Goal: Task Accomplishment & Management: Manage account settings

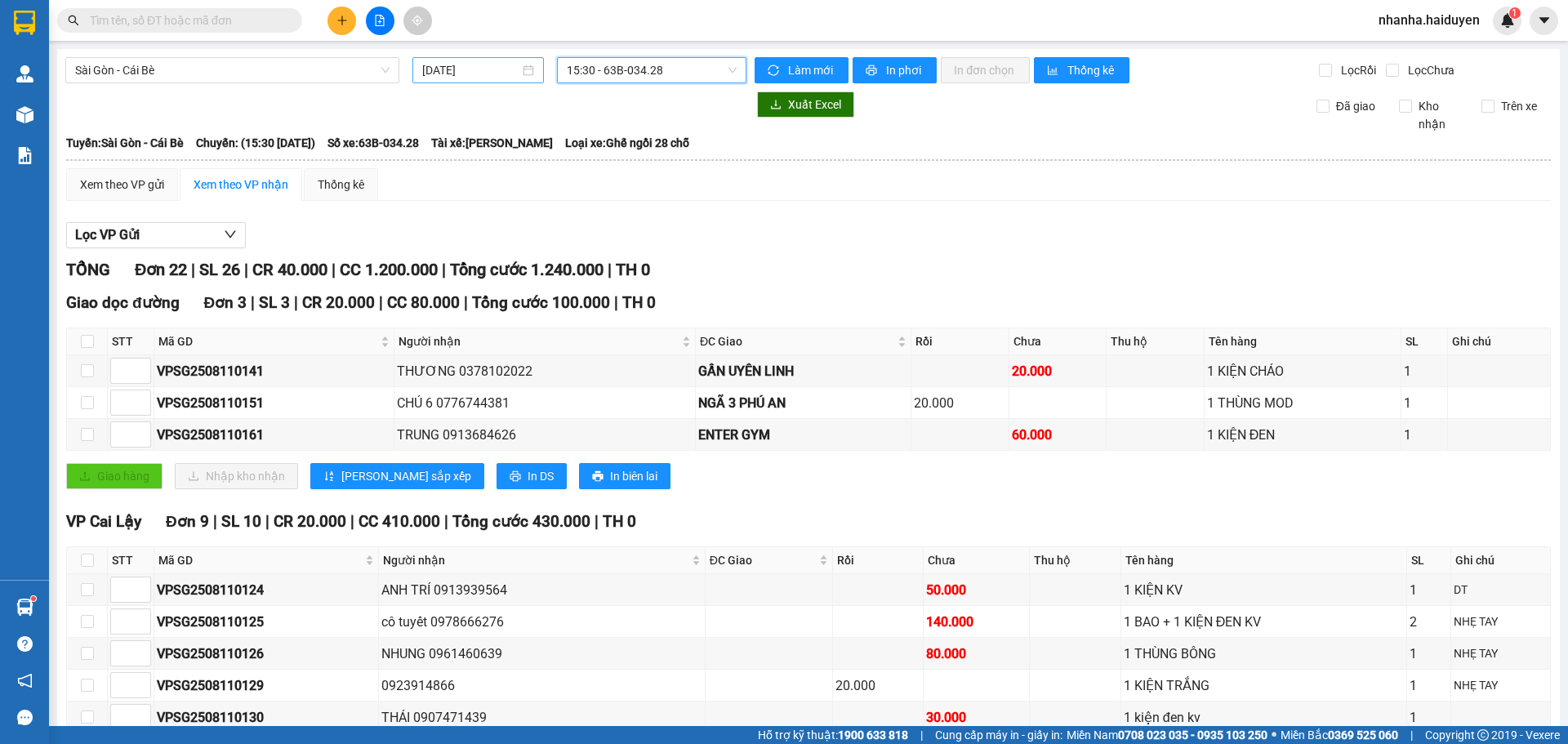
click at [492, 74] on input "[DATE]" at bounding box center [471, 70] width 97 height 18
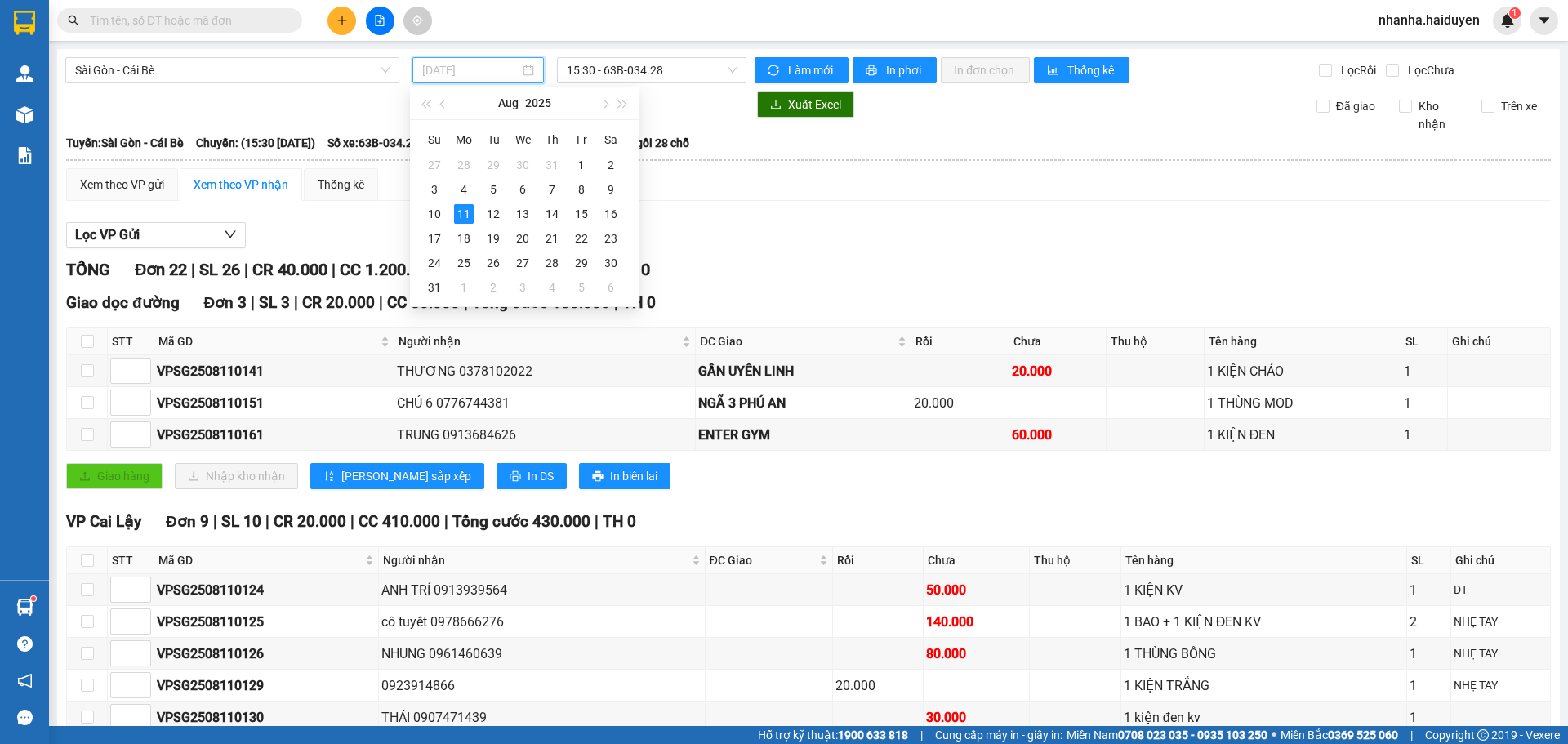
type input "[DATE]"
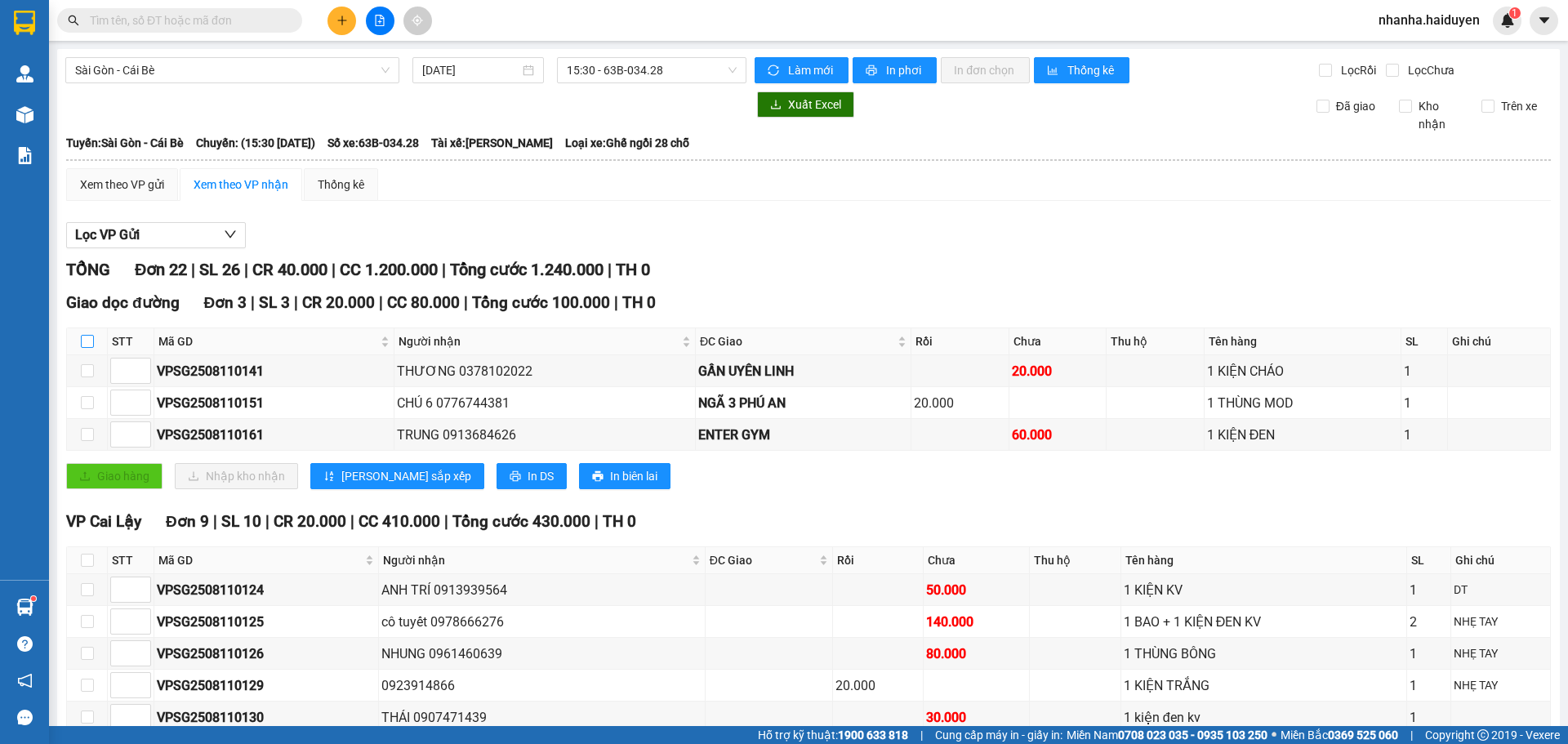
click at [80, 343] on input "checkbox" at bounding box center [87, 341] width 13 height 13
checkbox input "true"
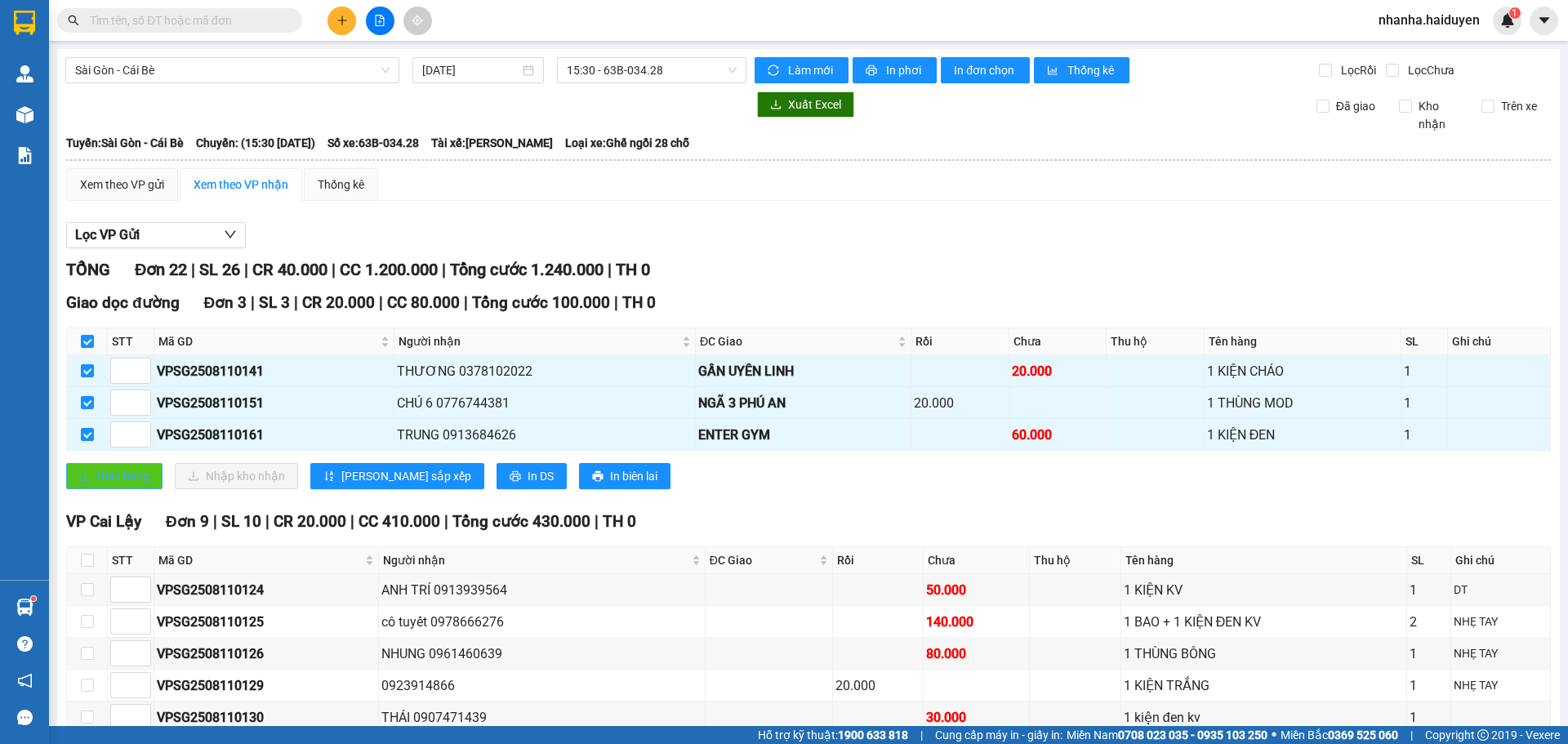
click at [150, 484] on button "Giao hàng" at bounding box center [115, 476] width 96 height 26
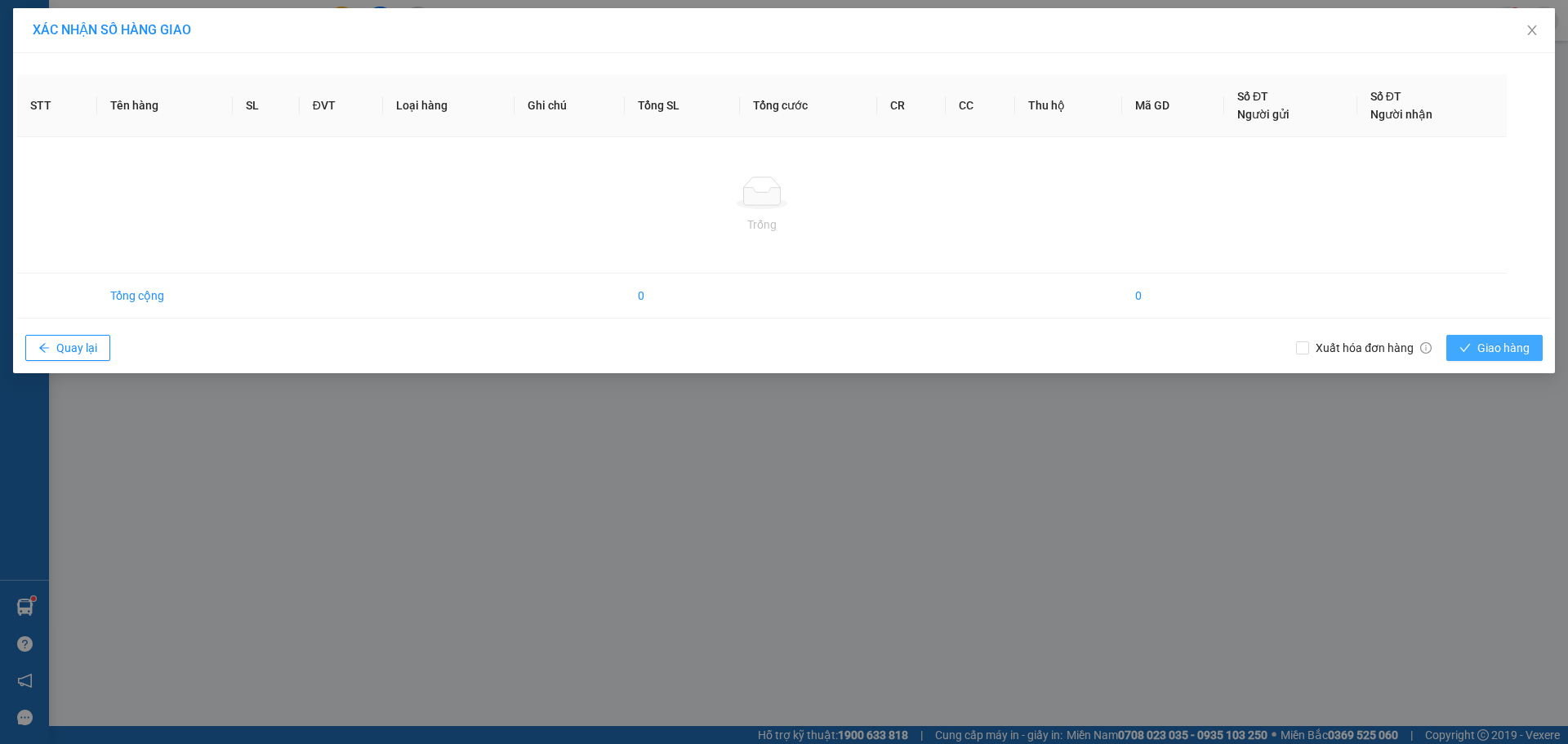
click at [1535, 360] on button "Giao hàng" at bounding box center [1494, 348] width 96 height 26
click at [1488, 339] on span "Giao hàng" at bounding box center [1503, 347] width 52 height 18
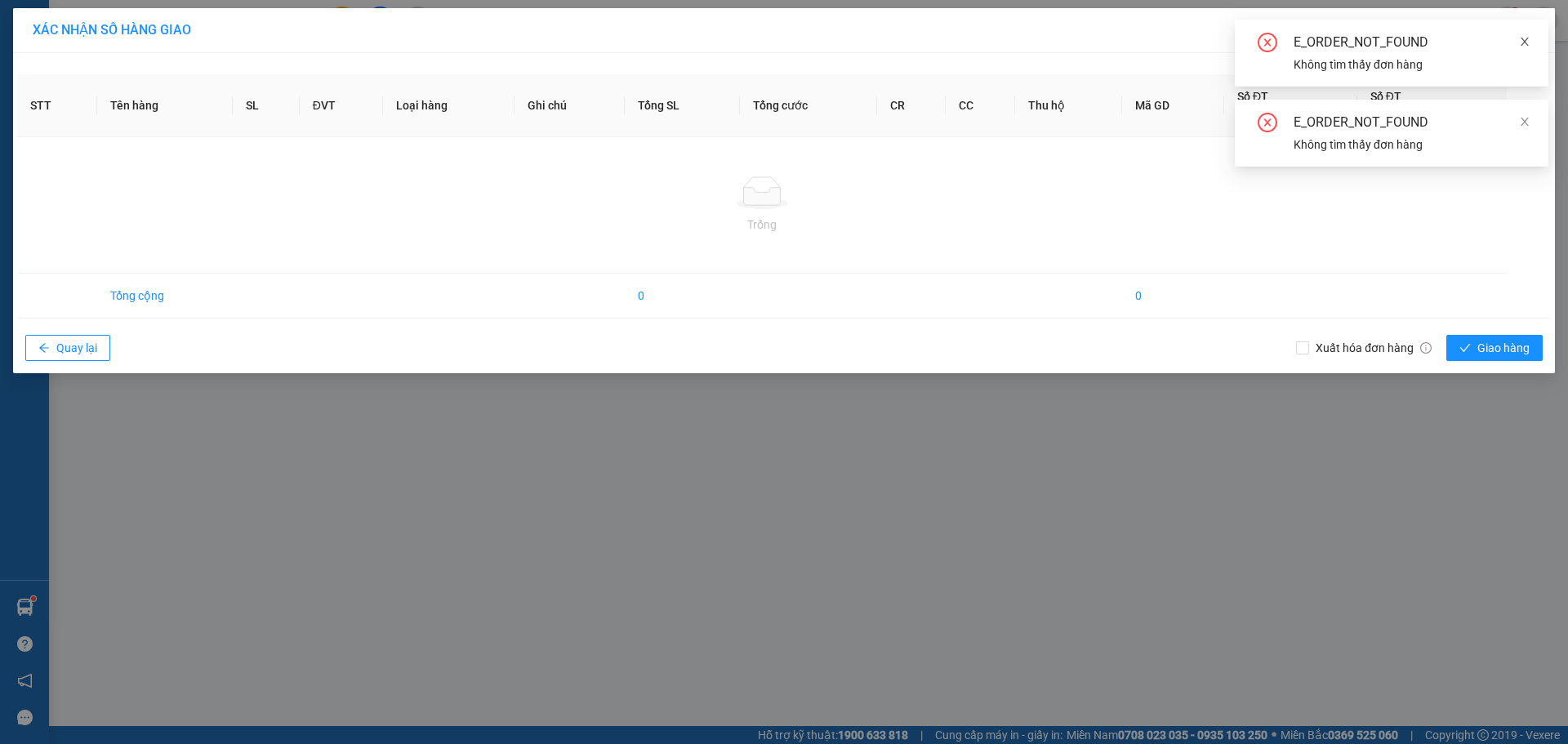
click at [1525, 41] on icon "close" at bounding box center [1524, 41] width 8 height 8
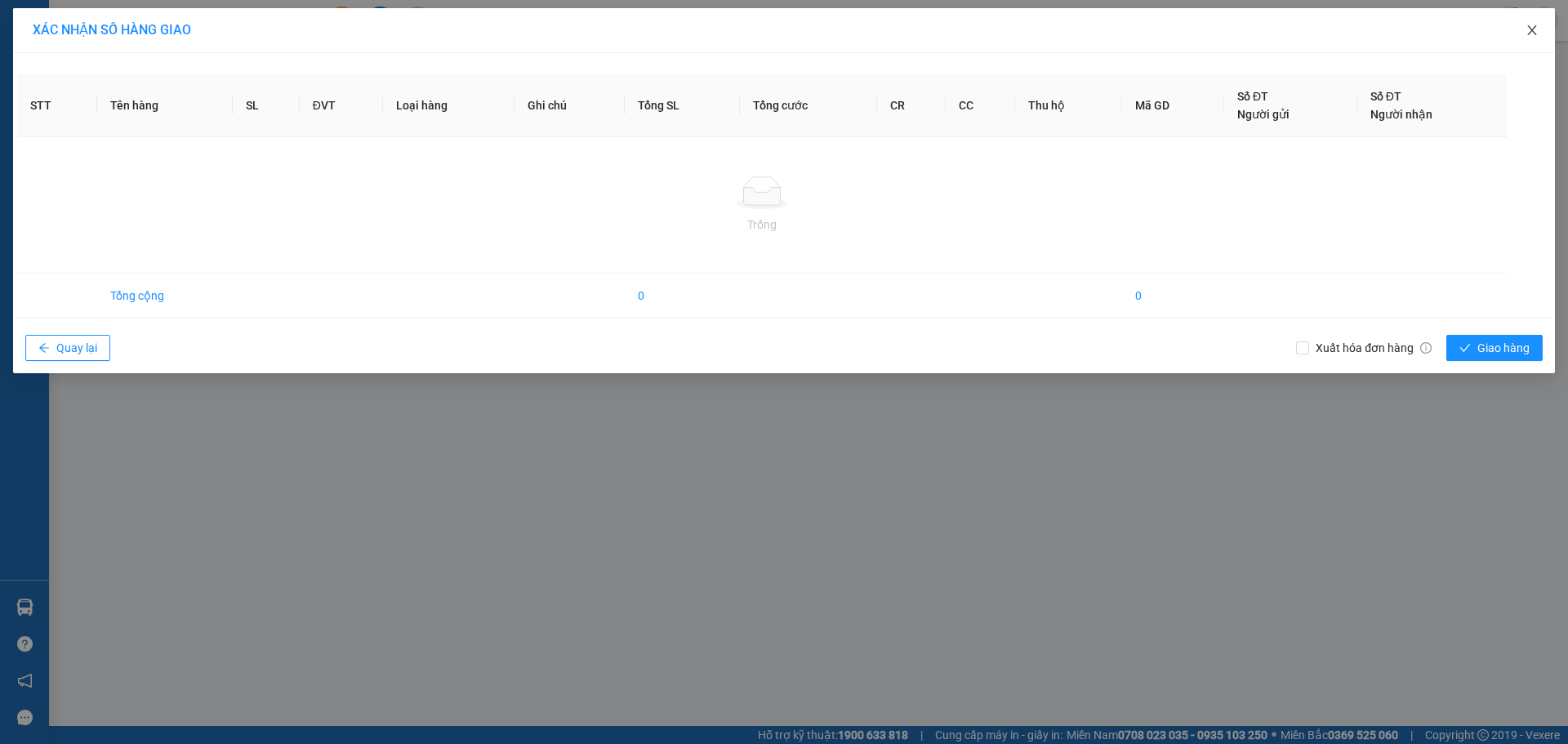
click at [1533, 27] on icon "close" at bounding box center [1531, 30] width 13 height 13
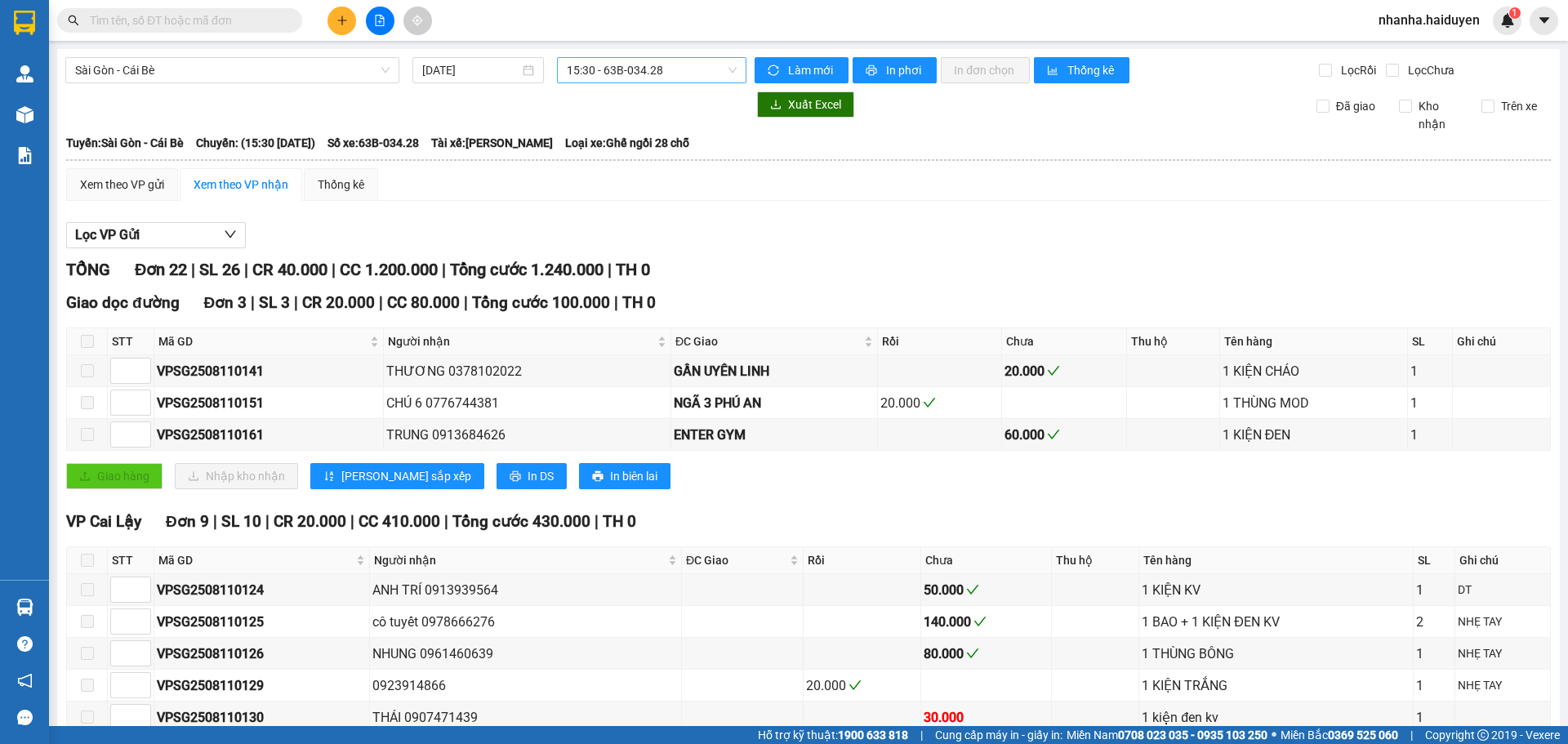
click at [598, 67] on span "15:30 - 63B-034.28" at bounding box center [652, 70] width 170 height 25
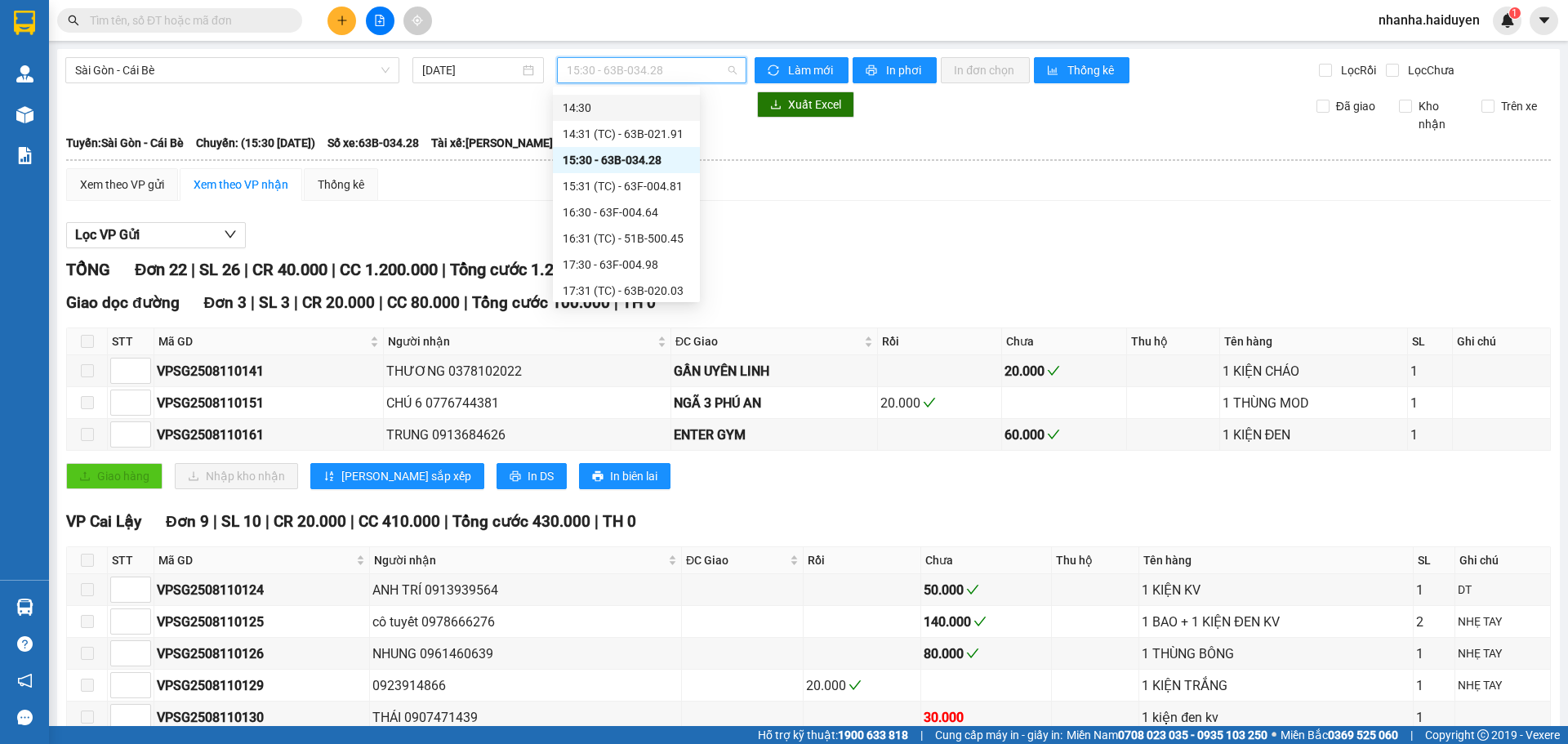
scroll to position [451, 0]
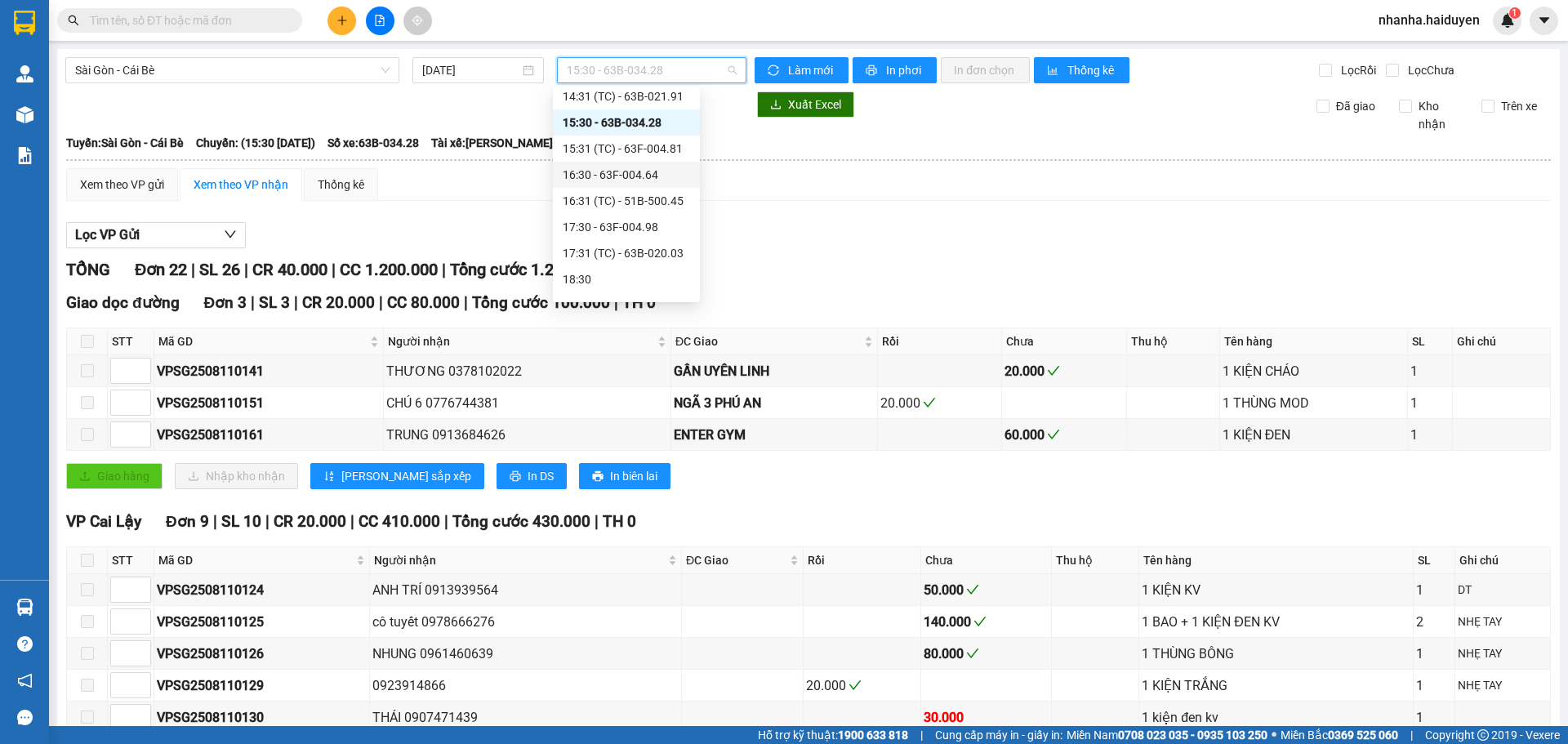
click at [603, 182] on div "16:30 - 63F-004.64" at bounding box center [626, 174] width 128 height 18
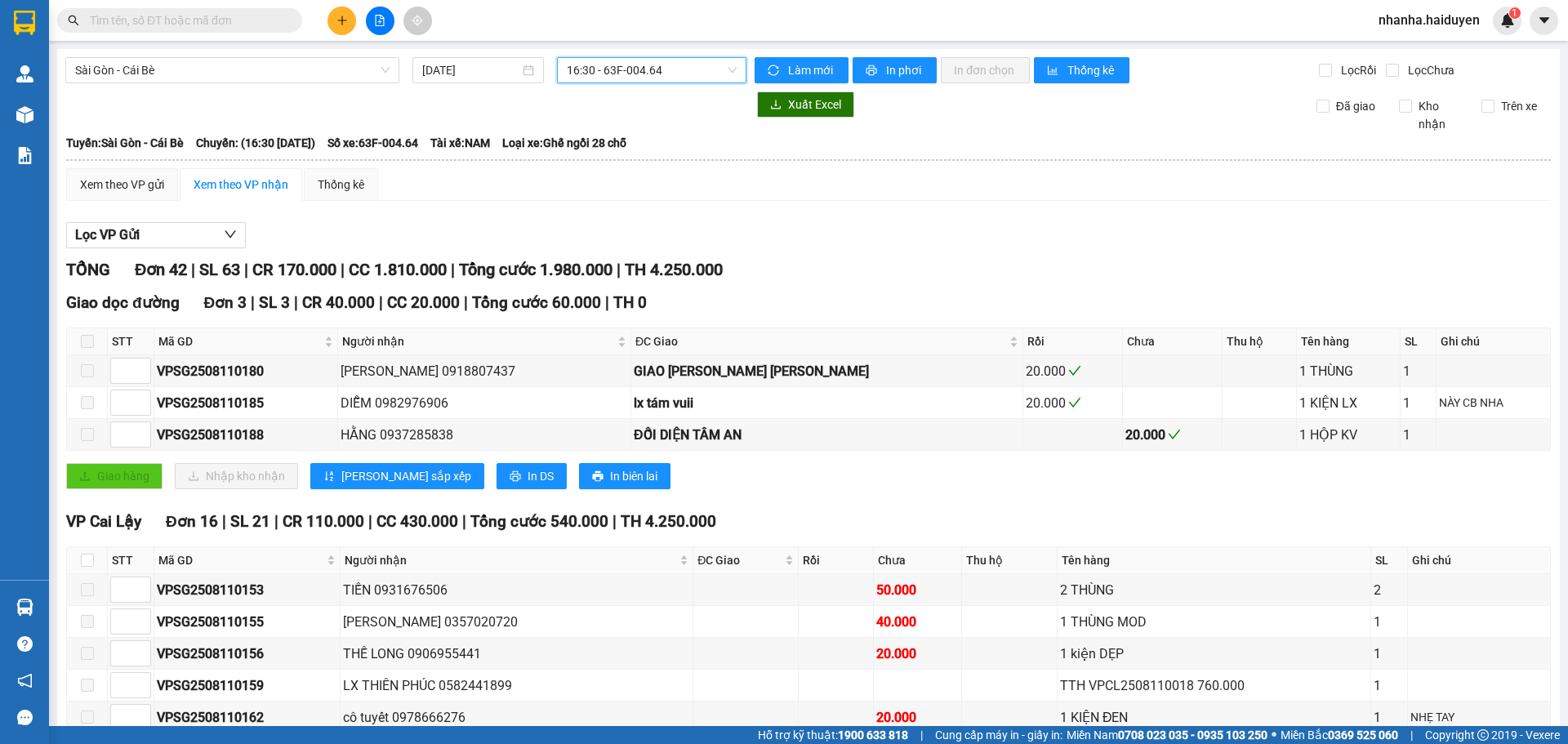
click at [619, 74] on span "16:30 - 63F-004.64" at bounding box center [652, 70] width 170 height 25
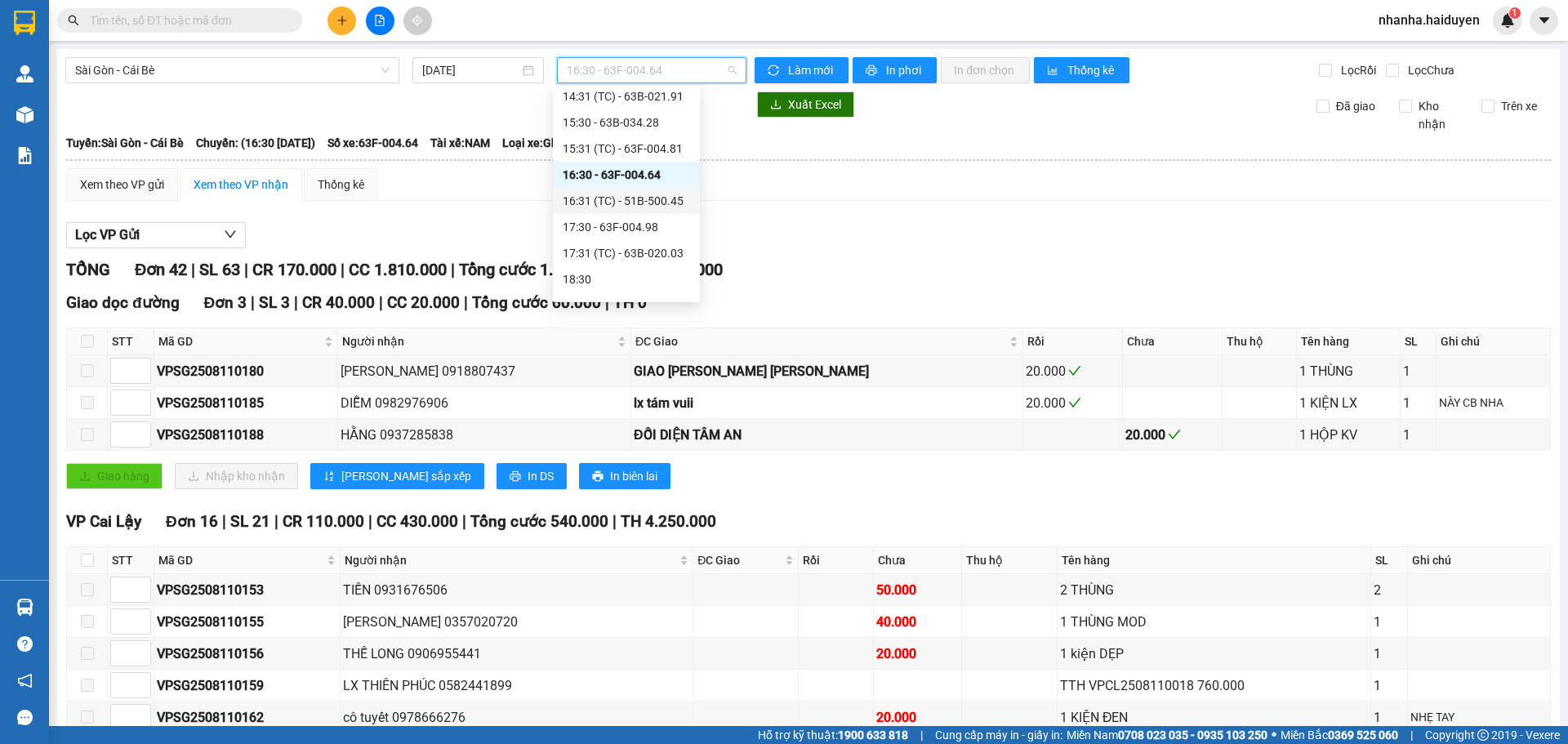
click at [620, 193] on div "16:31 (TC) - 51B-500.45" at bounding box center [626, 201] width 147 height 26
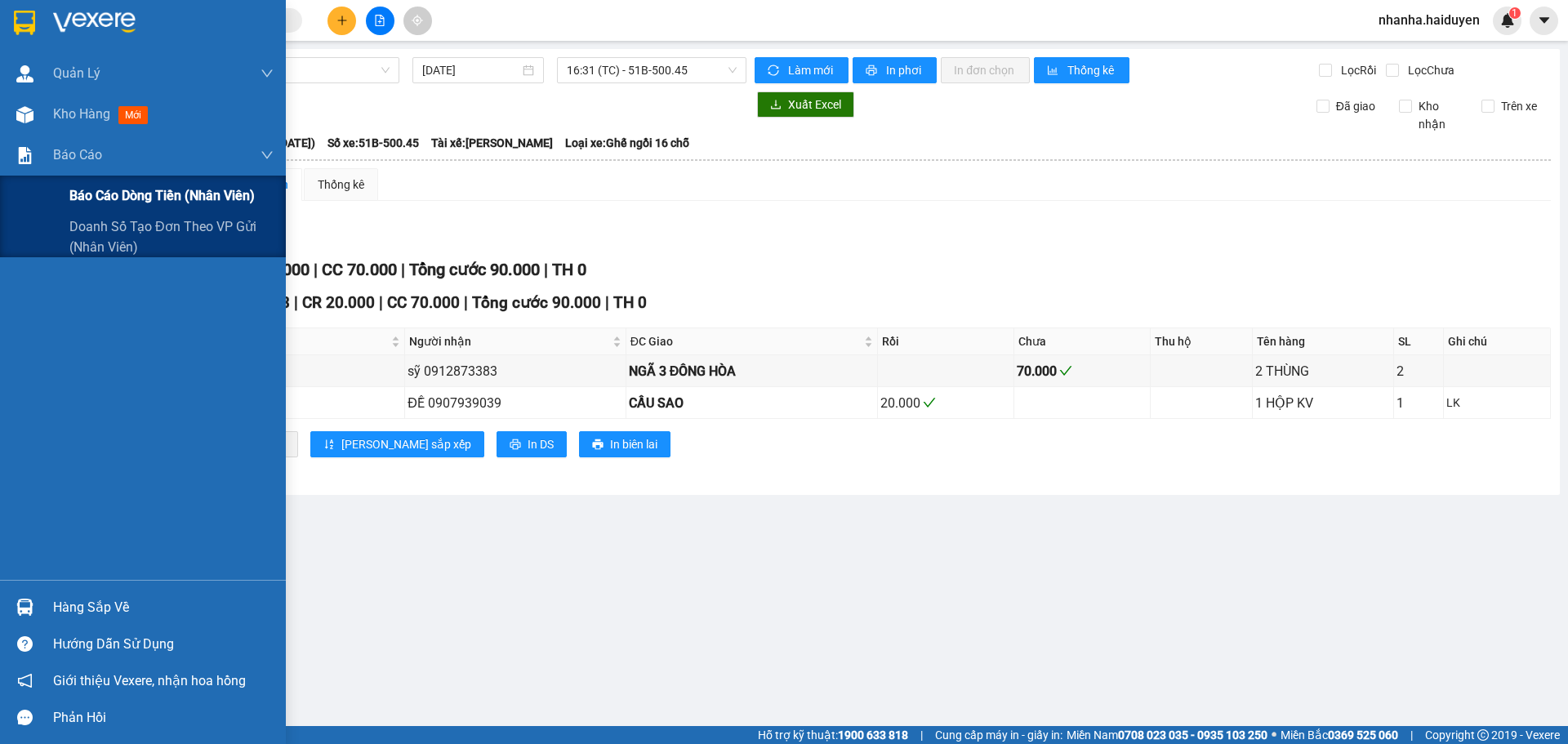
drag, startPoint x: 55, startPoint y: 165, endPoint x: 116, endPoint y: 207, distance: 74.1
click at [76, 179] on div "Báo cáo Báo cáo dòng tiền (nhân viên) Doanh số tạo đơn theo VP gửi (nhân viên)" at bounding box center [143, 196] width 286 height 123
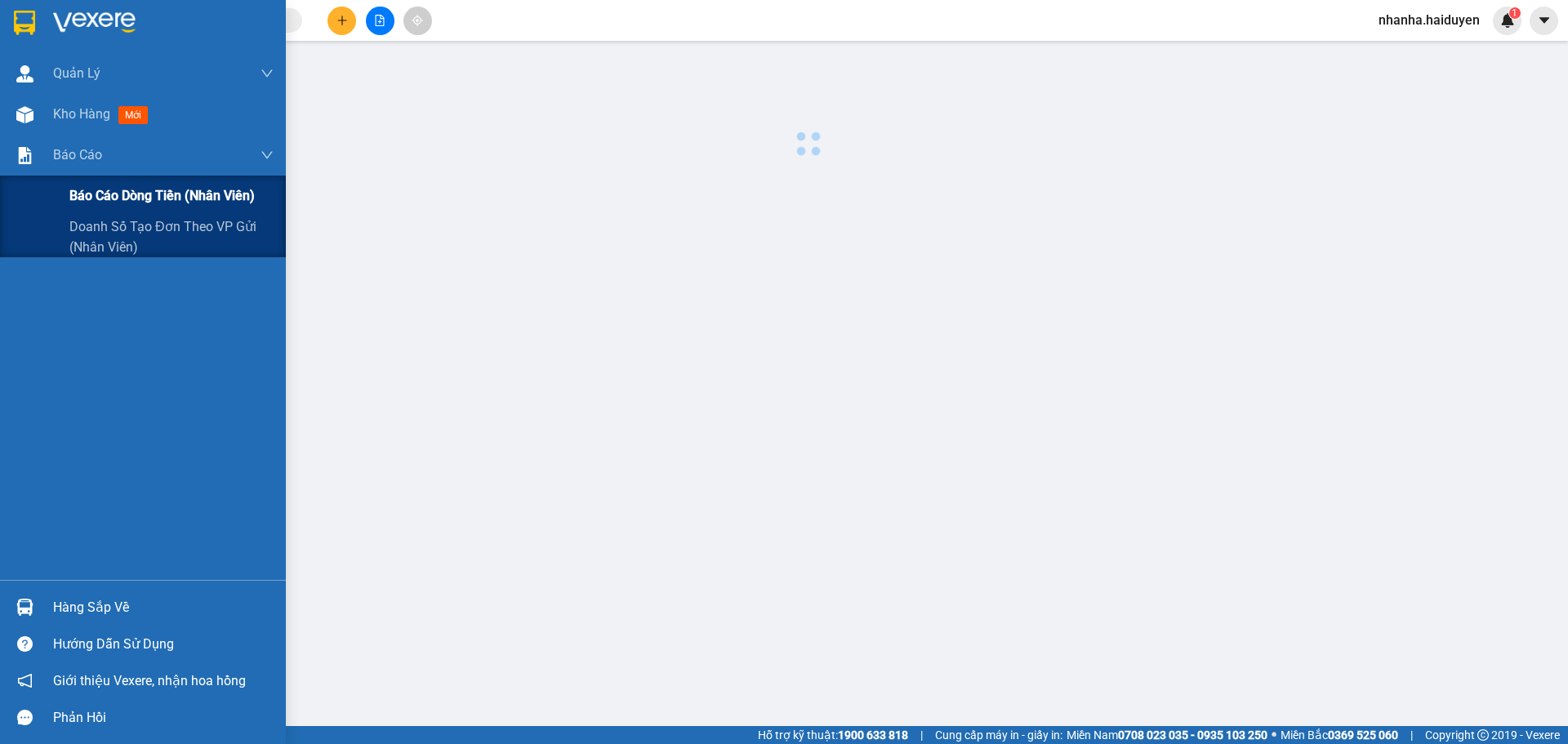
click at [116, 208] on div "Báo cáo dòng tiền (nhân viên)" at bounding box center [171, 196] width 204 height 41
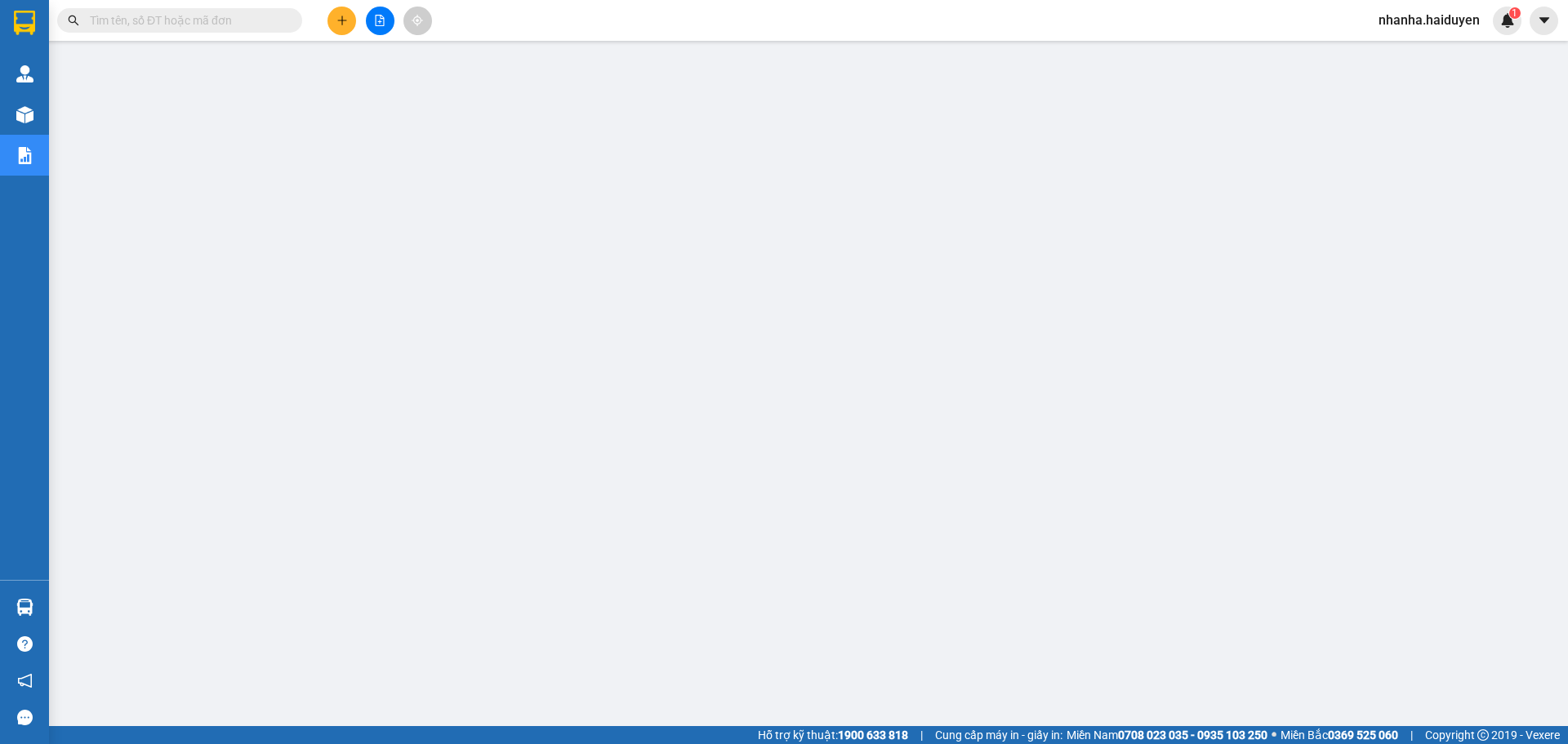
click at [387, 27] on button at bounding box center [380, 20] width 29 height 29
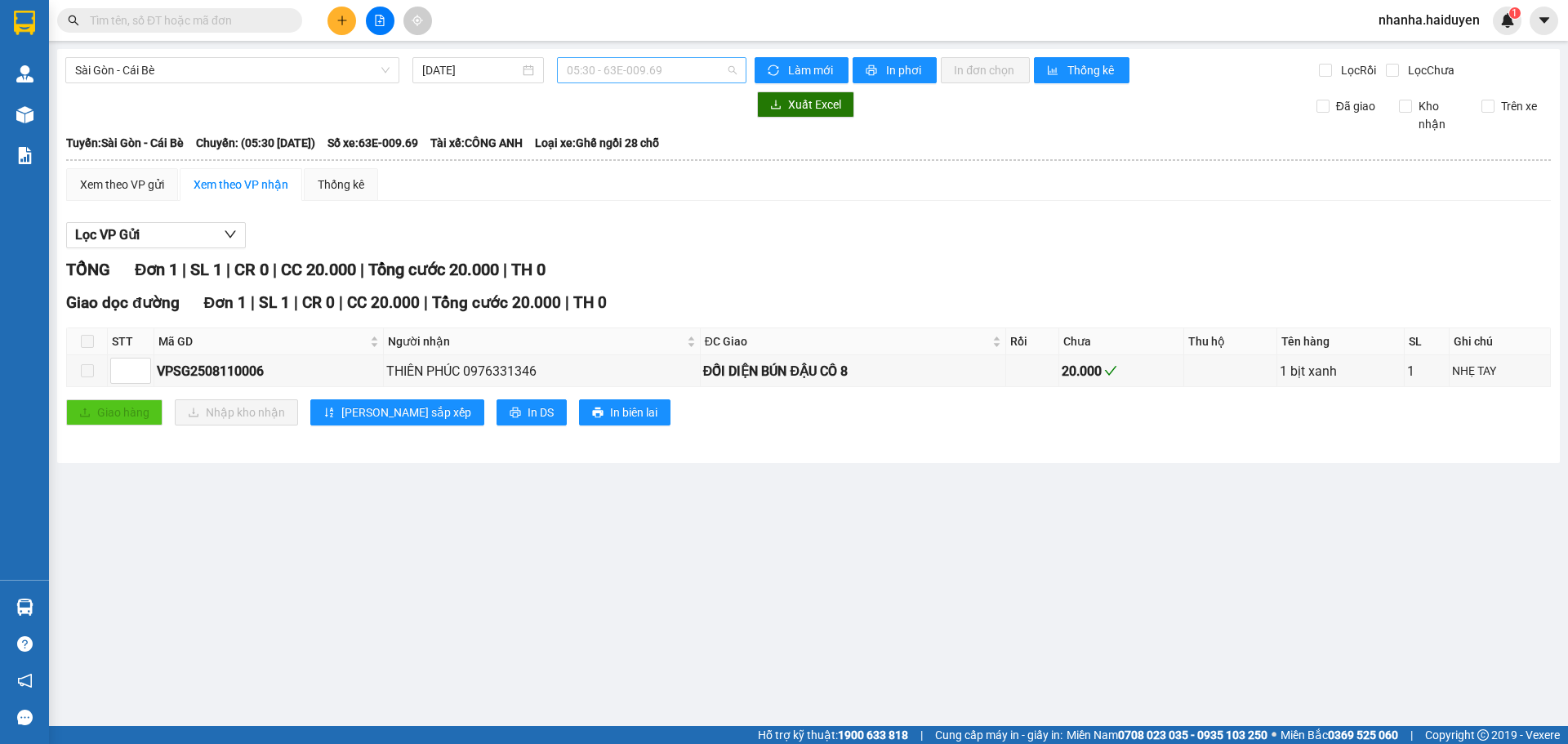
click at [596, 80] on span "05:30 - 63E-009.69" at bounding box center [652, 70] width 170 height 25
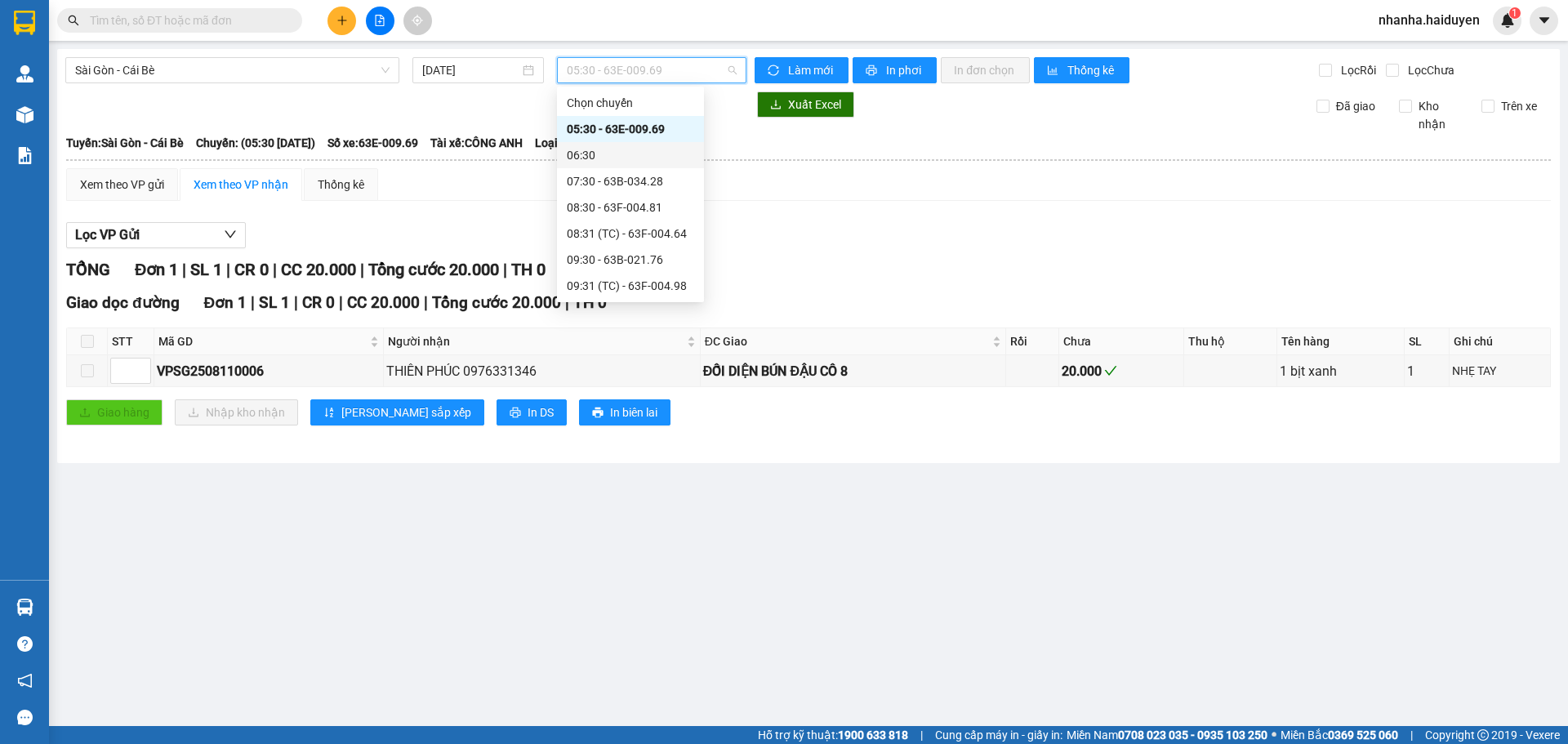
click at [615, 158] on div "06:30" at bounding box center [631, 155] width 128 height 18
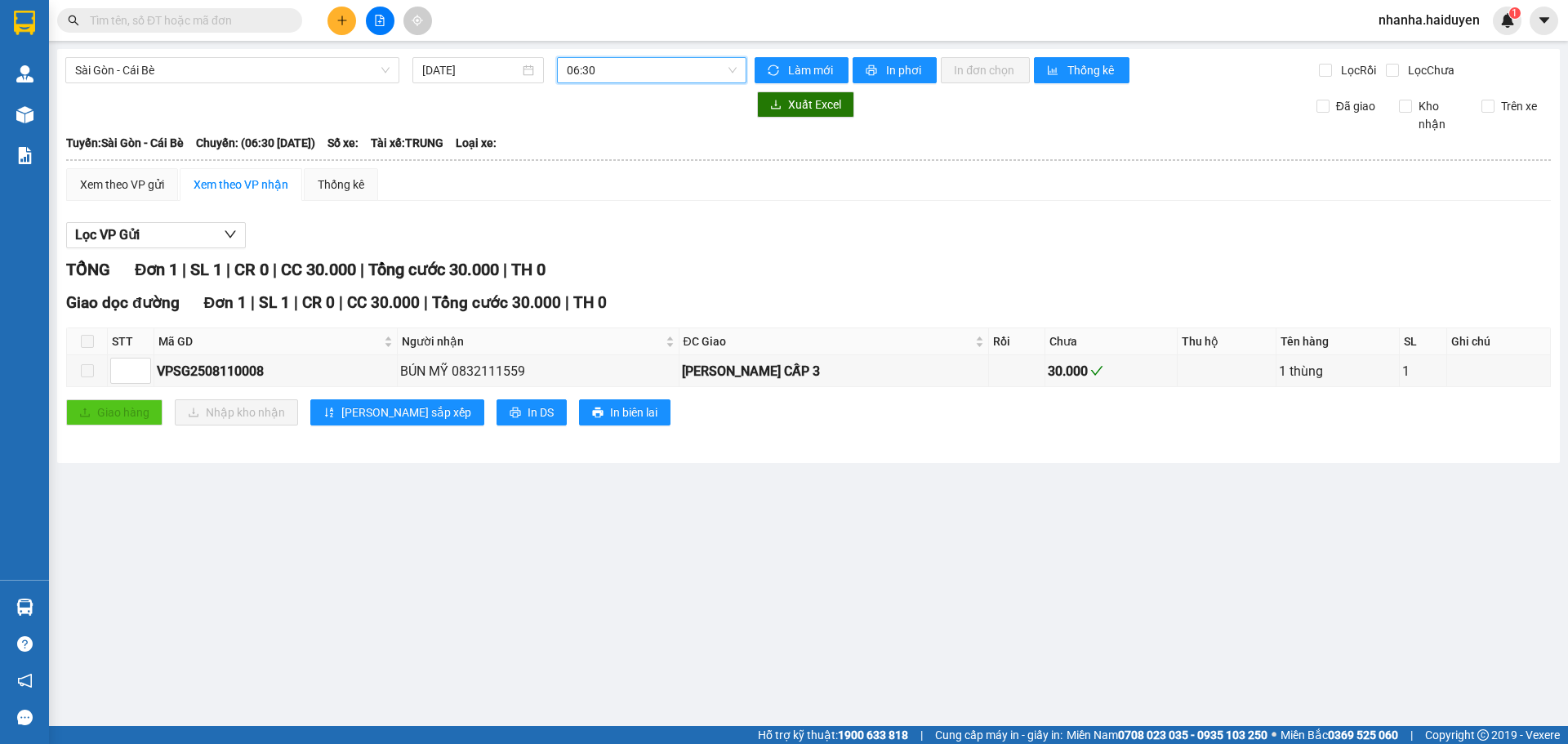
click at [604, 67] on span "06:30" at bounding box center [652, 70] width 170 height 25
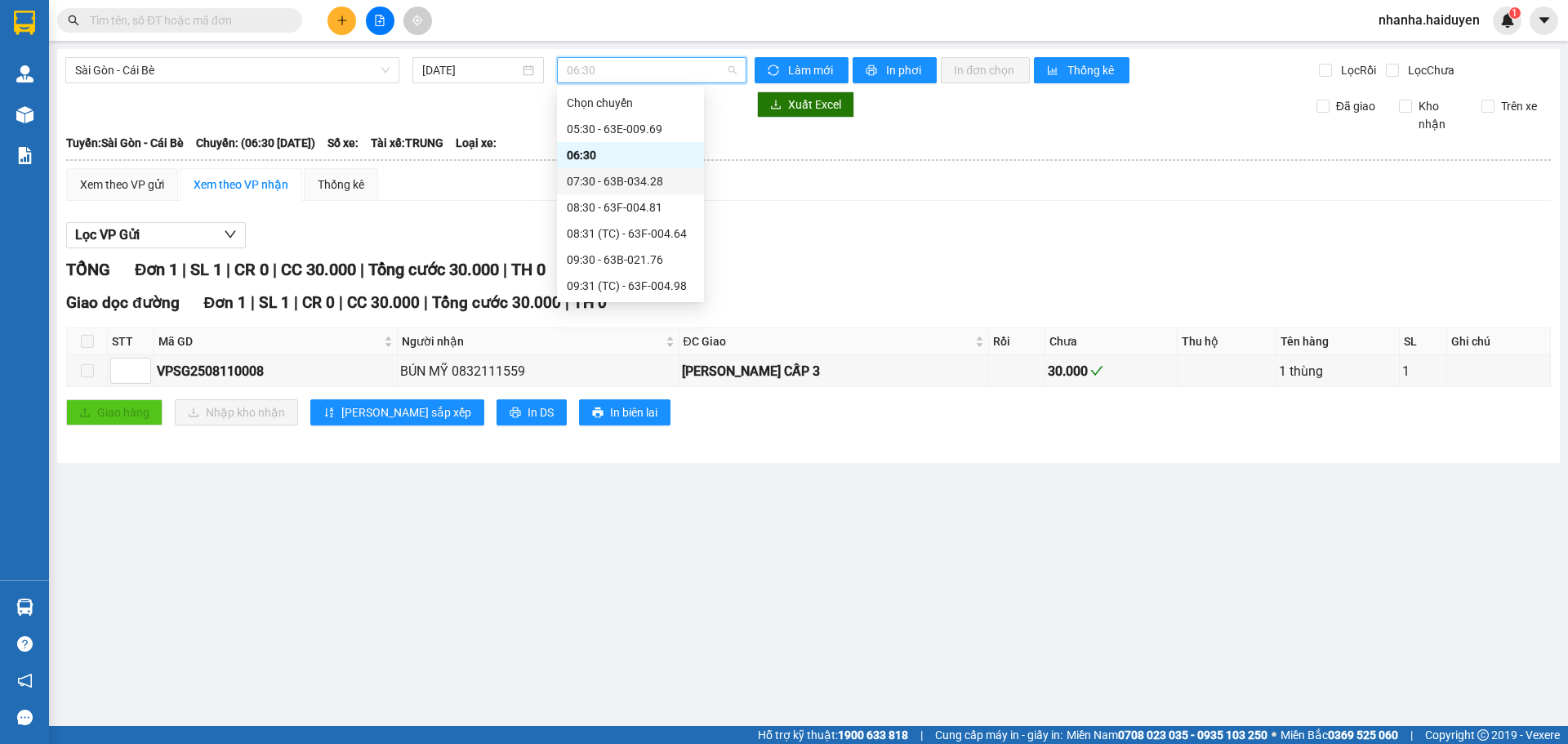
click at [621, 181] on div "07:30 - 63B-034.28" at bounding box center [631, 181] width 128 height 18
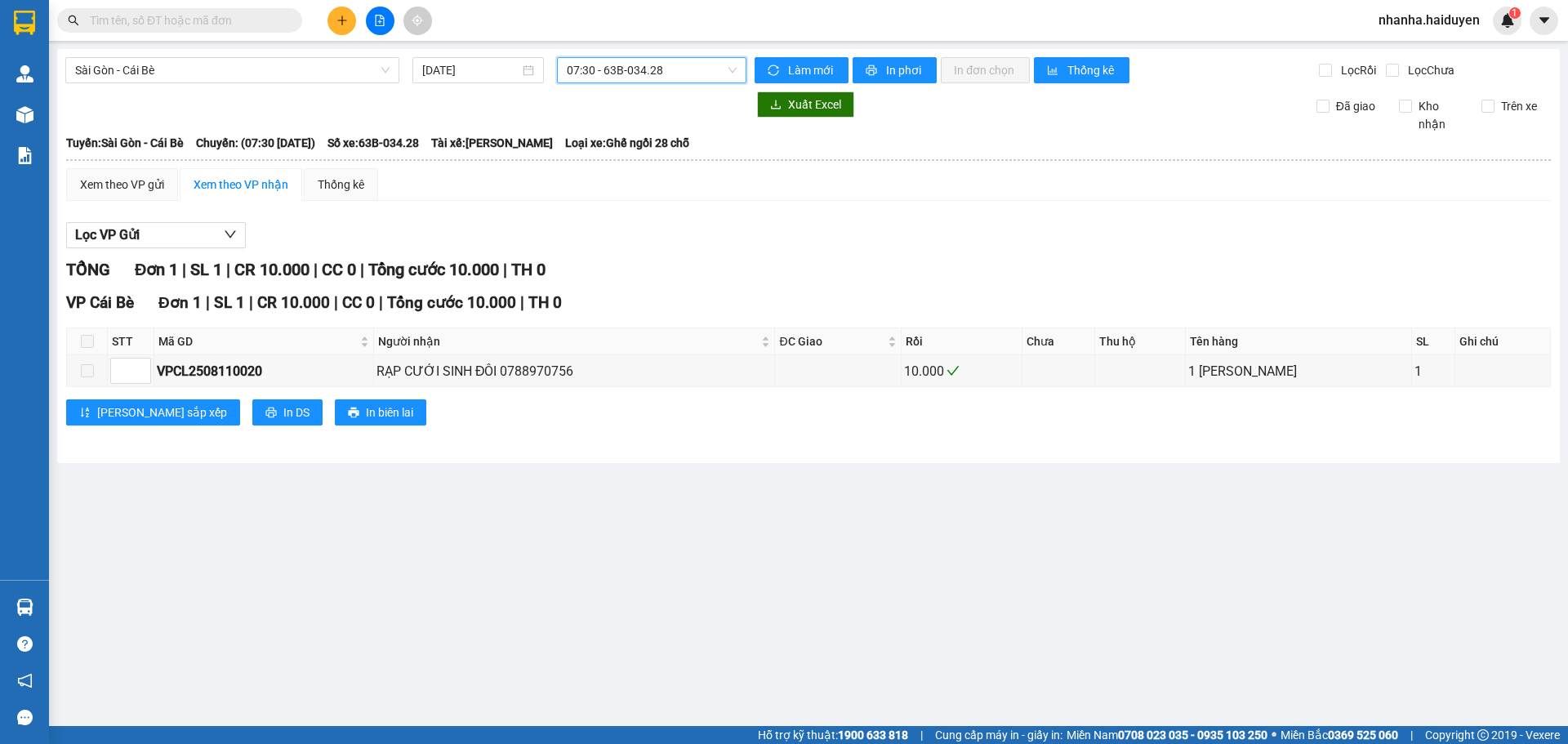
click at [617, 70] on span "07:30 - 63B-034.28" at bounding box center [652, 70] width 170 height 25
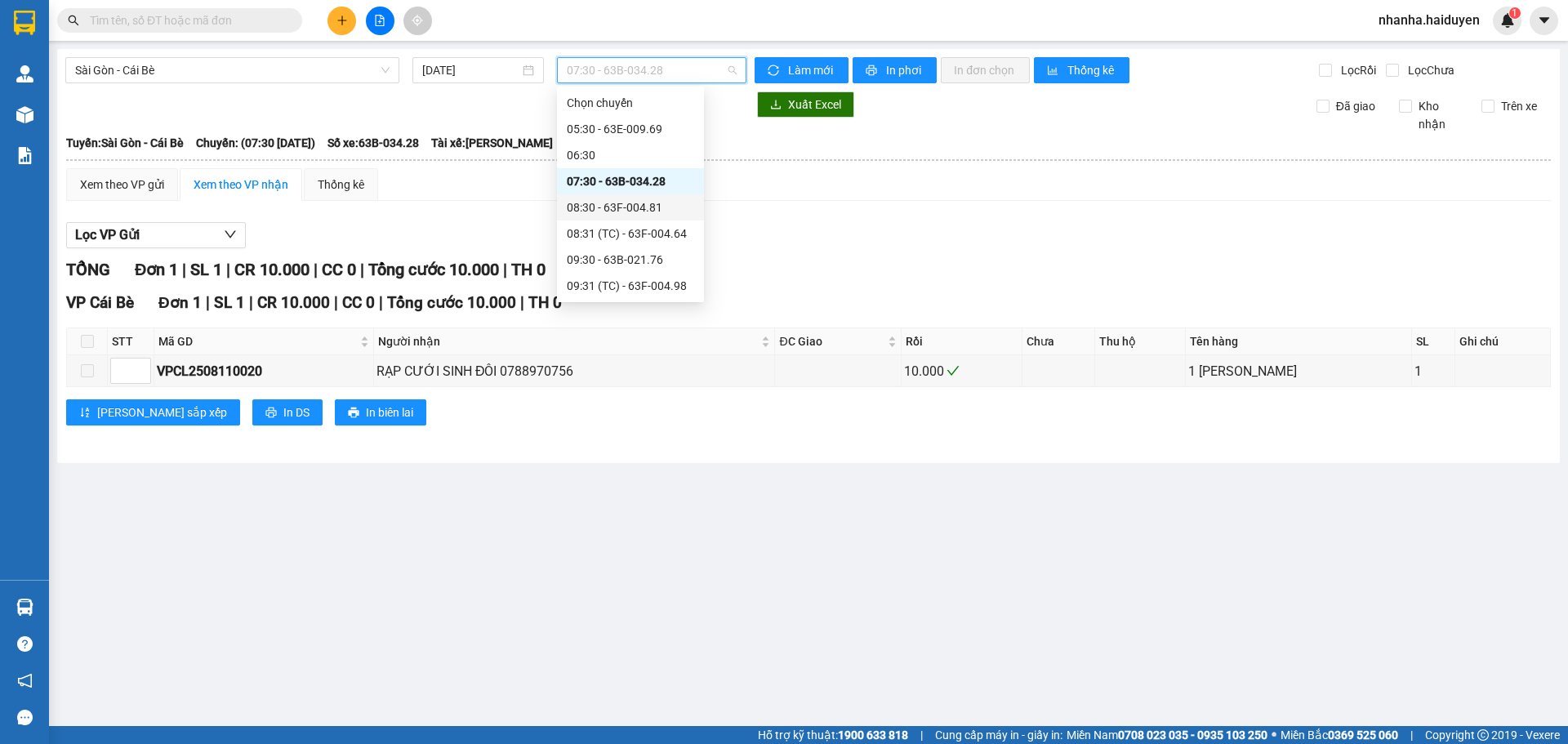
click at [617, 213] on div "08:30 - 63F-004.81" at bounding box center [631, 207] width 128 height 18
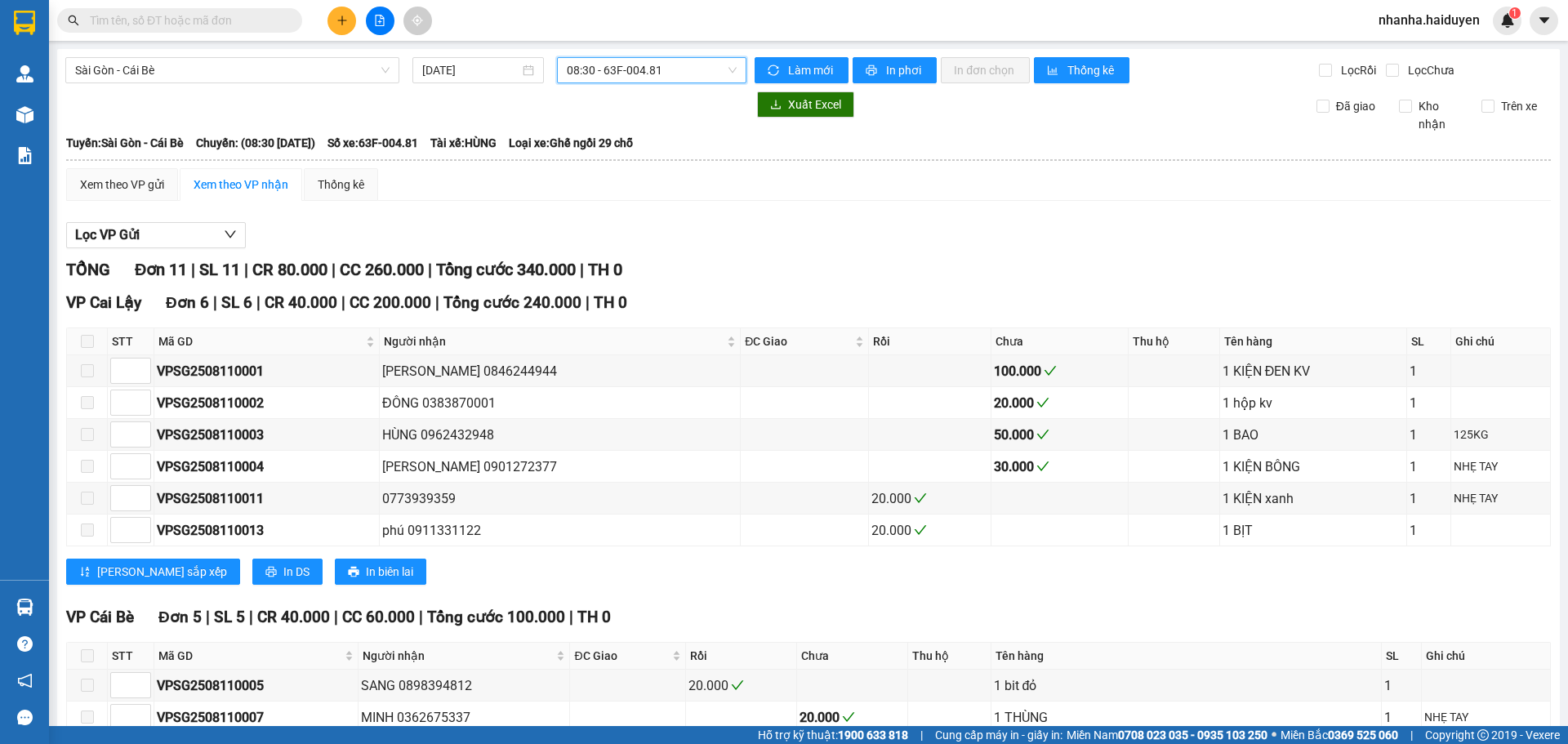
click at [609, 69] on span "08:30 - 63F-004.81" at bounding box center [652, 70] width 170 height 25
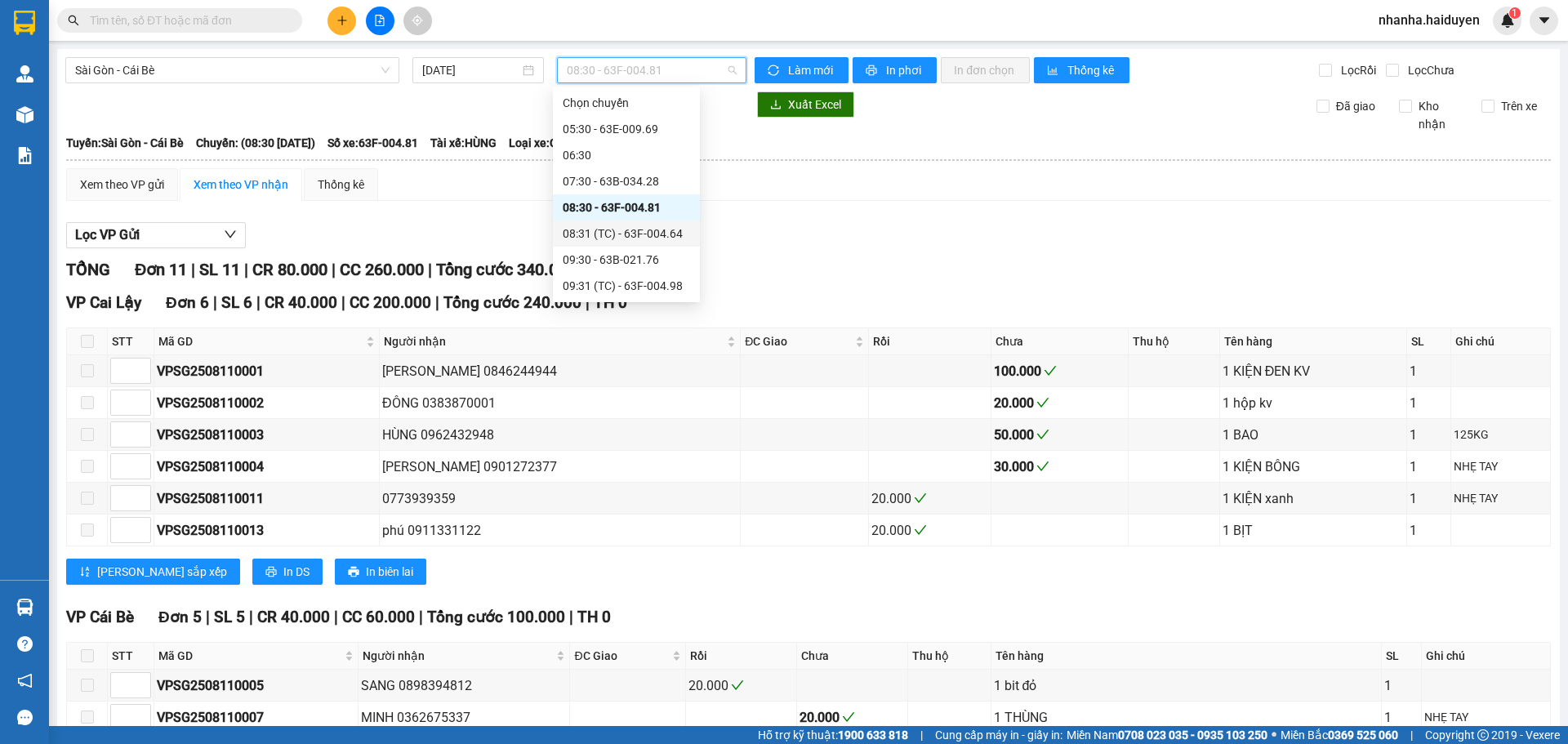
click at [617, 235] on div "08:31 (TC) - 63F-004.64" at bounding box center [626, 234] width 128 height 18
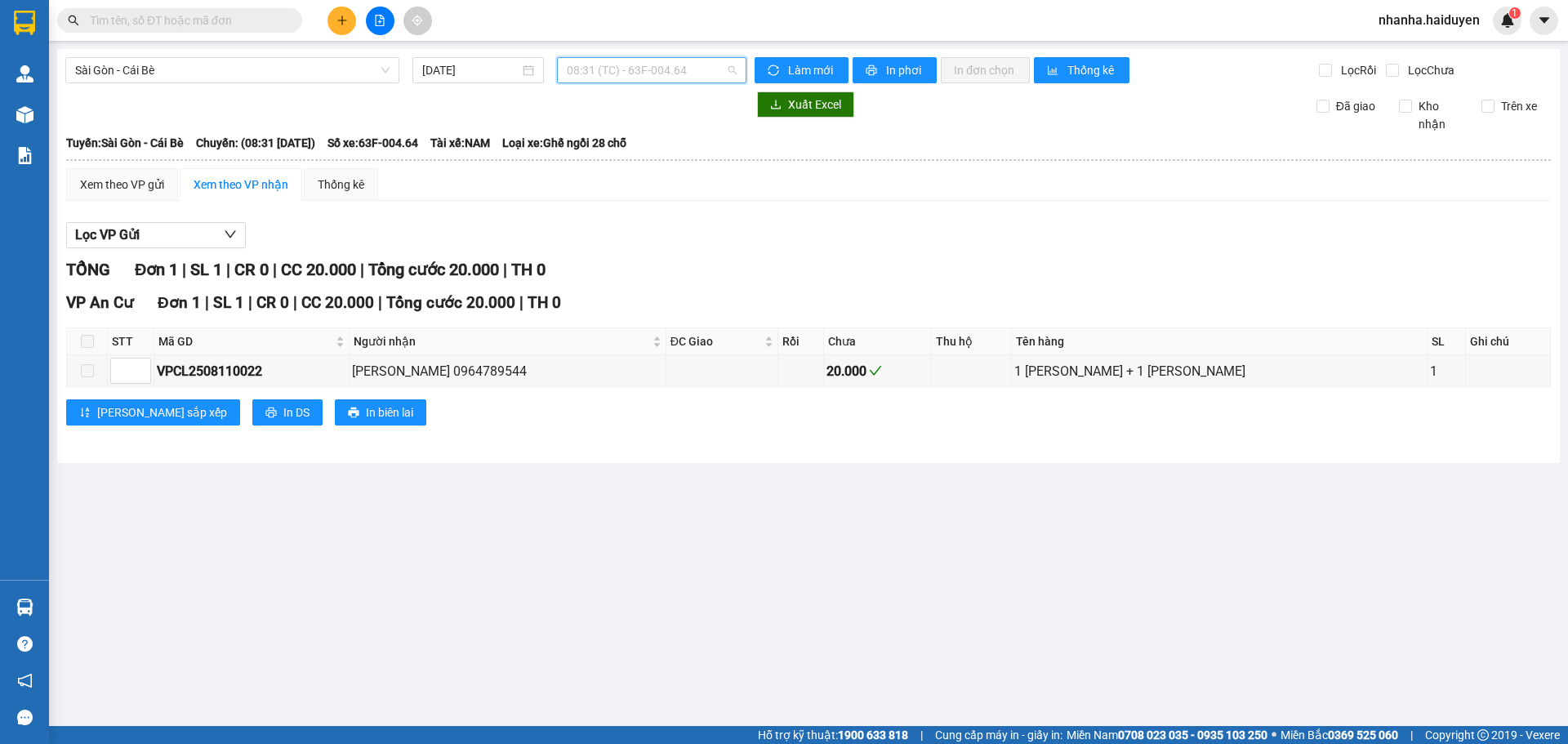
click at [606, 64] on span "08:31 (TC) - 63F-004.64" at bounding box center [652, 70] width 170 height 25
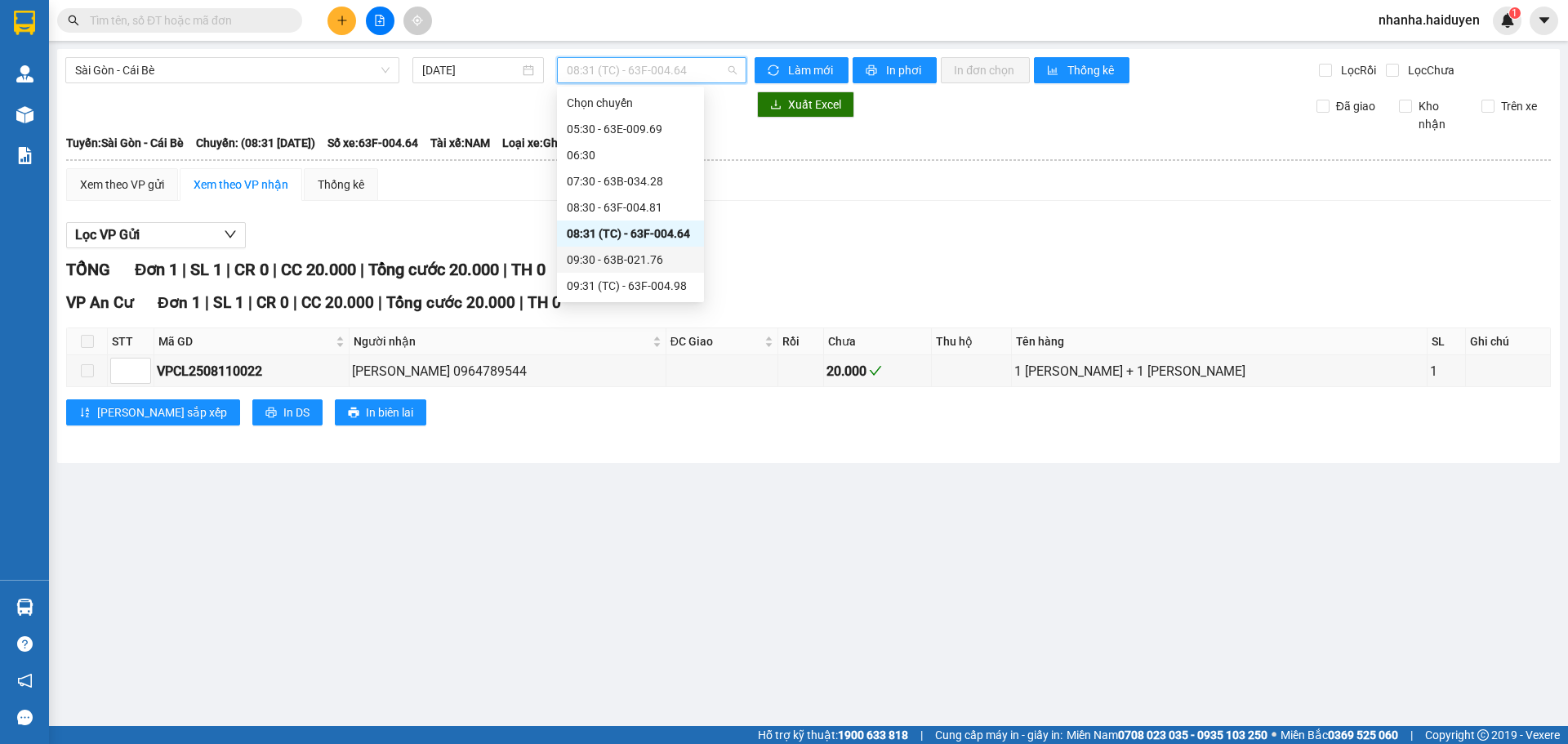
scroll to position [81, 0]
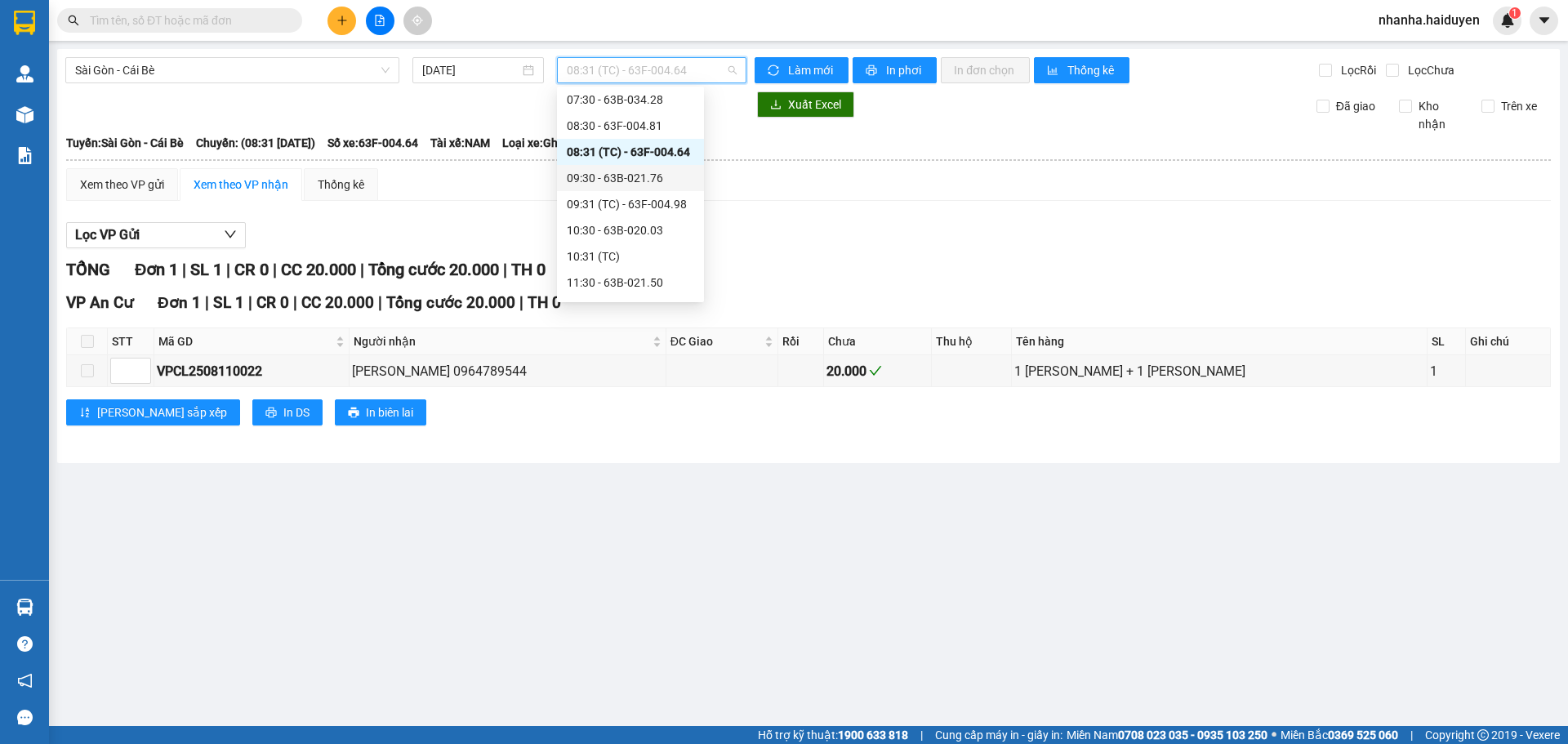
click at [600, 177] on div "09:30 - 63B-021.76" at bounding box center [631, 178] width 128 height 18
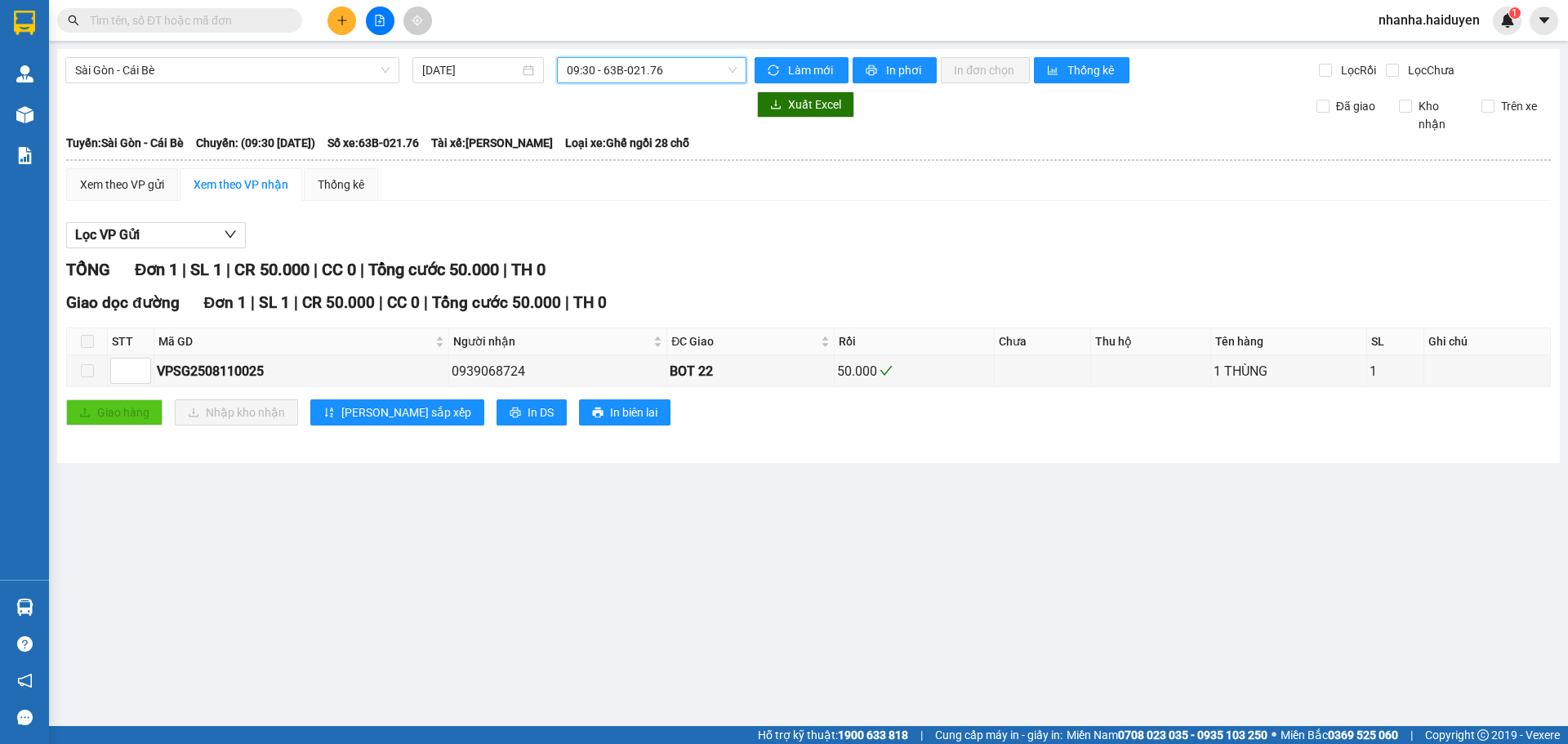
click at [601, 78] on span "09:30 - 63B-021.76" at bounding box center [652, 70] width 170 height 25
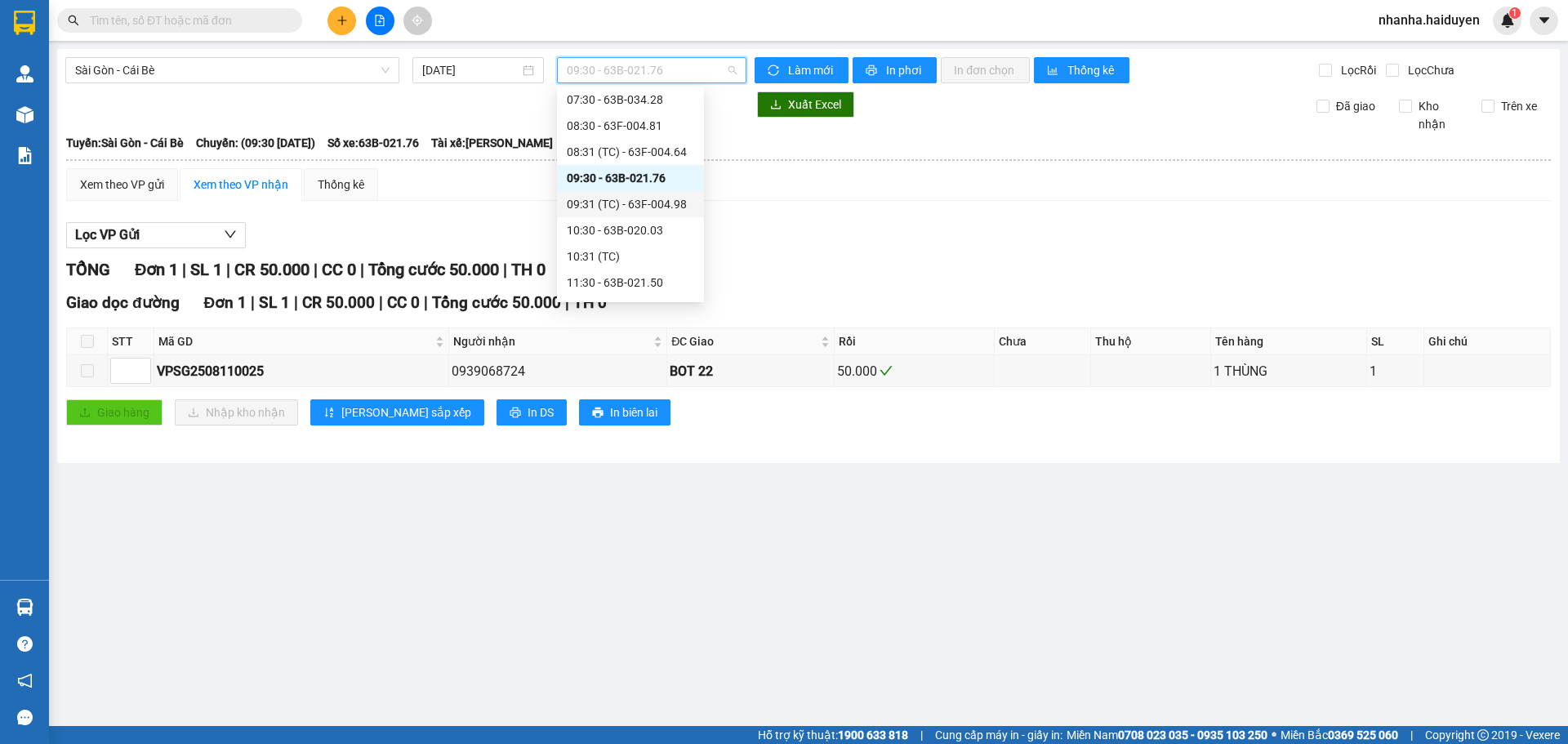
click at [612, 199] on div "09:31 (TC) - 63F-004.98" at bounding box center [631, 204] width 128 height 18
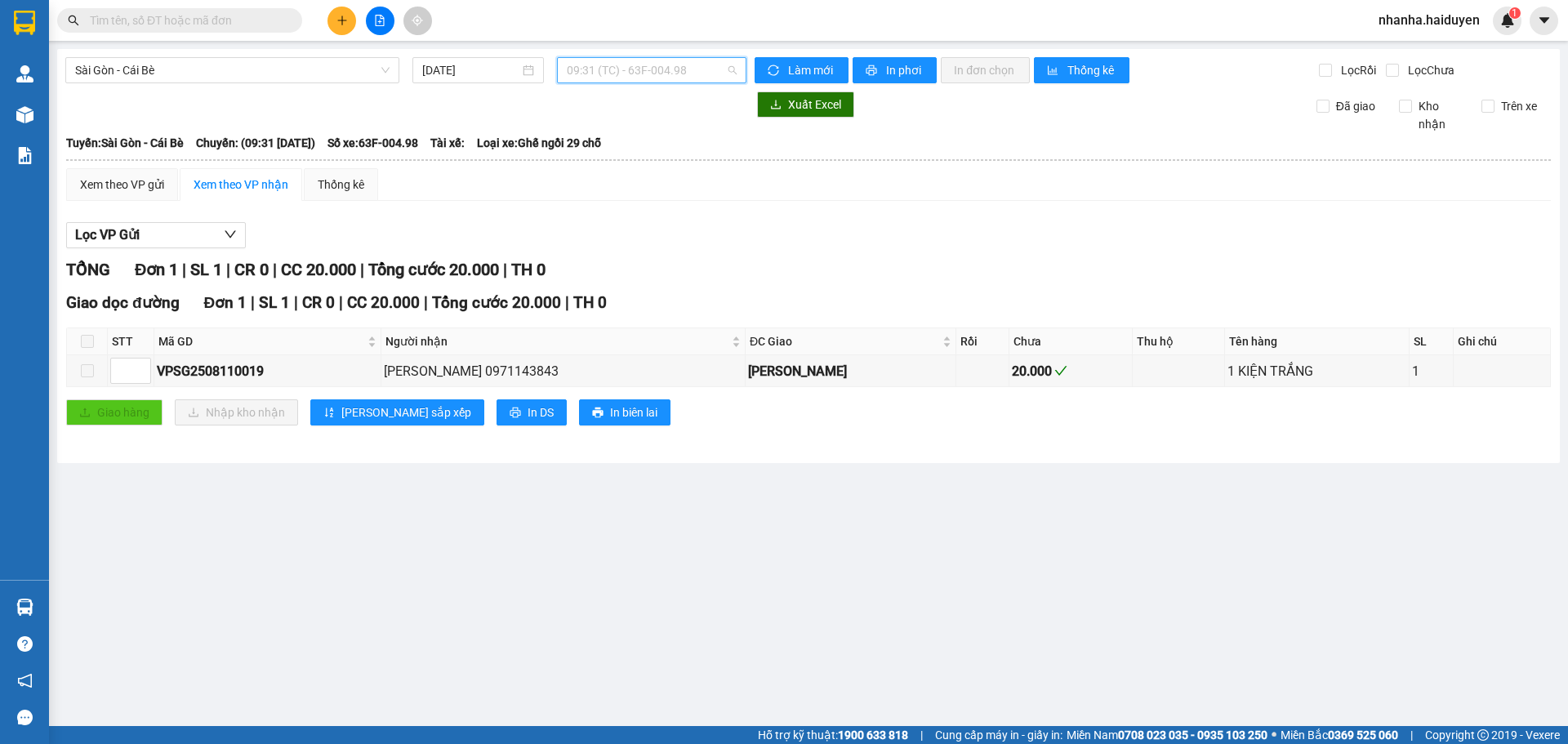
drag, startPoint x: 600, startPoint y: 80, endPoint x: 596, endPoint y: 121, distance: 41.2
click at [599, 79] on span "09:31 (TC) - 63F-004.98" at bounding box center [652, 70] width 170 height 25
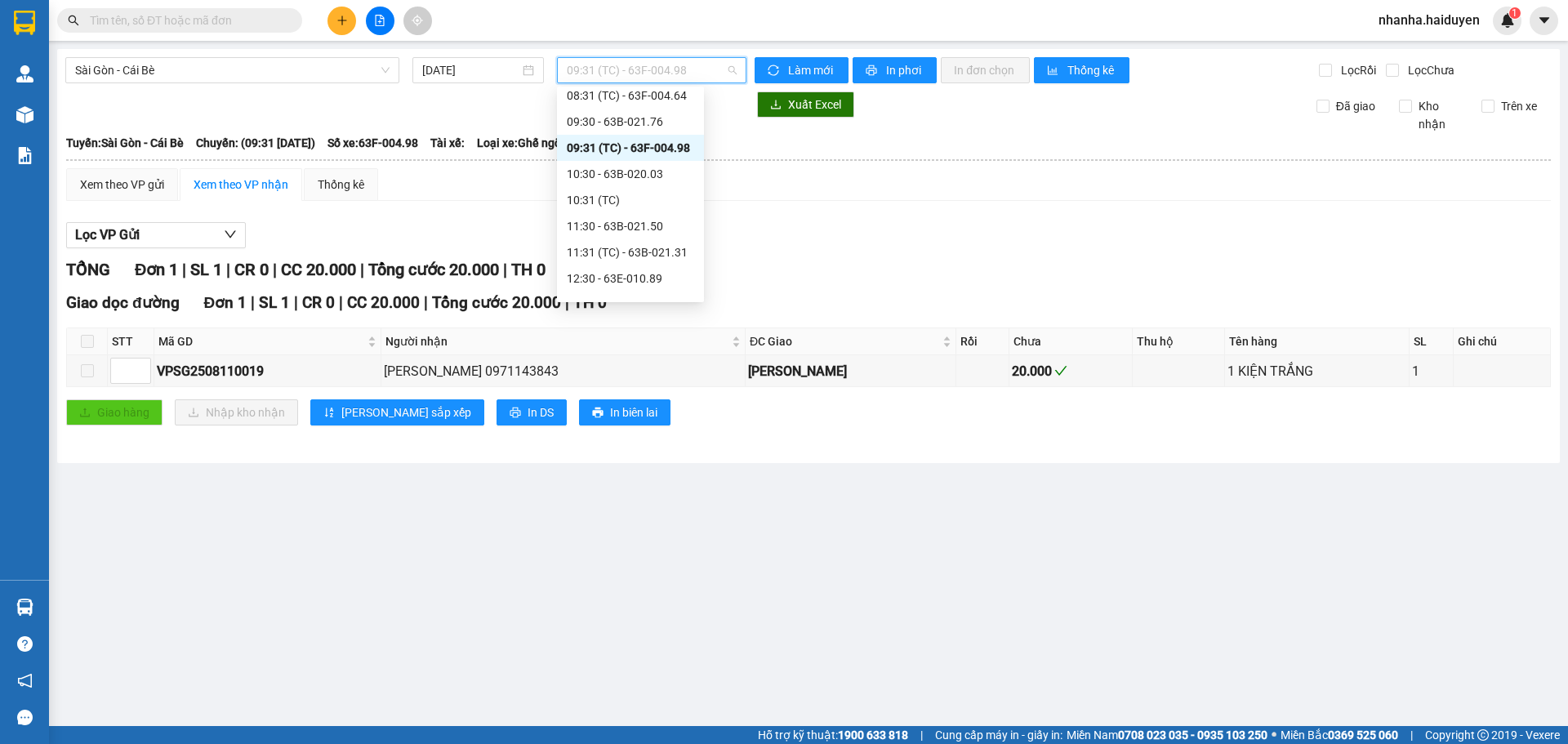
scroll to position [164, 0]
click at [601, 147] on div "10:30 - 63B-020.03" at bounding box center [631, 149] width 128 height 18
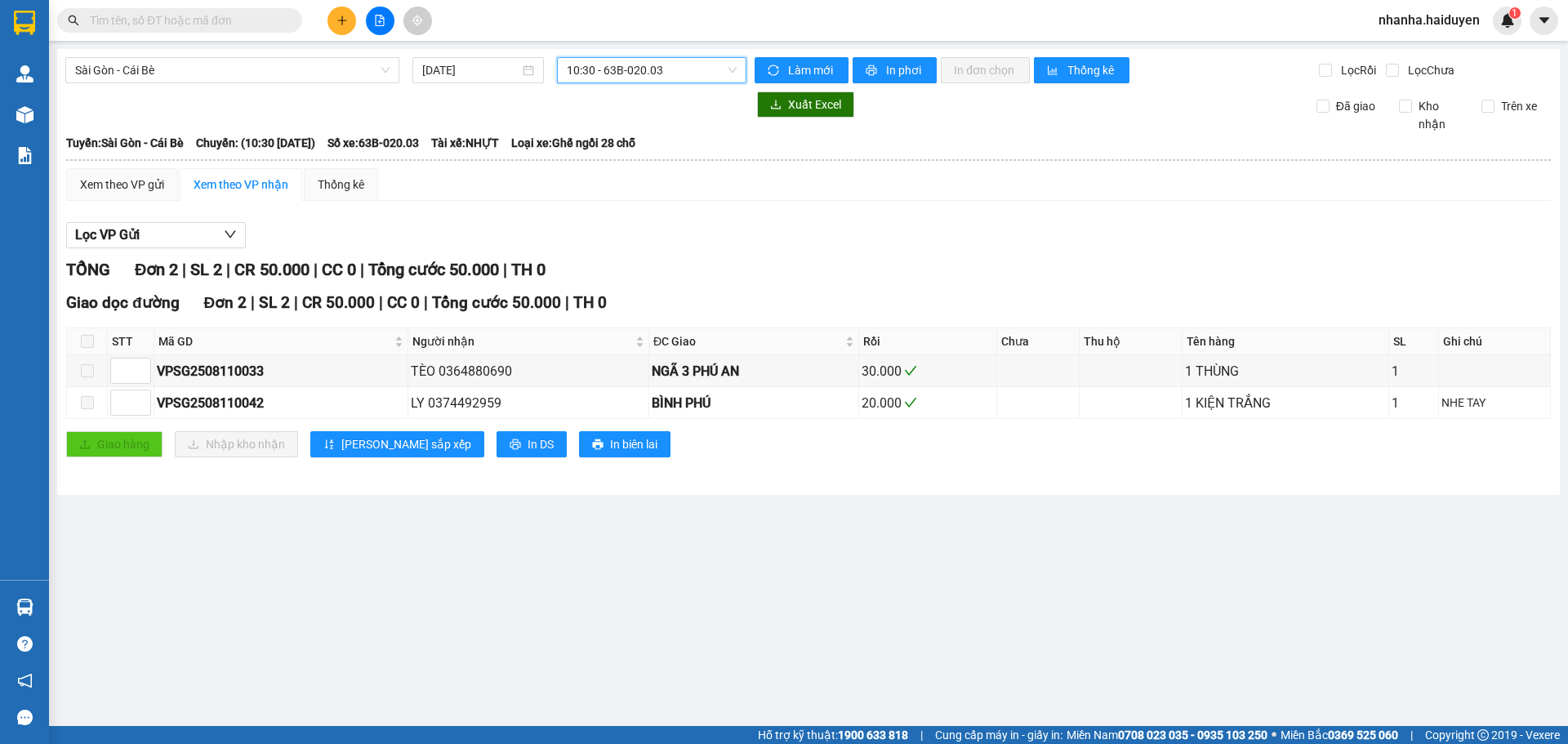
drag, startPoint x: 602, startPoint y: 61, endPoint x: 598, endPoint y: 95, distance: 34.2
click at [601, 61] on span "10:30 - 63B-020.03" at bounding box center [652, 70] width 170 height 25
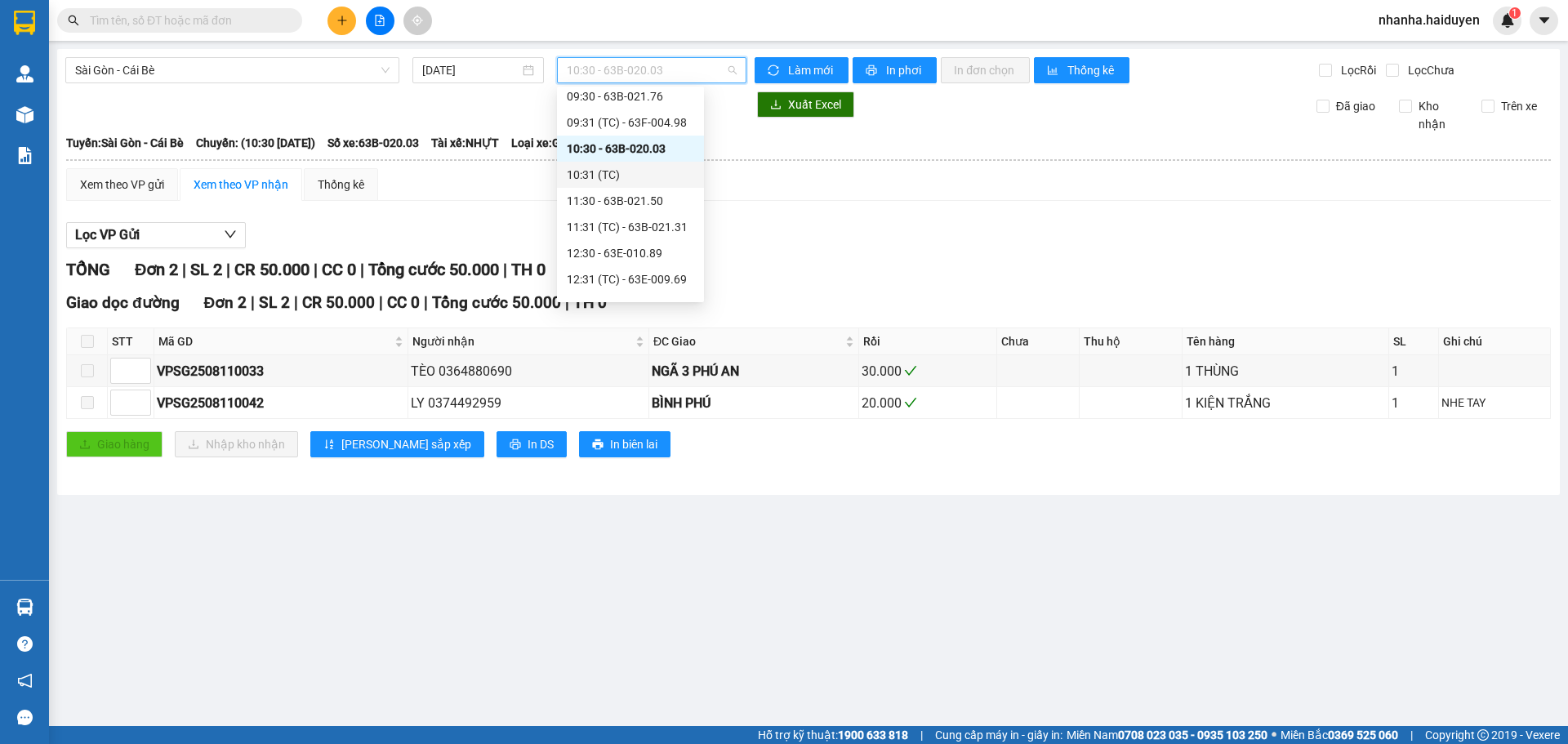
click at [598, 185] on div "10:31 (TC)" at bounding box center [631, 175] width 147 height 26
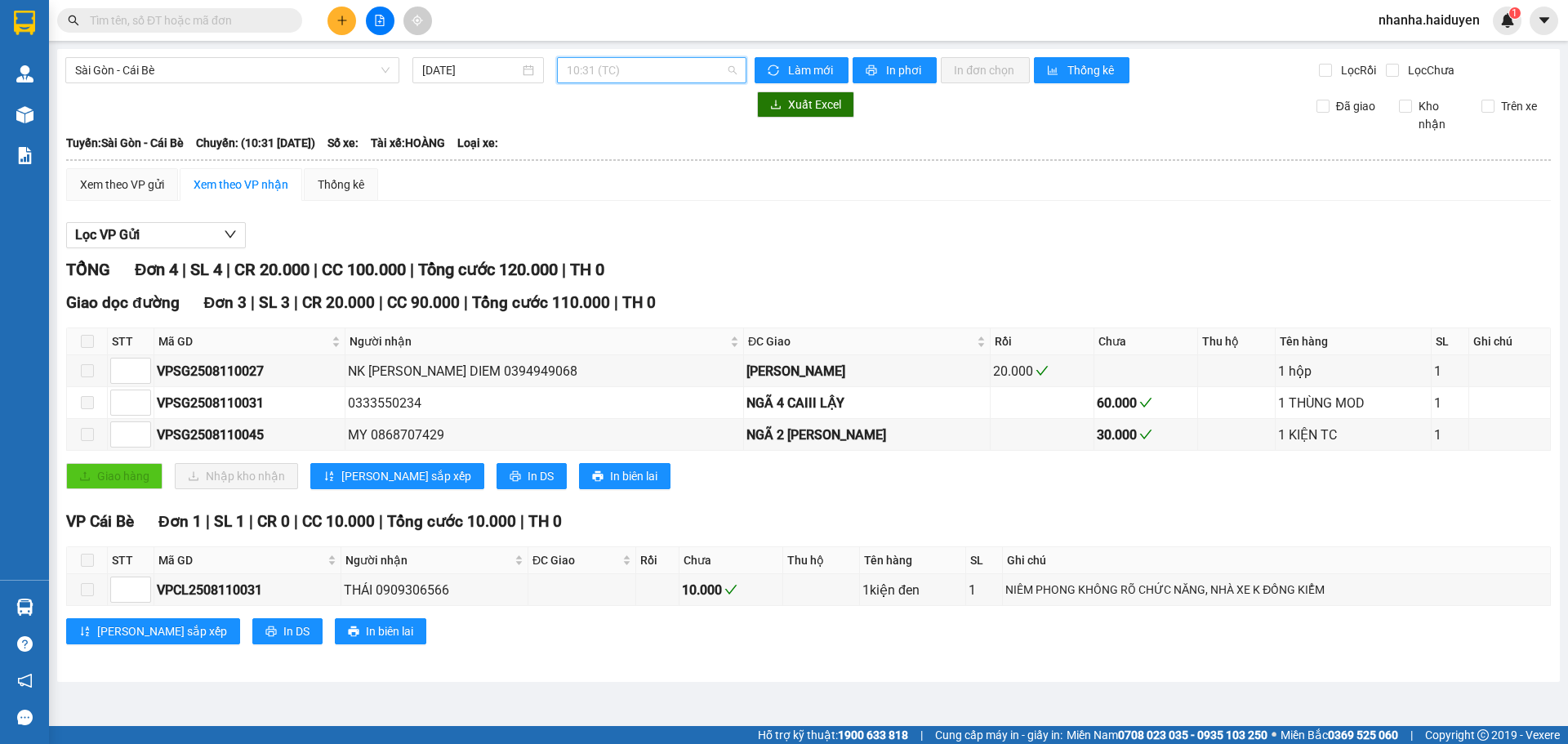
click at [598, 68] on span "10:31 (TC)" at bounding box center [652, 70] width 170 height 25
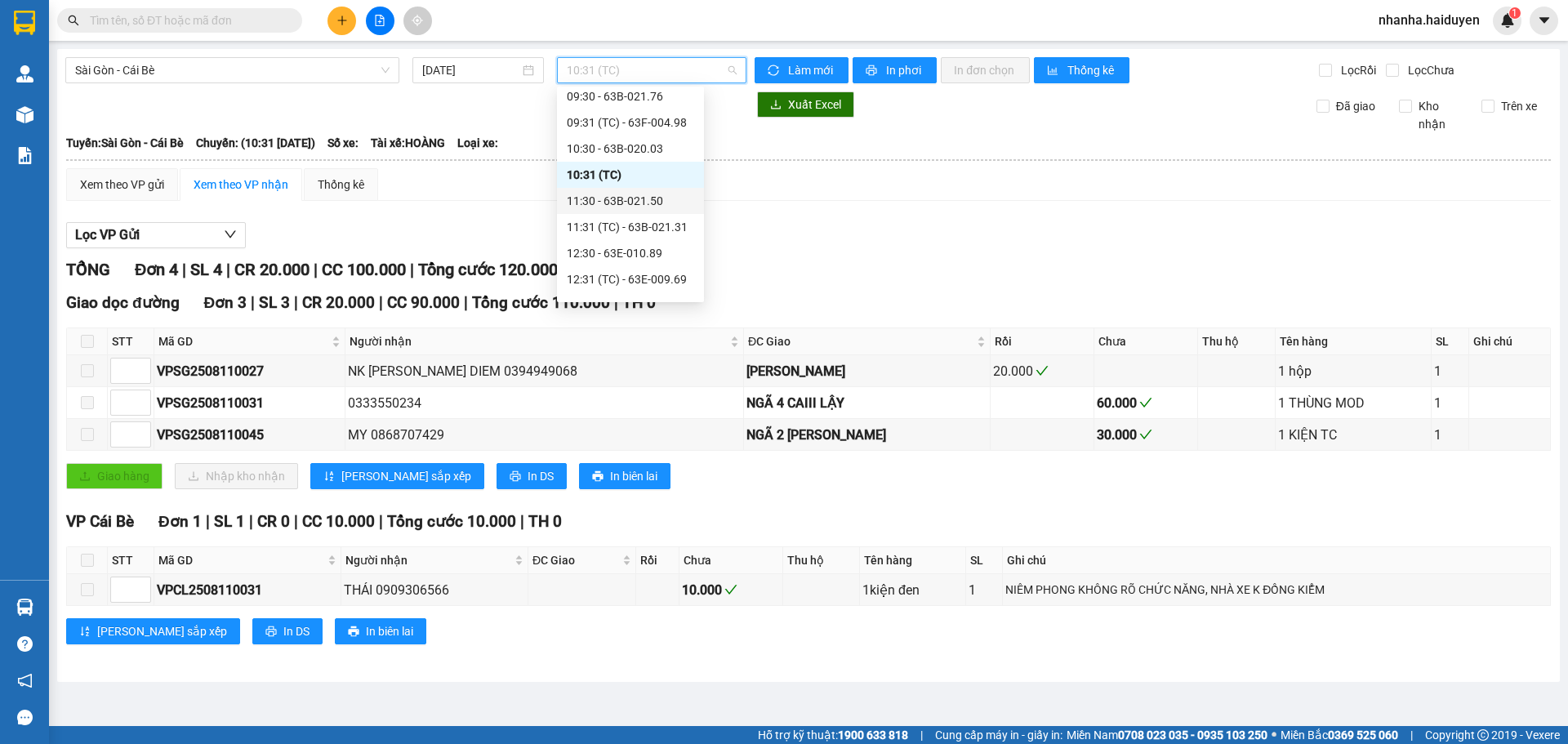
click at [592, 196] on div "11:30 - 63B-021.50" at bounding box center [631, 200] width 128 height 18
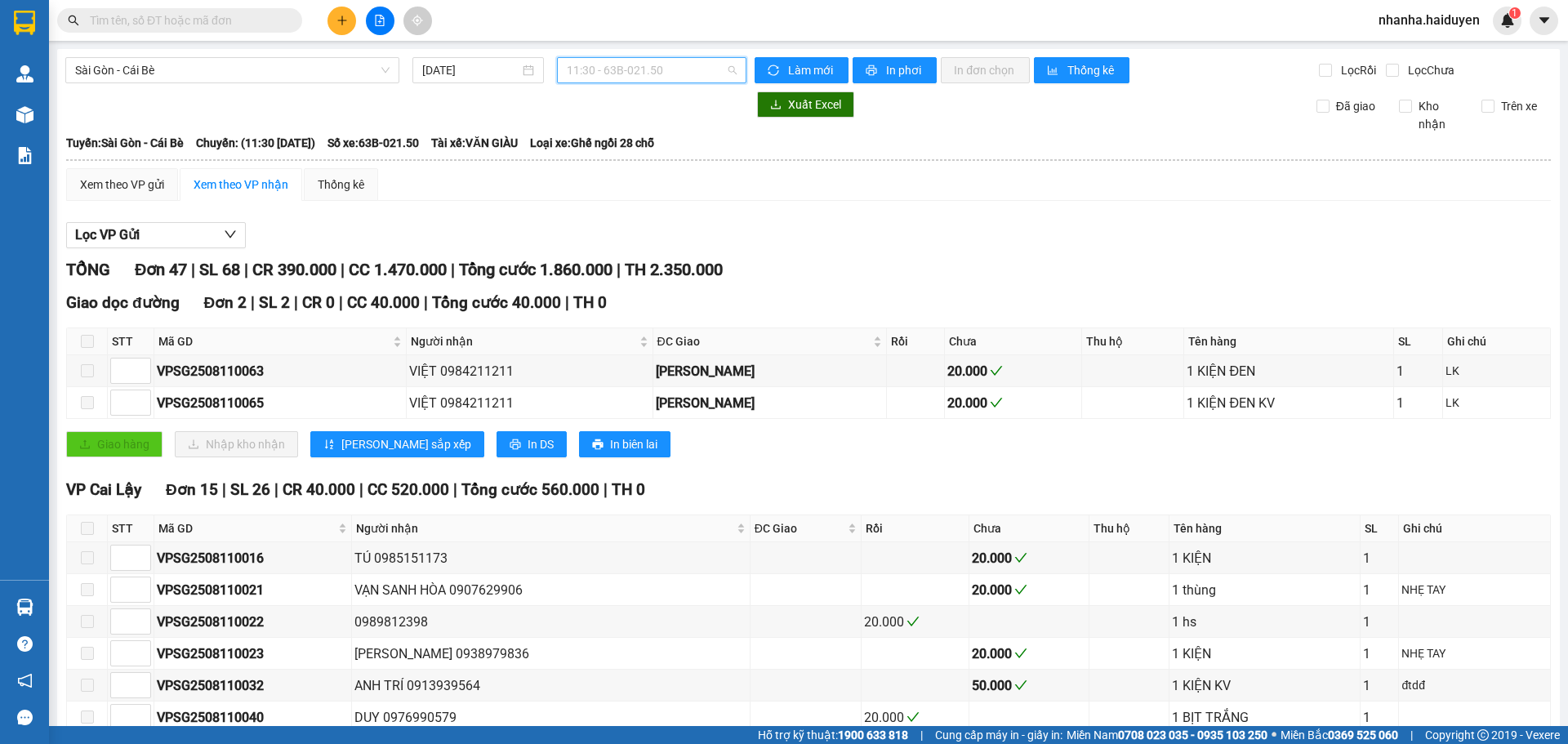
click at [608, 71] on span "11:30 - 63B-021.50" at bounding box center [652, 70] width 170 height 25
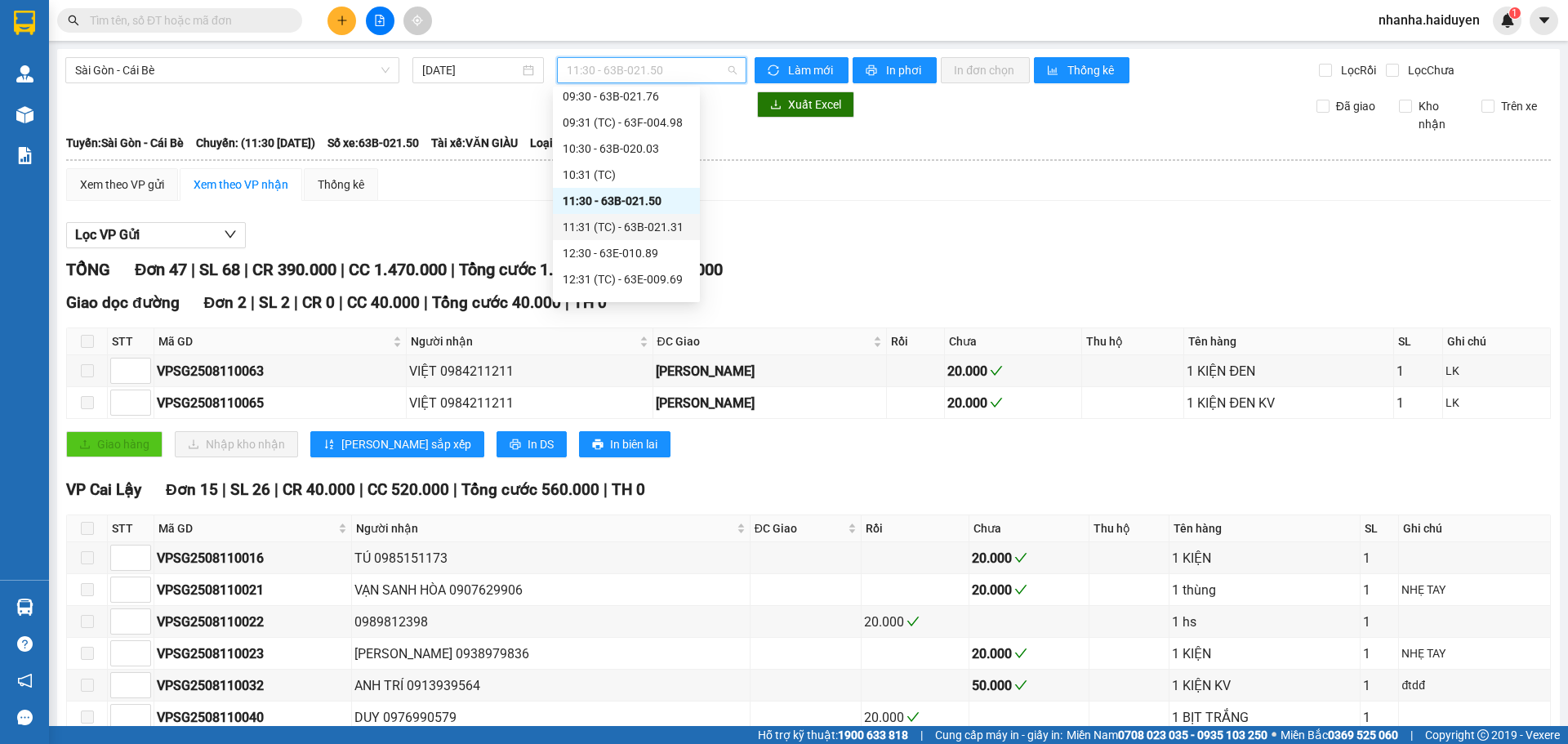
click at [599, 233] on div "11:31 (TC) - 63B-021.31" at bounding box center [626, 227] width 128 height 18
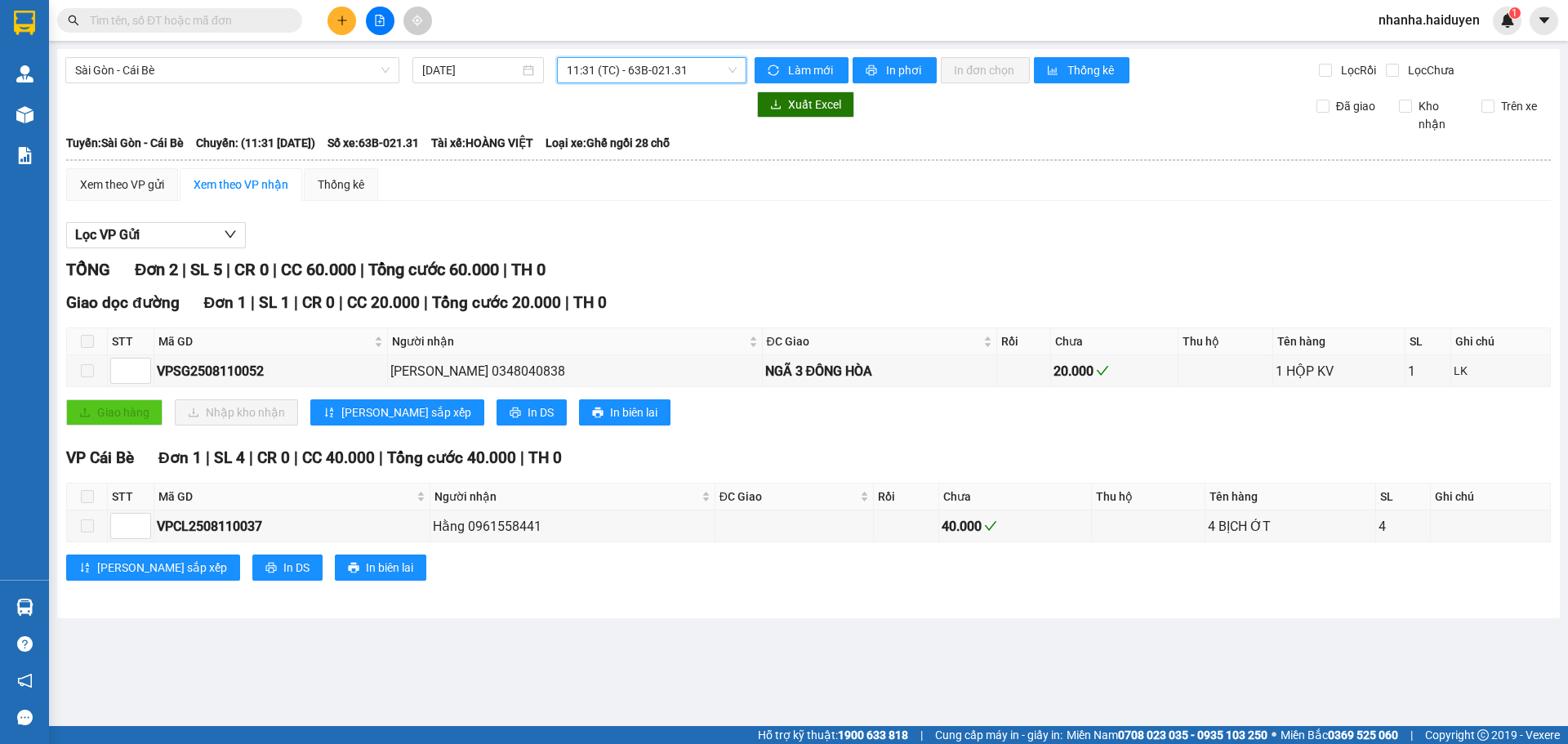
click at [599, 70] on span "11:31 (TC) - 63B-021.31" at bounding box center [652, 70] width 170 height 25
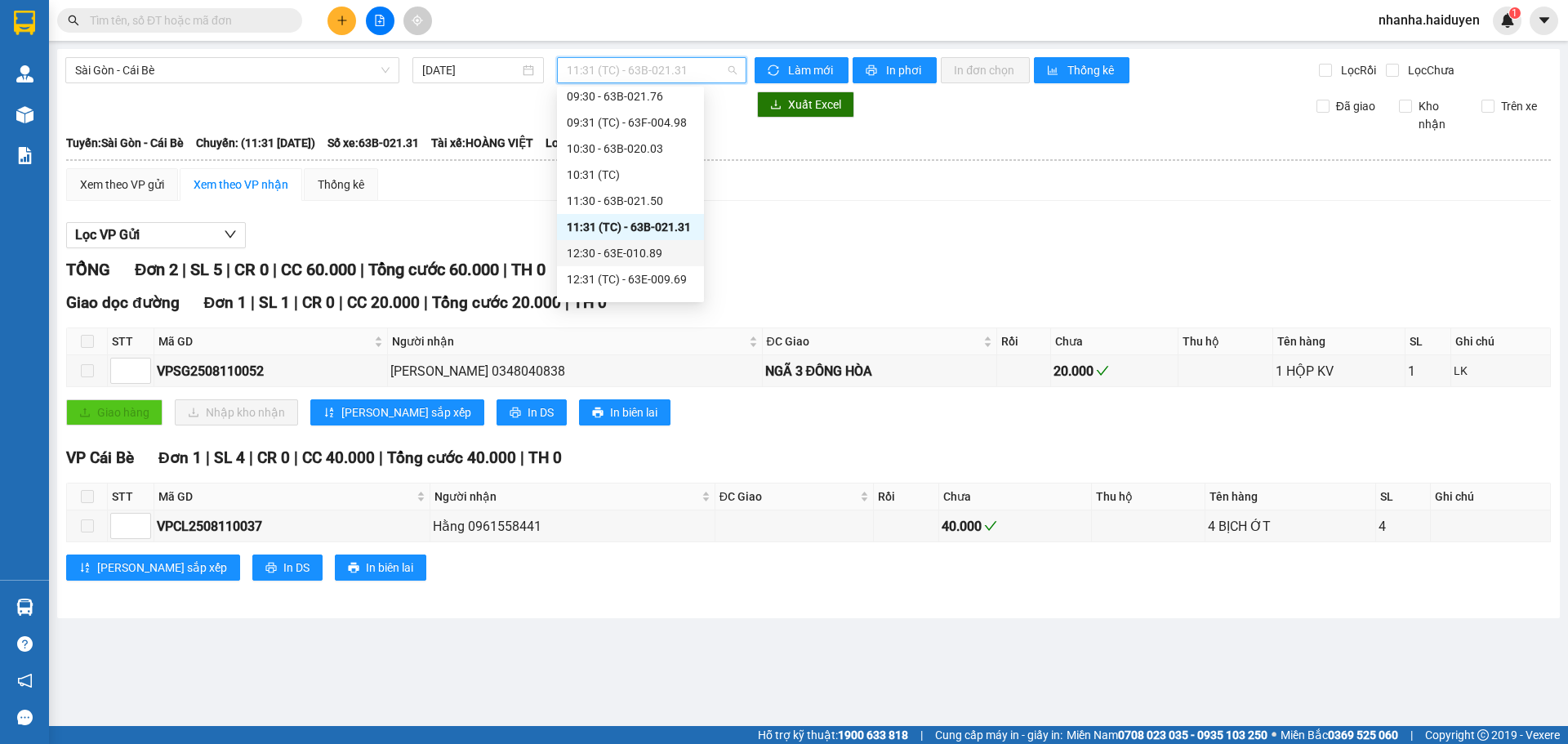
click at [598, 245] on div "12:30 - 63E-010.89" at bounding box center [631, 253] width 128 height 18
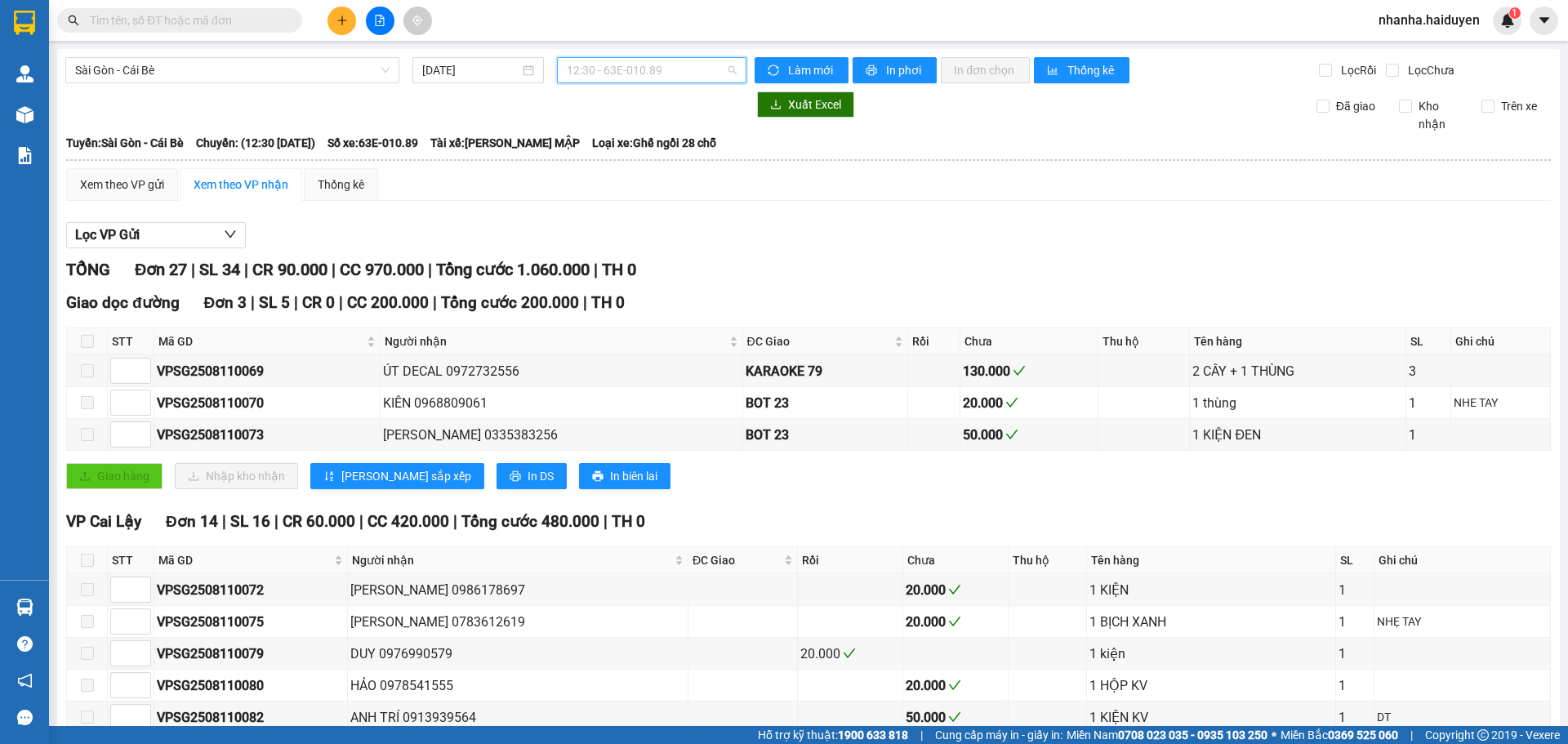
click at [606, 69] on span "12:30 - 63E-010.89" at bounding box center [652, 70] width 170 height 25
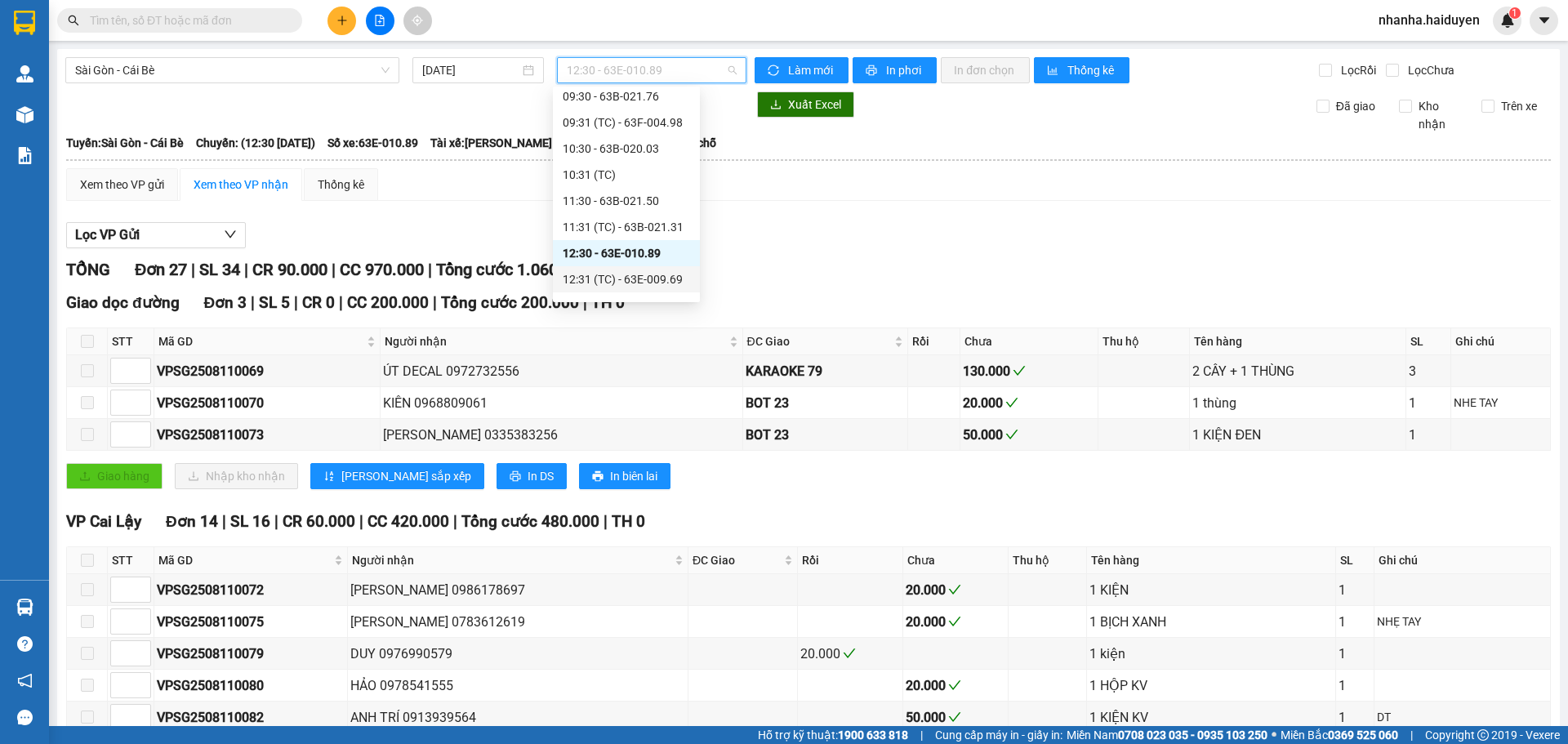
click at [594, 276] on div "12:31 (TC) - 63E-009.69" at bounding box center [626, 279] width 128 height 18
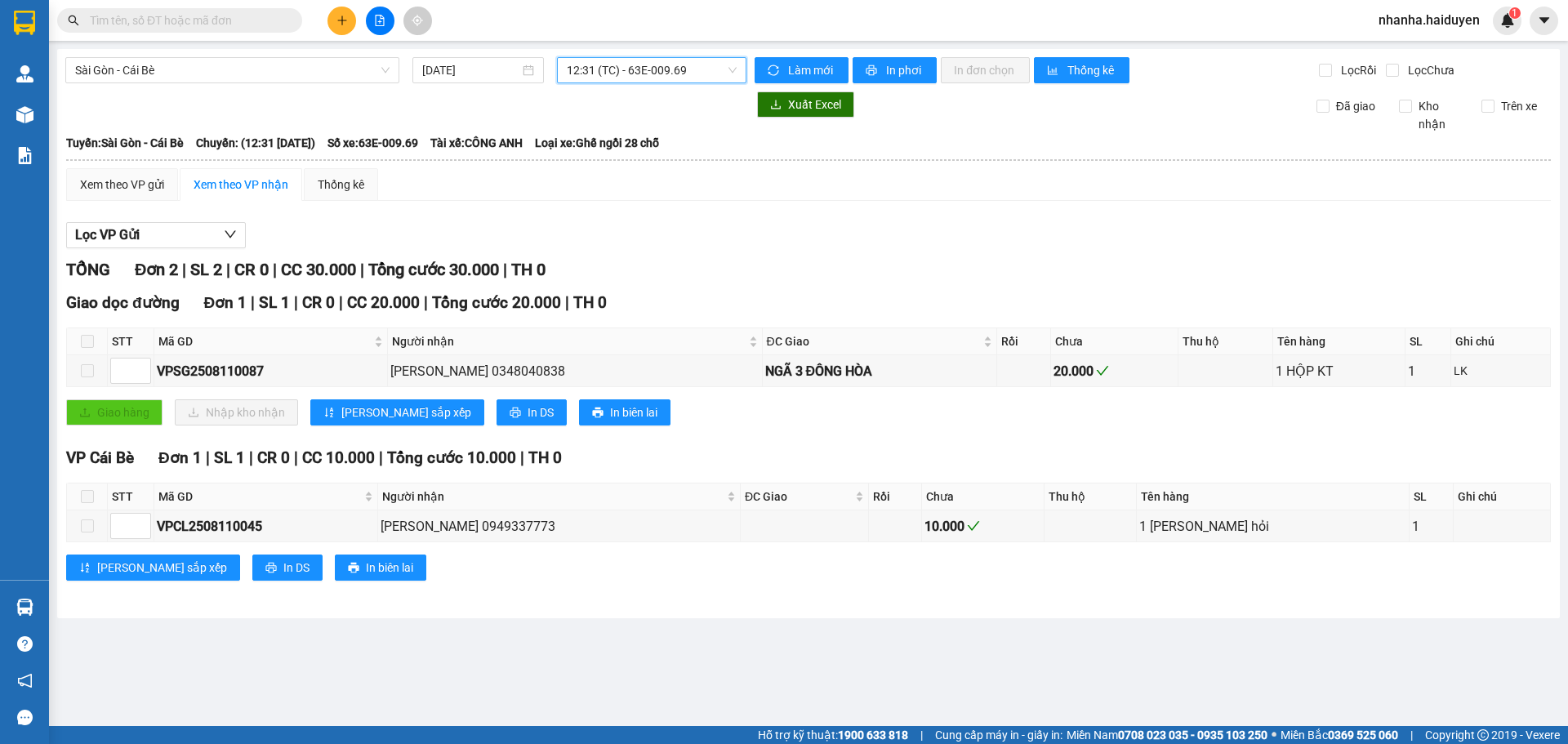
click at [624, 73] on span "12:31 (TC) - 63E-009.69" at bounding box center [652, 70] width 170 height 25
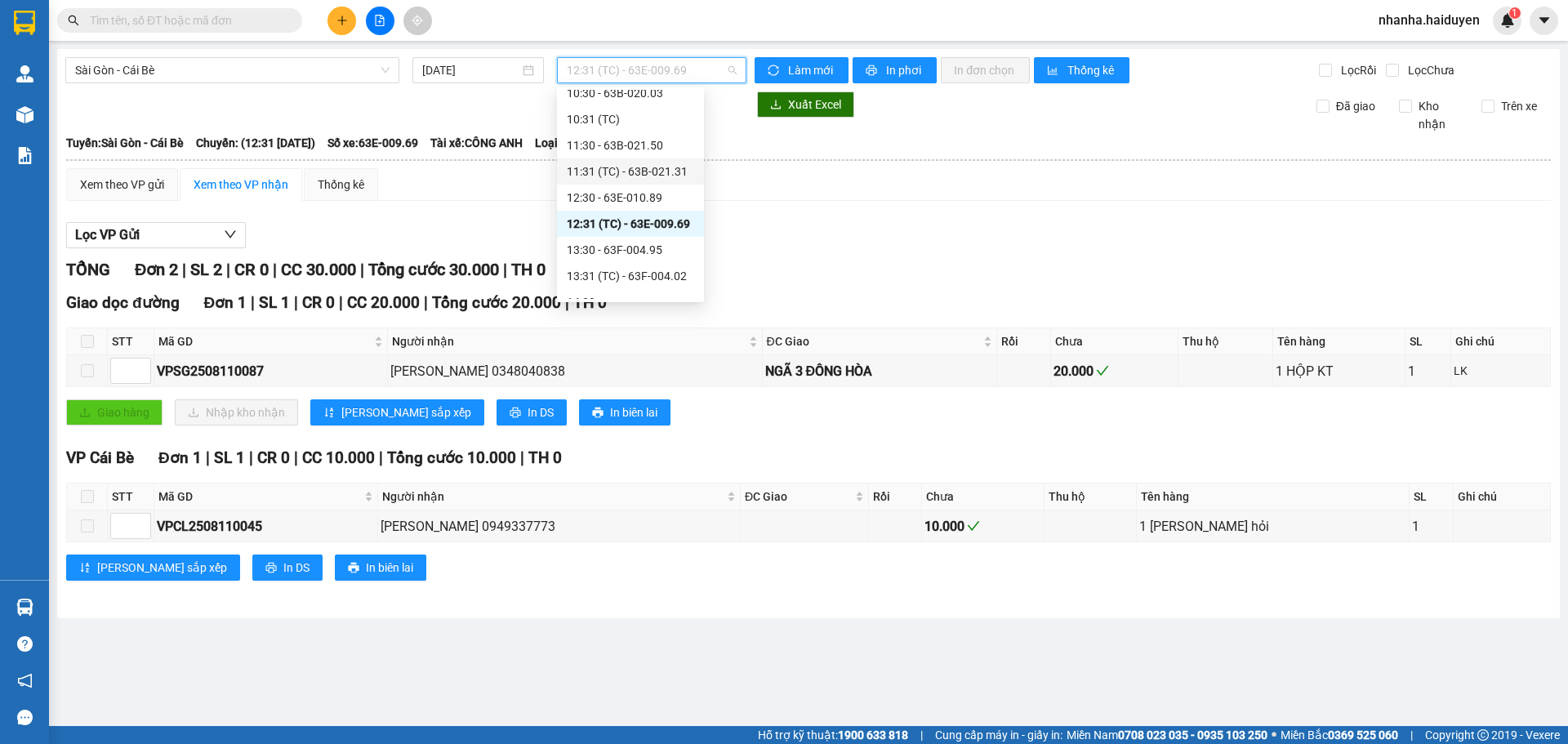
scroll to position [245, 0]
click at [603, 224] on div "13:30 - 63F-004.95" at bounding box center [631, 223] width 128 height 18
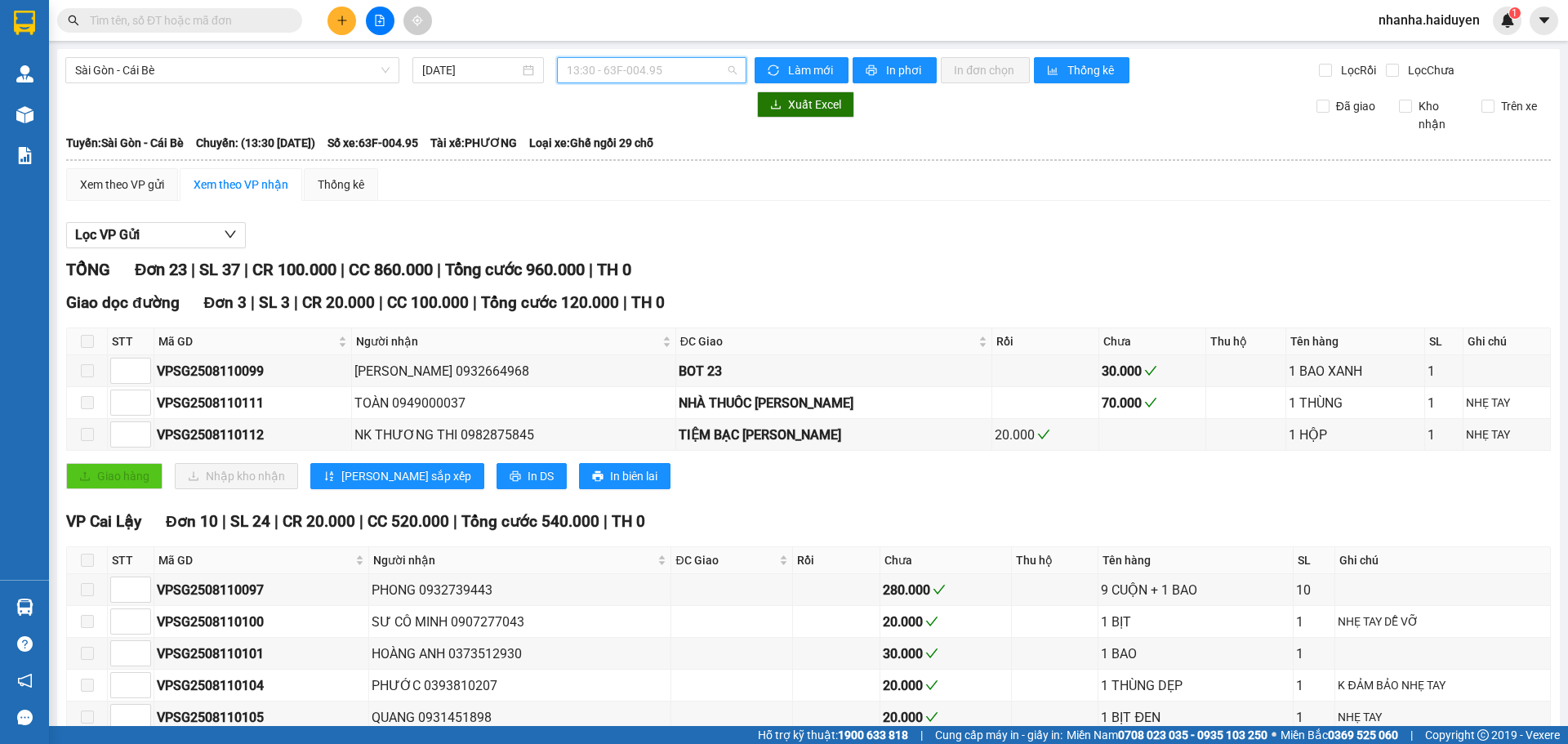
click at [612, 74] on span "13:30 - 63F-004.95" at bounding box center [652, 70] width 170 height 25
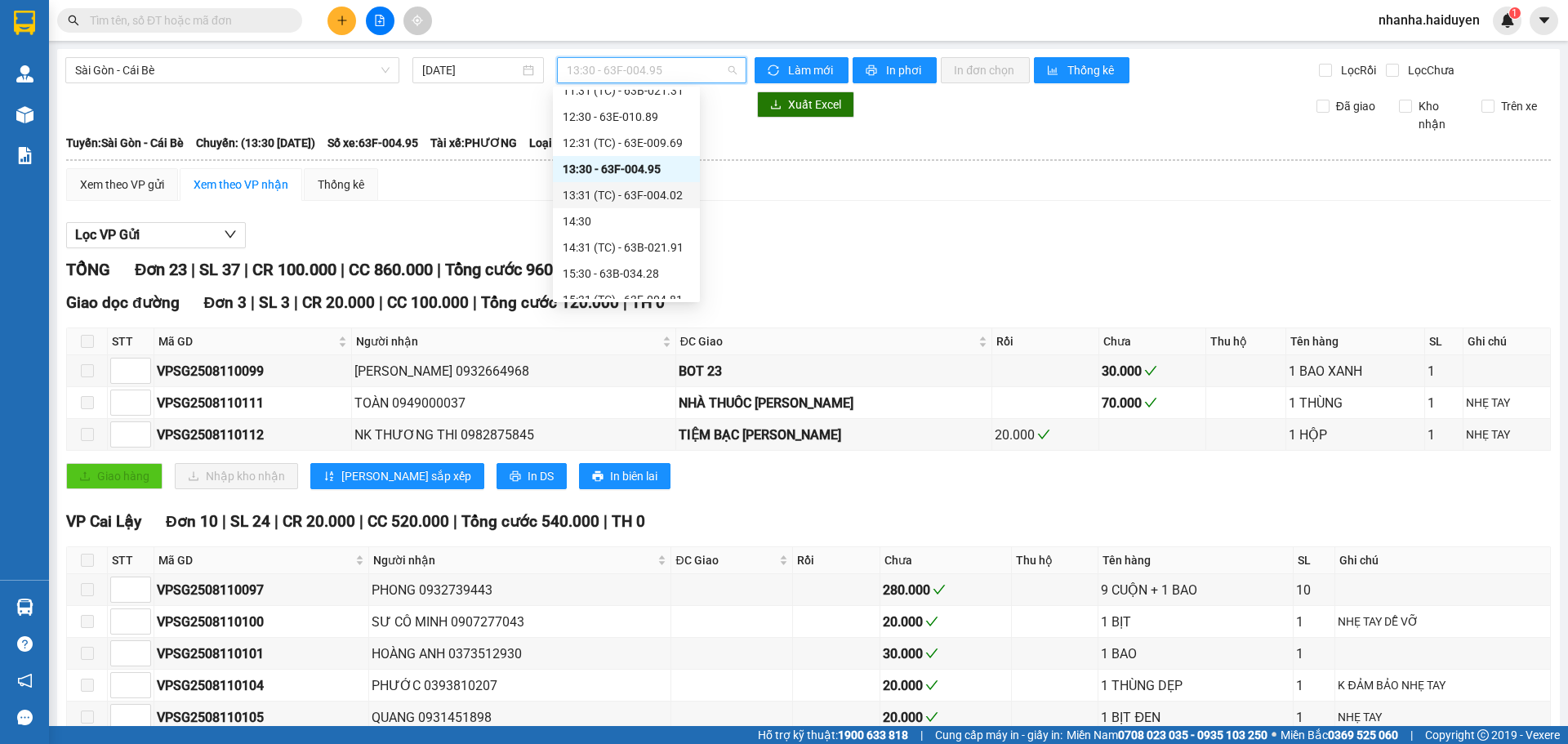
scroll to position [326, 0]
click at [594, 158] on div "13:31 (TC) - 63F-004.02" at bounding box center [626, 168] width 147 height 26
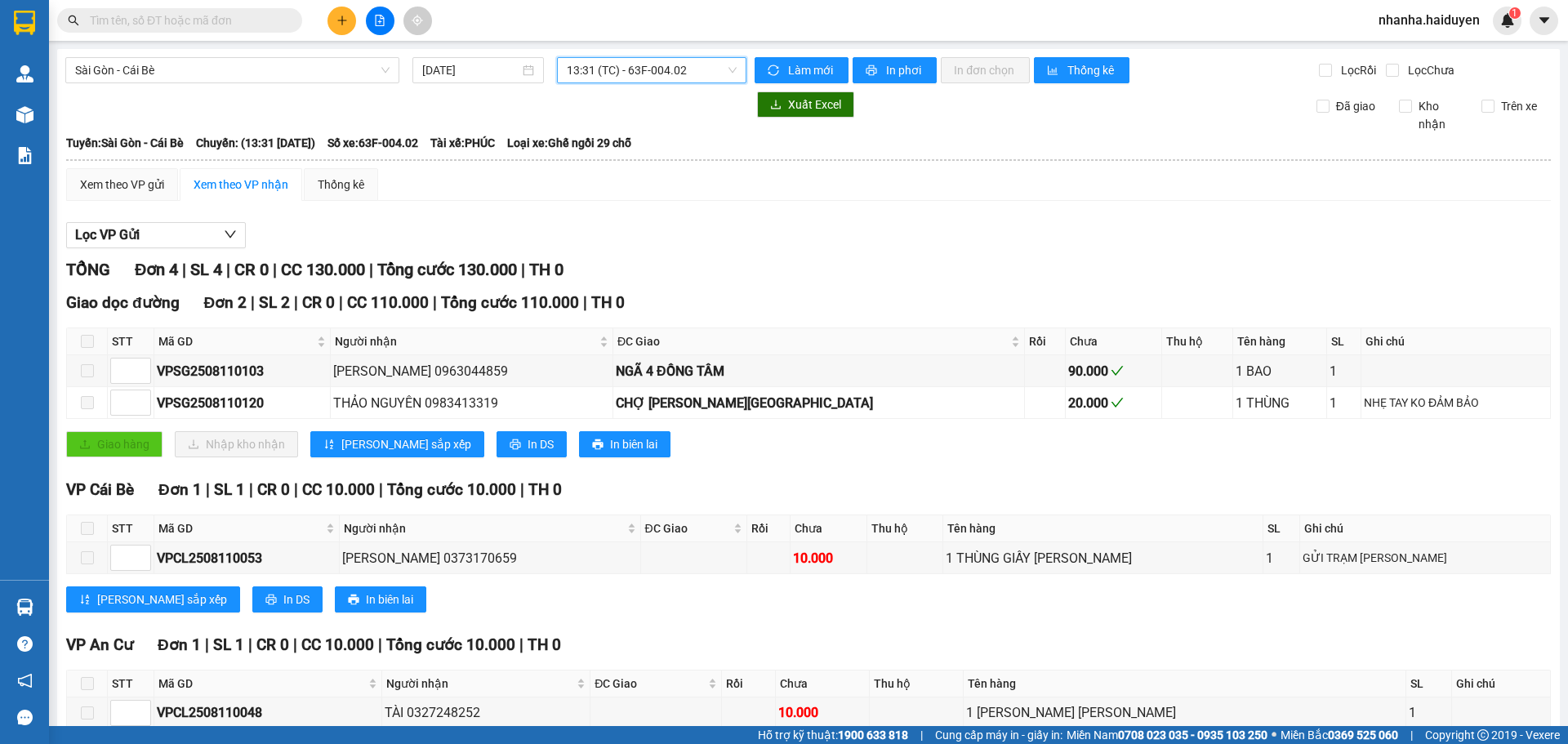
click at [606, 71] on span "13:31 (TC) - 63F-004.02" at bounding box center [652, 70] width 170 height 25
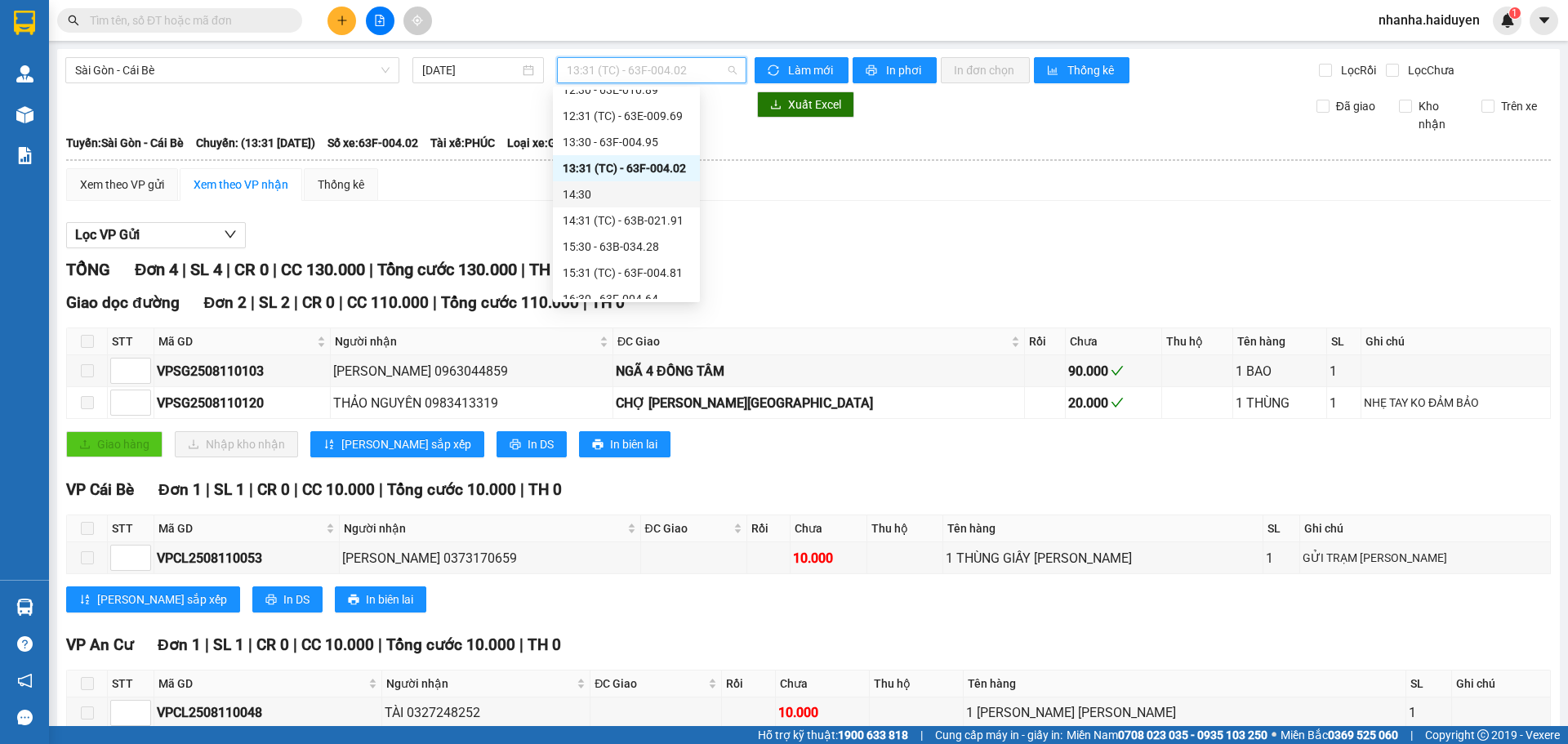
click at [612, 203] on div "14:30" at bounding box center [626, 194] width 147 height 26
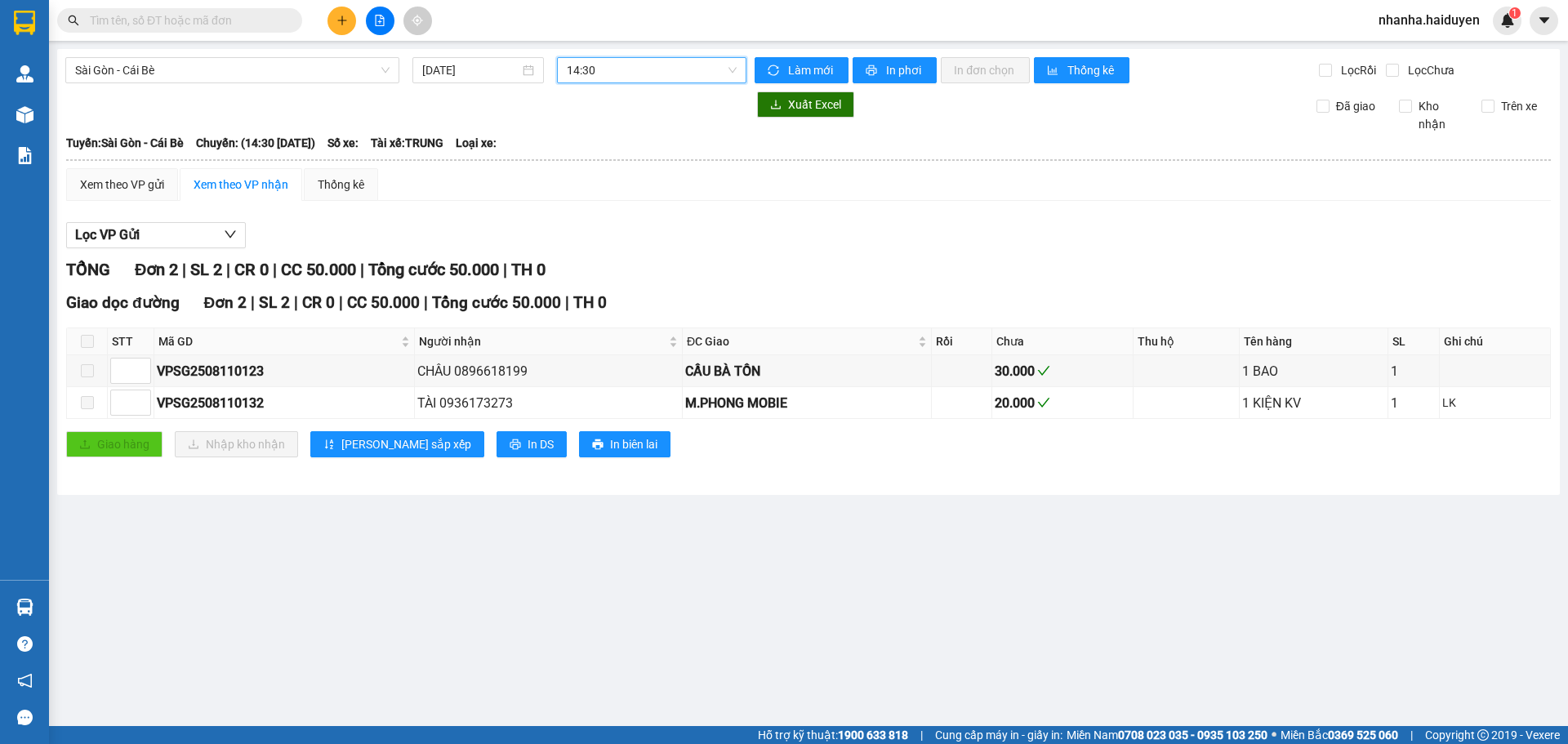
click at [612, 67] on span "14:30" at bounding box center [652, 70] width 170 height 25
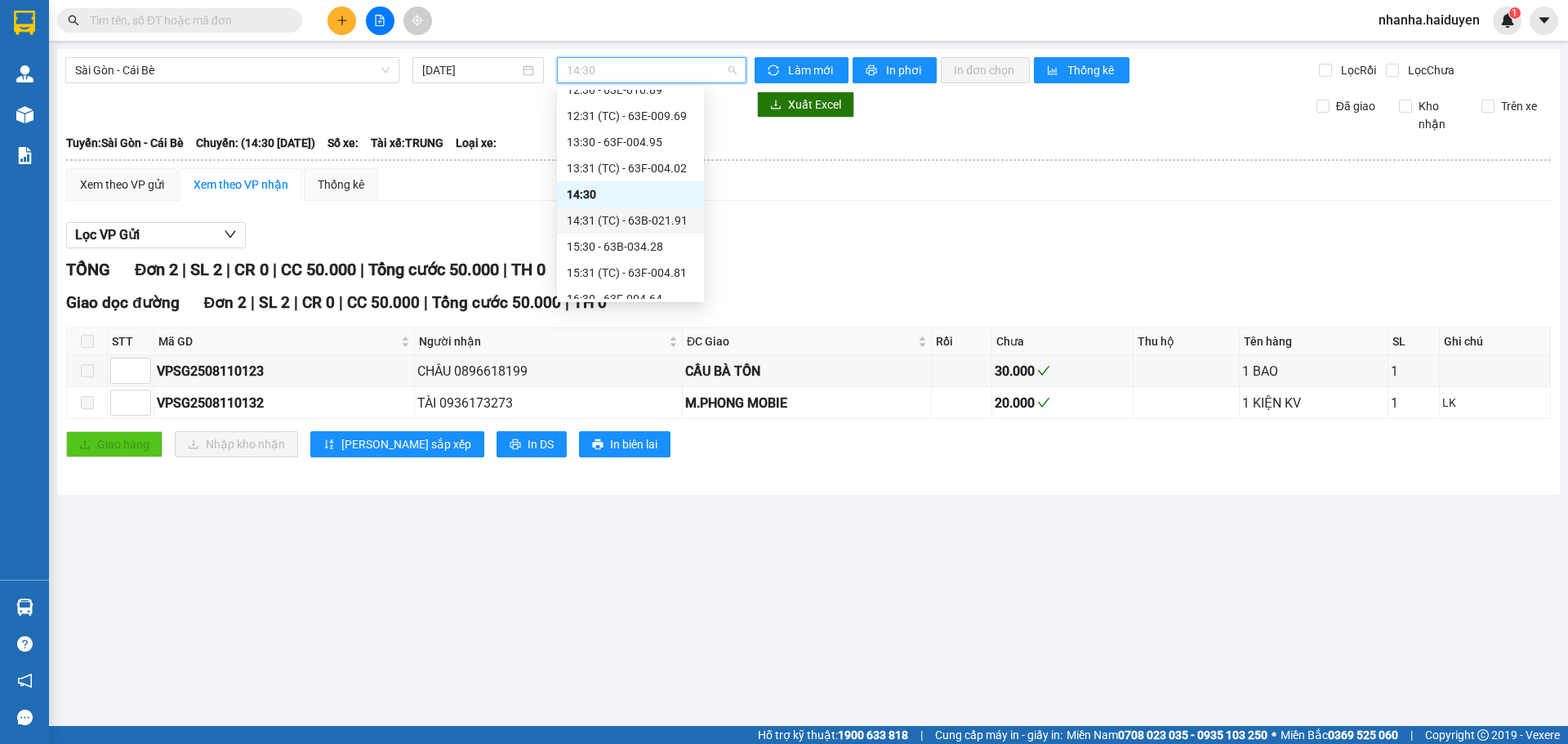
click at [598, 220] on div "14:31 (TC) - 63B-021.91" at bounding box center [631, 221] width 128 height 18
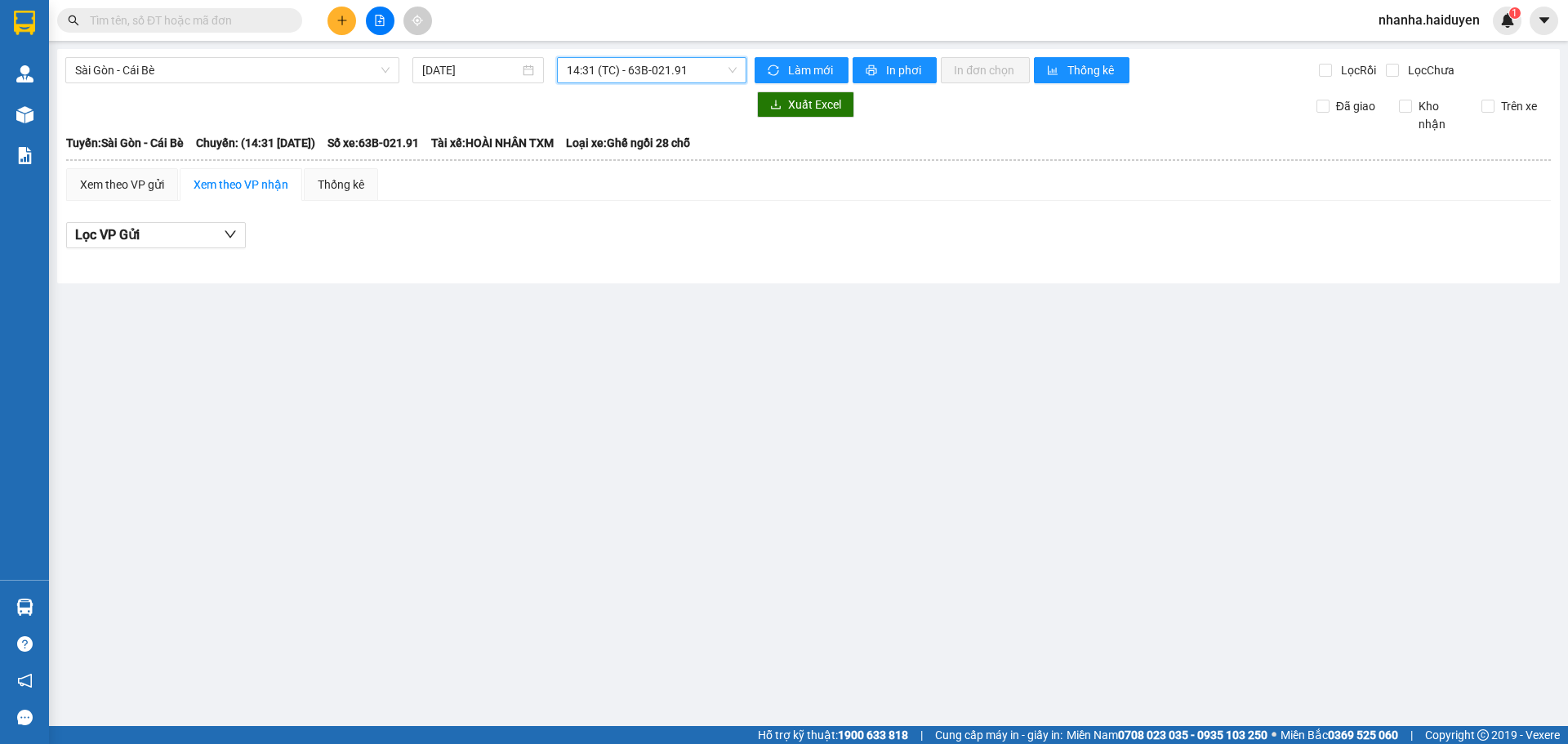
click at [610, 55] on div "Sài Gòn - Cái Bè 11/08/2025 14:31 14:31 (TC) - 63B-021.91 Làm mới In phơi In đơ…" at bounding box center [808, 166] width 1502 height 235
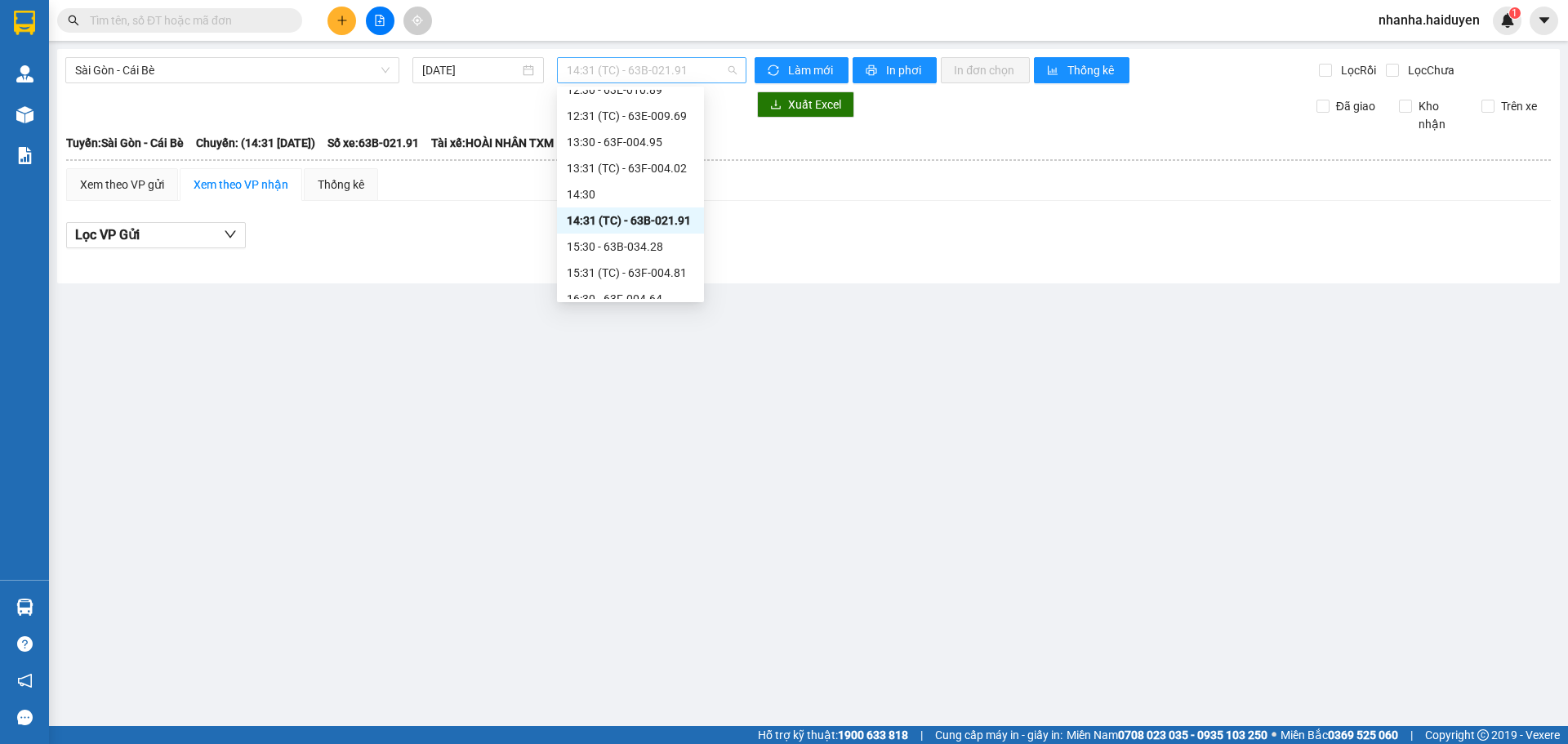
click at [610, 67] on span "14:31 (TC) - 63B-021.91" at bounding box center [652, 70] width 170 height 25
click at [613, 230] on div "14:31 (TC) - 63B-021.91" at bounding box center [631, 221] width 147 height 26
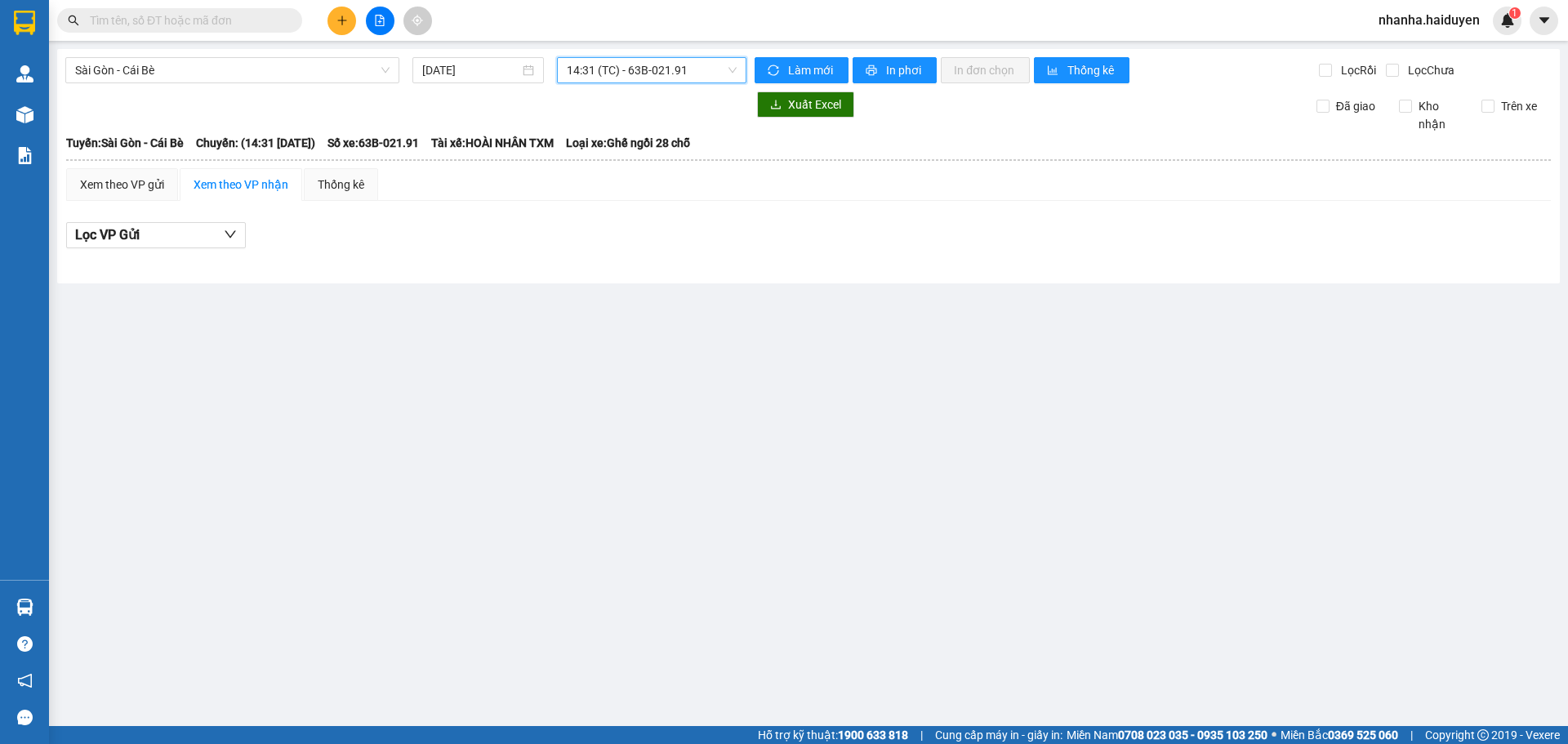
click at [593, 73] on span "14:31 (TC) - 63B-021.91" at bounding box center [652, 70] width 170 height 25
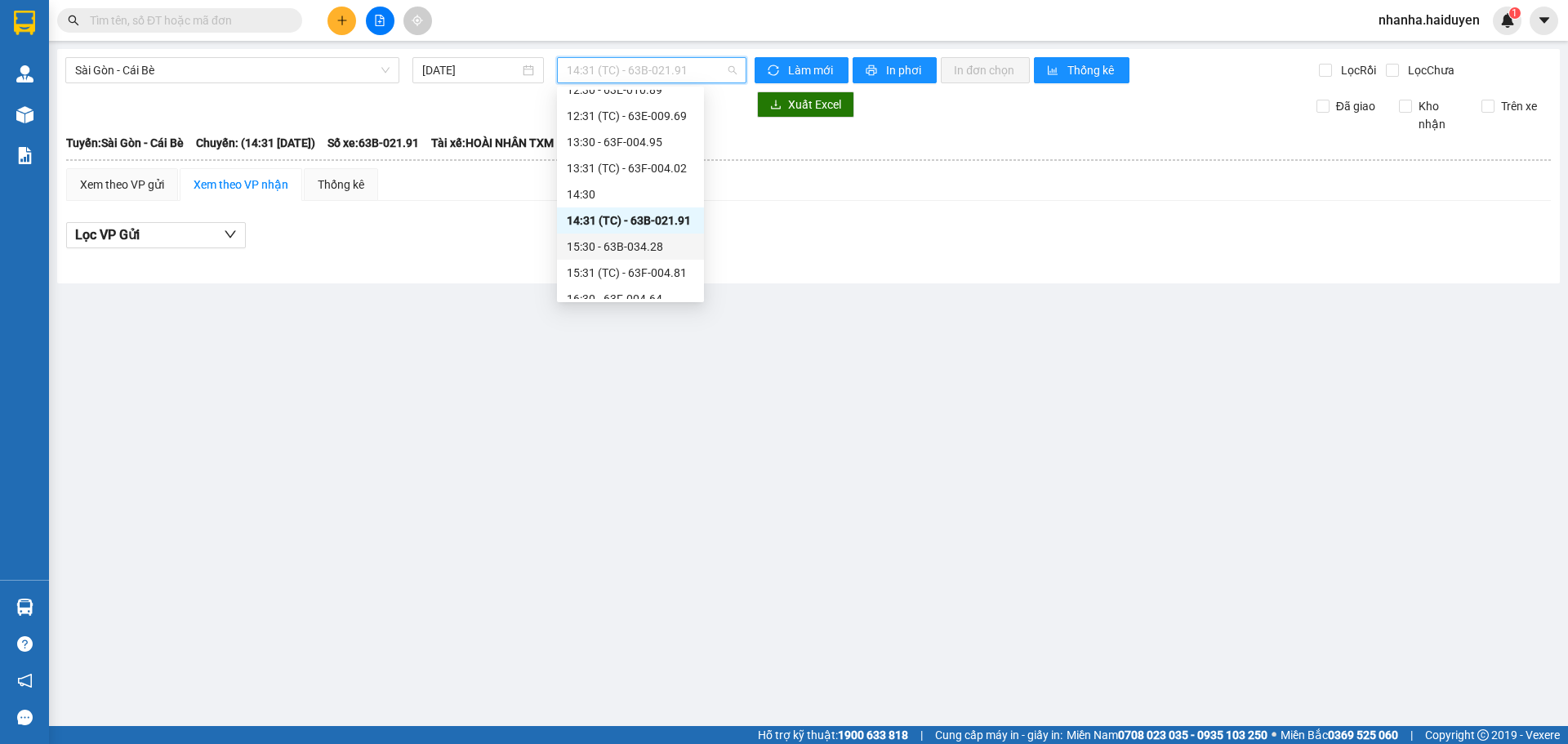
click at [612, 242] on div "15:30 - 63B-034.28" at bounding box center [631, 247] width 128 height 18
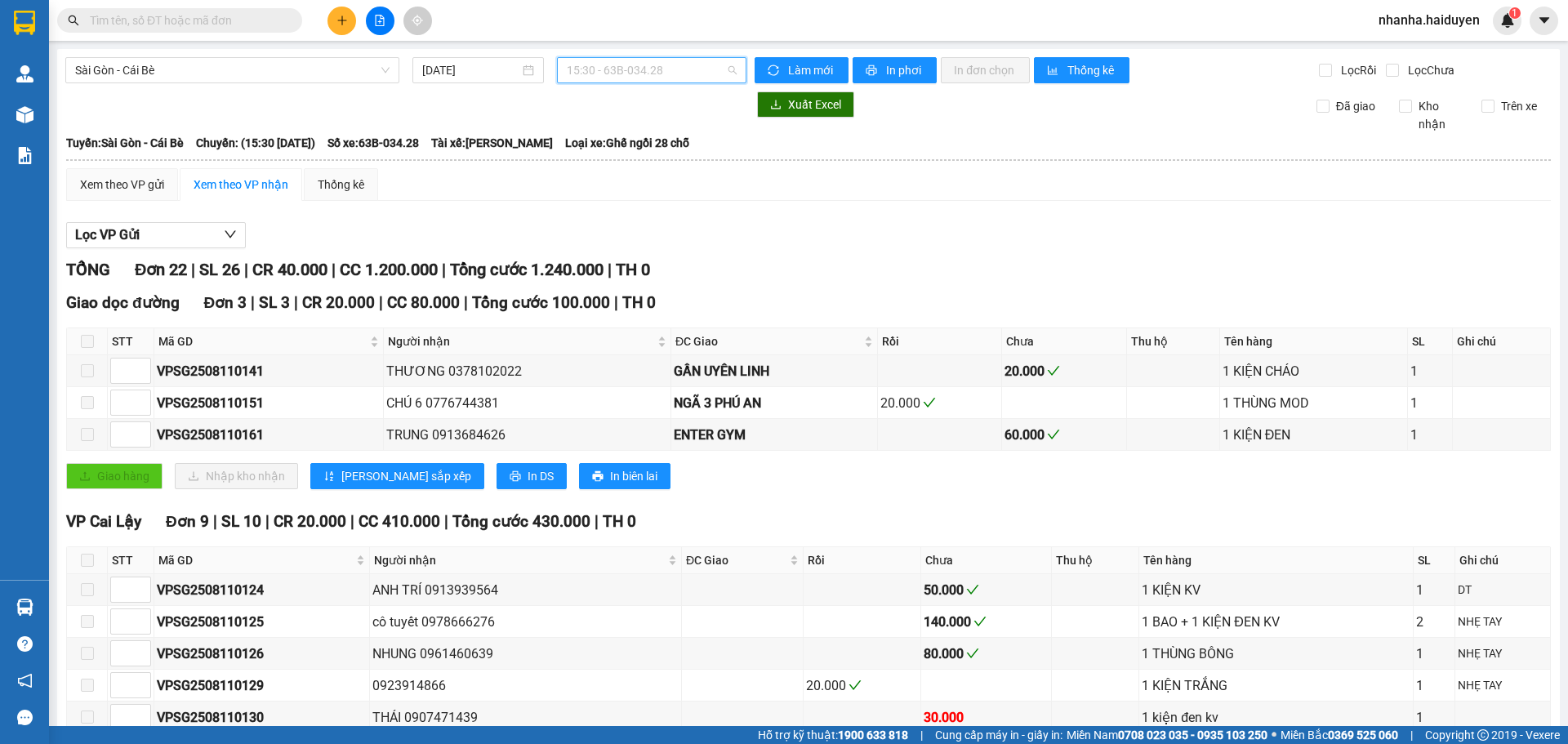
click at [596, 70] on span "15:30 - 63B-034.28" at bounding box center [652, 70] width 170 height 25
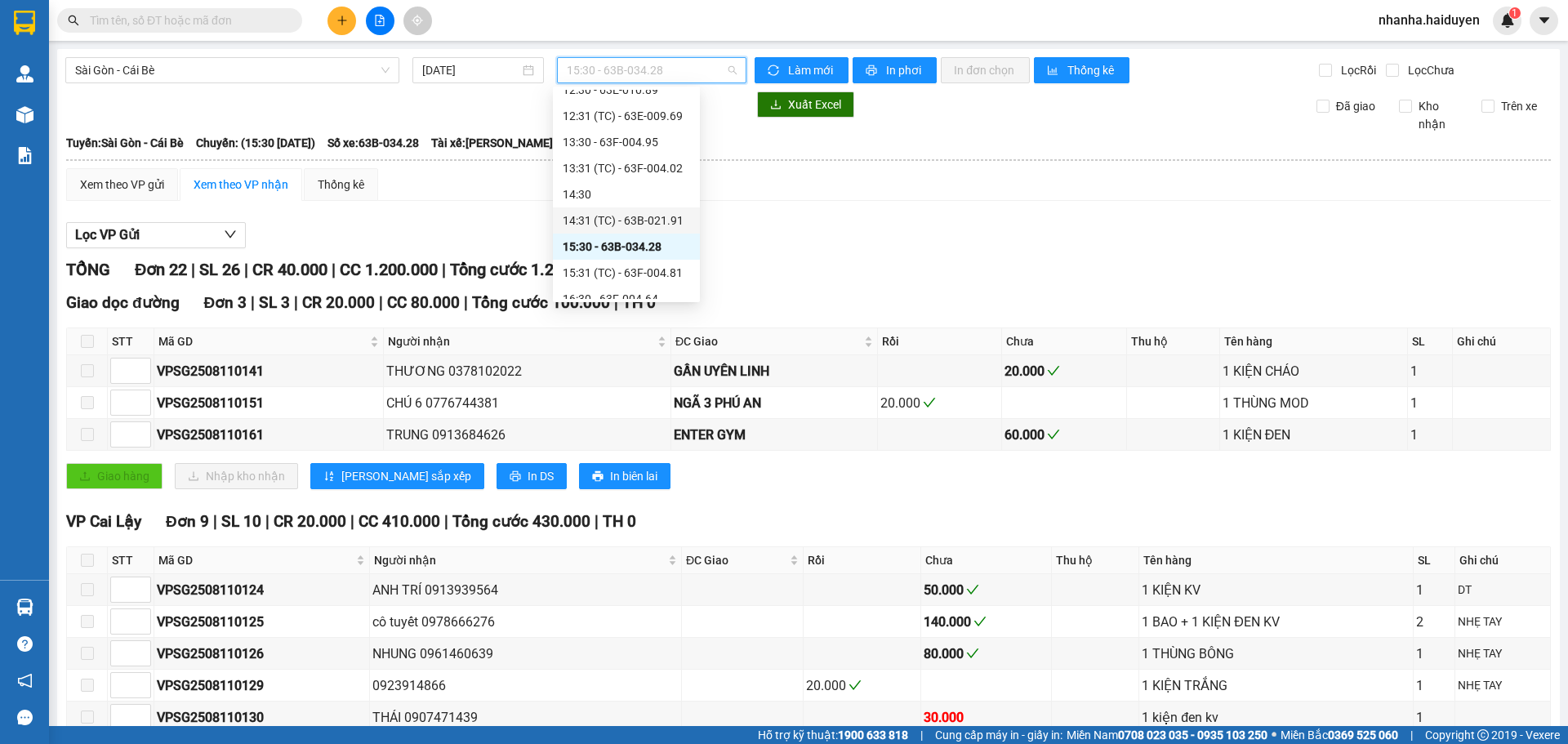
scroll to position [409, 0]
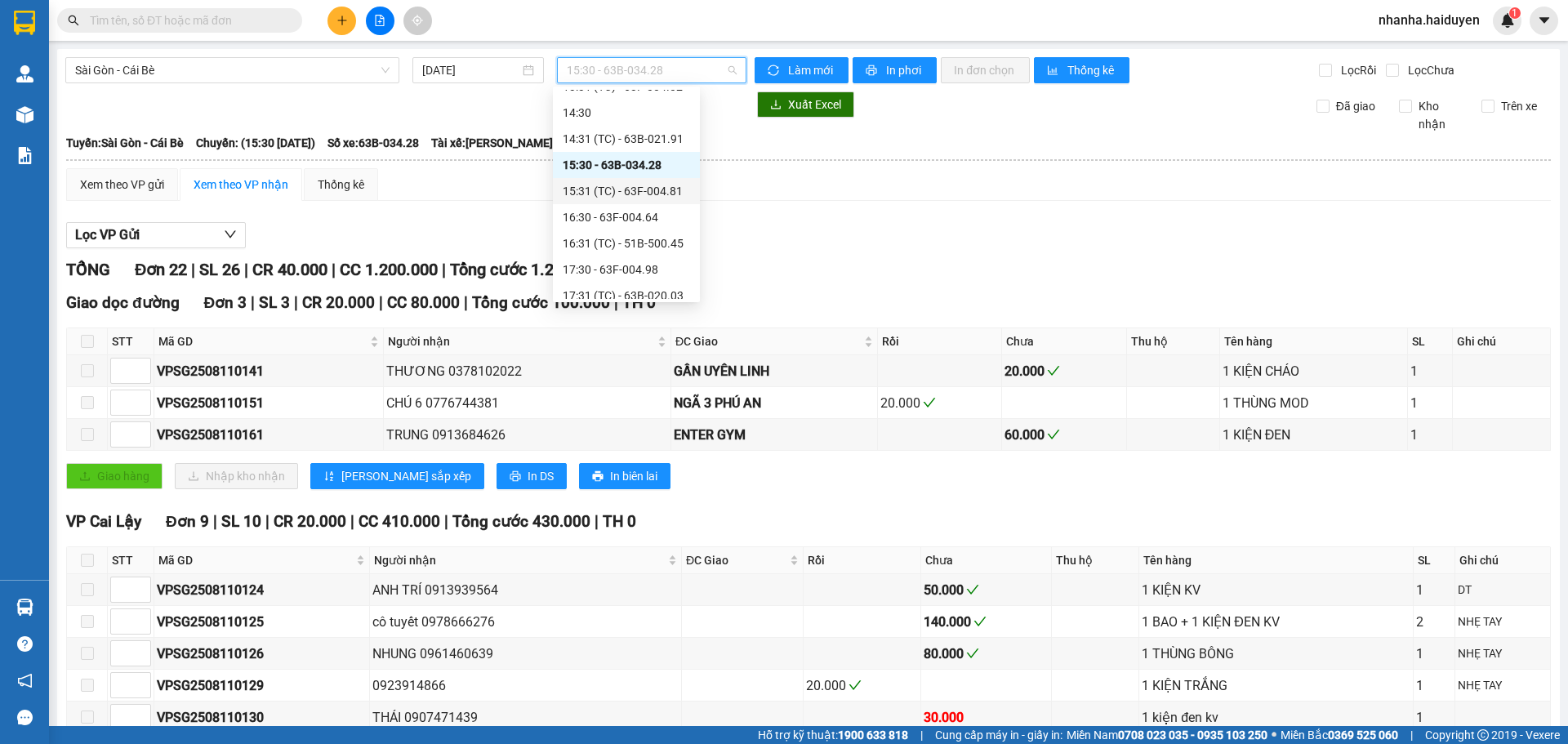
click at [593, 188] on div "15:31 (TC) - 63F-004.81" at bounding box center [626, 191] width 128 height 18
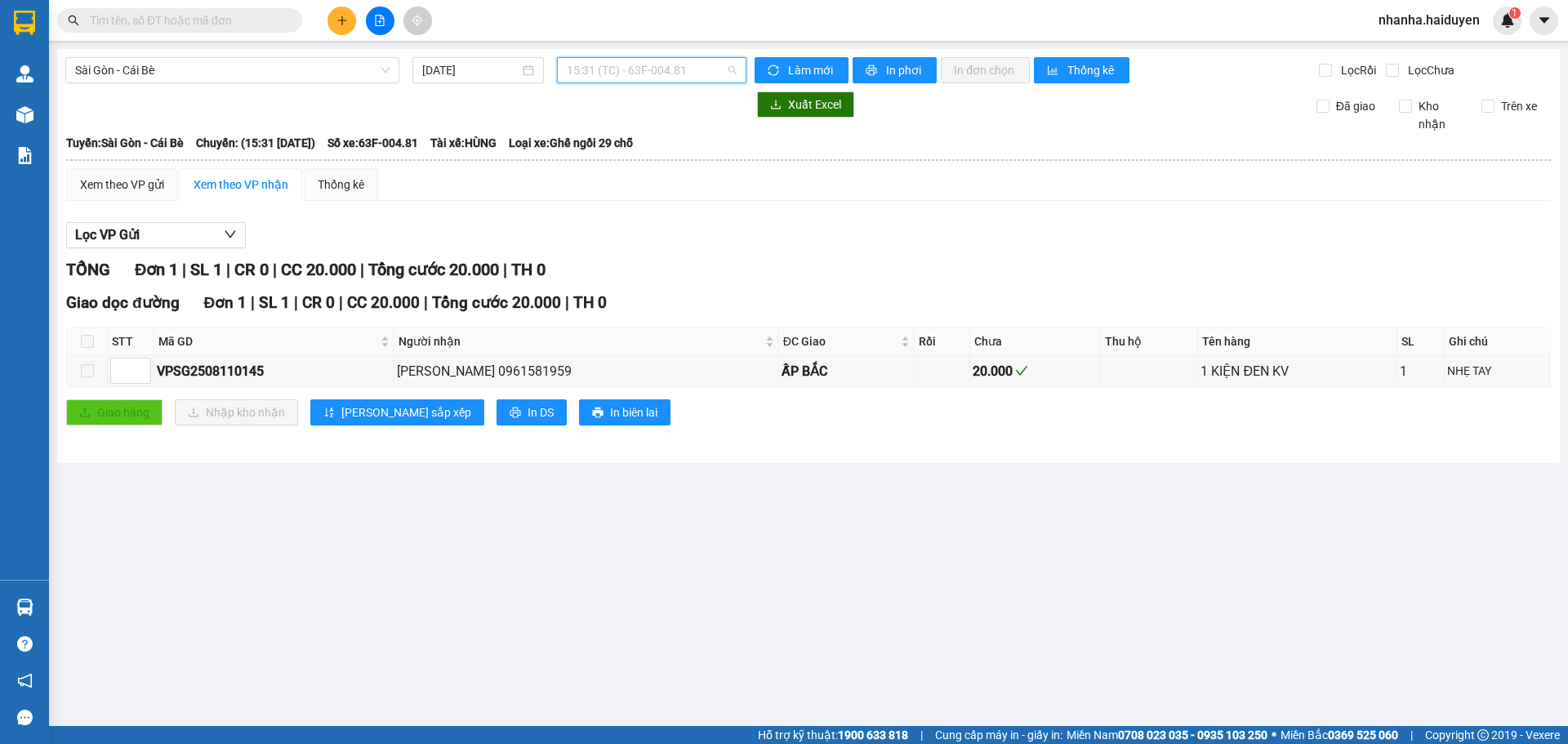
click at [620, 59] on span "15:31 (TC) - 63F-004.81" at bounding box center [652, 70] width 170 height 25
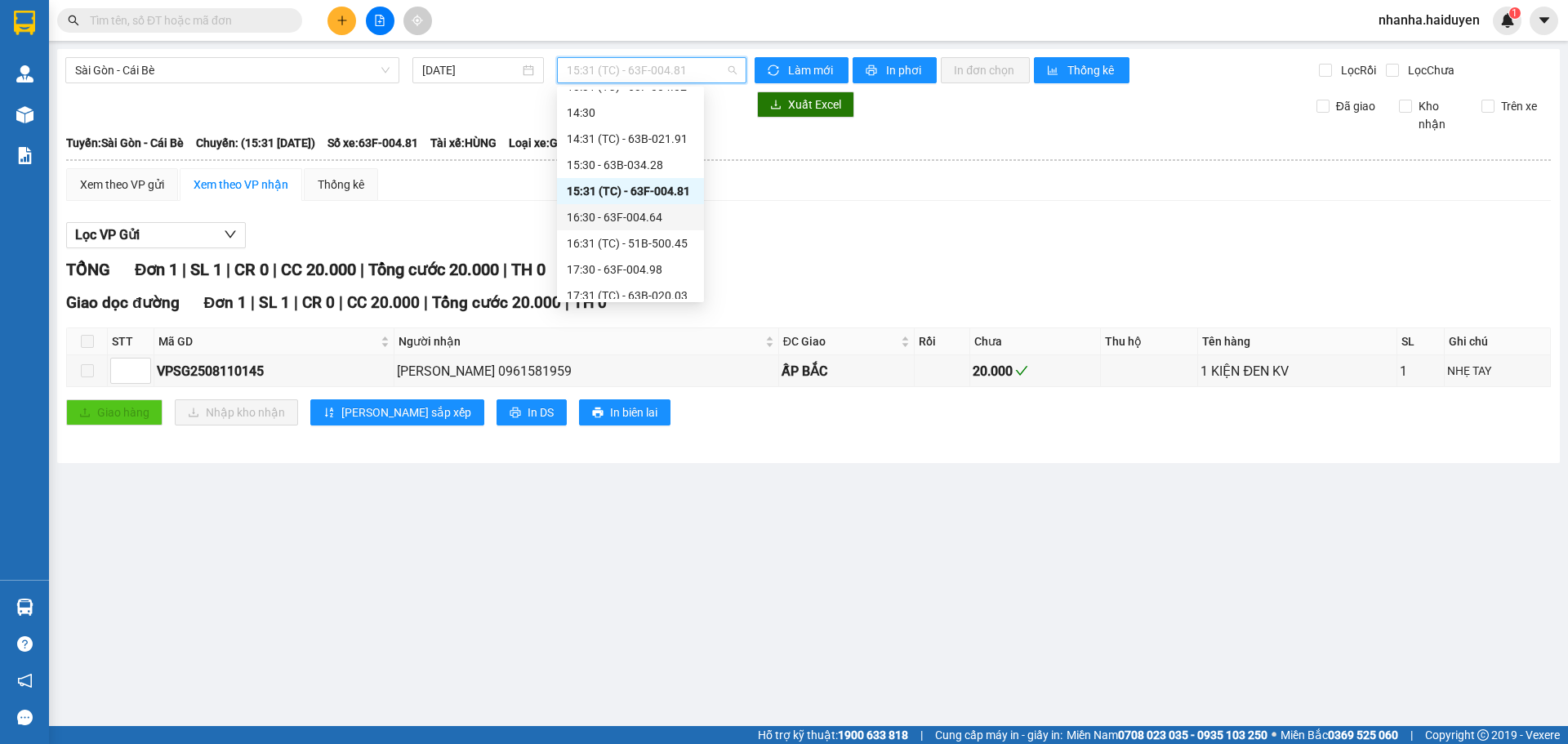
click at [606, 223] on div "16:30 - 63F-004.64" at bounding box center [631, 217] width 128 height 18
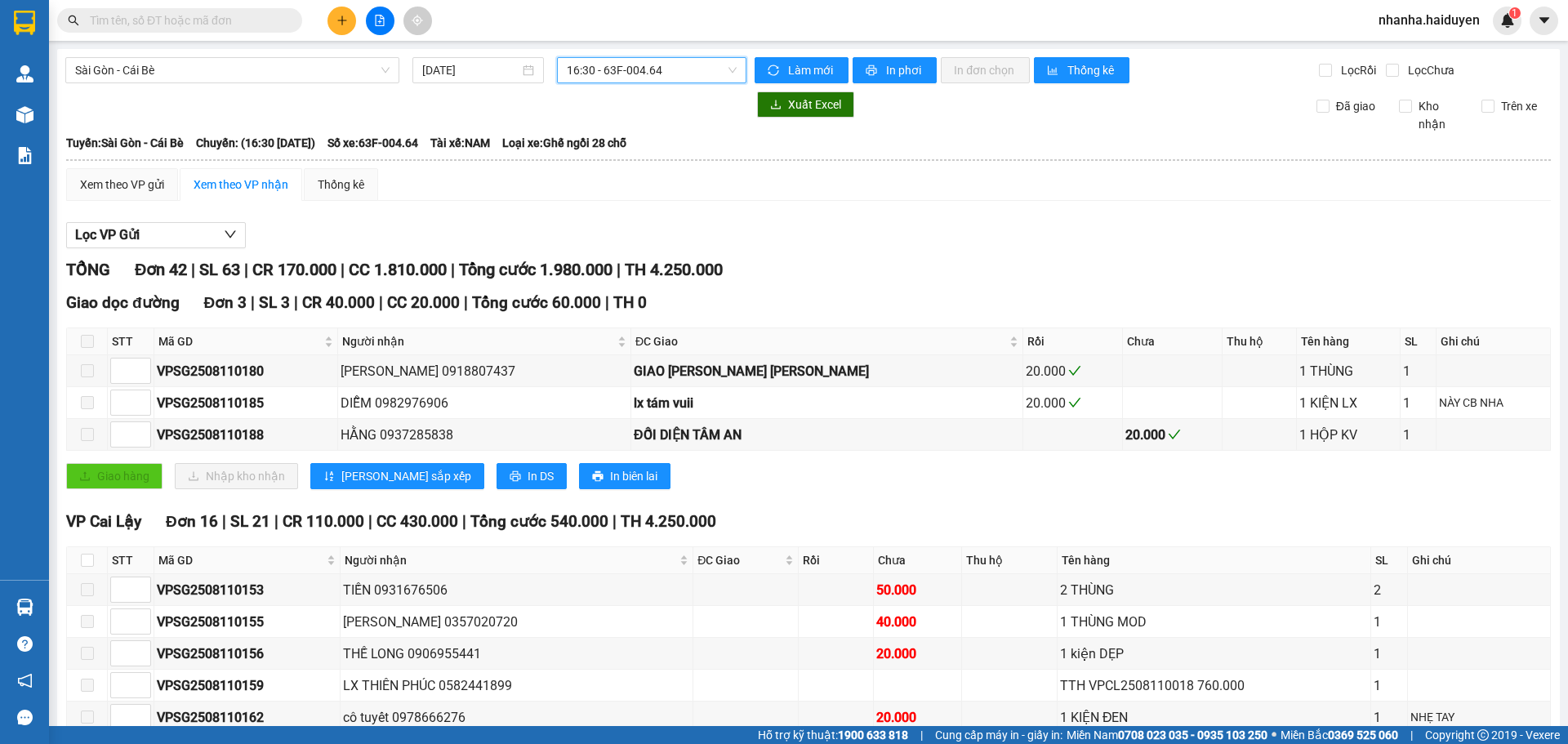
click at [611, 62] on span "16:30 - 63F-004.64" at bounding box center [652, 70] width 170 height 25
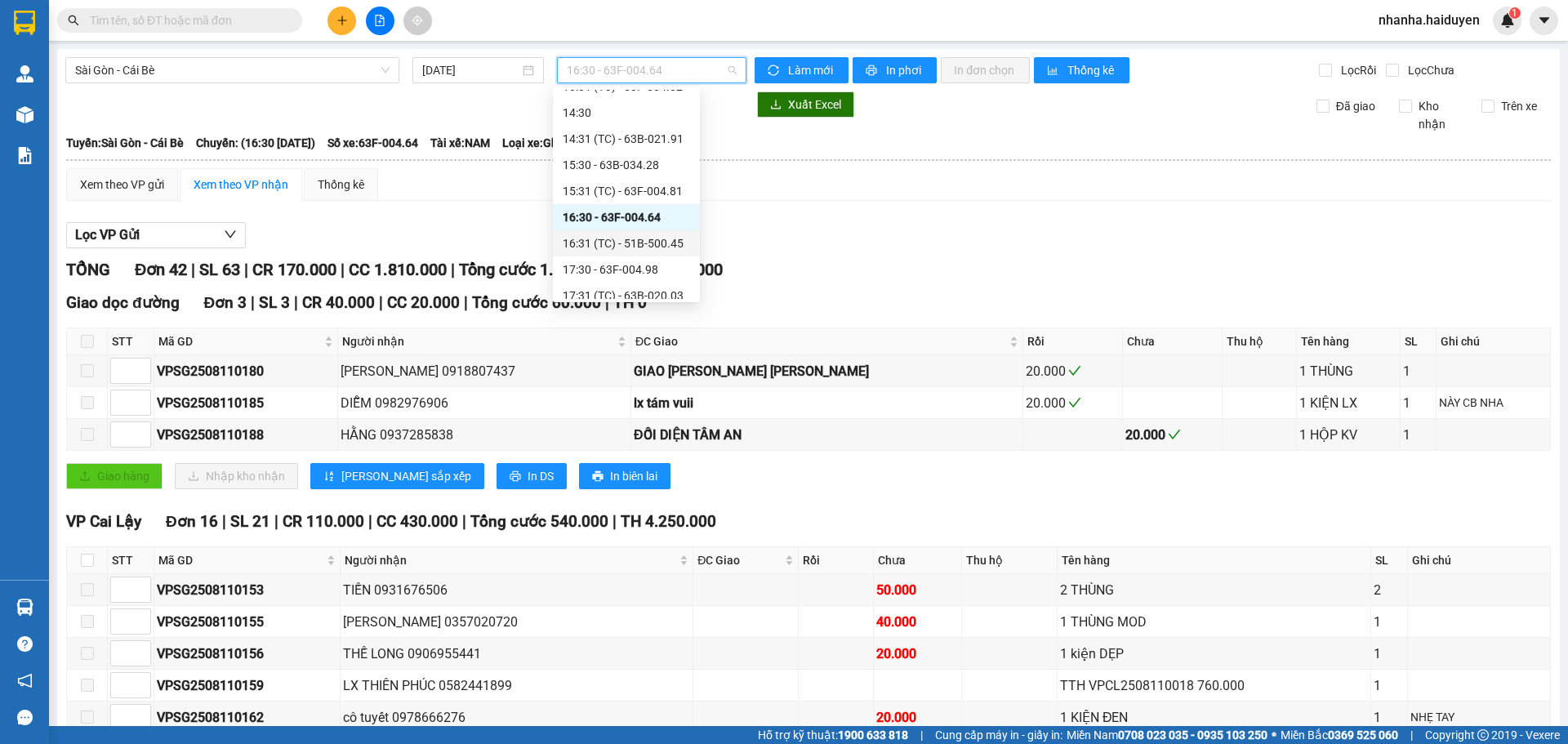
click at [606, 236] on div "16:31 (TC) - 51B-500.45" at bounding box center [626, 243] width 128 height 18
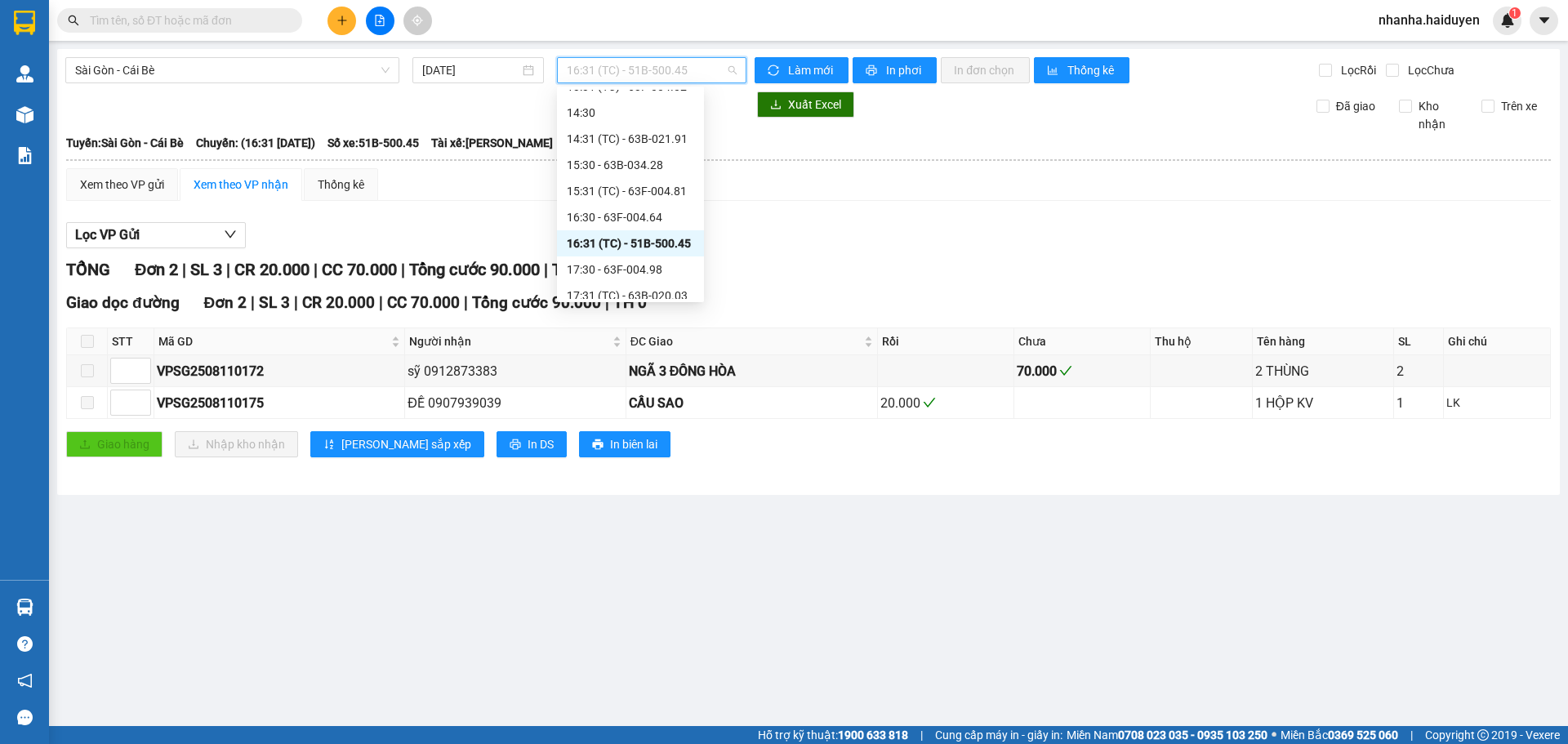
click at [625, 77] on span "16:31 (TC) - 51B-500.45" at bounding box center [652, 70] width 170 height 25
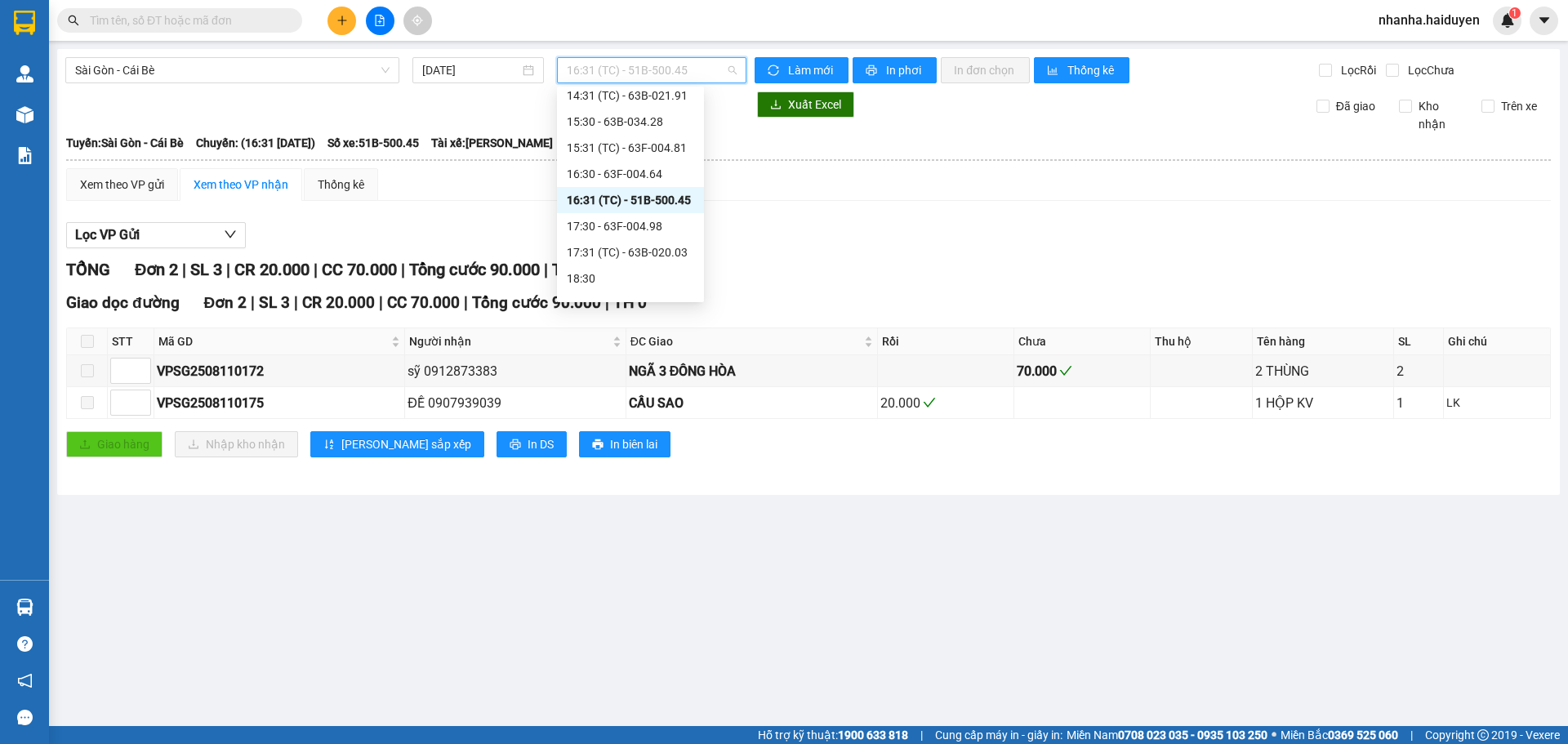
scroll to position [471, 0]
click at [606, 214] on div "17:30 - 63F-004.98" at bounding box center [631, 207] width 128 height 18
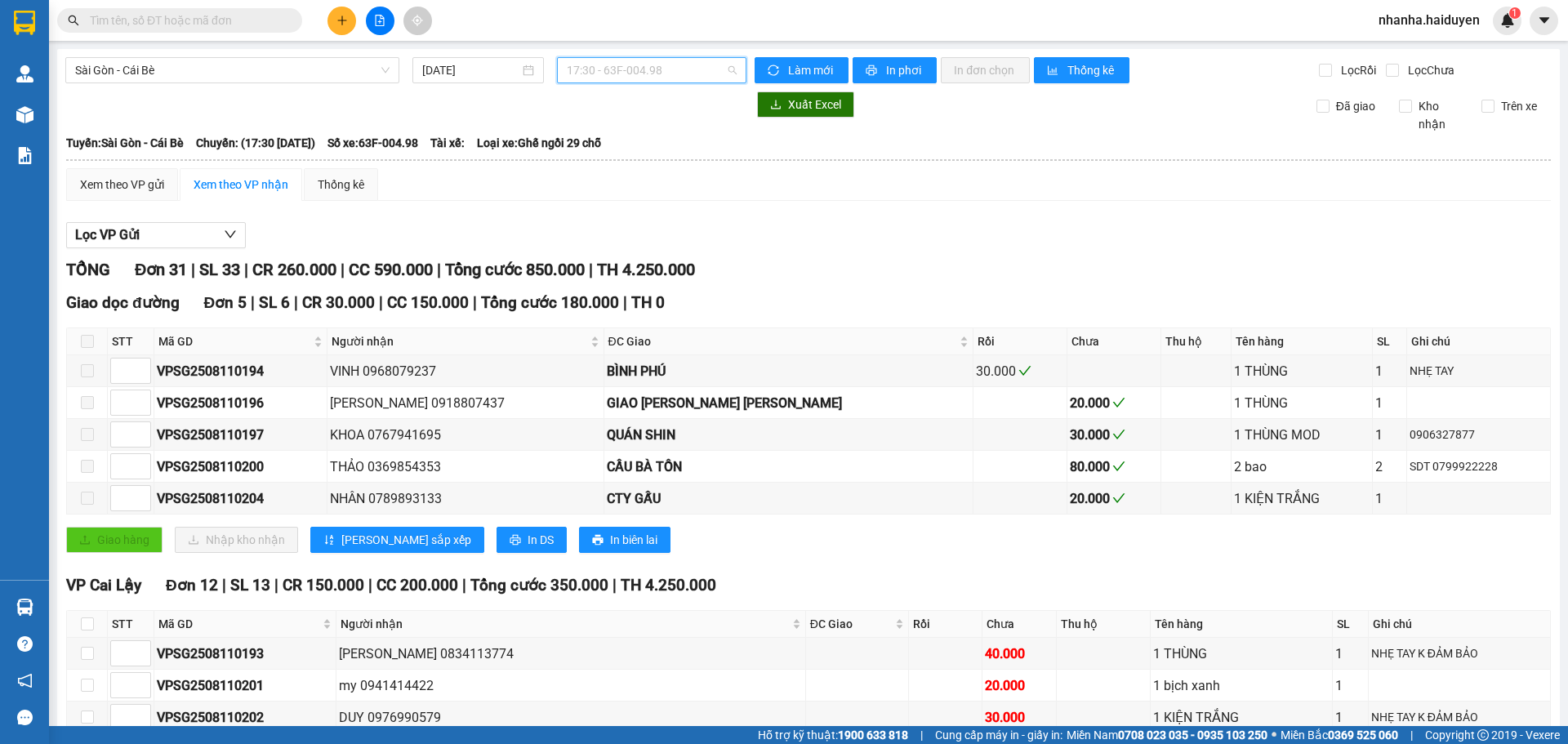
click at [609, 71] on span "17:30 - 63F-004.98" at bounding box center [652, 70] width 170 height 25
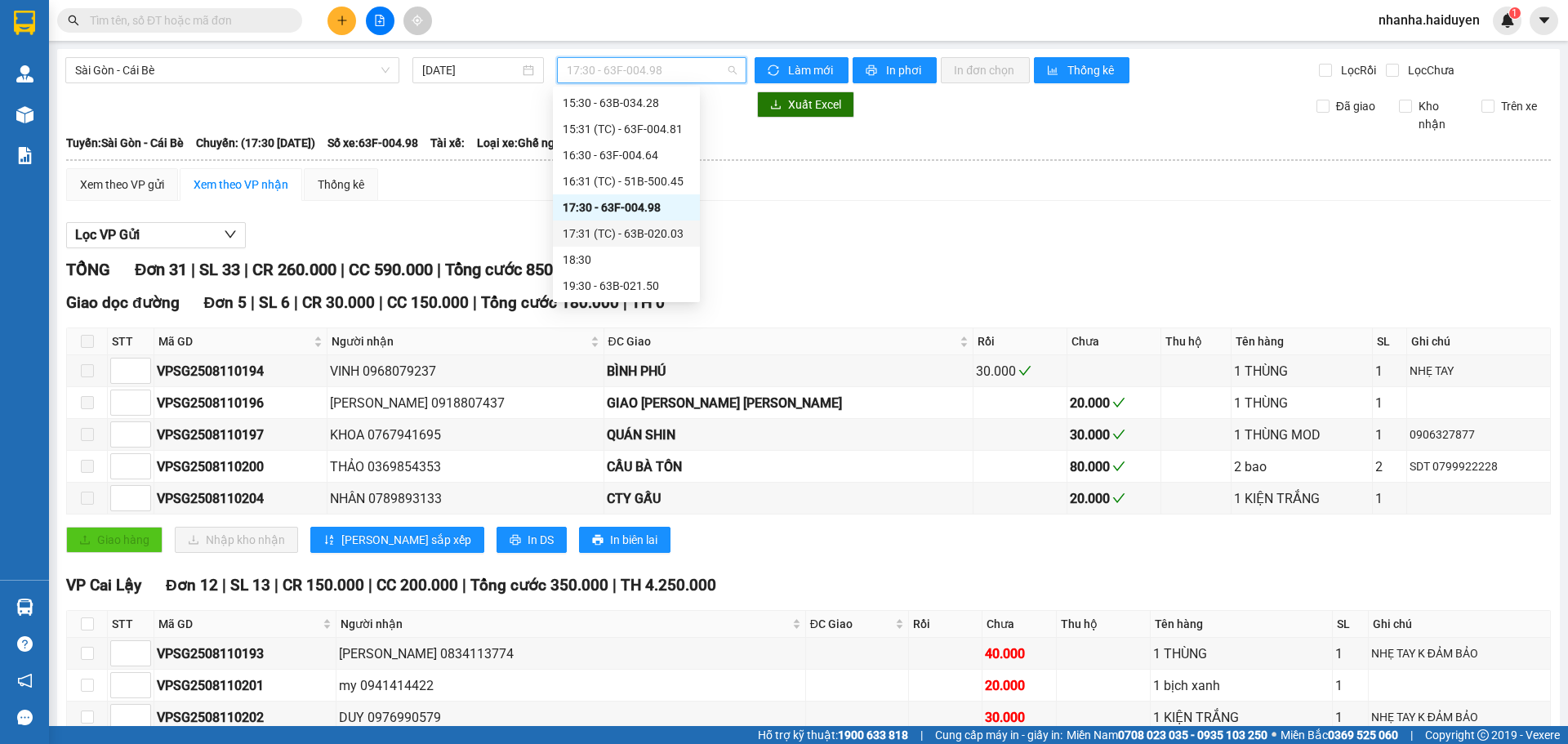
click at [598, 235] on div "17:31 (TC) - 63B-020.03" at bounding box center [626, 234] width 128 height 18
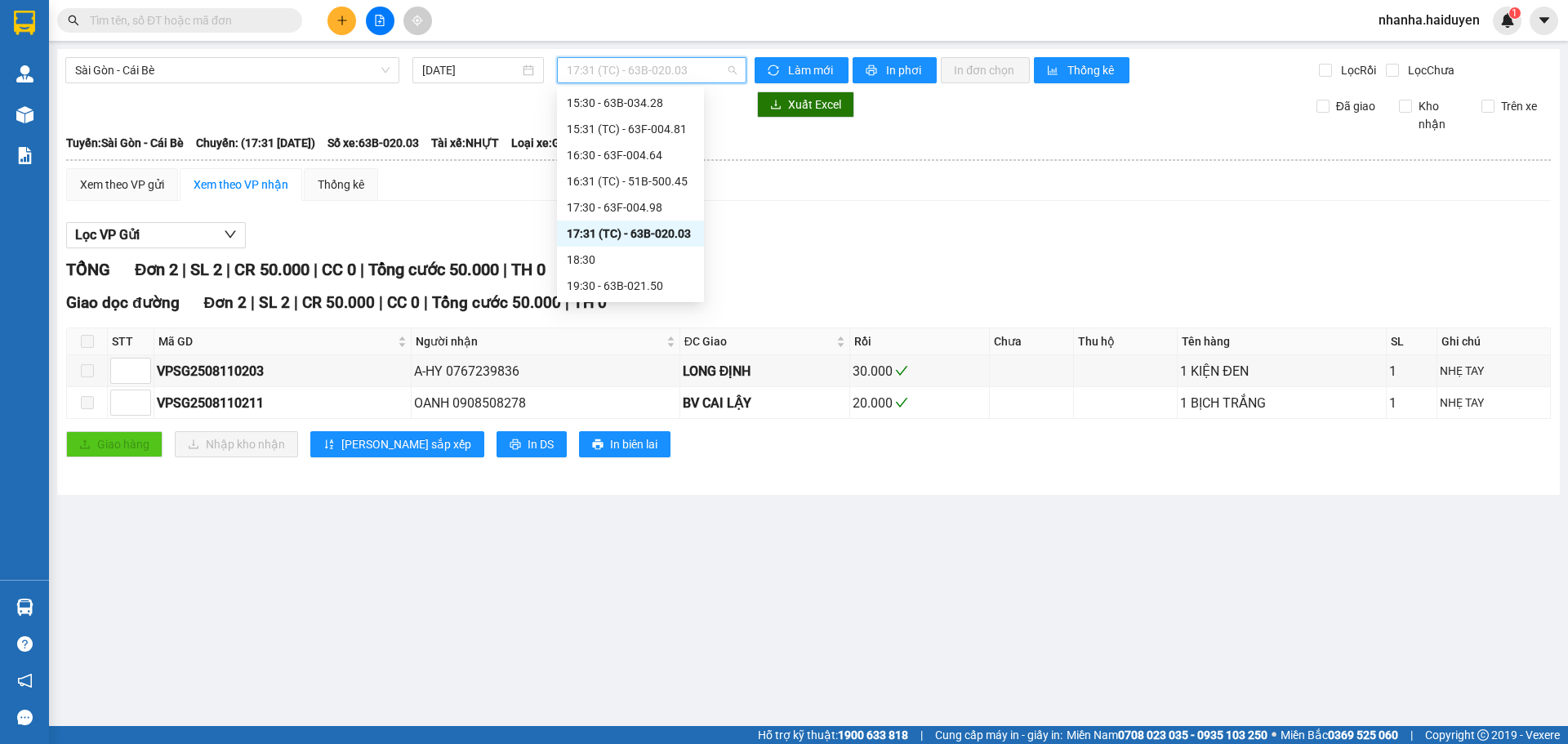
click at [593, 63] on span "17:31 (TC) - 63B-020.03" at bounding box center [652, 70] width 170 height 25
click at [584, 256] on div "18:30" at bounding box center [631, 260] width 128 height 18
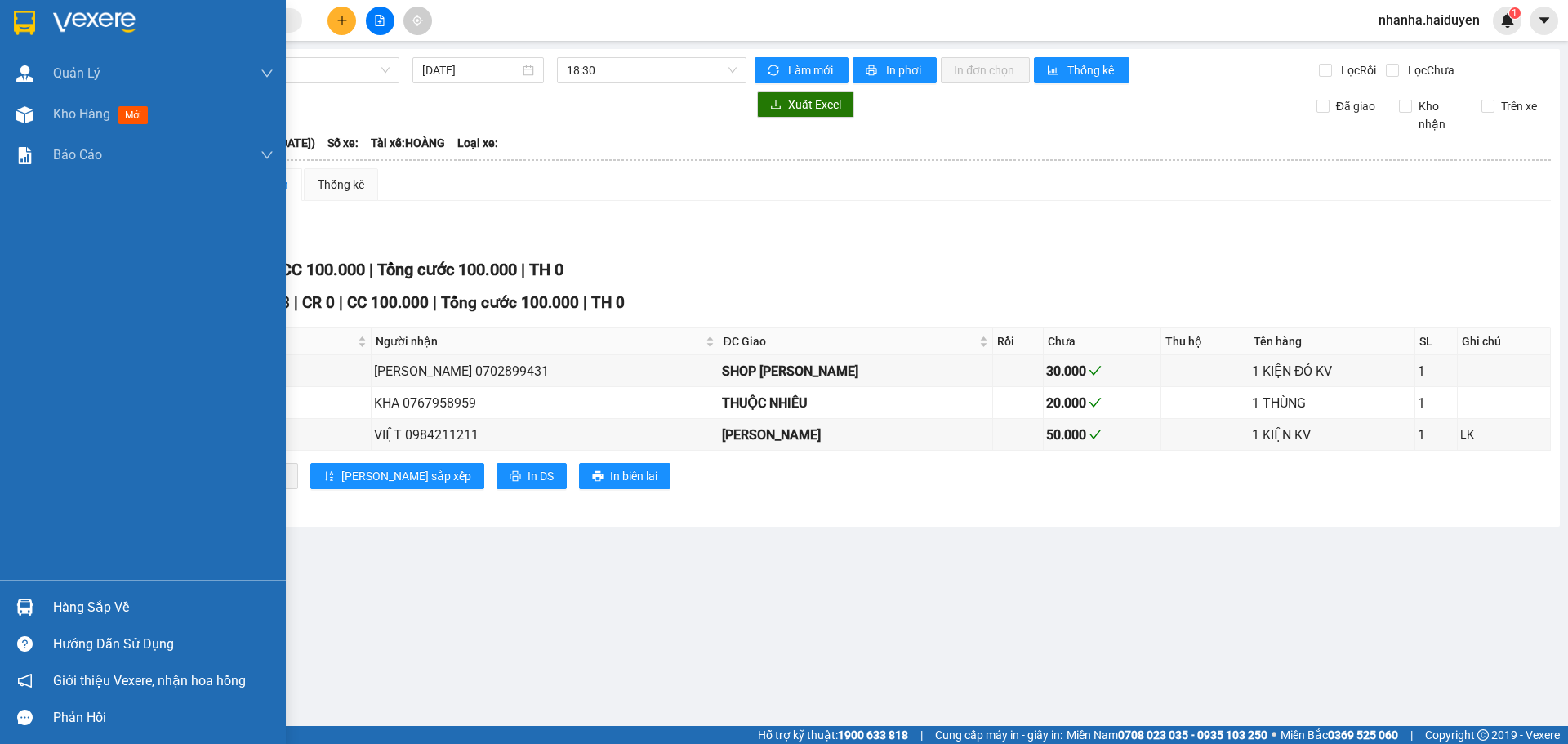
click at [34, 178] on div "Quản Lý Quản lý thu hộ Kho hàng mới Báo cáo Báo cáo dòng tiền (nhân viên) Doanh…" at bounding box center [143, 317] width 286 height 527
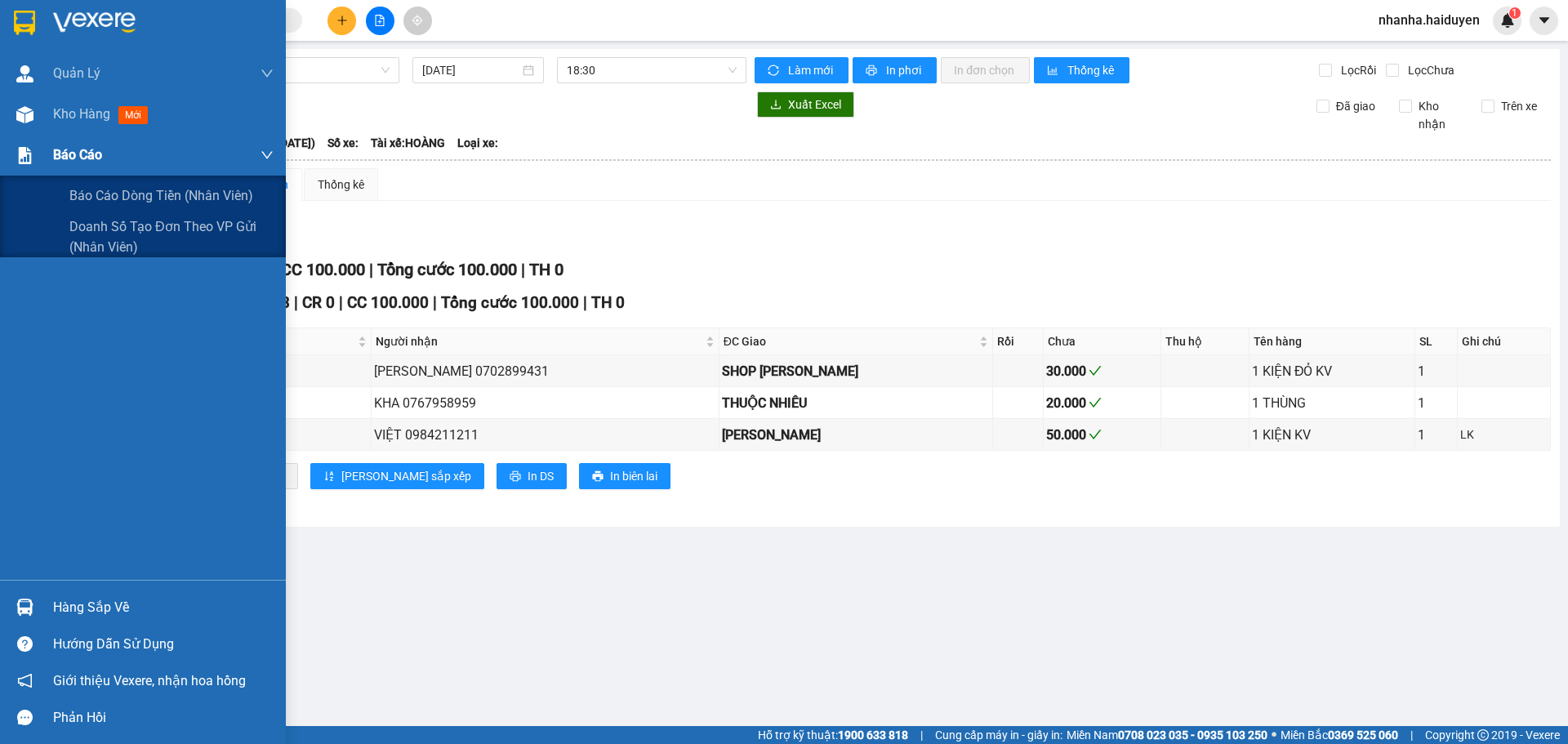
click at [47, 158] on div "Báo cáo" at bounding box center [143, 155] width 286 height 41
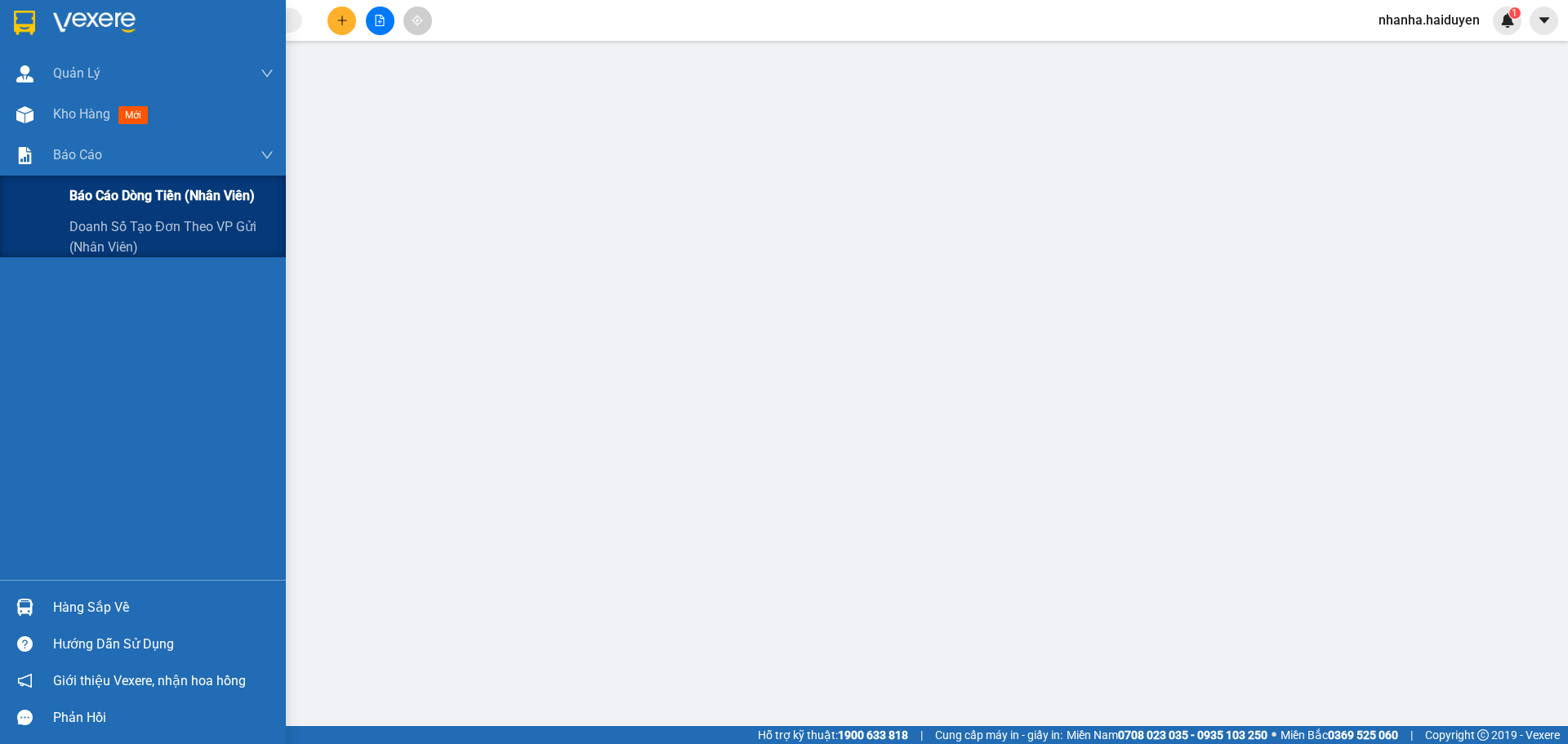
click at [73, 187] on span "Báo cáo dòng tiền (nhân viên)" at bounding box center [162, 195] width 186 height 20
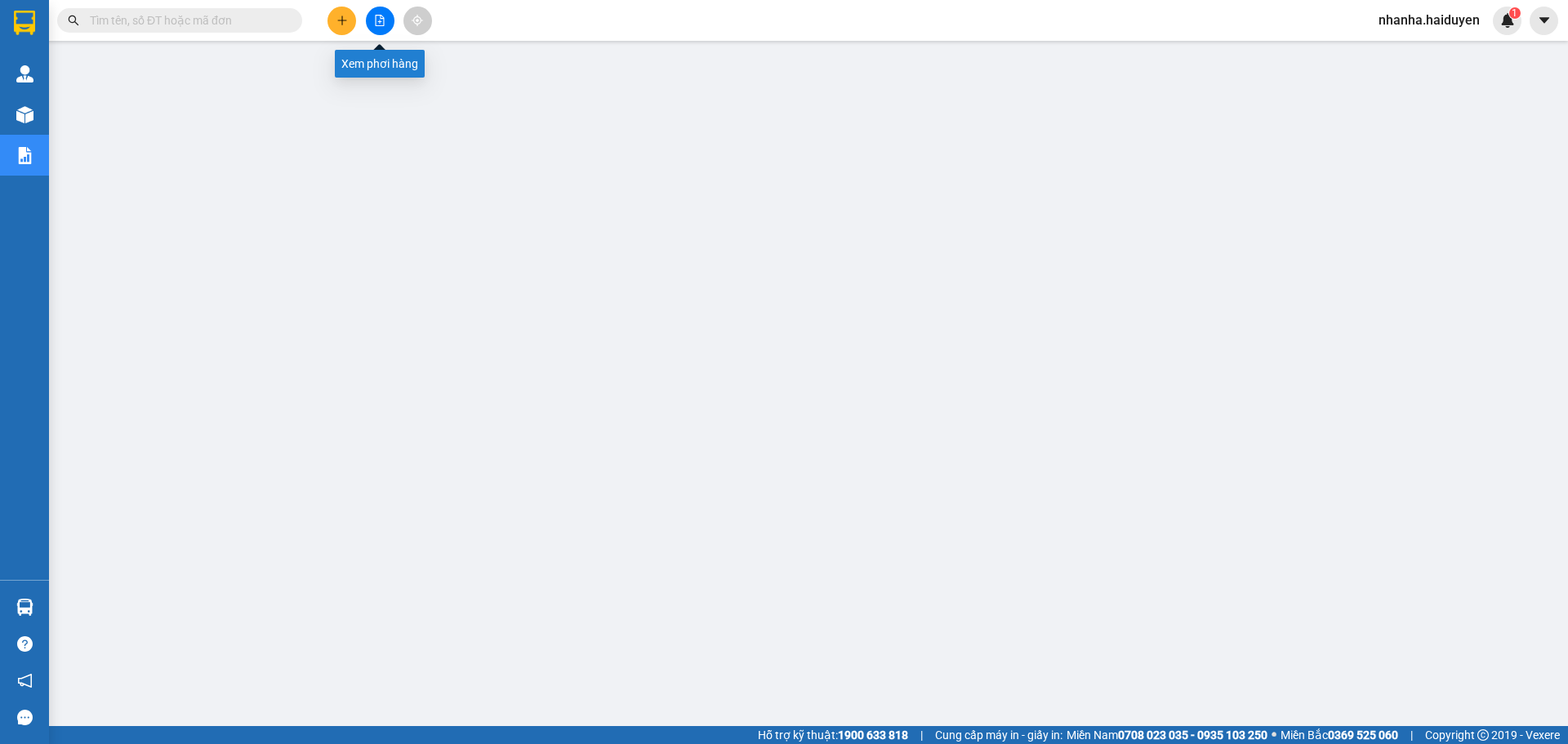
click at [379, 25] on icon "file-add" at bounding box center [379, 20] width 11 height 11
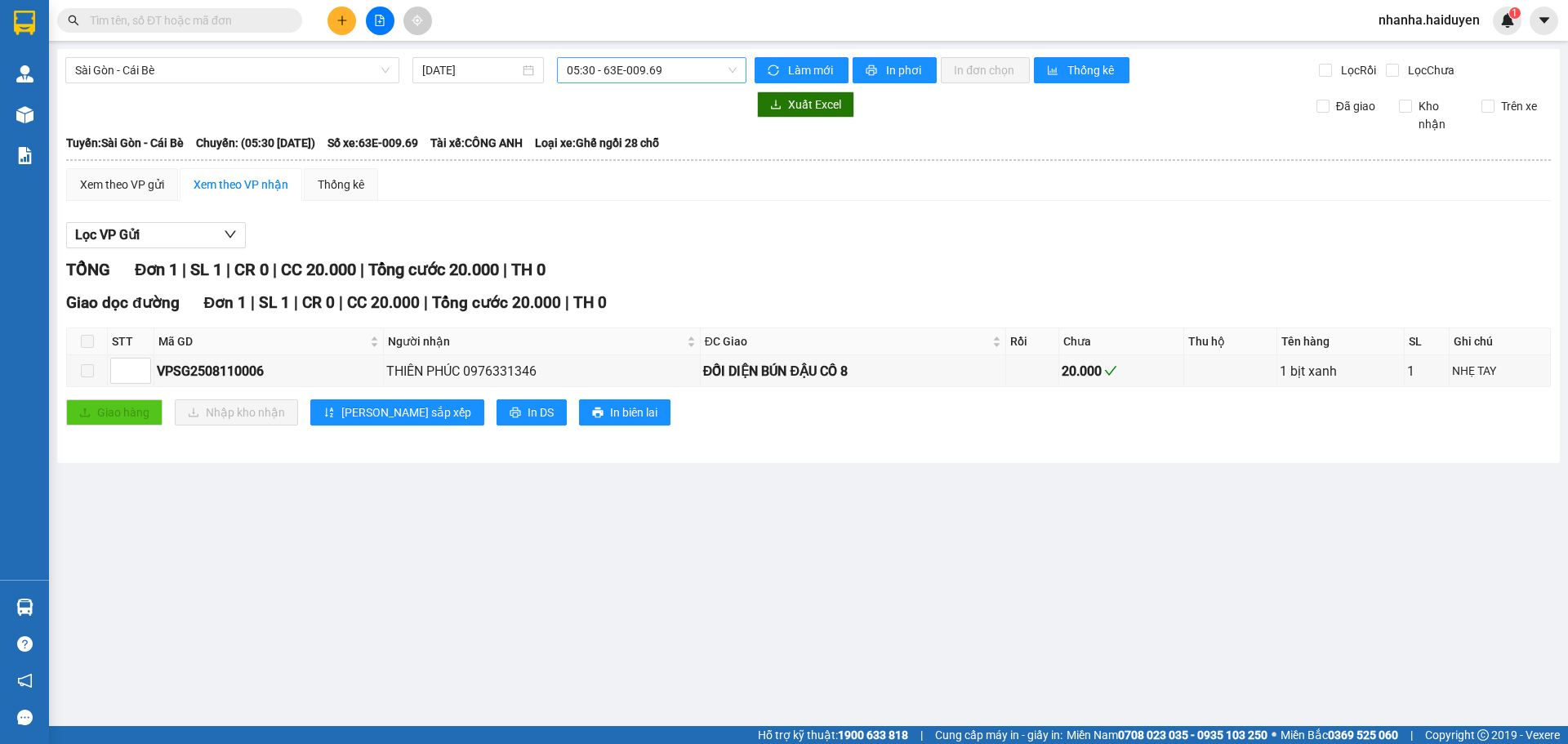
click at [656, 60] on span "05:30 - 63E-009.69" at bounding box center [652, 70] width 170 height 25
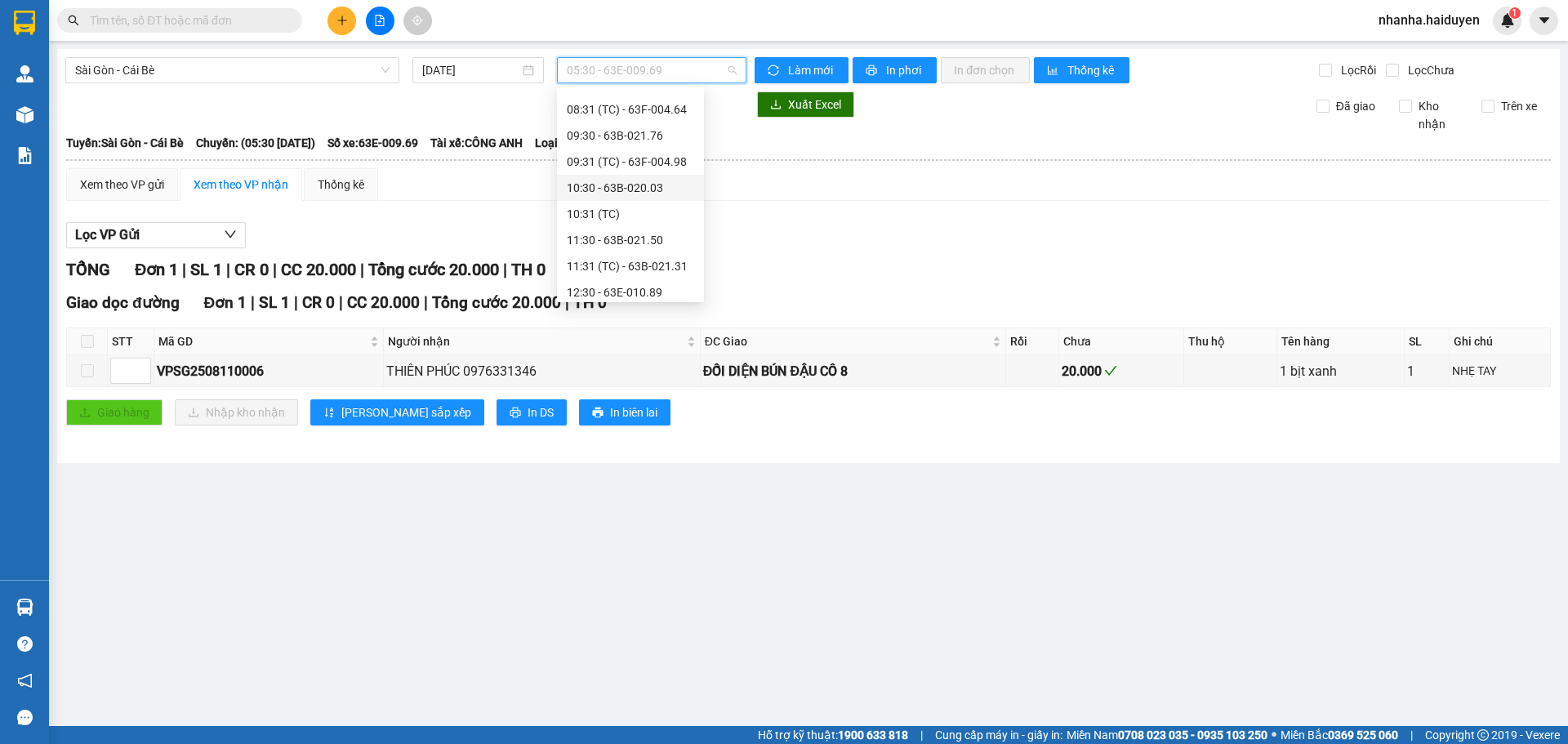
scroll to position [164, 0]
click at [650, 197] on div "11:30 - 63B-021.50" at bounding box center [631, 200] width 128 height 18
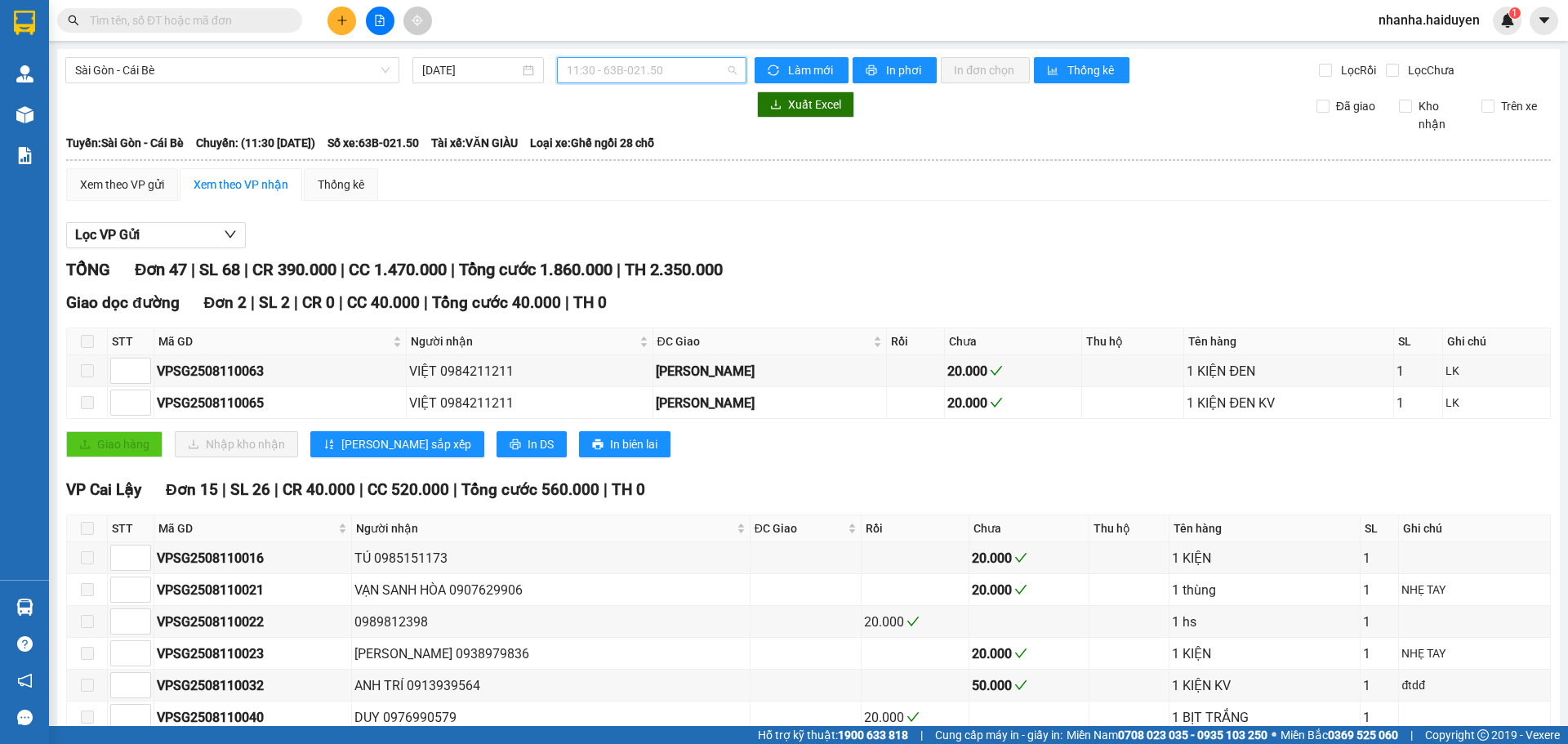
click at [618, 64] on span "11:30 - 63B-021.50" at bounding box center [652, 70] width 170 height 25
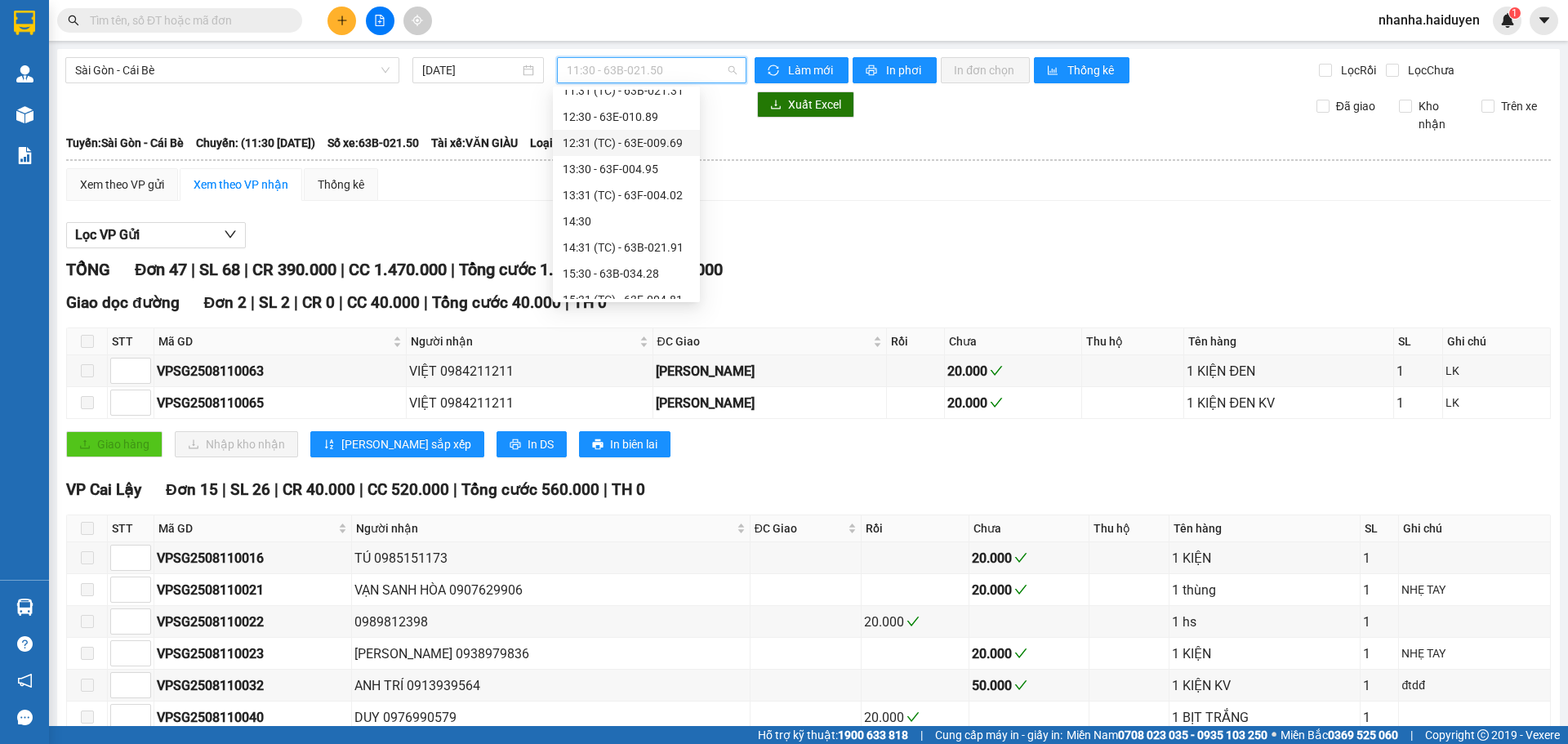
scroll to position [326, 0]
click at [639, 234] on div "15:30 - 63B-034.28" at bounding box center [626, 247] width 147 height 26
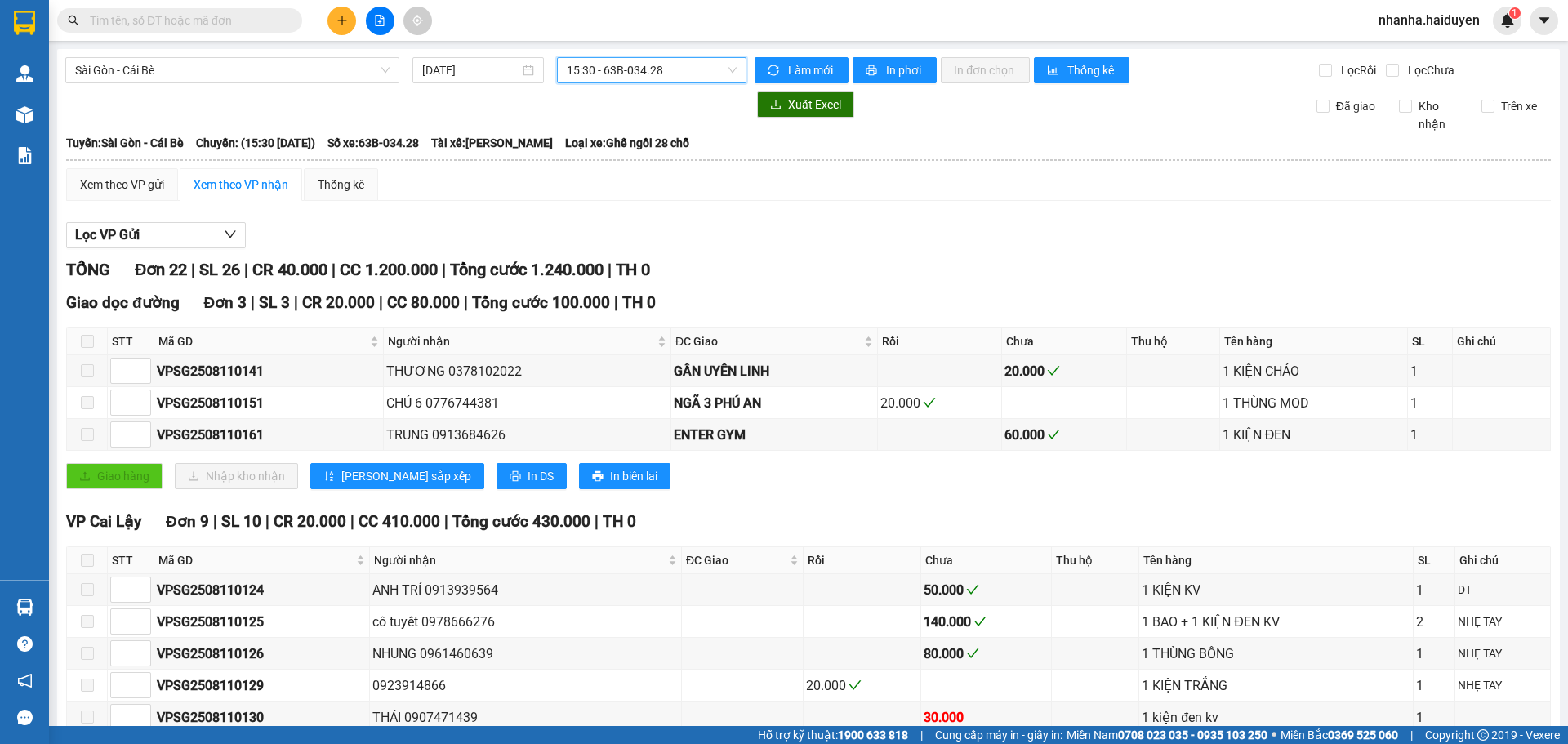
click at [632, 70] on span "15:30 - 63B-034.28" at bounding box center [652, 70] width 170 height 25
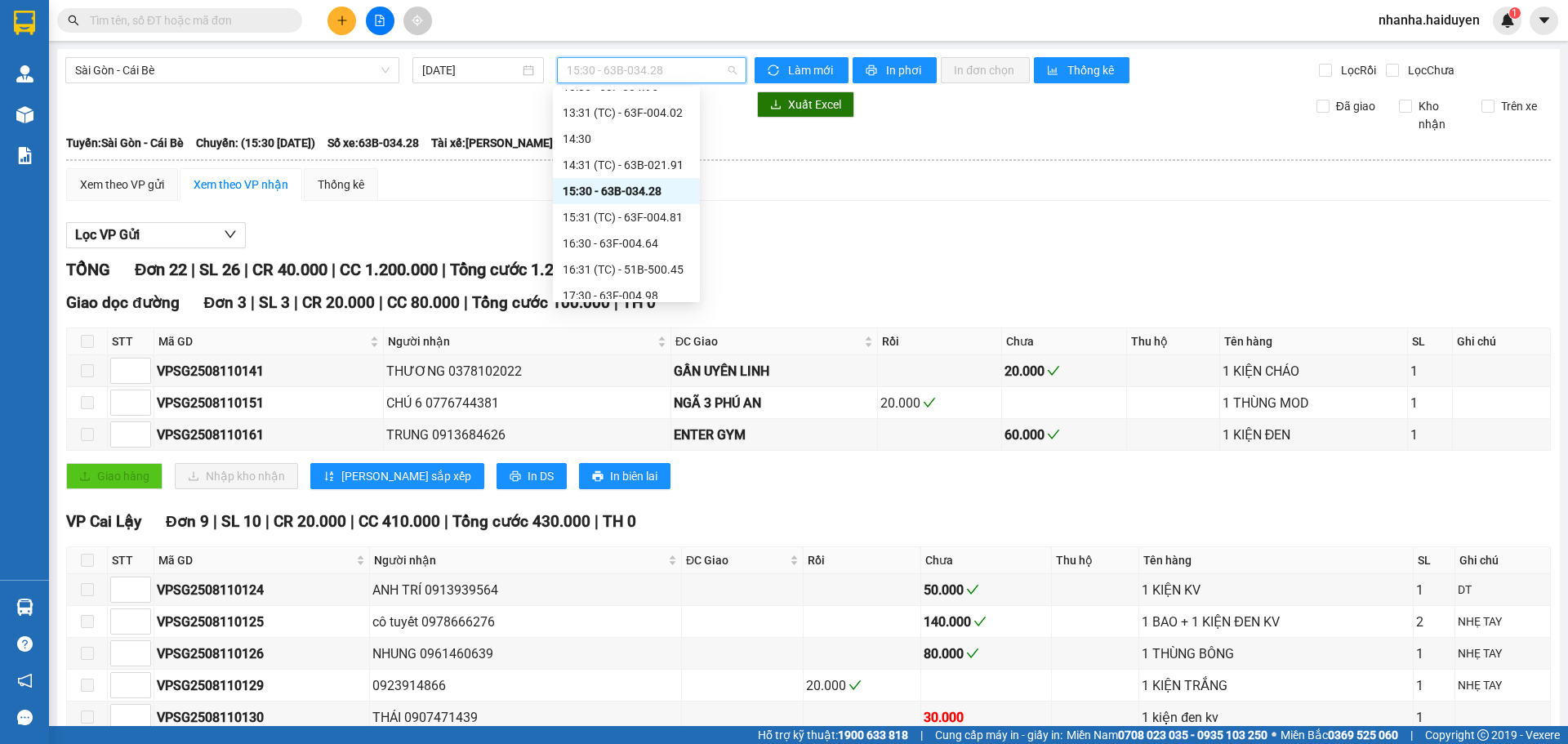
scroll to position [409, 0]
click at [631, 192] on div "15:31 (TC) - 63F-004.81" at bounding box center [626, 191] width 128 height 18
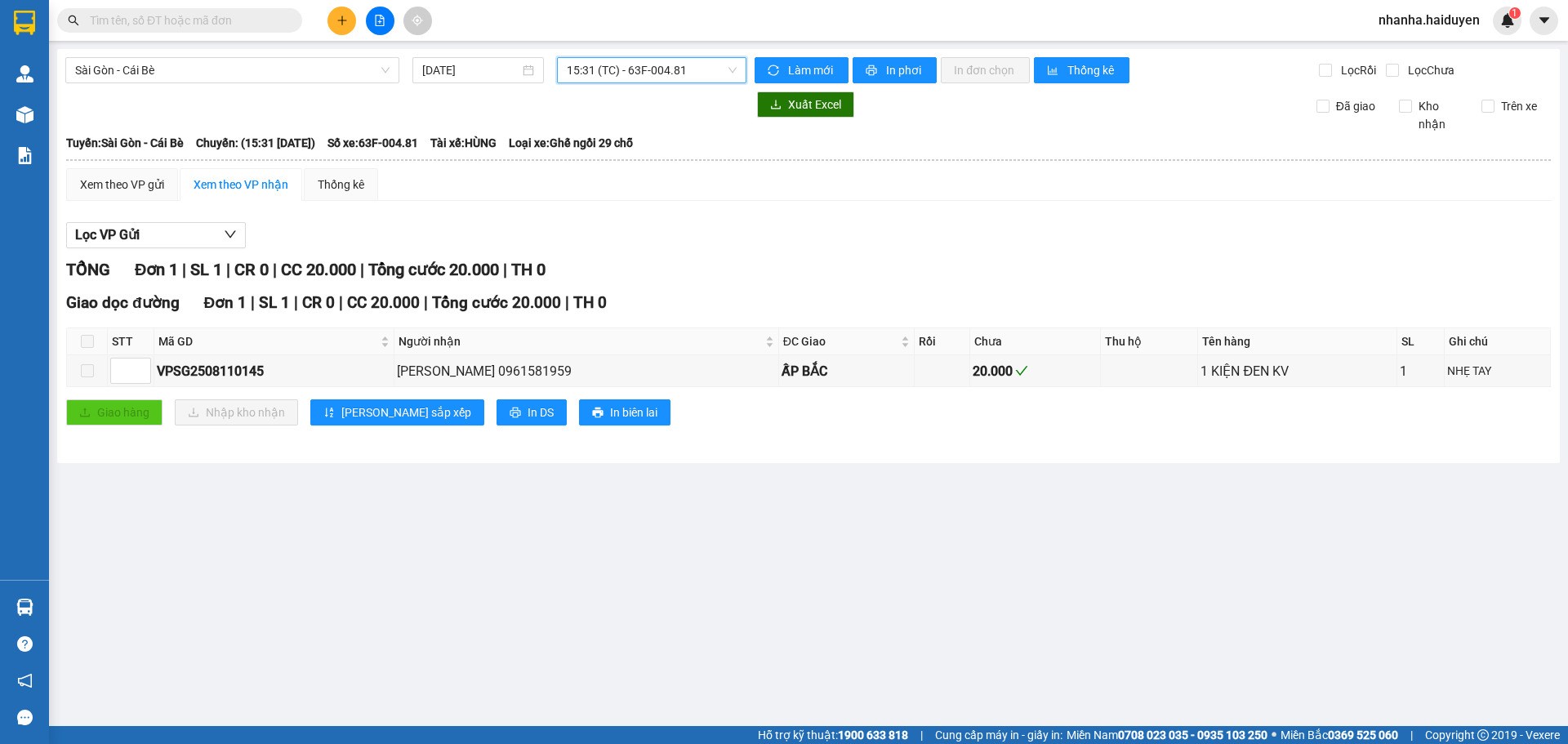
click at [628, 72] on span "15:31 (TC) - 63F-004.81" at bounding box center [652, 70] width 170 height 25
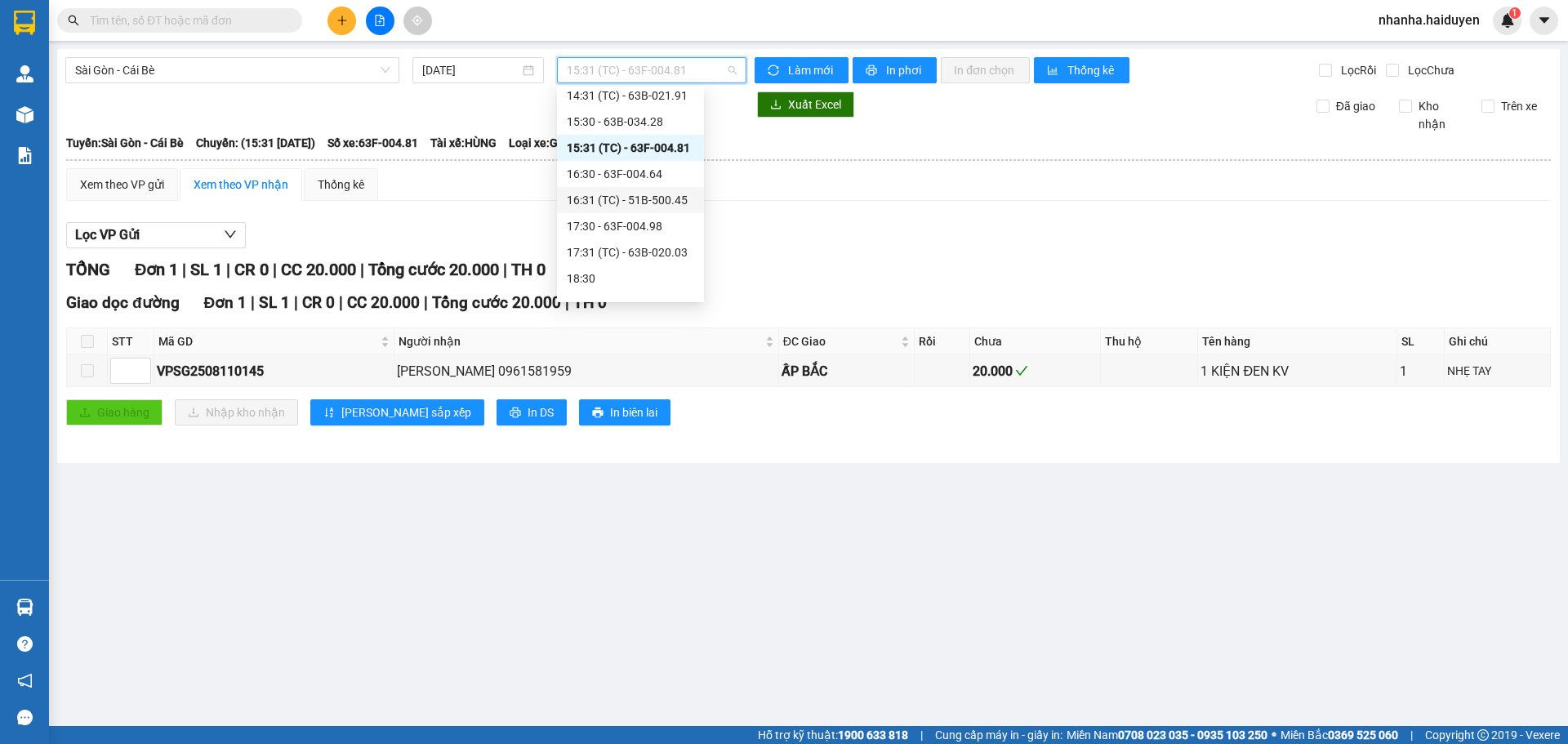
scroll to position [471, 0]
click at [609, 154] on div "16:30 - 63F-004.64" at bounding box center [631, 155] width 128 height 18
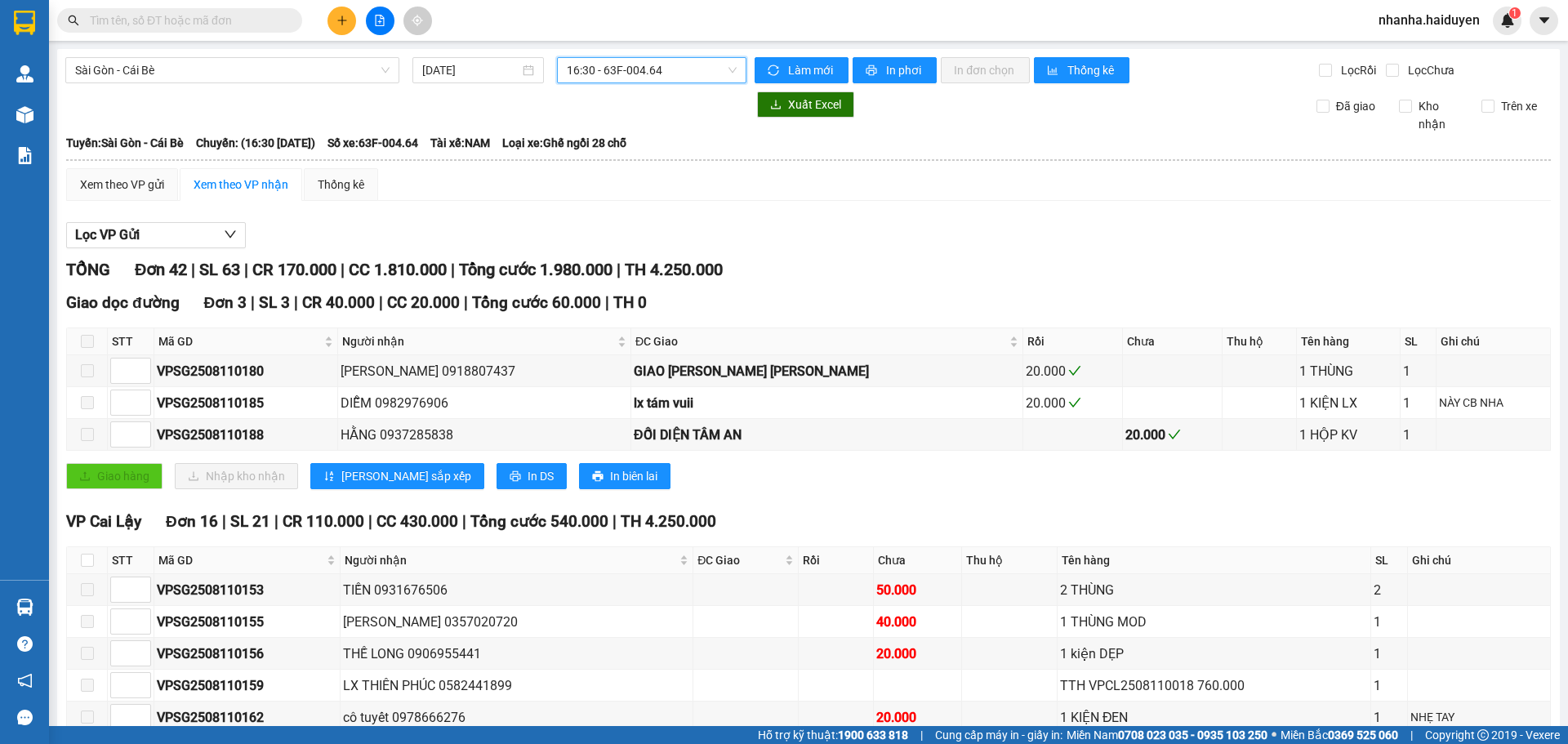
click at [622, 75] on span "16:30 - 63F-004.64" at bounding box center [652, 70] width 170 height 25
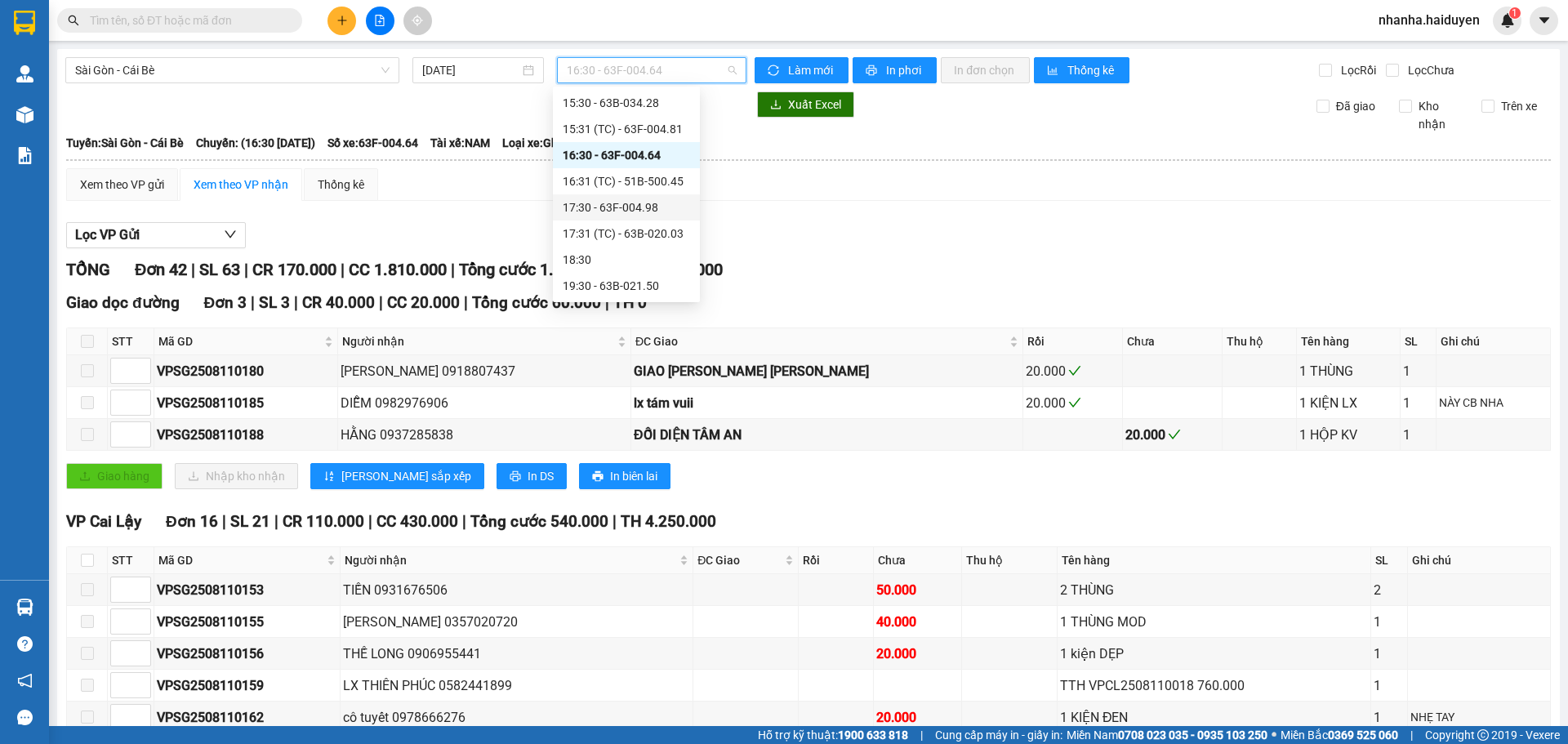
click at [627, 202] on div "17:30 - 63F-004.98" at bounding box center [626, 207] width 128 height 18
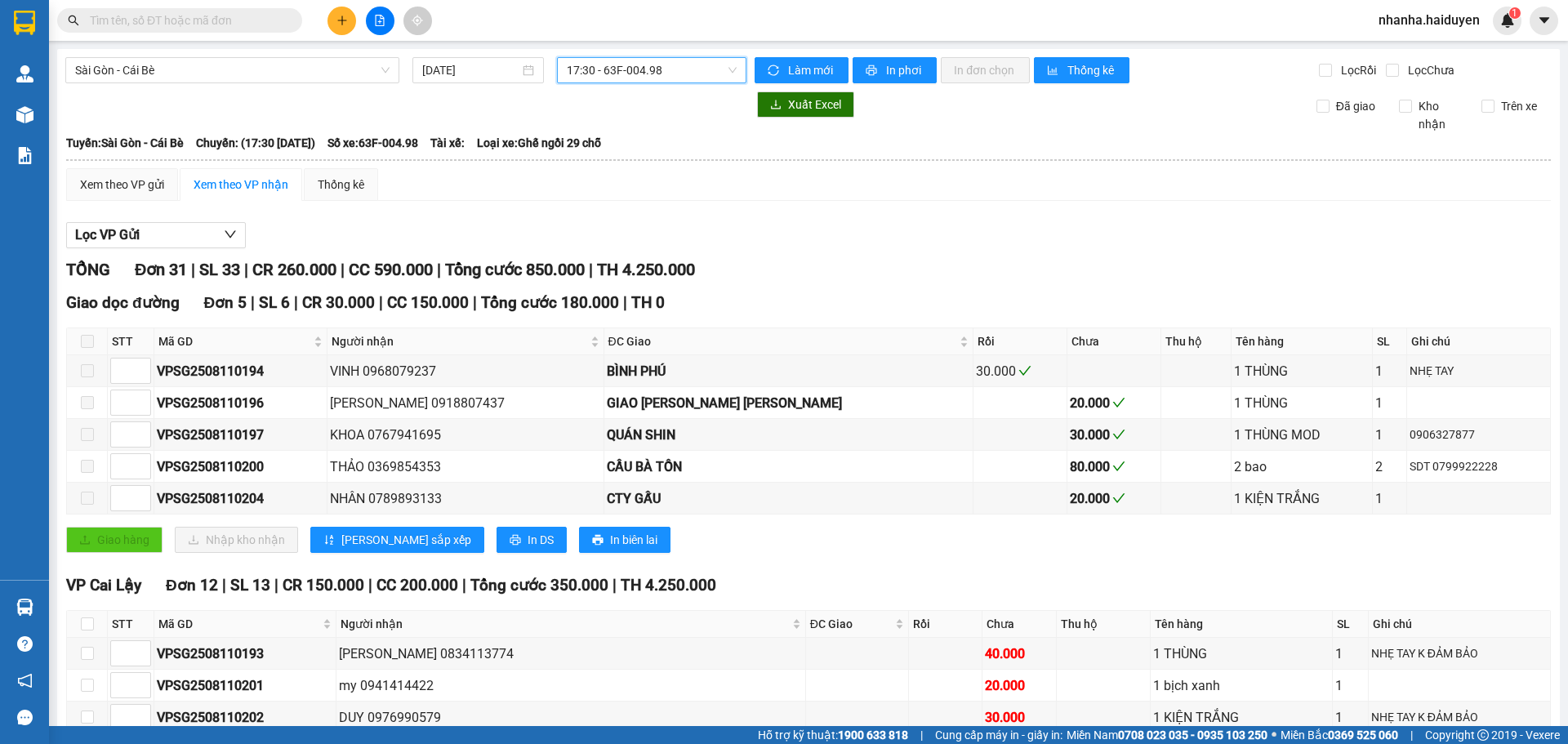
click at [667, 73] on span "17:30 - 63F-004.98" at bounding box center [652, 70] width 170 height 25
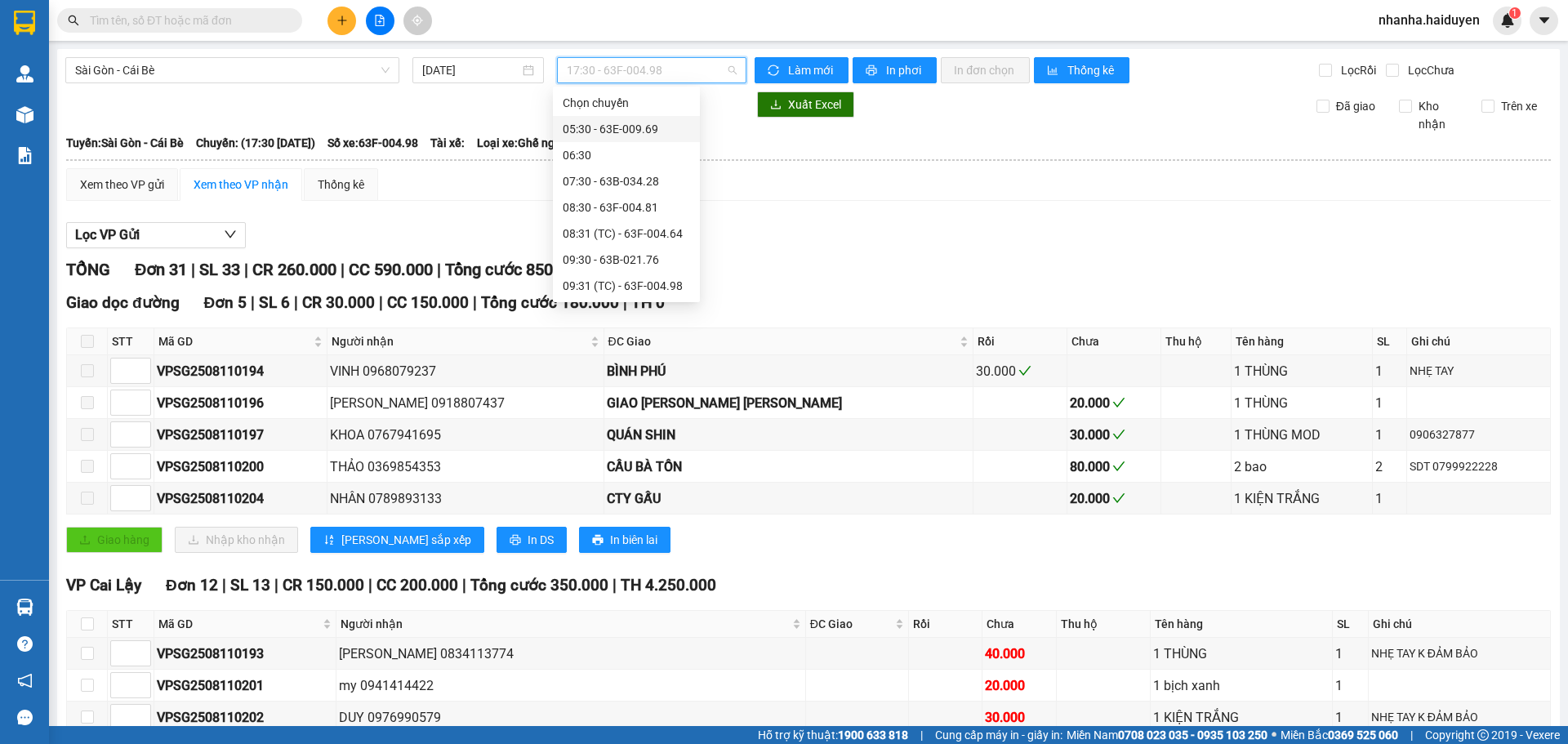
click at [630, 123] on div "05:30 - 63E-009.69" at bounding box center [626, 129] width 128 height 18
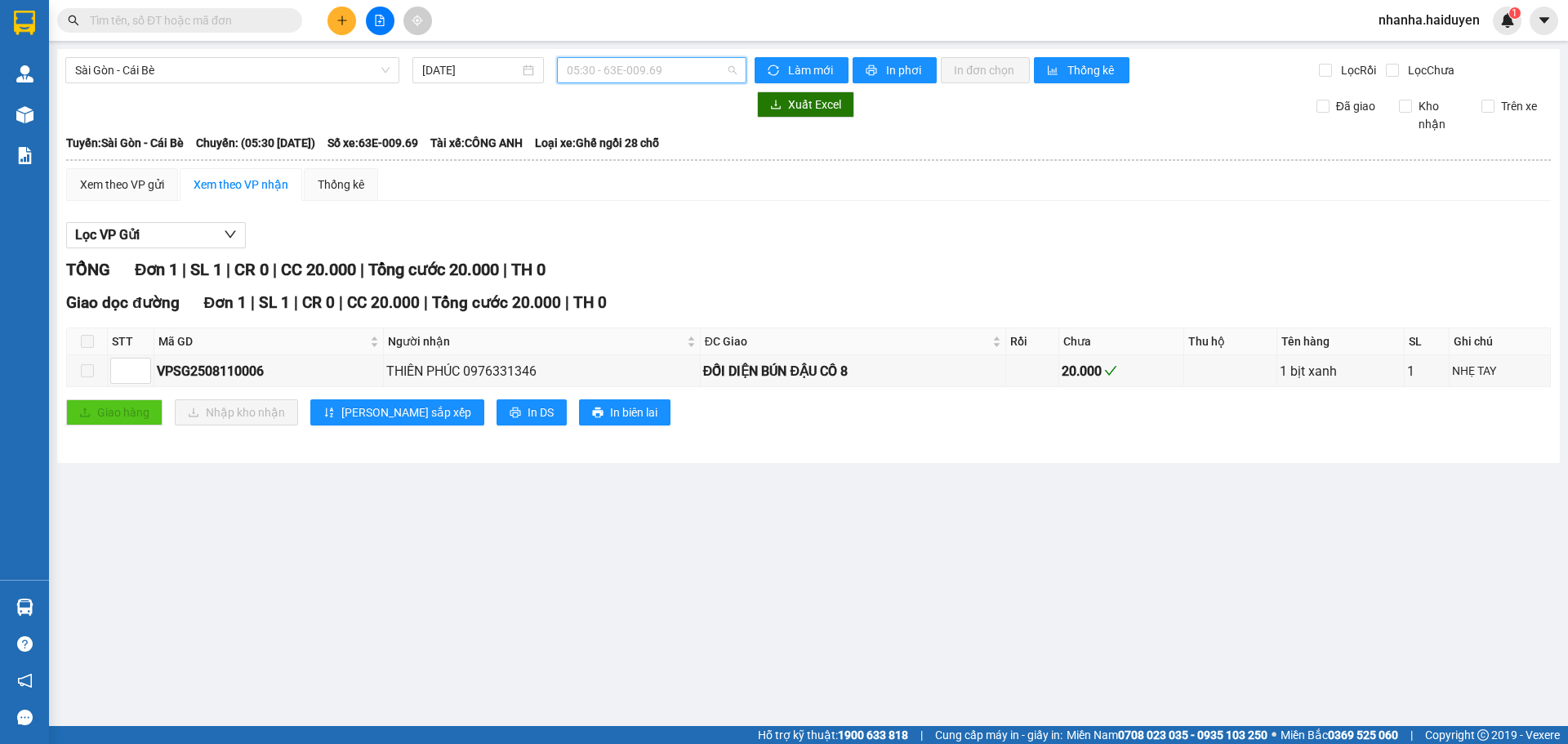
click at [631, 73] on span "05:30 - 63E-009.69" at bounding box center [652, 70] width 170 height 25
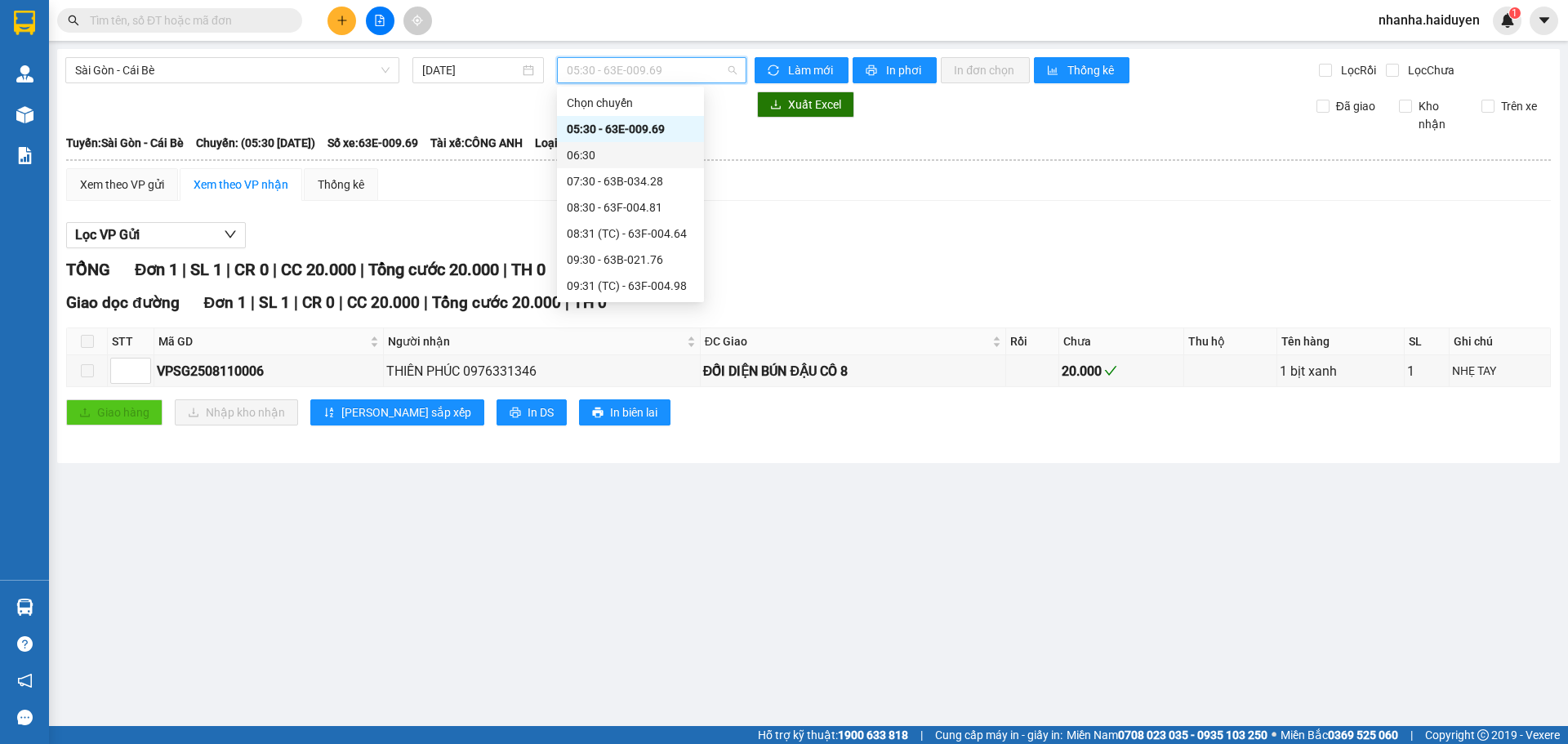
click at [631, 145] on div "06:30" at bounding box center [631, 155] width 147 height 26
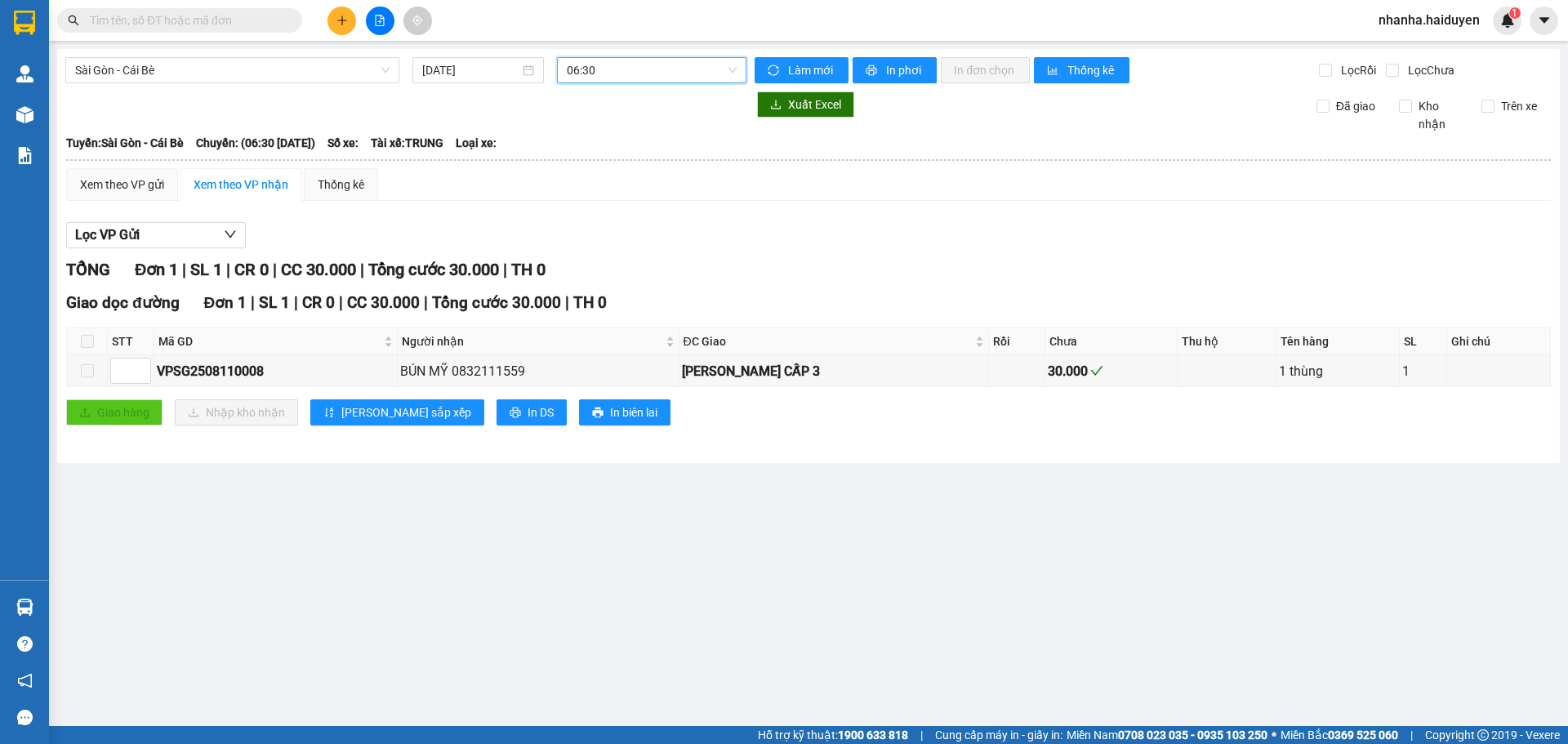
click at [626, 67] on span "06:30" at bounding box center [652, 70] width 170 height 25
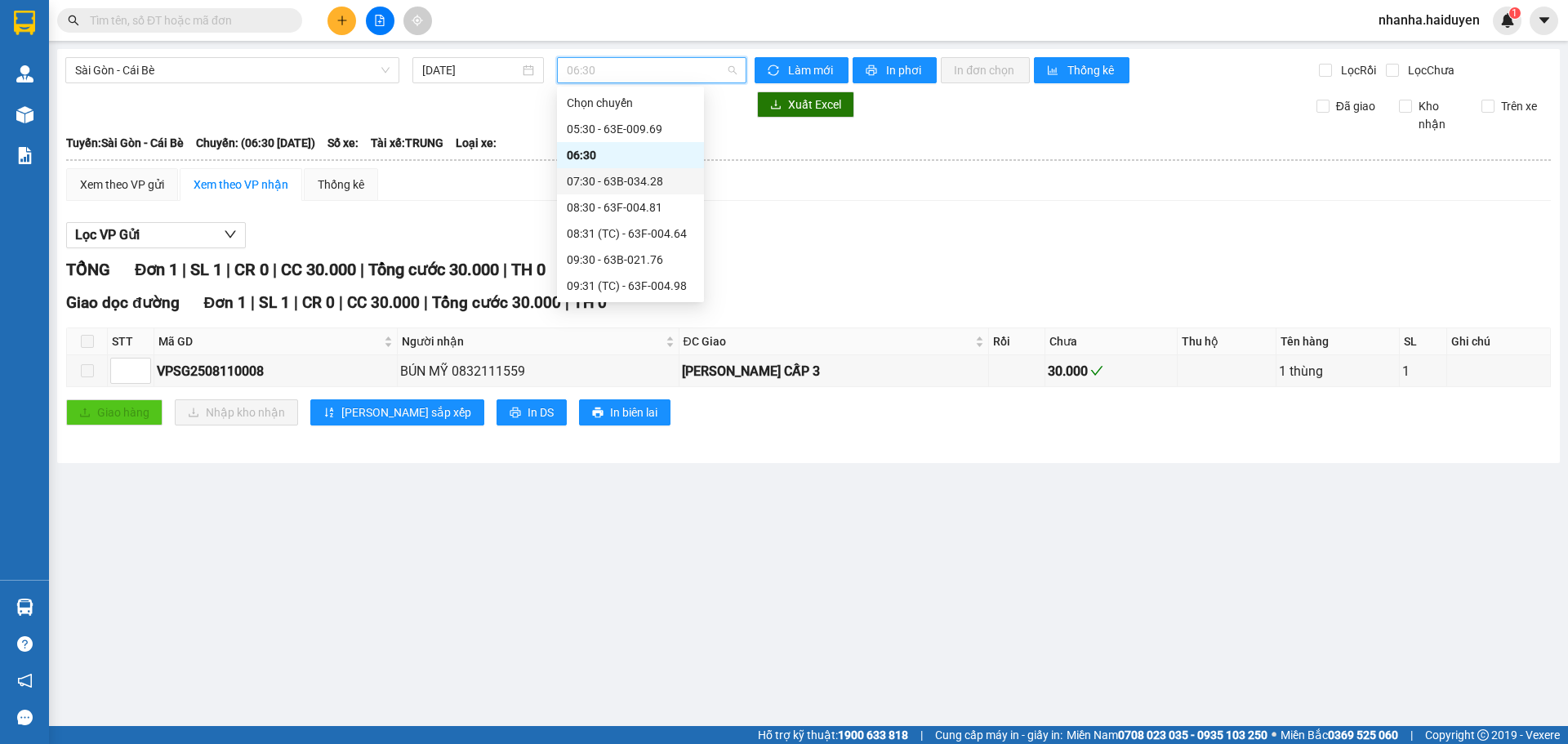
click at [634, 186] on div "07:30 - 63B-034.28" at bounding box center [631, 181] width 128 height 18
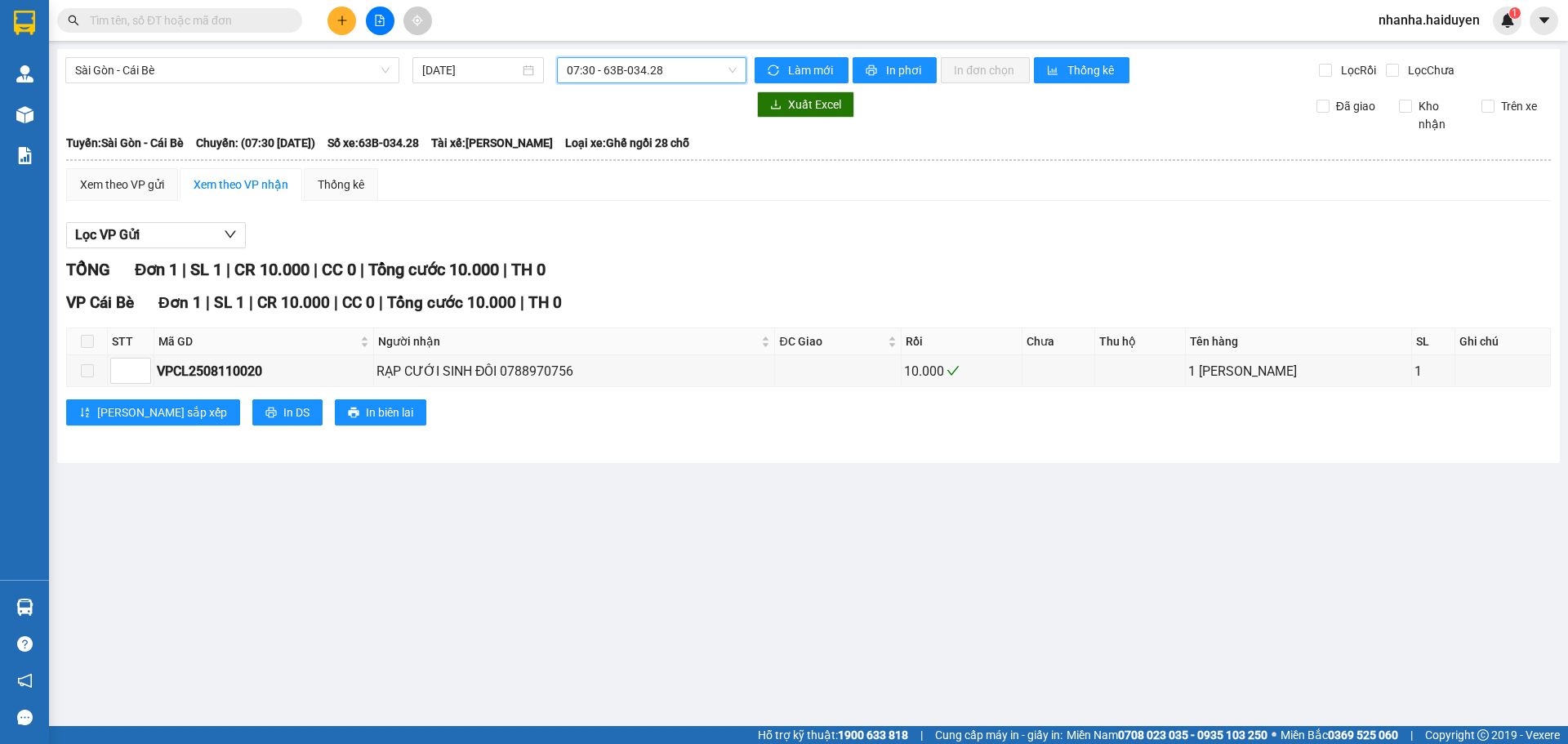
click at [631, 68] on span "07:30 - 63B-034.28" at bounding box center [652, 70] width 170 height 25
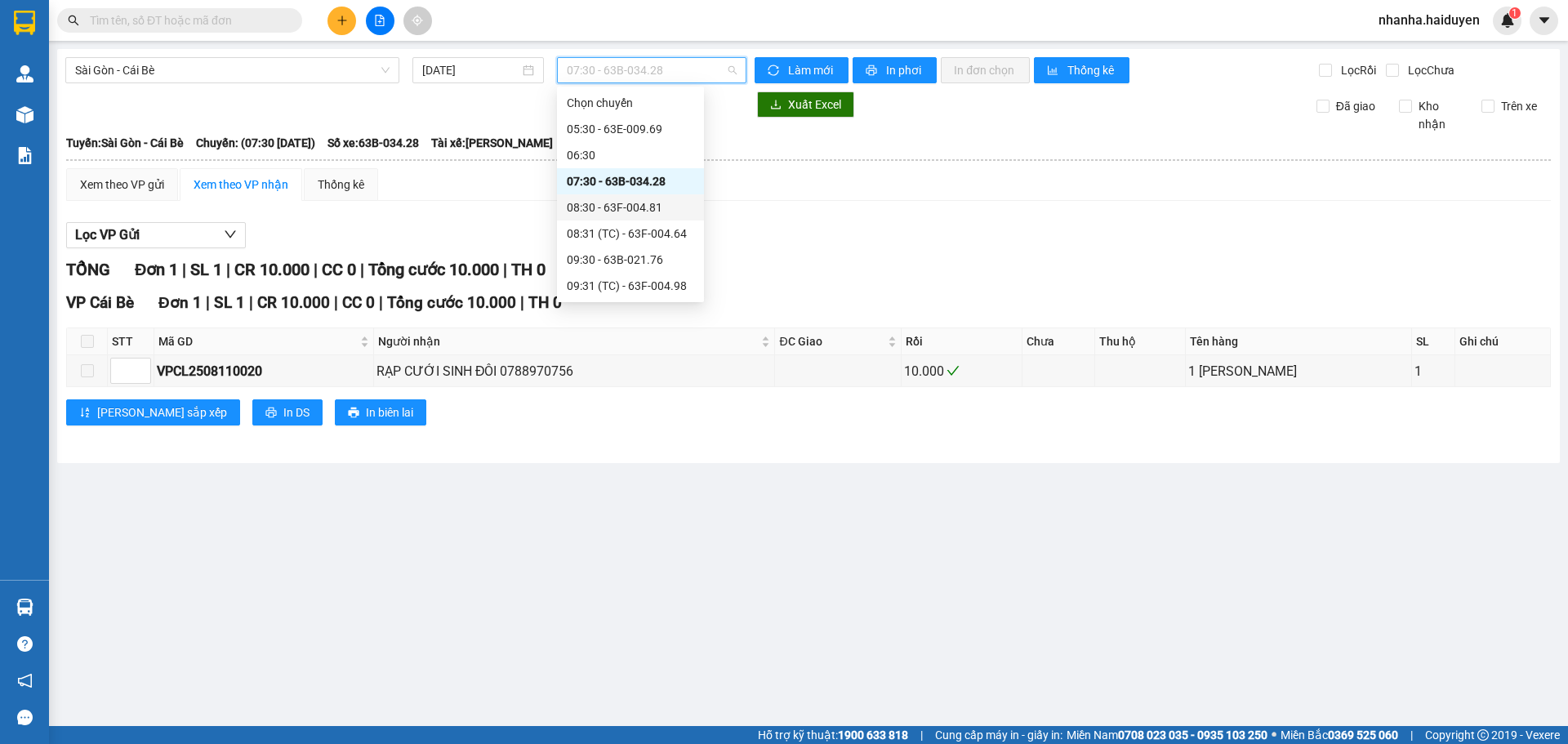
click at [630, 202] on div "08:30 - 63F-004.81" at bounding box center [631, 207] width 128 height 18
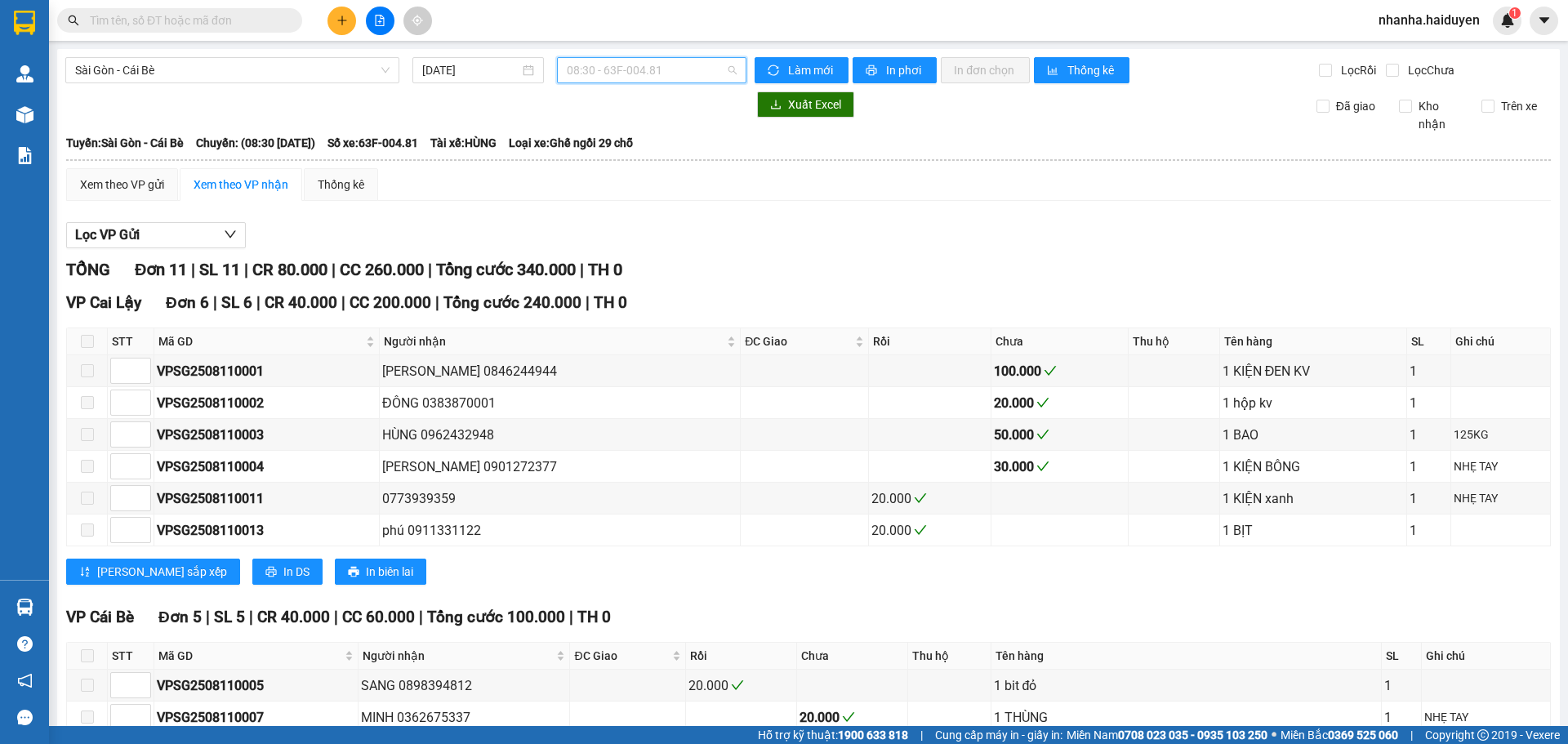
click at [622, 72] on span "08:30 - 63F-004.81" at bounding box center [652, 70] width 170 height 25
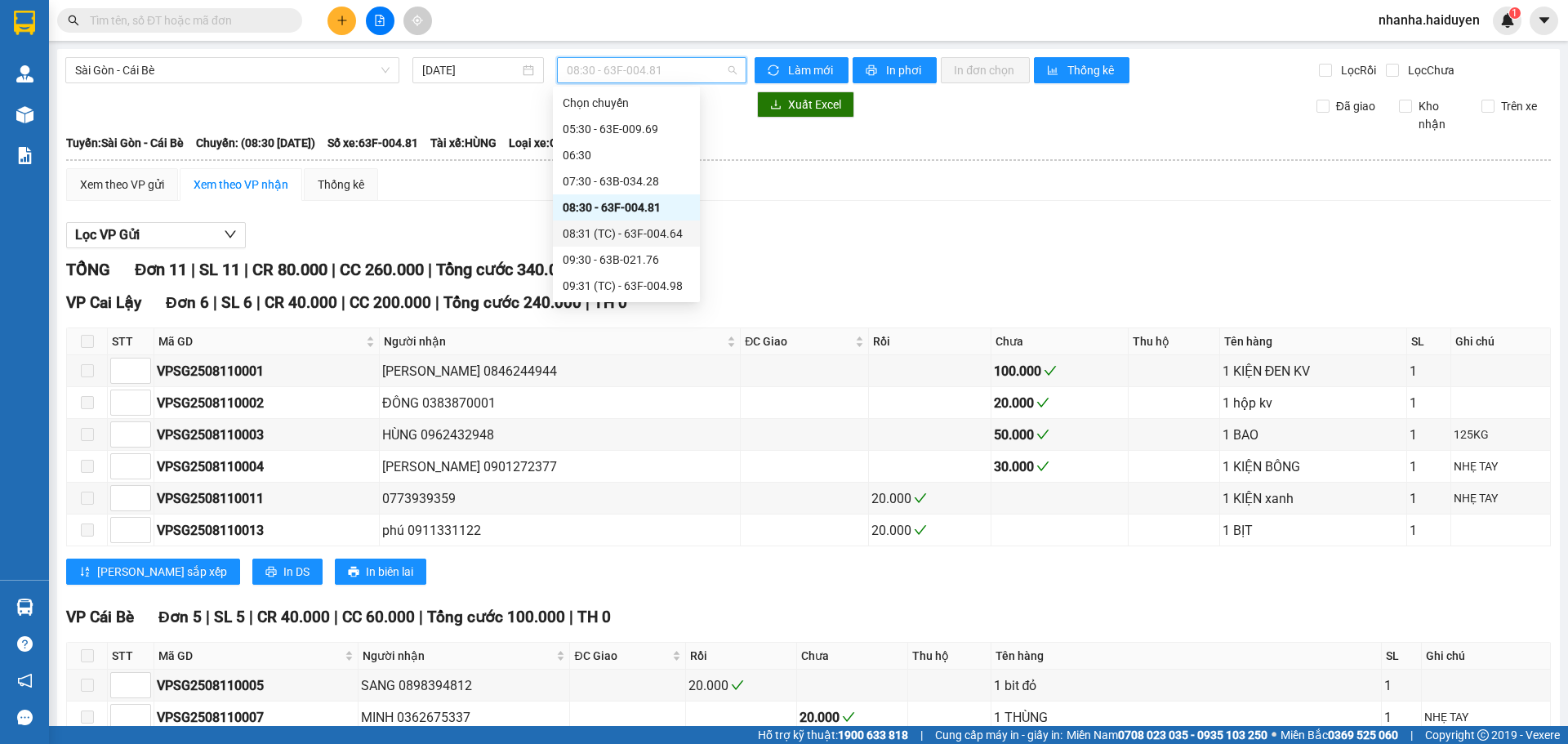
click at [642, 239] on div "08:31 (TC) - 63F-004.64" at bounding box center [626, 234] width 128 height 18
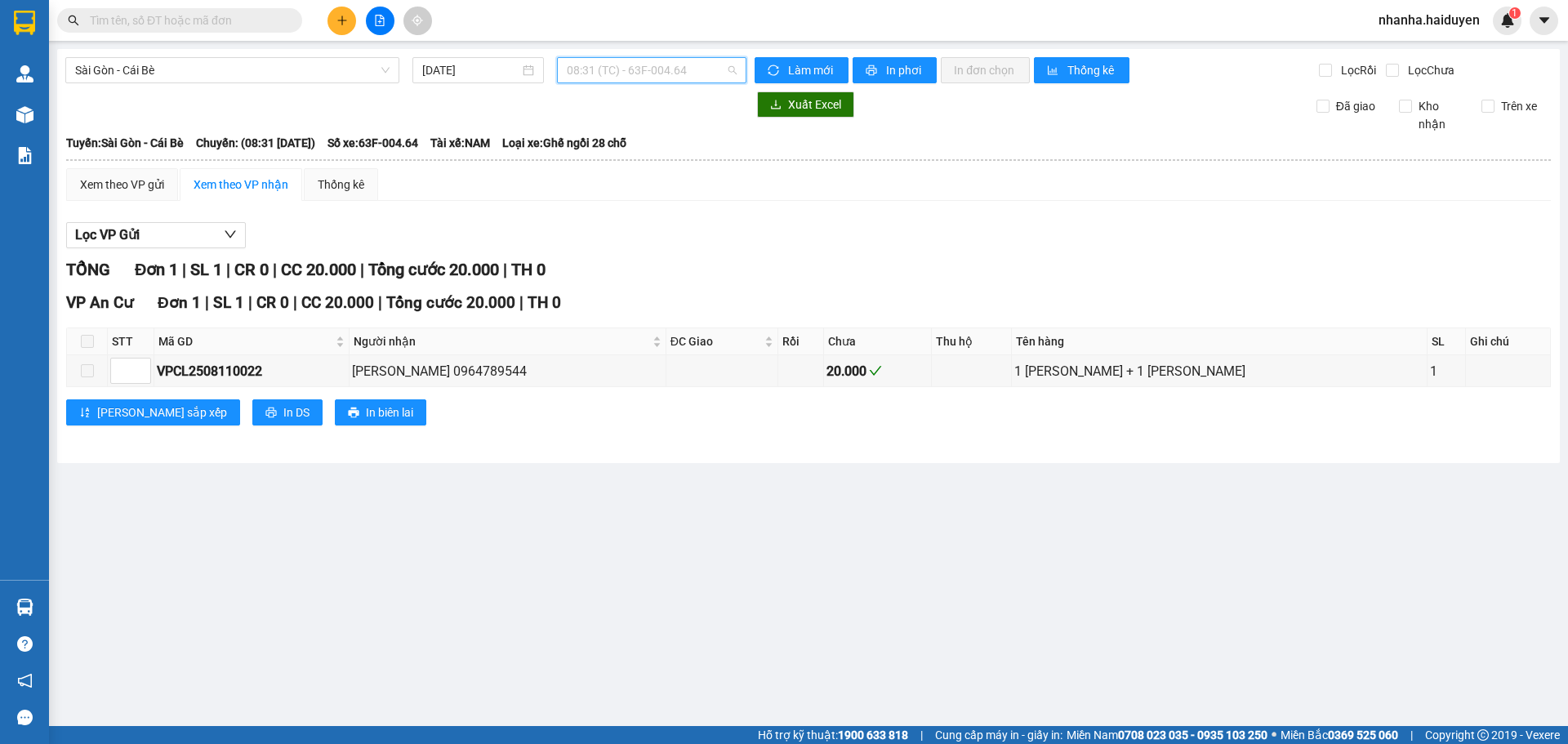
click at [631, 66] on span "08:31 (TC) - 63F-004.64" at bounding box center [652, 70] width 170 height 25
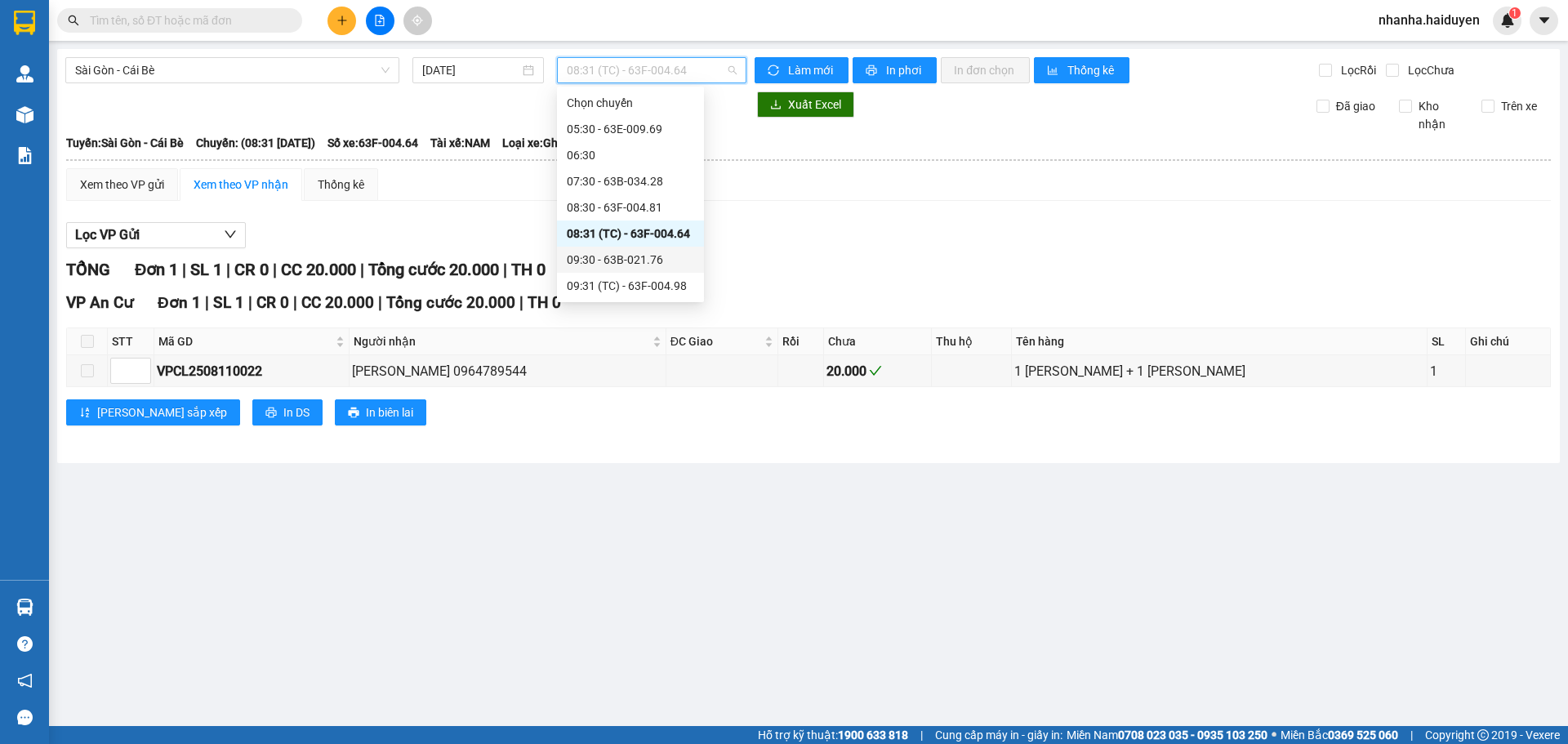
click at [643, 251] on div "09:30 - 63B-021.76" at bounding box center [631, 260] width 128 height 18
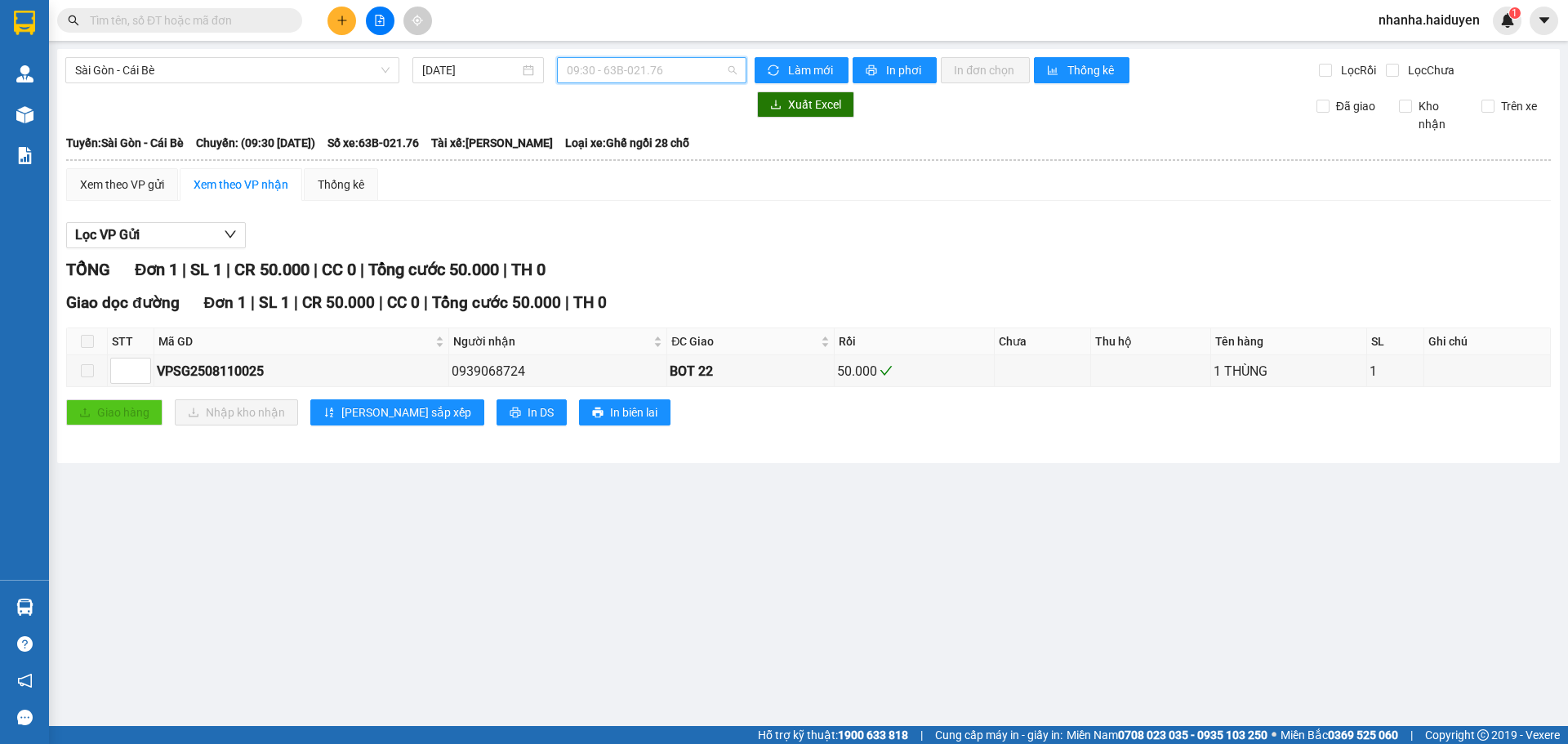
click at [644, 74] on span "09:30 - 63B-021.76" at bounding box center [652, 70] width 170 height 25
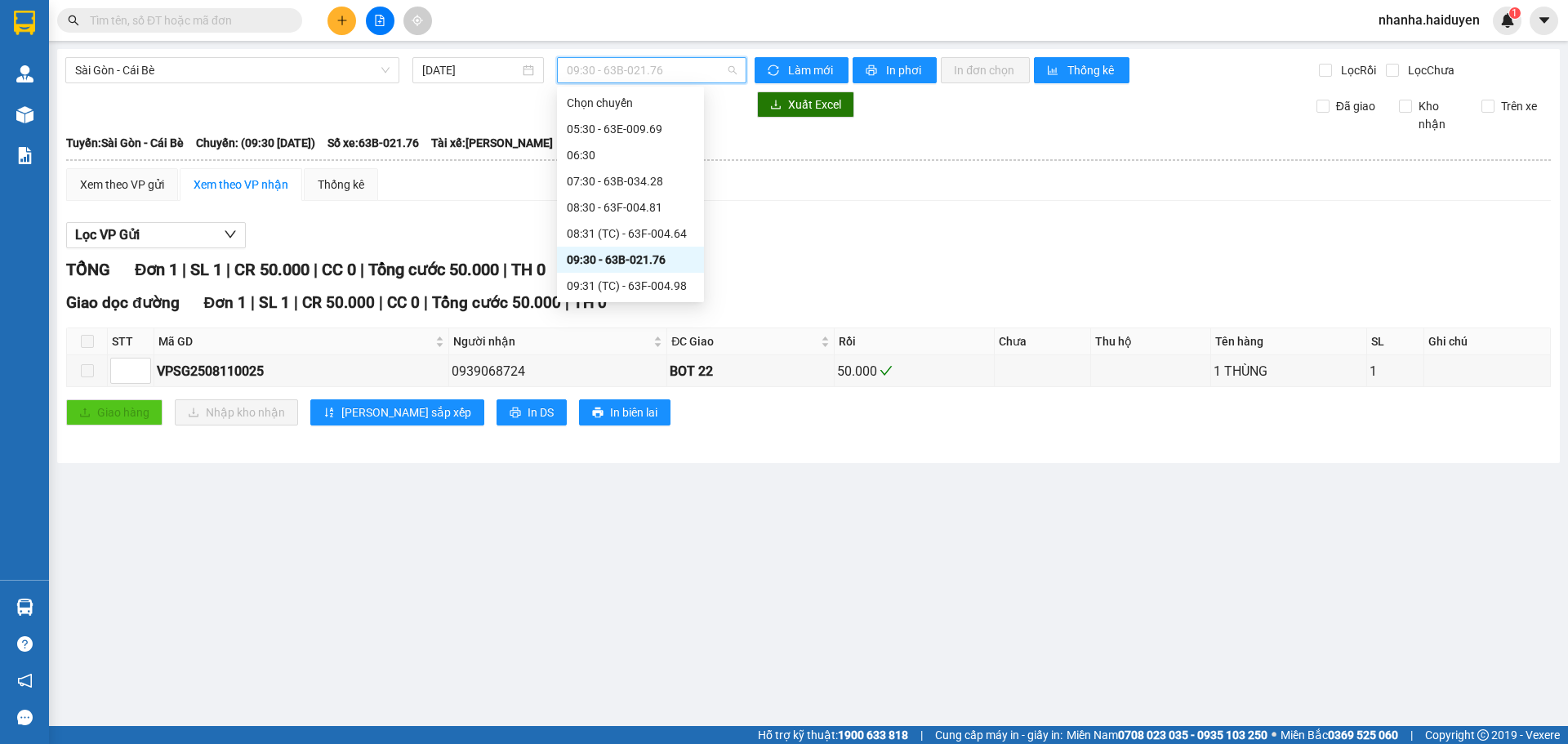
click at [642, 271] on div "09:30 - 63B-021.76" at bounding box center [631, 260] width 147 height 26
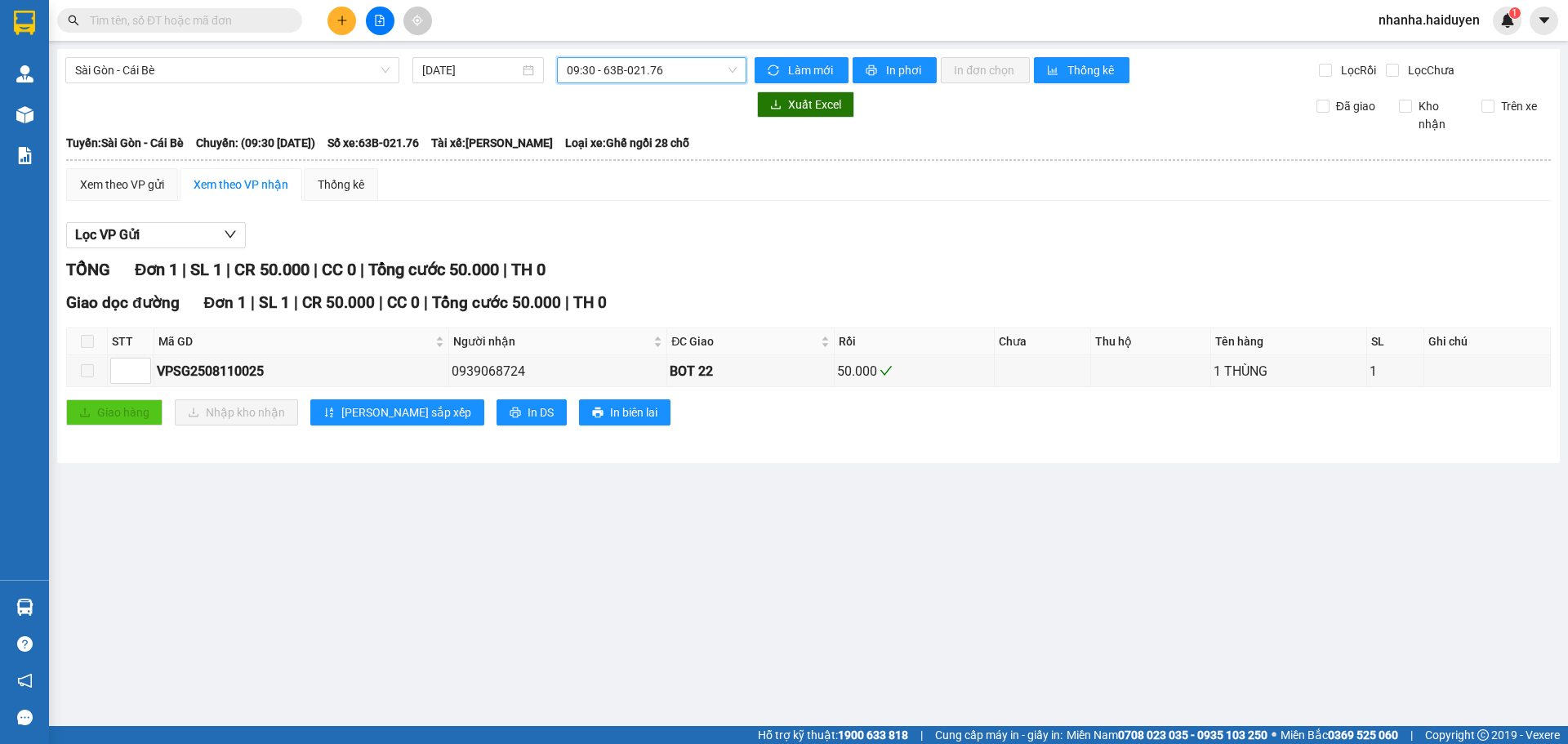
click at [625, 75] on span "09:30 - 63B-021.76" at bounding box center [652, 70] width 170 height 25
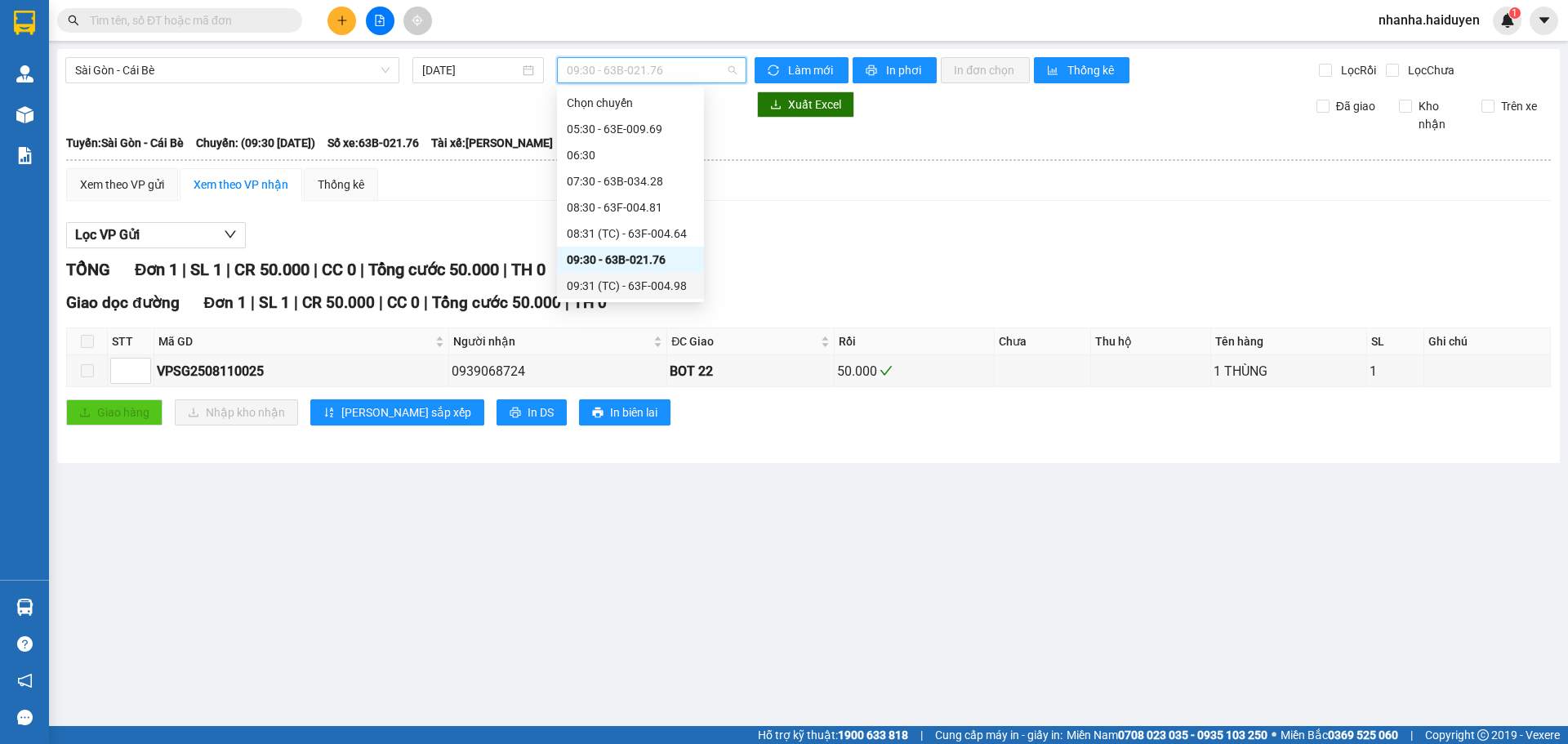
click at [632, 277] on div "09:31 (TC) - 63F-004.98" at bounding box center [631, 285] width 128 height 18
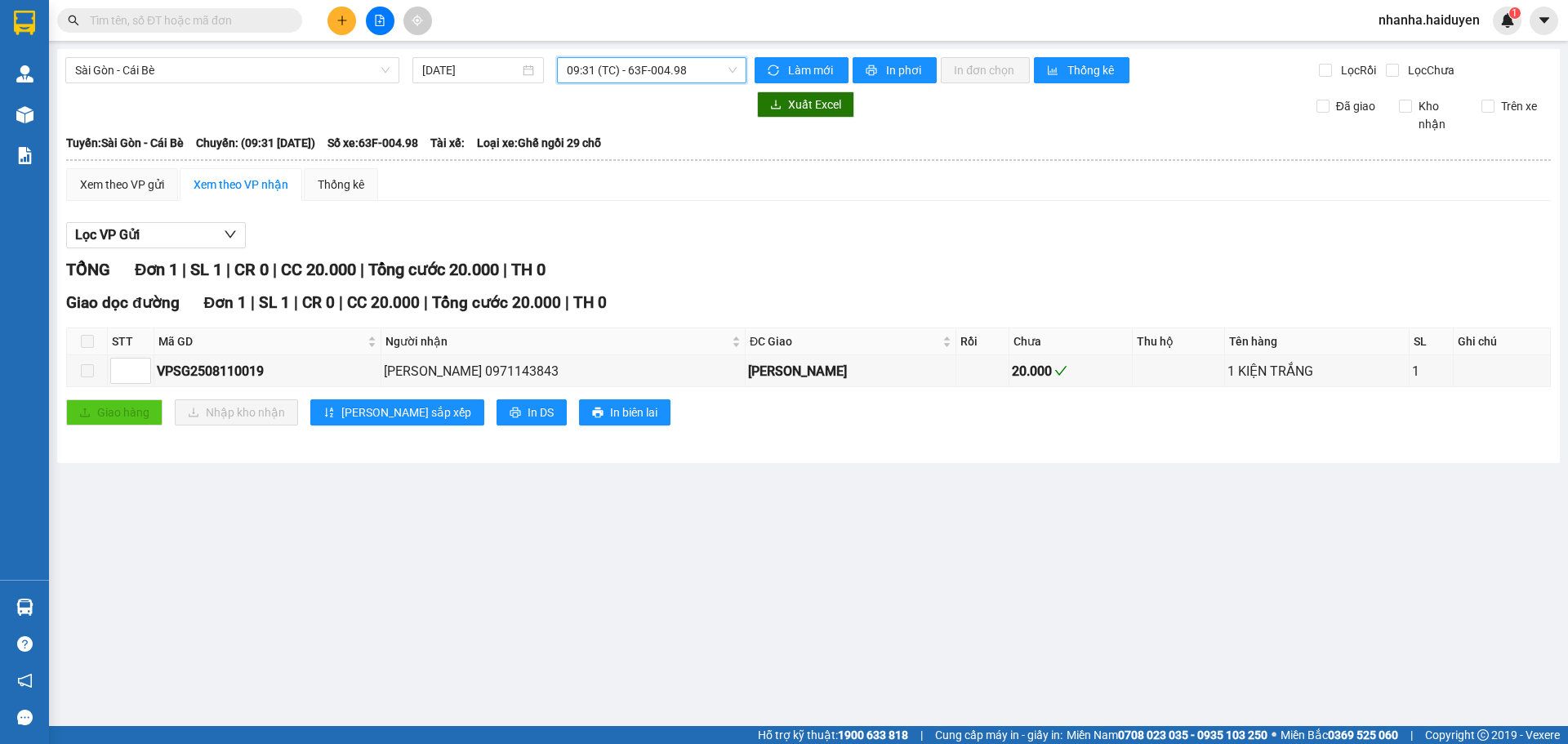
click at [668, 65] on span "09:31 (TC) - 63F-004.98" at bounding box center [652, 70] width 170 height 25
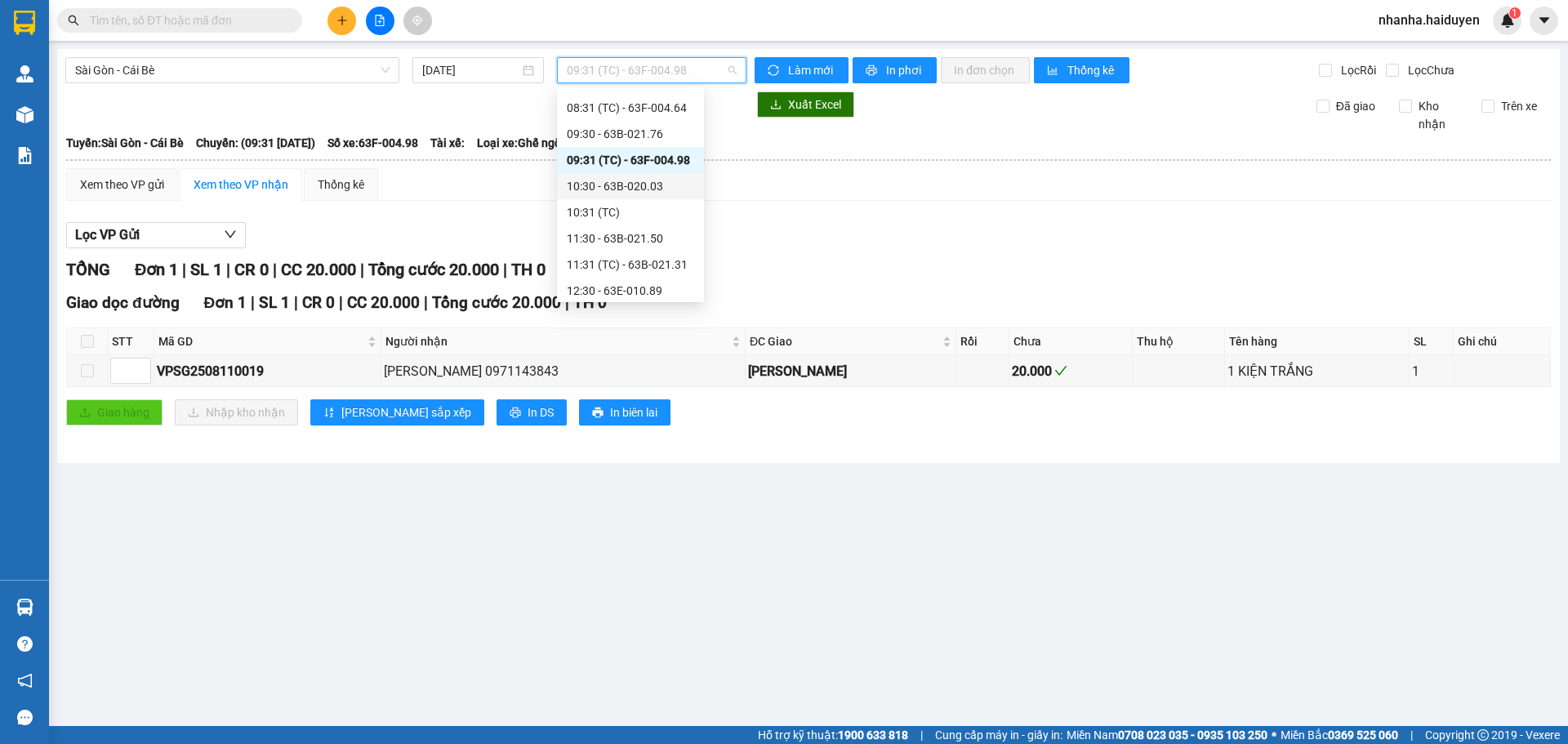
scroll to position [164, 0]
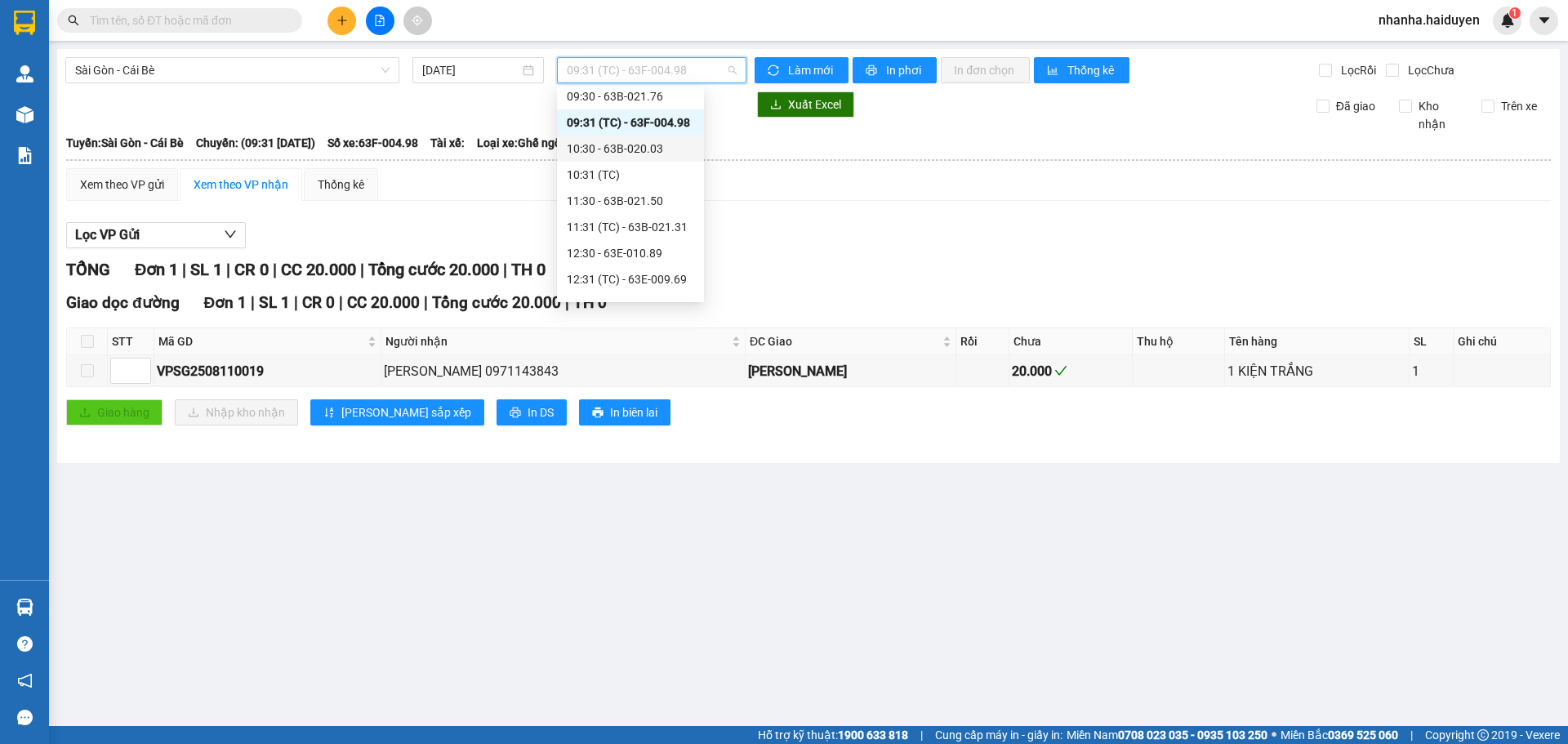
click at [607, 152] on div "10:30 - 63B-020.03" at bounding box center [631, 149] width 128 height 18
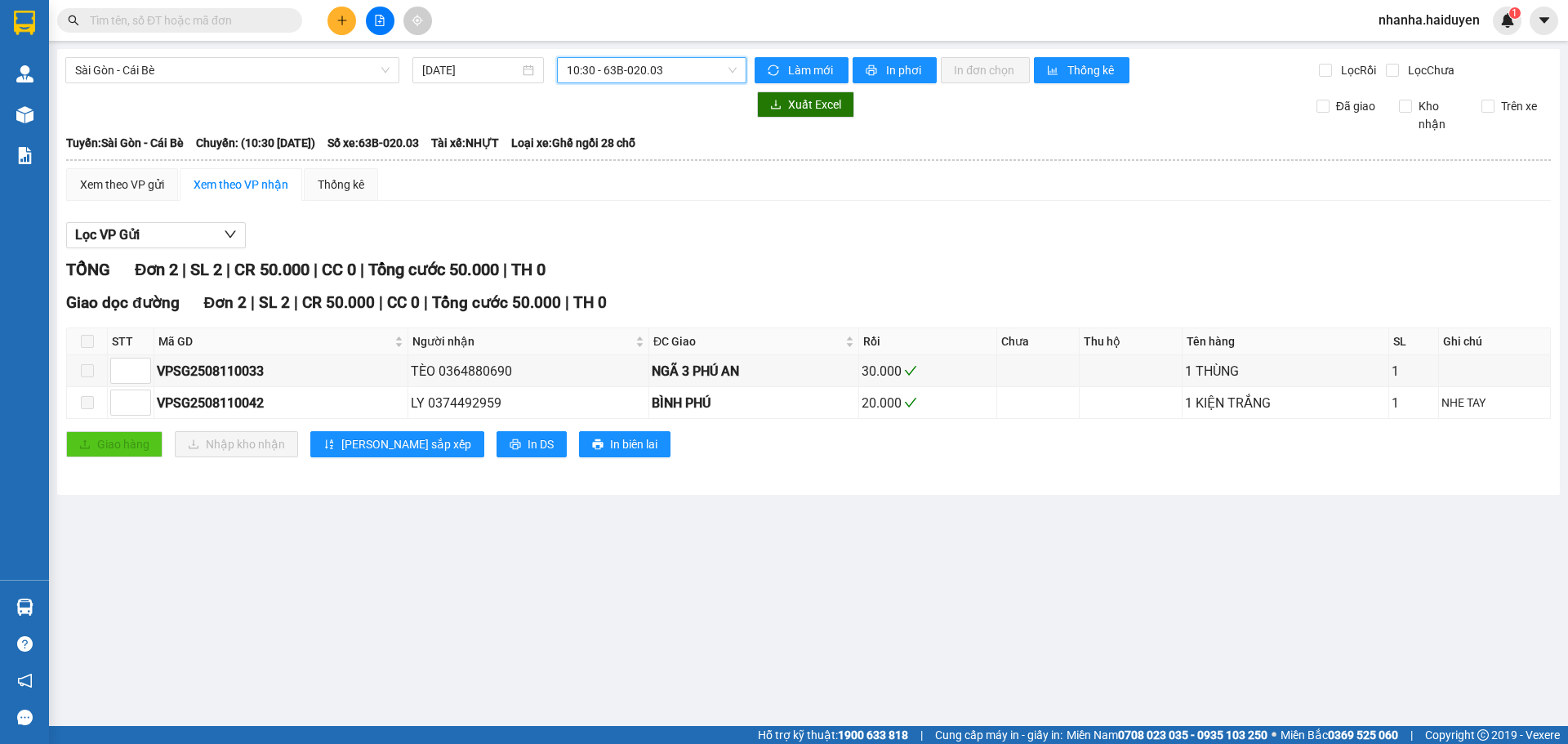
click at [655, 76] on span "10:30 - 63B-020.03" at bounding box center [652, 70] width 170 height 25
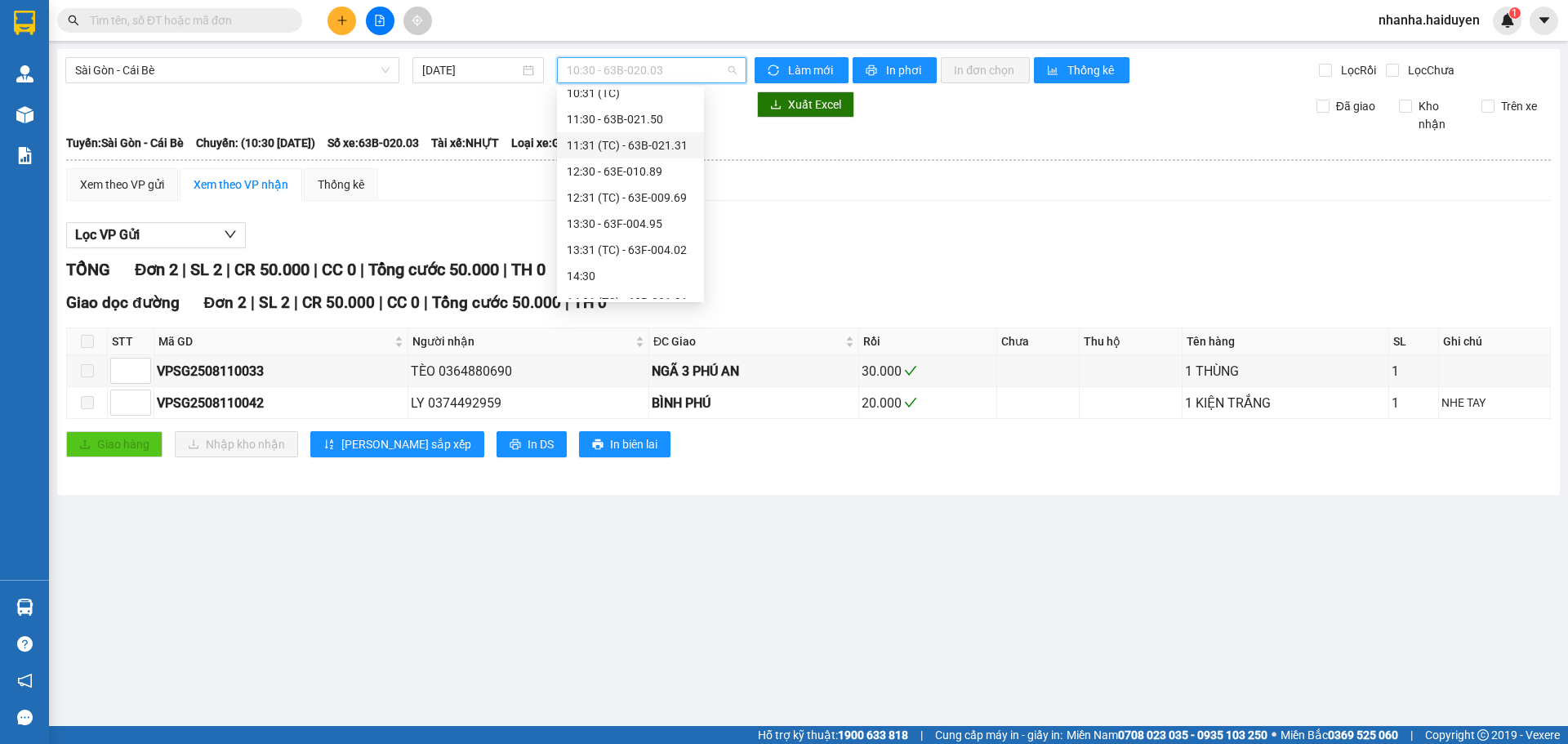
scroll to position [164, 0]
click at [606, 172] on div "10:31 (TC)" at bounding box center [631, 174] width 128 height 18
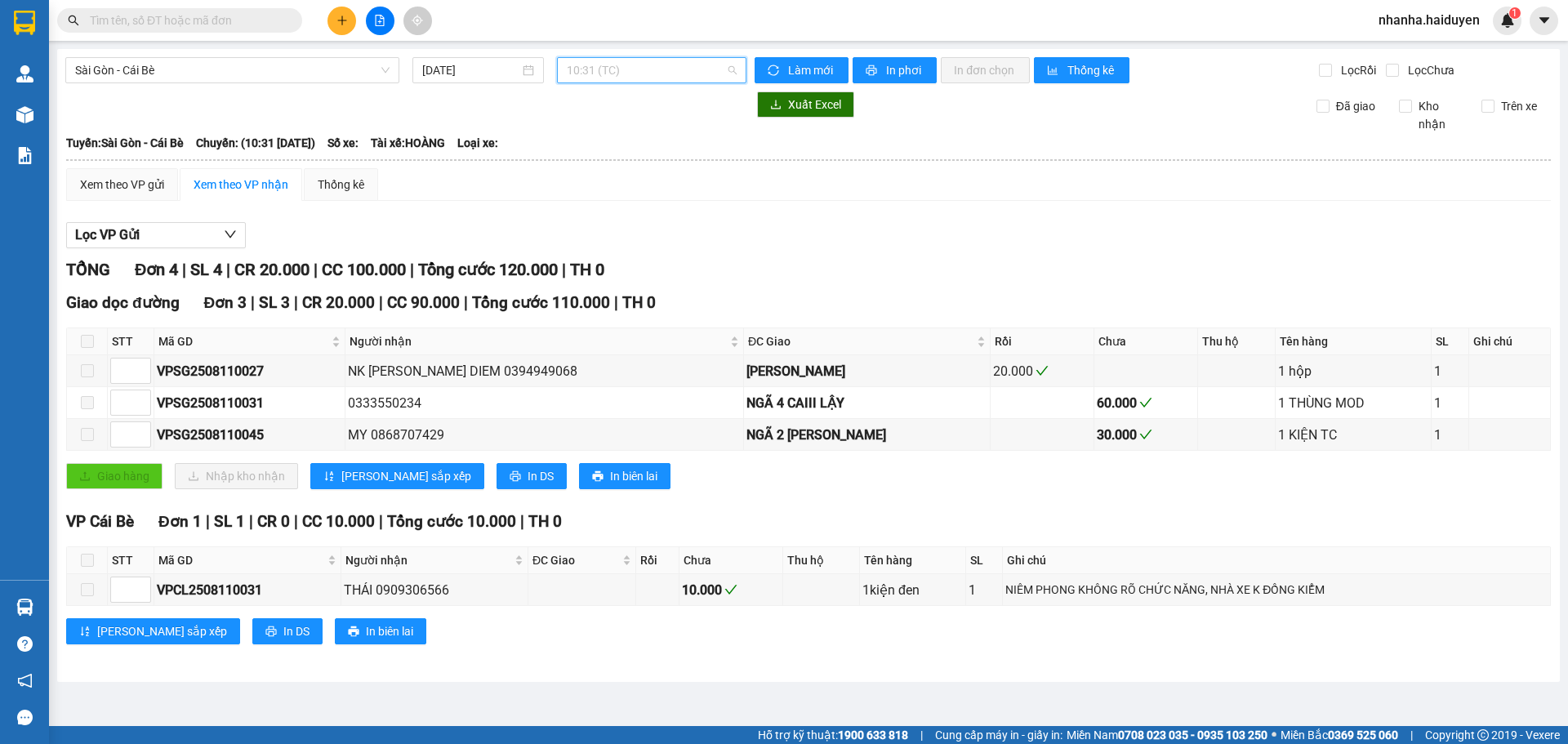
click at [602, 64] on span "10:31 (TC)" at bounding box center [652, 70] width 170 height 25
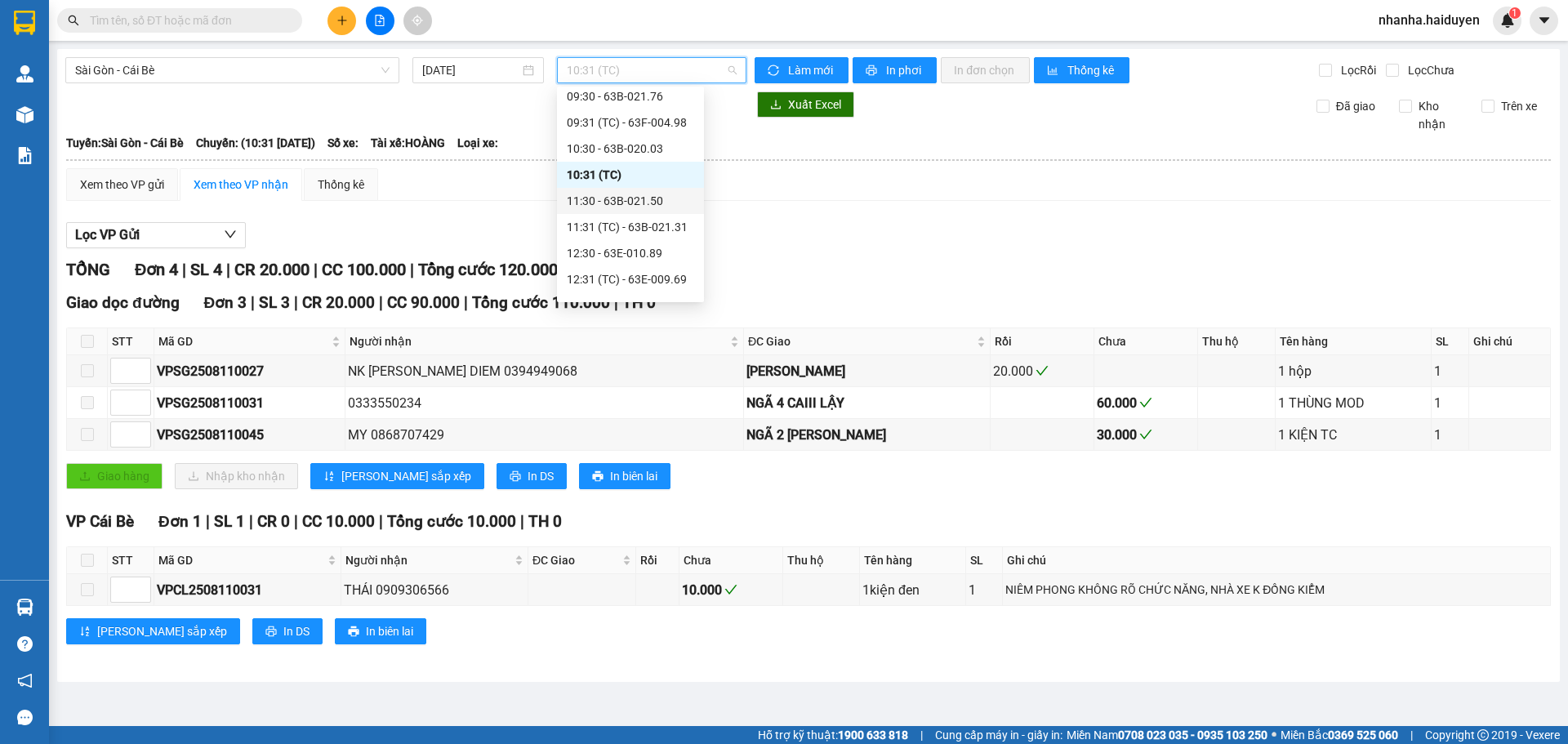
click at [594, 198] on div "11:30 - 63B-021.50" at bounding box center [631, 200] width 128 height 18
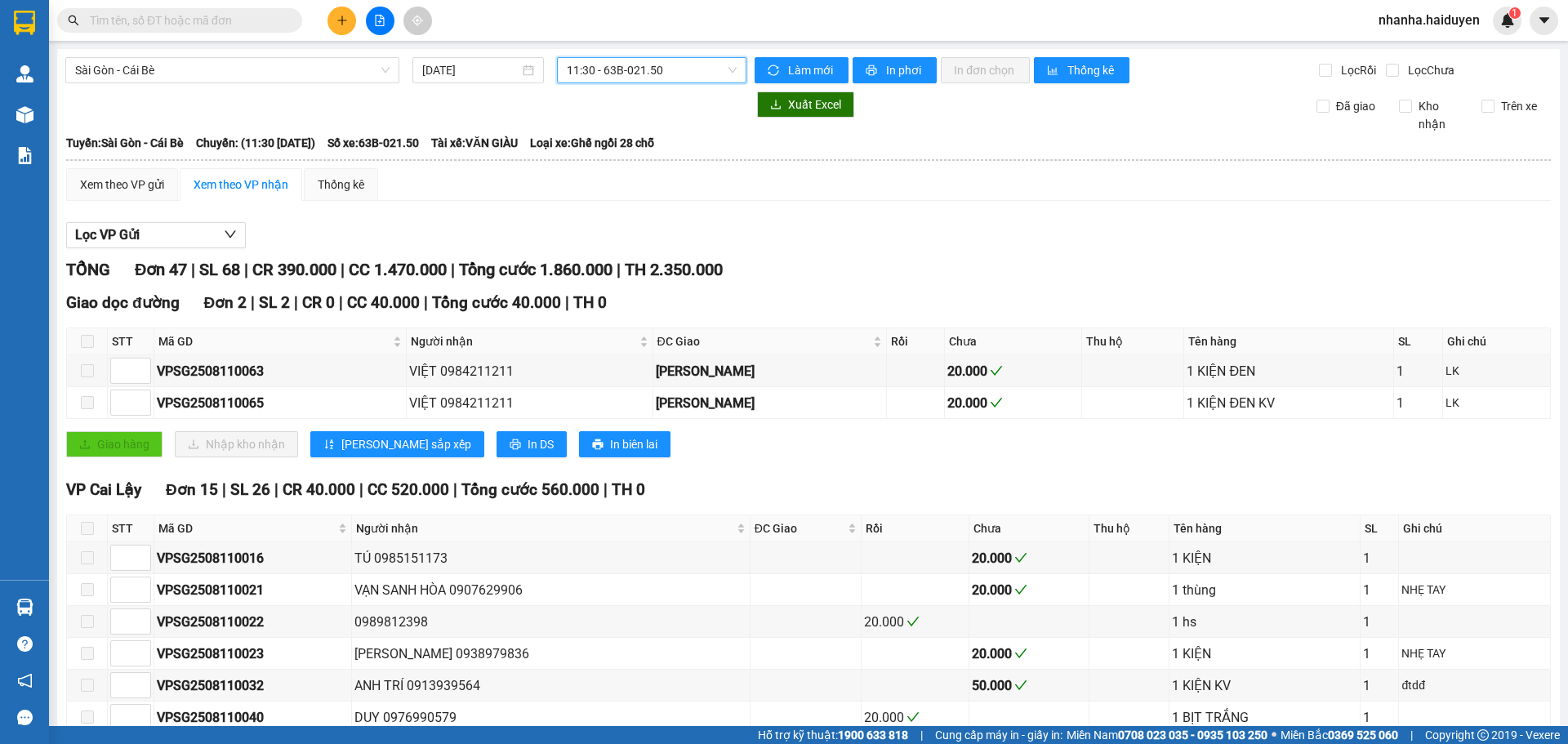
click at [620, 77] on span "11:30 - 63B-021.50" at bounding box center [652, 70] width 170 height 25
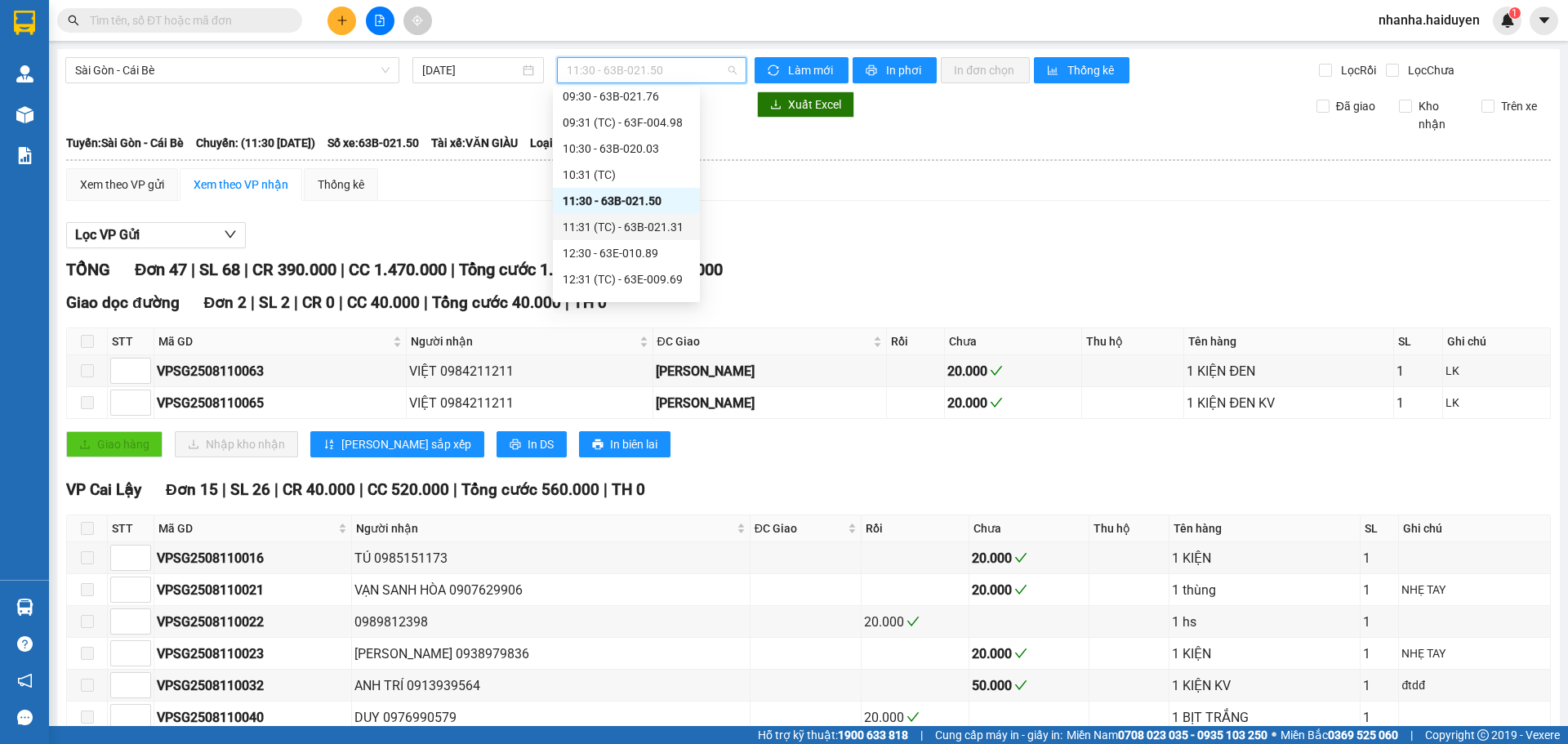
click at [609, 221] on div "11:31 (TC) - 63B-021.31" at bounding box center [626, 227] width 128 height 18
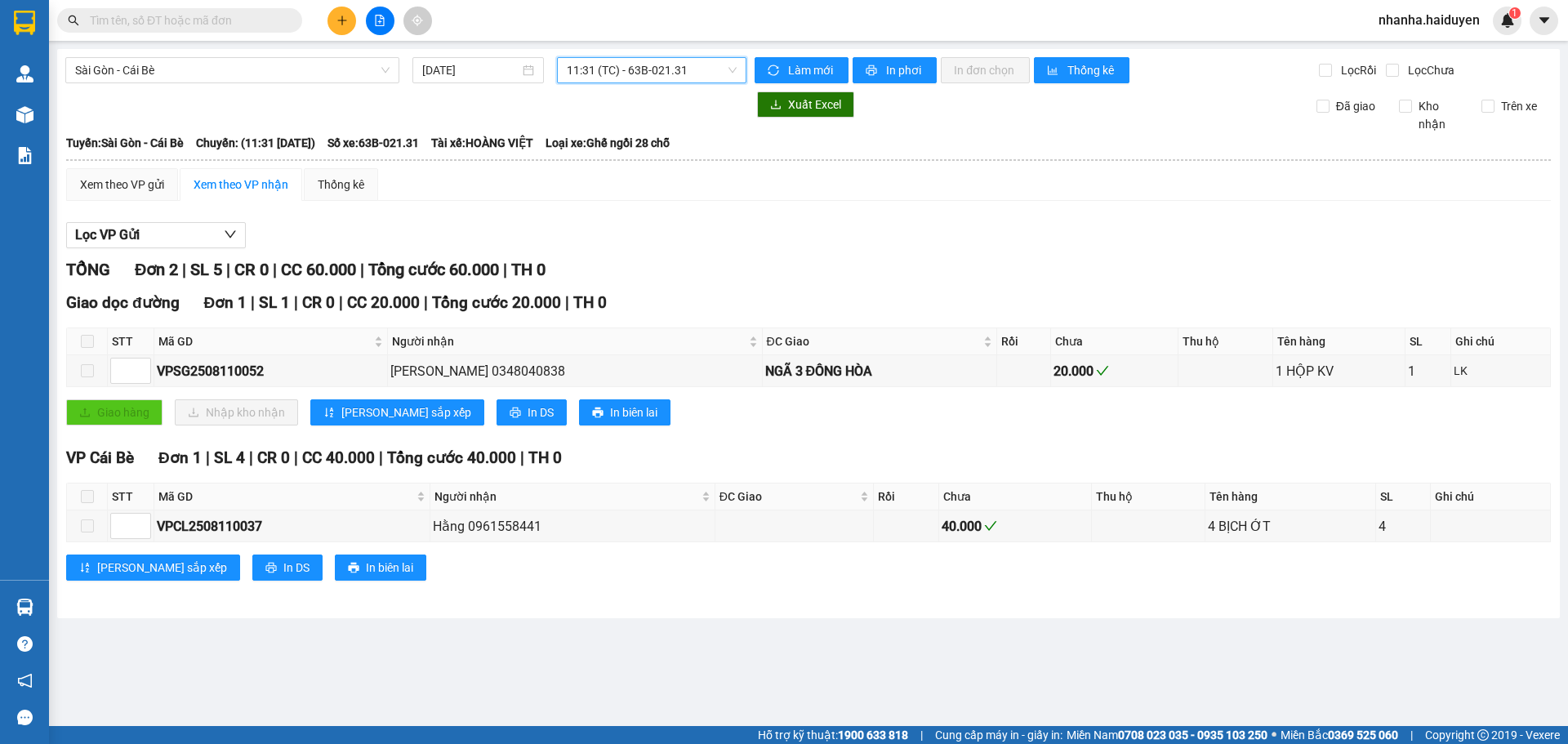
click at [624, 67] on span "11:31 (TC) - 63B-021.31" at bounding box center [652, 70] width 170 height 25
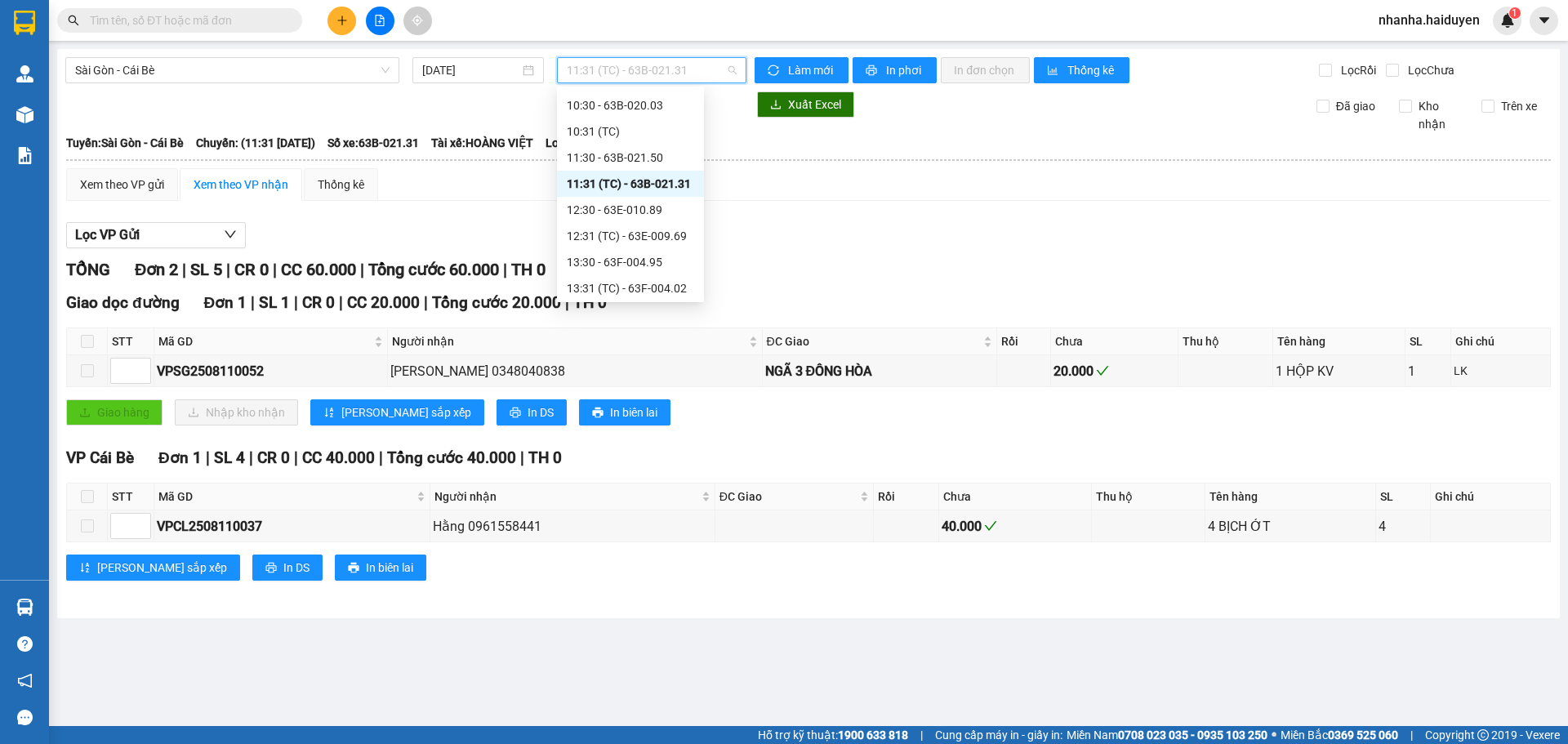
scroll to position [245, 0]
click at [614, 169] on div "12:30 - 63E-010.89" at bounding box center [631, 172] width 128 height 18
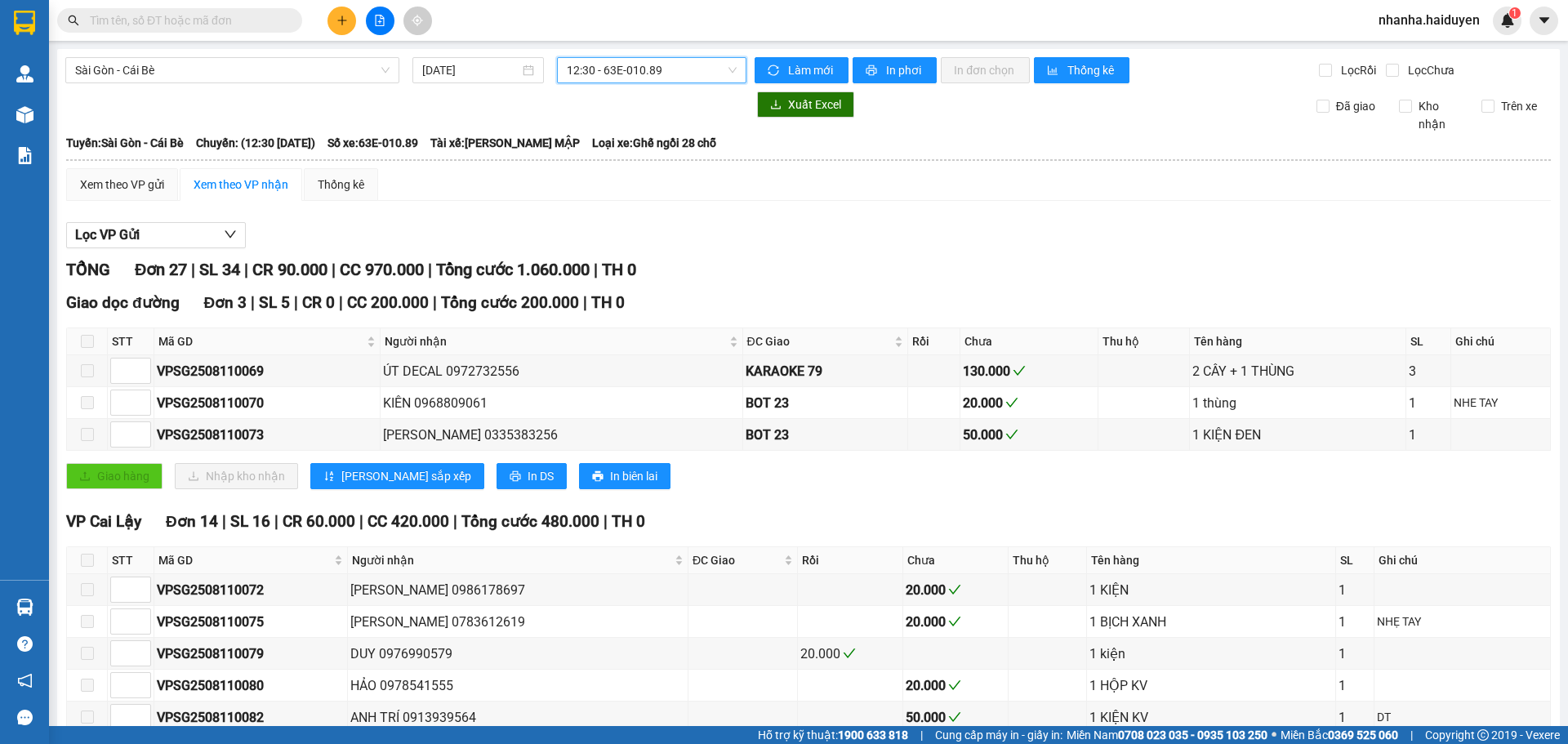
click at [630, 67] on span "12:30 - 63E-010.89" at bounding box center [652, 70] width 170 height 25
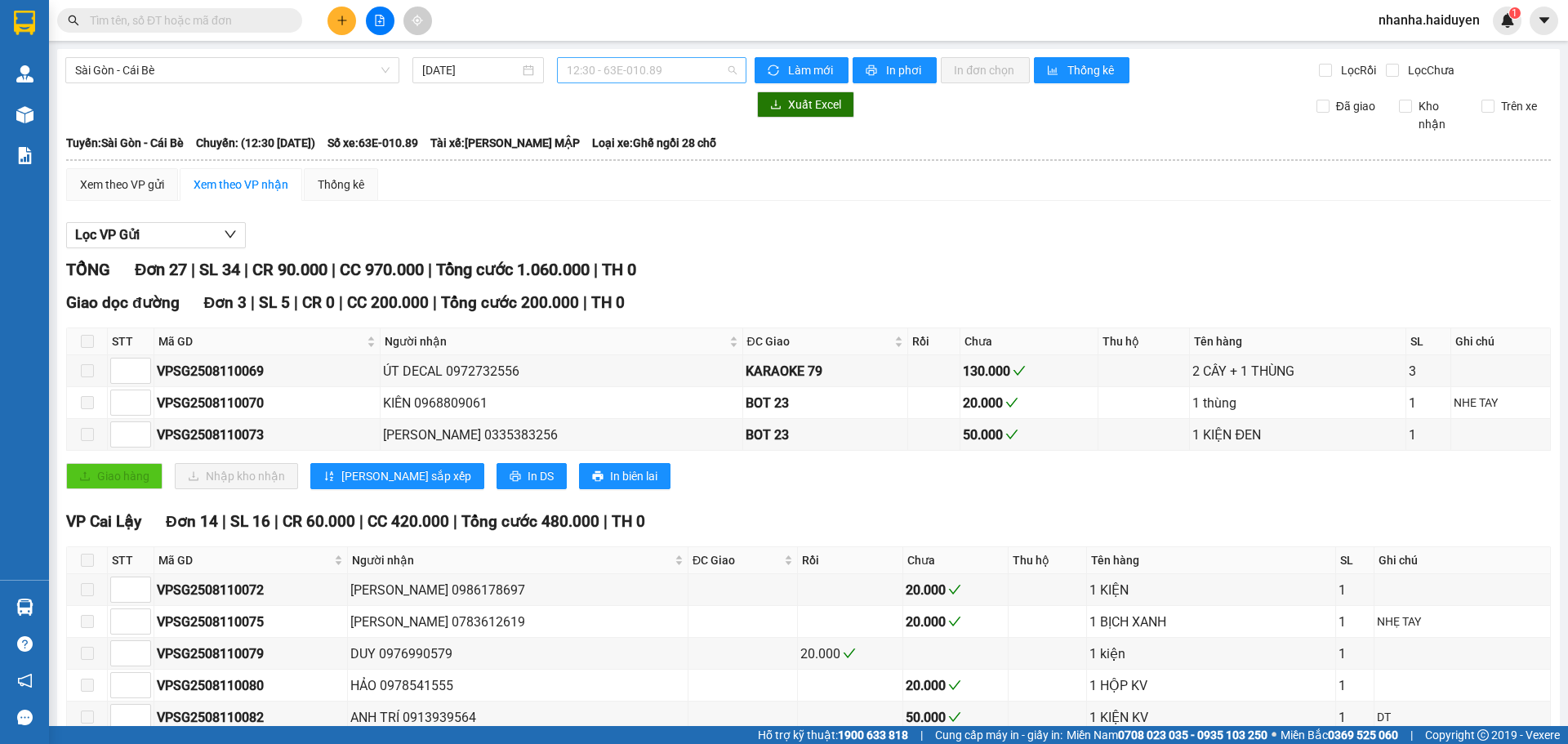
click at [596, 68] on span "12:30 - 63E-010.89" at bounding box center [652, 70] width 170 height 25
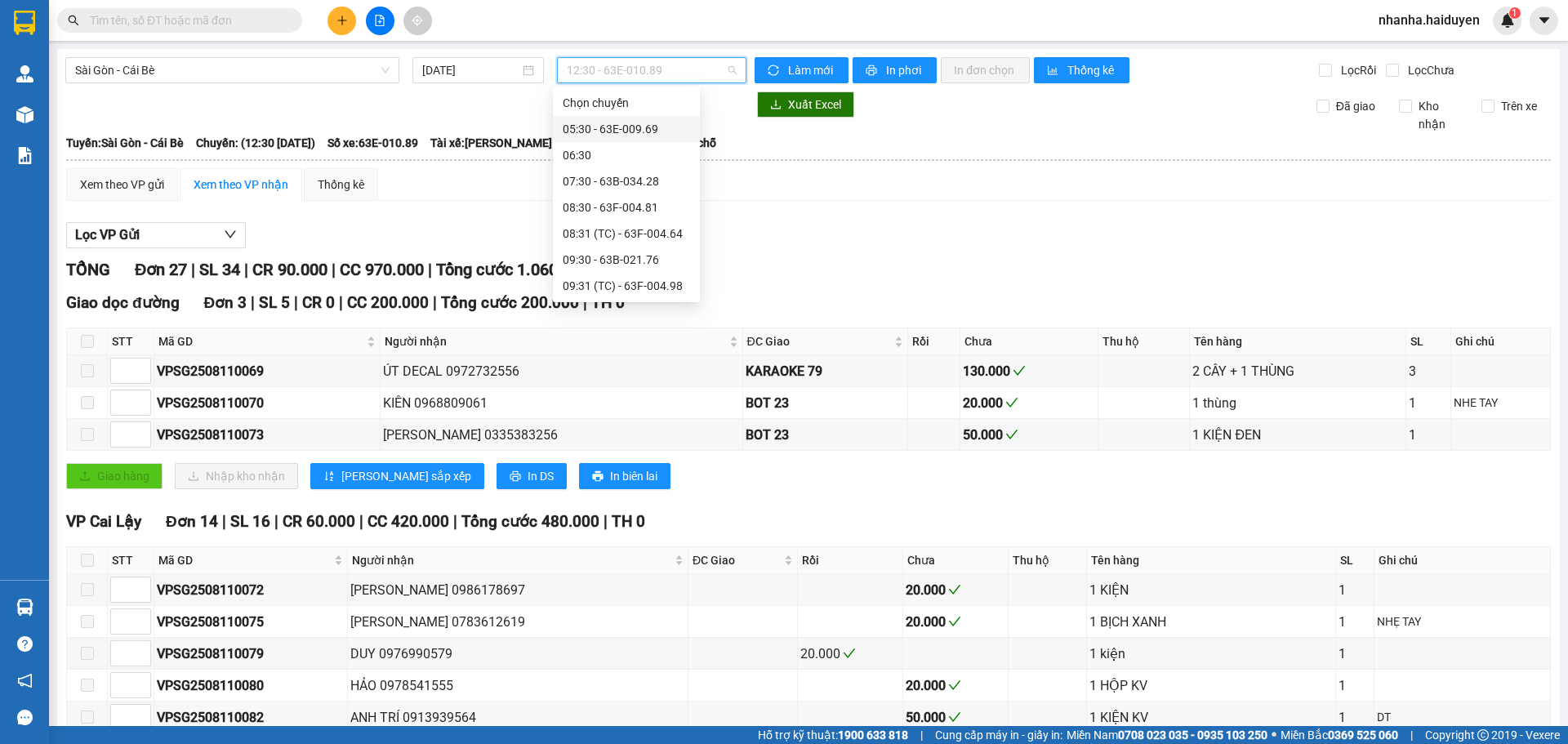
click at [610, 126] on div "05:30 - 63E-009.69" at bounding box center [626, 129] width 128 height 18
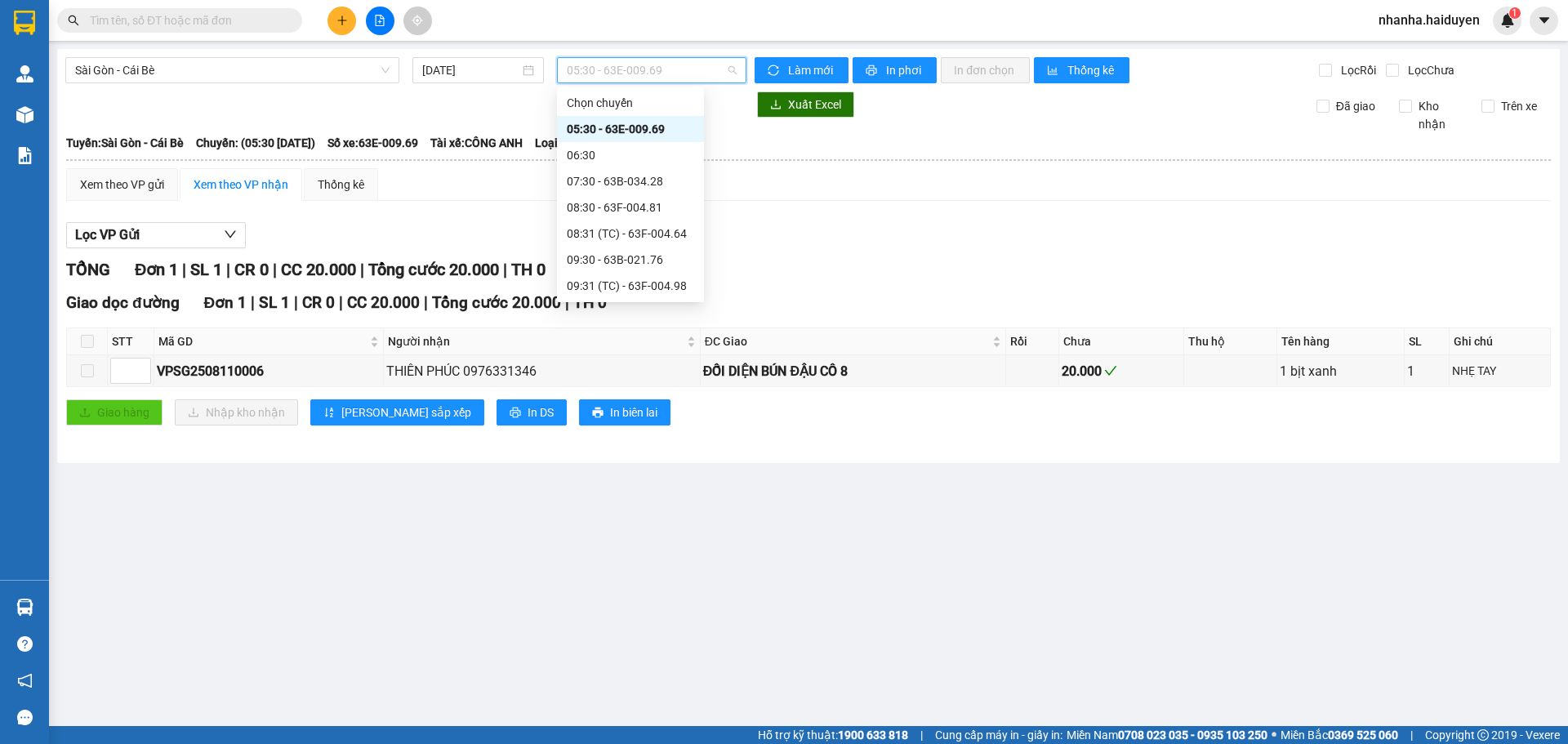
click at [598, 63] on span "05:30 - 63E-009.69" at bounding box center [652, 70] width 170 height 25
click at [596, 161] on div "06:30" at bounding box center [631, 155] width 128 height 18
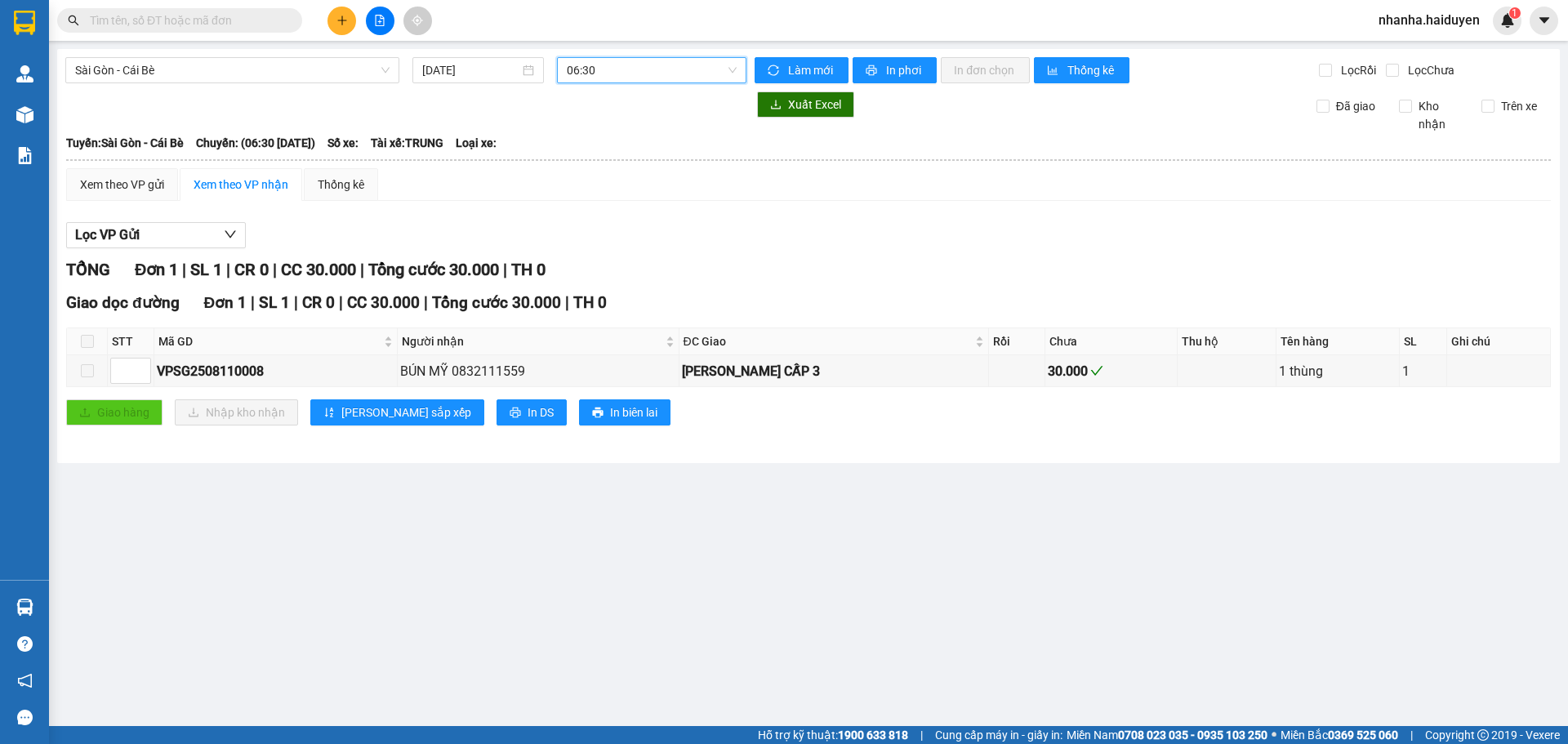
click at [605, 70] on span "06:30" at bounding box center [652, 70] width 170 height 25
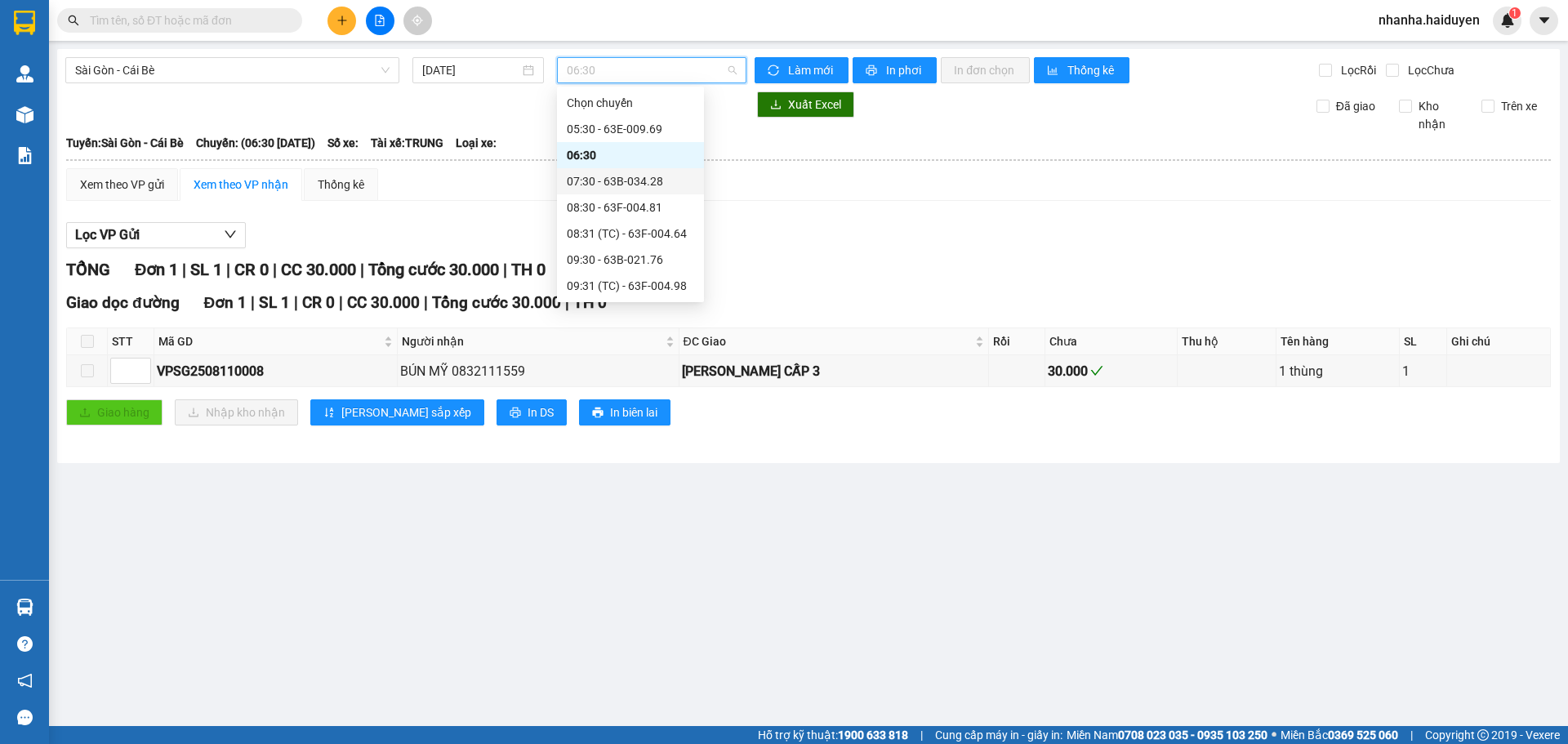
click at [594, 190] on div "07:30 - 63B-034.28" at bounding box center [631, 181] width 128 height 18
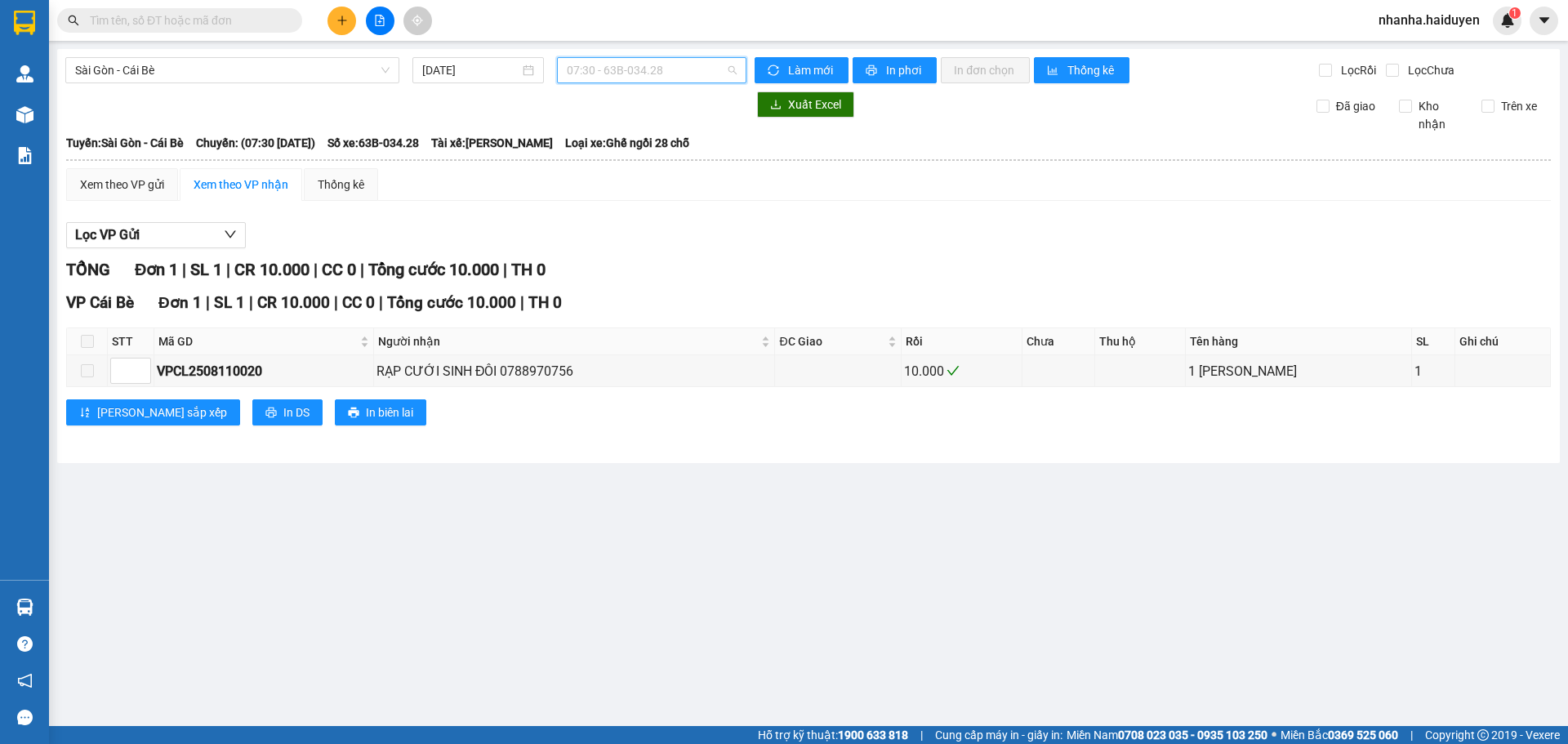
click at [638, 61] on span "07:30 - 63B-034.28" at bounding box center [652, 70] width 170 height 25
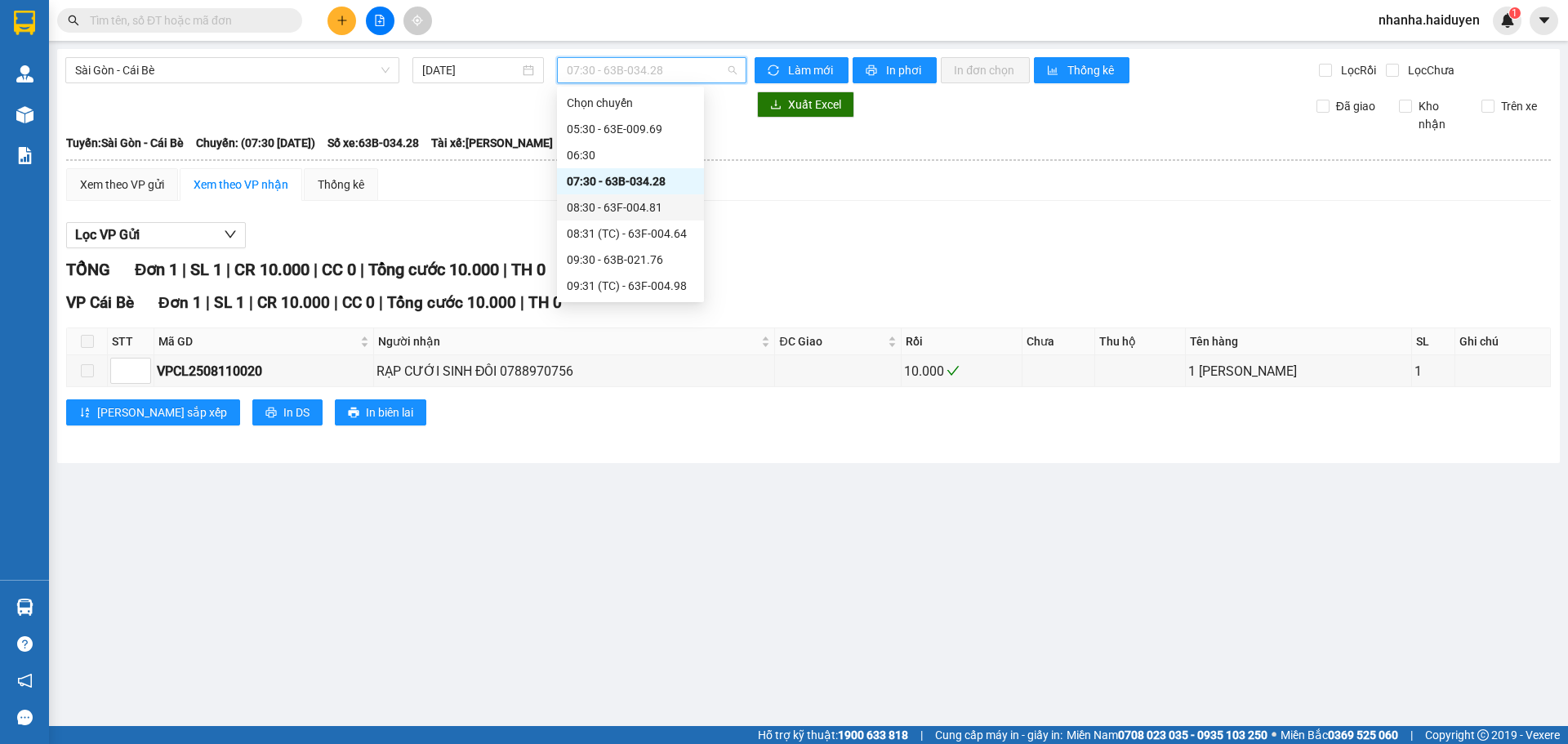
drag, startPoint x: 611, startPoint y: 200, endPoint x: 636, endPoint y: 124, distance: 80.0
click at [610, 200] on div "08:30 - 63F-004.81" at bounding box center [631, 207] width 128 height 18
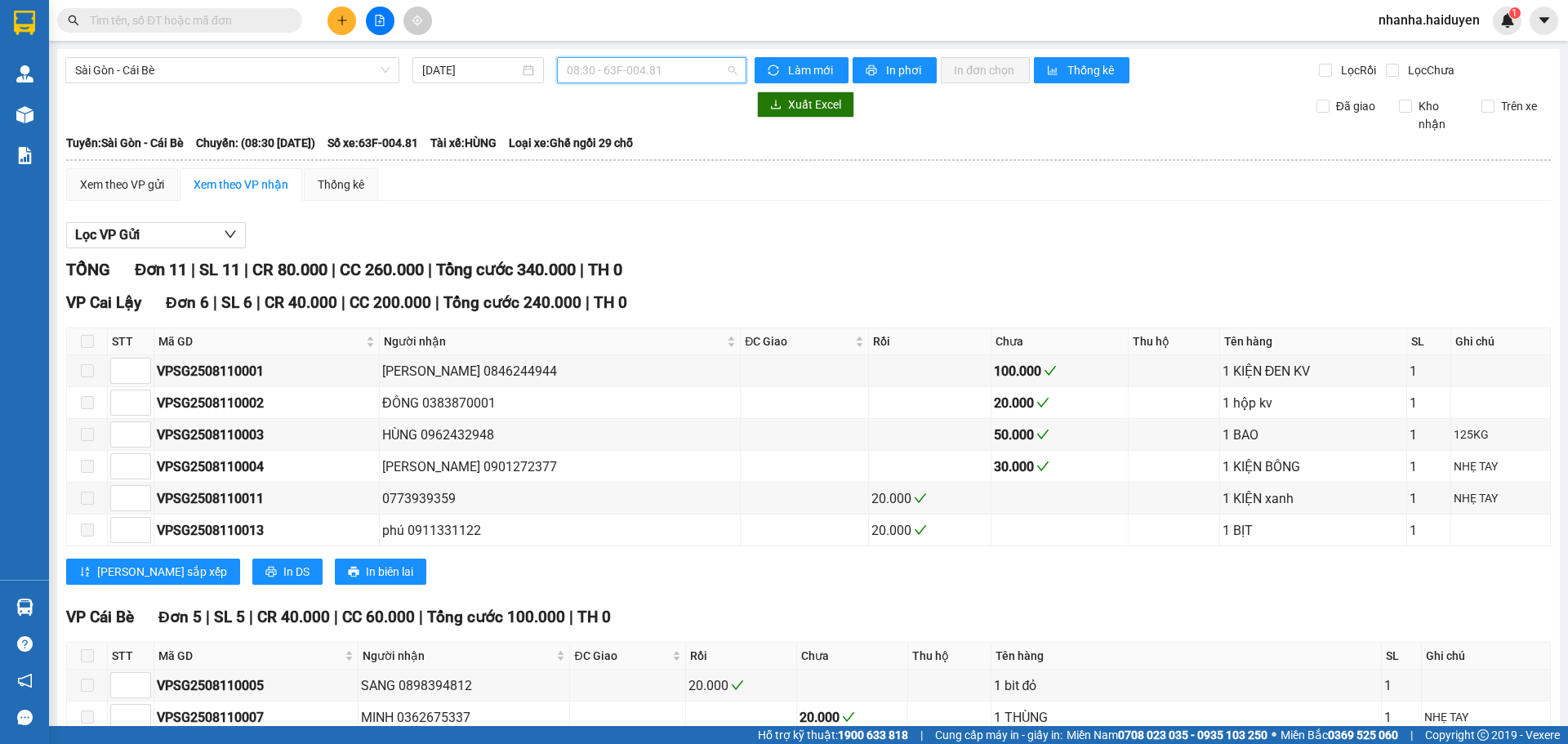
click at [699, 71] on span "08:30 - 63F-004.81" at bounding box center [652, 70] width 170 height 25
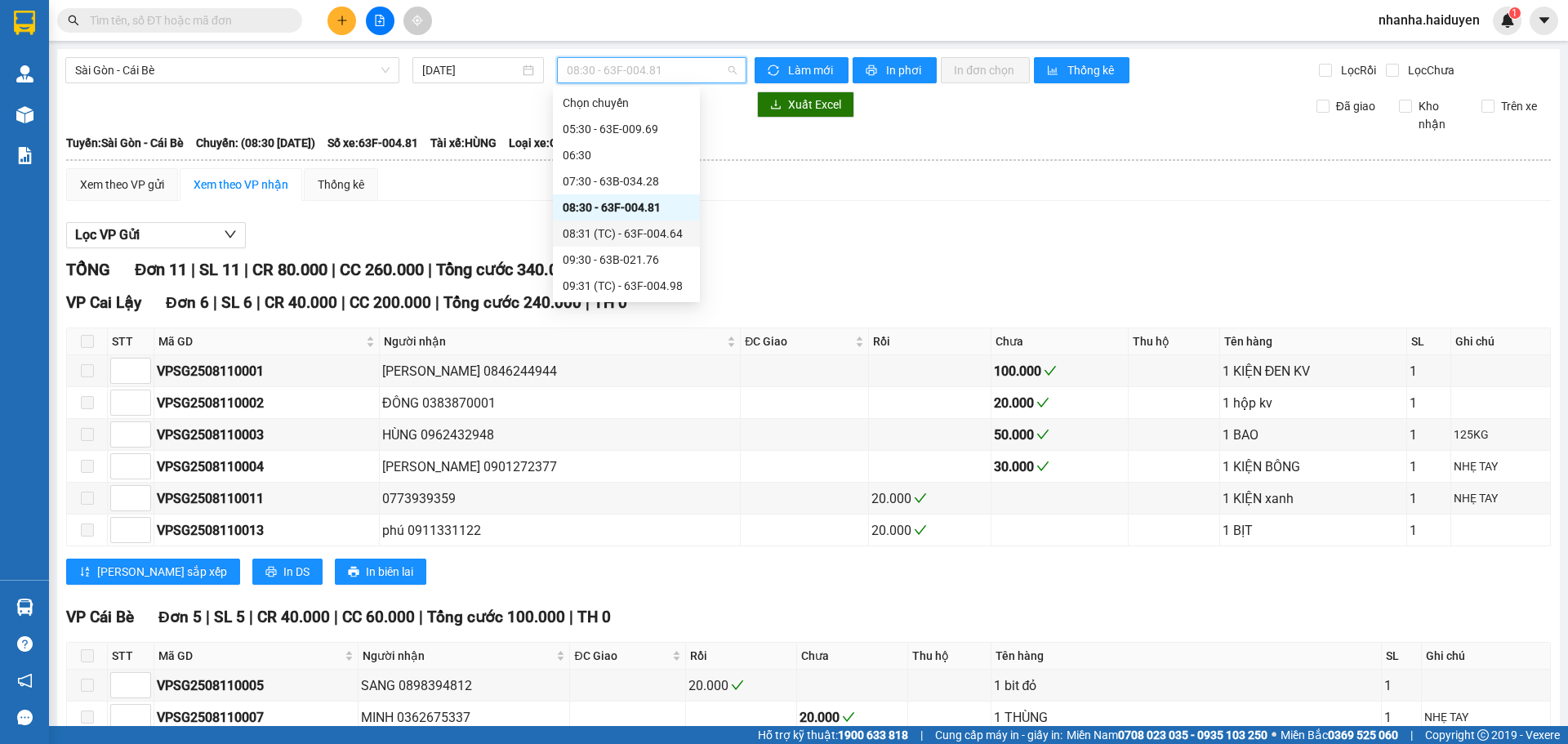
click at [638, 236] on div "08:31 (TC) - 63F-004.64" at bounding box center [626, 234] width 128 height 18
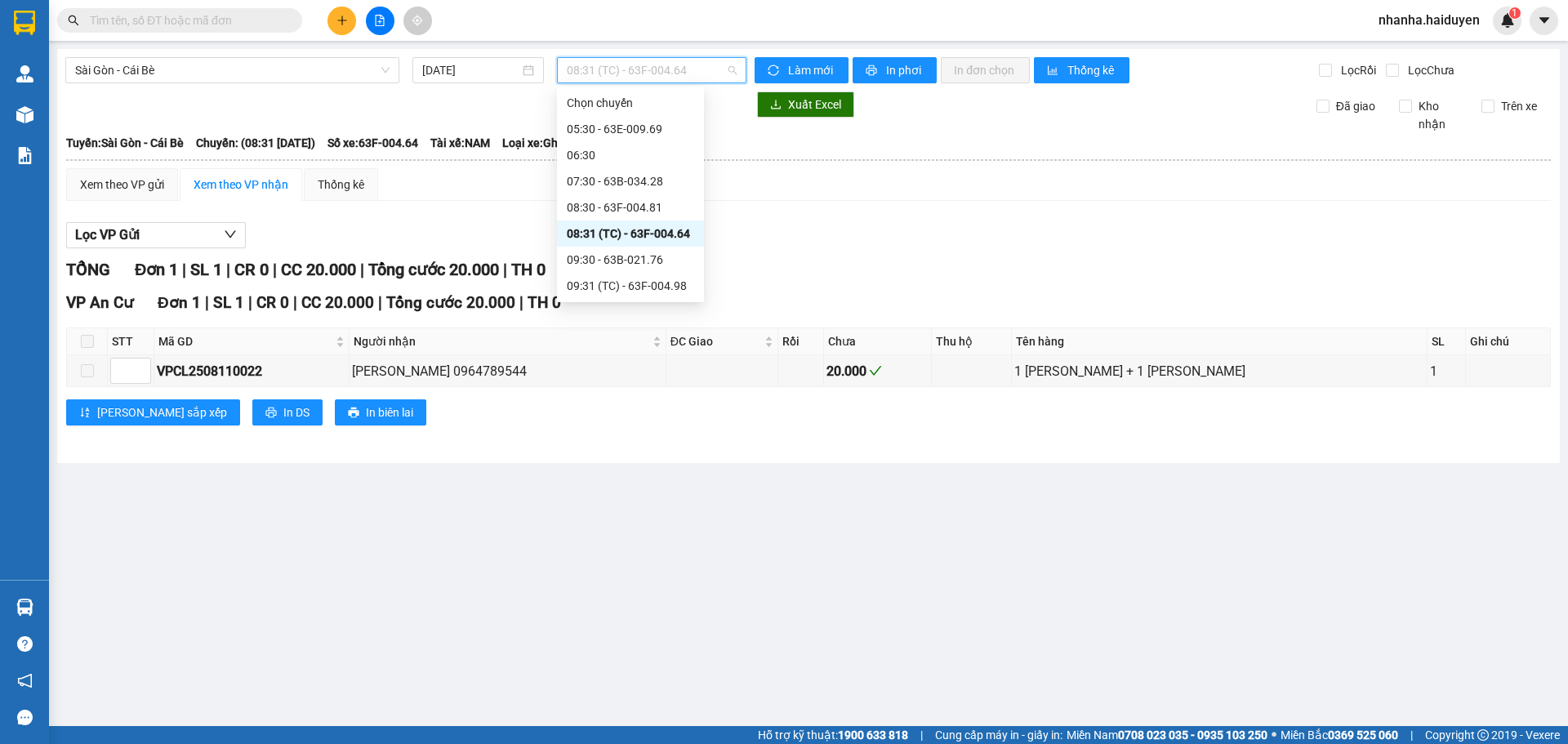
click at [649, 73] on span "08:31 (TC) - 63F-004.64" at bounding box center [652, 70] width 170 height 25
click at [625, 264] on div "09:30 - 63B-021.76" at bounding box center [631, 260] width 128 height 18
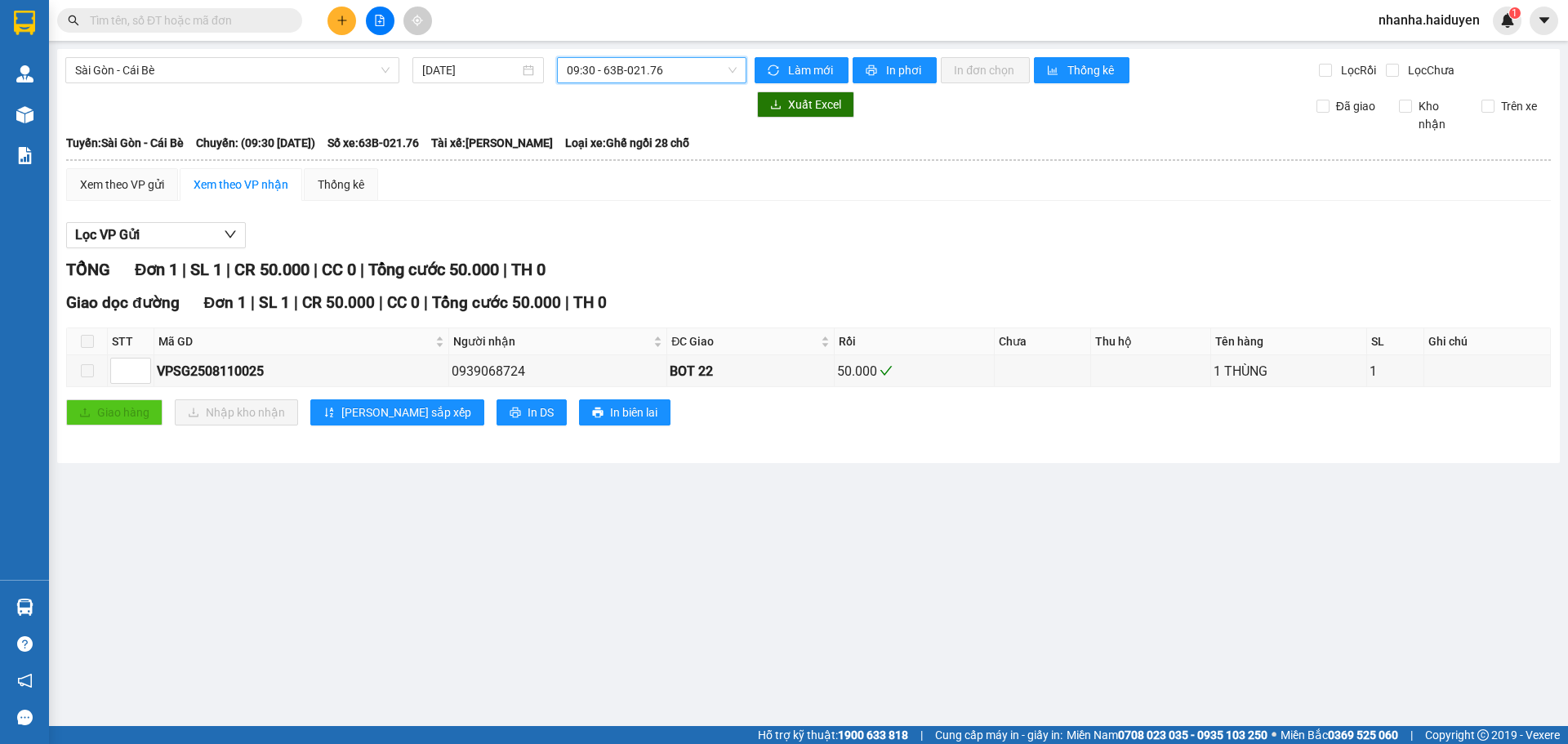
click at [651, 66] on span "09:30 - 63B-021.76" at bounding box center [652, 70] width 170 height 25
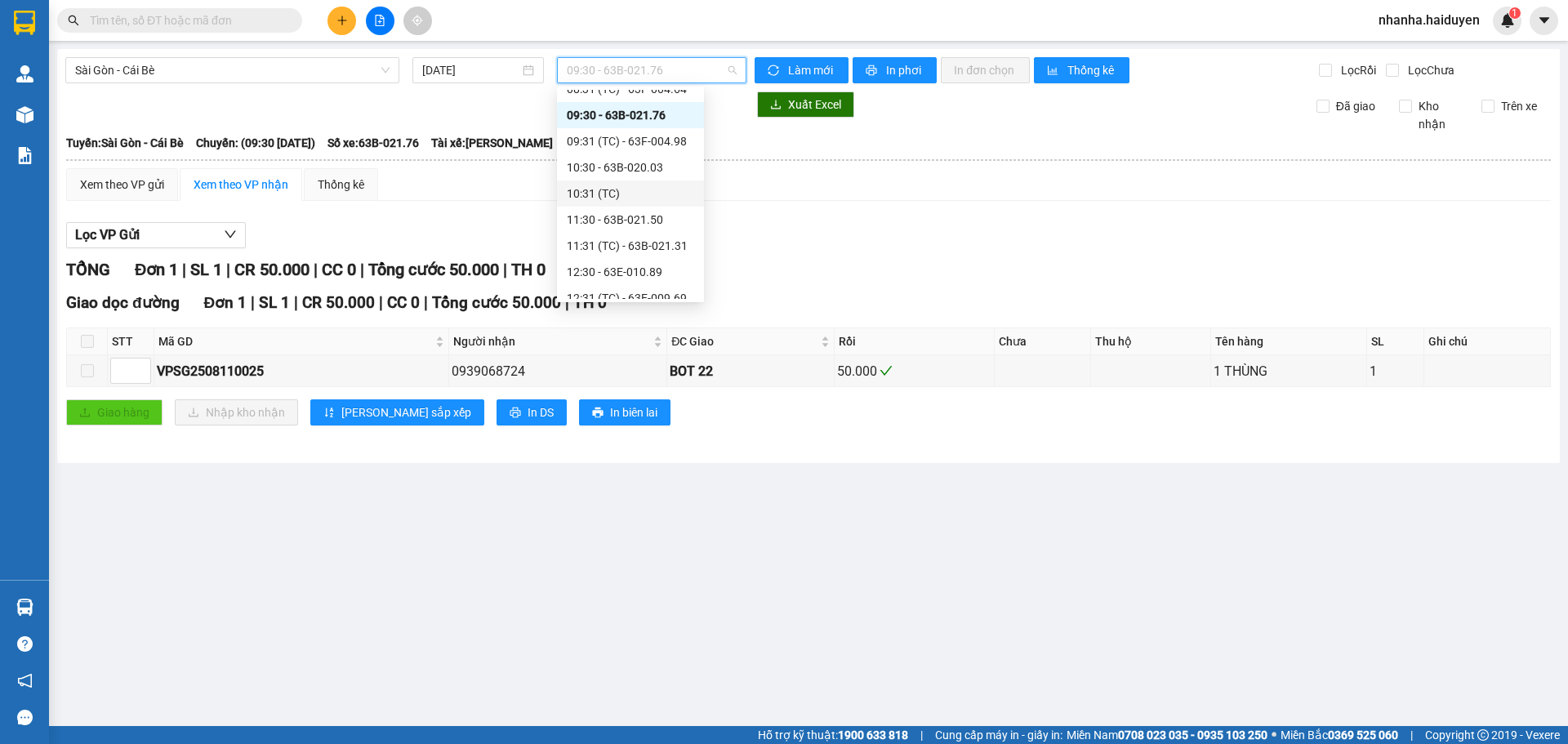
scroll to position [164, 0]
click at [623, 119] on div "09:31 (TC) - 63F-004.98" at bounding box center [631, 123] width 128 height 18
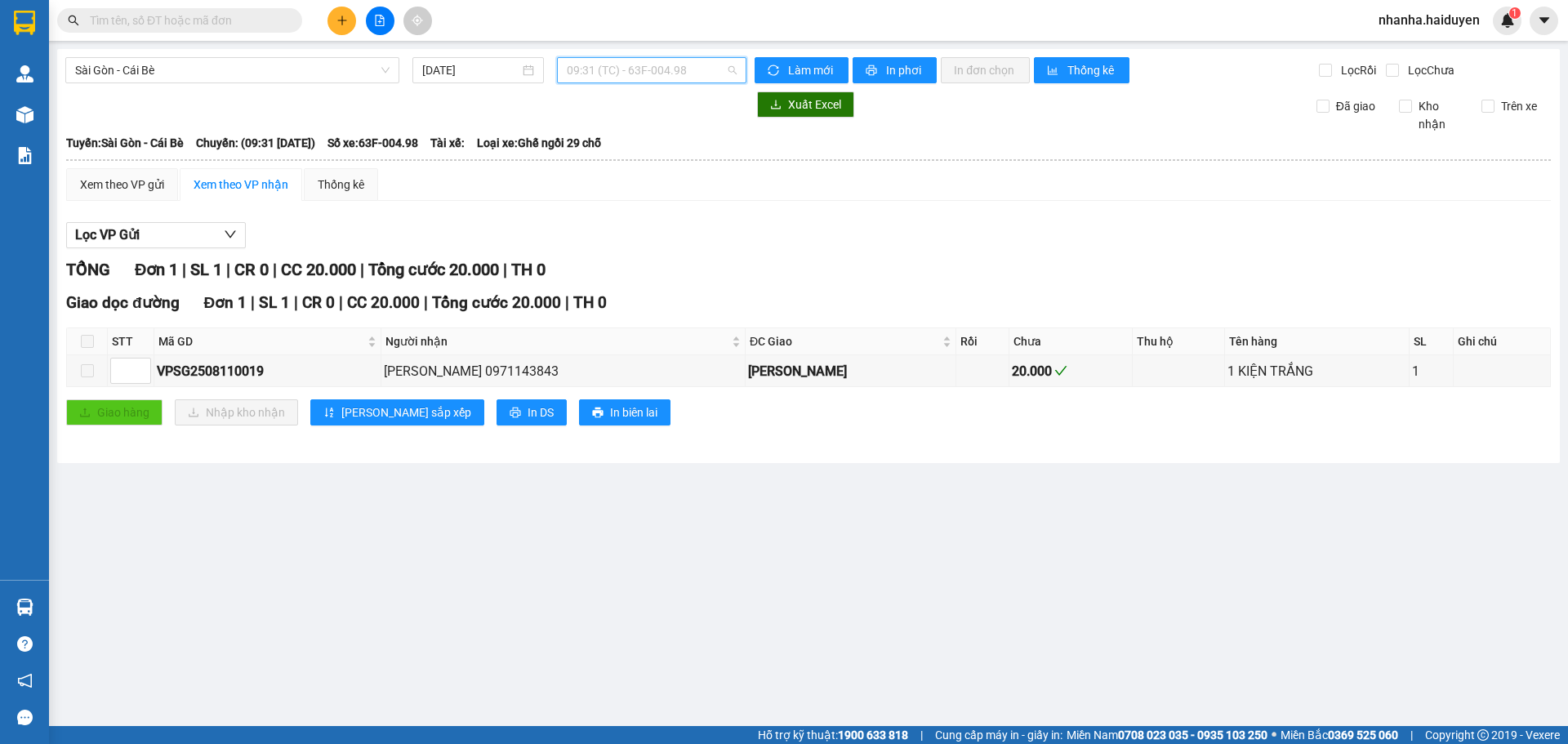
click at [633, 66] on span "09:31 (TC) - 63F-004.98" at bounding box center [652, 70] width 170 height 25
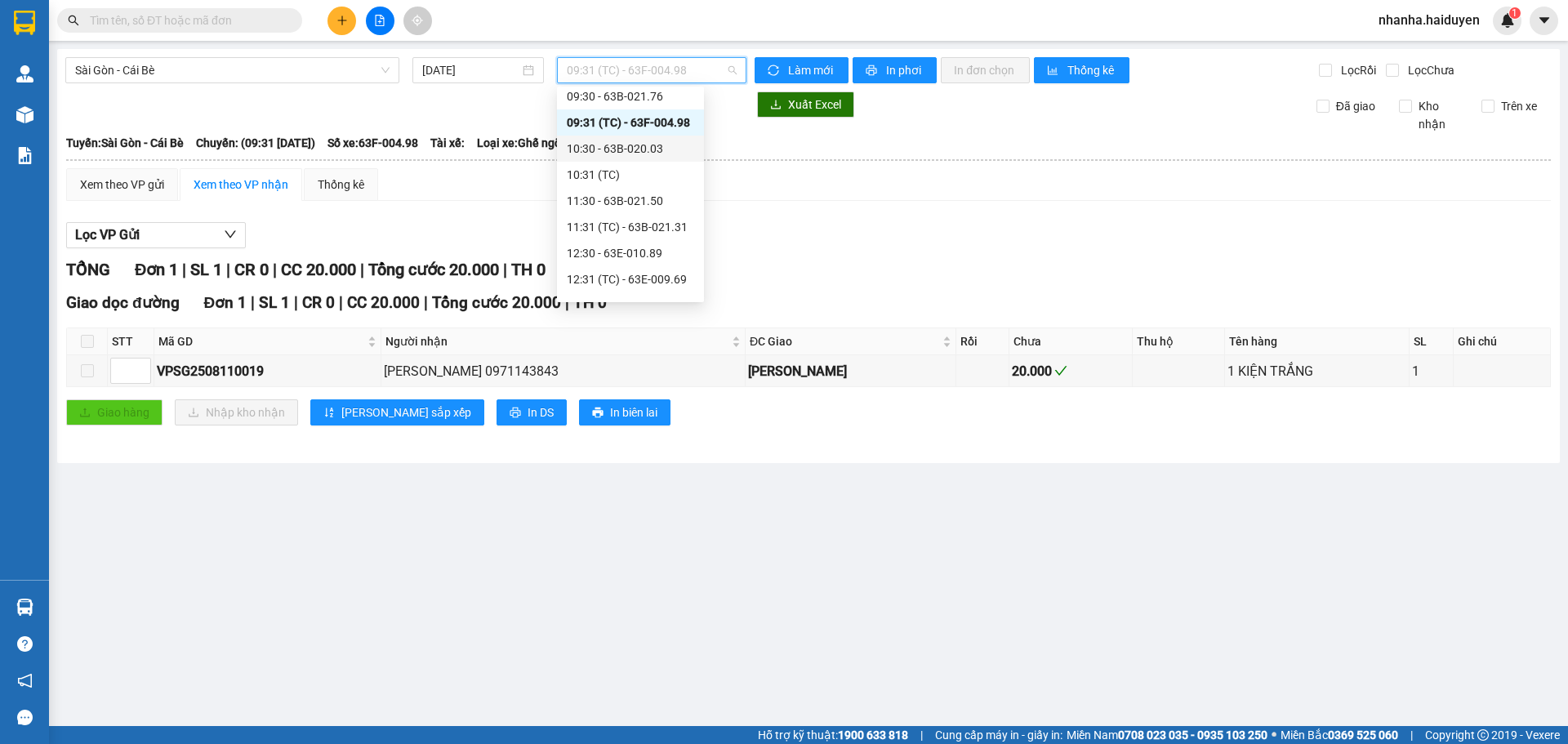
click at [620, 141] on div "10:30 - 63B-020.03" at bounding box center [631, 149] width 128 height 18
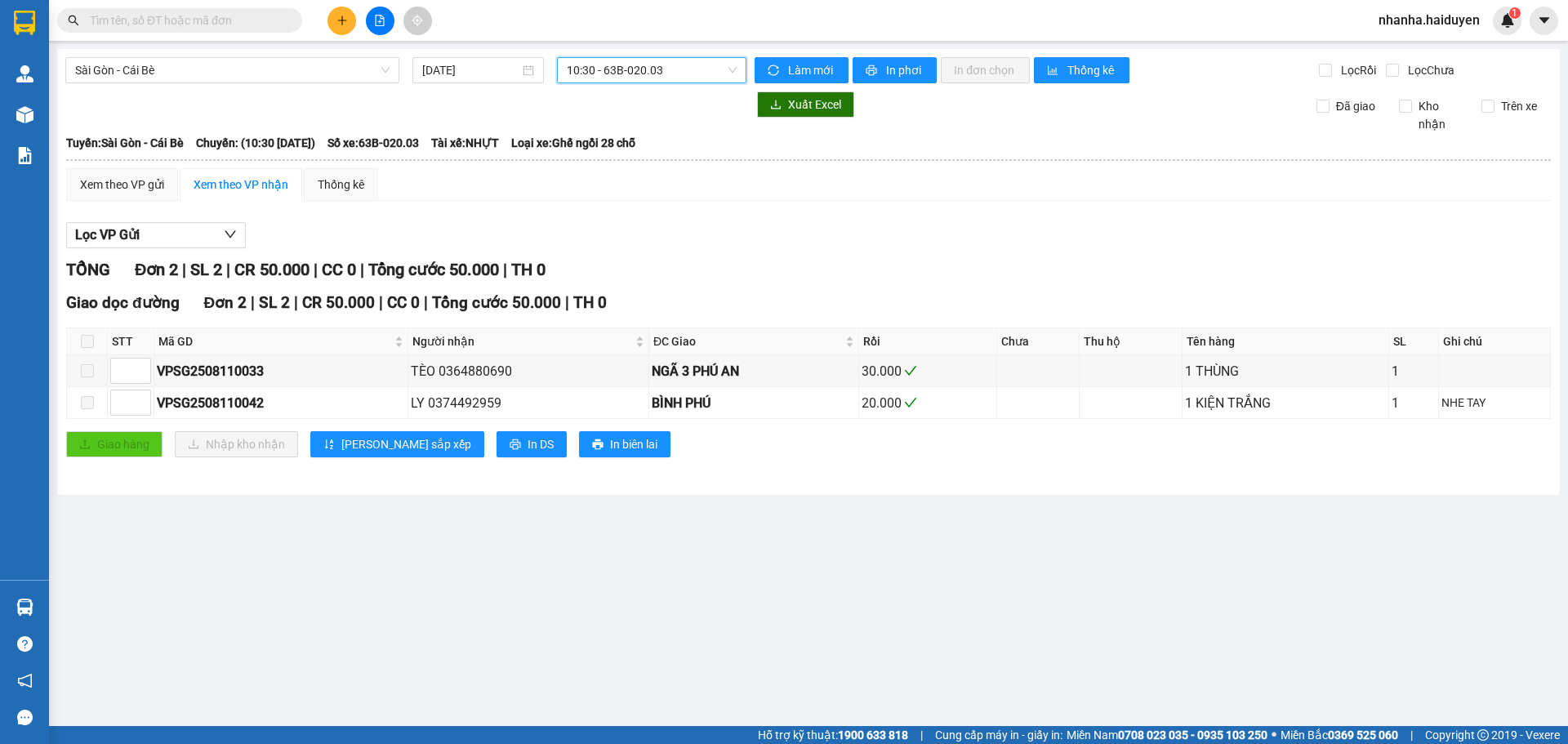
click at [627, 60] on span "10:30 - 63B-020.03" at bounding box center [652, 70] width 170 height 25
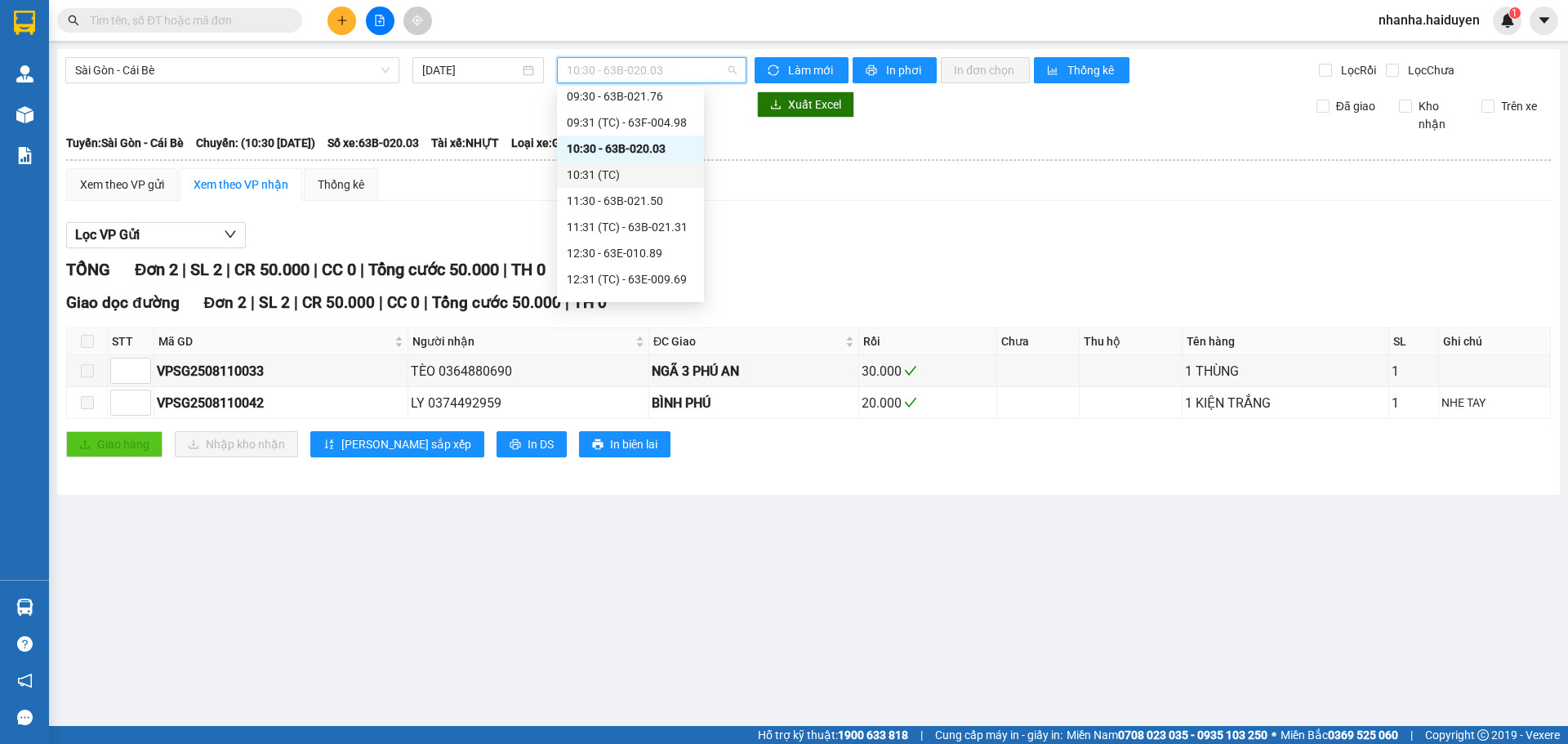
click at [627, 172] on div "10:31 (TC)" at bounding box center [631, 174] width 128 height 18
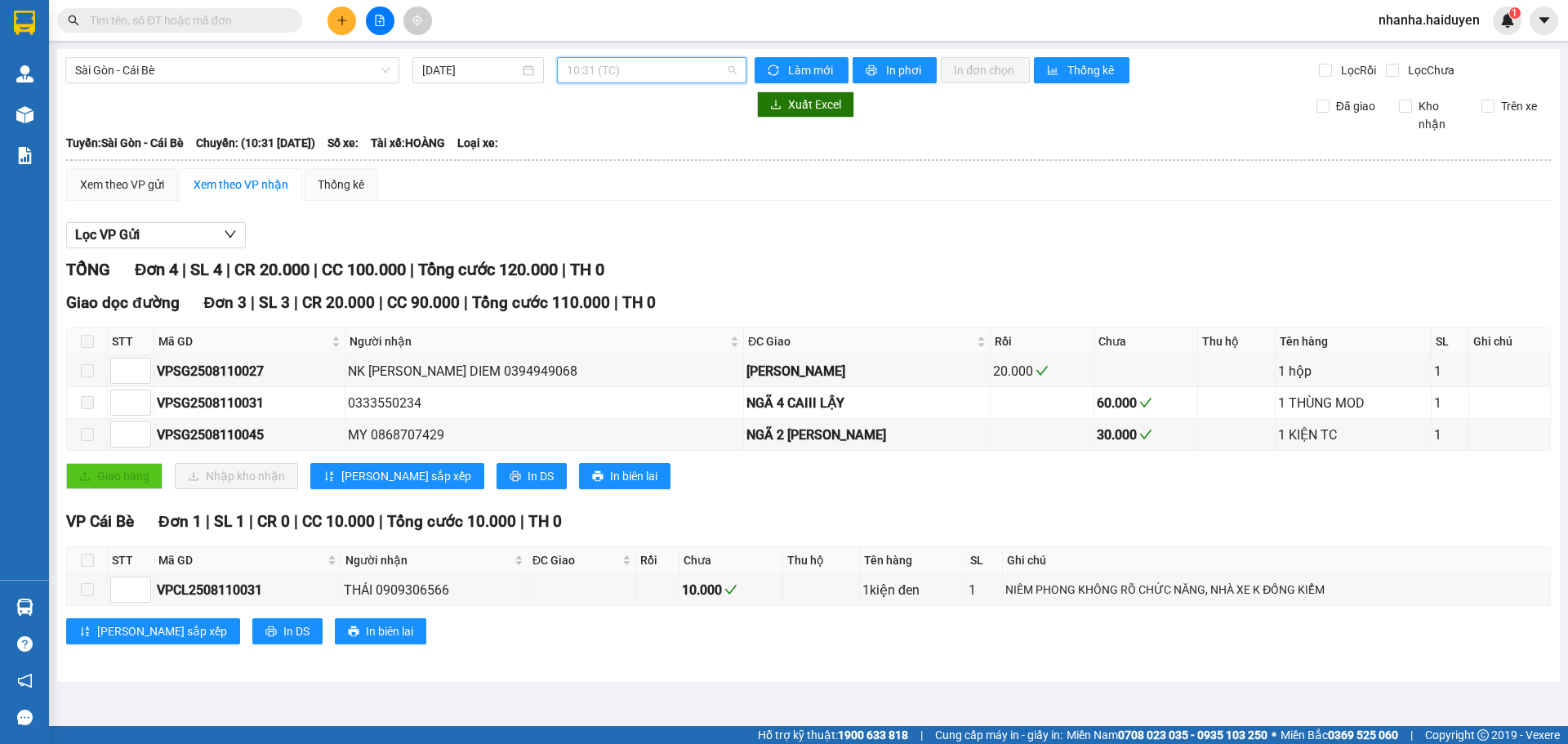
click at [624, 64] on span "10:31 (TC)" at bounding box center [652, 70] width 170 height 25
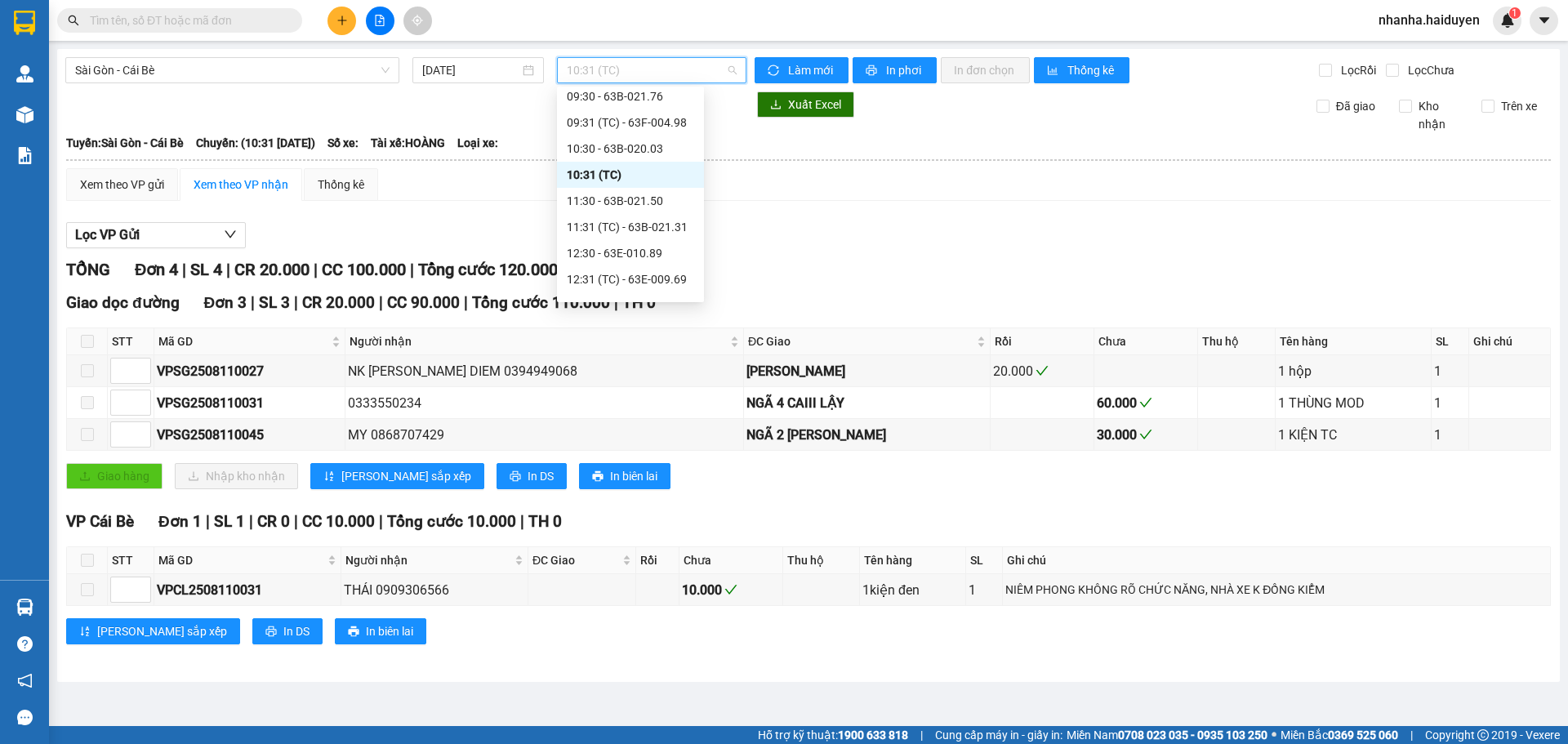
scroll to position [245, 0]
click at [626, 120] on div "11:30 - 63B-021.50" at bounding box center [631, 119] width 128 height 18
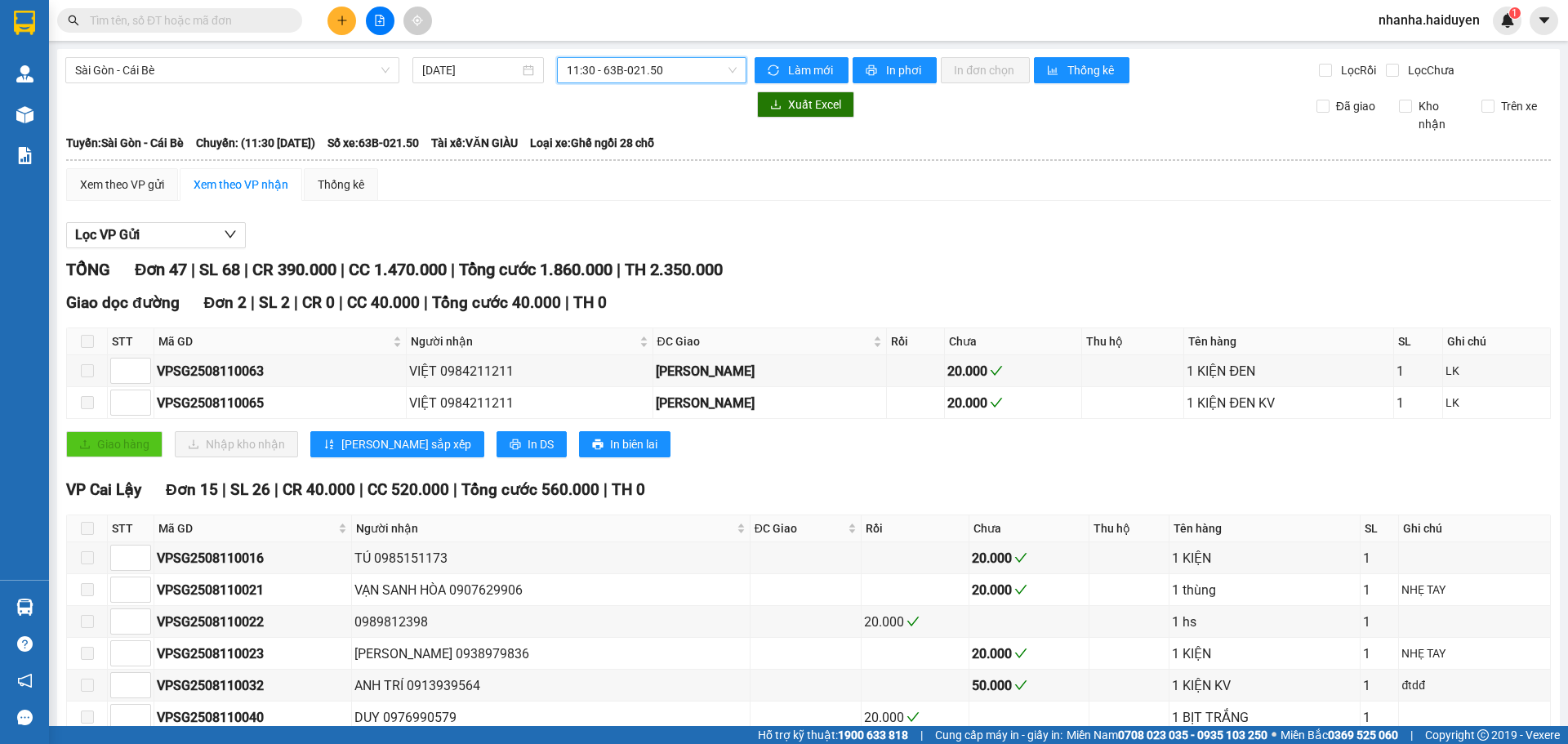
click at [622, 65] on span "11:30 - 63B-021.50" at bounding box center [652, 70] width 170 height 25
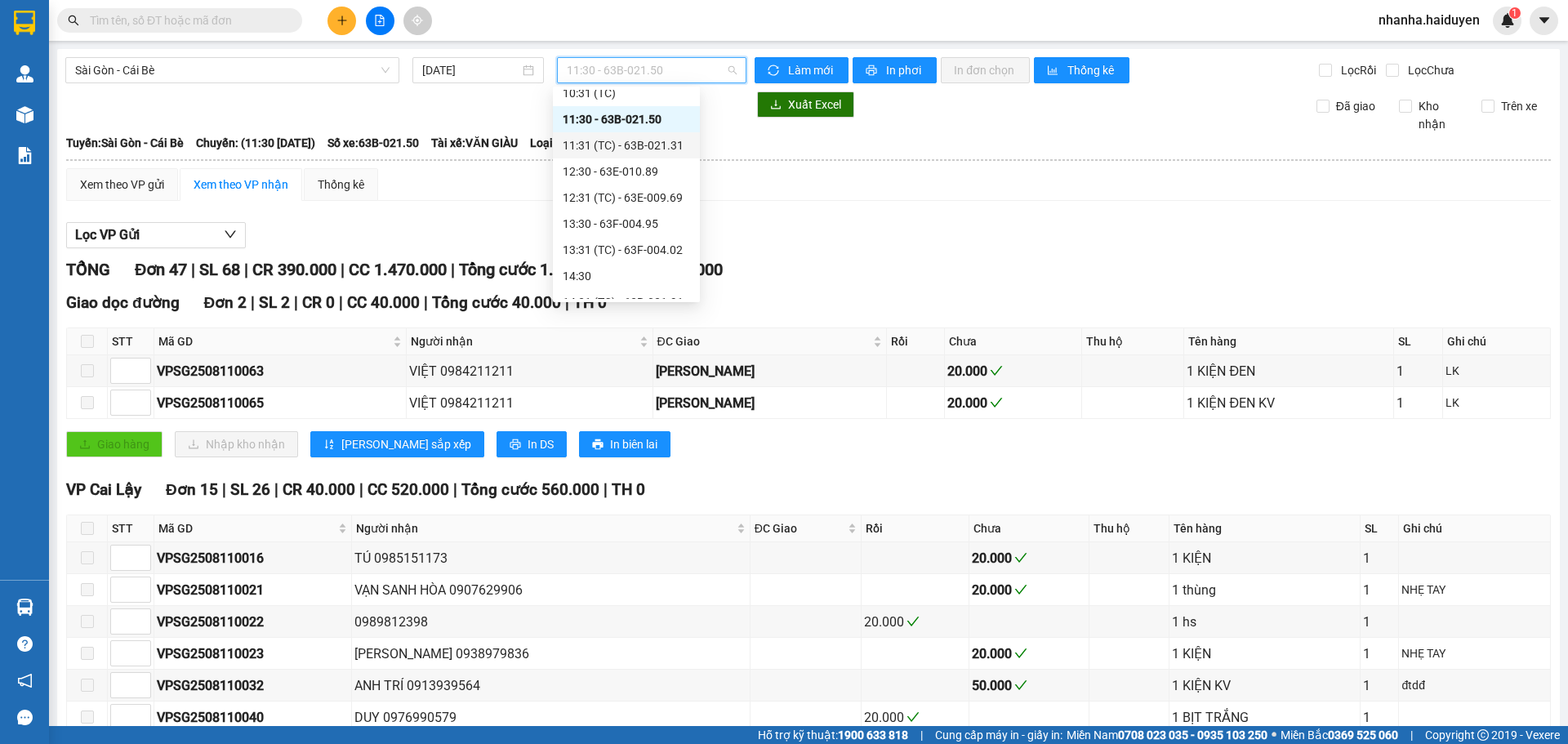
click at [626, 151] on div "11:31 (TC) - 63B-021.31" at bounding box center [626, 145] width 128 height 18
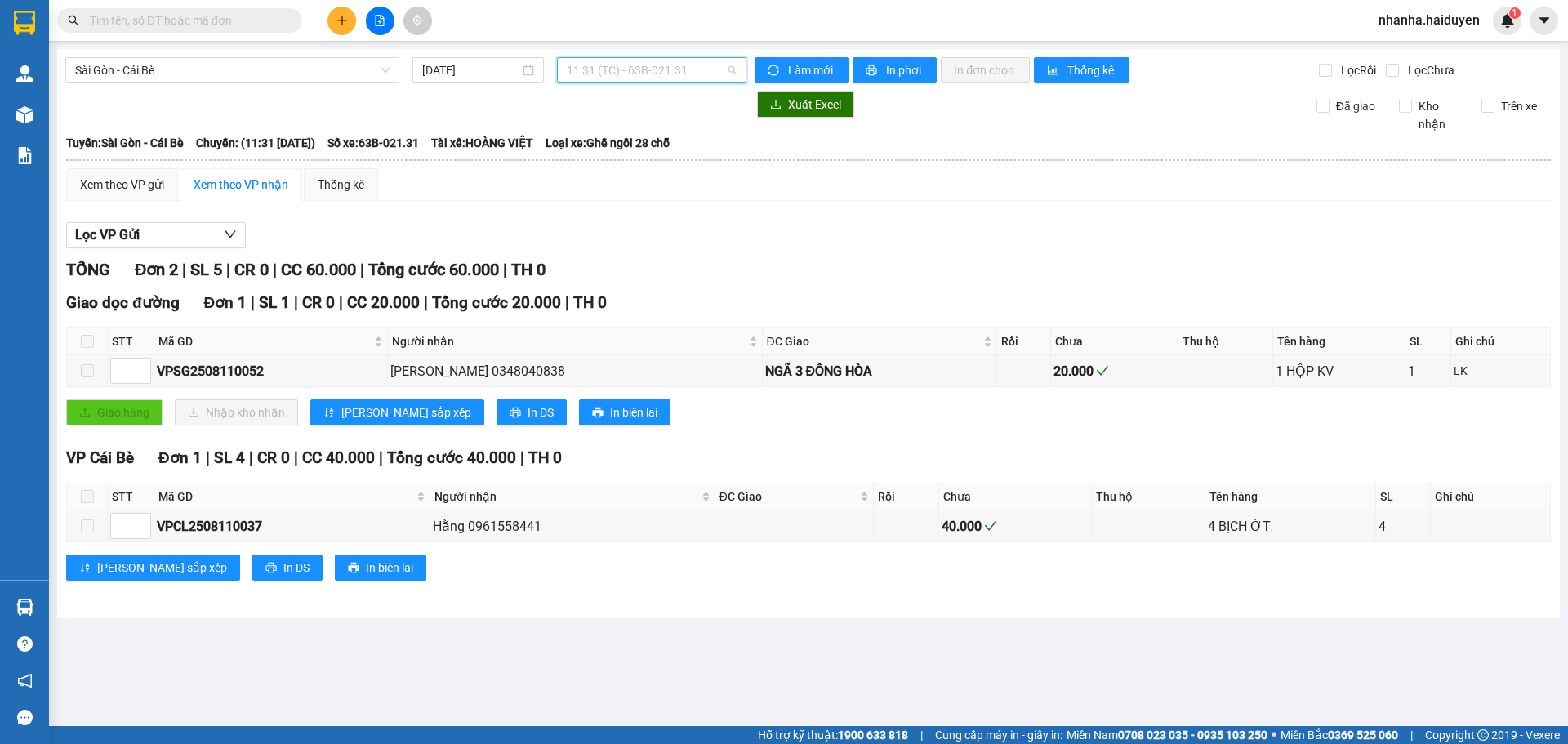
click at [632, 74] on span "11:31 (TC) - 63B-021.31" at bounding box center [652, 70] width 170 height 25
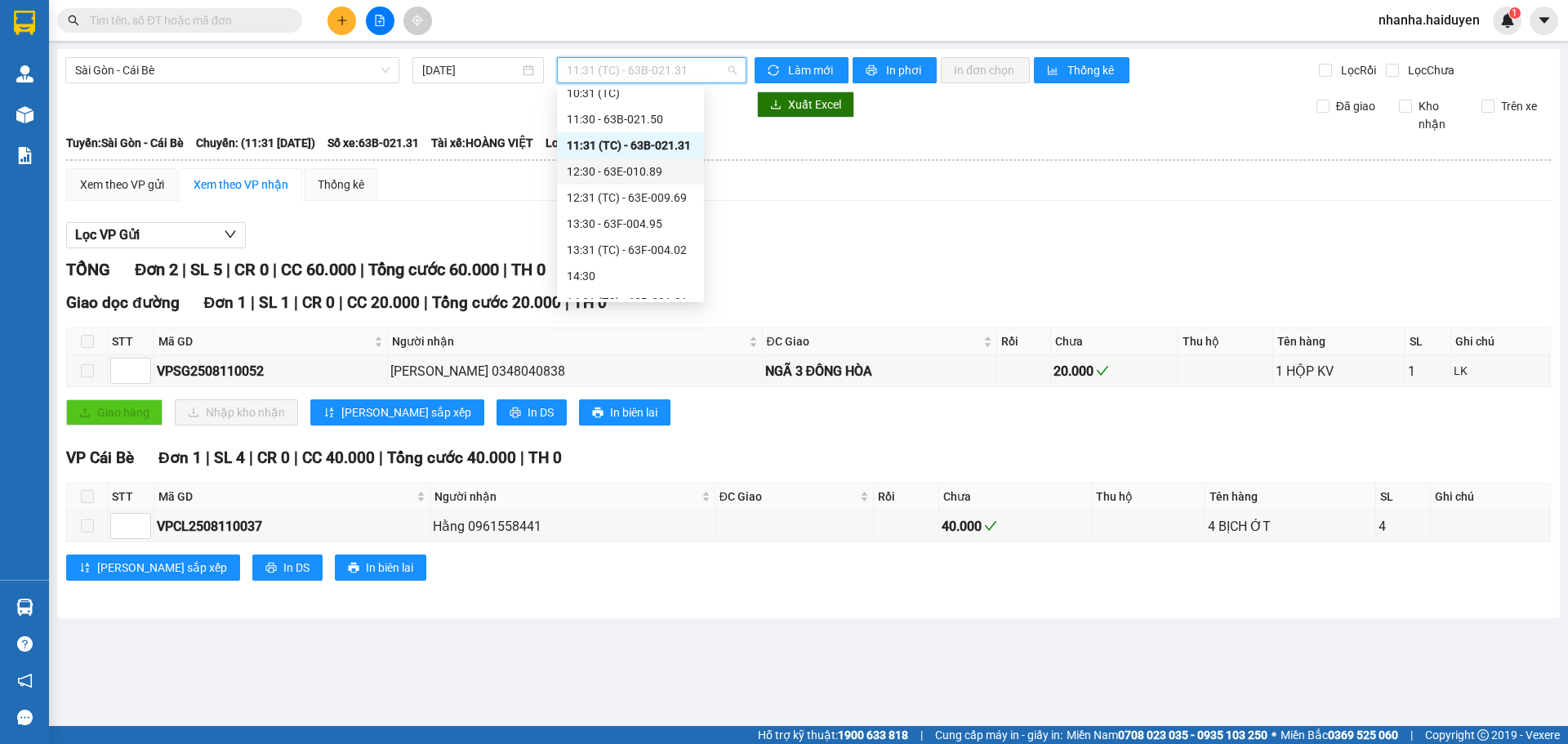
click at [631, 171] on div "12:30 - 63E-010.89" at bounding box center [631, 172] width 128 height 18
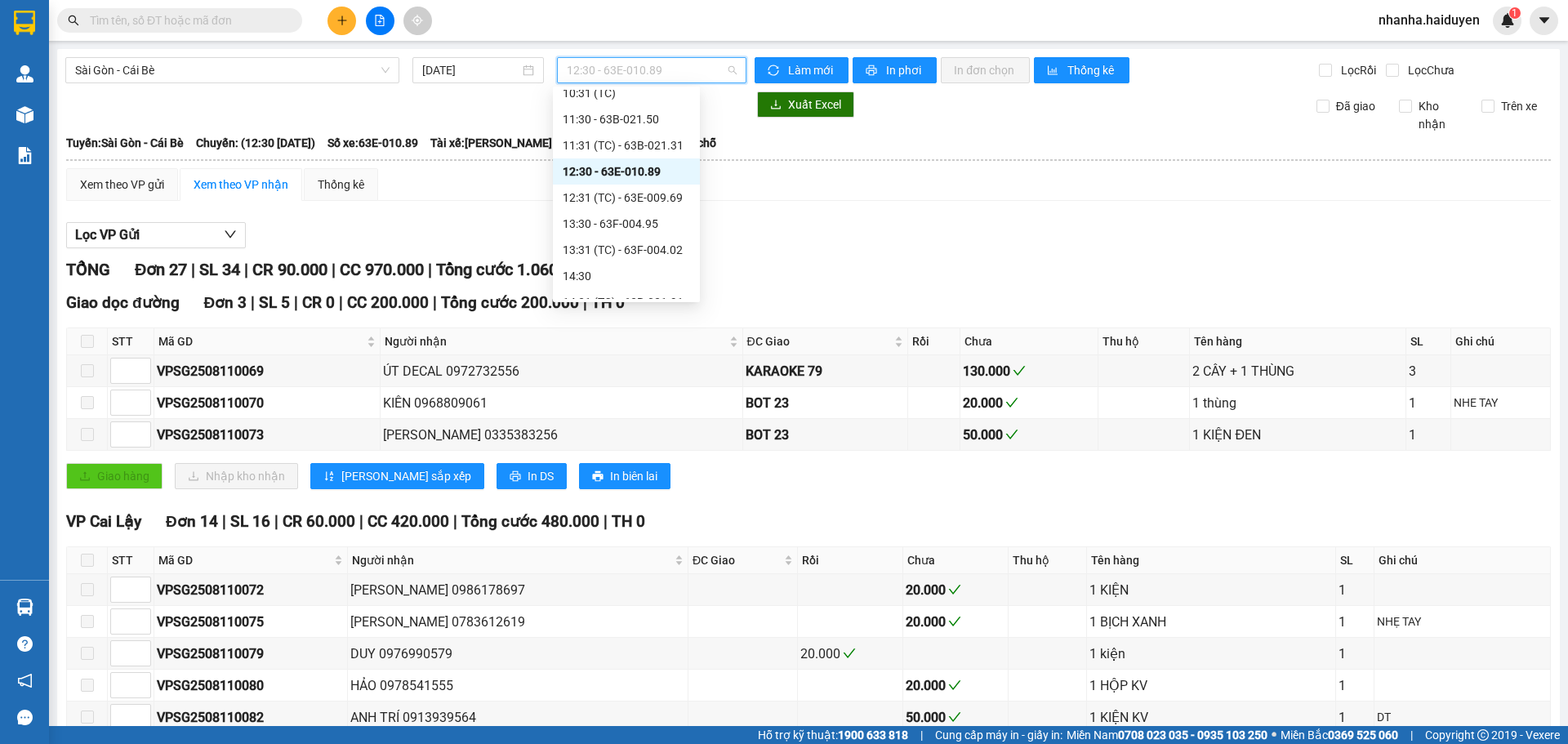
click at [635, 74] on span "12:30 - 63E-010.89" at bounding box center [652, 70] width 170 height 25
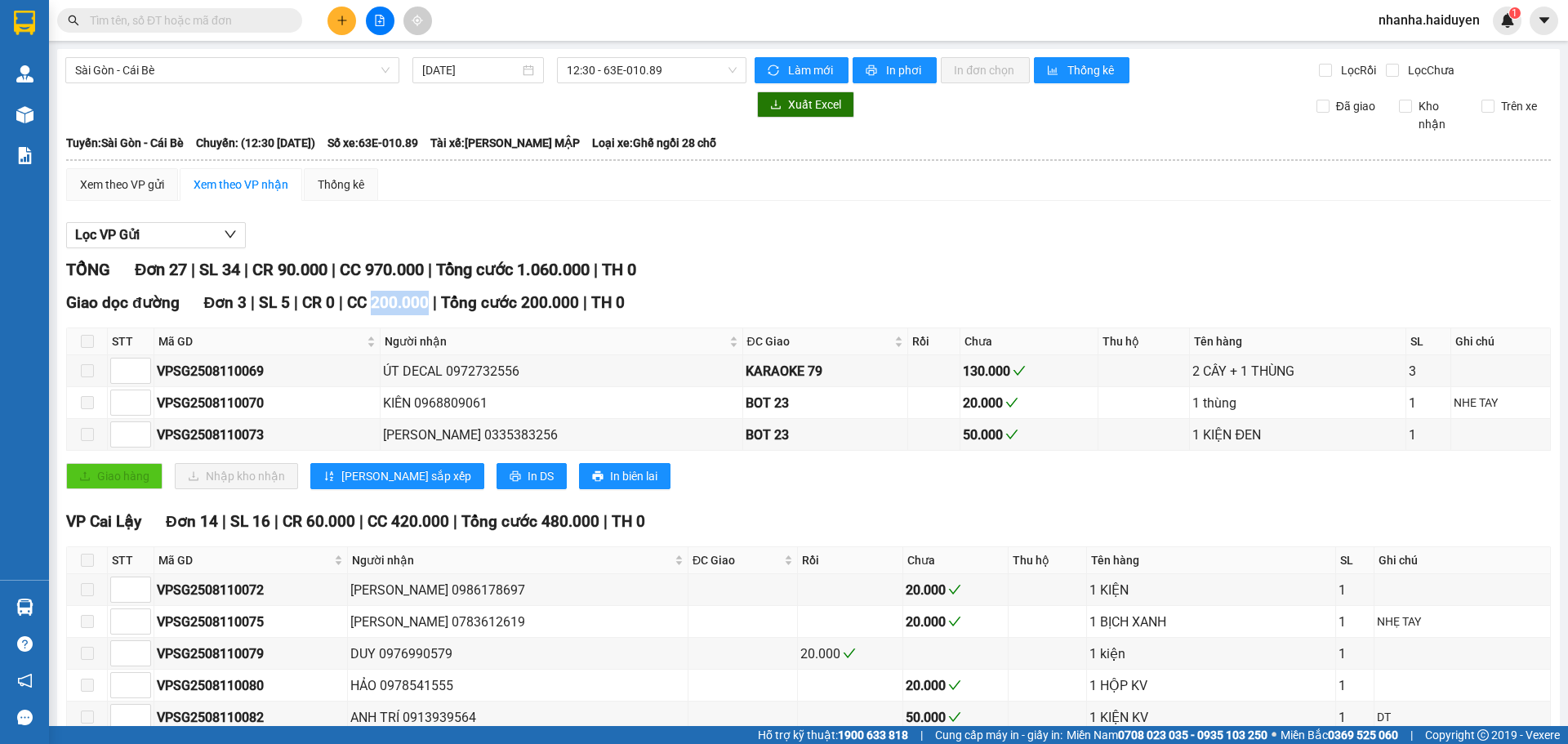
drag, startPoint x: 374, startPoint y: 312, endPoint x: 423, endPoint y: 310, distance: 49.0
click at [424, 311] on span "CC 200.000" at bounding box center [388, 302] width 81 height 18
click at [644, 72] on span "12:30 - 63E-010.89" at bounding box center [652, 70] width 170 height 25
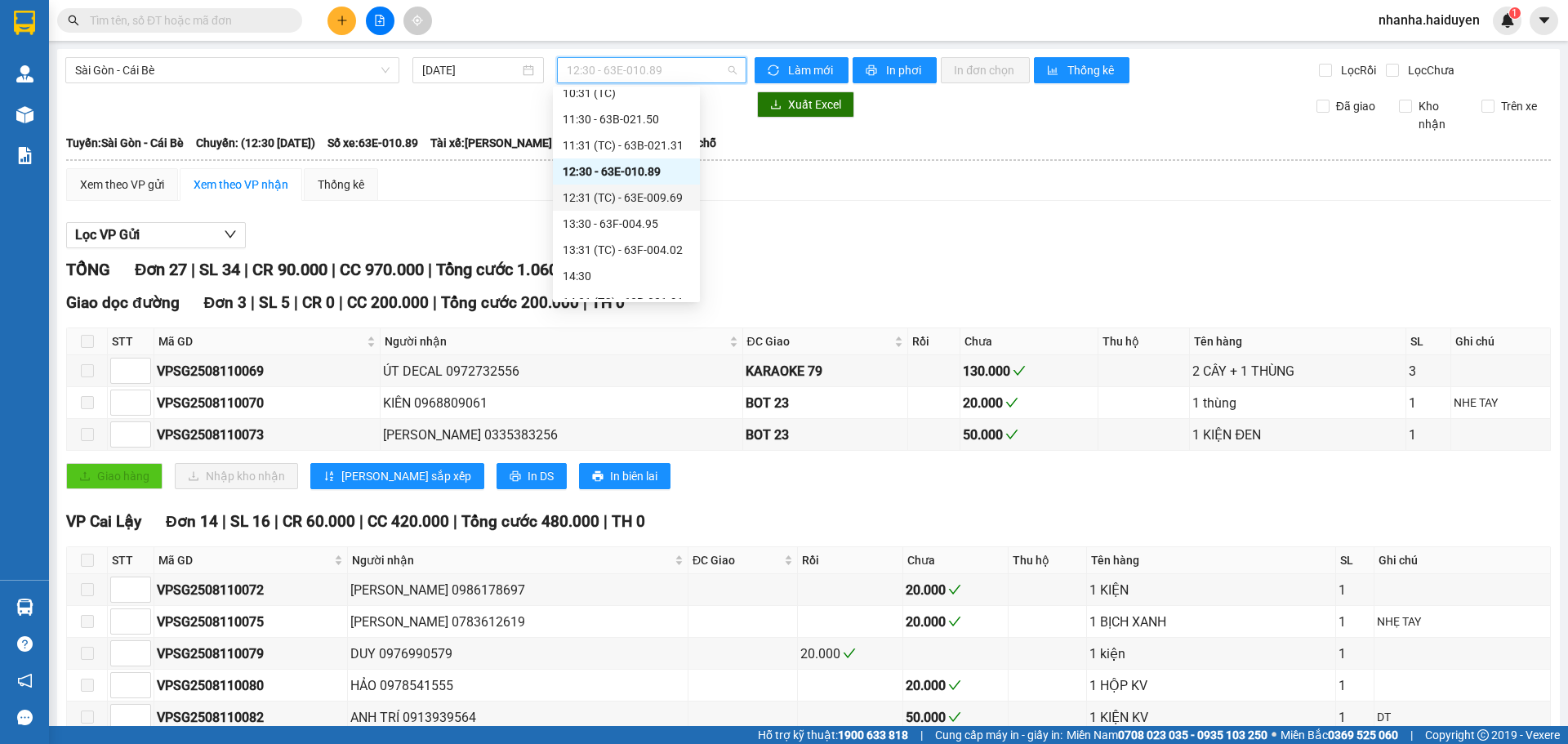
click at [635, 194] on div "12:31 (TC) - 63E-009.69" at bounding box center [626, 198] width 128 height 18
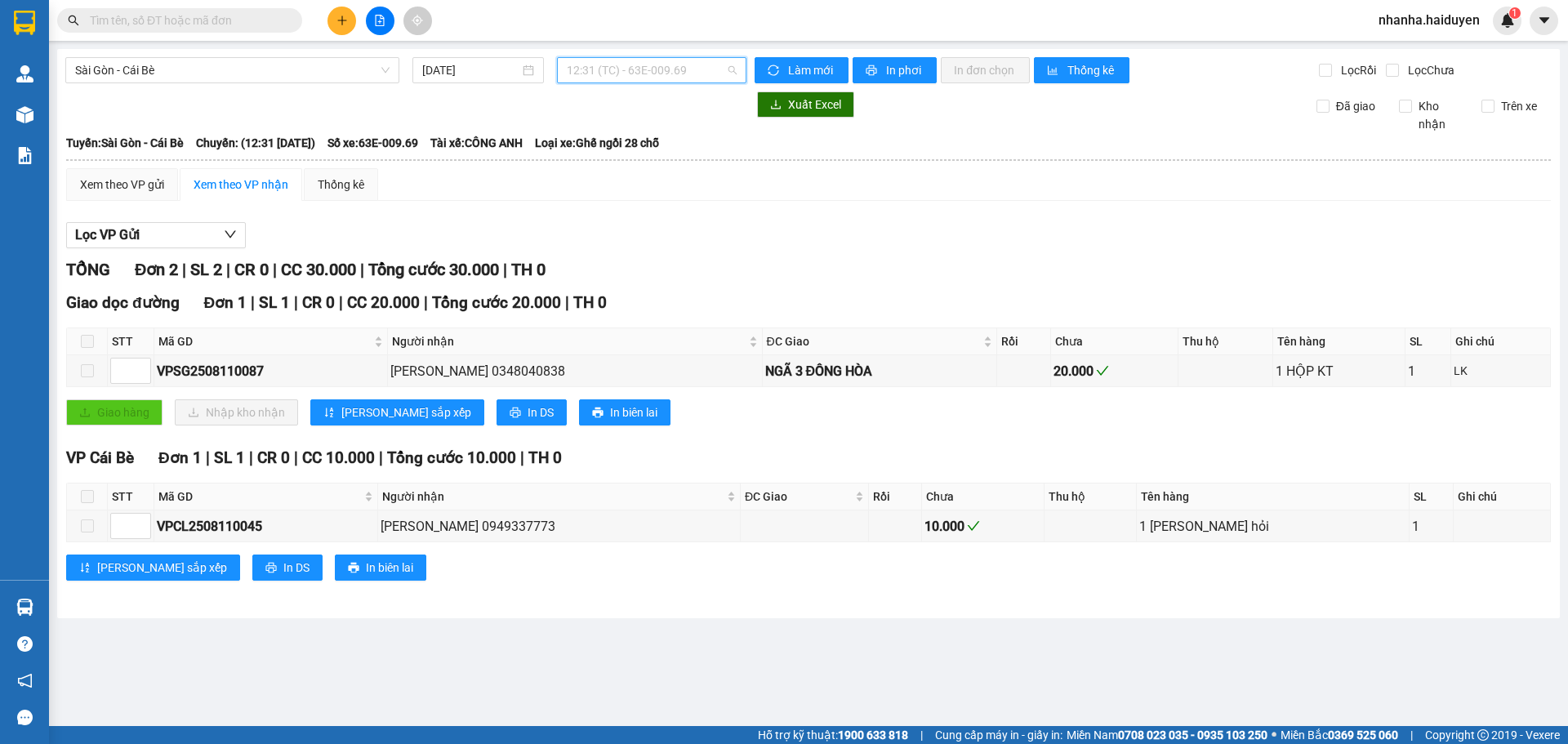
click at [616, 71] on span "12:31 (TC) - 63E-009.69" at bounding box center [652, 70] width 170 height 25
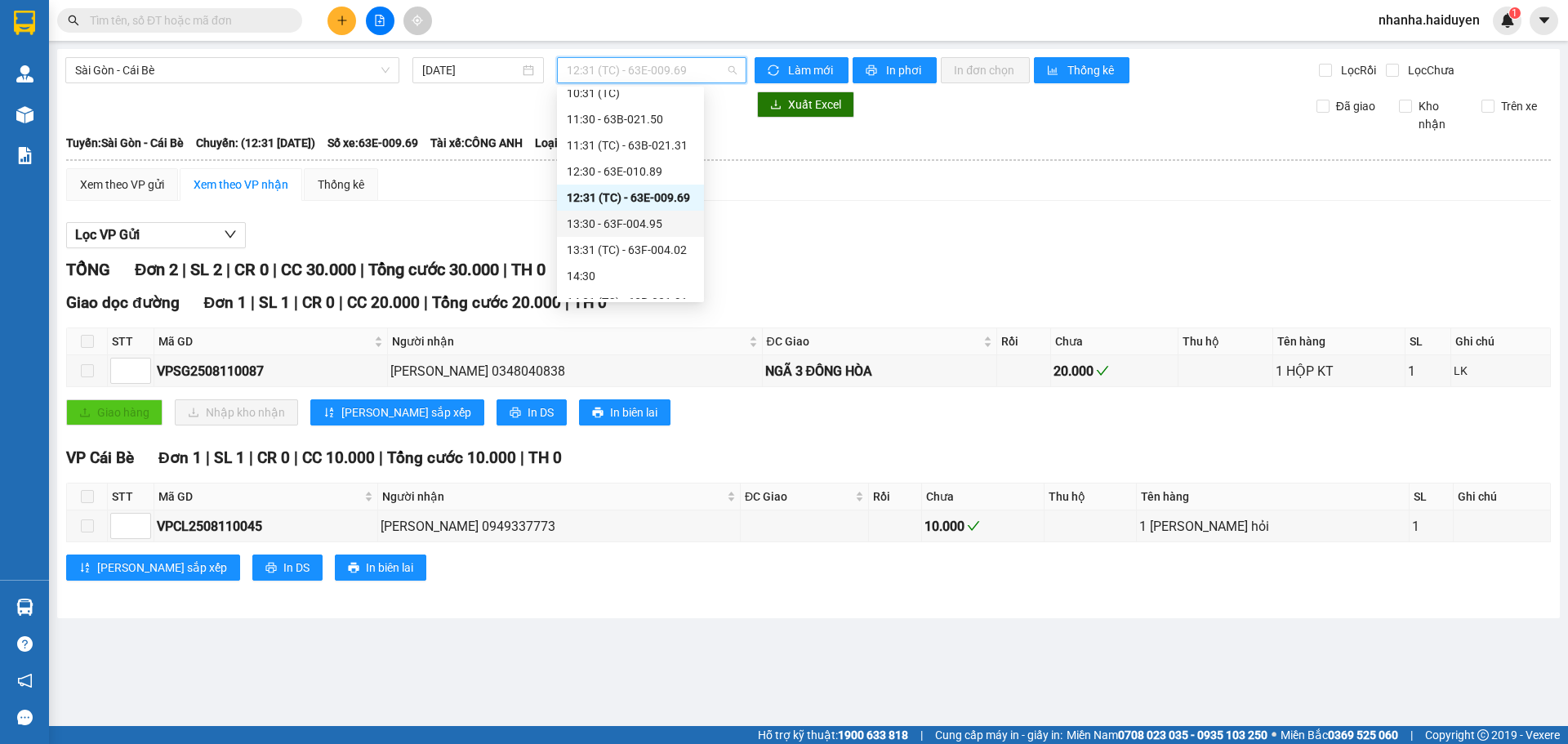
click at [616, 217] on div "13:30 - 63F-004.95" at bounding box center [631, 223] width 128 height 18
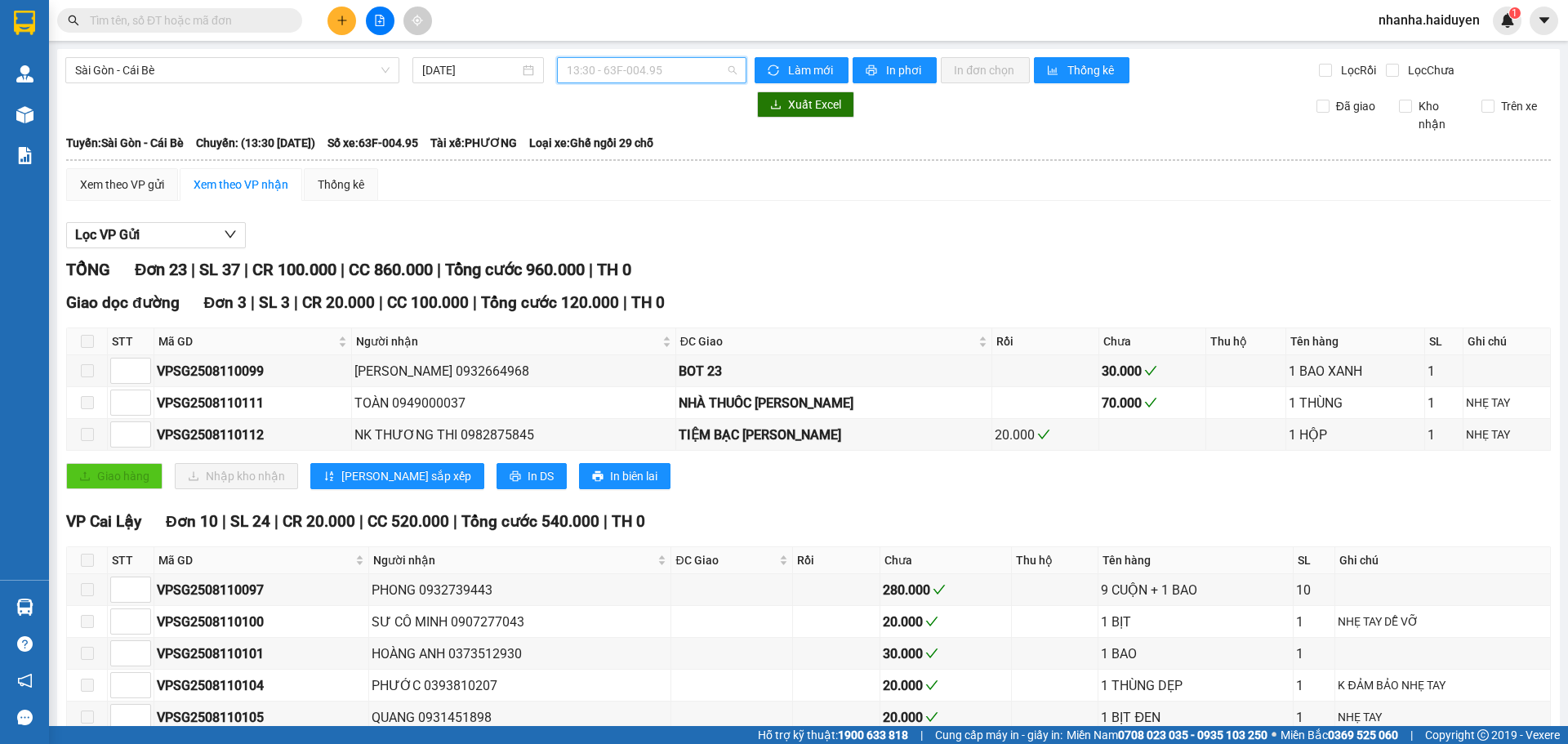
click at [629, 67] on span "13:30 - 63F-004.95" at bounding box center [652, 70] width 170 height 25
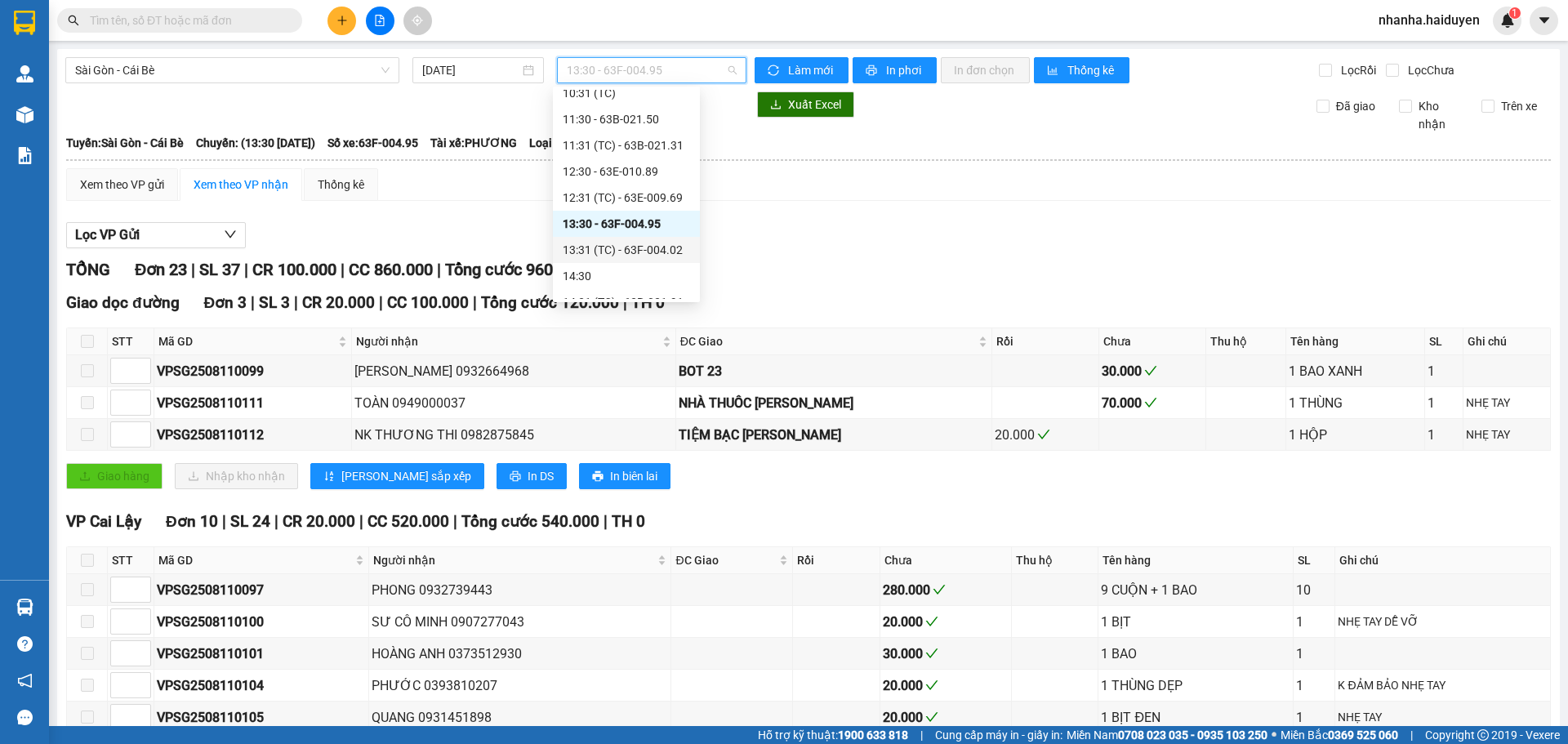
click at [627, 243] on div "13:31 (TC) - 63F-004.02" at bounding box center [626, 249] width 128 height 18
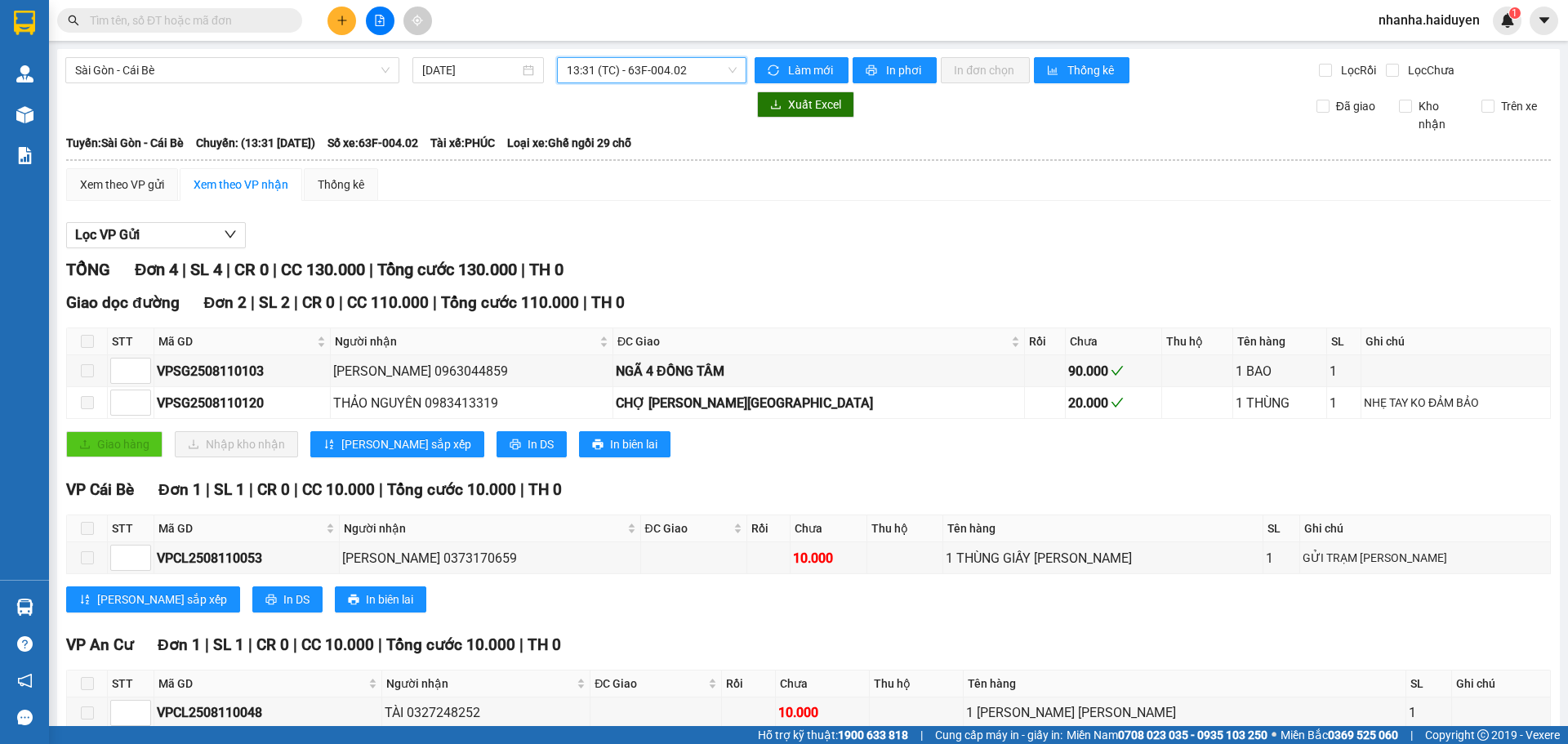
click at [634, 70] on span "13:31 (TC) - 63F-004.02" at bounding box center [652, 70] width 170 height 25
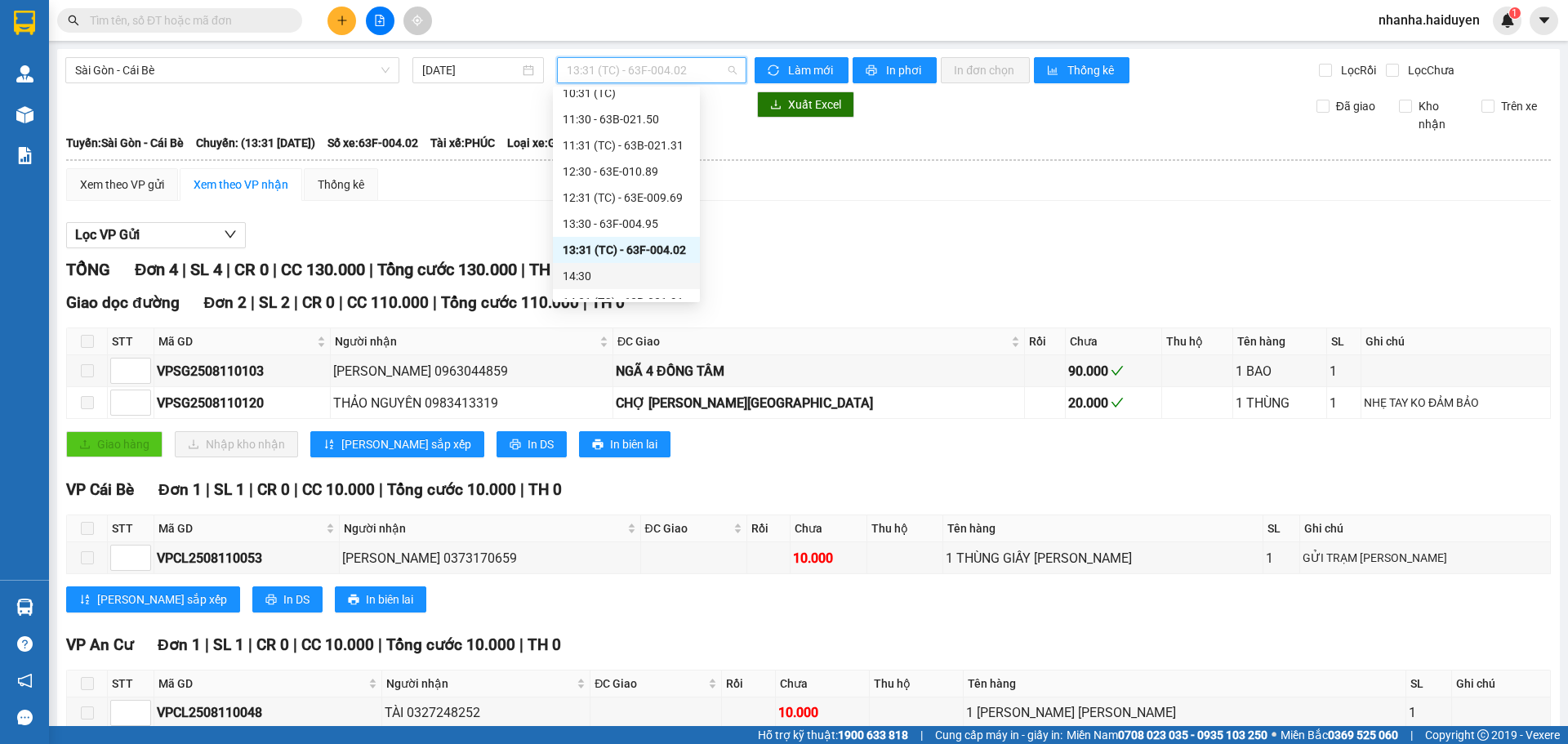
click at [639, 269] on div "14:30" at bounding box center [626, 276] width 128 height 18
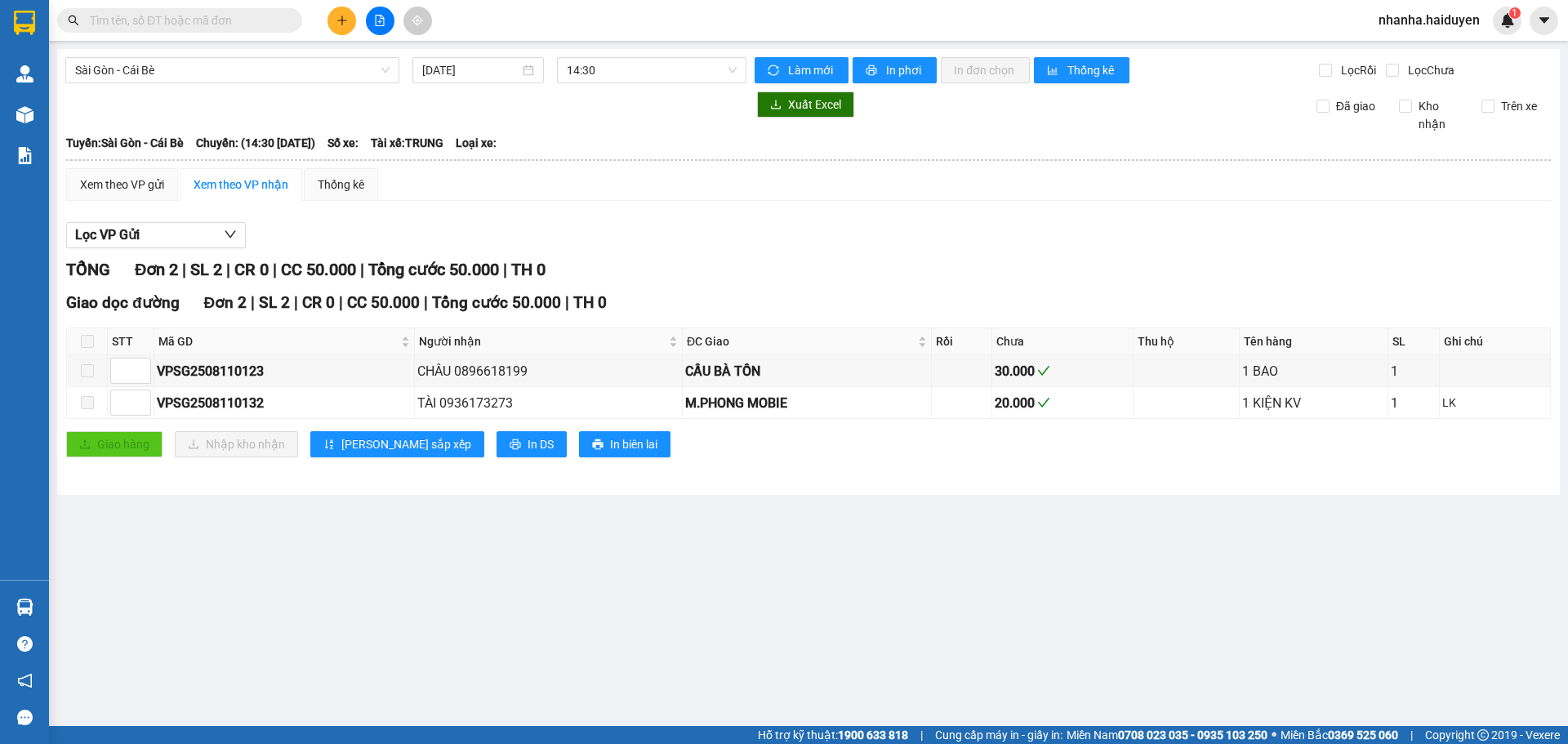
click at [624, 55] on div "Sài Gòn - Cái Bè 11/08/2025 14:30 Làm mới In phơi In đơn chọn Thống kê Lọc Rồi…" at bounding box center [808, 272] width 1502 height 446
click at [624, 61] on span "14:30" at bounding box center [652, 70] width 170 height 25
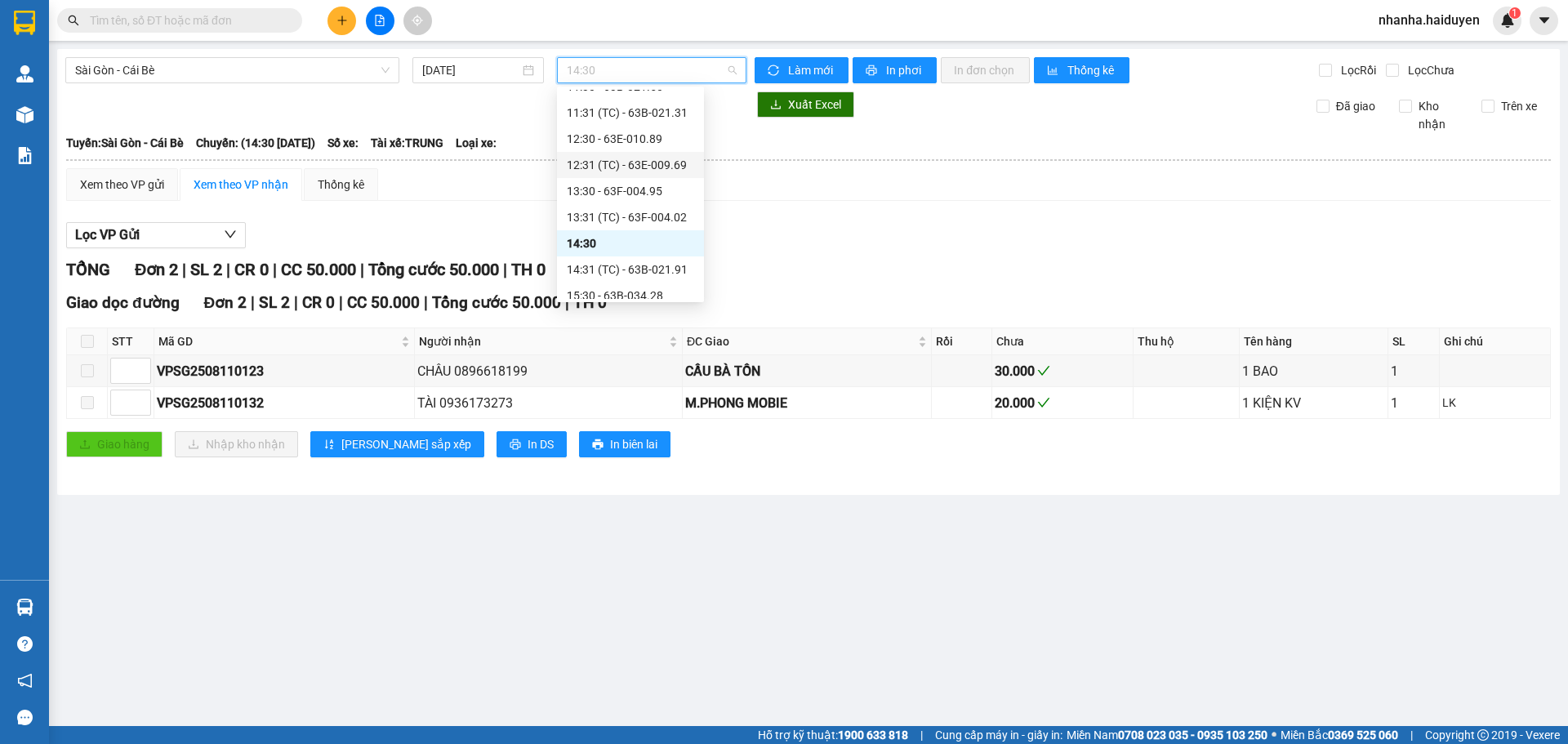
scroll to position [326, 0]
click at [603, 212] on div "14:31 (TC) - 63B-021.91" at bounding box center [631, 221] width 128 height 18
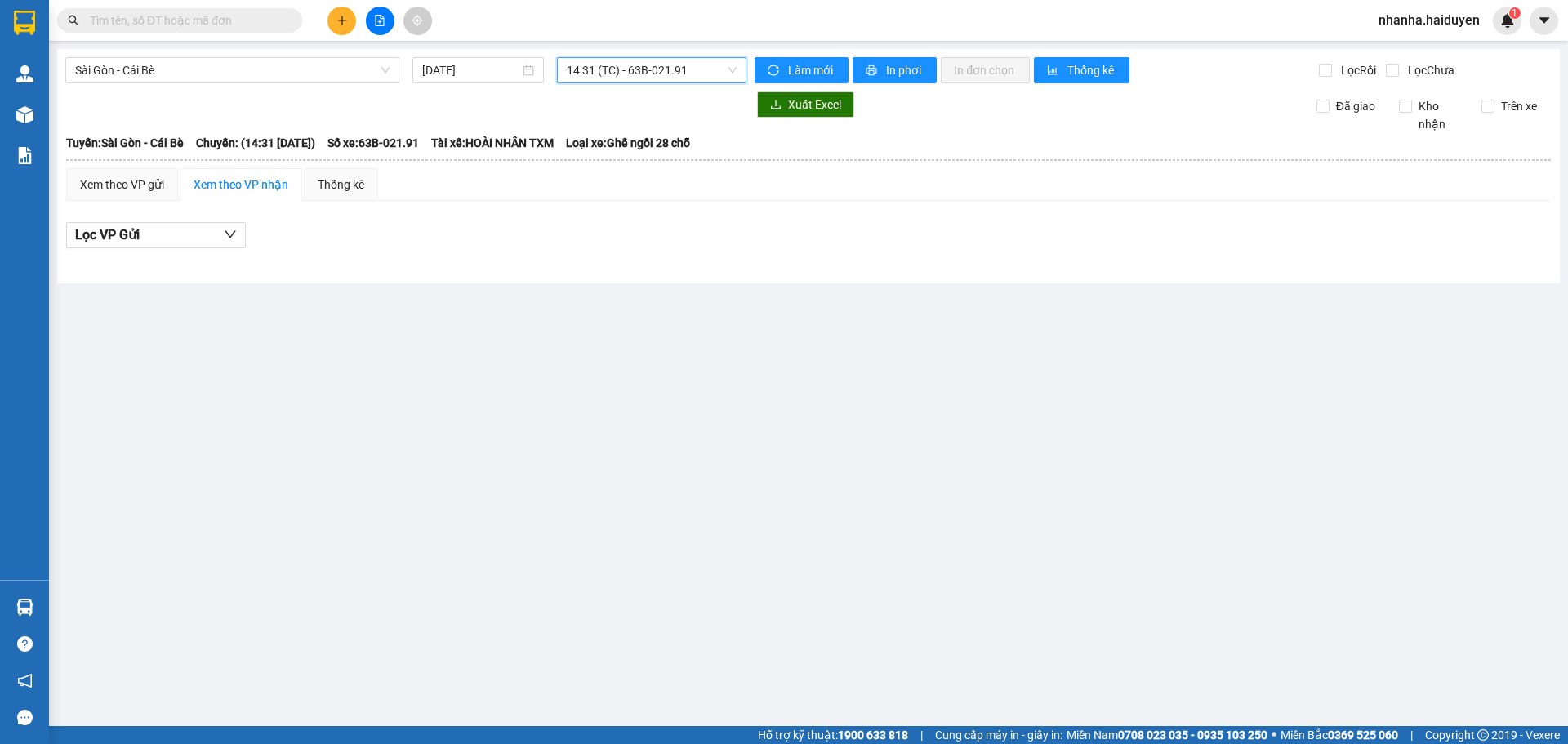
click at [615, 73] on span "14:31 (TC) - 63B-021.91" at bounding box center [652, 70] width 170 height 25
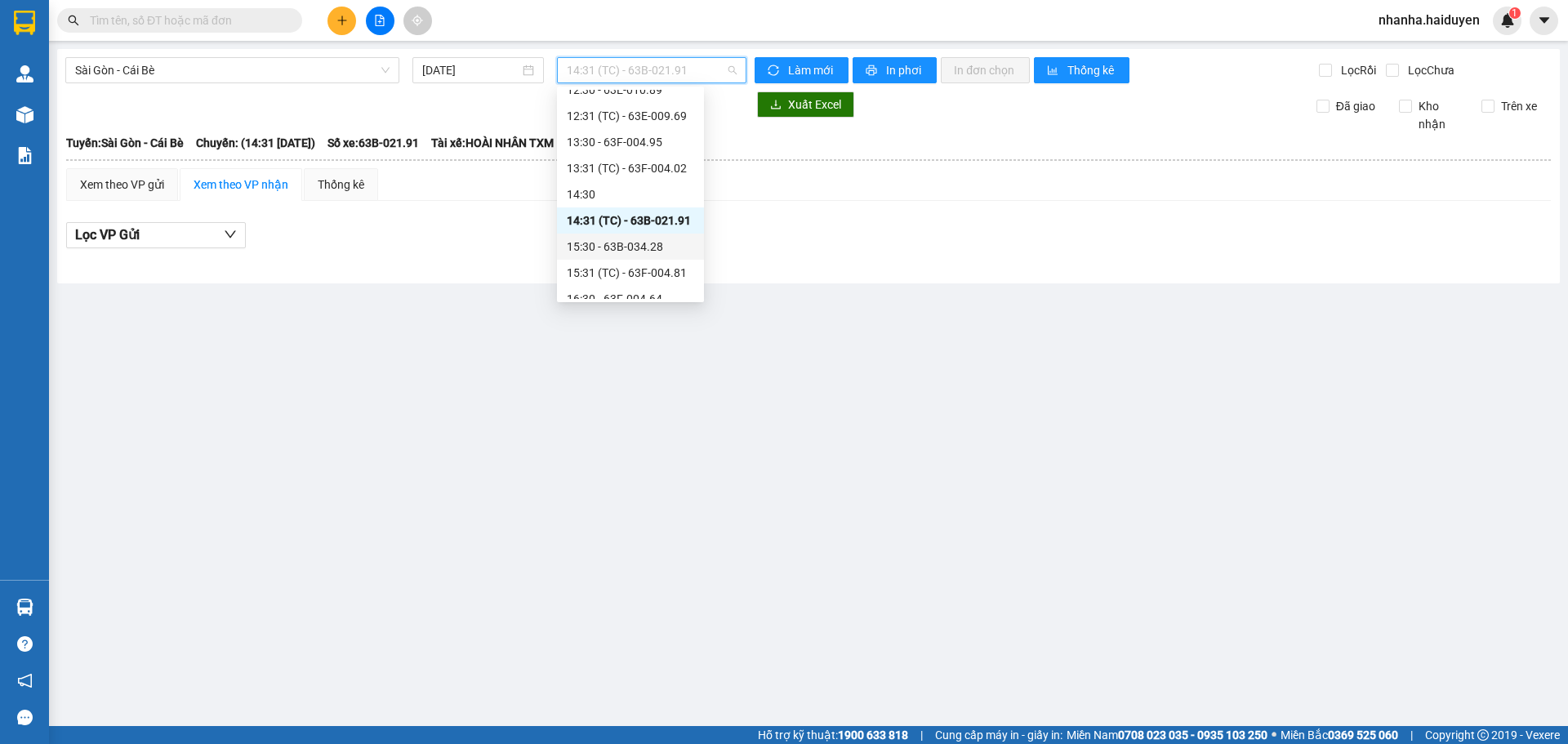
click at [608, 250] on div "15:30 - 63B-034.28" at bounding box center [631, 247] width 128 height 18
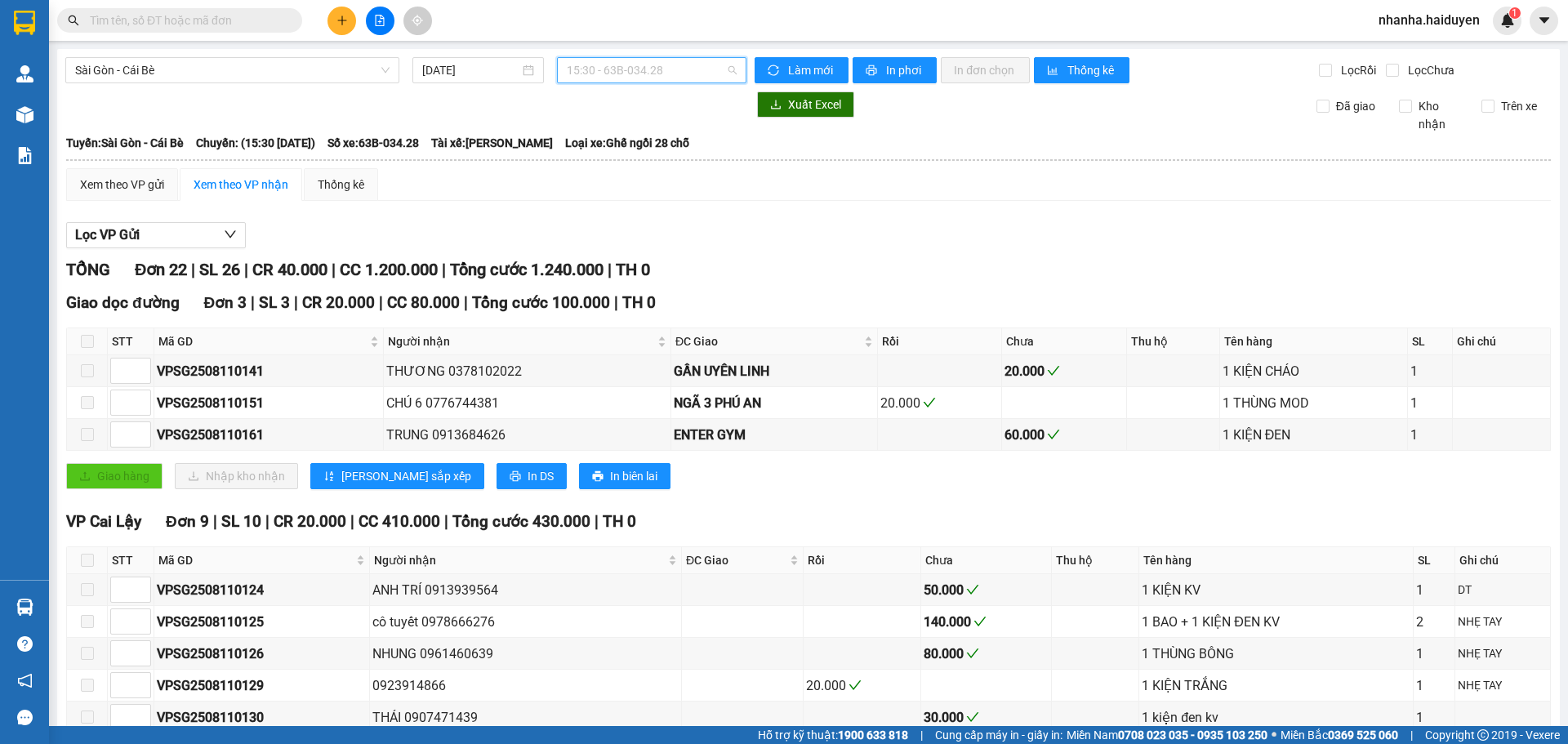
click at [630, 77] on span "15:30 - 63B-034.28" at bounding box center [652, 70] width 170 height 25
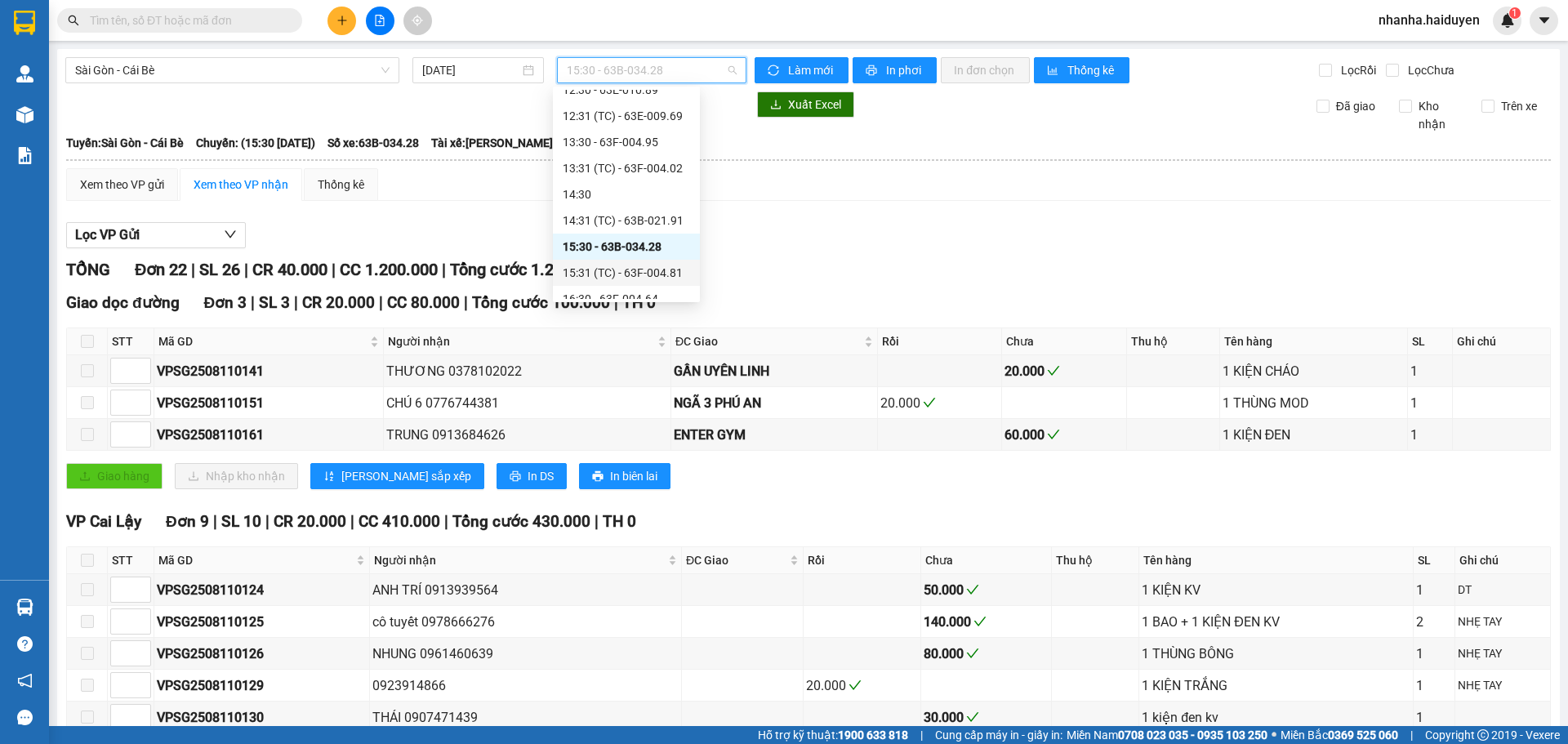
click at [627, 271] on div "15:31 (TC) - 63F-004.81" at bounding box center [626, 272] width 128 height 18
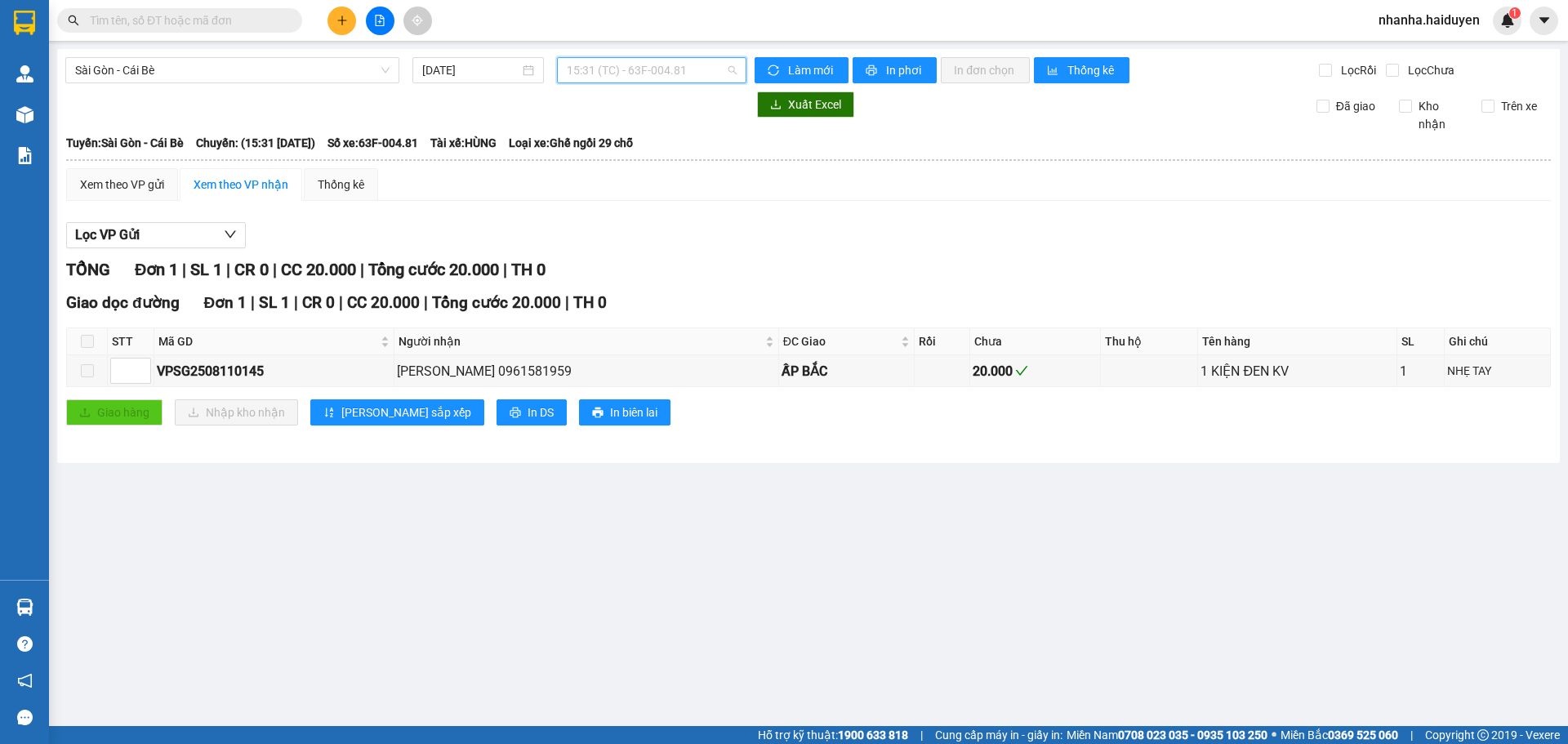
click at [633, 67] on span "15:31 (TC) - 63F-004.81" at bounding box center [652, 70] width 170 height 25
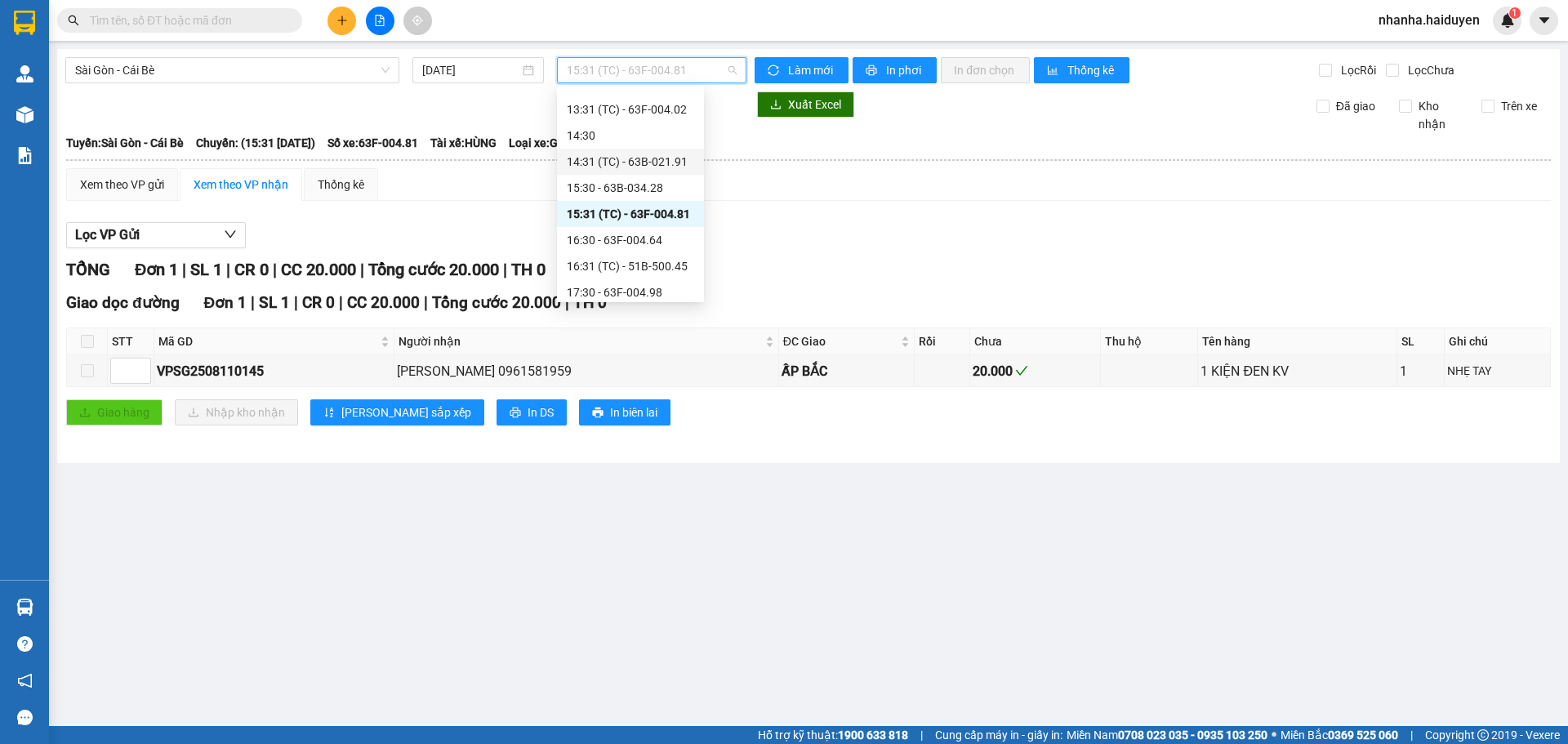
scroll to position [409, 0]
click at [618, 211] on div "16:30 - 63F-004.64" at bounding box center [631, 217] width 128 height 18
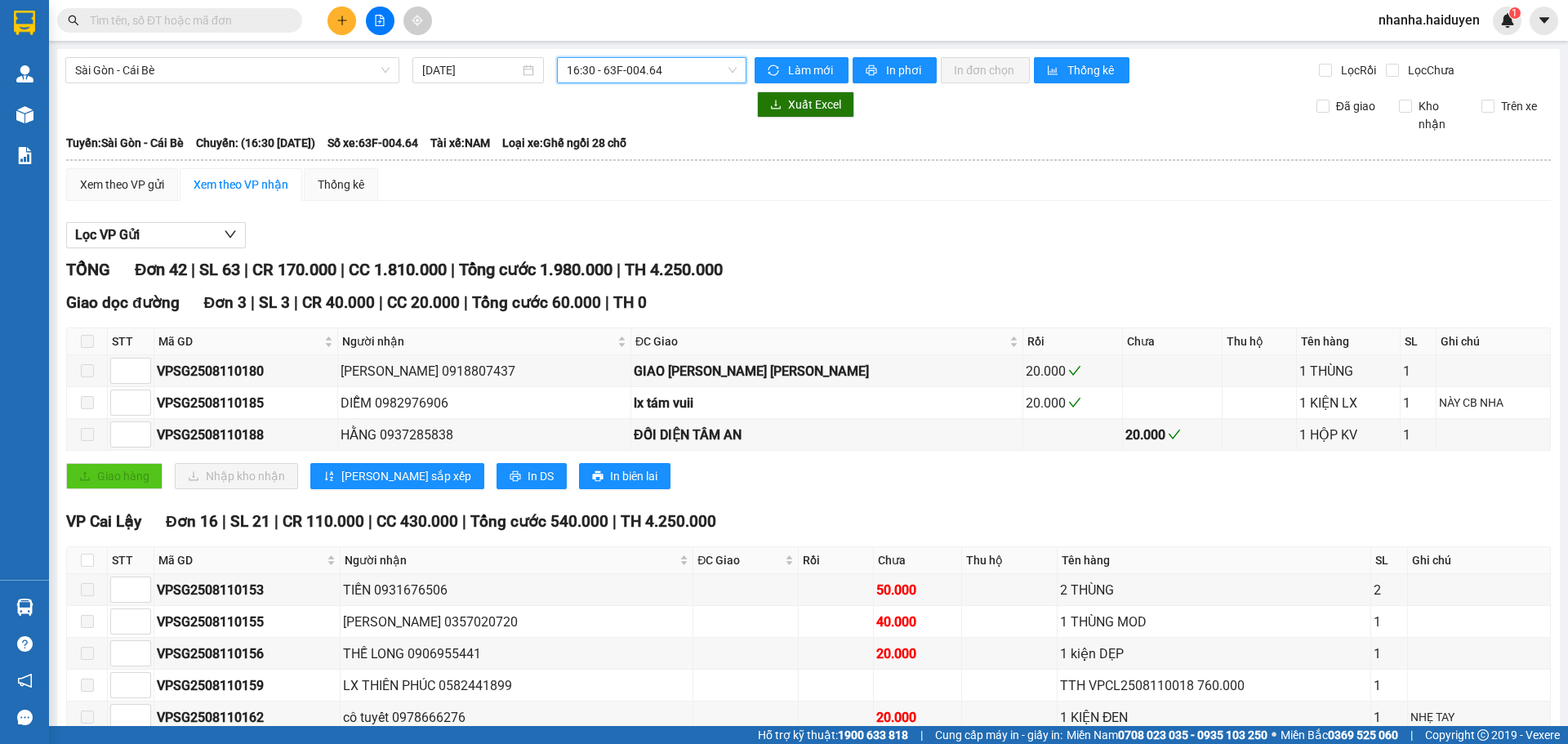
click at [609, 63] on span "16:30 - 63F-004.64" at bounding box center [652, 70] width 170 height 25
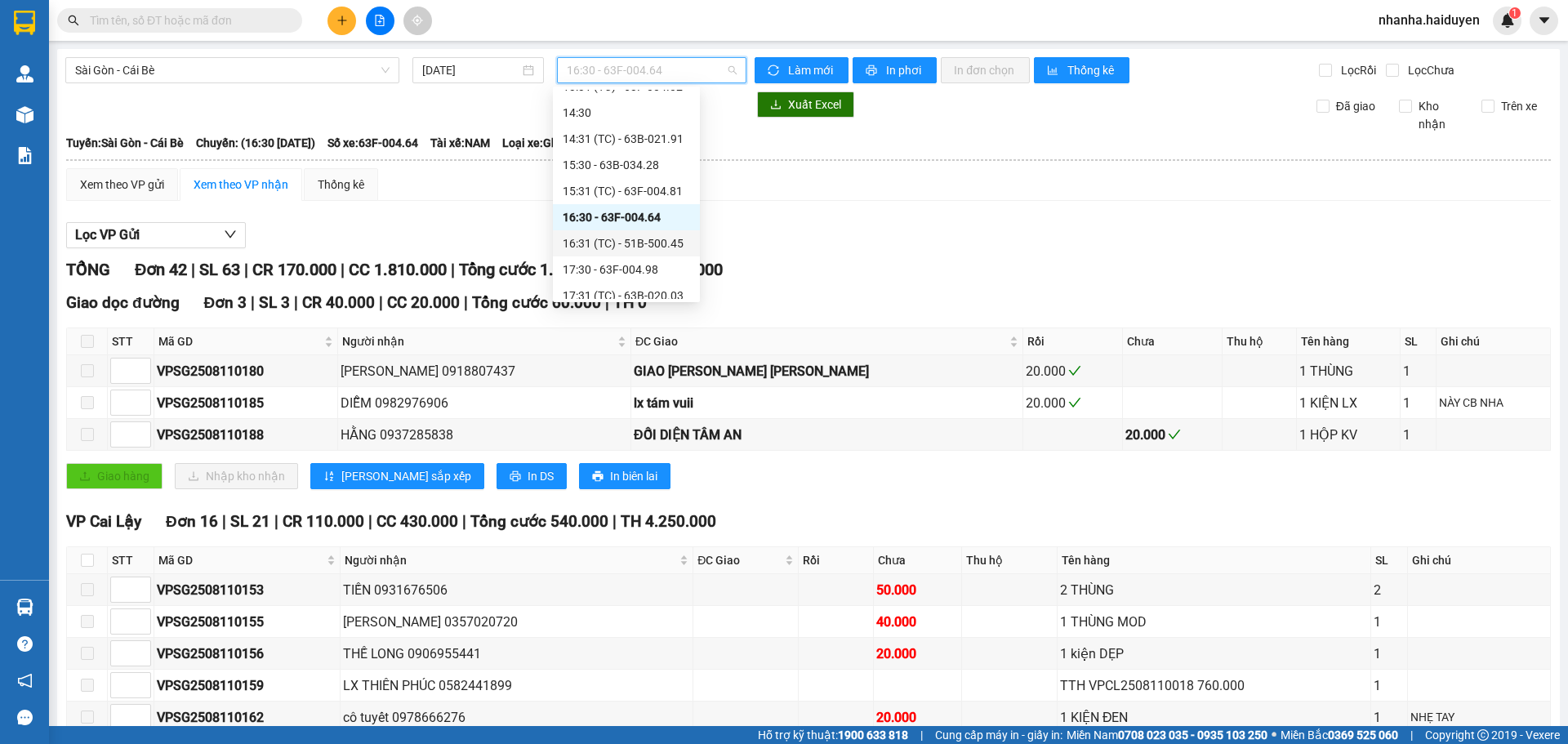
click at [608, 243] on div "16:31 (TC) - 51B-500.45" at bounding box center [626, 243] width 128 height 18
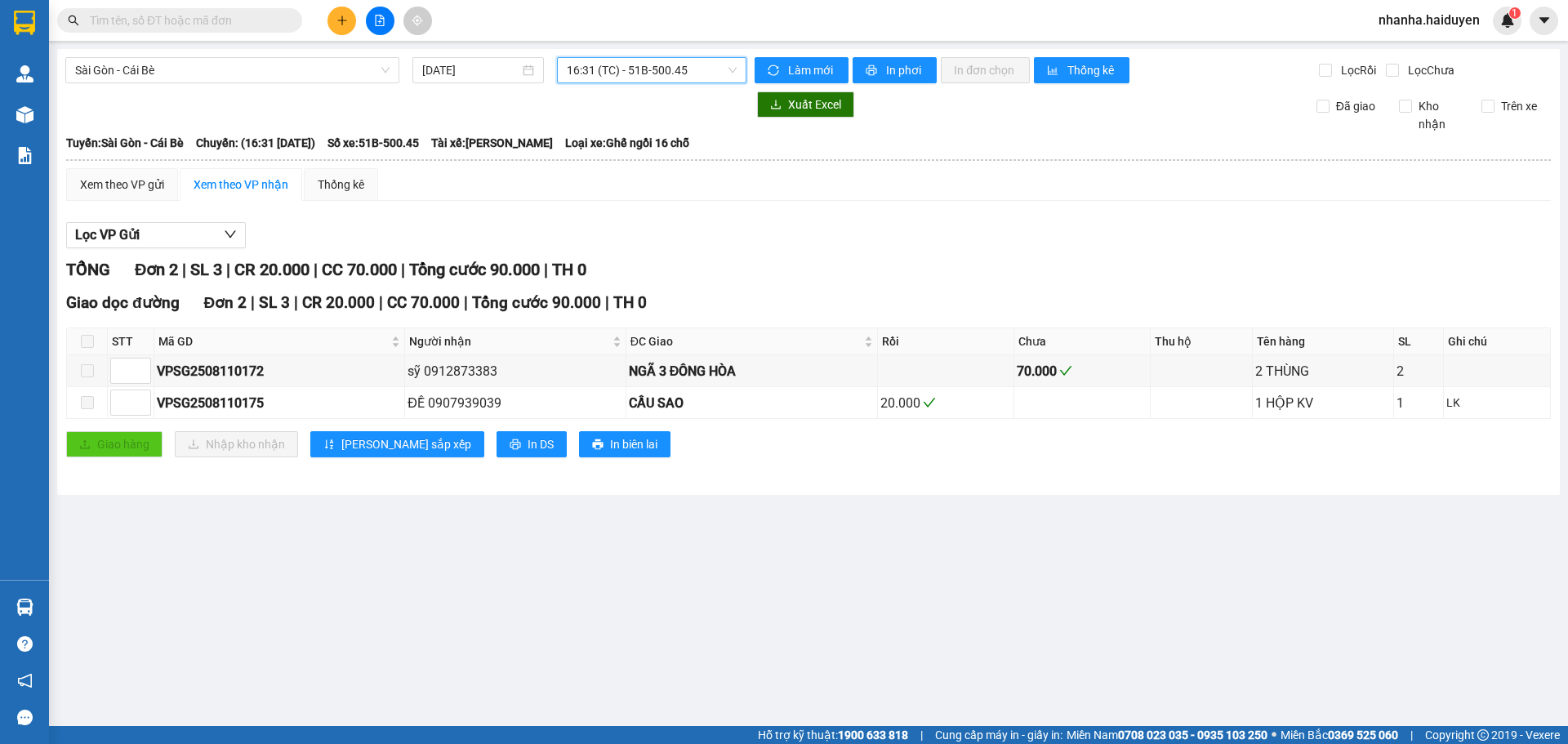
click at [637, 72] on span "16:31 (TC) - 51B-500.45" at bounding box center [652, 70] width 170 height 25
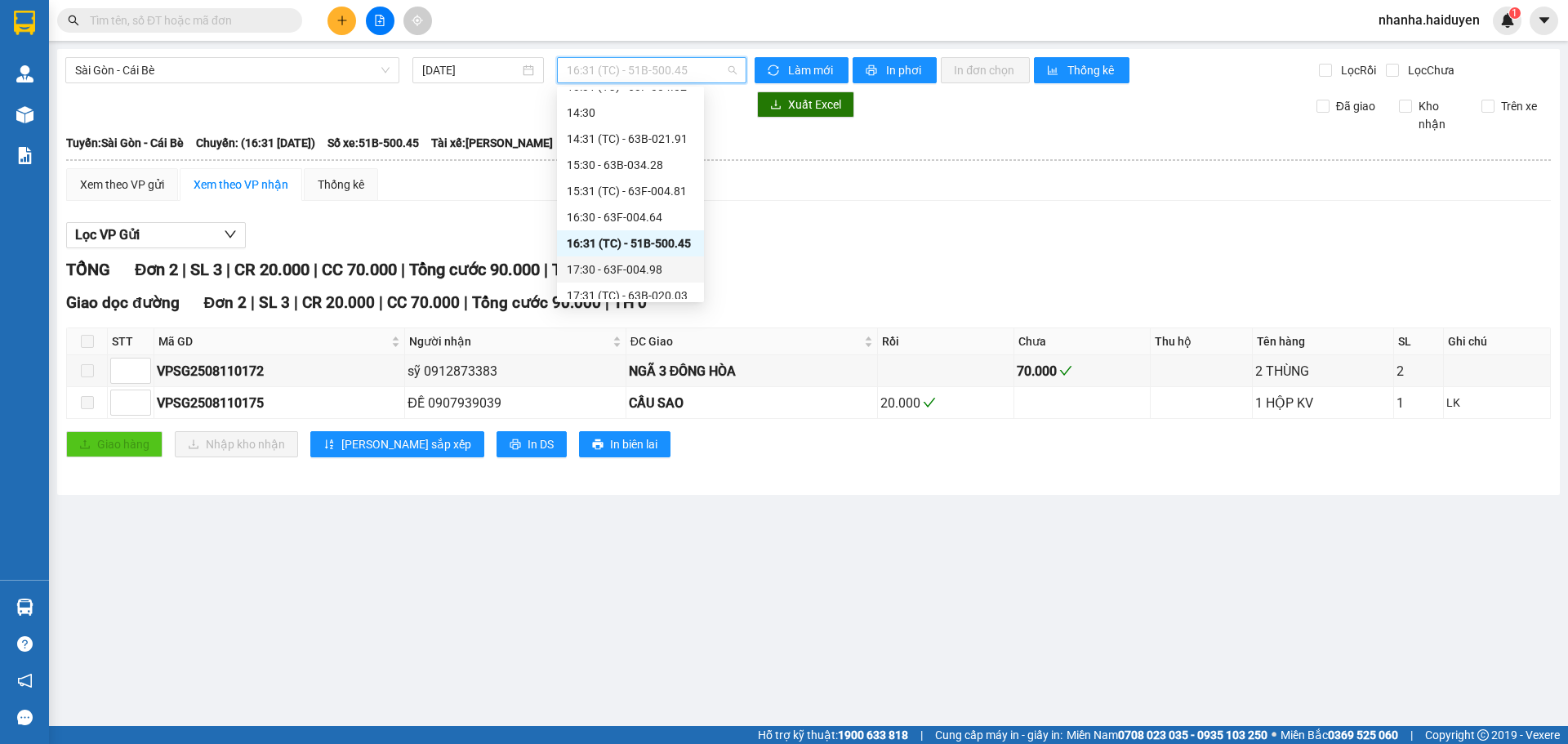
click at [629, 262] on div "17:30 - 63F-004.98" at bounding box center [631, 270] width 128 height 18
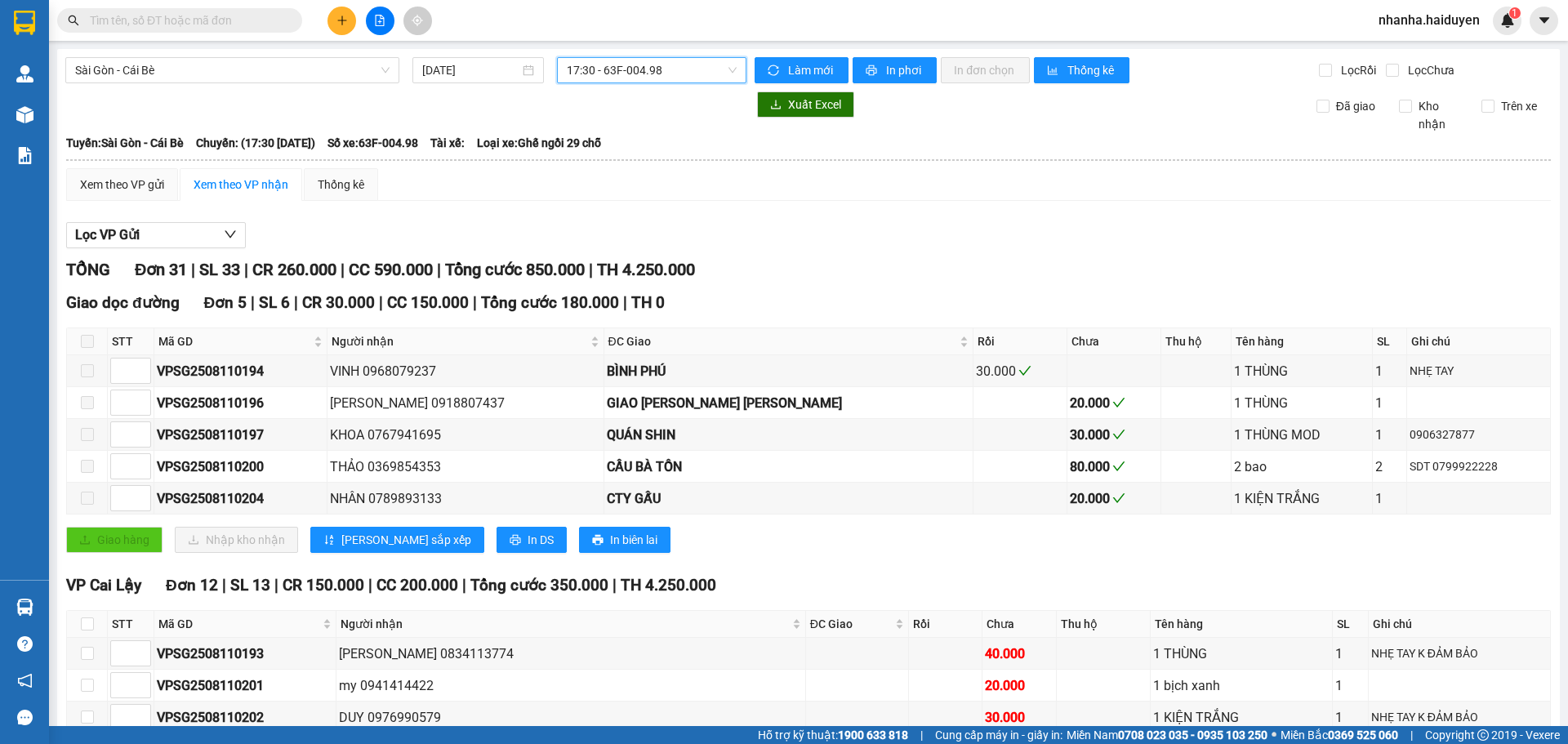
click at [639, 67] on span "17:30 - 63F-004.98" at bounding box center [652, 70] width 170 height 25
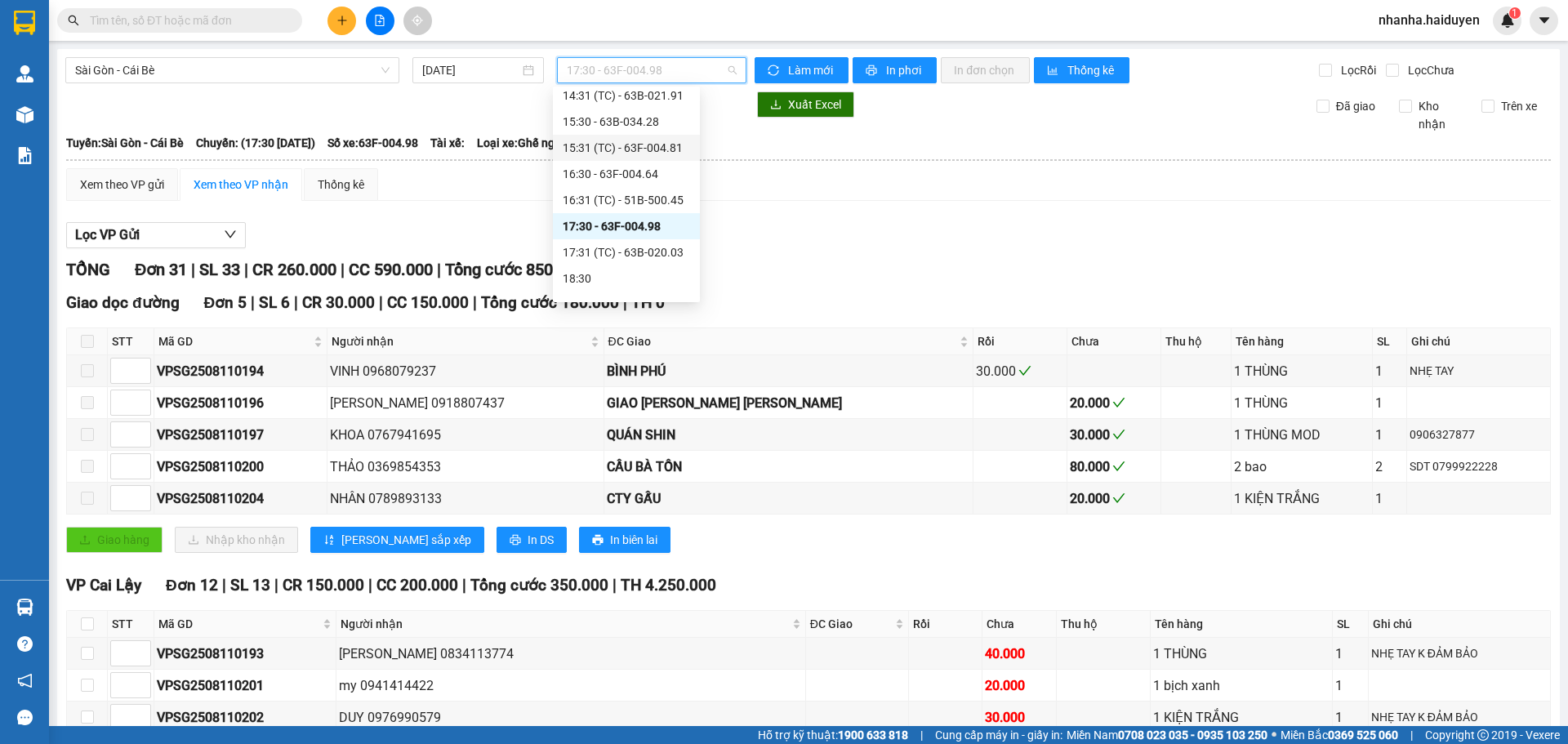
scroll to position [471, 0]
click at [630, 228] on div "17:31 (TC) - 63B-020.03" at bounding box center [626, 234] width 128 height 18
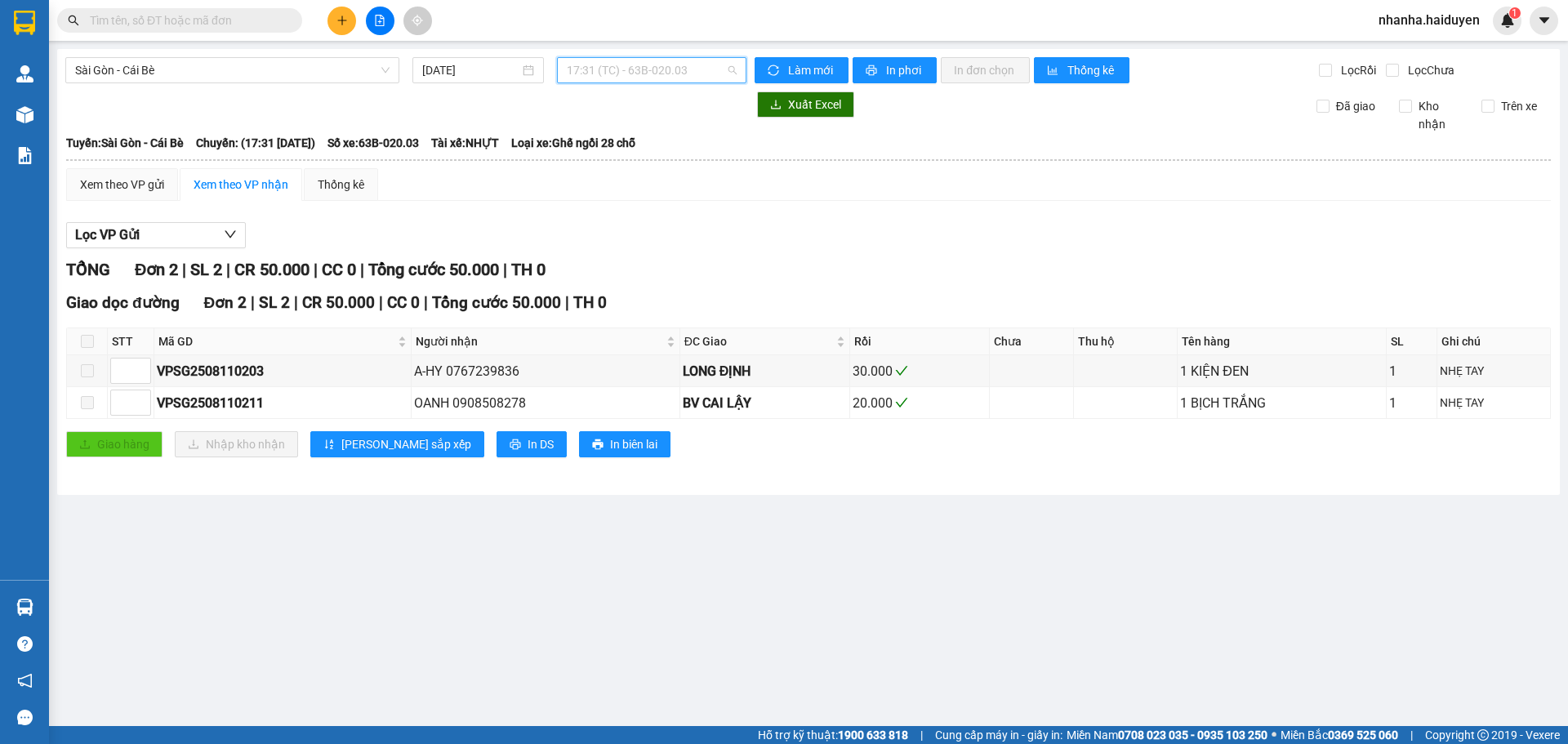
click at [610, 70] on span "17:31 (TC) - 63B-020.03" at bounding box center [652, 70] width 170 height 25
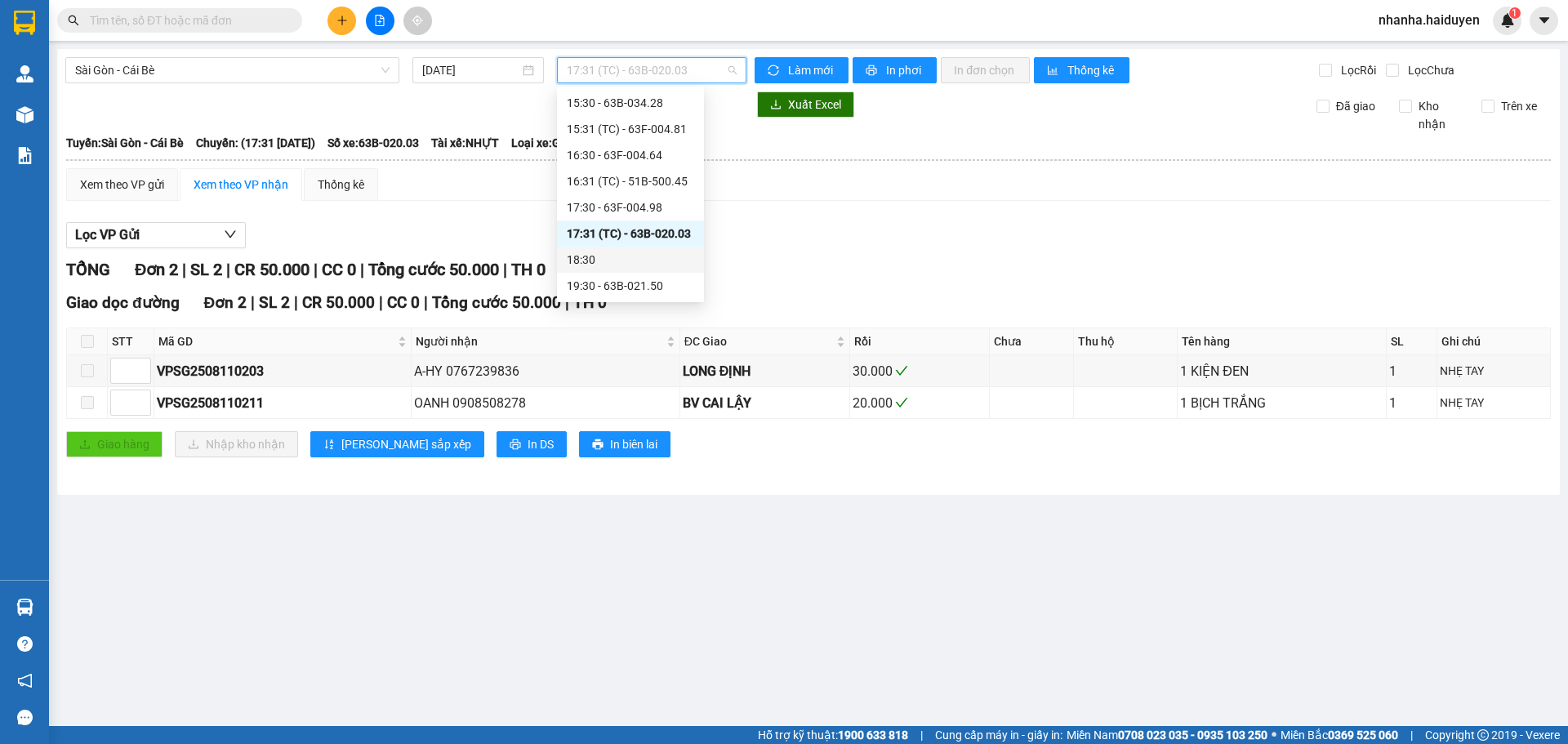
click at [610, 251] on div "18:30" at bounding box center [631, 260] width 128 height 18
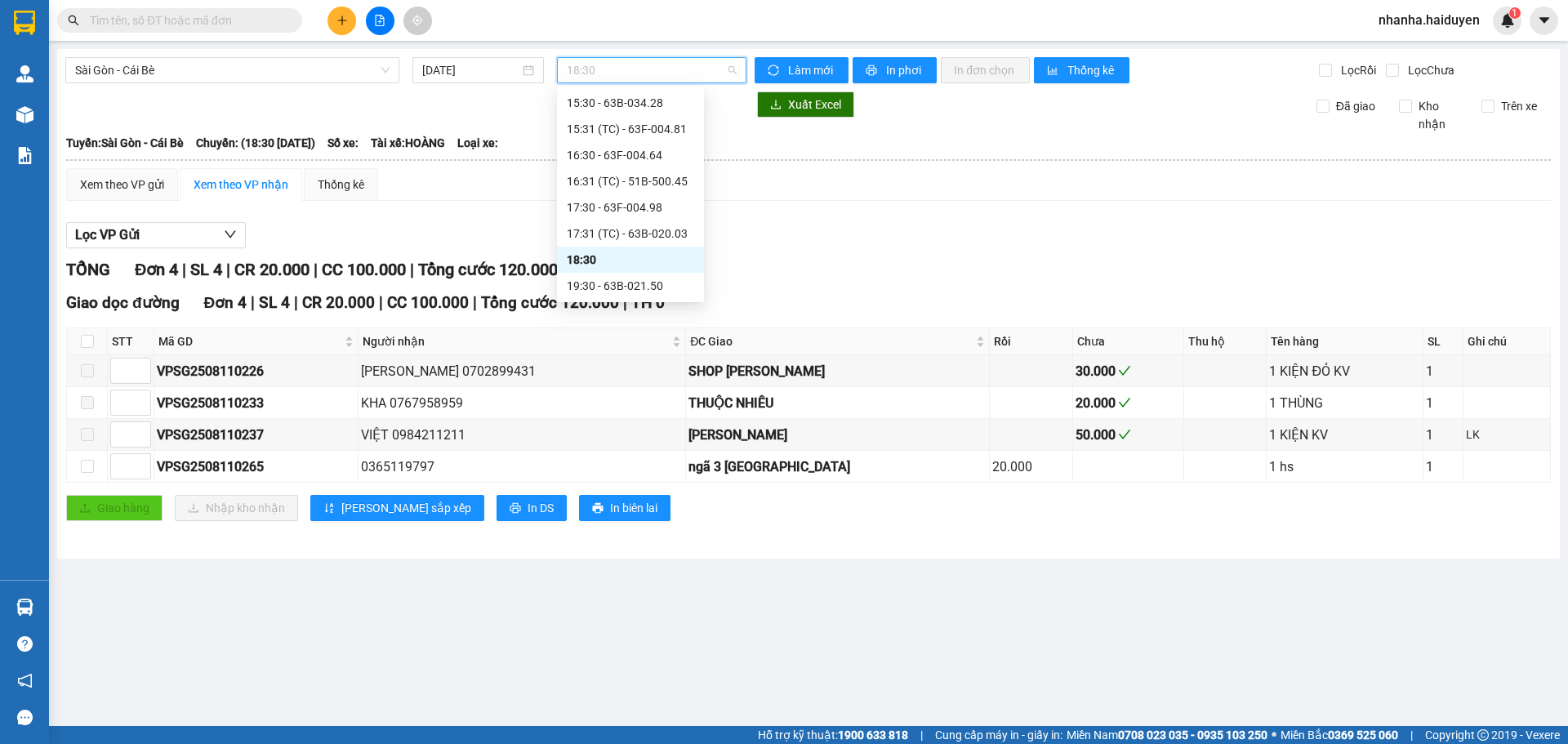
click at [628, 70] on span "18:30" at bounding box center [652, 70] width 170 height 25
click at [628, 280] on div "19:30 - 63B-021.50" at bounding box center [631, 285] width 128 height 18
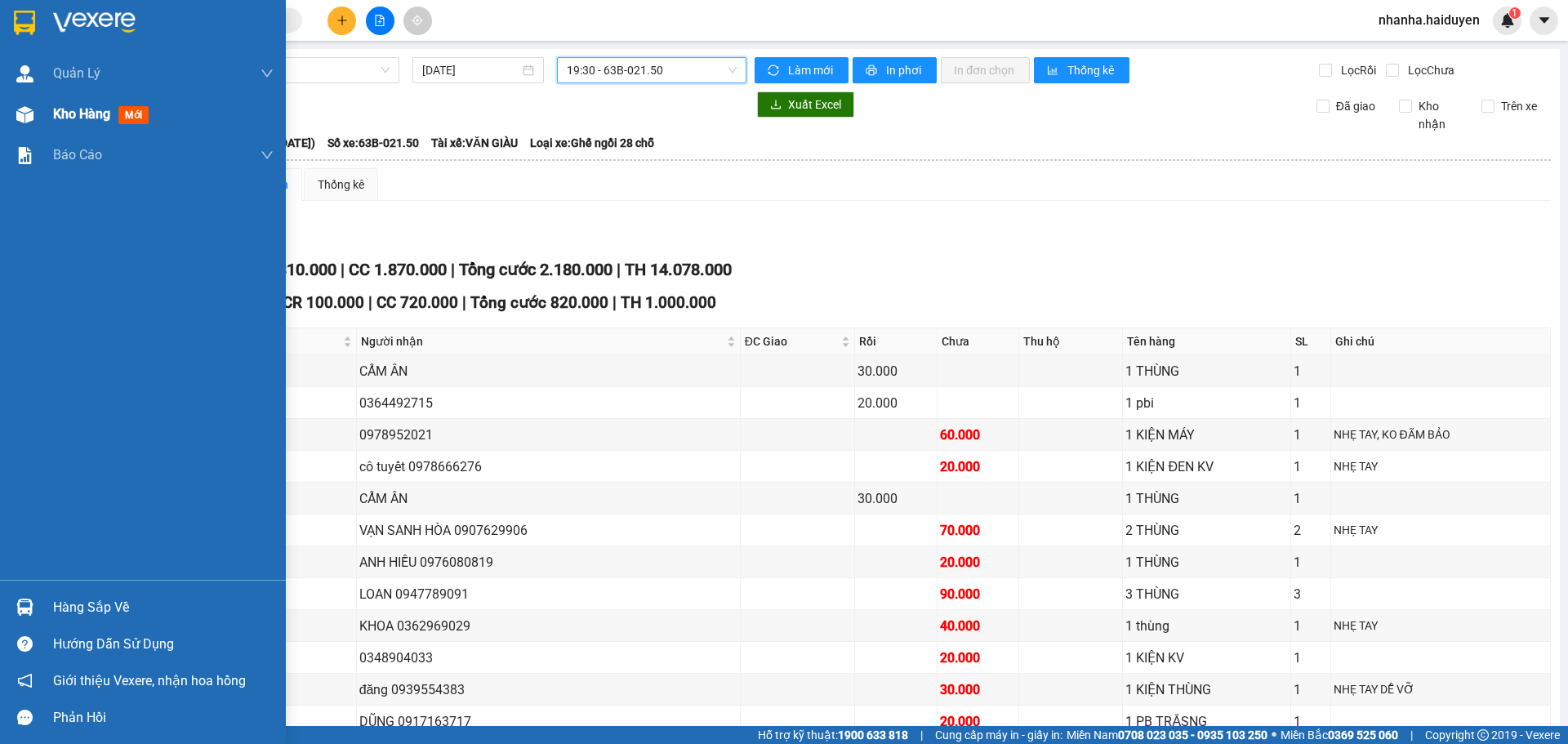
drag, startPoint x: 75, startPoint y: 123, endPoint x: 117, endPoint y: 126, distance: 42.1
click at [76, 123] on div "Kho hàng mới" at bounding box center [104, 114] width 102 height 20
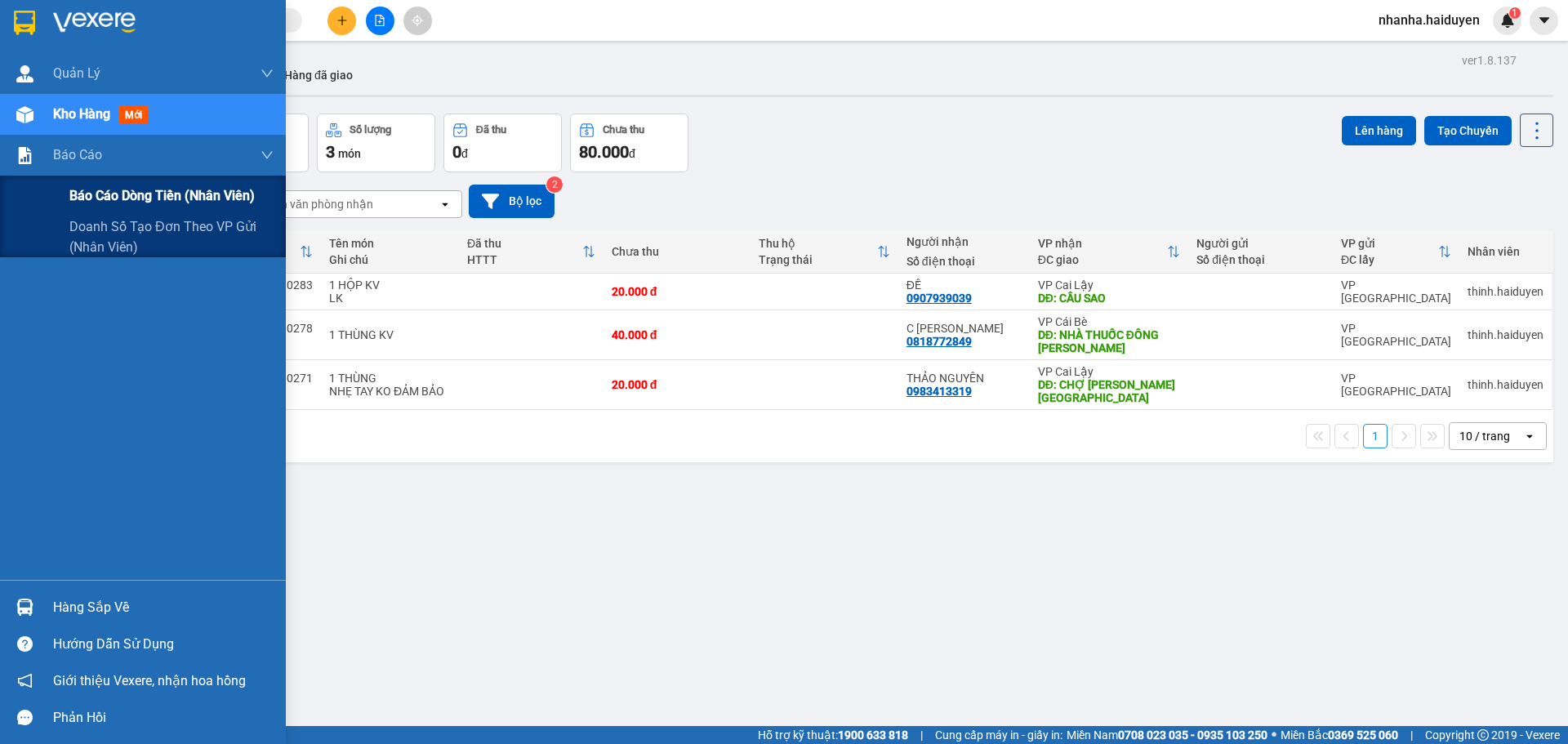
click at [77, 186] on span "Báo cáo dòng tiền (nhân viên)" at bounding box center [162, 195] width 186 height 20
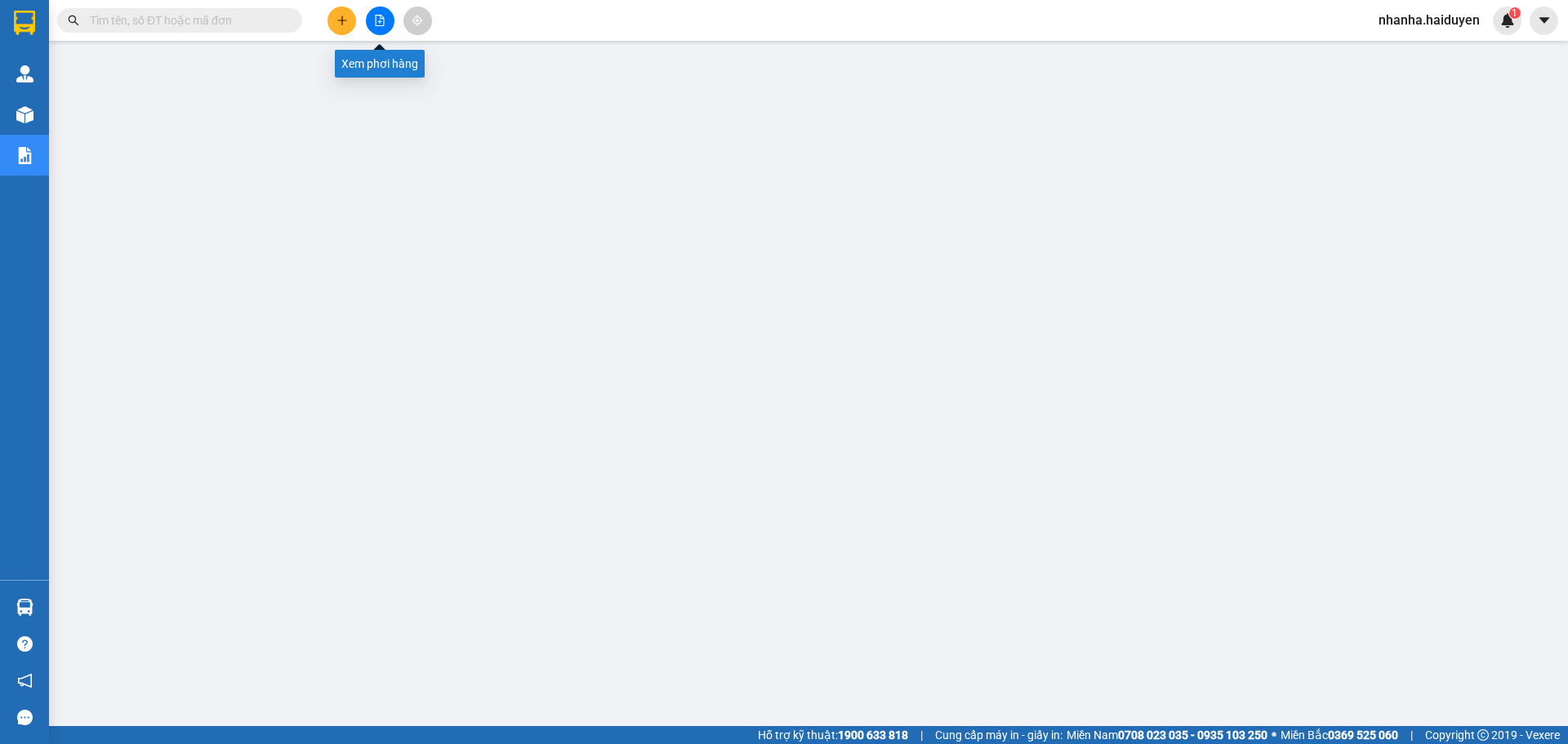
click at [377, 31] on button at bounding box center [380, 20] width 29 height 29
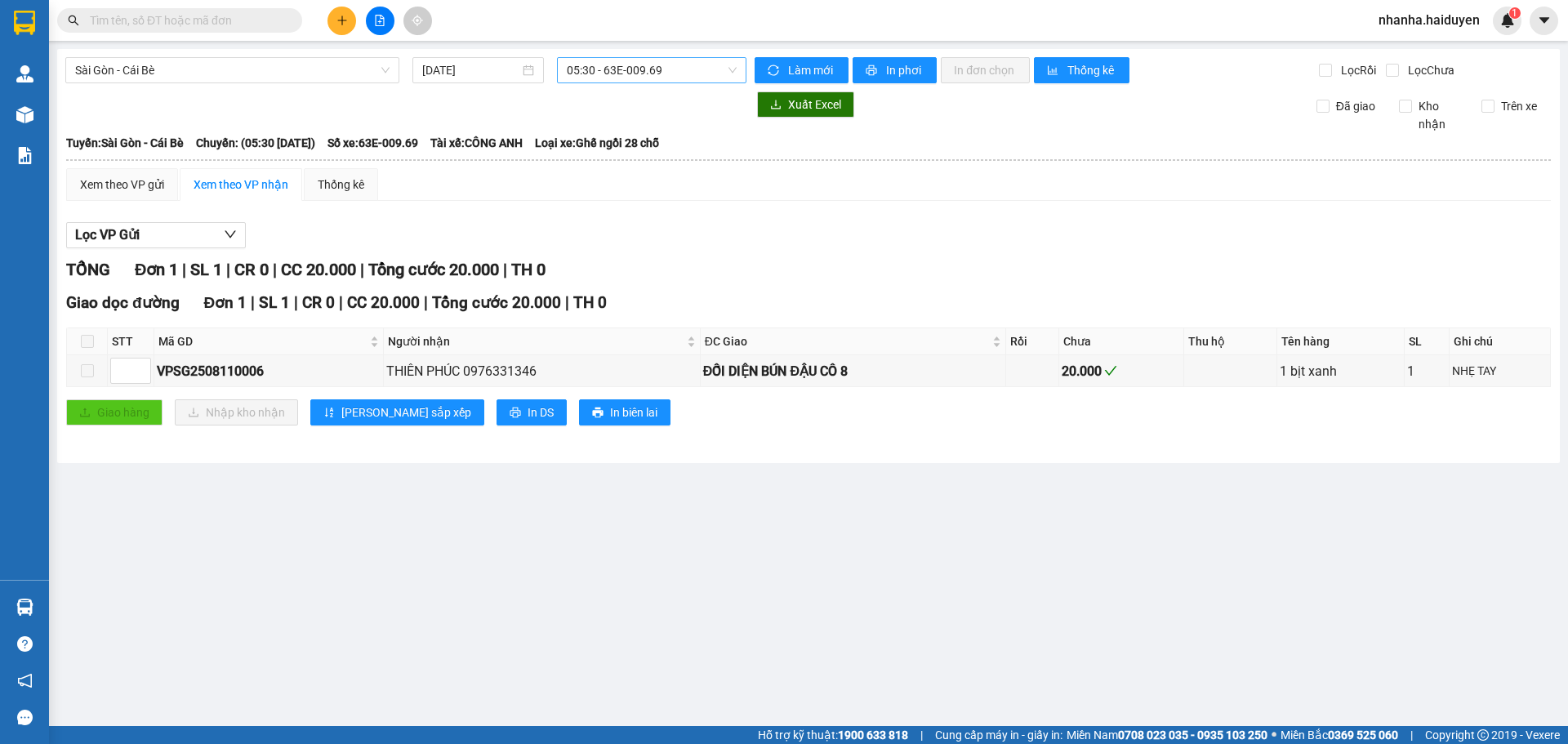
click at [579, 71] on span "05:30 - 63E-009.69" at bounding box center [652, 70] width 170 height 25
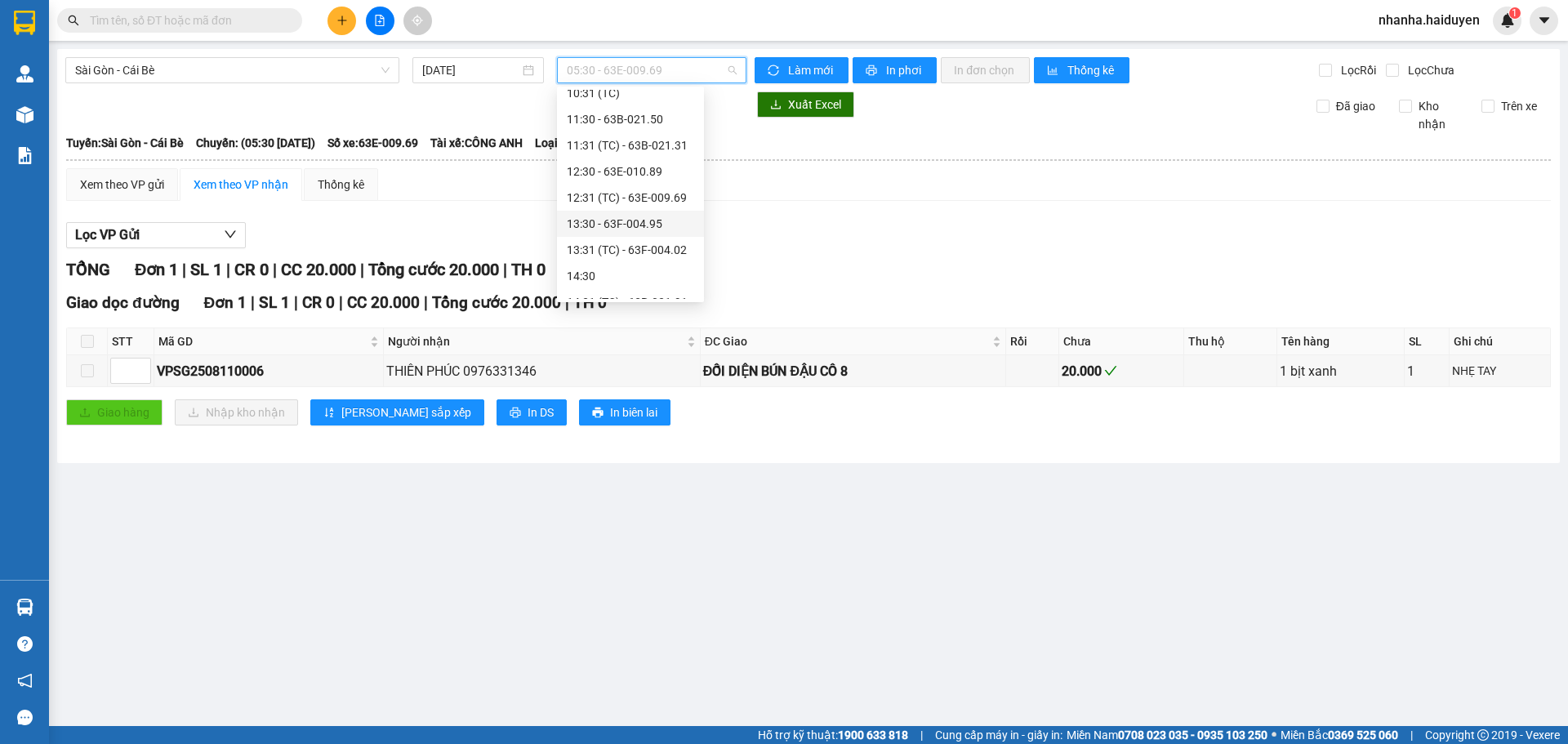
scroll to position [326, 0]
click at [614, 202] on div "14:30" at bounding box center [631, 194] width 128 height 18
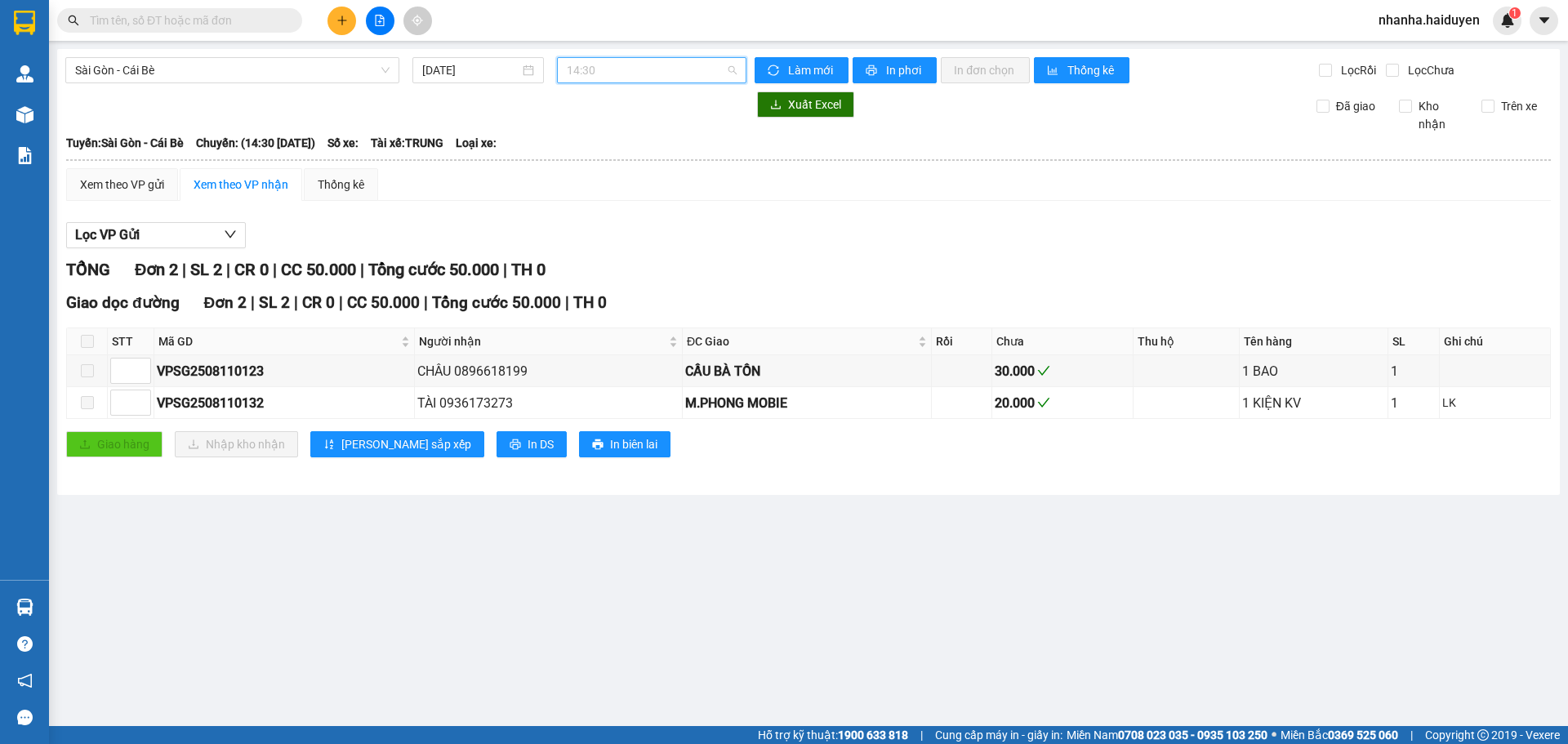
click at [586, 74] on span "14:30" at bounding box center [652, 70] width 170 height 25
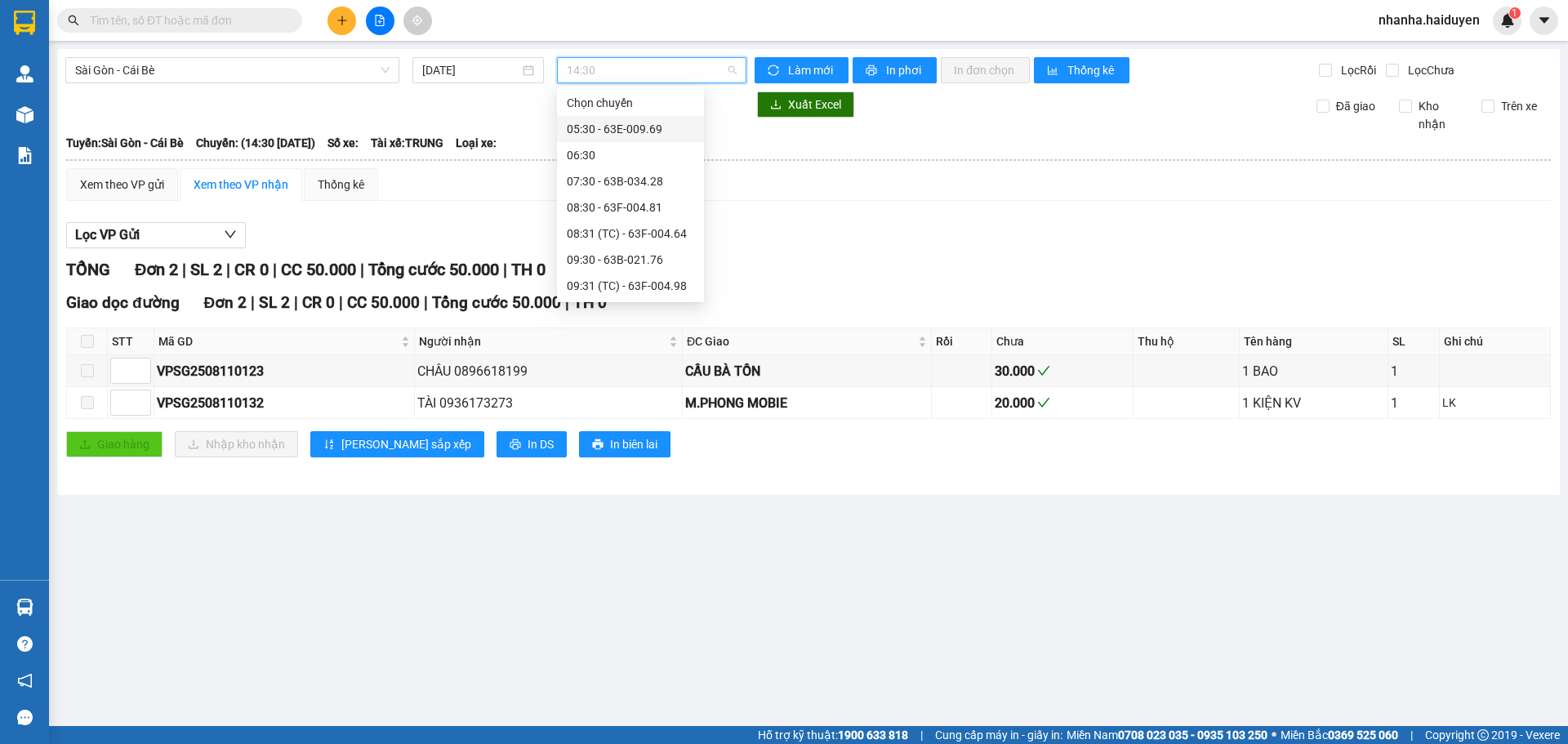
click at [604, 128] on div "05:30 - 63E-009.69" at bounding box center [631, 129] width 128 height 18
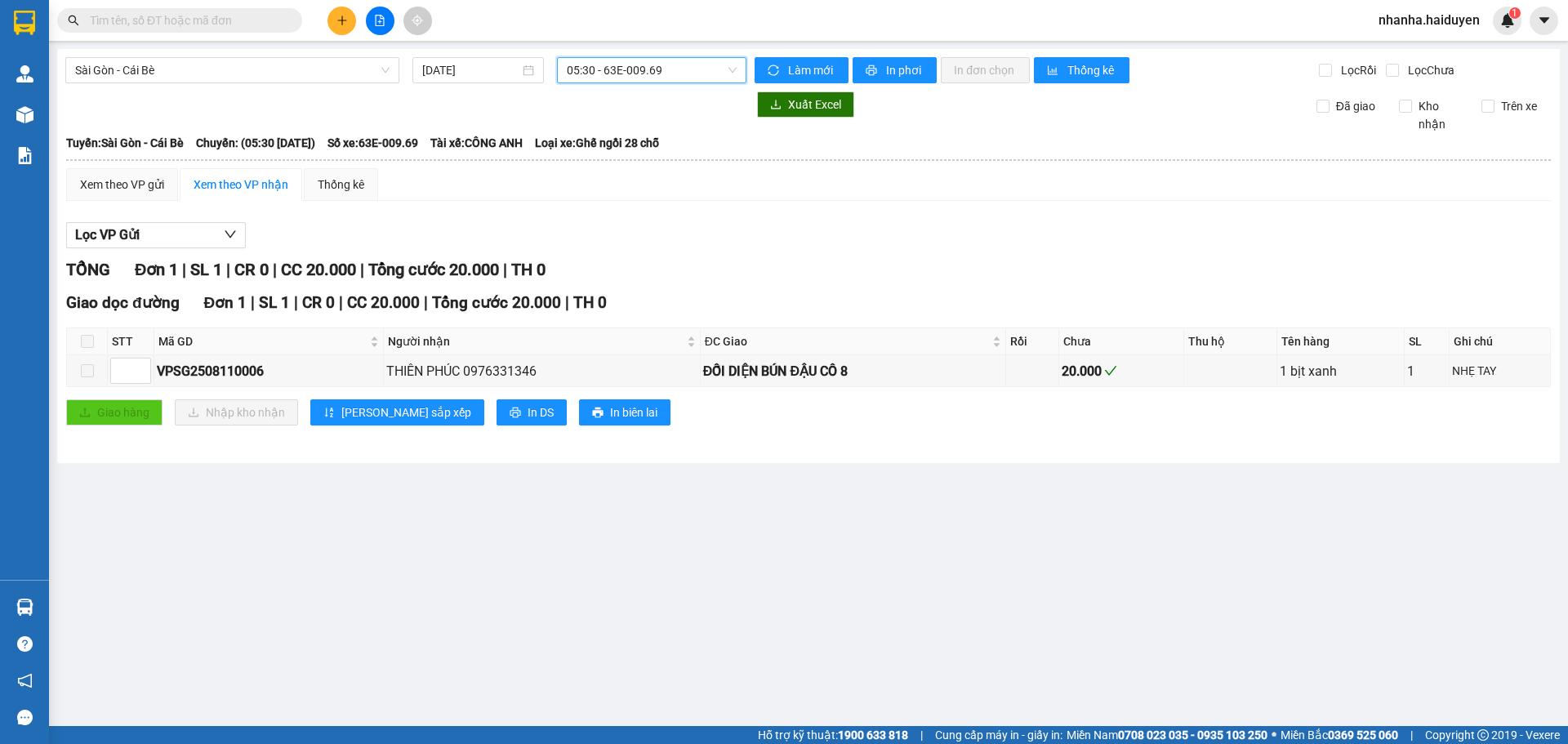
click at [618, 78] on span "05:30 - 63E-009.69" at bounding box center [652, 70] width 170 height 25
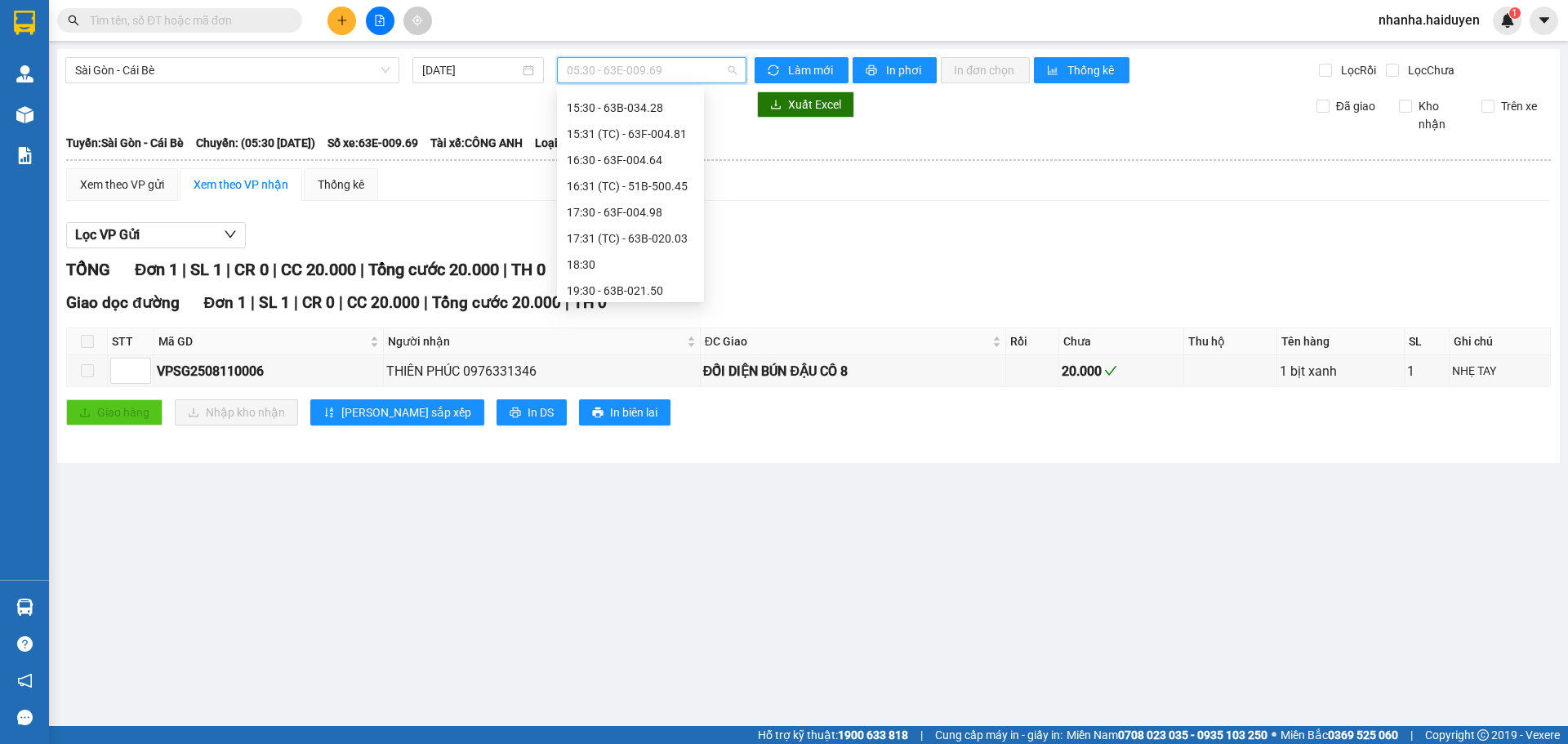
scroll to position [471, 0]
click at [621, 238] on div "17:31 (TC) - 63B-020.03" at bounding box center [631, 234] width 128 height 18
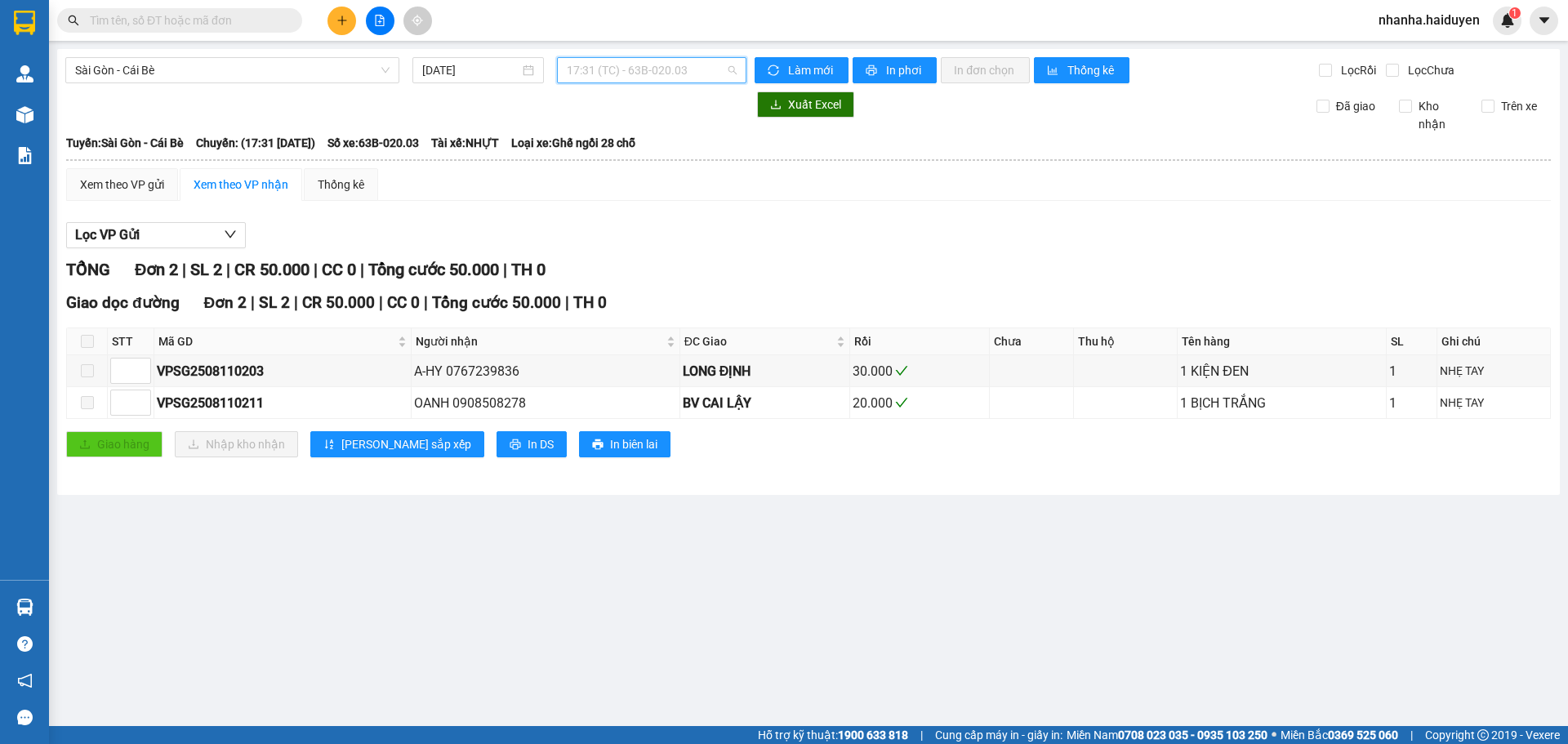
click at [612, 68] on span "17:31 (TC) - 63B-020.03" at bounding box center [652, 70] width 170 height 25
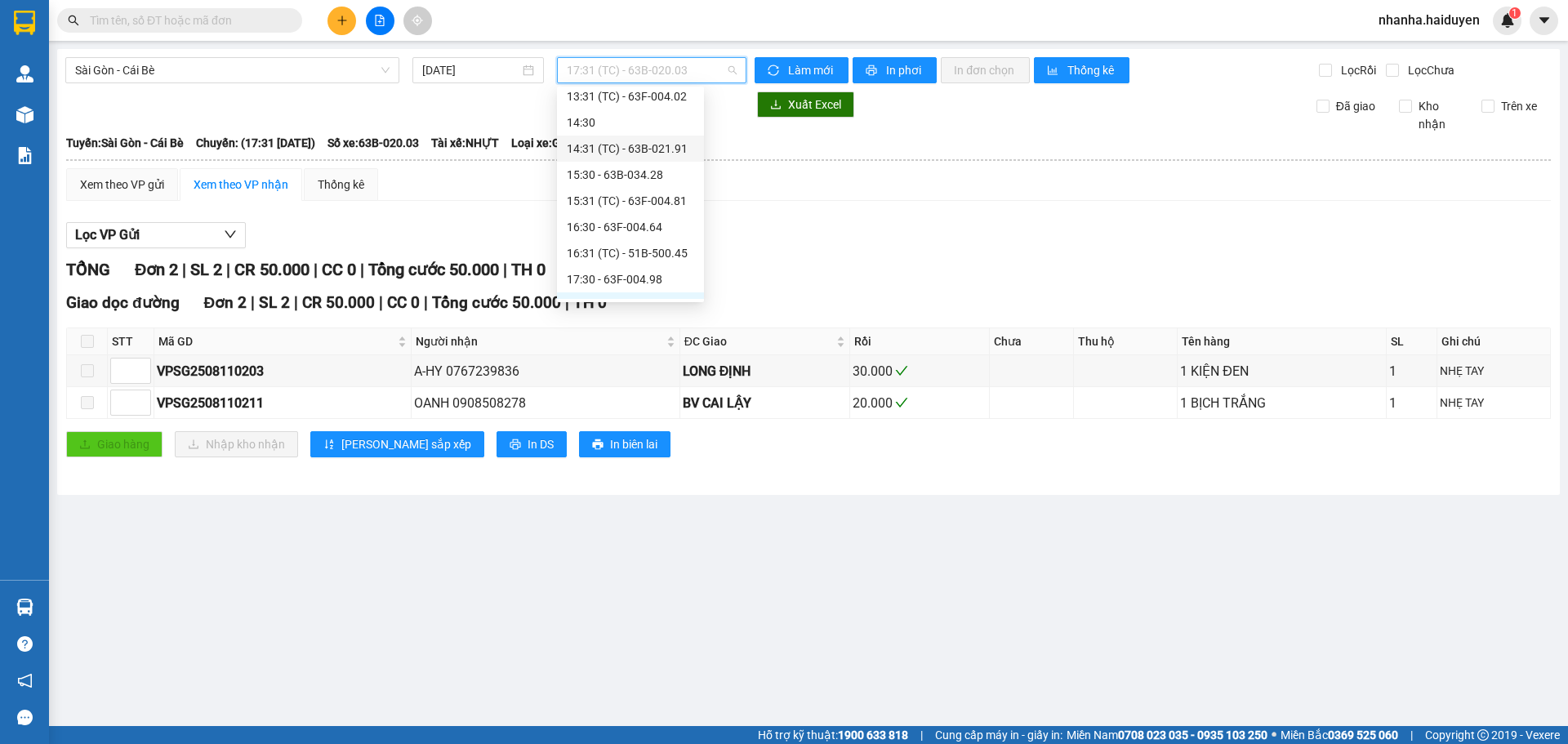
scroll to position [307, 0]
click at [600, 211] on div "14:30" at bounding box center [631, 214] width 128 height 18
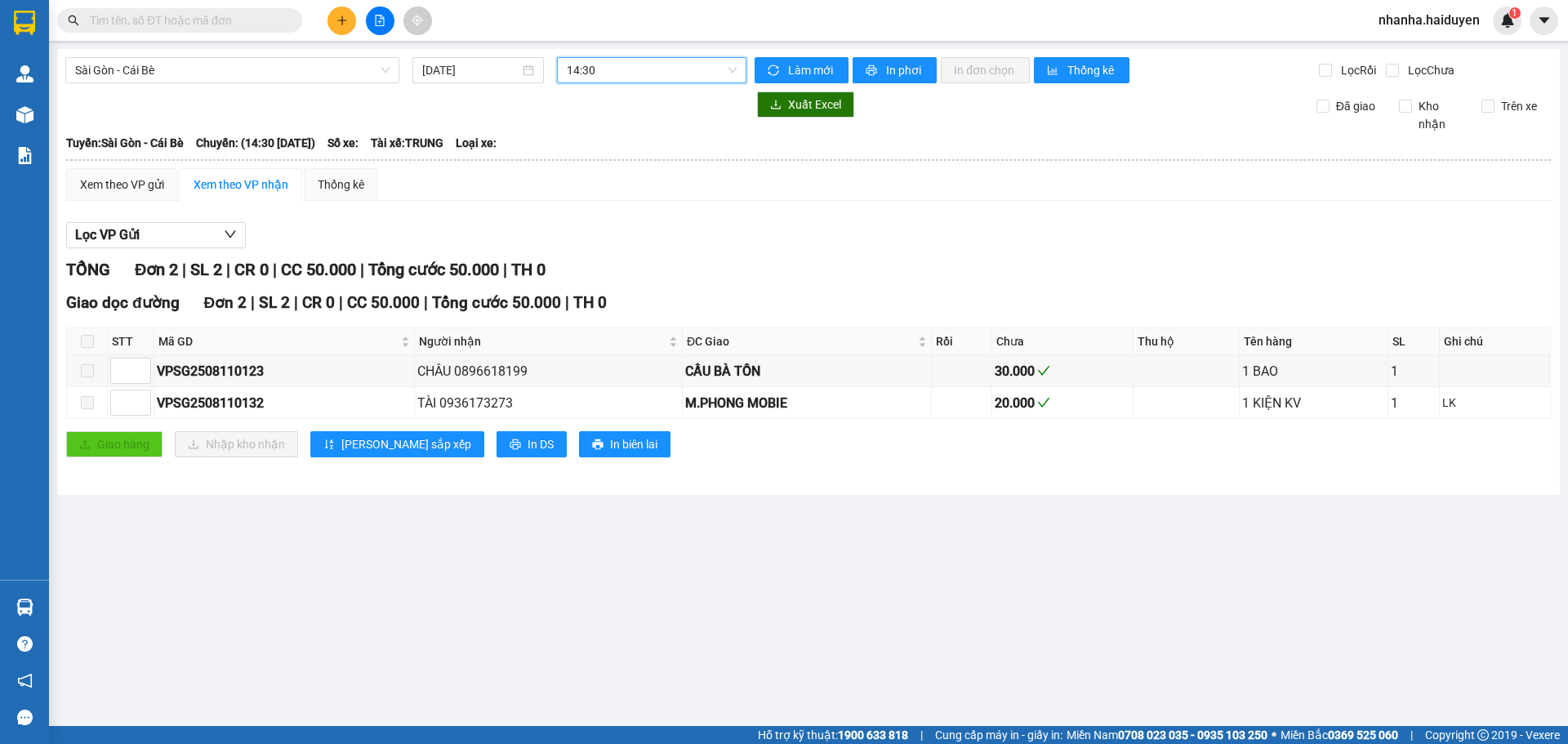
click at [619, 74] on span "14:30" at bounding box center [652, 70] width 170 height 25
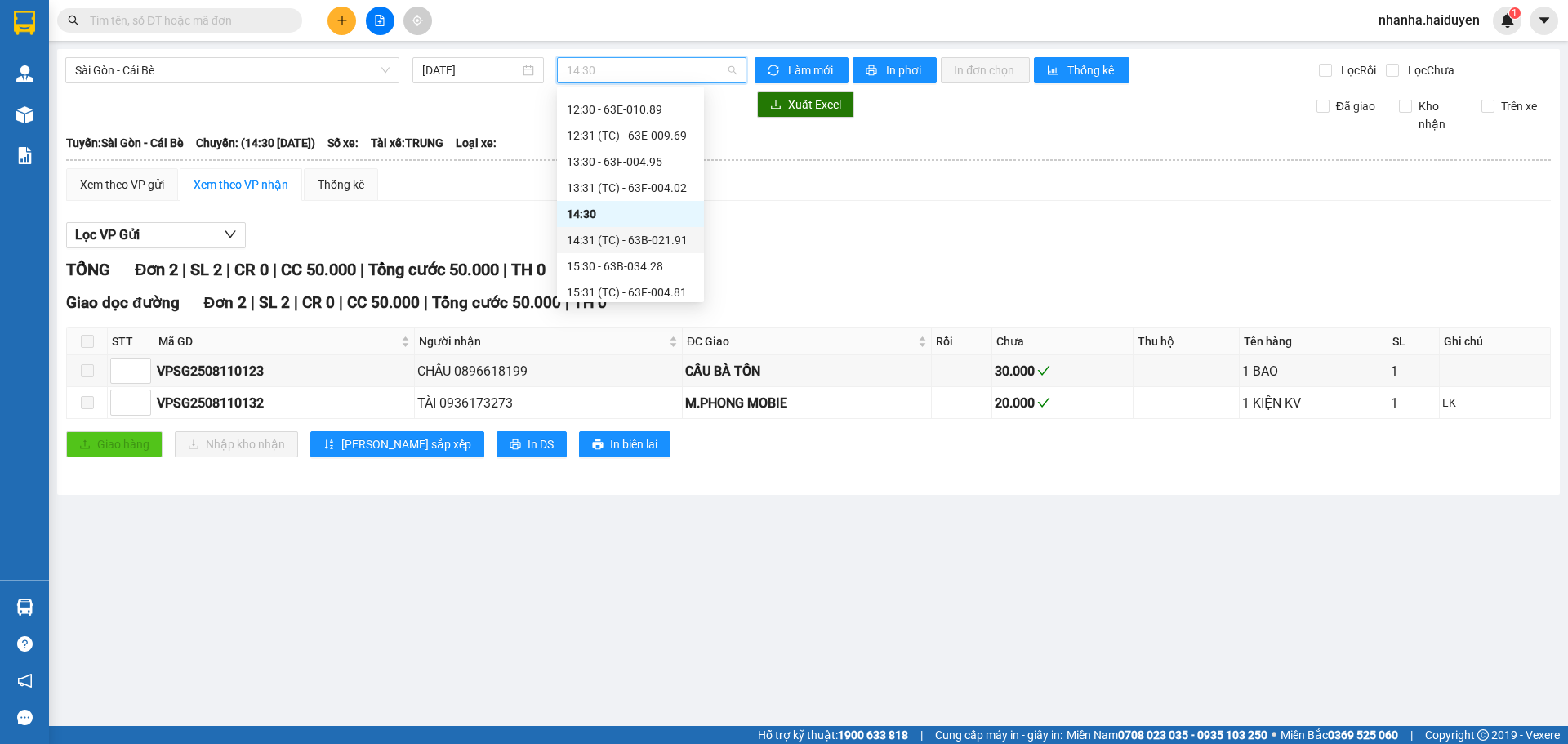
click at [631, 230] on div "14:31 (TC) - 63B-021.91" at bounding box center [631, 240] width 147 height 26
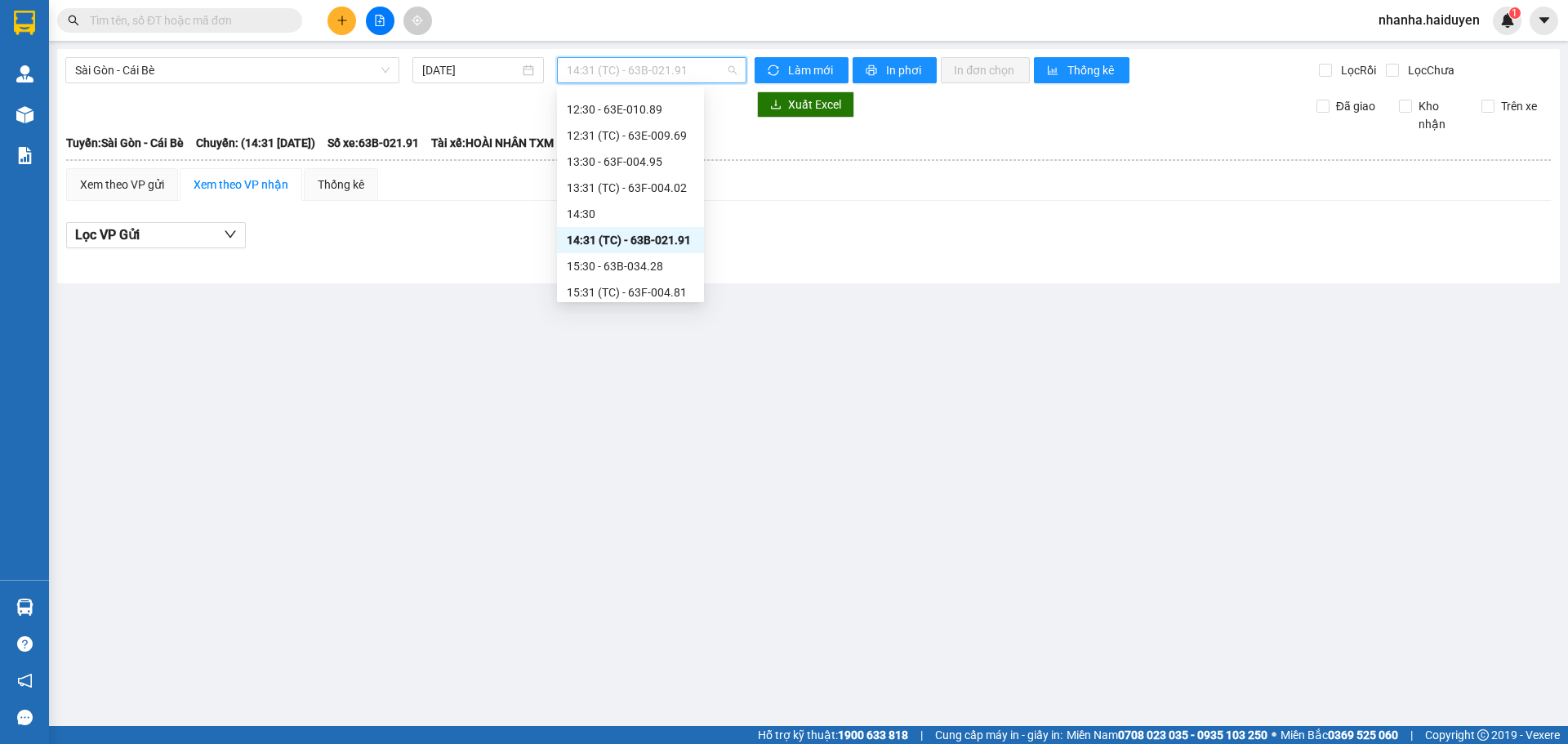
click at [615, 71] on span "14:31 (TC) - 63B-021.91" at bounding box center [652, 70] width 170 height 25
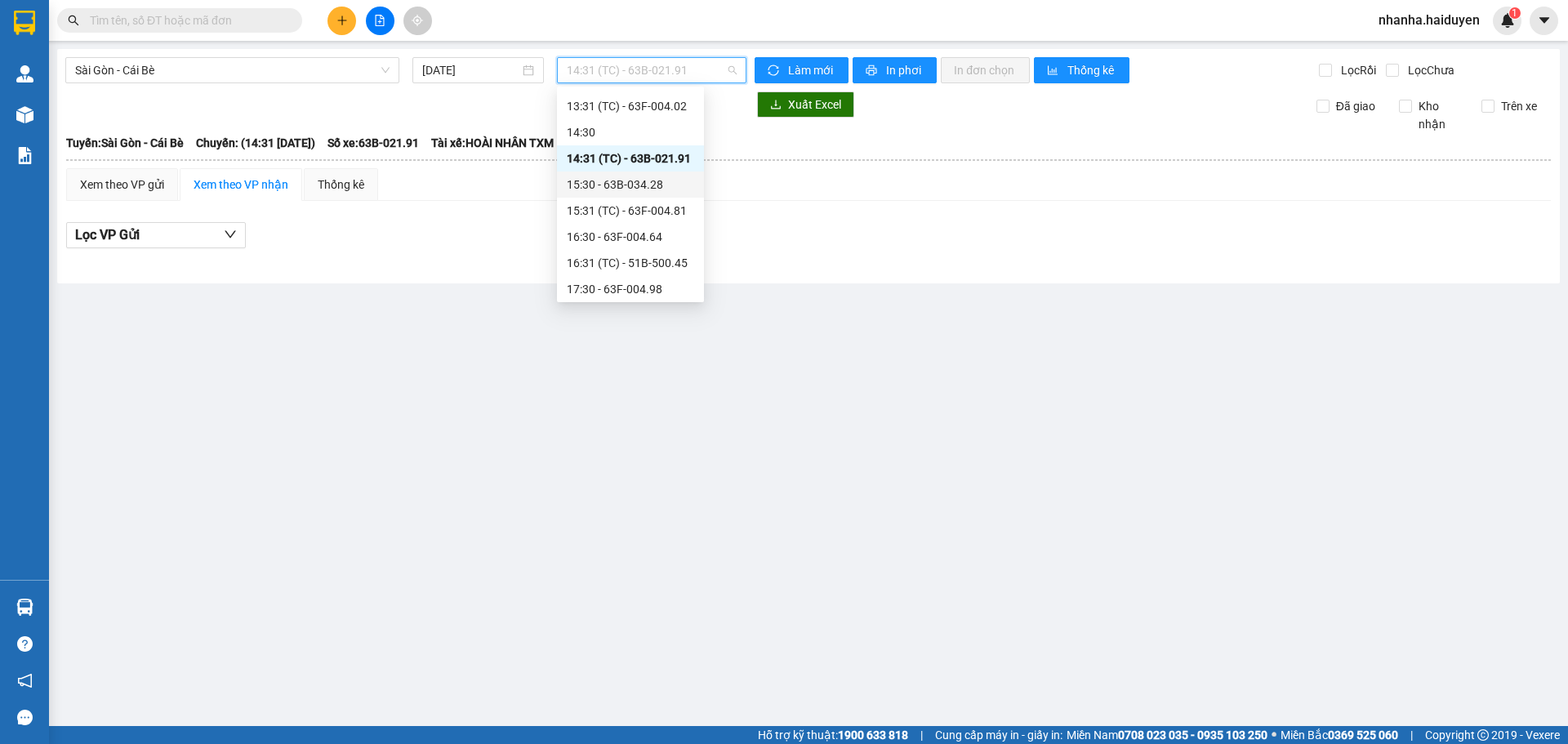
click at [611, 185] on div "15:30 - 63B-034.28" at bounding box center [631, 185] width 128 height 18
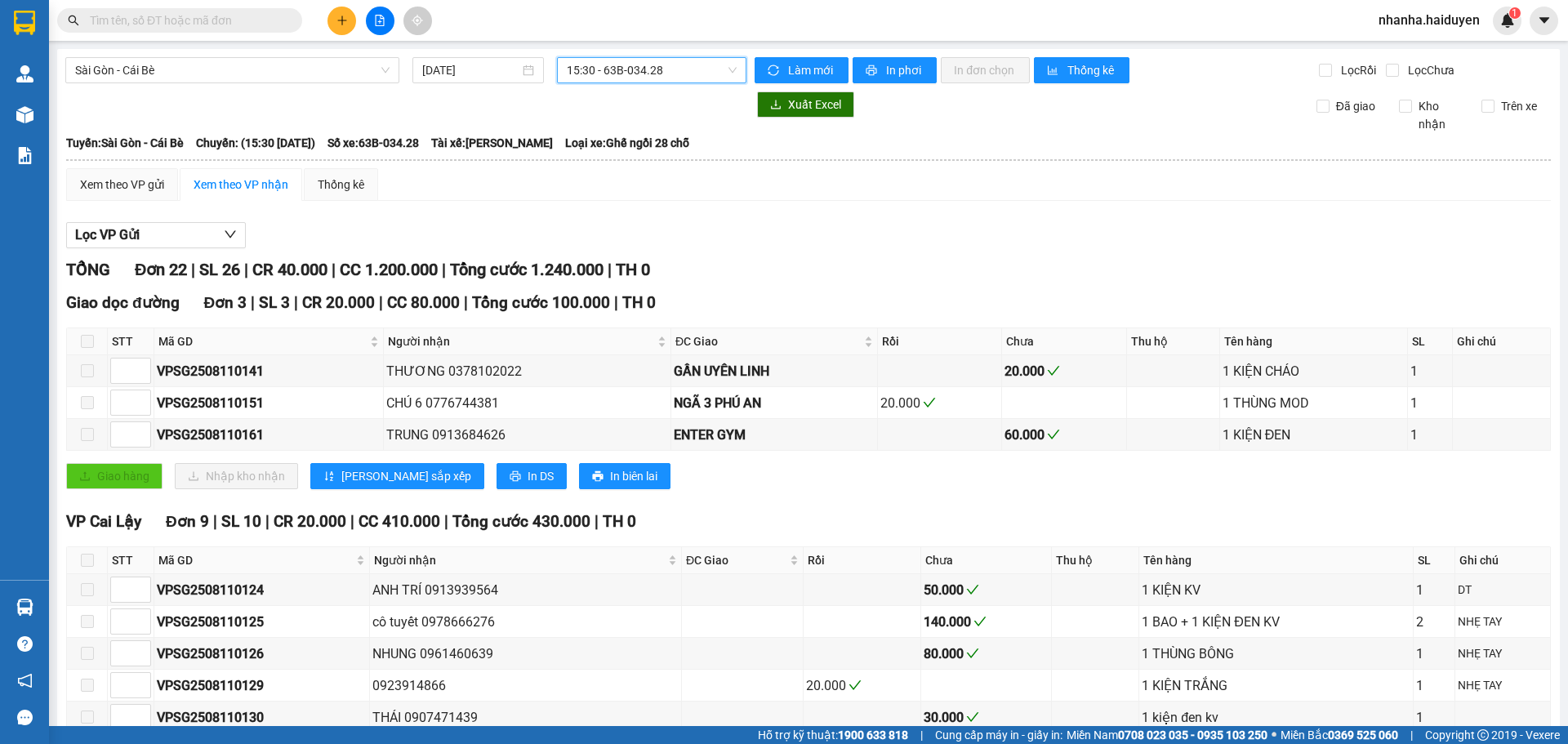
click at [613, 79] on span "15:30 - 63B-034.28" at bounding box center [652, 70] width 170 height 25
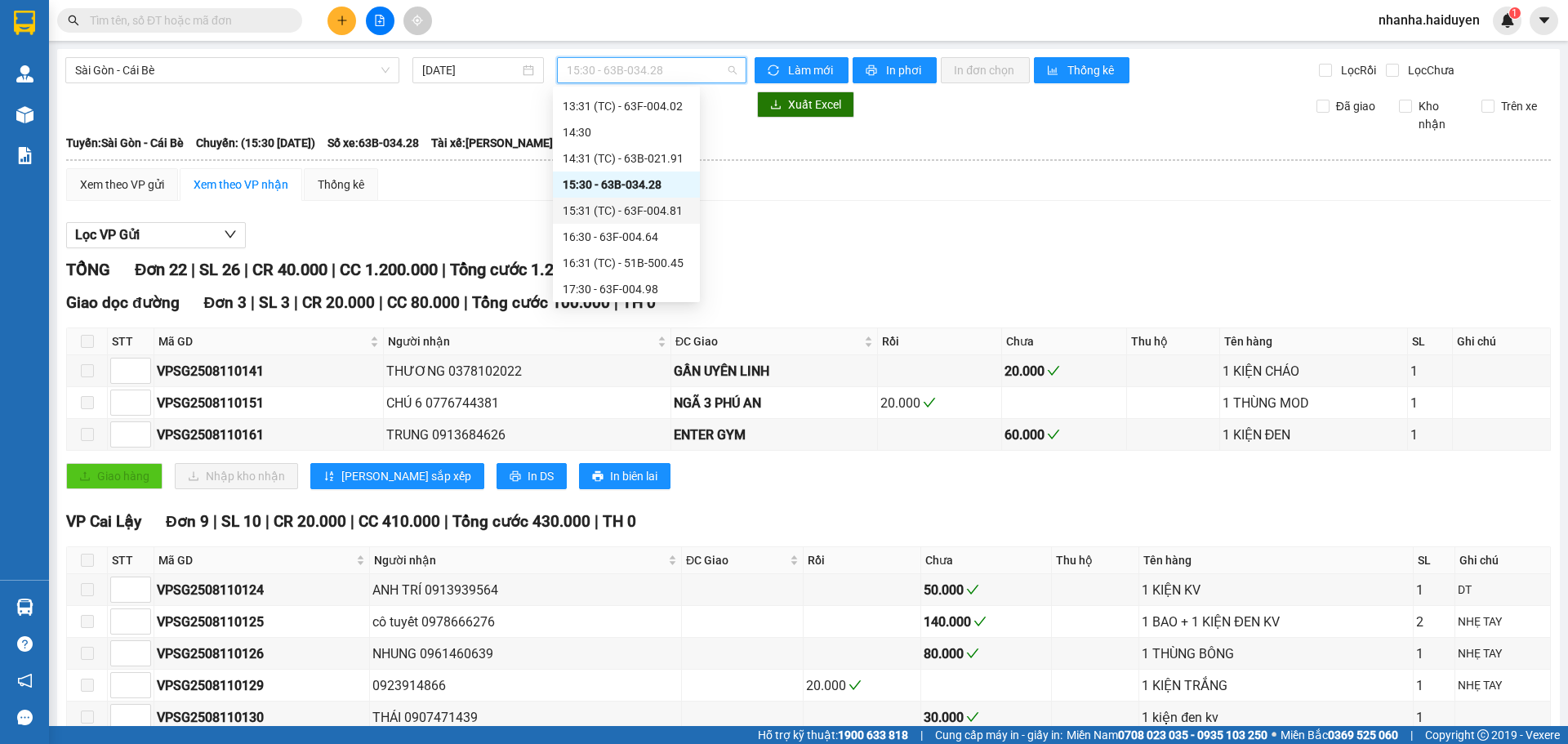
click at [619, 213] on div "15:31 (TC) - 63F-004.81" at bounding box center [626, 211] width 128 height 18
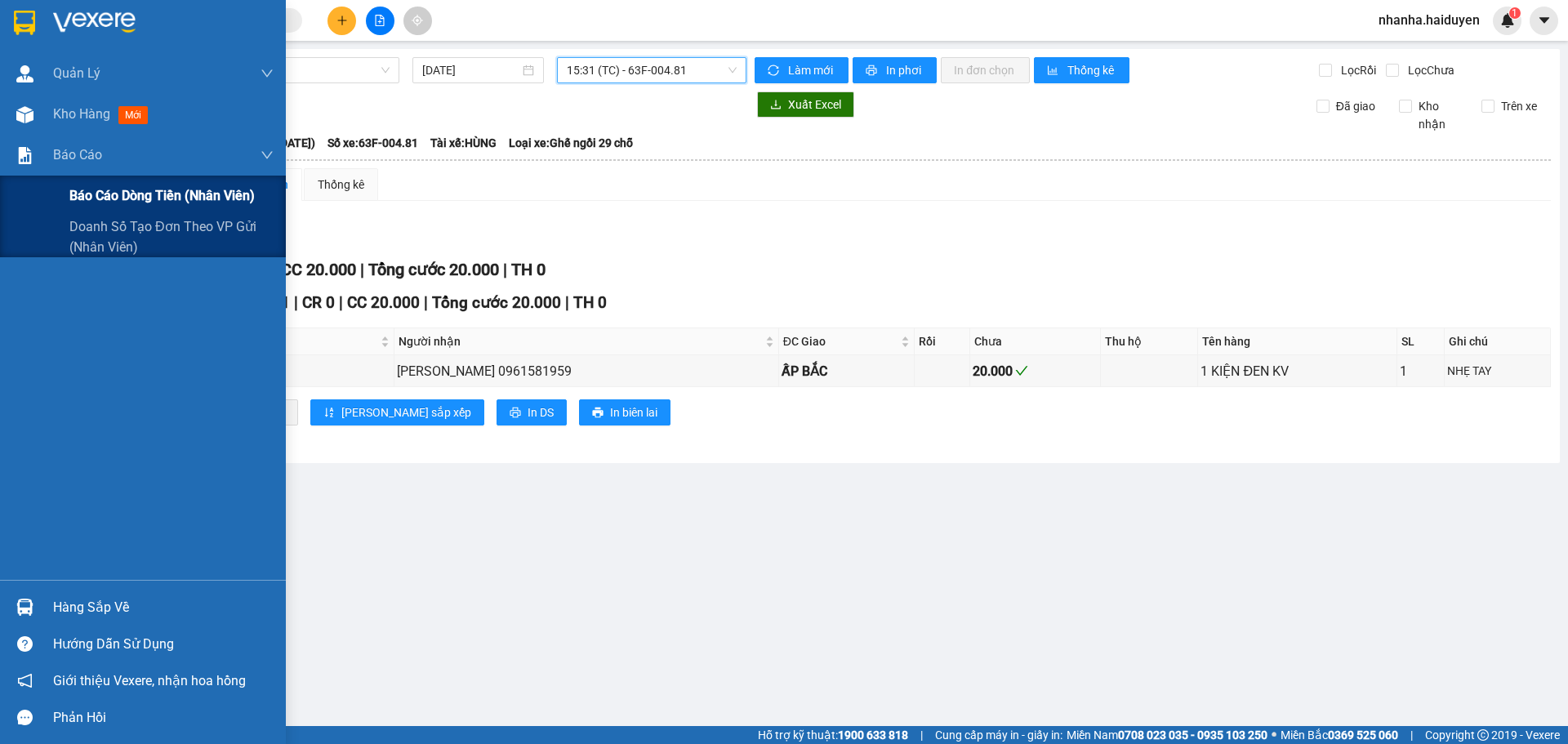
click at [95, 200] on span "Báo cáo dòng tiền (nhân viên)" at bounding box center [162, 195] width 186 height 20
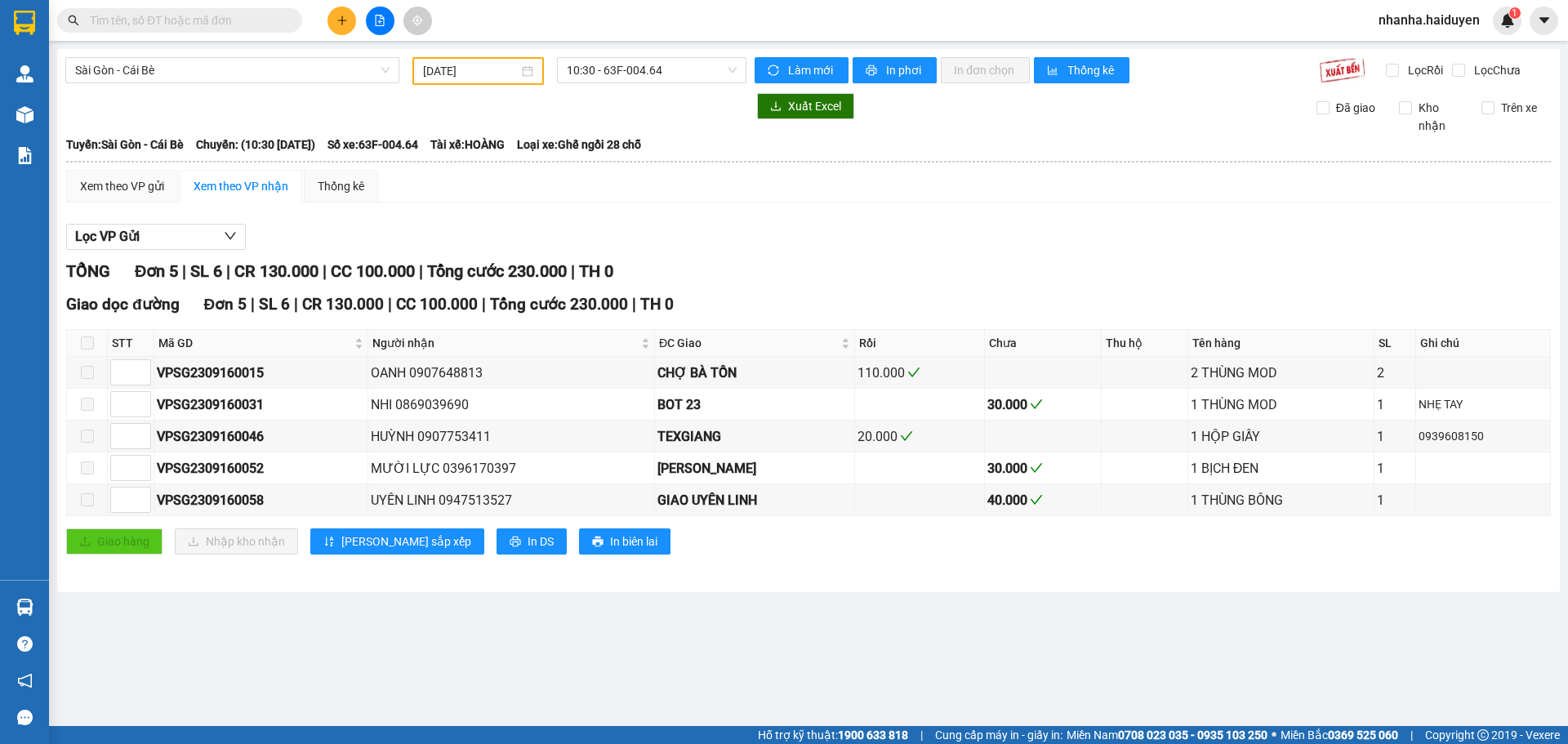
click at [447, 74] on input "[DATE]" at bounding box center [470, 71] width 95 height 18
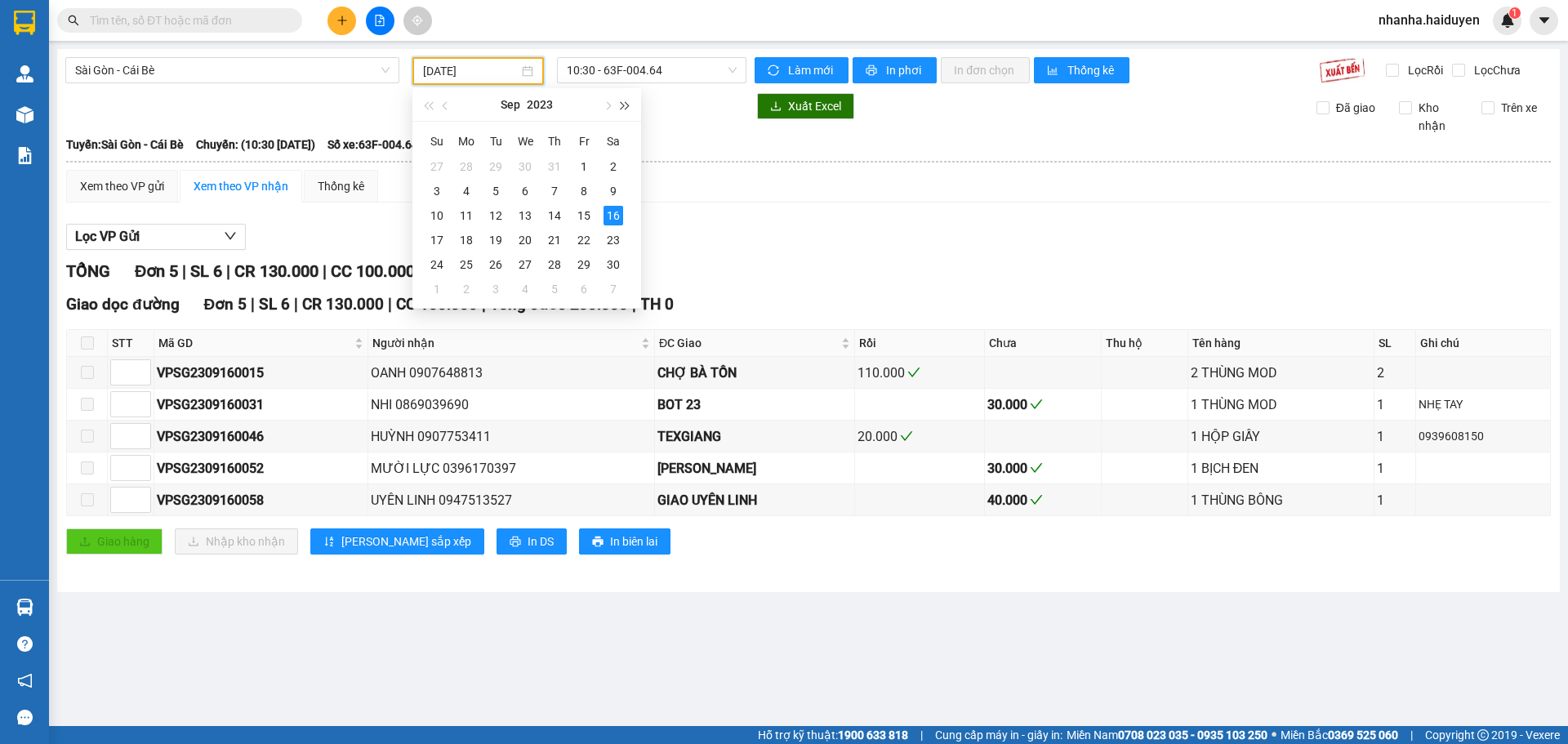
click at [626, 104] on span "button" at bounding box center [625, 106] width 8 height 8
drag, startPoint x: 422, startPoint y: 103, endPoint x: 430, endPoint y: 103, distance: 8.0
click at [424, 103] on button "button" at bounding box center [428, 104] width 18 height 32
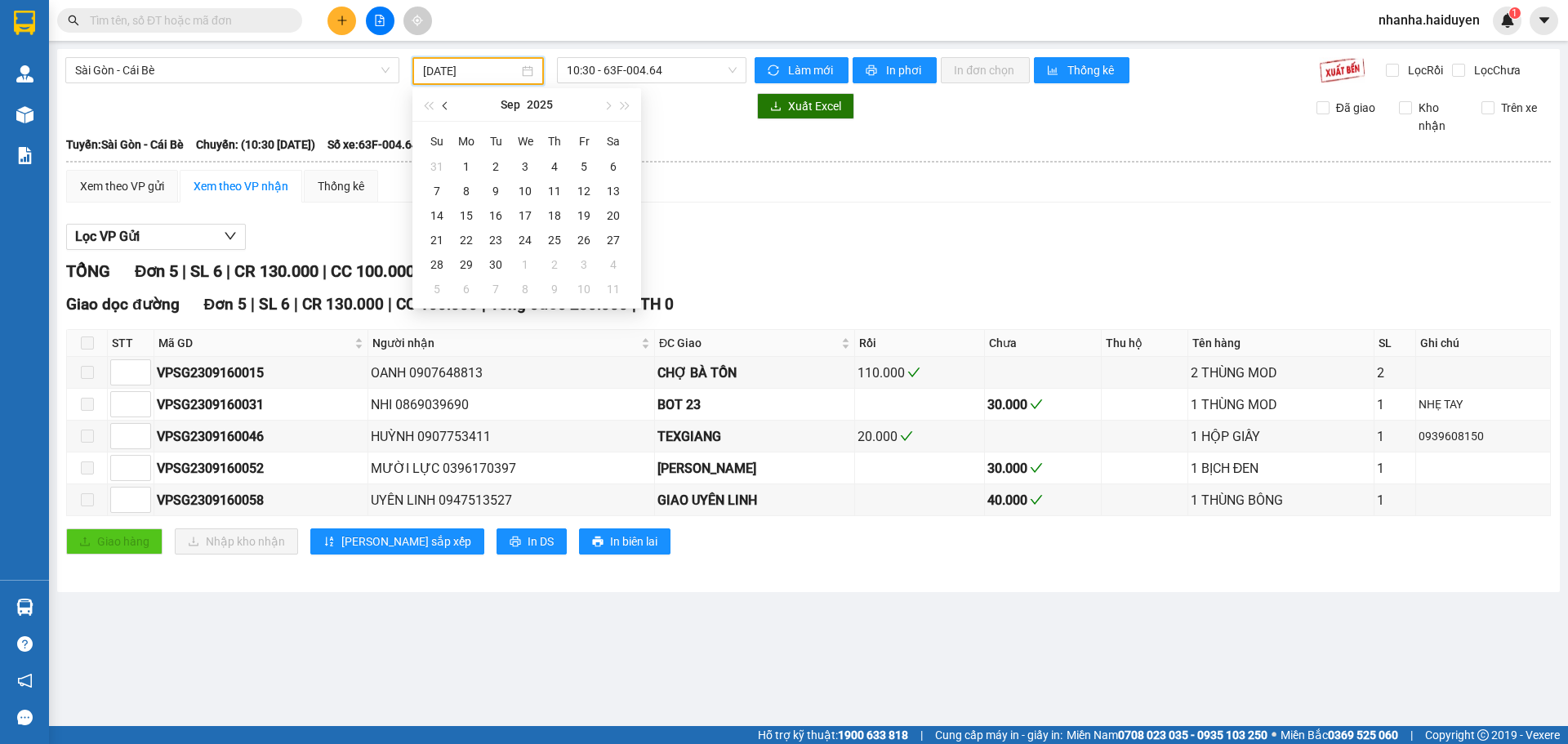
click at [447, 106] on span "button" at bounding box center [446, 106] width 8 height 8
drag, startPoint x: 470, startPoint y: 214, endPoint x: 595, endPoint y: 102, distance: 167.8
click at [470, 214] on div "11" at bounding box center [466, 215] width 19 height 19
type input "[DATE]"
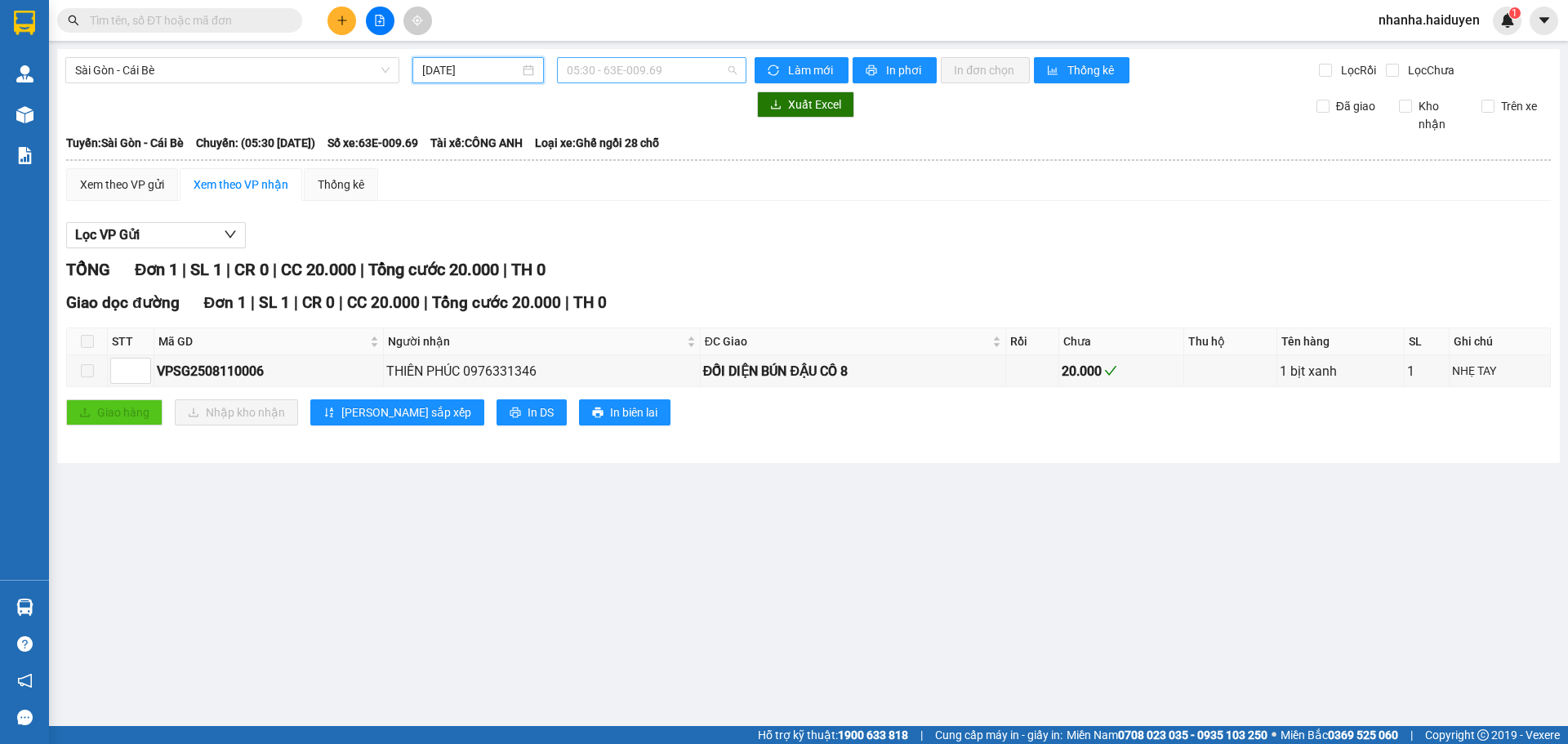
click at [615, 73] on span "05:30 - 63E-009.69" at bounding box center [652, 70] width 170 height 25
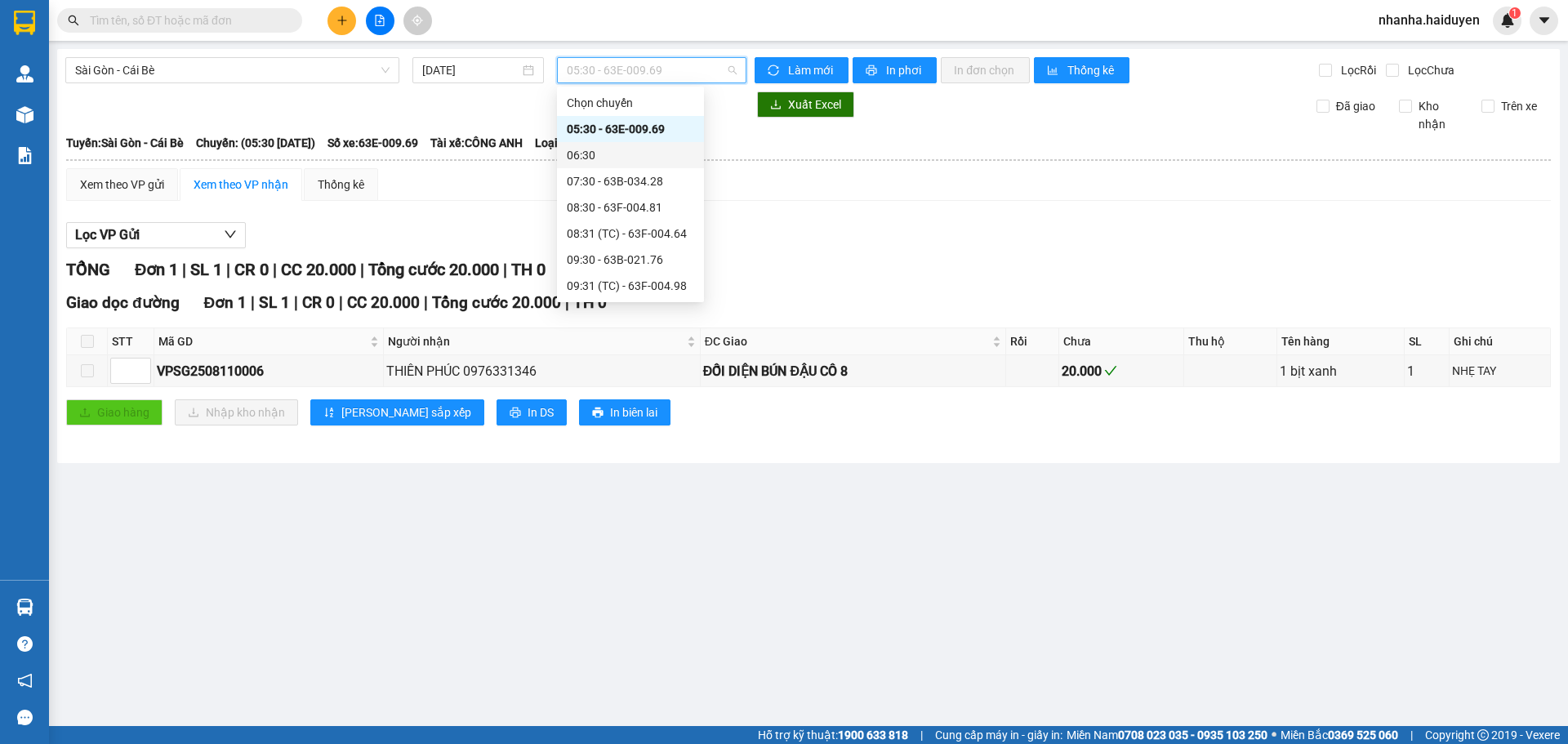
click at [593, 154] on div "06:30" at bounding box center [631, 155] width 128 height 18
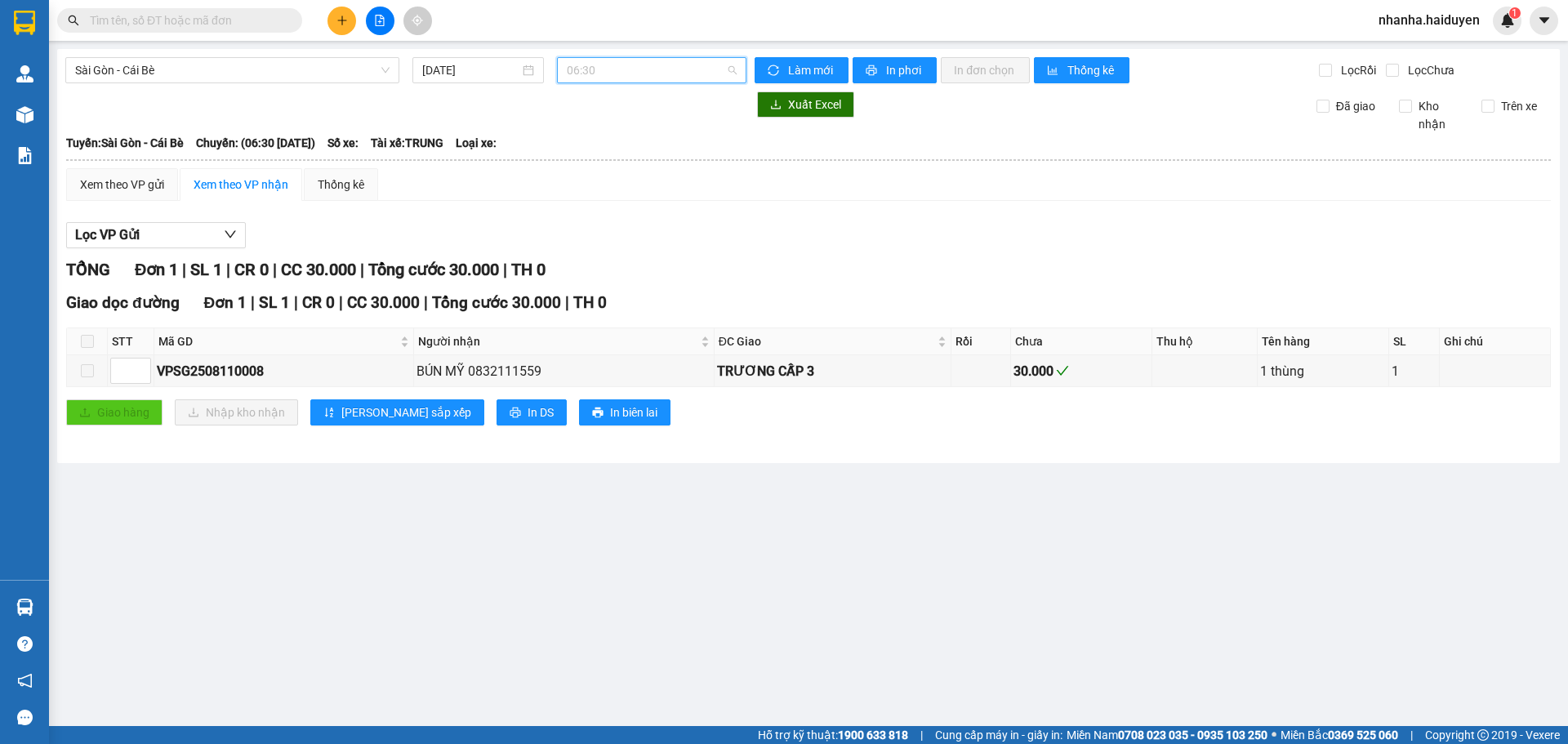
click at [628, 72] on span "06:30" at bounding box center [652, 70] width 170 height 25
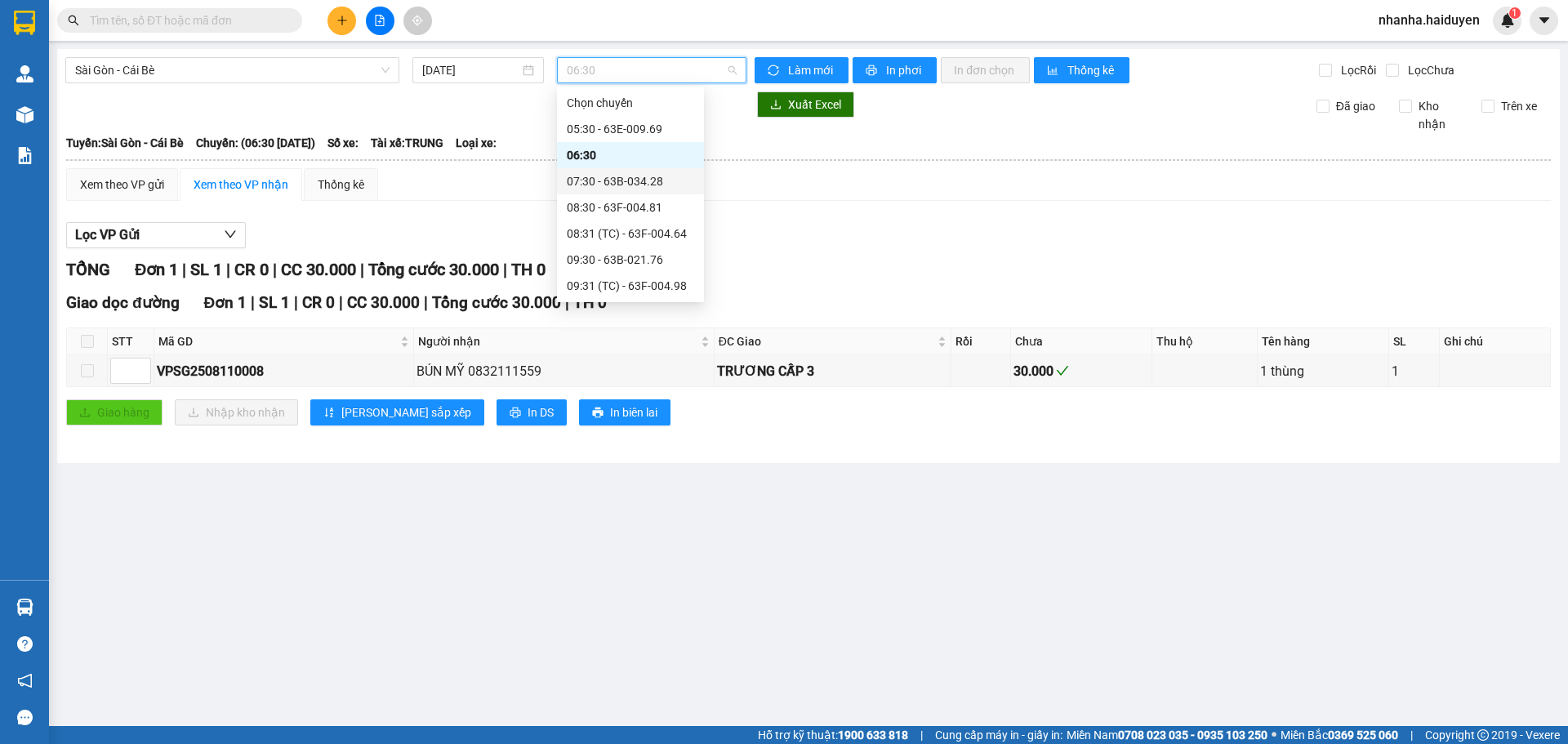
click at [594, 174] on div "07:30 - 63B-034.28" at bounding box center [631, 181] width 128 height 18
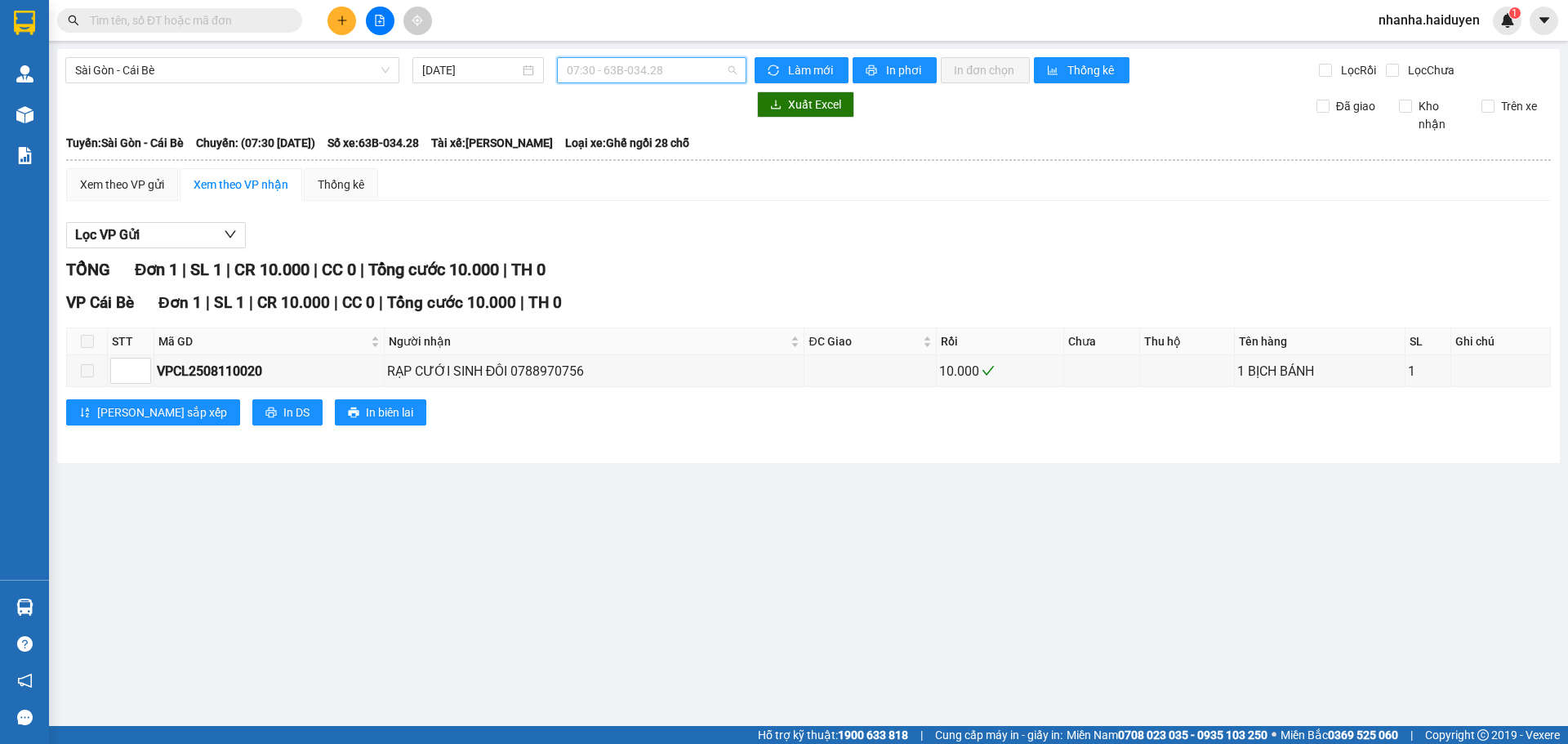
click at [647, 74] on span "07:30 - 63B-034.28" at bounding box center [652, 70] width 170 height 25
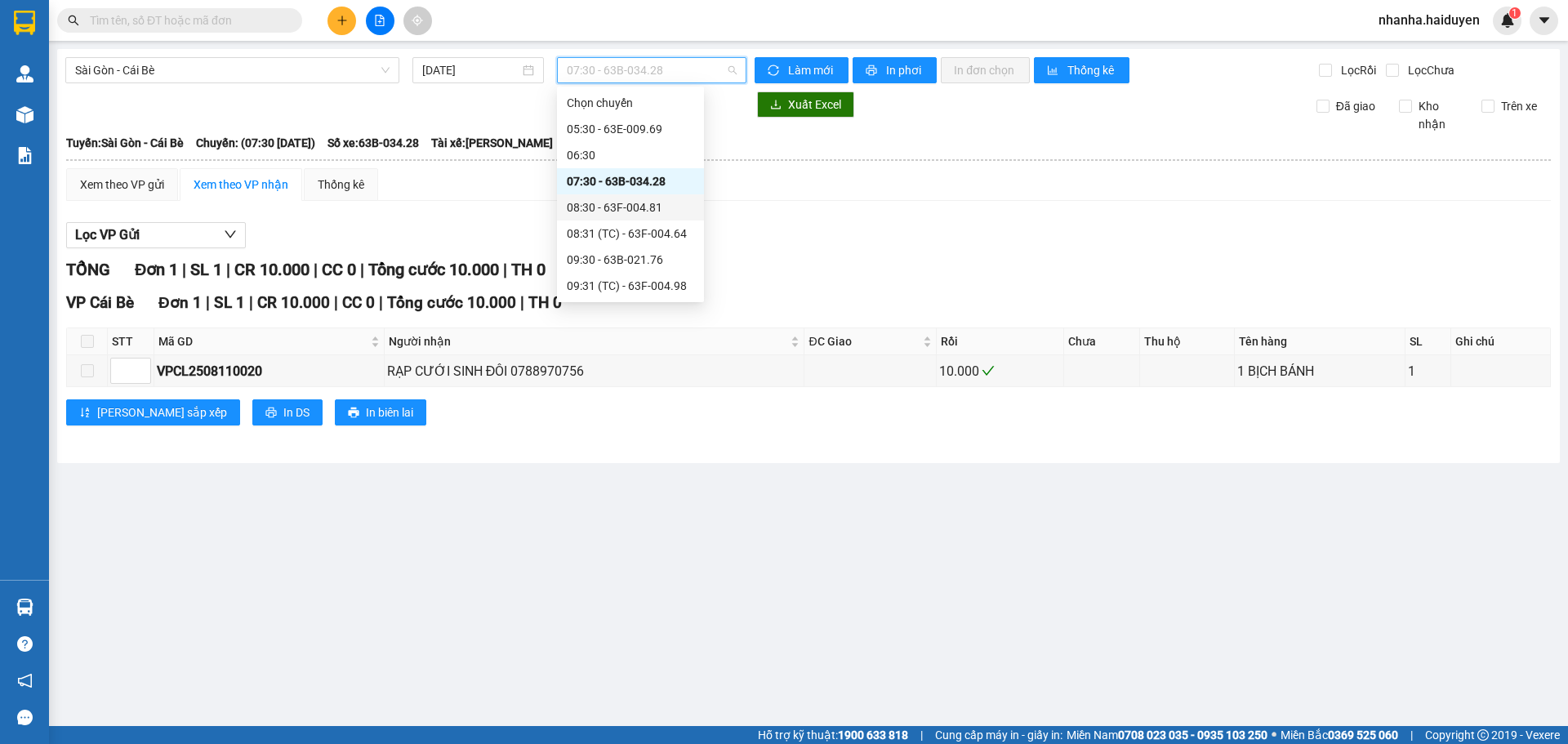
click at [609, 196] on div "08:30 - 63F-004.81" at bounding box center [631, 207] width 147 height 26
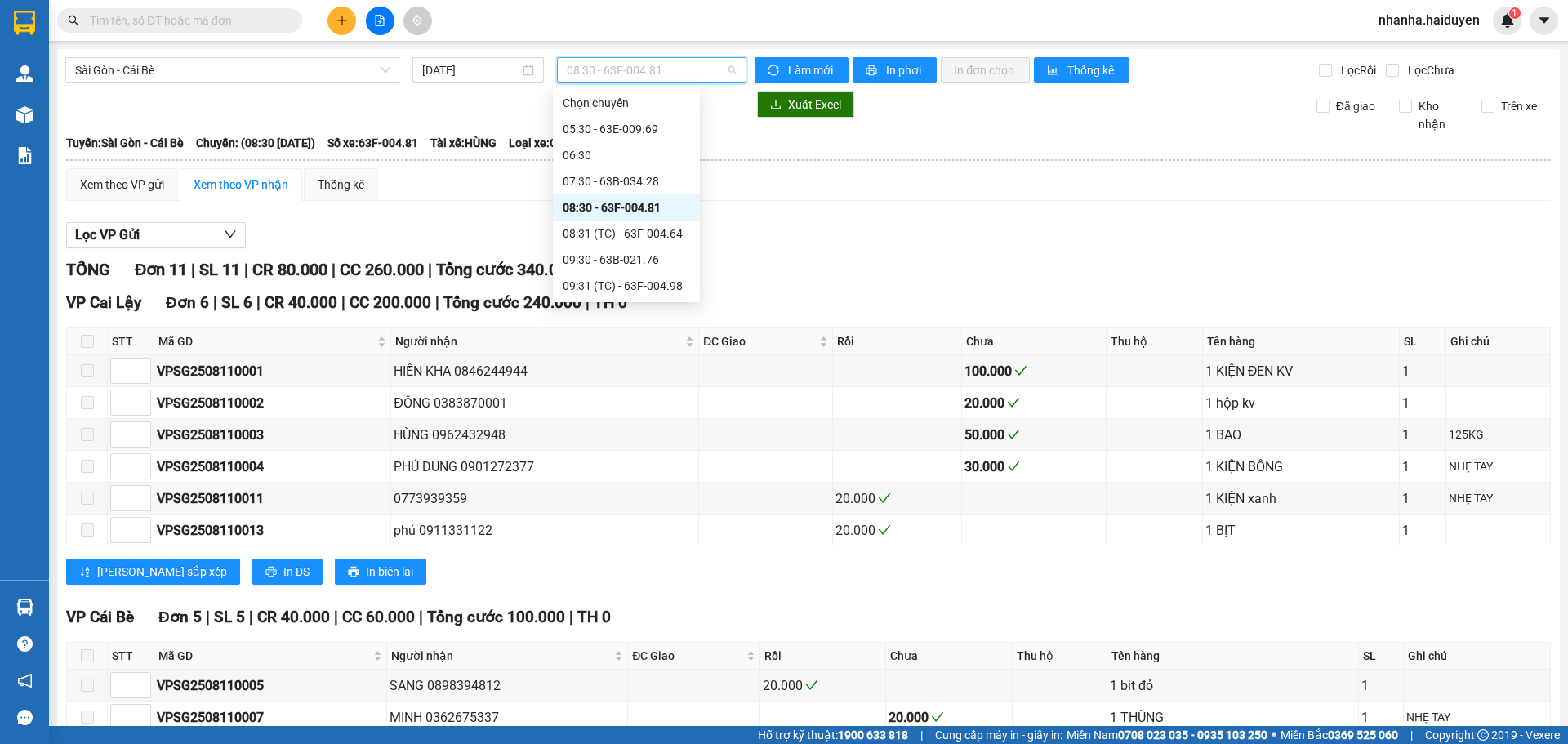
click at [638, 67] on span "08:30 - 63F-004.81" at bounding box center [652, 70] width 170 height 25
drag, startPoint x: 620, startPoint y: 233, endPoint x: 487, endPoint y: 197, distance: 137.8
click at [487, 197] on body "Kết quả tìm kiếm ( 0 ) Bộ lọc Gửi 3 ngày gần nhất No Data nhanha.haiduyen 1 Quả…" at bounding box center [784, 372] width 1568 height 744
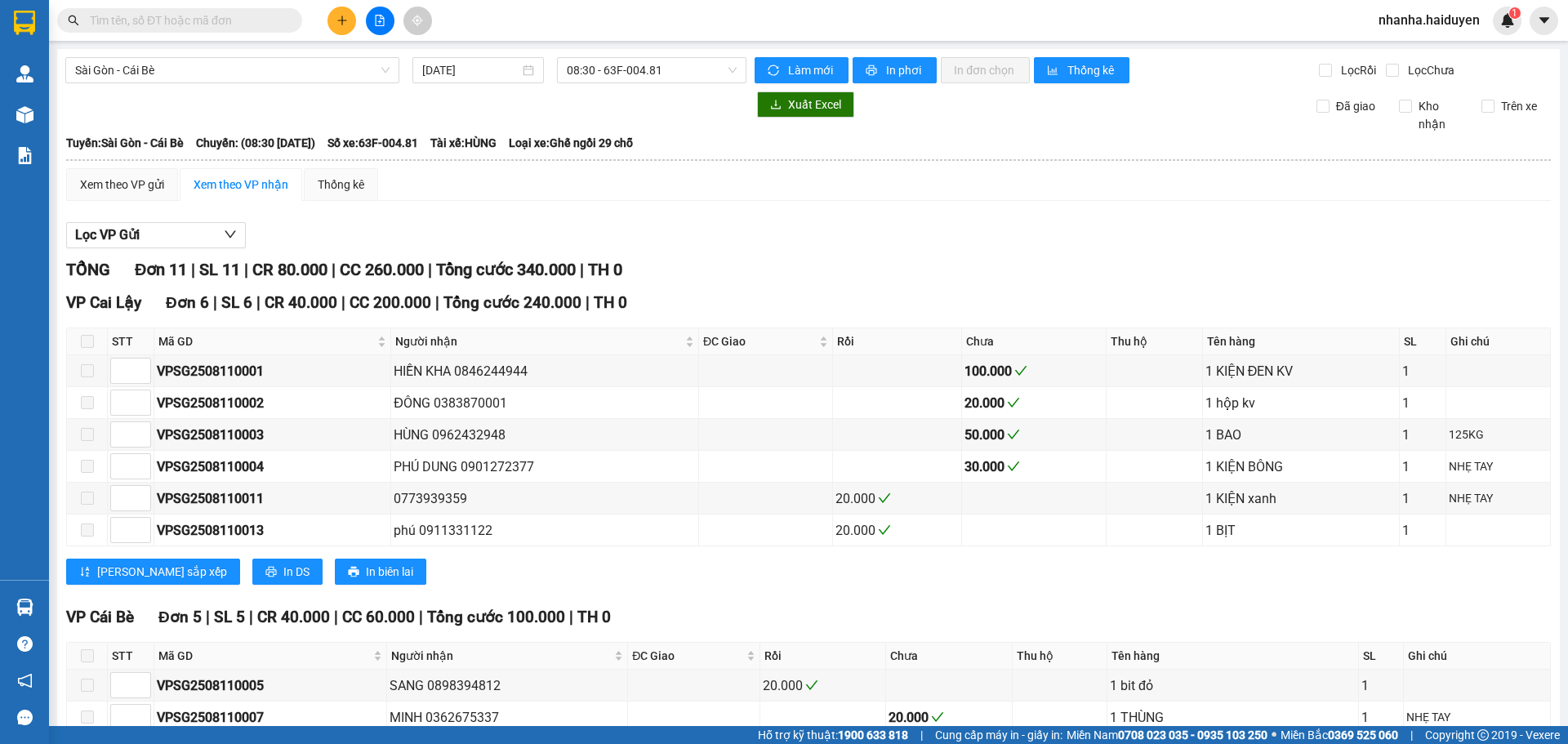
click at [487, 196] on div "Xem theo VP gửi Xem theo VP nhận Thống kê" at bounding box center [808, 184] width 1485 height 32
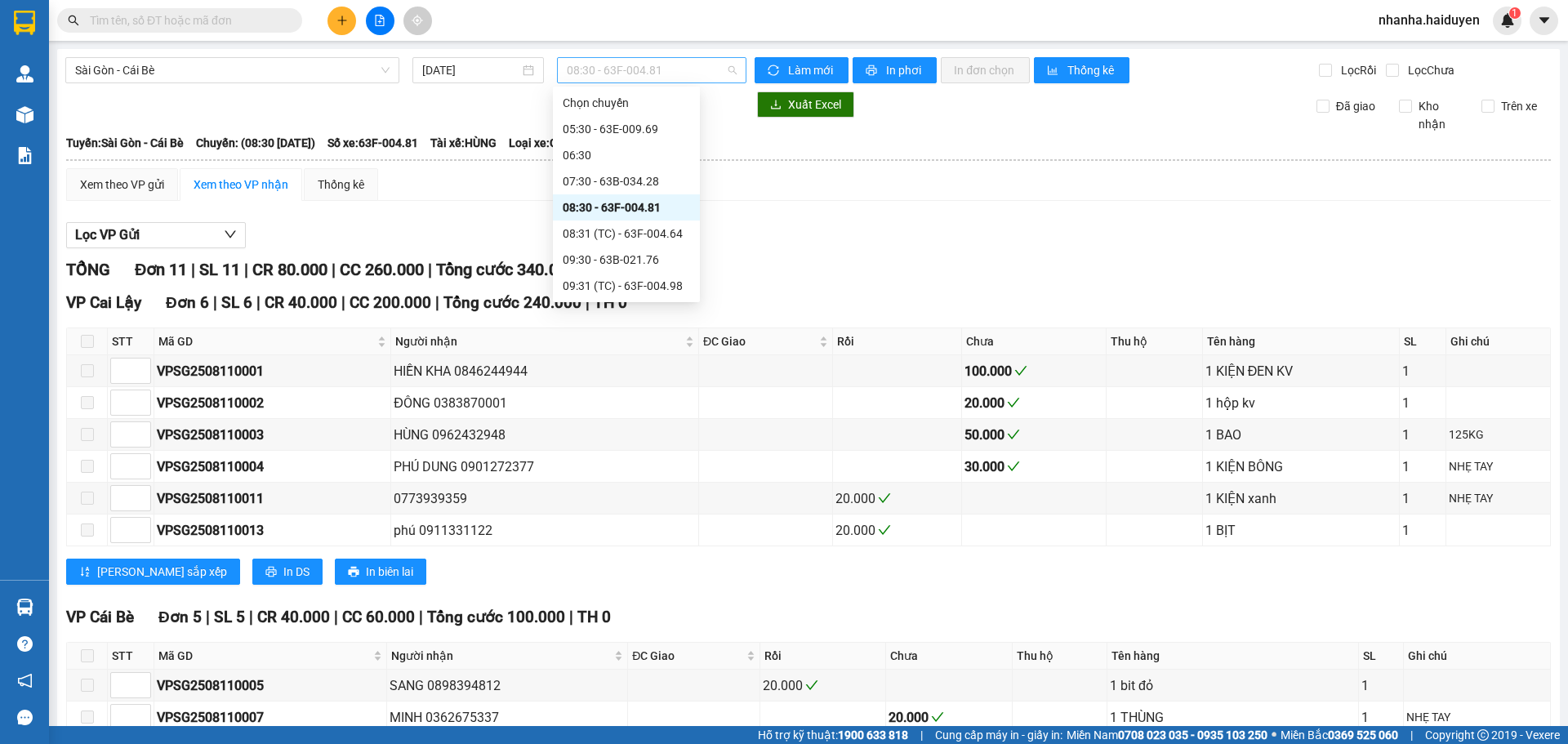
click at [636, 70] on span "08:30 - 63F-004.81" at bounding box center [652, 70] width 170 height 25
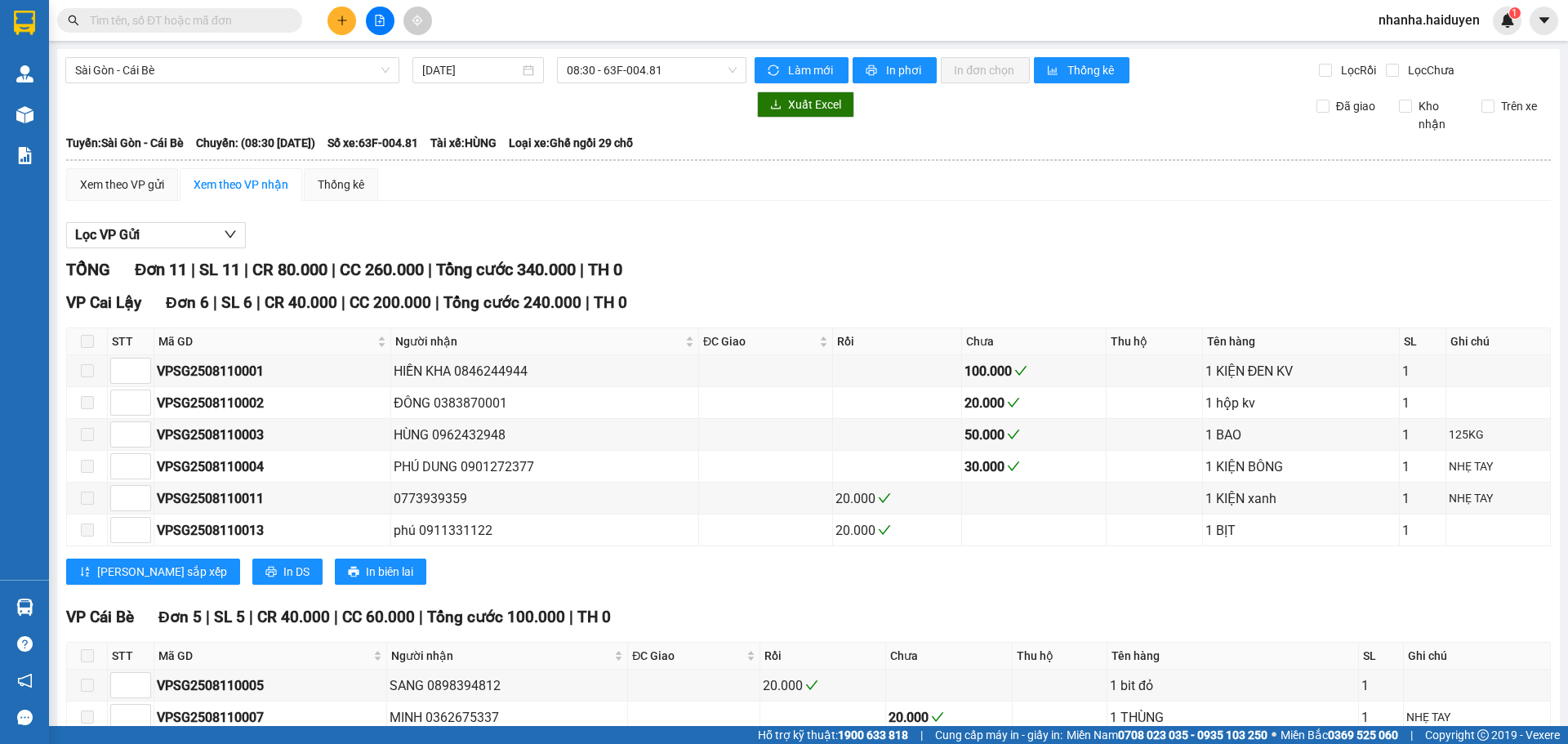
click at [475, 238] on div "Lọc VP Gửi" at bounding box center [808, 235] width 1485 height 27
drag, startPoint x: 459, startPoint y: 370, endPoint x: 448, endPoint y: 371, distance: 11.0
click at [518, 374] on div "HIỀN KHA 0846244944" at bounding box center [544, 371] width 302 height 20
drag, startPoint x: 155, startPoint y: 370, endPoint x: 264, endPoint y: 370, distance: 109.0
click at [264, 370] on td "VPSG2508110001" at bounding box center [272, 371] width 237 height 32
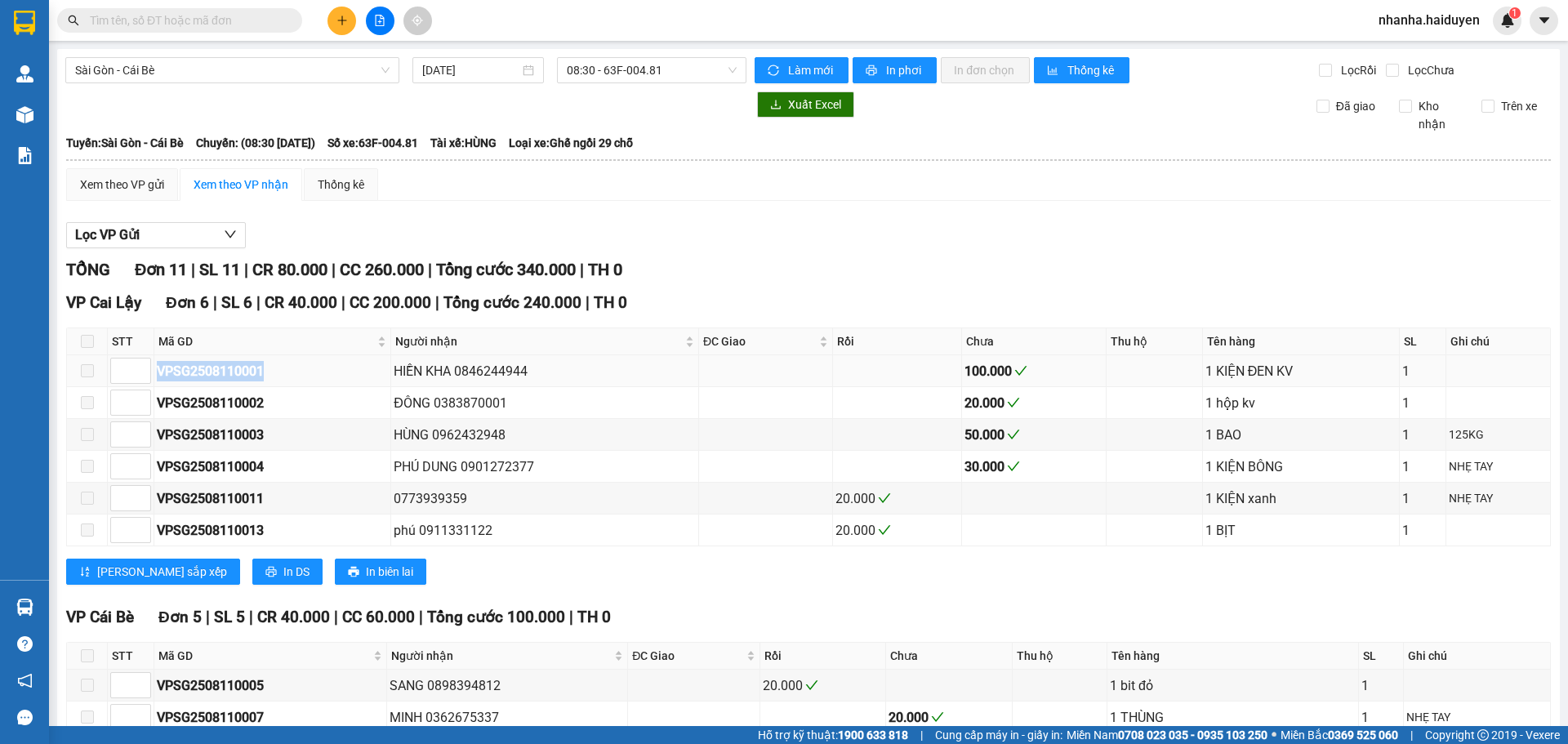
copy div "VPSG2508110001"
click at [219, 12] on input "text" at bounding box center [186, 20] width 192 height 18
paste input "VPSG2508110001"
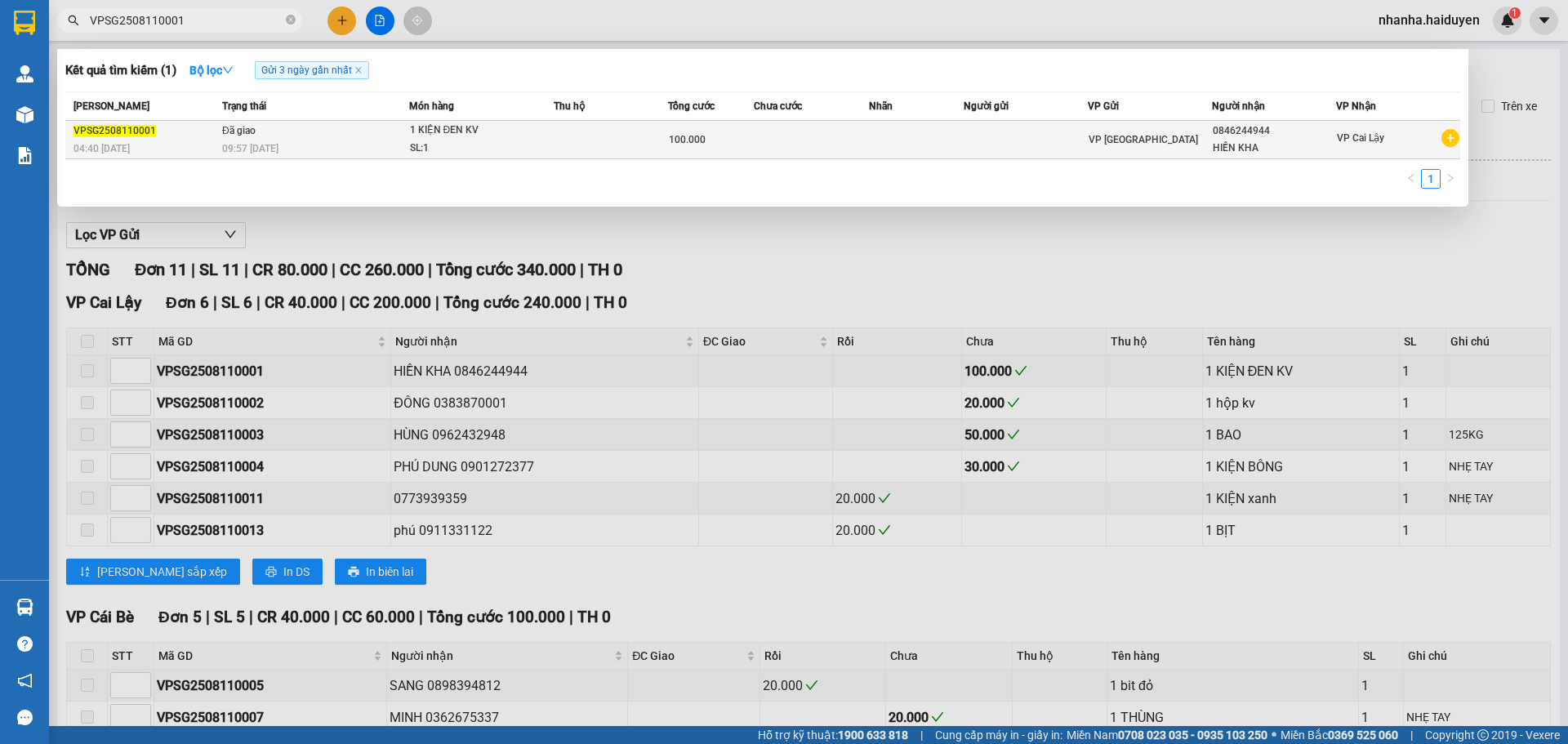
type input "VPSG2508110001"
click at [332, 141] on div "09:57 [DATE]" at bounding box center [315, 149] width 186 height 18
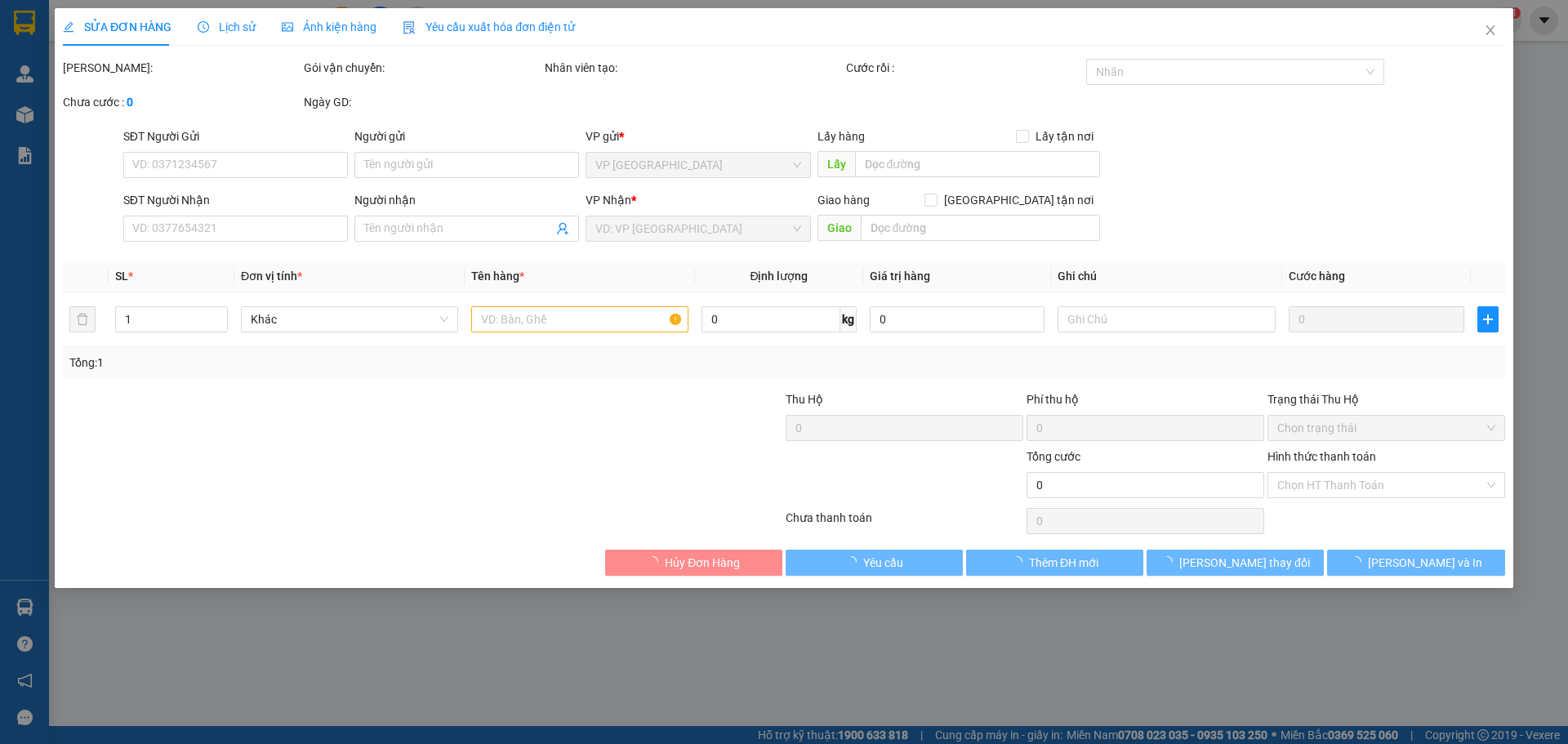
type input "0846244944"
type input "HIỀN KHA"
type input "100.000"
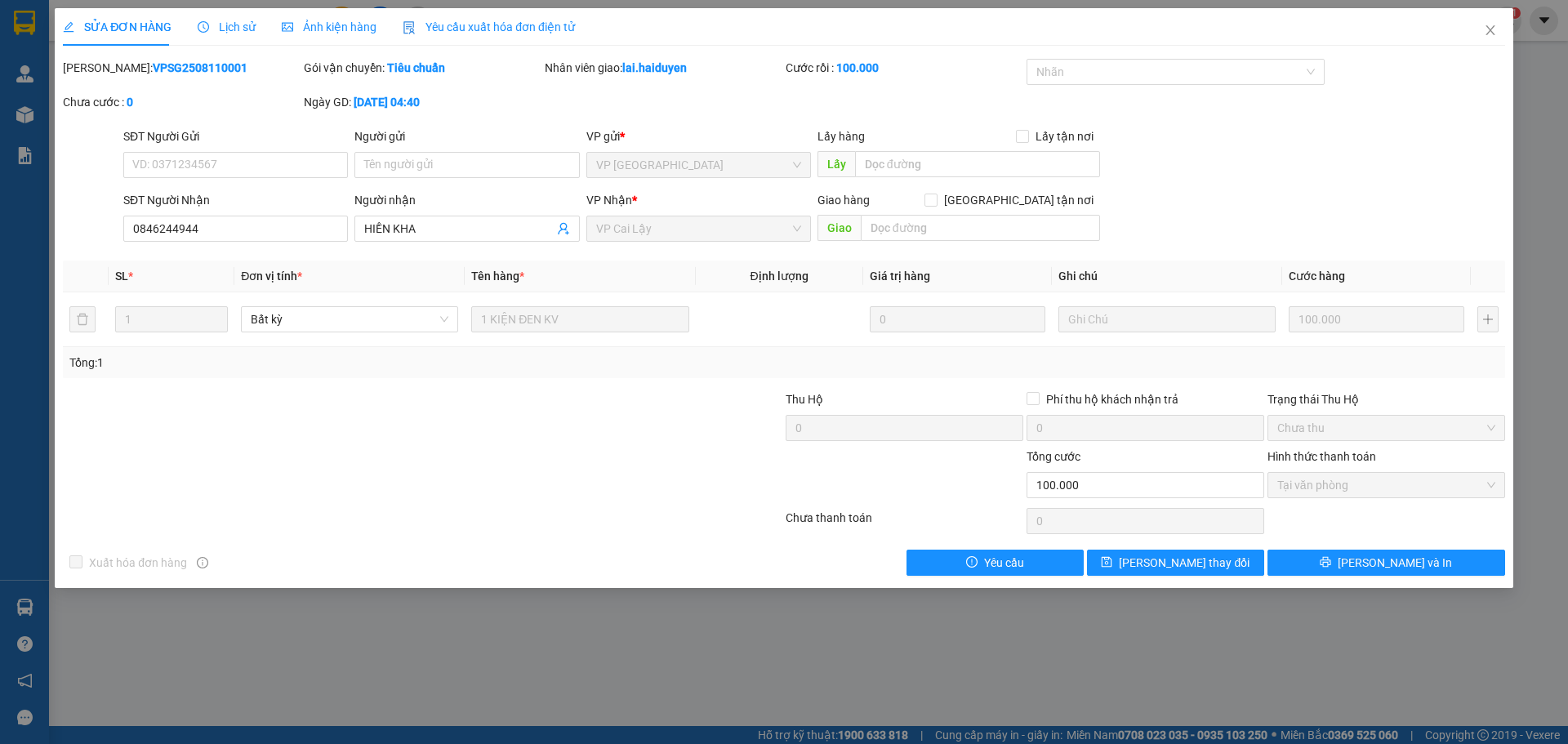
click at [239, 23] on span "Lịch sử" at bounding box center [227, 26] width 58 height 13
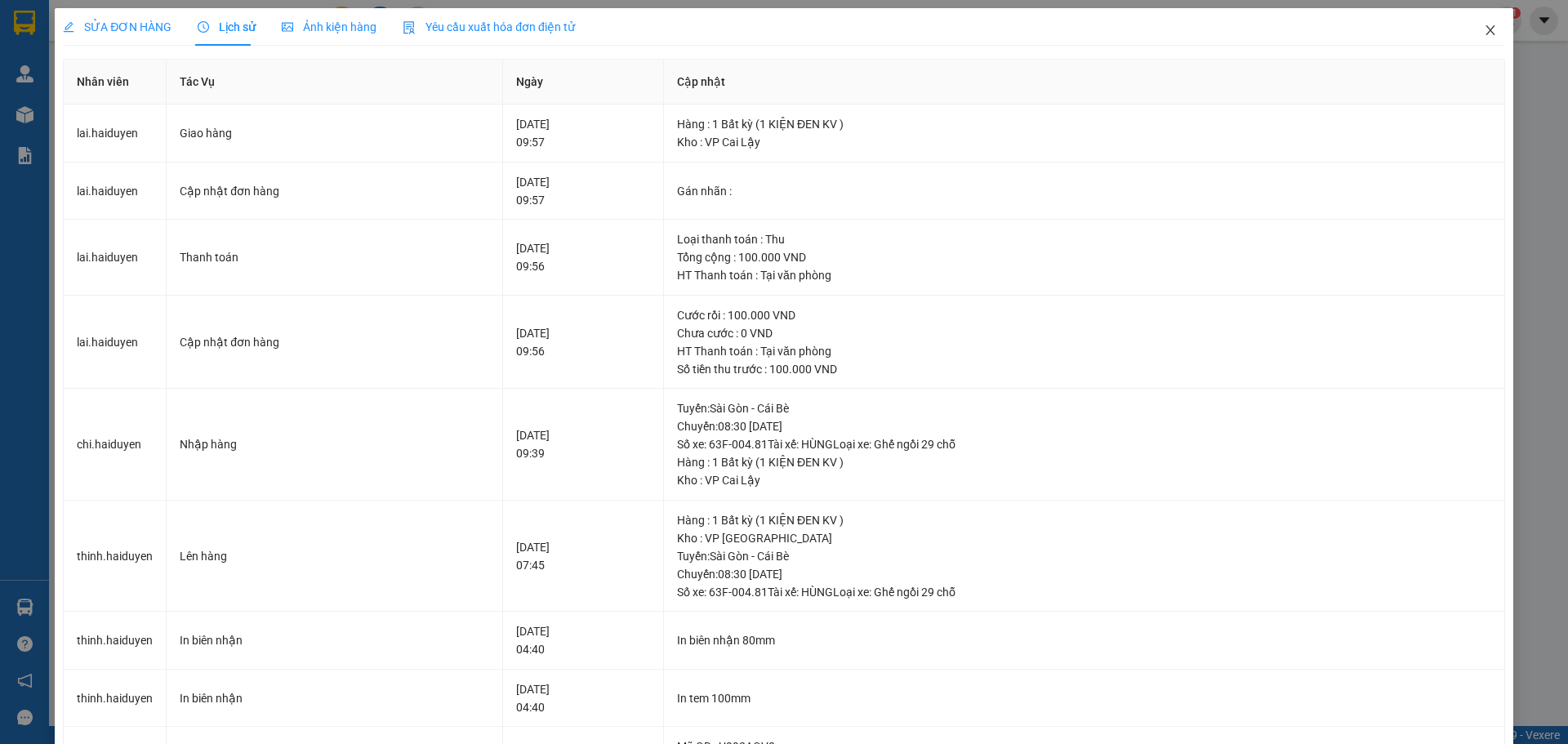
click at [1474, 24] on span "Close" at bounding box center [1490, 31] width 46 height 46
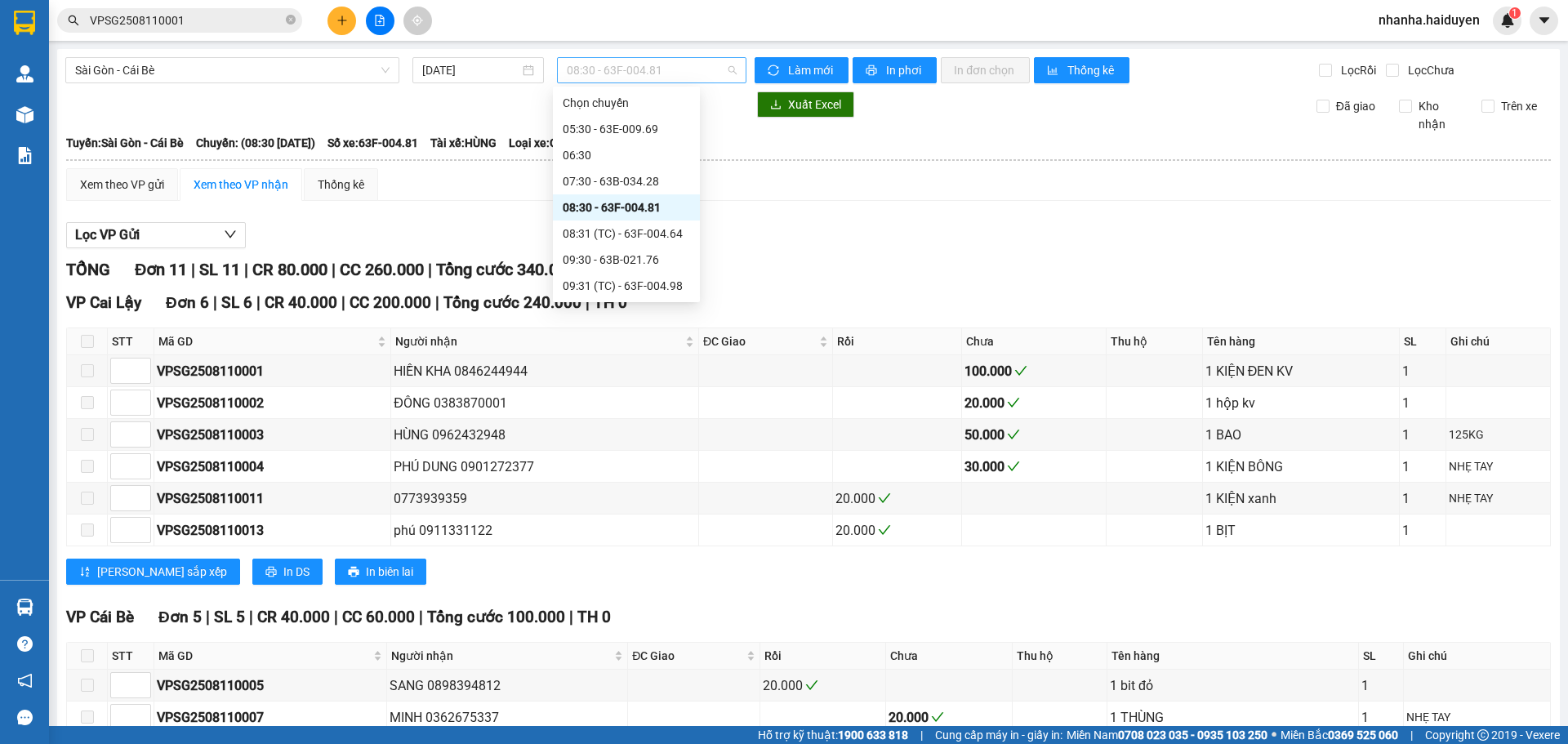
click at [608, 67] on span "08:30 - 63F-004.81" at bounding box center [652, 70] width 170 height 25
click at [592, 230] on div "08:31 (TC) - 63F-004.64" at bounding box center [626, 234] width 128 height 18
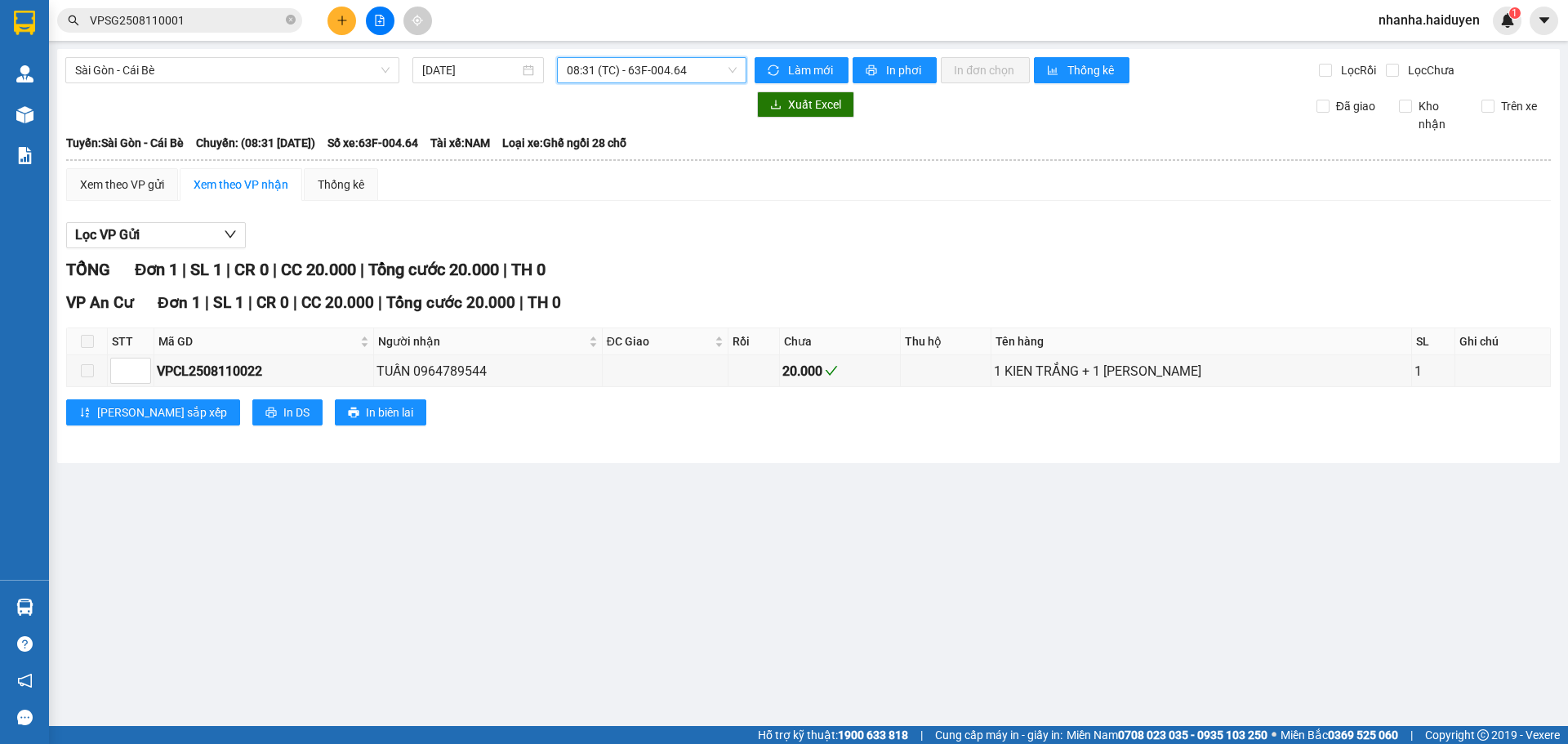
click at [613, 67] on span "08:31 (TC) - 63F-004.64" at bounding box center [652, 70] width 170 height 25
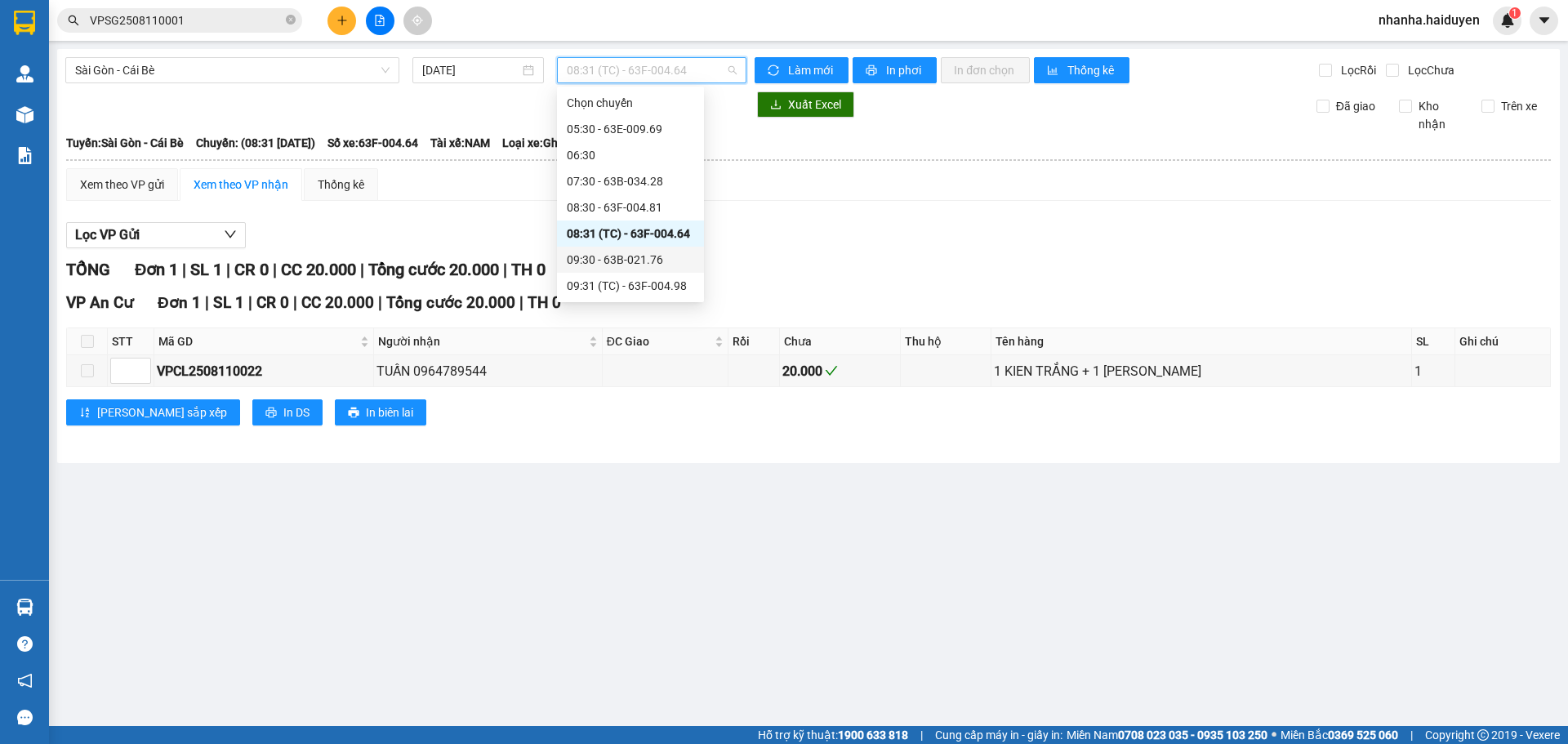
click at [596, 258] on div "09:30 - 63B-021.76" at bounding box center [631, 260] width 128 height 18
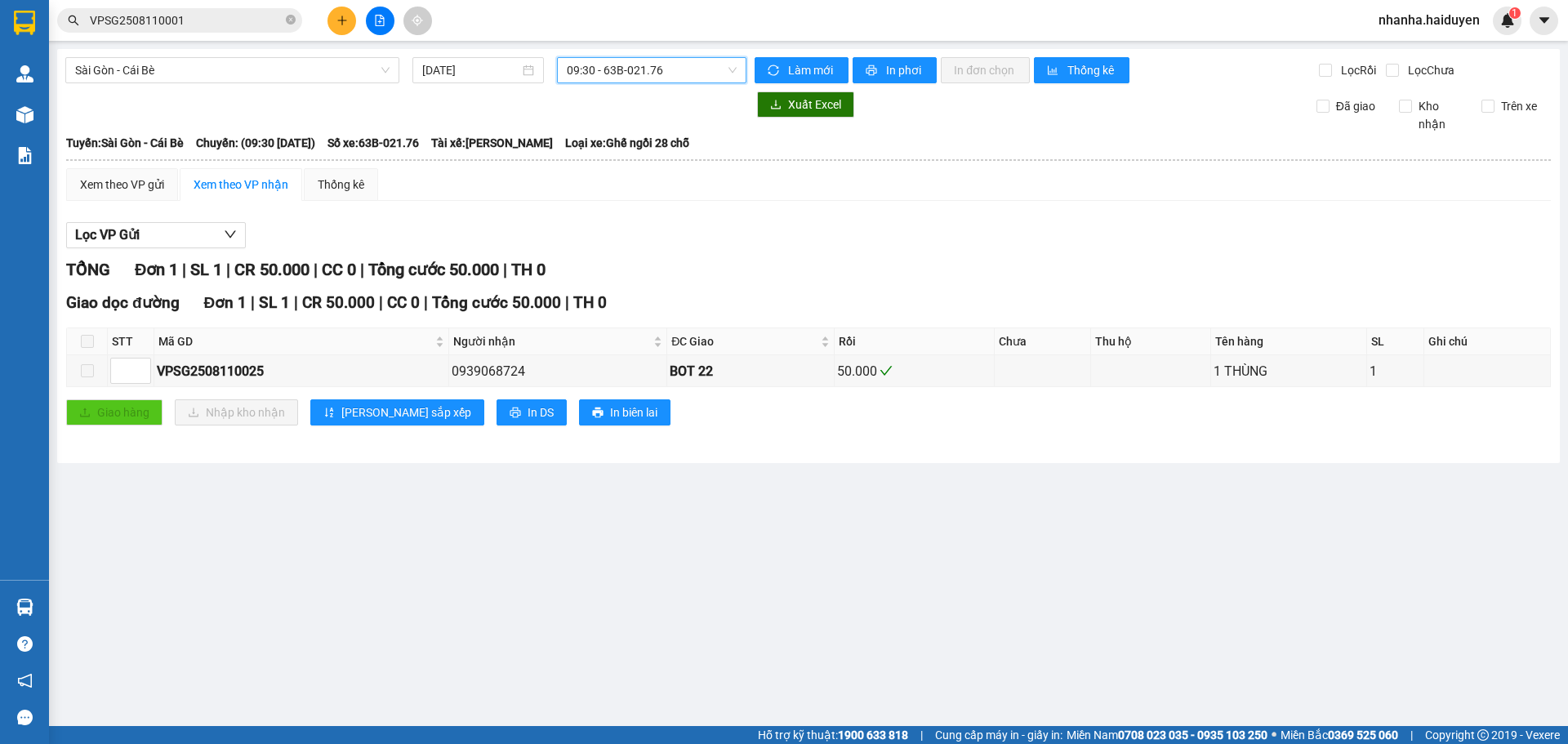
click at [620, 63] on span "09:30 - 63B-021.76" at bounding box center [652, 70] width 170 height 25
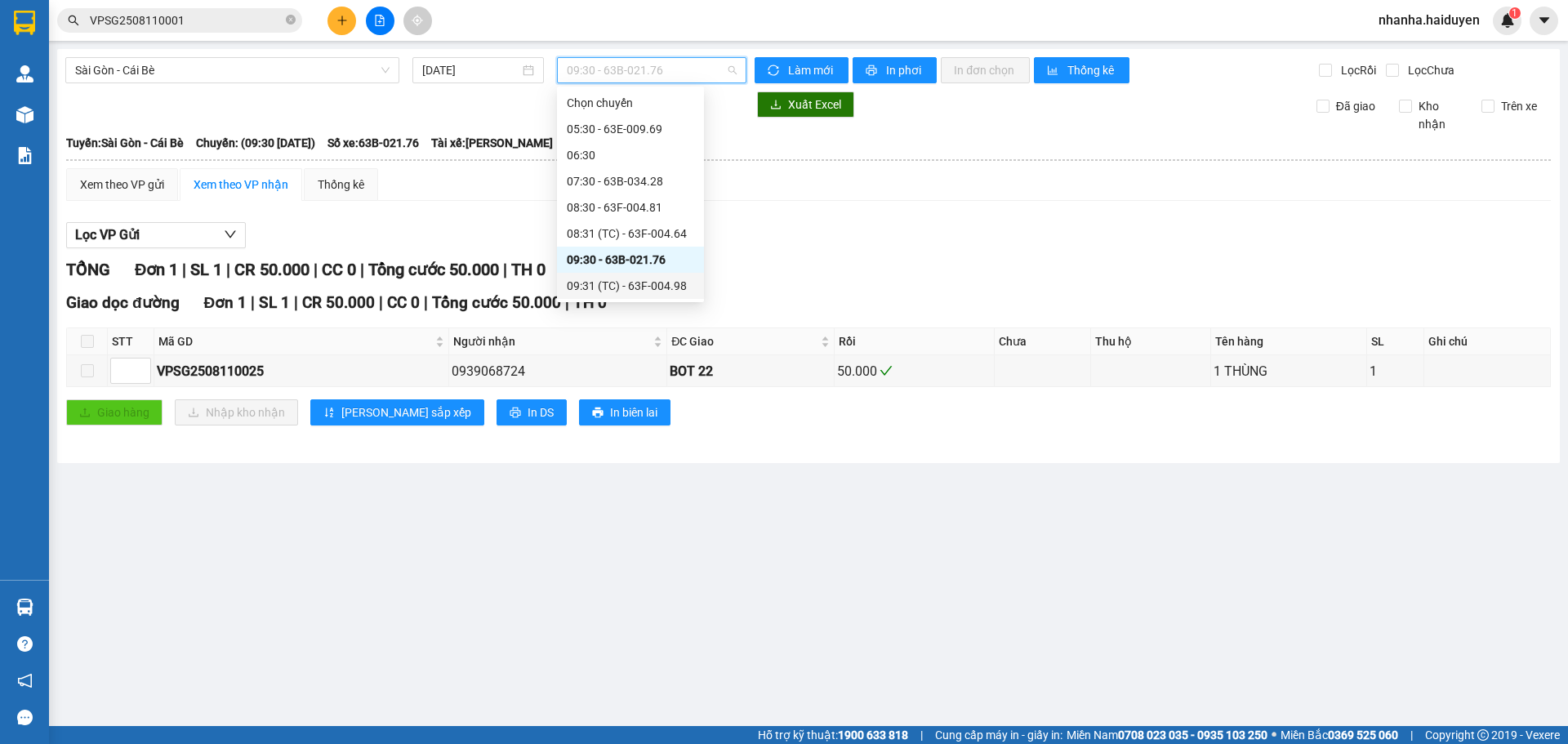
click at [610, 286] on div "09:31 (TC) - 63F-004.98" at bounding box center [631, 285] width 128 height 18
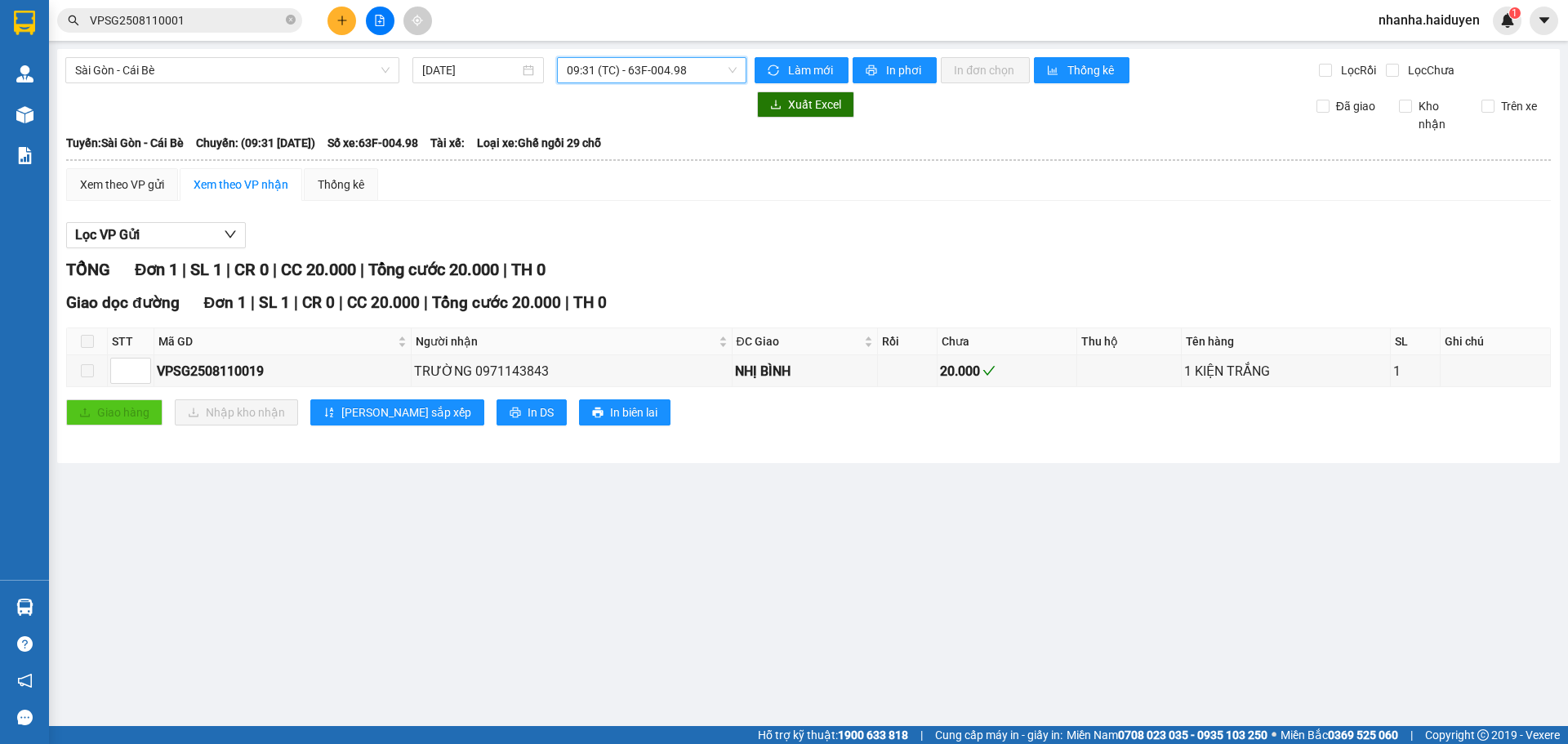
click at [621, 65] on span "09:31 (TC) - 63F-004.98" at bounding box center [652, 70] width 170 height 25
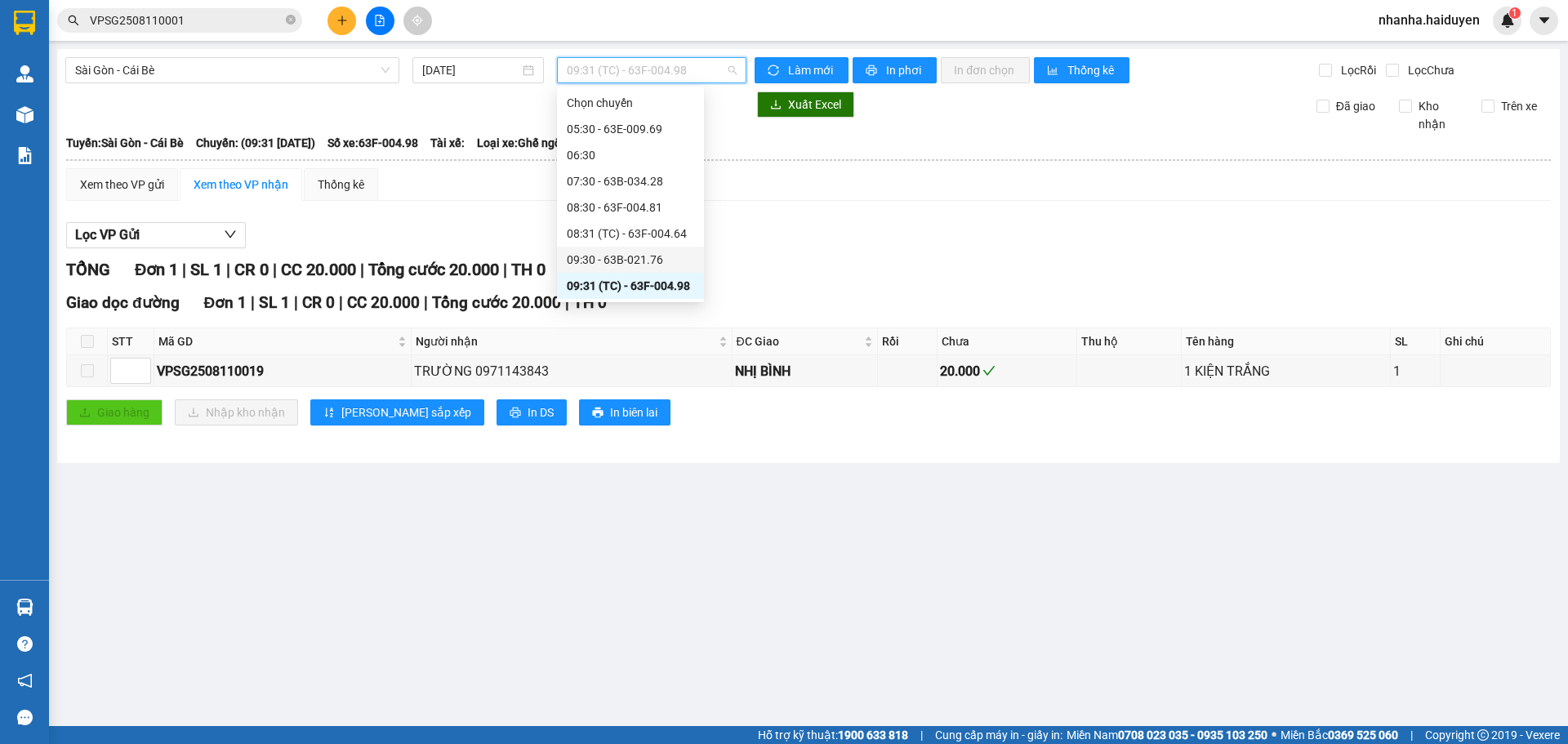
click at [609, 252] on div "09:30 - 63B-021.76" at bounding box center [631, 260] width 128 height 18
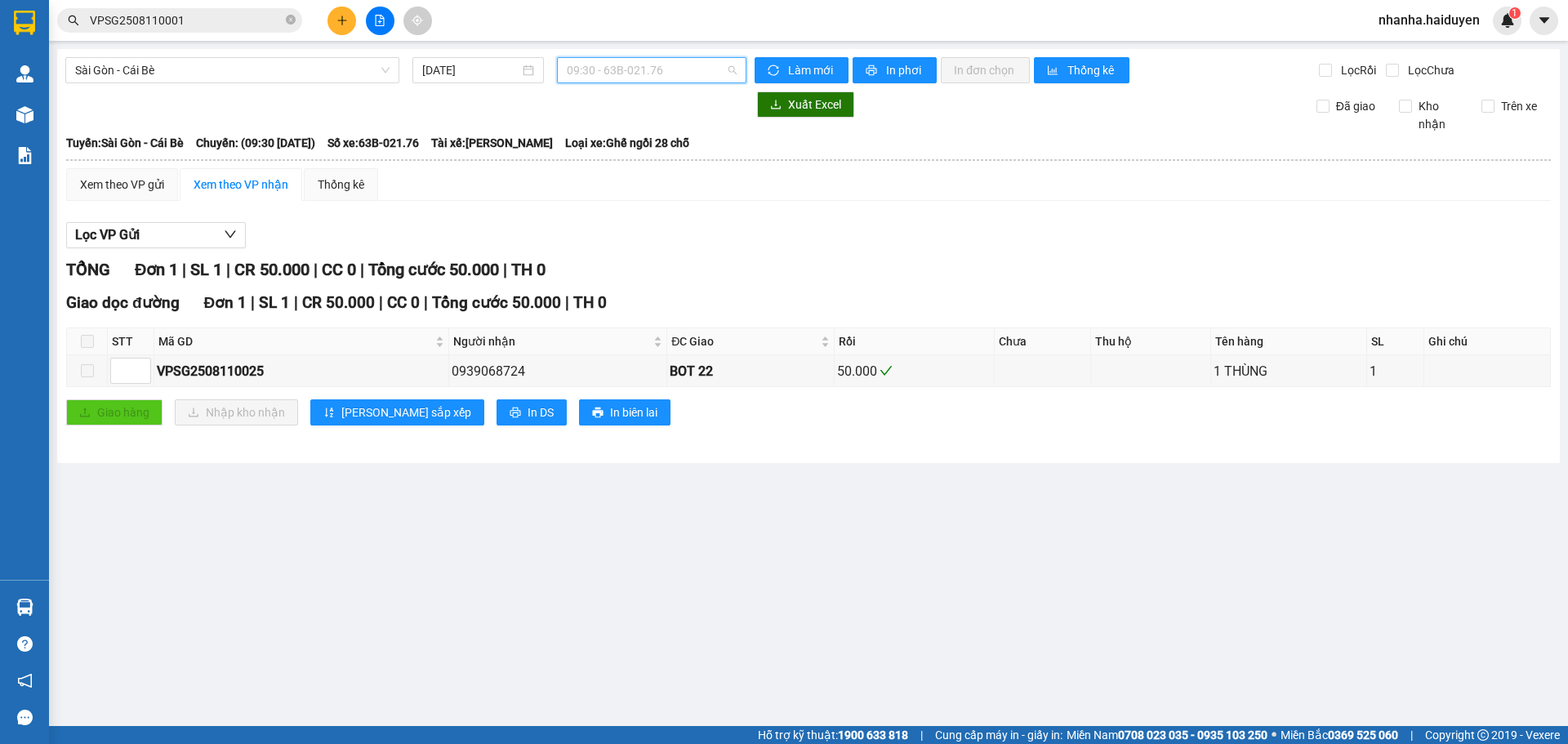
click at [711, 59] on span "09:30 - 63B-021.76" at bounding box center [652, 70] width 170 height 25
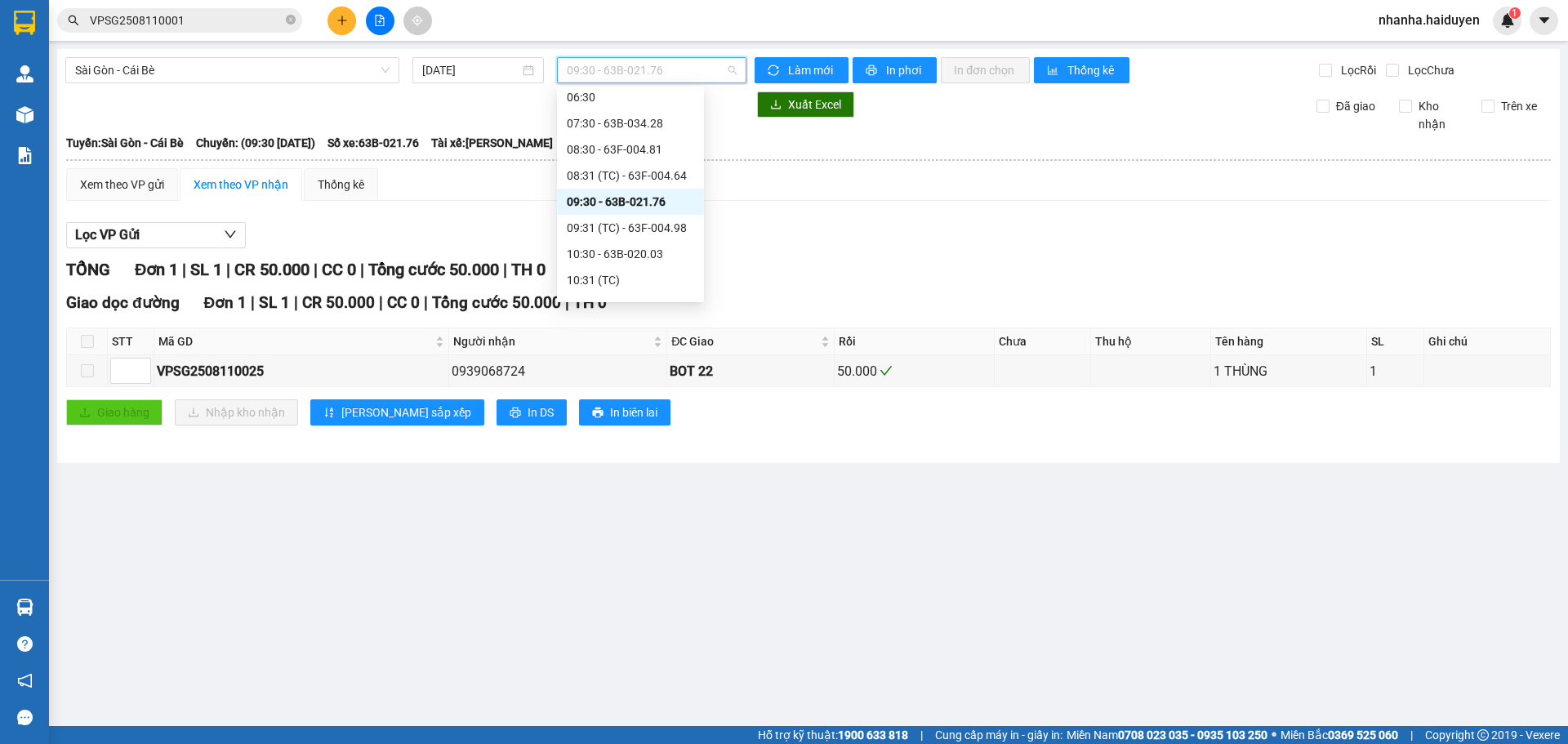
scroll to position [81, 0]
click at [631, 222] on div "10:30 - 63B-020.03" at bounding box center [631, 230] width 128 height 18
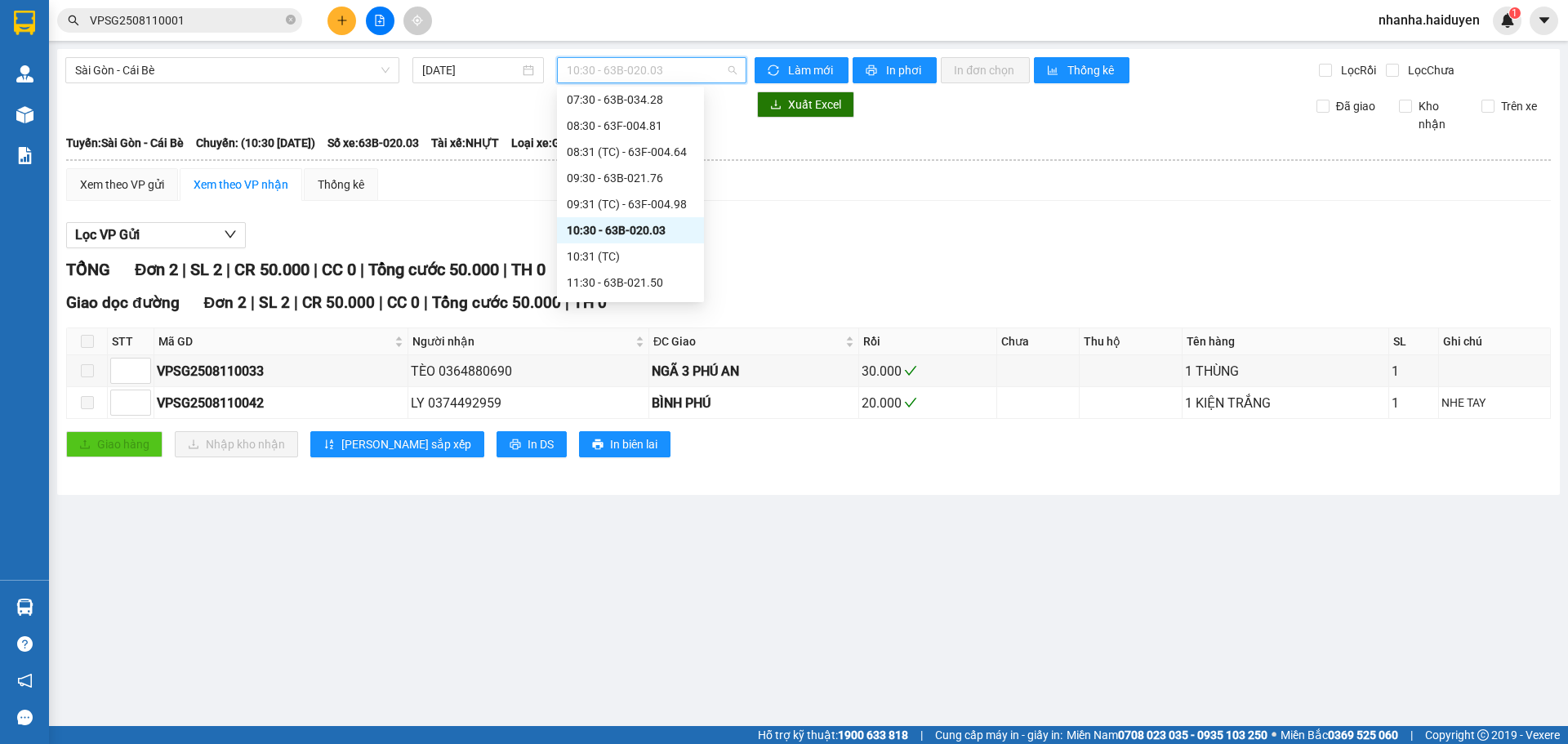
click at [637, 61] on span "10:30 - 63B-020.03" at bounding box center [652, 70] width 170 height 25
click at [634, 250] on div "10:31 (TC)" at bounding box center [631, 256] width 128 height 18
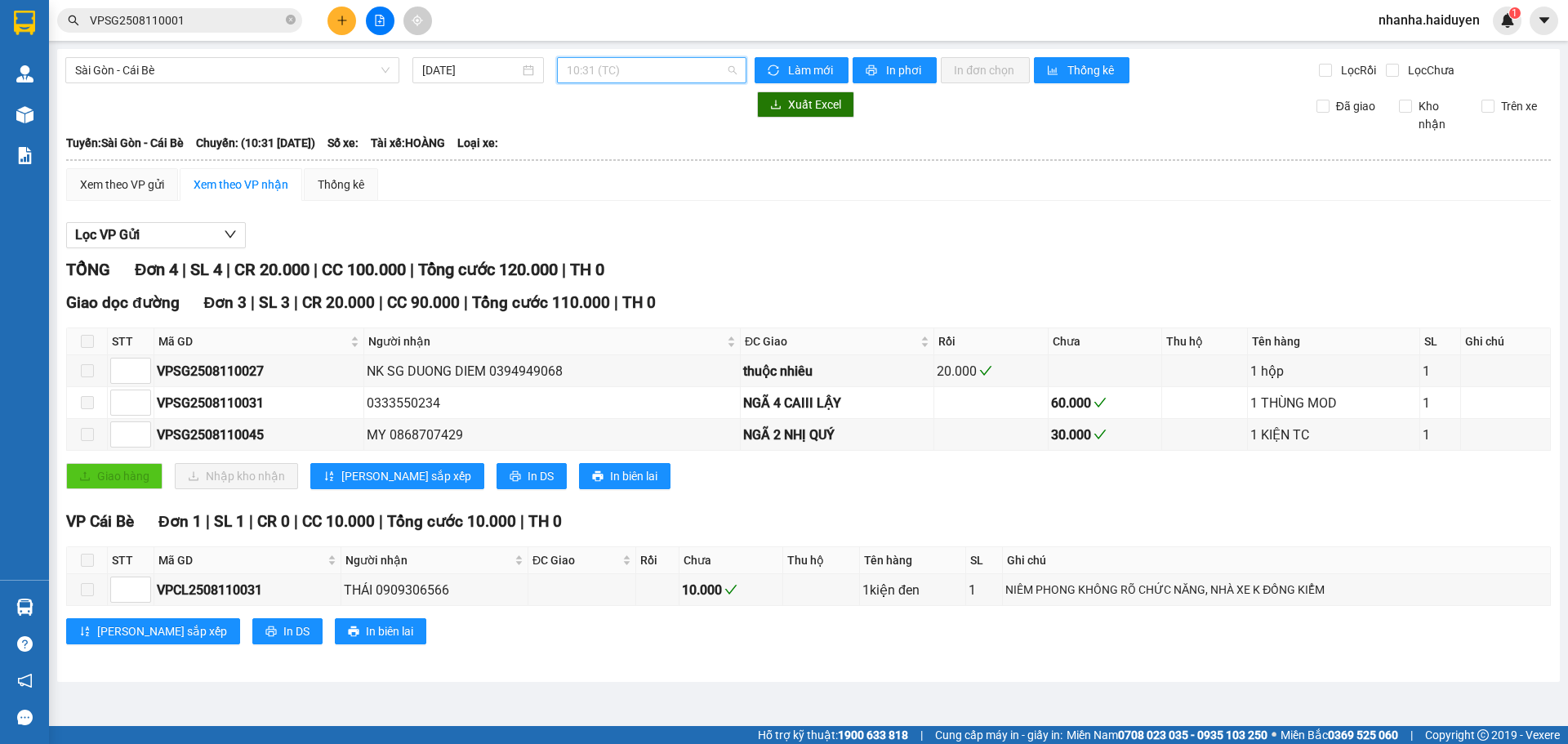
click at [655, 67] on span "10:31 (TC)" at bounding box center [652, 70] width 170 height 25
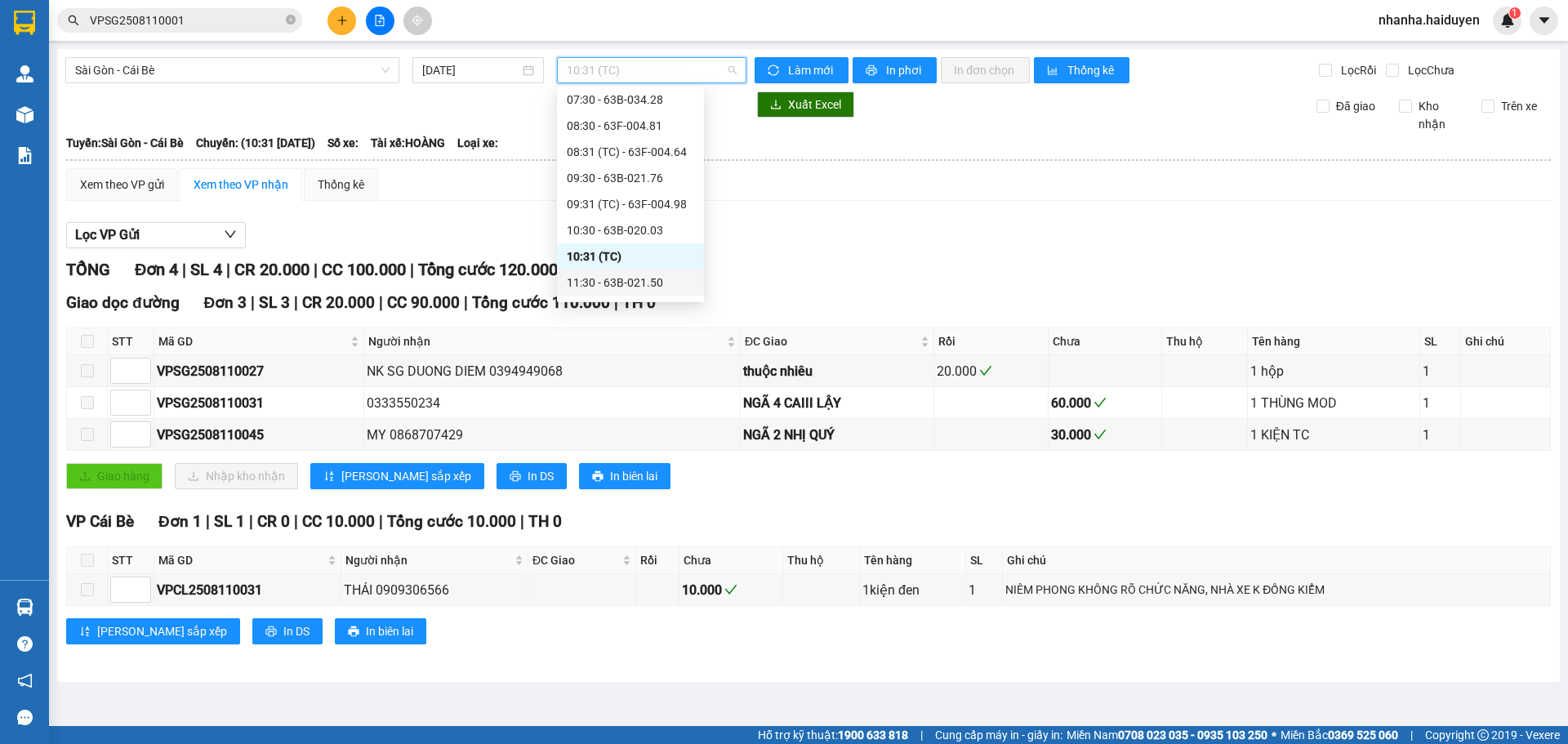
click at [622, 276] on div "11:30 - 63B-021.50" at bounding box center [631, 283] width 128 height 18
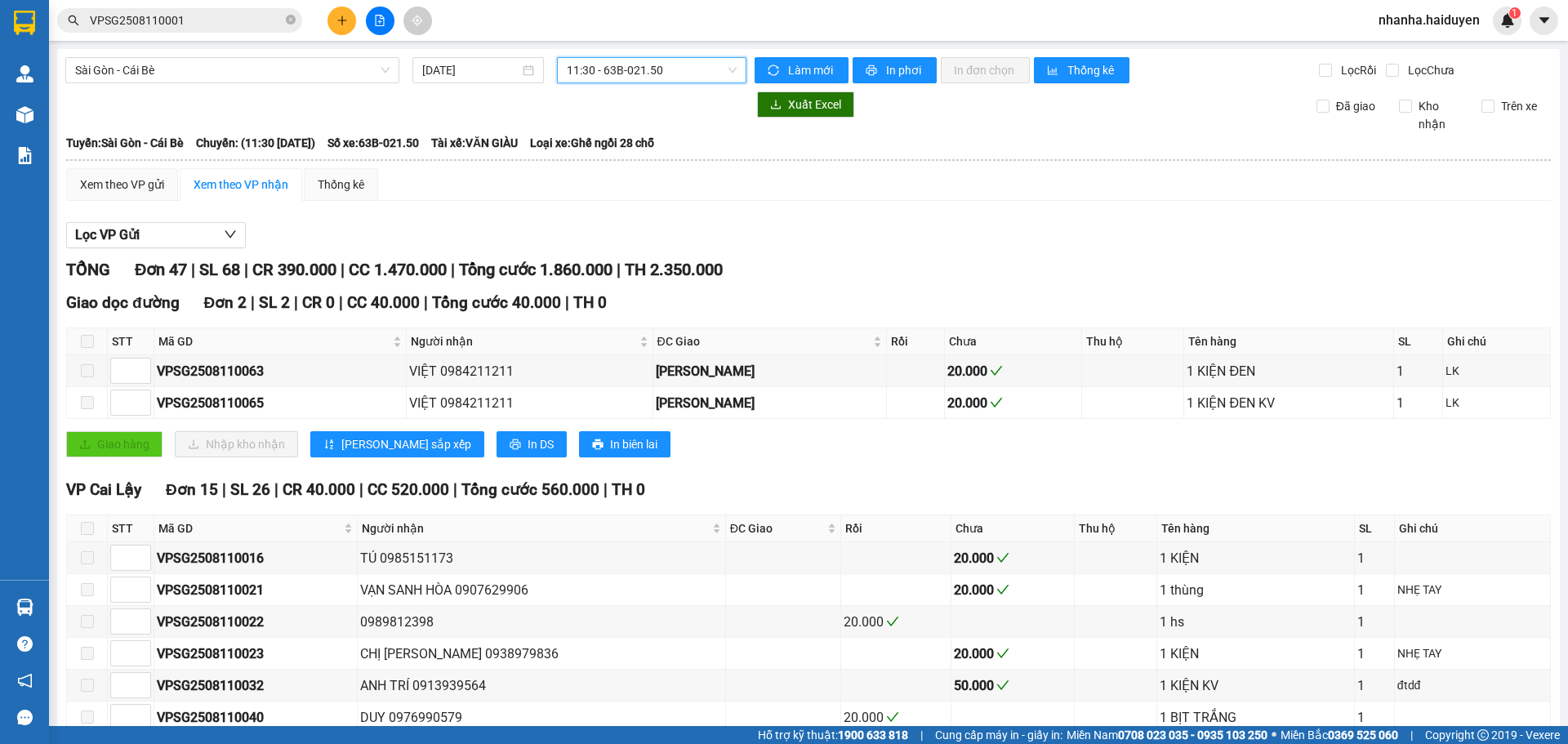
click at [634, 70] on span "11:30 - 63B-021.50" at bounding box center [652, 70] width 170 height 25
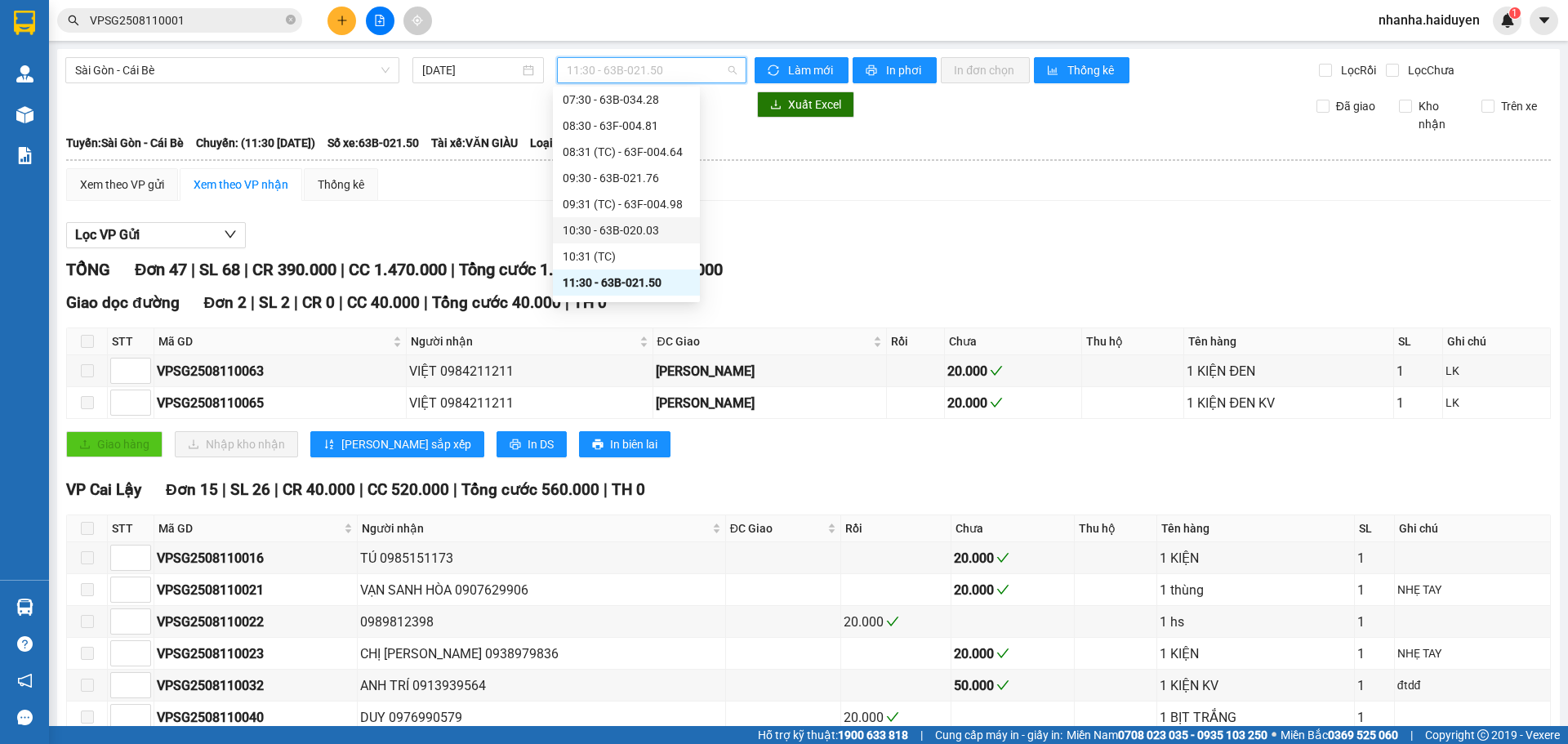
scroll to position [164, 0]
click at [613, 219] on div "11:31 (TC) - 63B-021.31" at bounding box center [626, 227] width 128 height 18
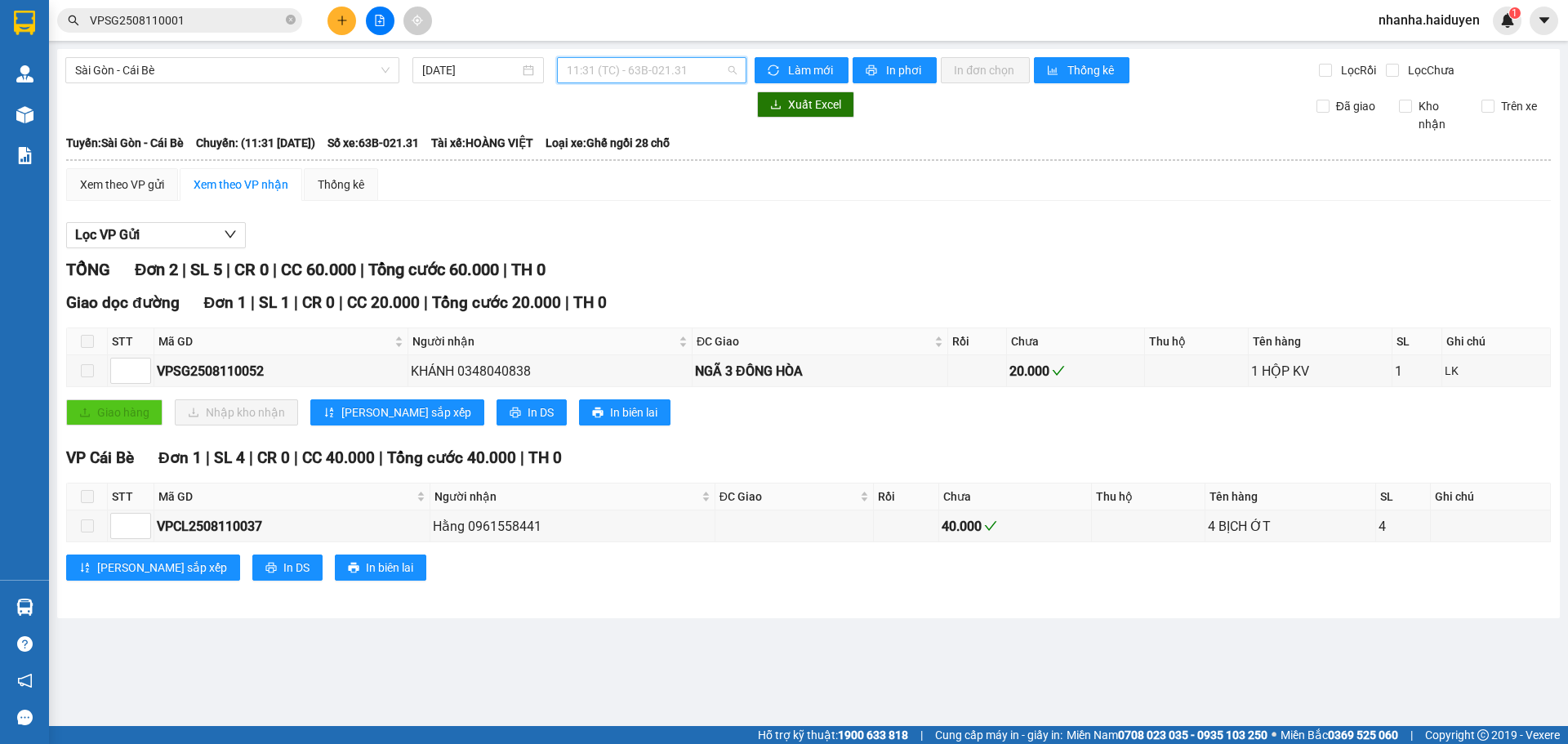
drag, startPoint x: 628, startPoint y: 59, endPoint x: 630, endPoint y: 77, distance: 18.1
click at [629, 59] on span "11:31 (TC) - 63B-021.31" at bounding box center [652, 70] width 170 height 25
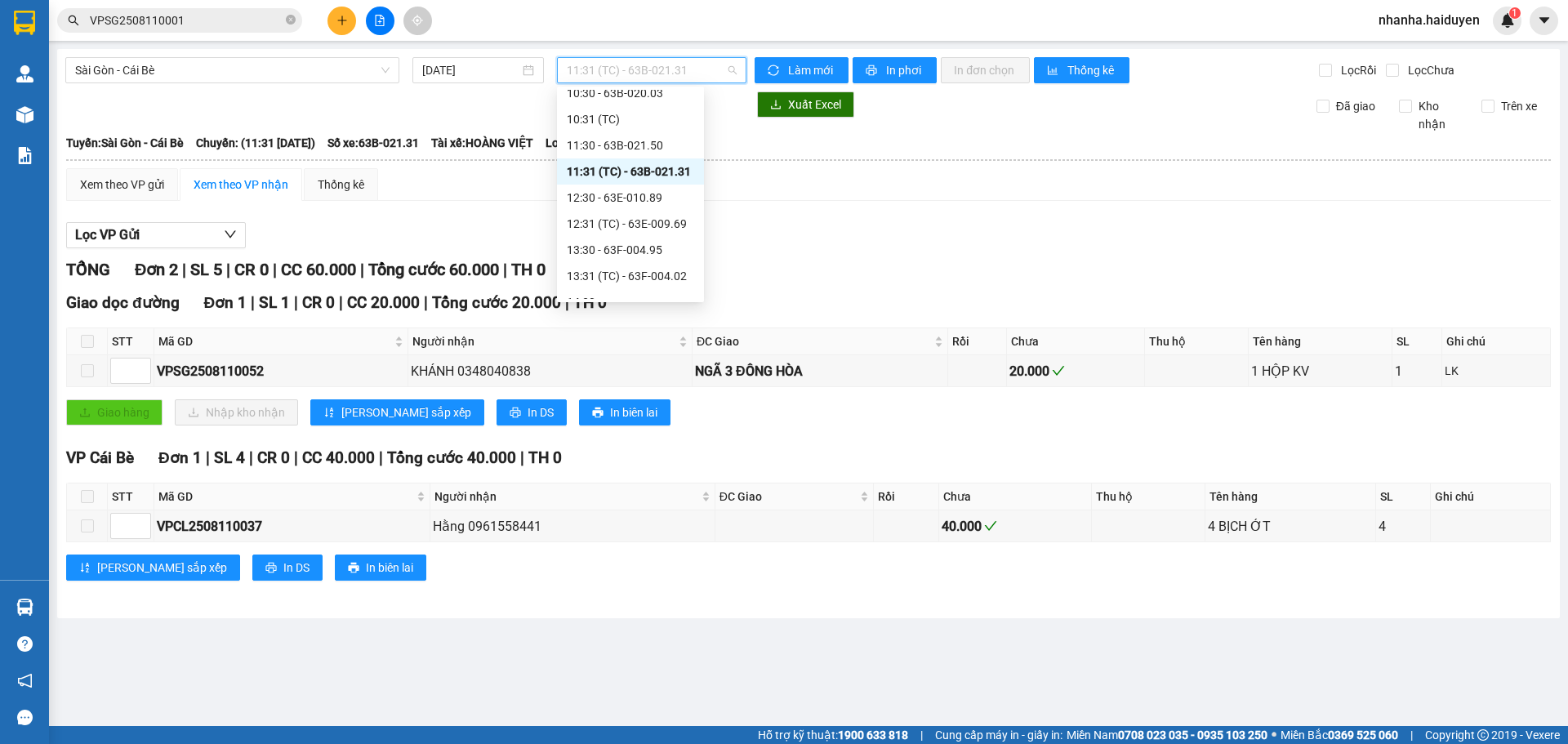
scroll to position [245, 0]
click at [632, 178] on div "12:30 - 63E-010.89" at bounding box center [631, 172] width 128 height 18
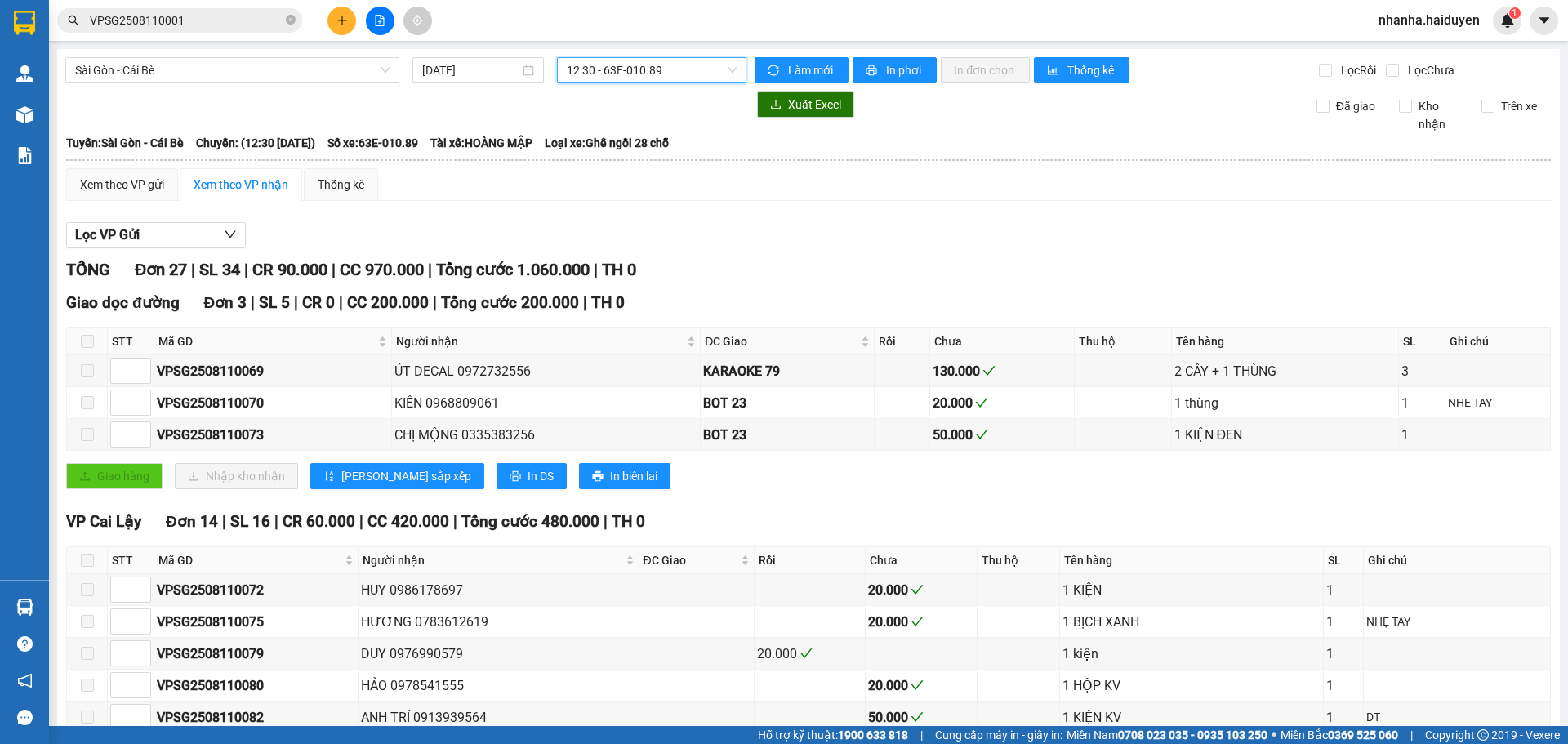
click at [643, 70] on span "12:30 - 63E-010.89" at bounding box center [652, 70] width 170 height 25
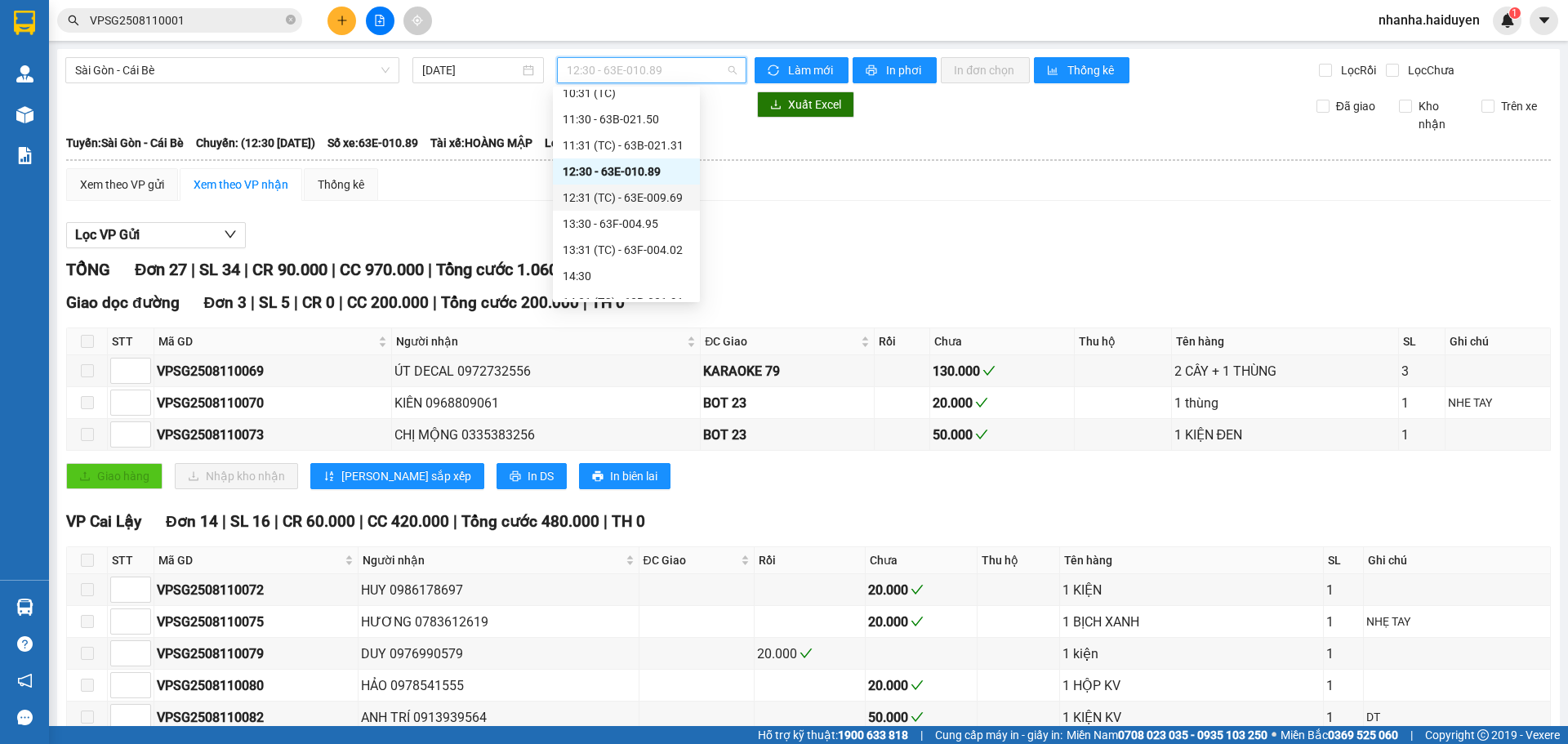
click at [626, 199] on div "12:31 (TC) - 63E-009.69" at bounding box center [626, 198] width 128 height 18
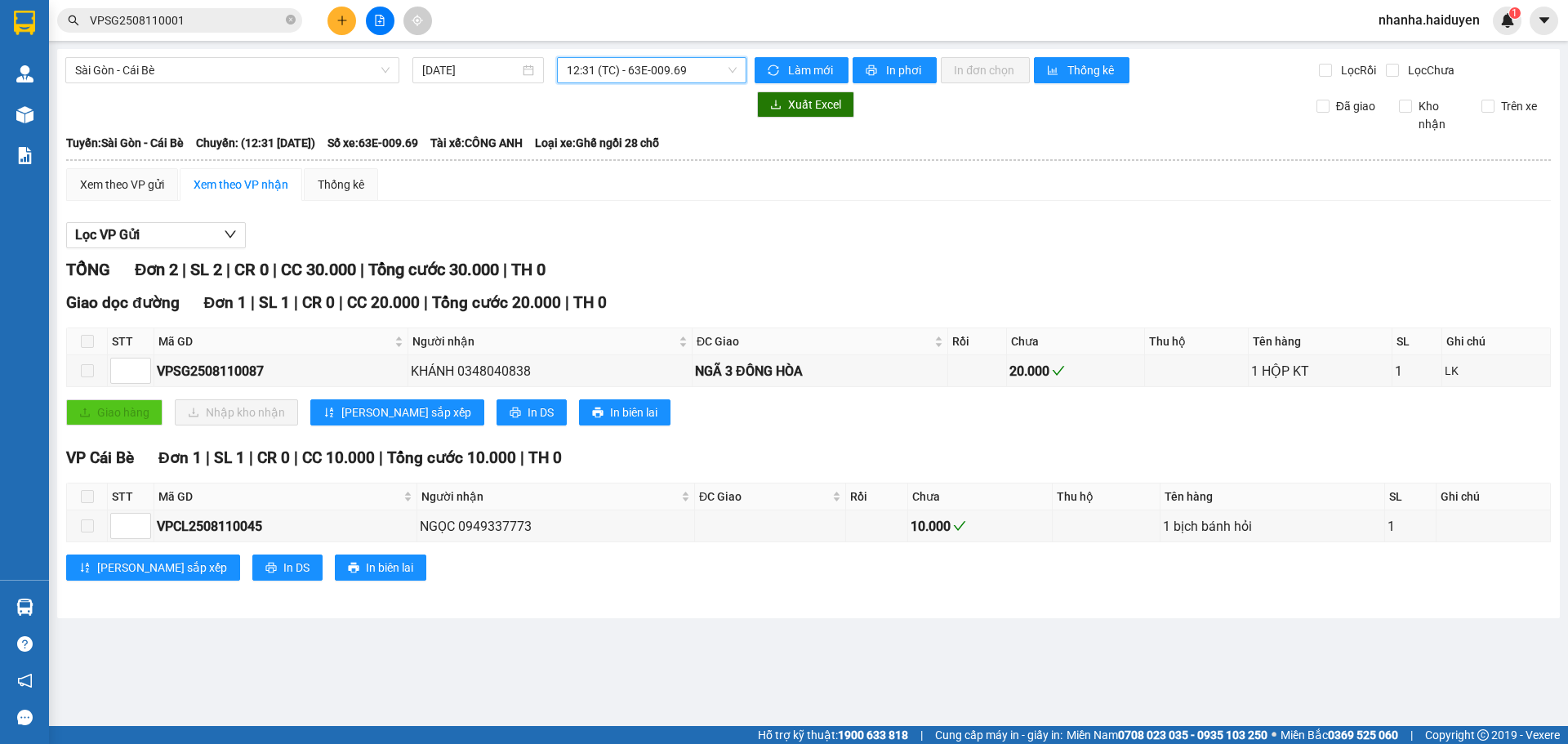
click at [632, 74] on span "12:31 (TC) - 63E-009.69" at bounding box center [652, 70] width 170 height 25
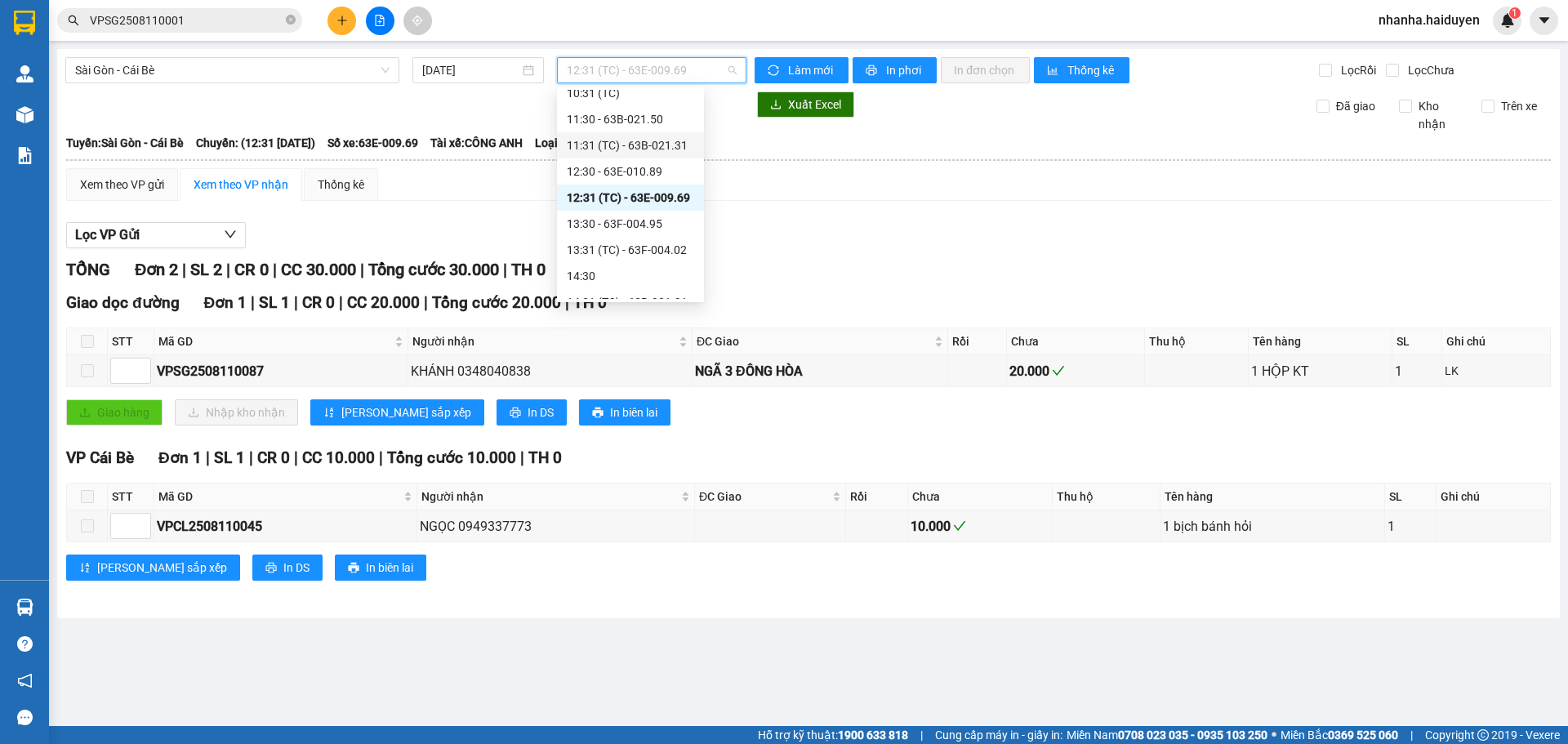
scroll to position [326, 0]
click at [633, 148] on div "13:30 - 63F-004.95" at bounding box center [631, 142] width 128 height 18
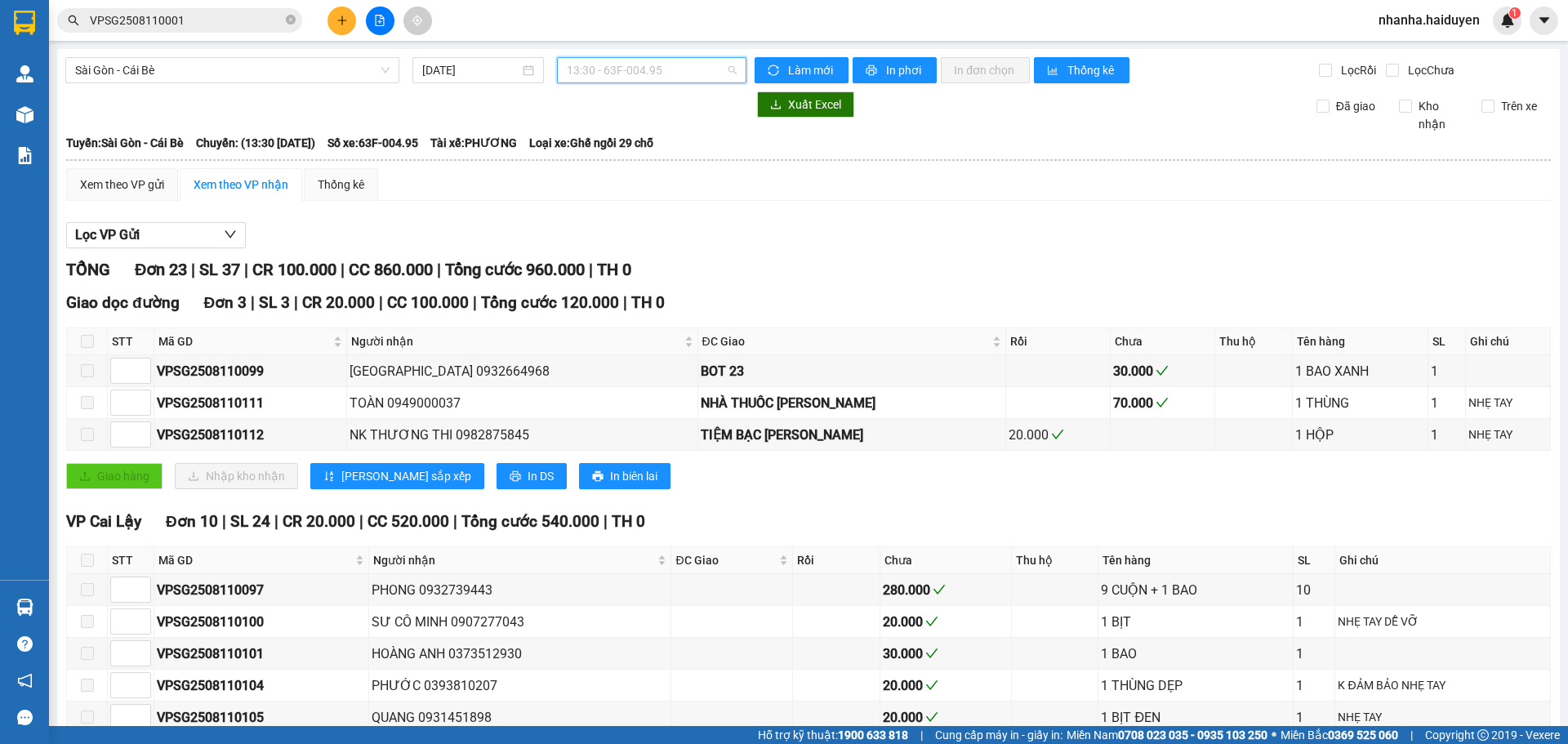
click at [643, 72] on span "13:30 - 63F-004.95" at bounding box center [652, 70] width 170 height 25
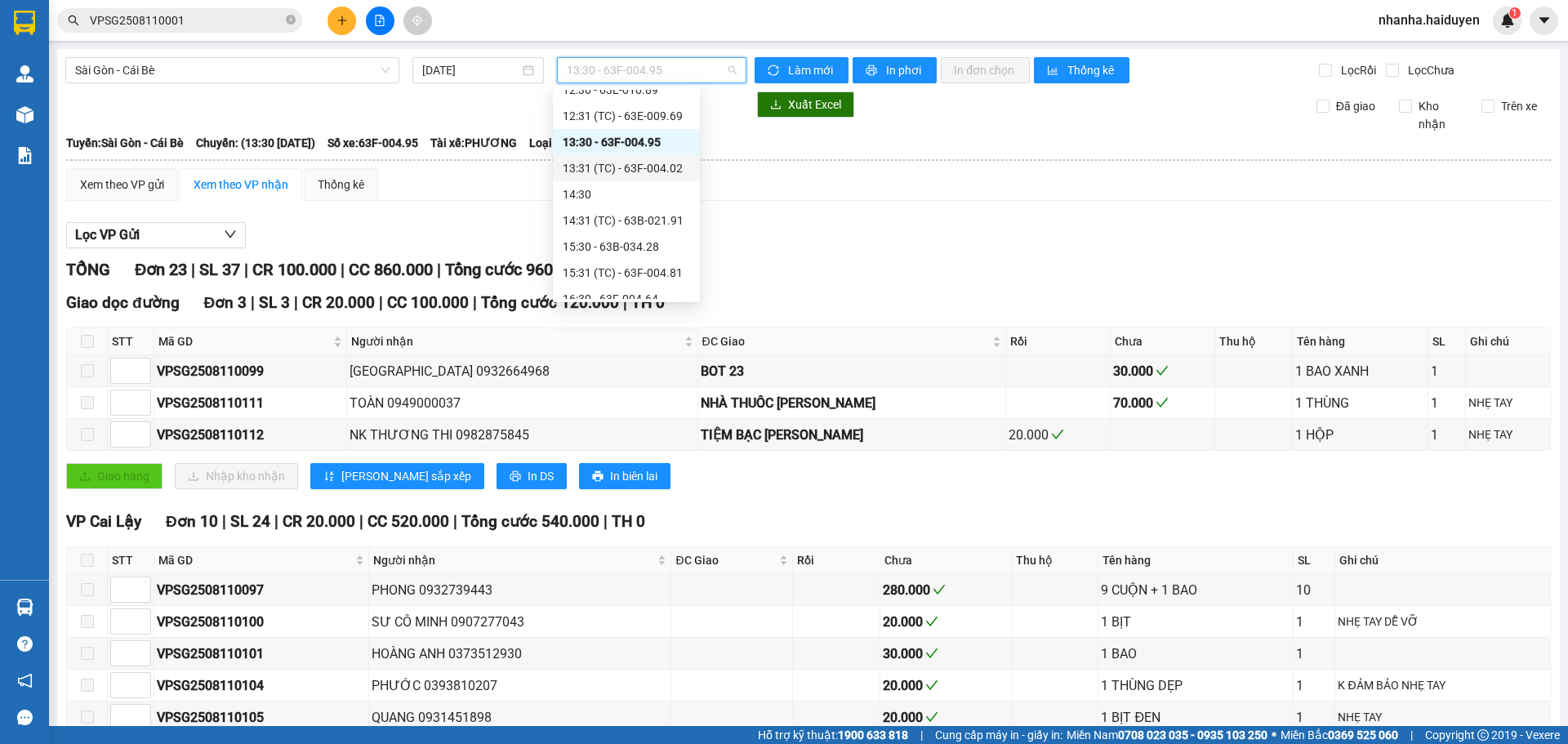
click at [610, 174] on div "13:31 (TC) - 63F-004.02" at bounding box center [626, 168] width 128 height 18
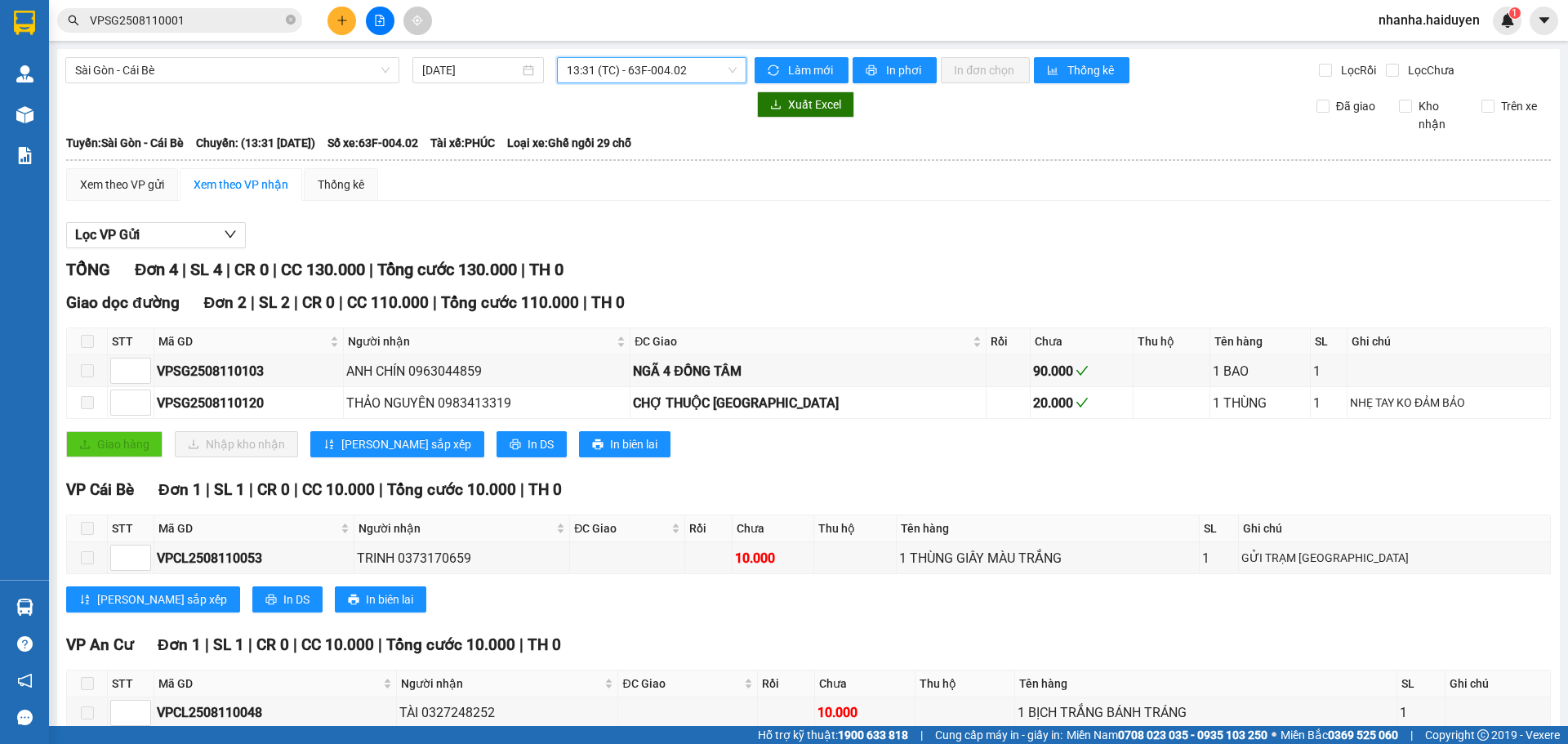
click at [609, 70] on span "13:31 (TC) - 63F-004.02" at bounding box center [652, 70] width 170 height 25
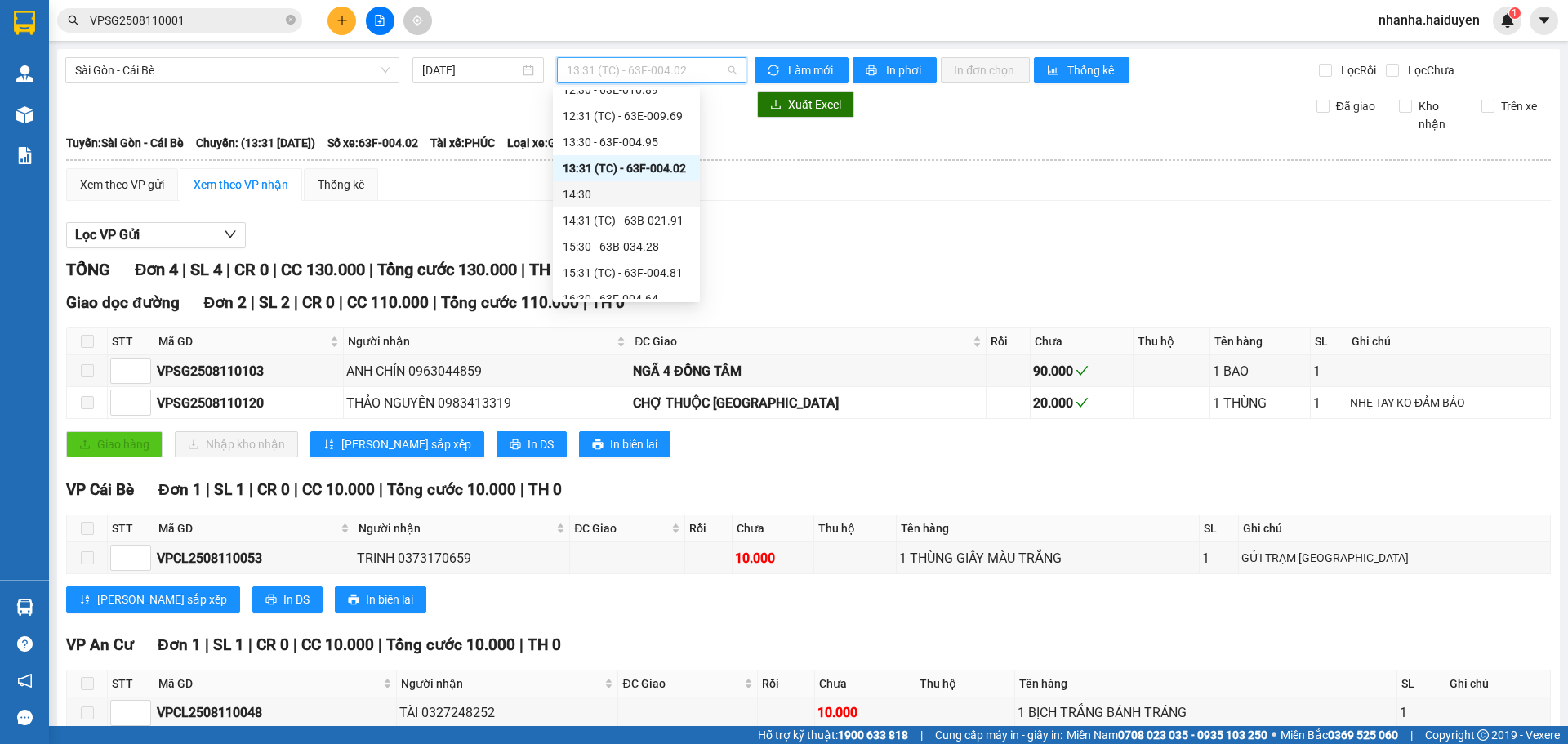
click at [606, 198] on div "14:30" at bounding box center [626, 194] width 128 height 18
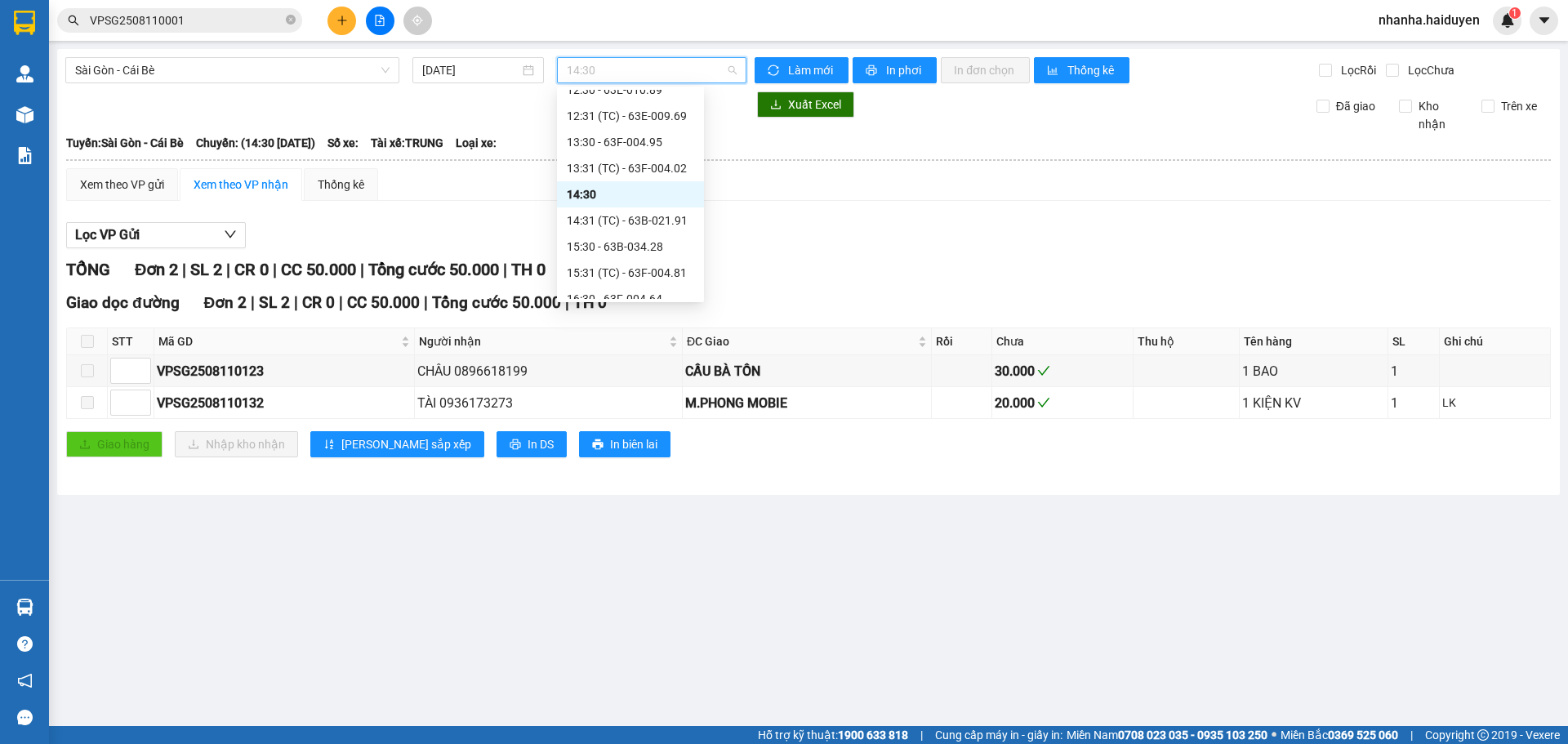
click at [611, 70] on span "14:30" at bounding box center [652, 70] width 170 height 25
click at [591, 221] on div "14:31 (TC) - 63B-021.91" at bounding box center [631, 221] width 128 height 18
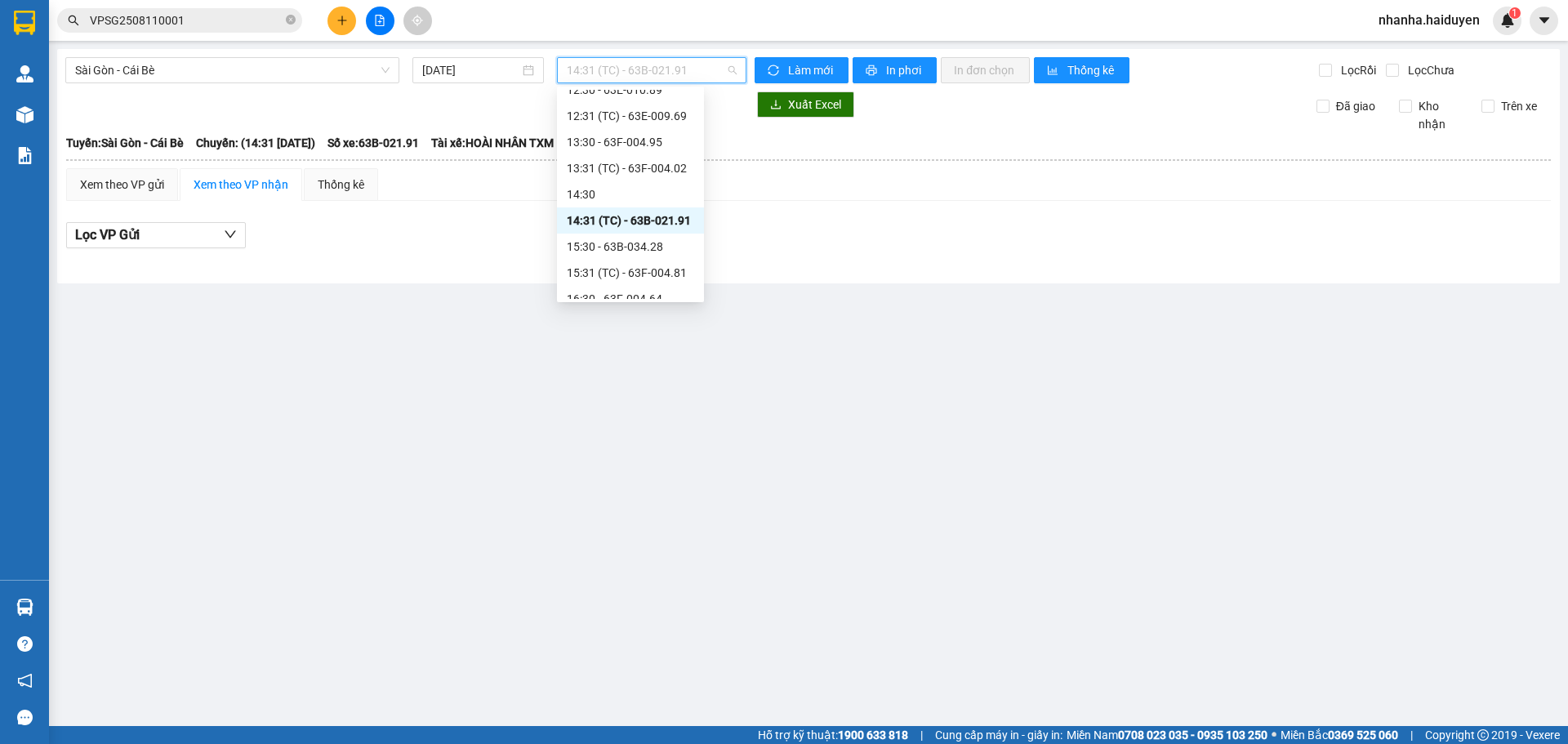
click at [598, 74] on span "14:31 (TC) - 63B-021.91" at bounding box center [652, 70] width 170 height 25
click at [588, 190] on div "14:30" at bounding box center [631, 194] width 128 height 18
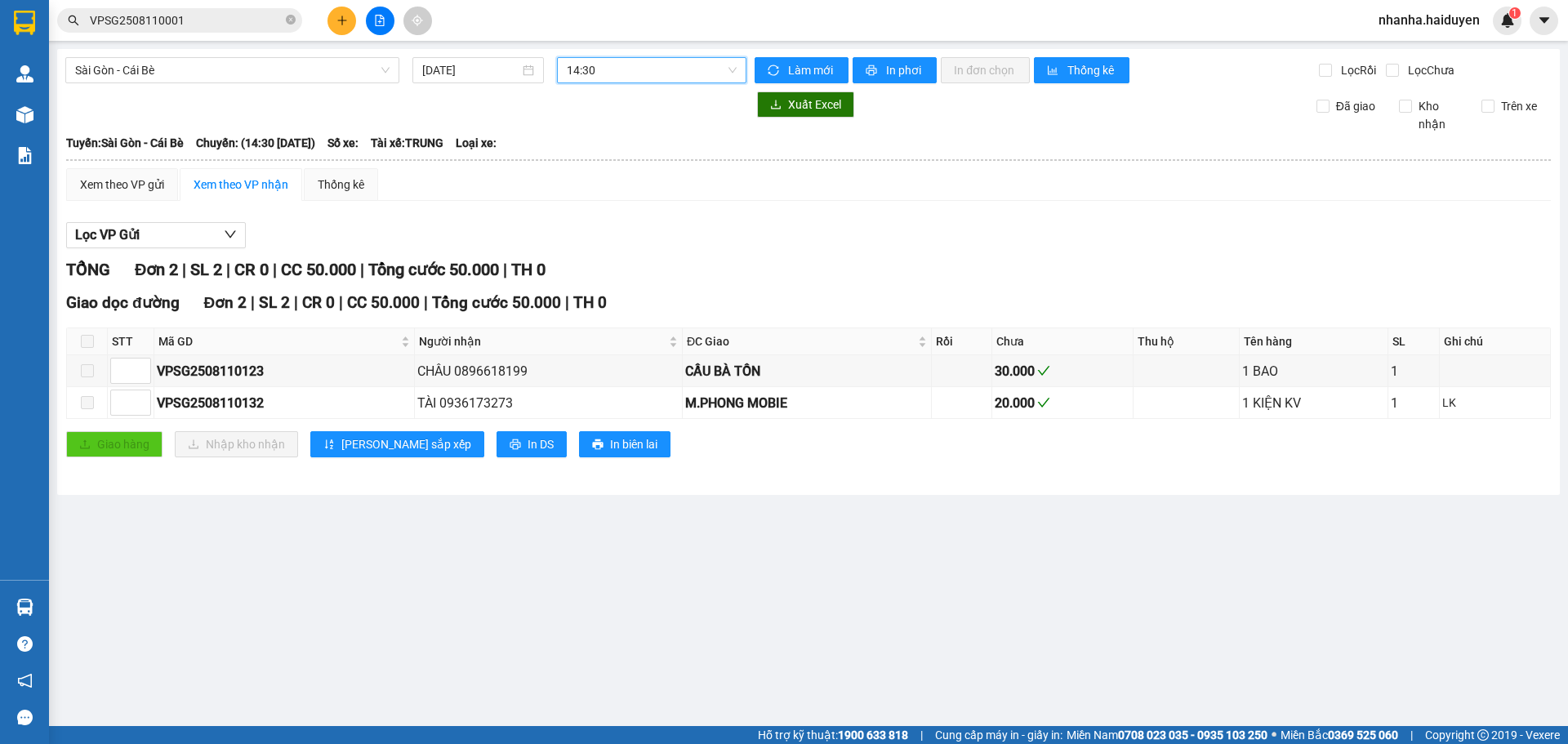
click at [610, 70] on span "14:30" at bounding box center [652, 70] width 170 height 25
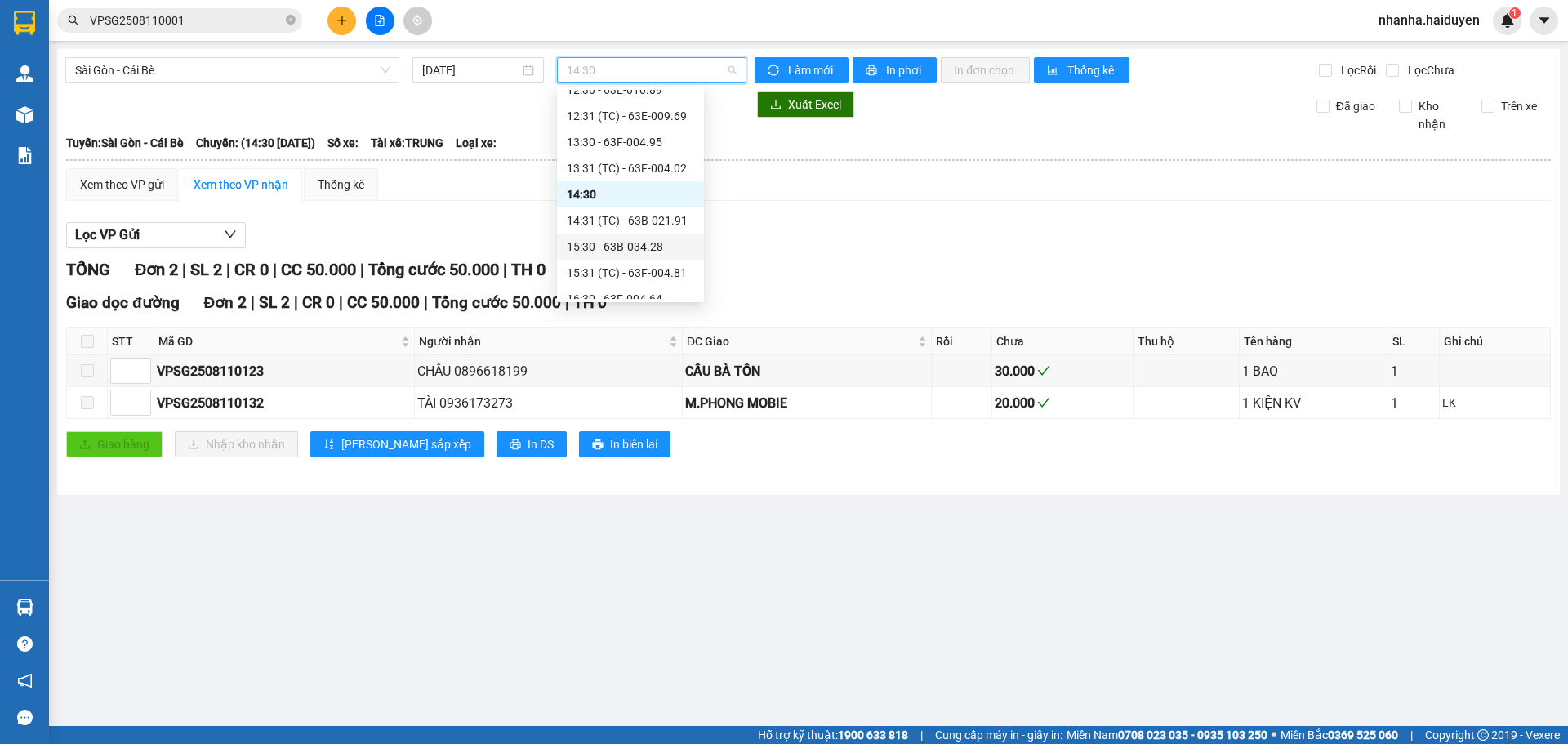
click at [607, 244] on div "15:30 - 63B-034.28" at bounding box center [631, 247] width 128 height 18
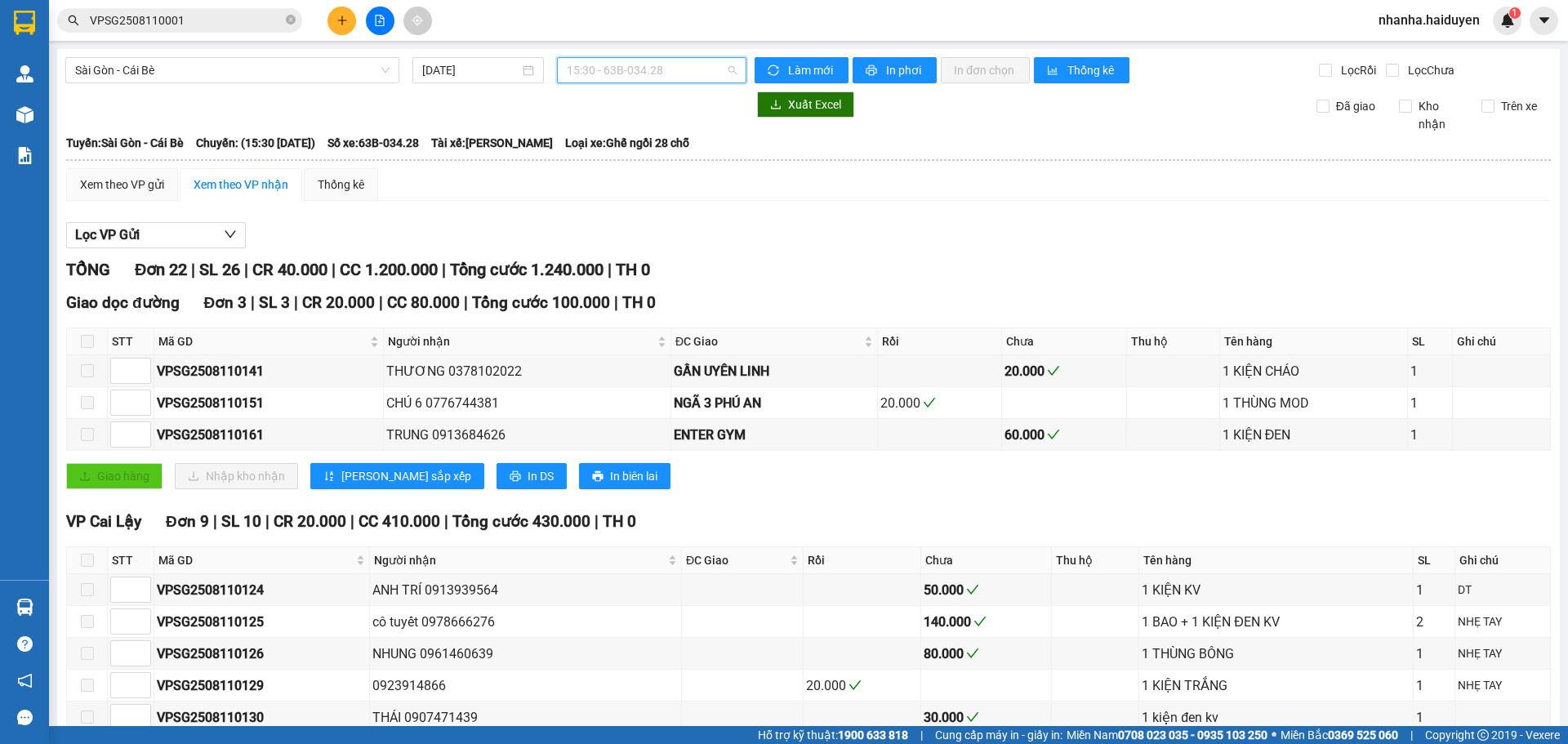
click at [615, 67] on span "15:30 - 63B-034.28" at bounding box center [652, 70] width 170 height 25
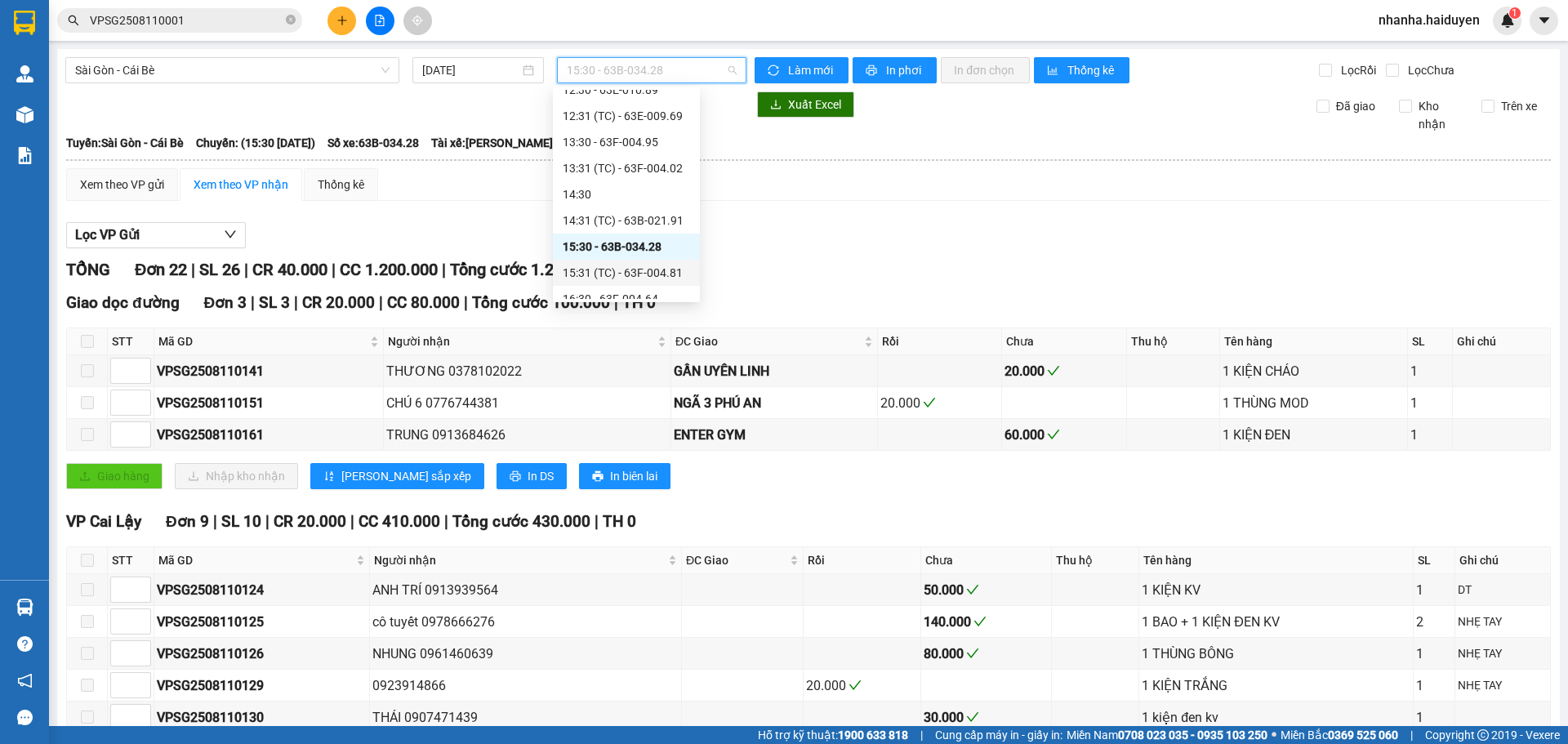
click at [616, 269] on div "15:31 (TC) - 63F-004.81" at bounding box center [626, 272] width 128 height 18
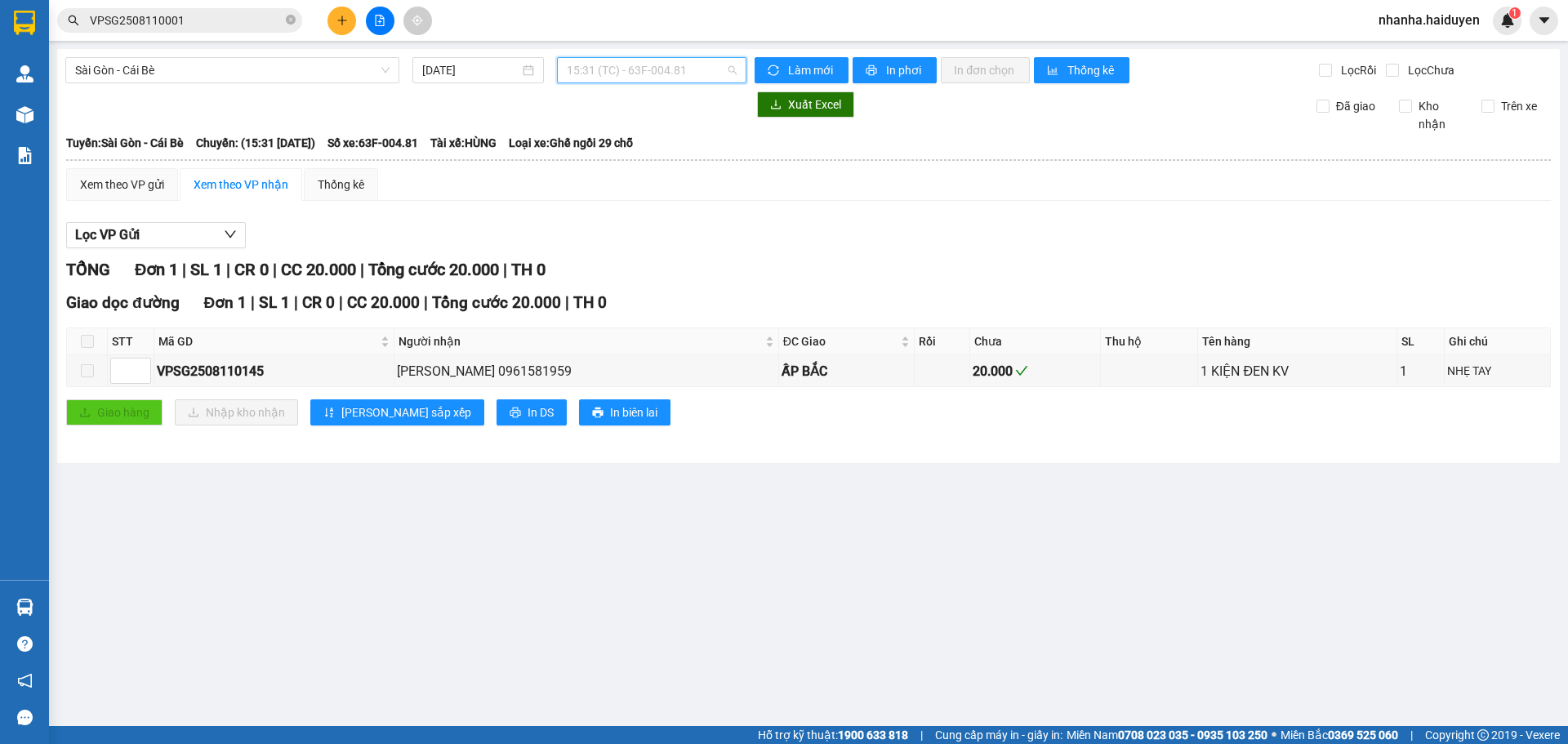
click at [610, 70] on span "15:31 (TC) - 63F-004.81" at bounding box center [652, 70] width 170 height 25
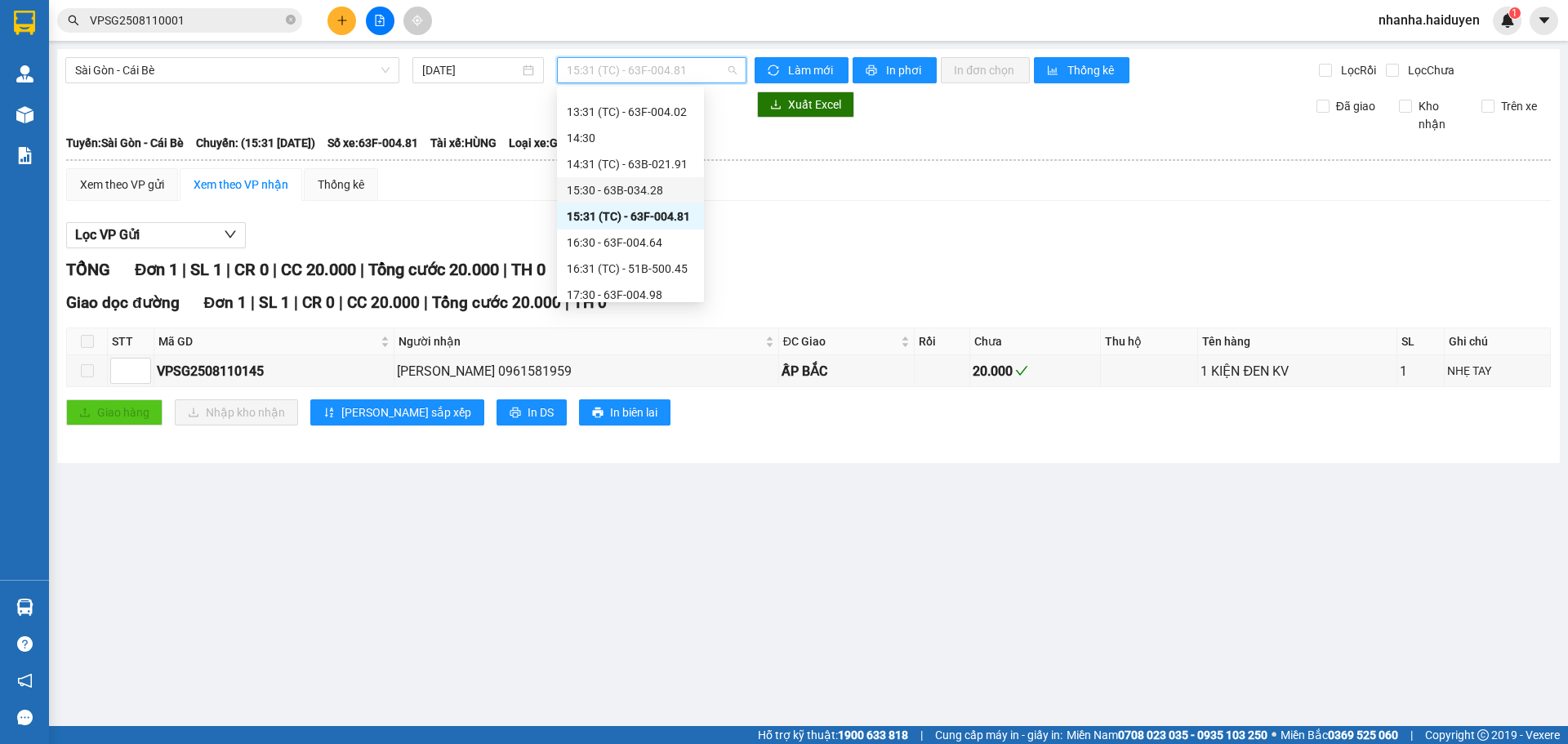
scroll to position [409, 0]
click at [590, 214] on div "16:30 - 63F-004.64" at bounding box center [631, 217] width 128 height 18
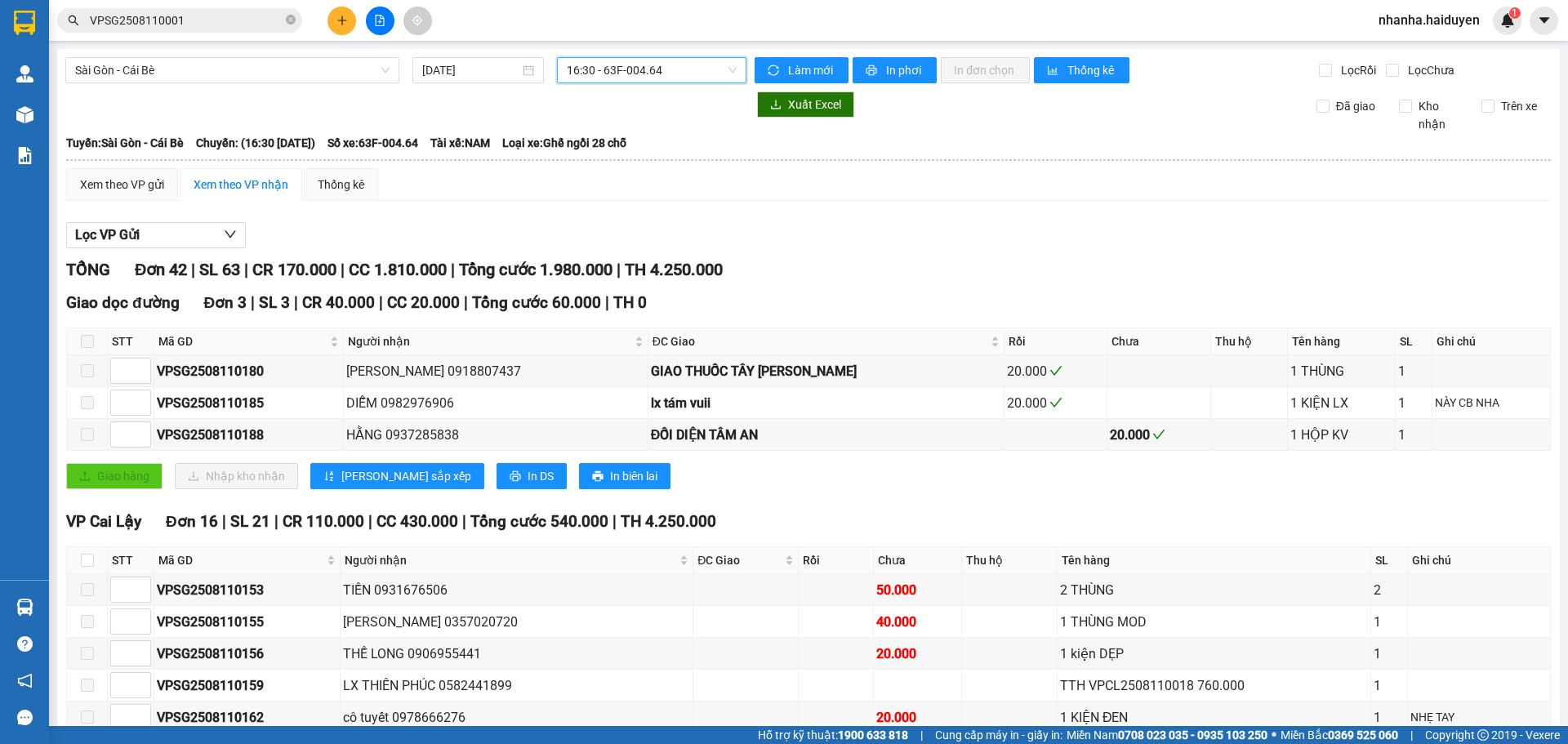
click at [606, 67] on span "16:30 - 63F-004.64" at bounding box center [652, 70] width 170 height 25
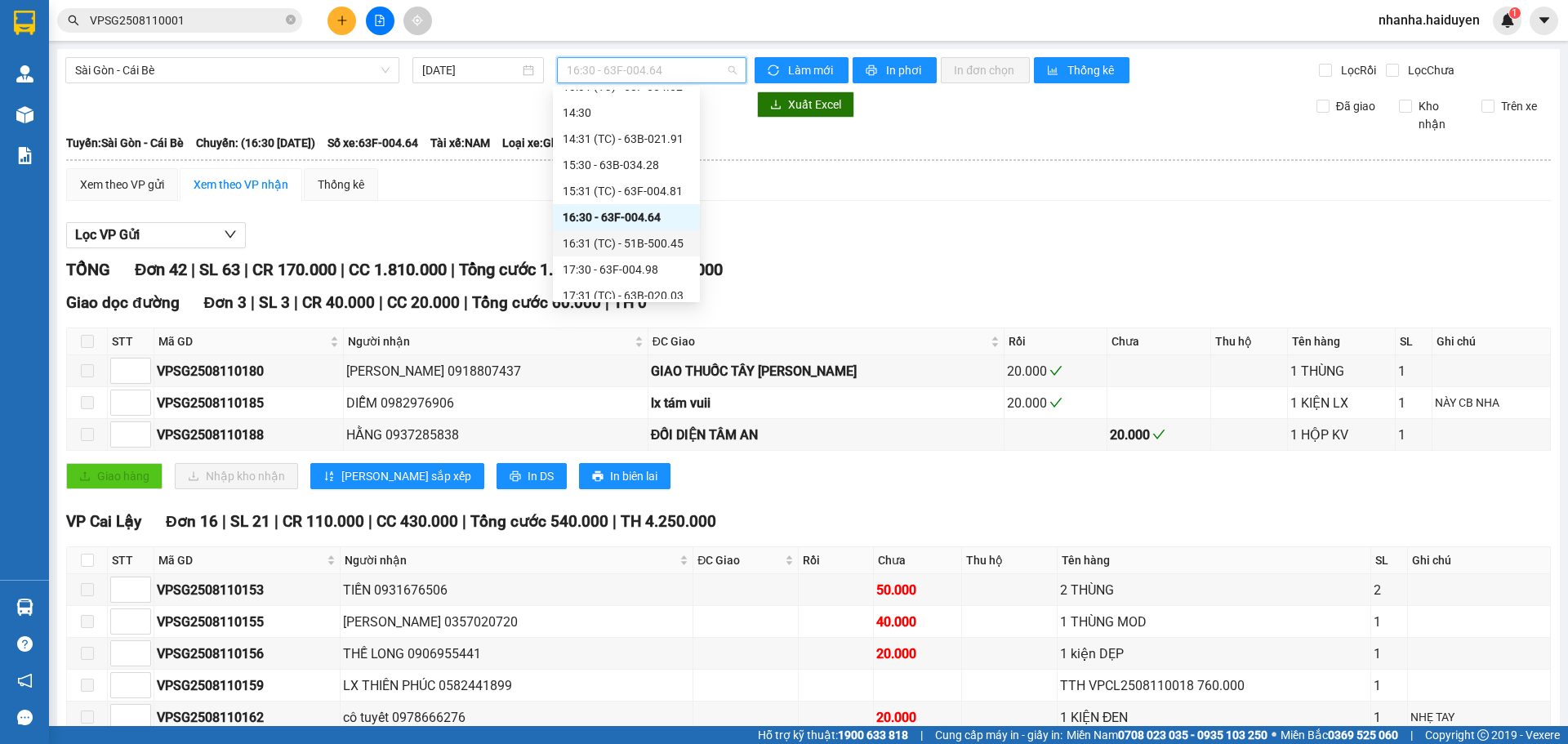
click at [595, 253] on div "16:31 (TC) - 51B-500.45" at bounding box center [626, 243] width 147 height 26
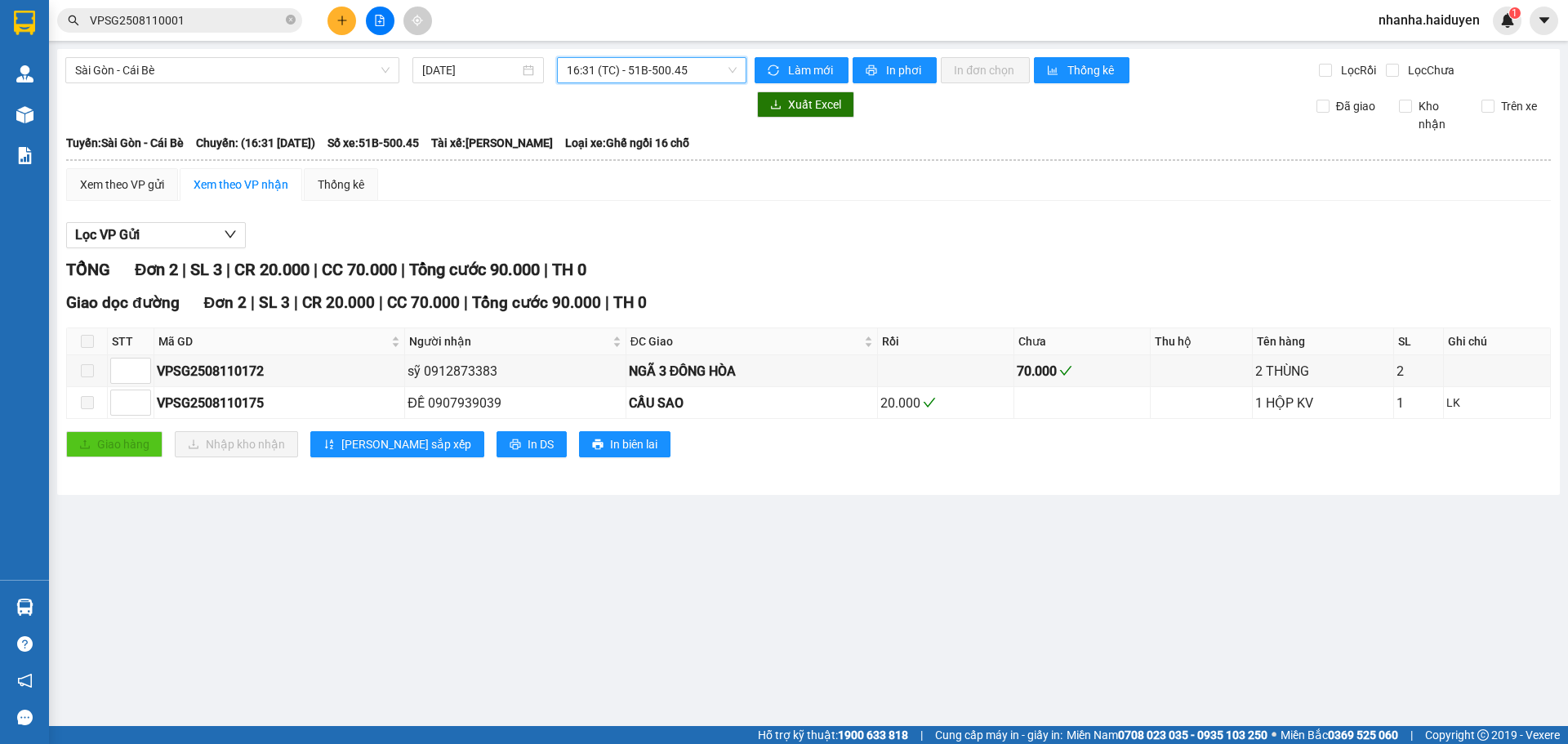
click at [600, 65] on span "16:31 (TC) - 51B-500.45" at bounding box center [652, 70] width 170 height 25
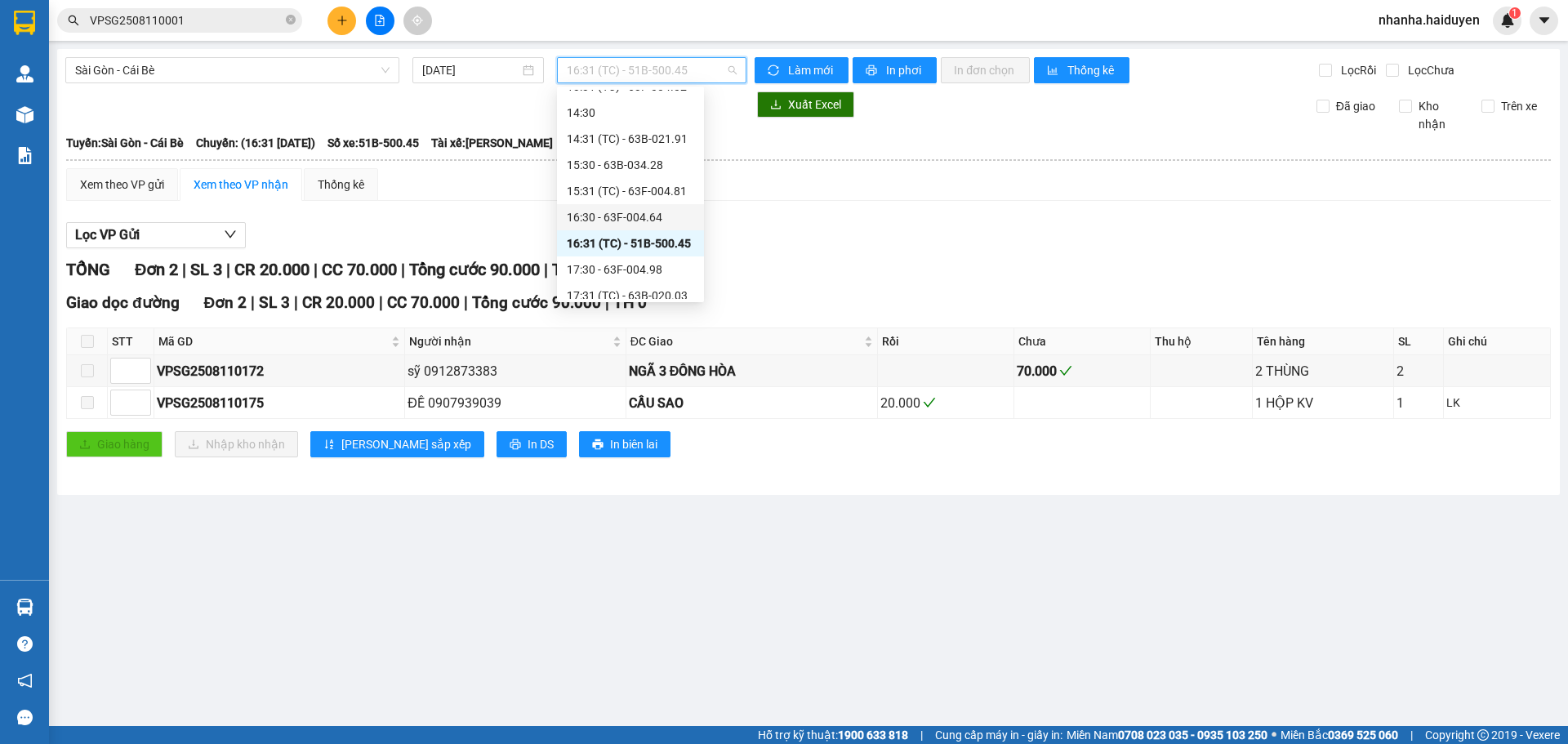
scroll to position [471, 0]
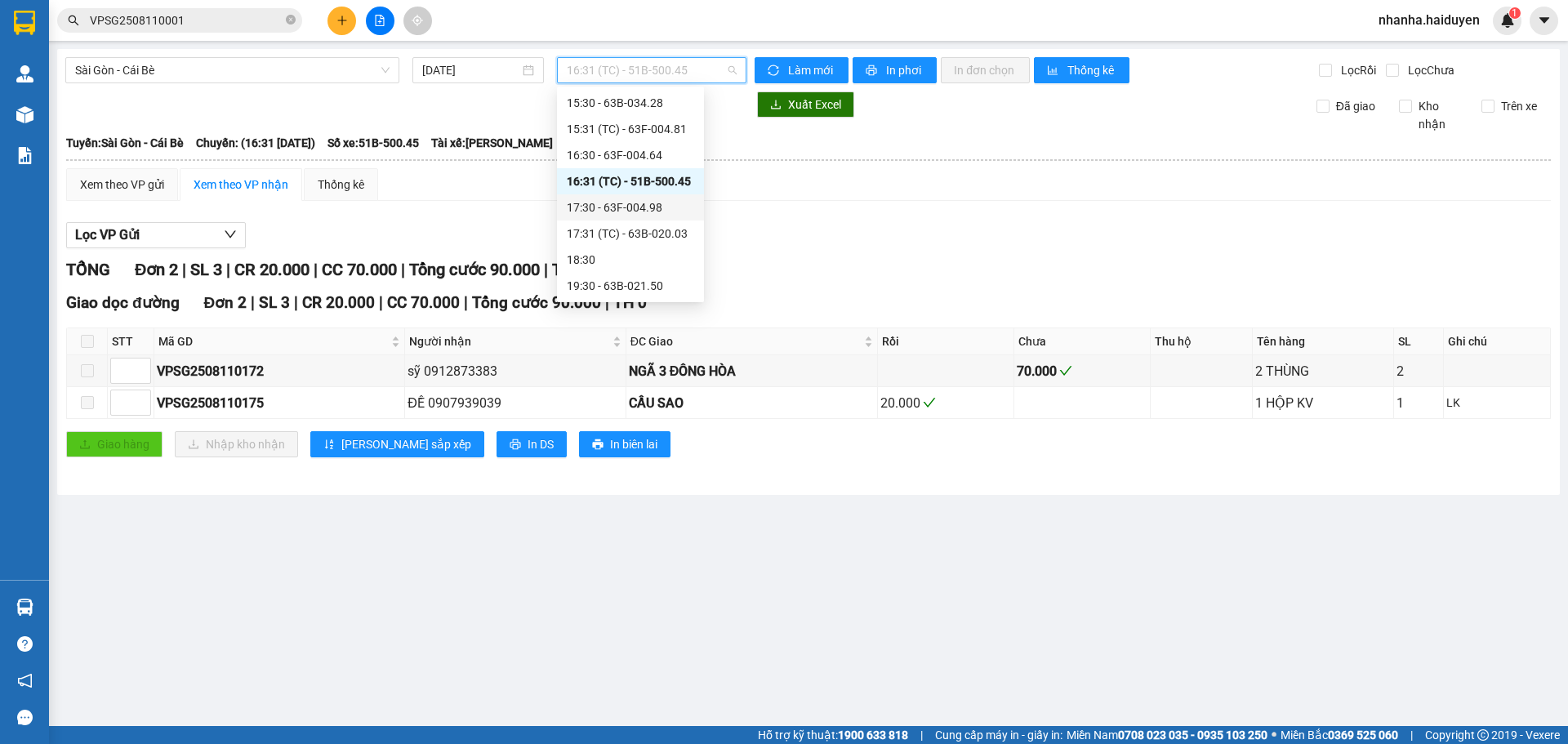
click at [594, 202] on div "17:30 - 63F-004.98" at bounding box center [631, 207] width 128 height 18
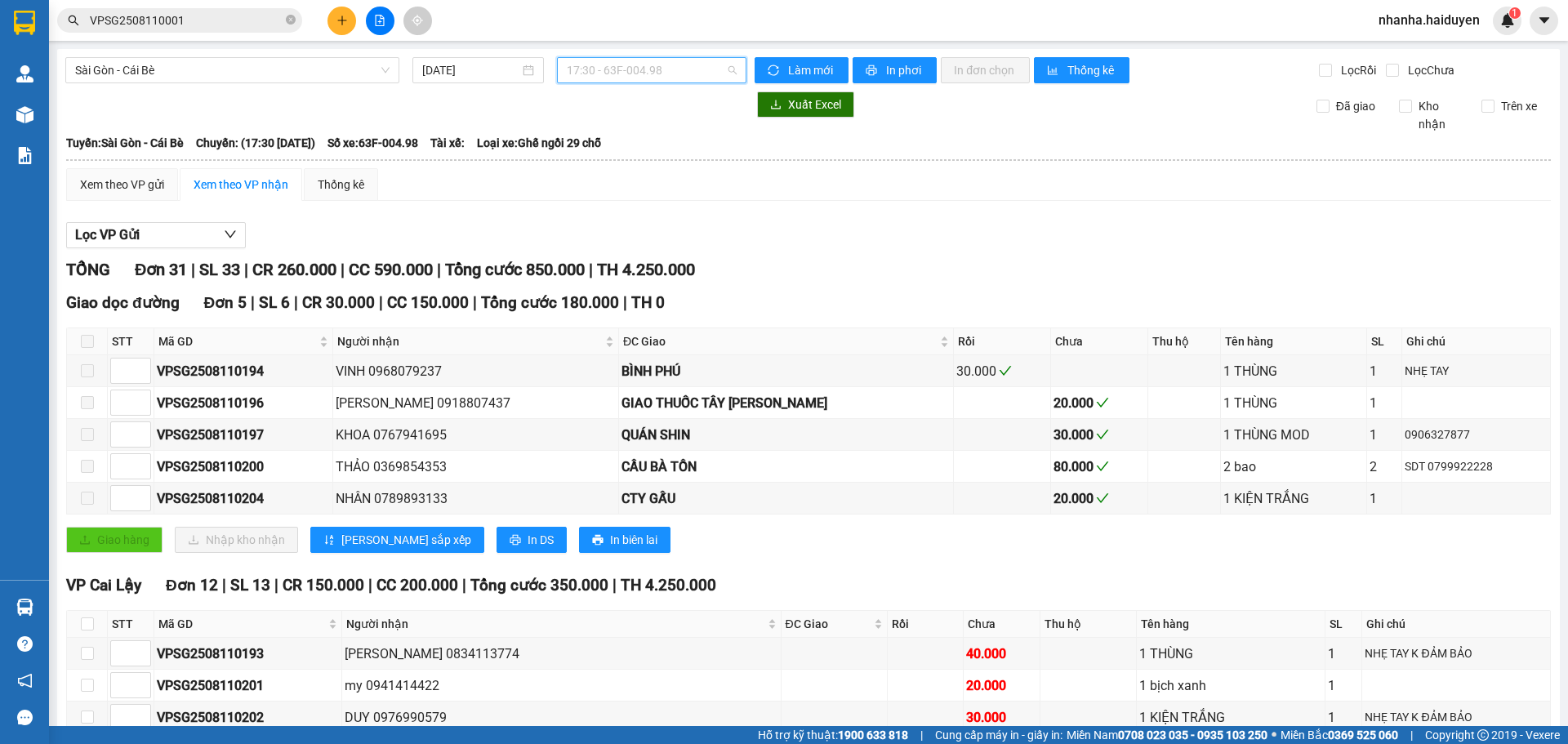
click at [641, 68] on span "17:30 - 63F-004.98" at bounding box center [652, 70] width 170 height 25
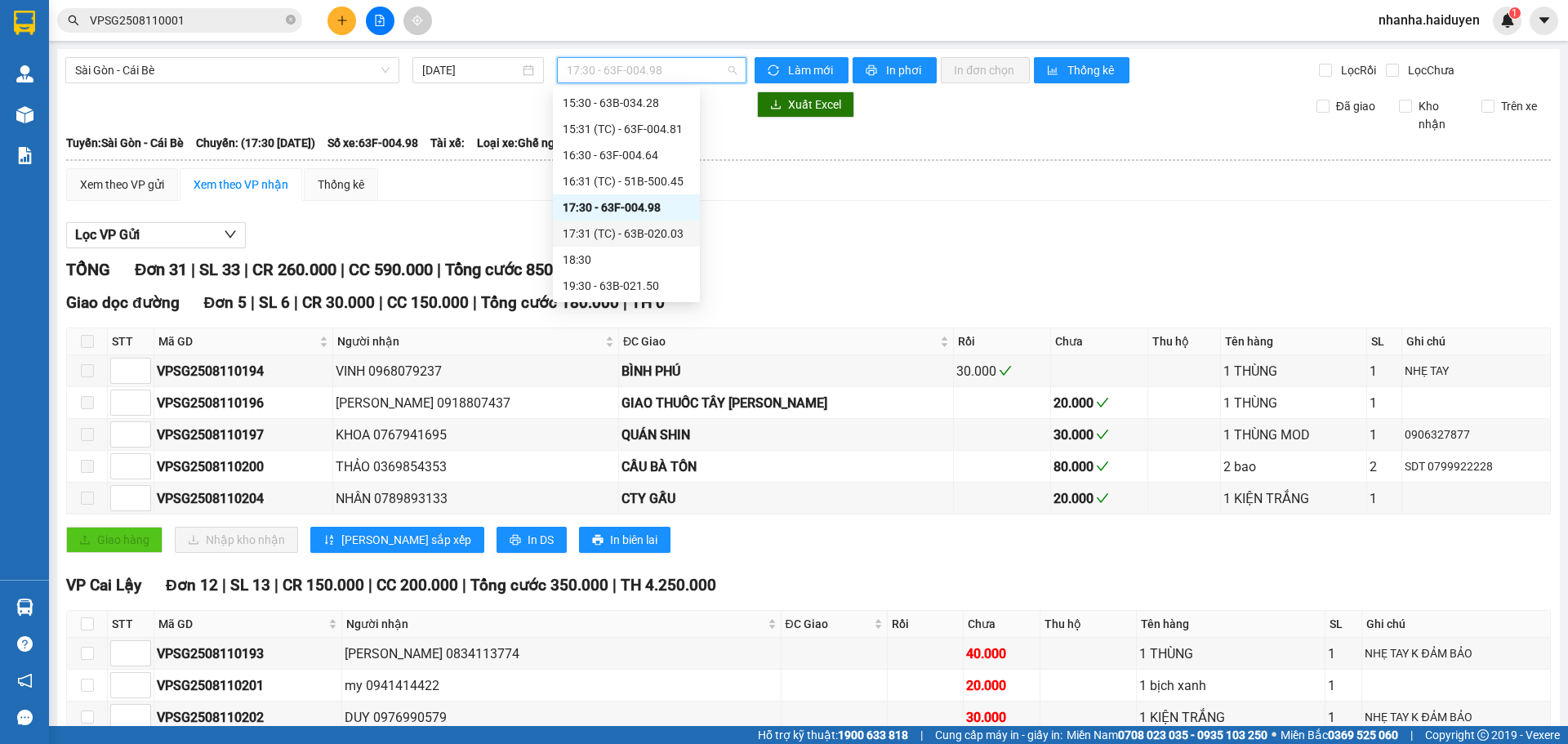
click at [612, 234] on div "17:31 (TC) - 63B-020.03" at bounding box center [626, 234] width 128 height 18
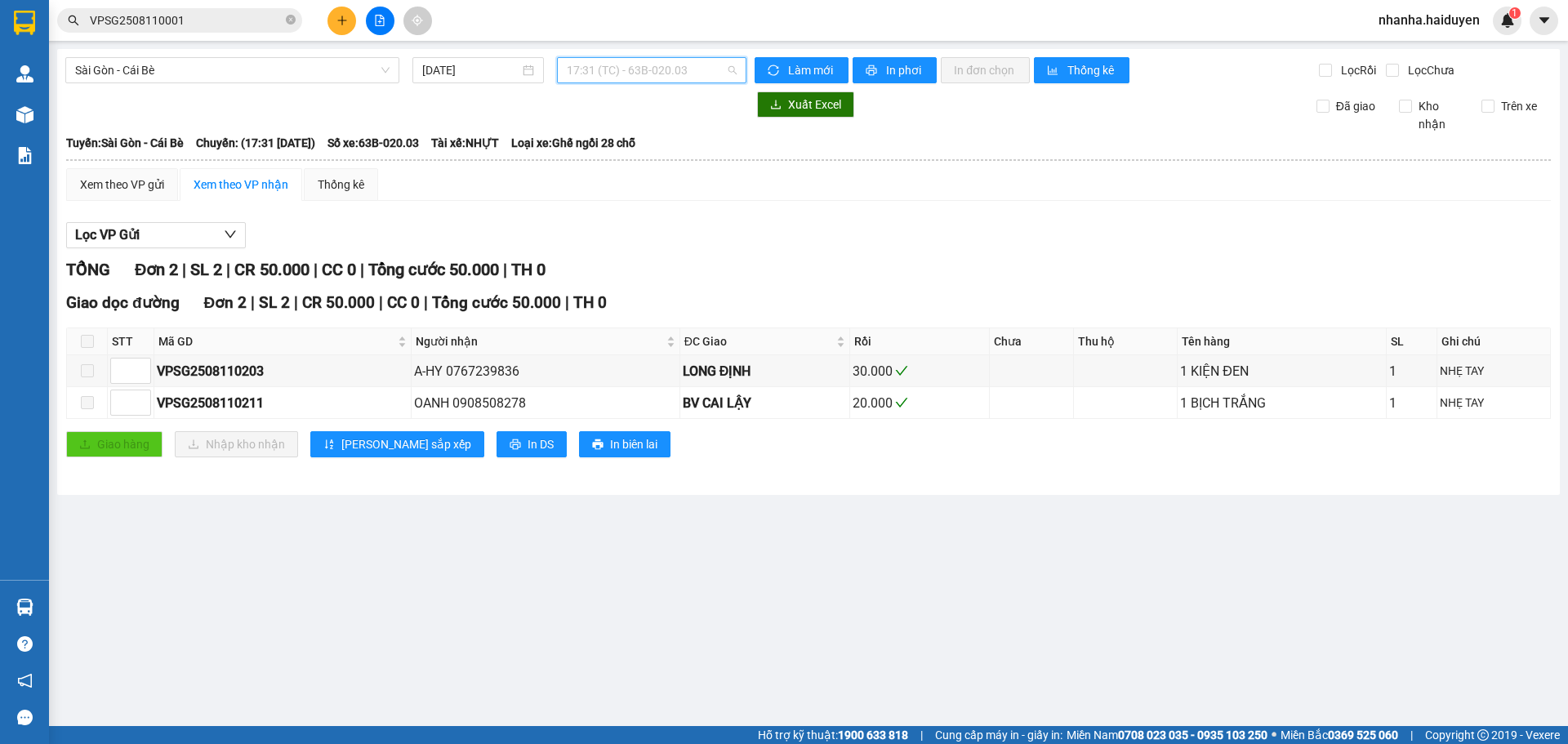
click at [618, 63] on span "17:31 (TC) - 63B-020.03" at bounding box center [652, 70] width 170 height 25
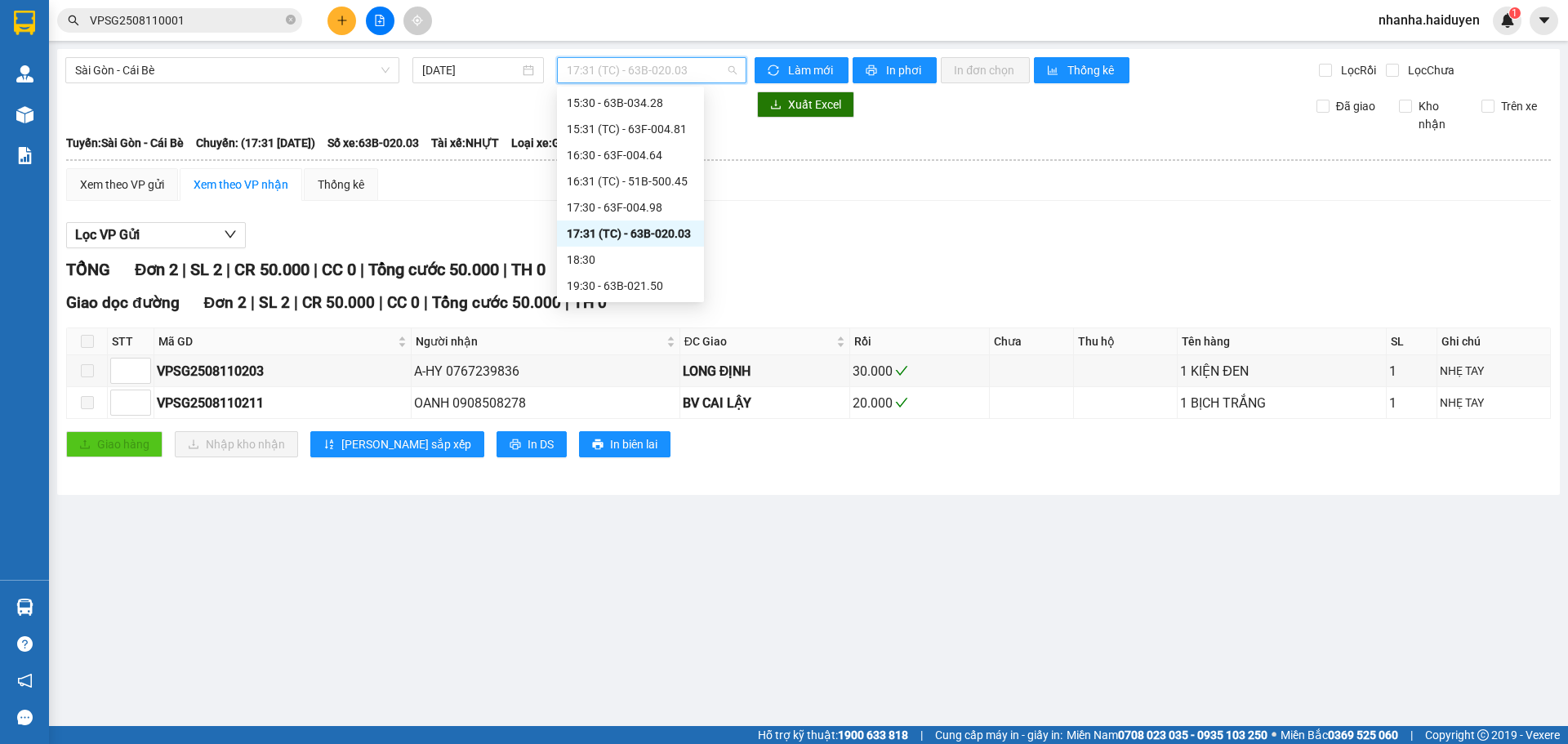
click at [837, 228] on div "Lọc VP Gửi" at bounding box center [808, 235] width 1485 height 27
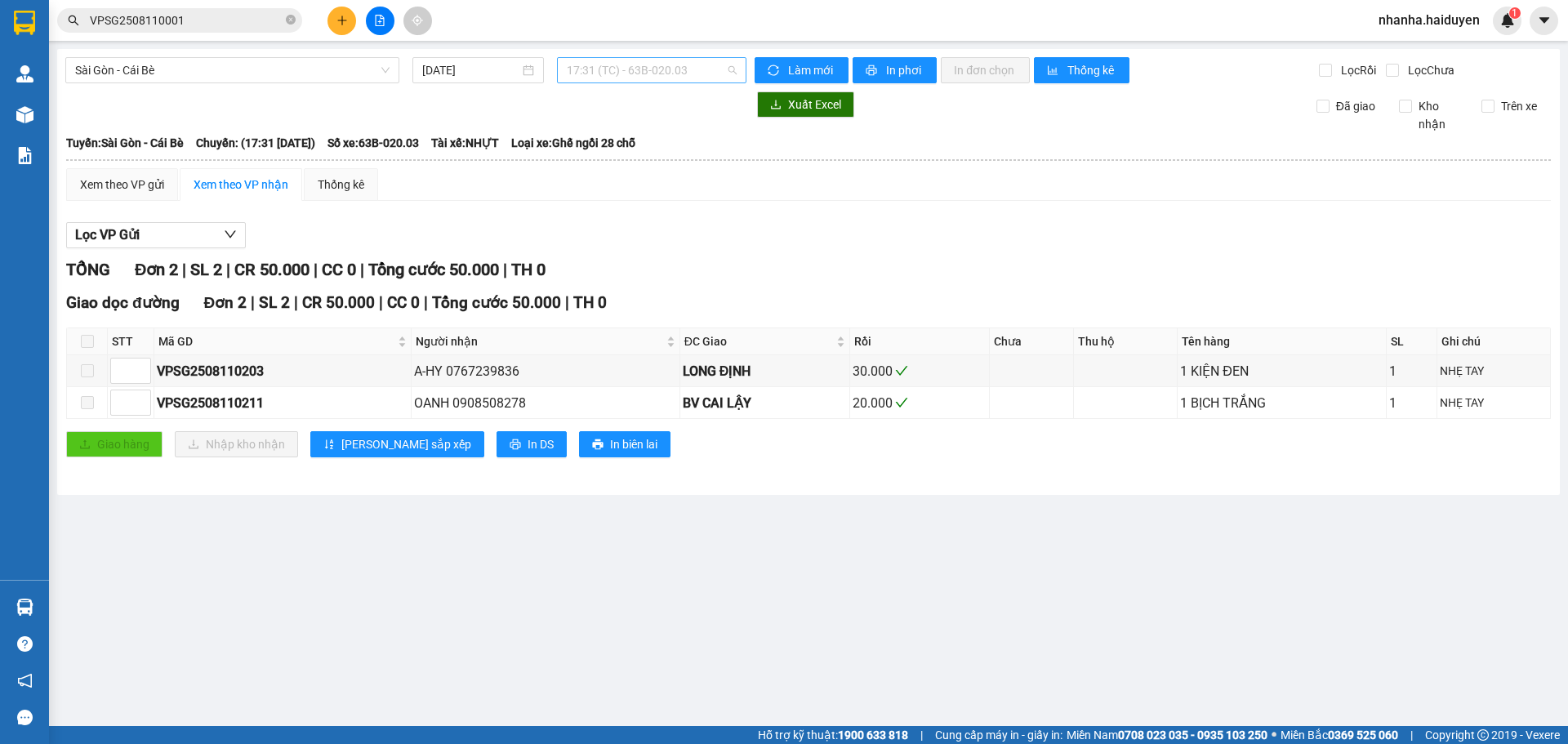
click at [589, 67] on span "17:31 (TC) - 63B-020.03" at bounding box center [652, 70] width 170 height 25
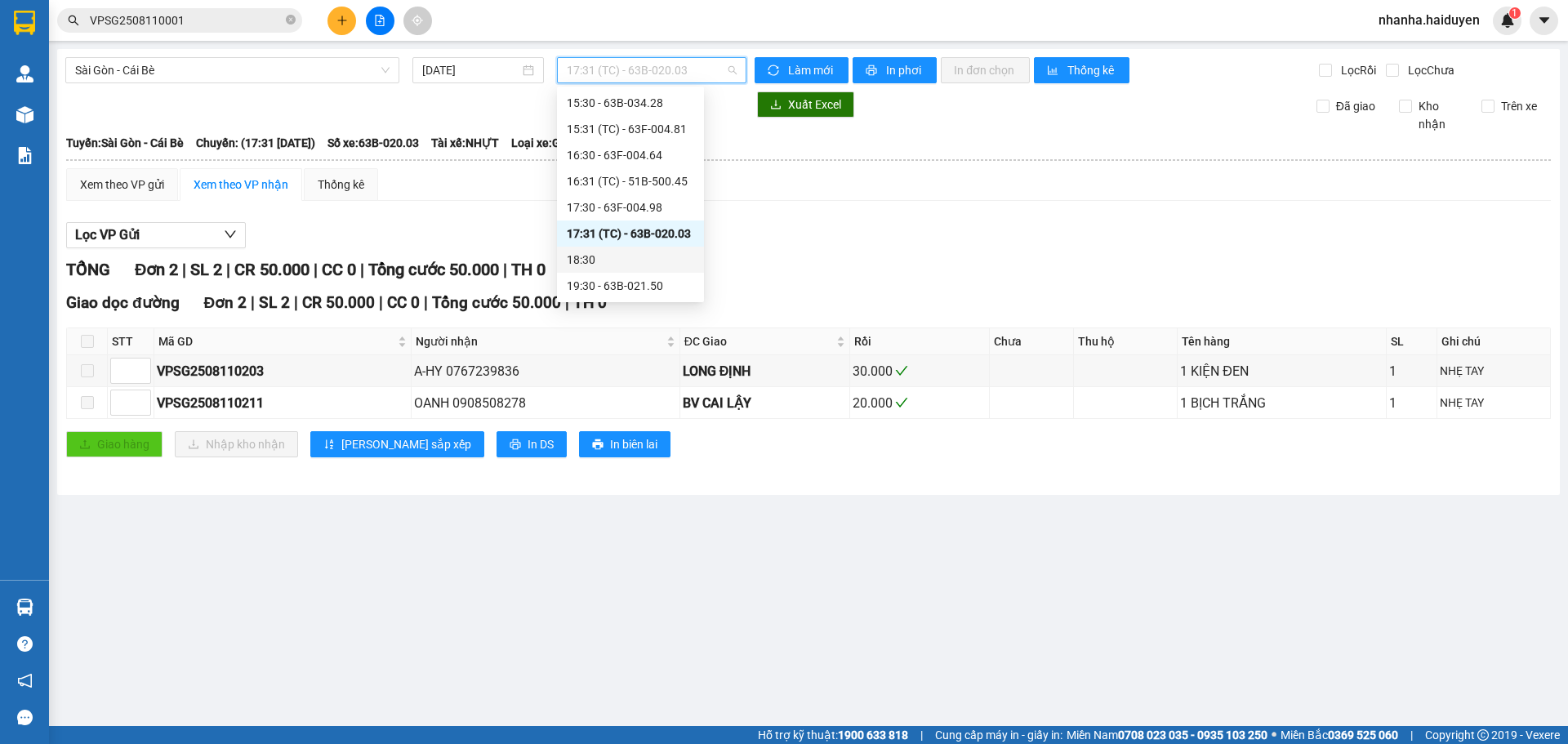
click at [596, 251] on div "18:30" at bounding box center [631, 260] width 128 height 18
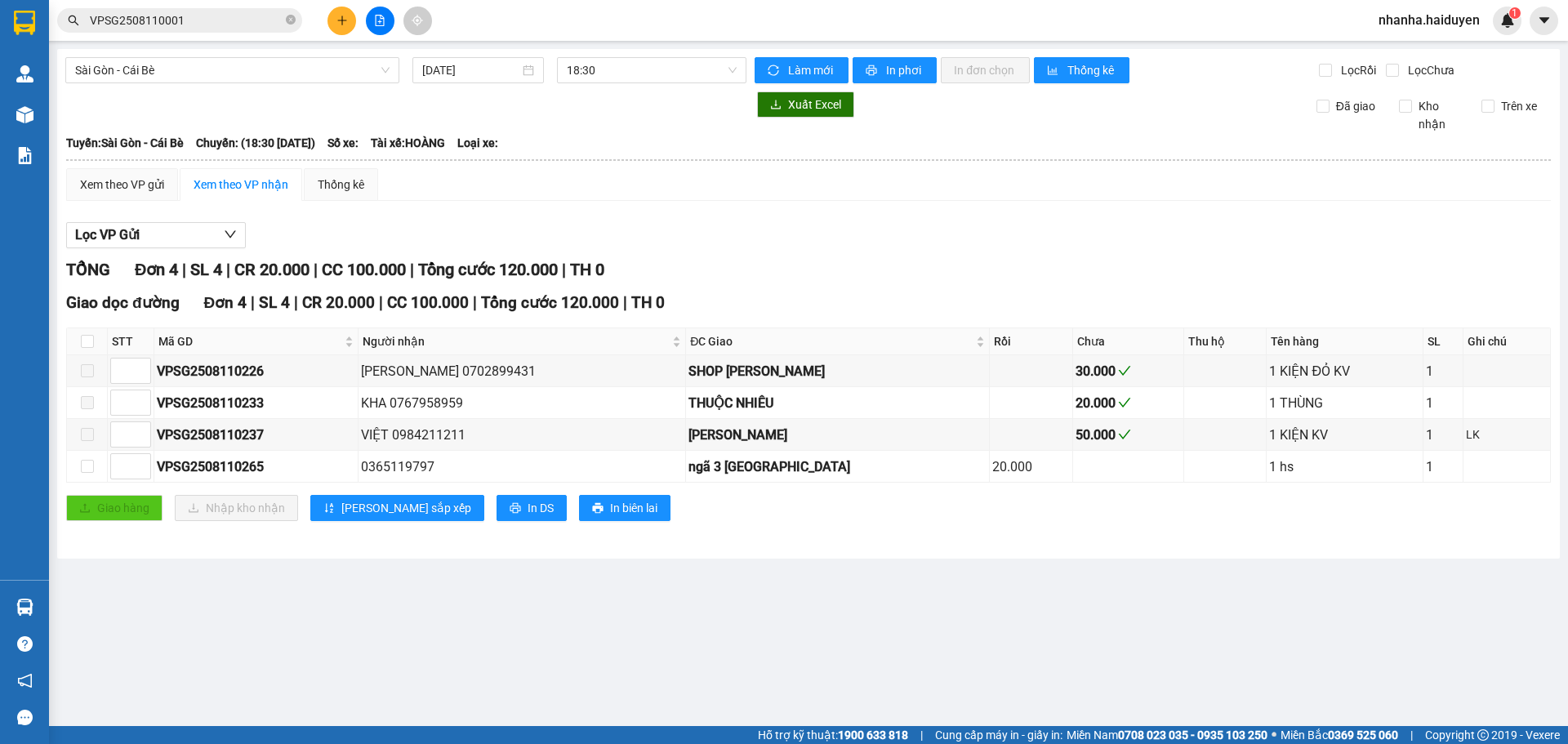
click at [663, 56] on div "[GEOGRAPHIC_DATA] - Cái Bè [DATE] 18:30 Làm mới In phơi In đơn chọn Thống kê Lọ…" at bounding box center [808, 304] width 1502 height 509
click at [661, 67] on span "18:30" at bounding box center [652, 70] width 170 height 25
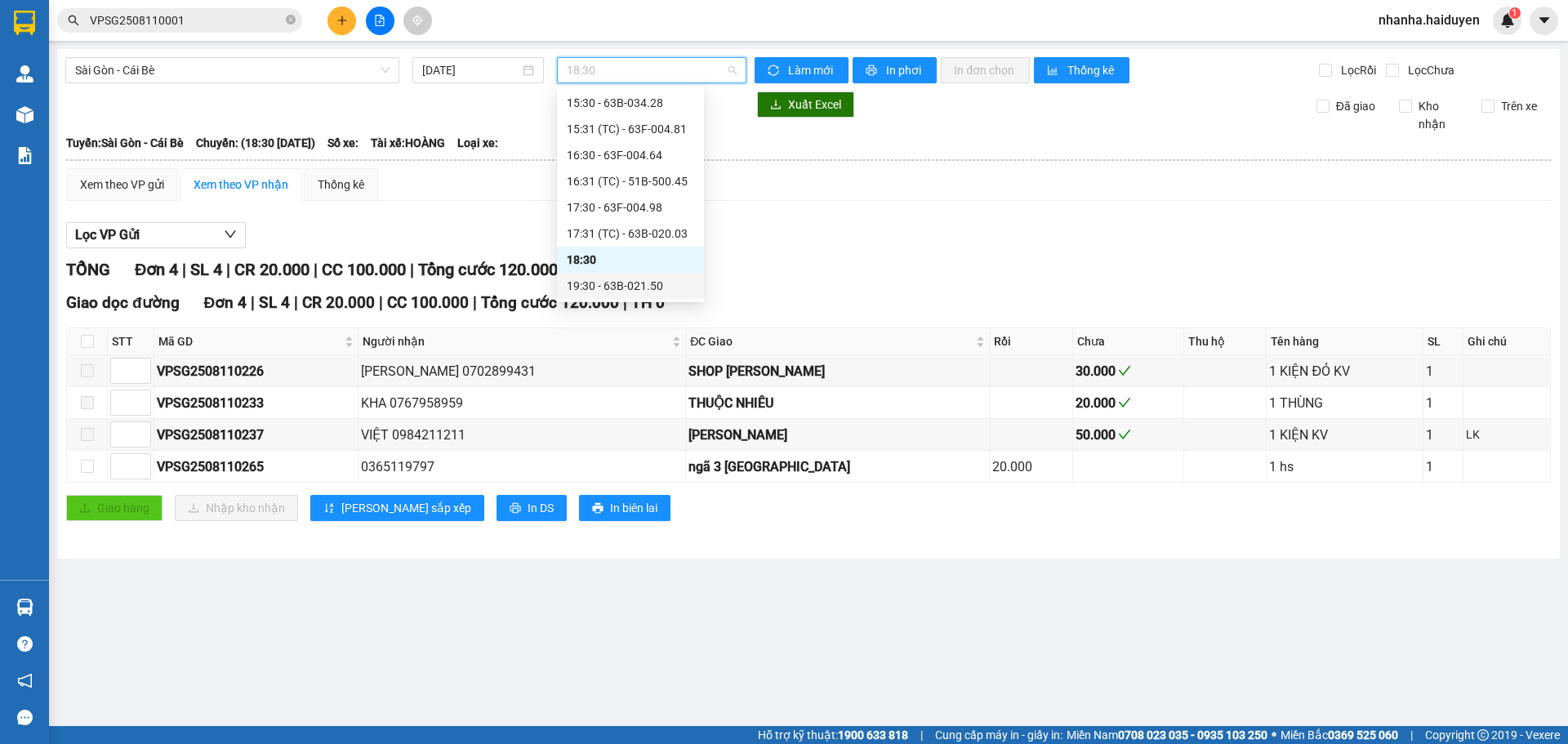
click at [640, 276] on div "19:30 - 63B-021.50" at bounding box center [631, 286] width 147 height 26
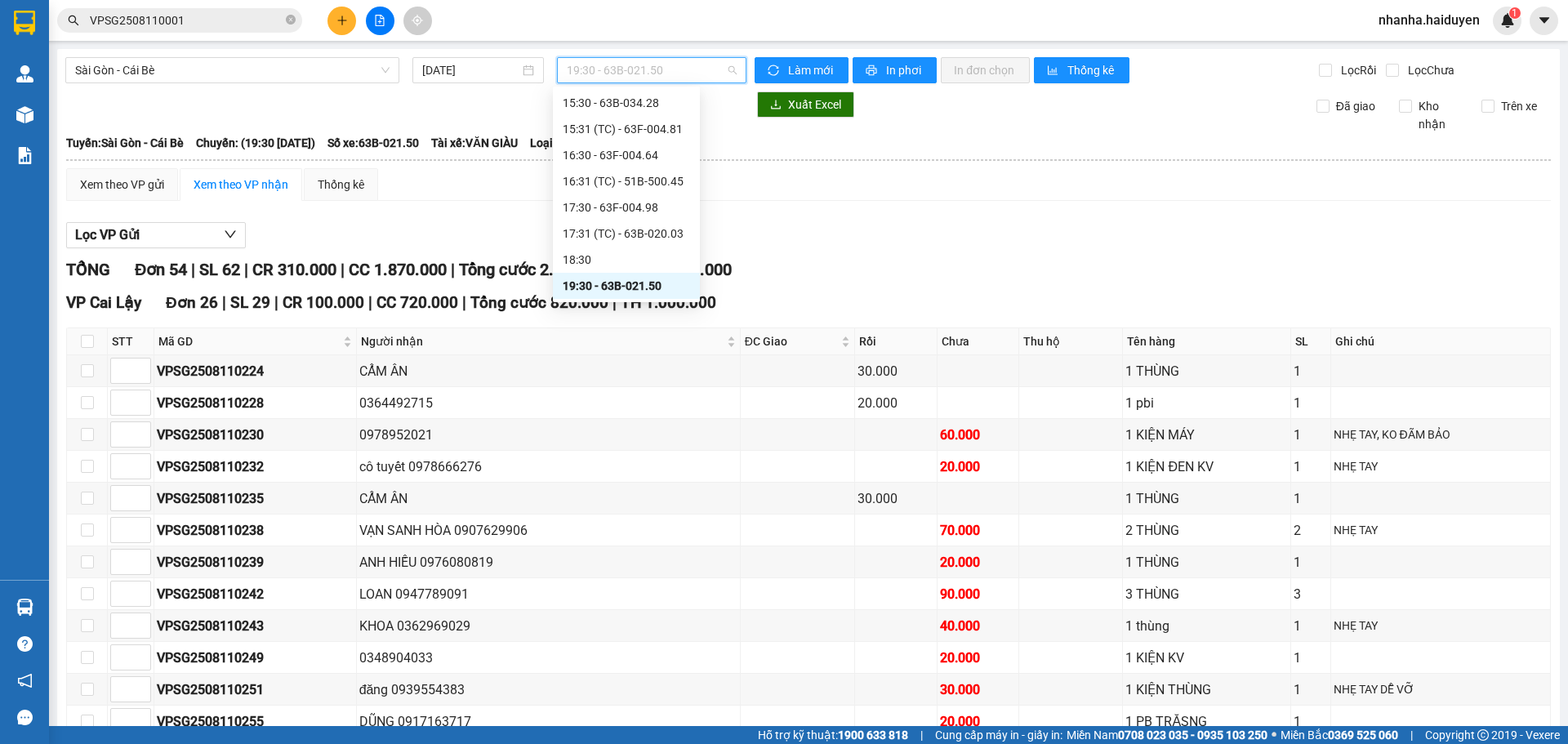
click at [625, 68] on span "19:30 - 63B-021.50" at bounding box center [652, 70] width 170 height 25
click at [611, 254] on div "18:30" at bounding box center [626, 260] width 128 height 18
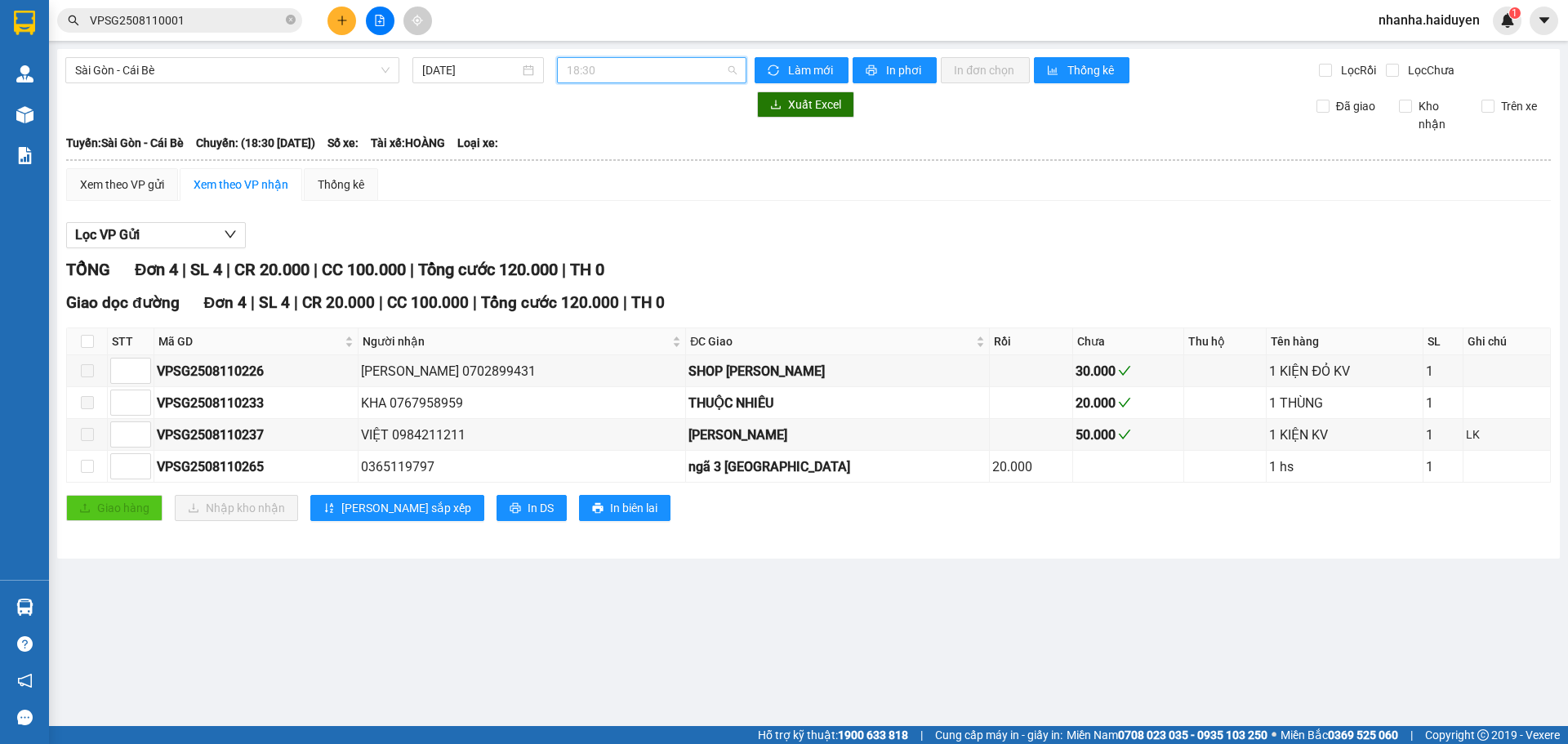
click at [587, 65] on span "18:30" at bounding box center [652, 70] width 170 height 25
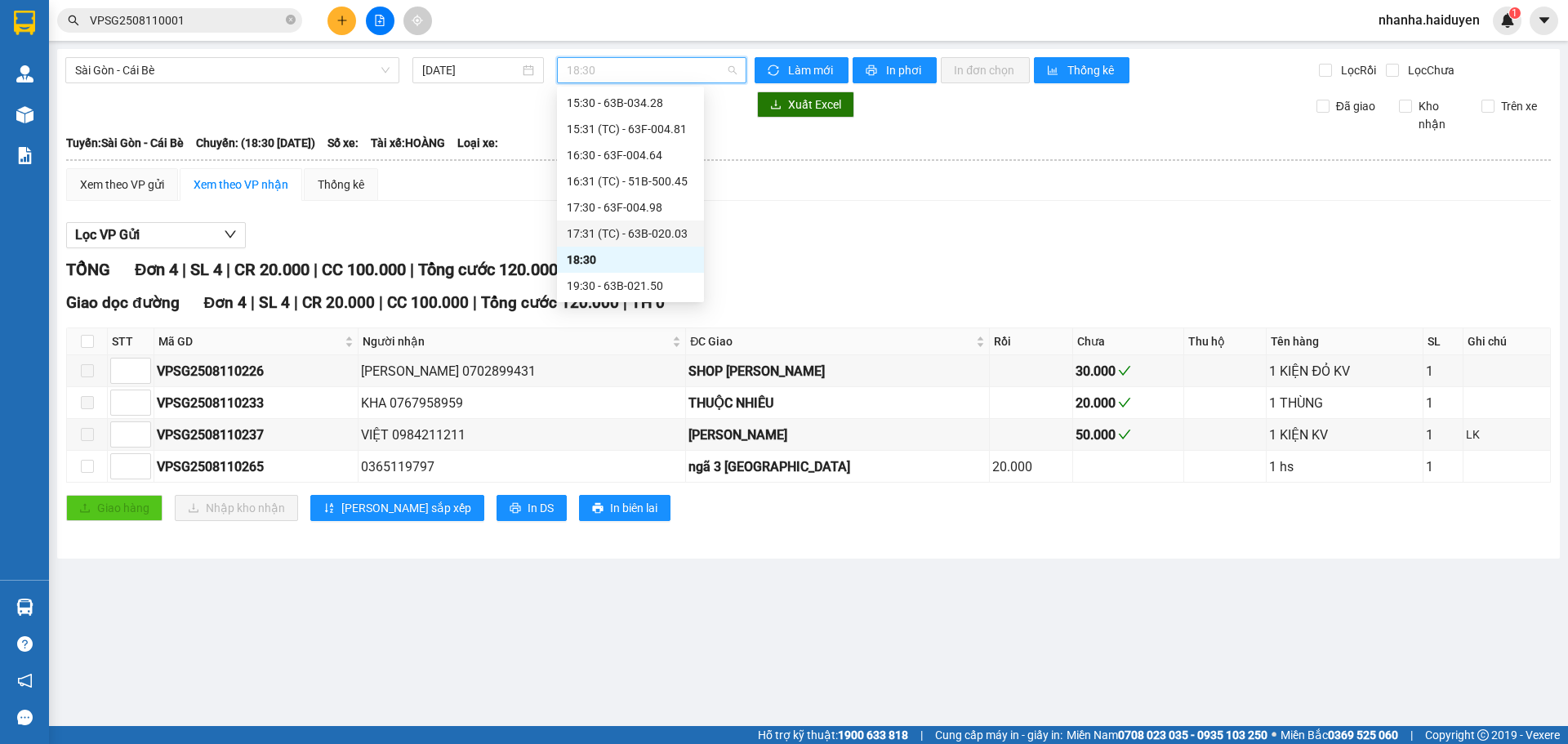
click at [615, 228] on div "17:31 (TC) - 63B-020.03" at bounding box center [631, 234] width 128 height 18
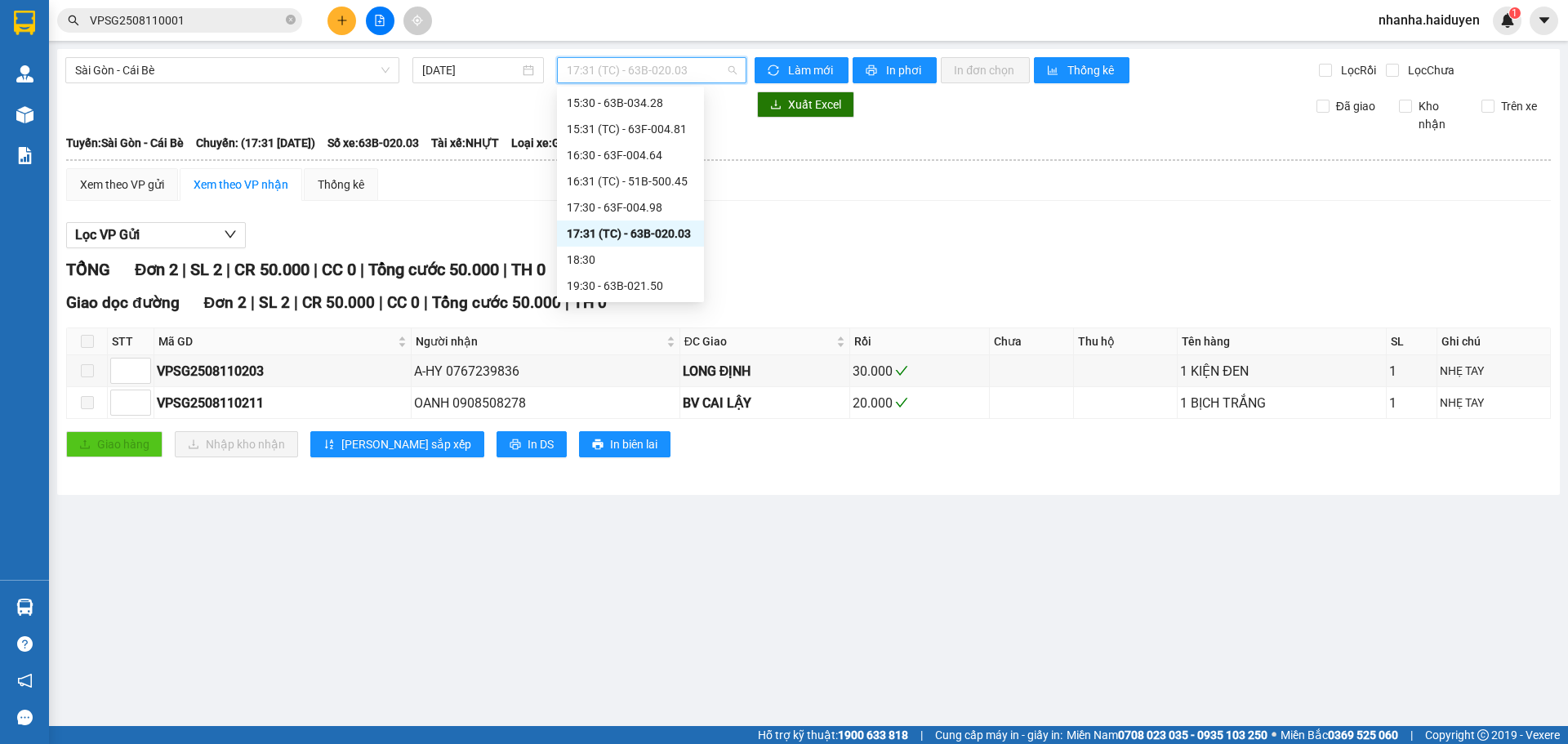
click at [634, 69] on span "17:31 (TC) - 63B-020.03" at bounding box center [652, 70] width 170 height 25
click at [643, 211] on div "17:30 - 63F-004.98" at bounding box center [631, 207] width 128 height 18
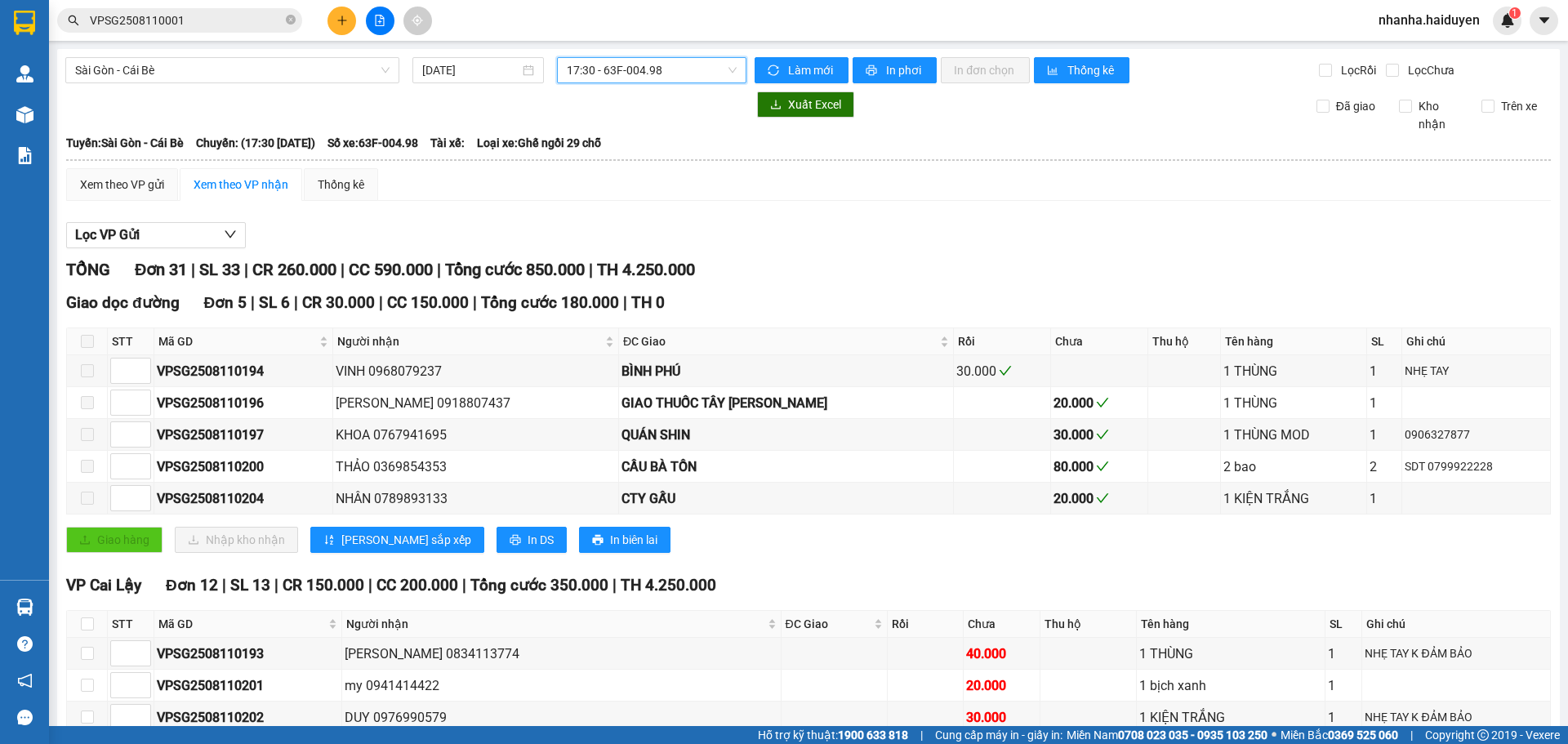
click at [648, 72] on span "17:30 - 63F-004.98" at bounding box center [652, 70] width 170 height 25
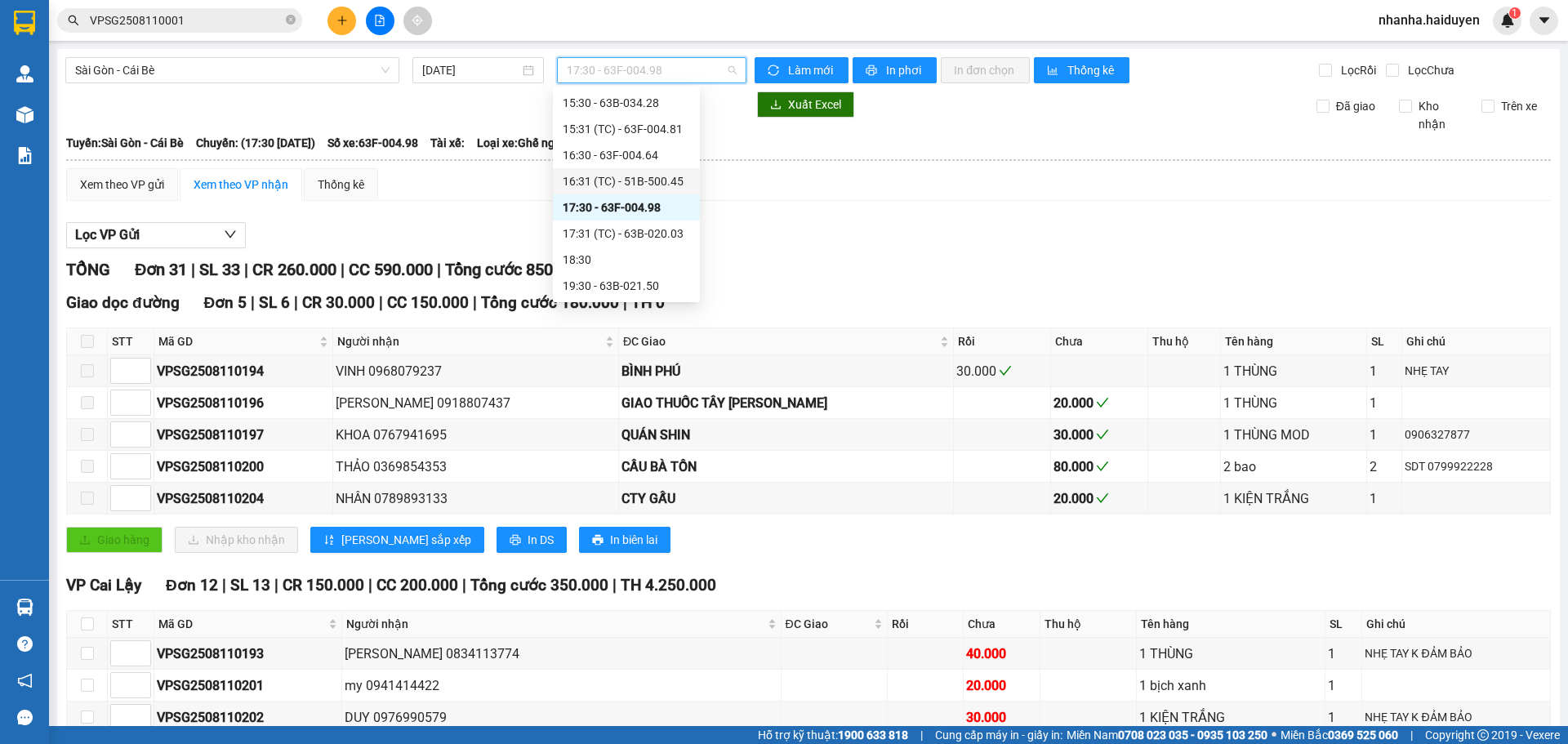
click at [623, 175] on div "16:31 (TC) - 51B-500.45" at bounding box center [626, 181] width 128 height 18
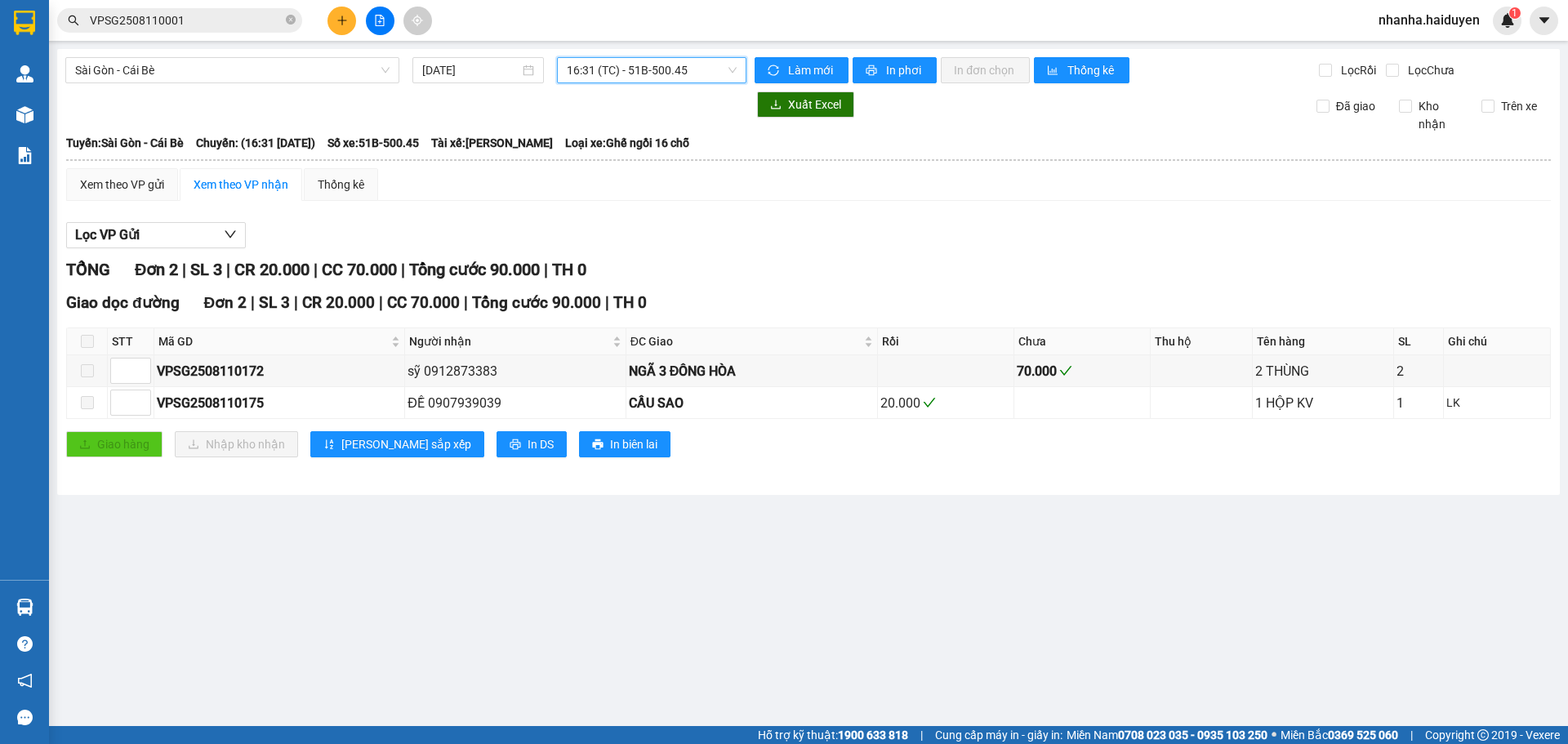
click at [631, 71] on span "16:31 (TC) - 51B-500.45" at bounding box center [652, 70] width 170 height 25
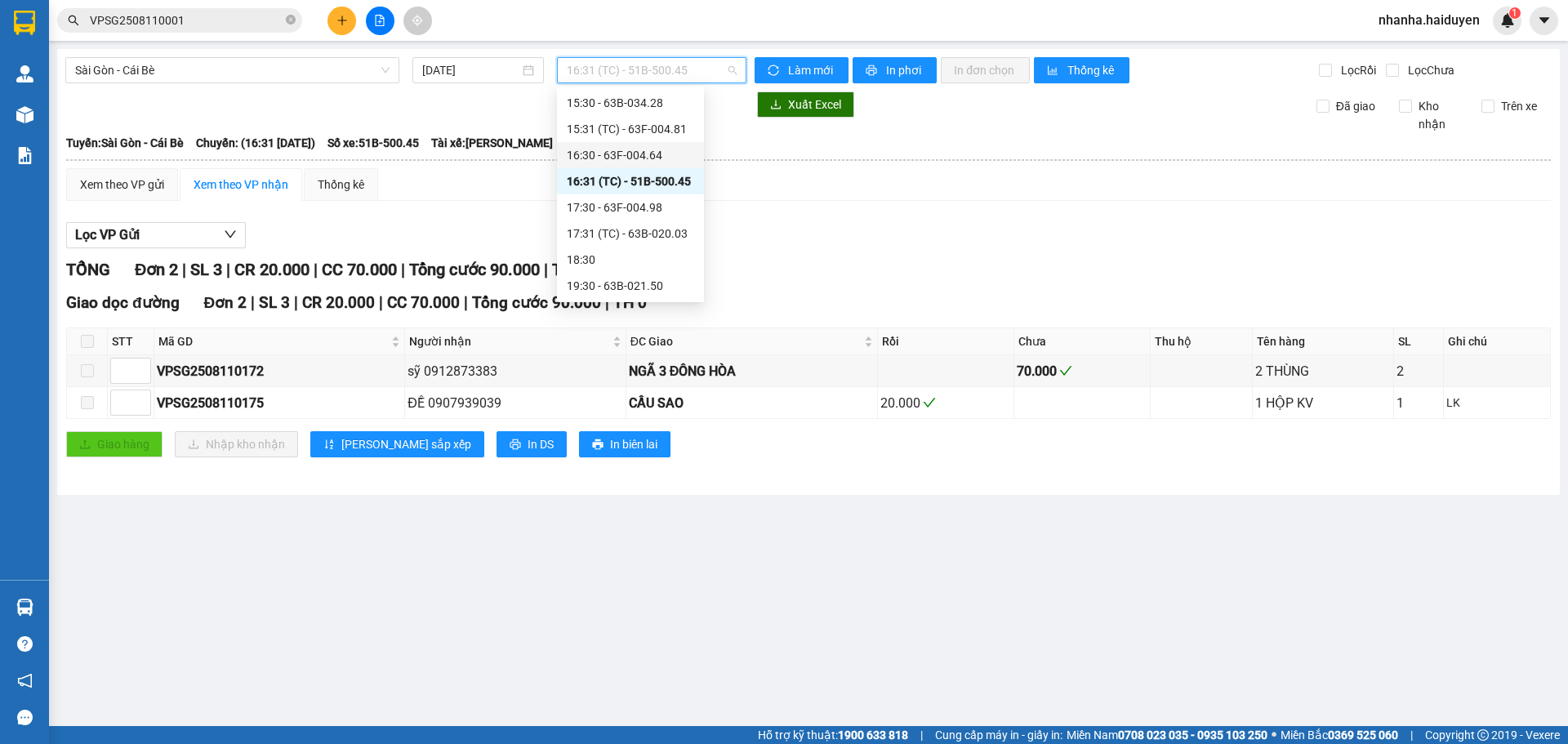
click at [630, 156] on div "16:30 - 63F-004.64" at bounding box center [631, 155] width 128 height 18
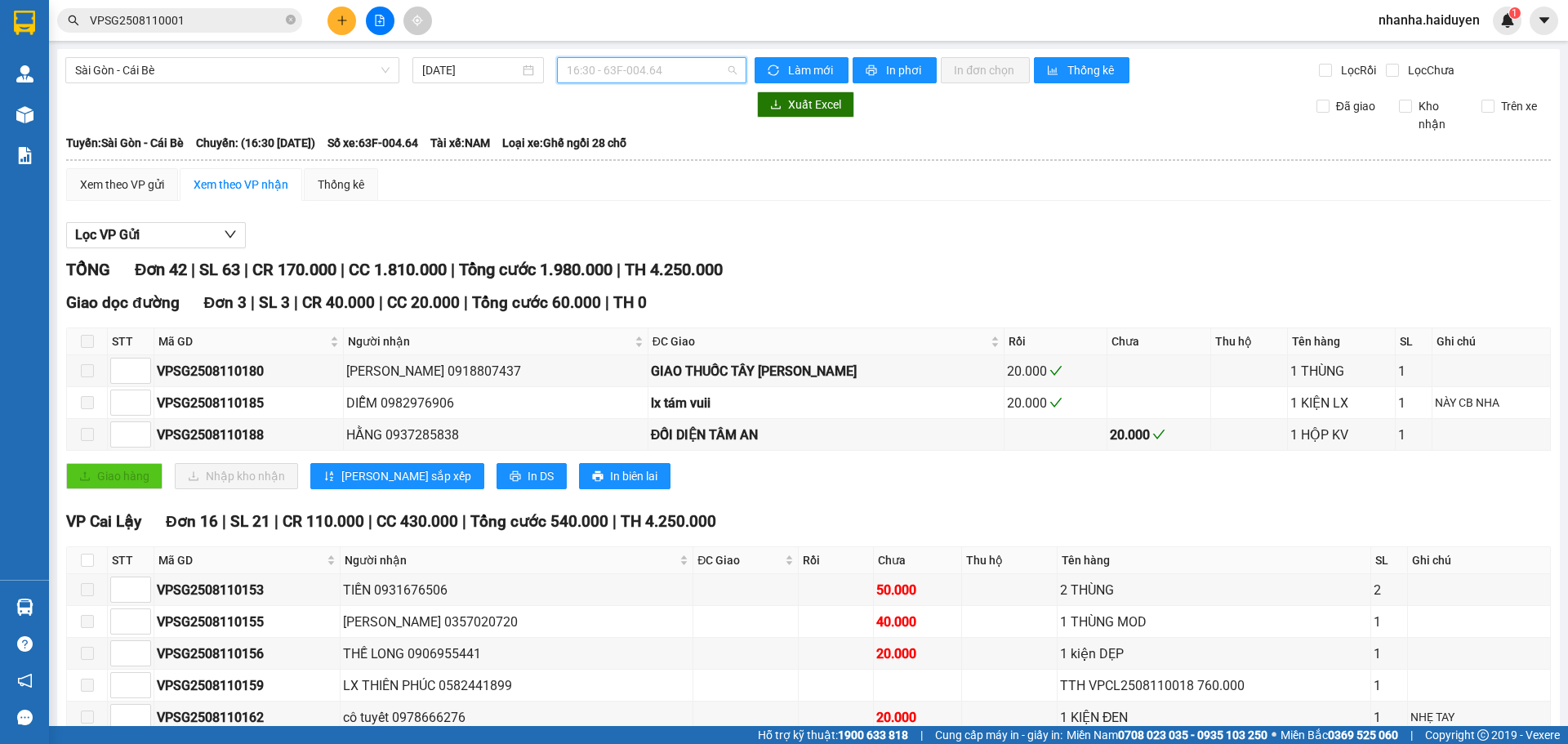
click at [634, 74] on span "16:30 - 63F-004.64" at bounding box center [652, 70] width 170 height 25
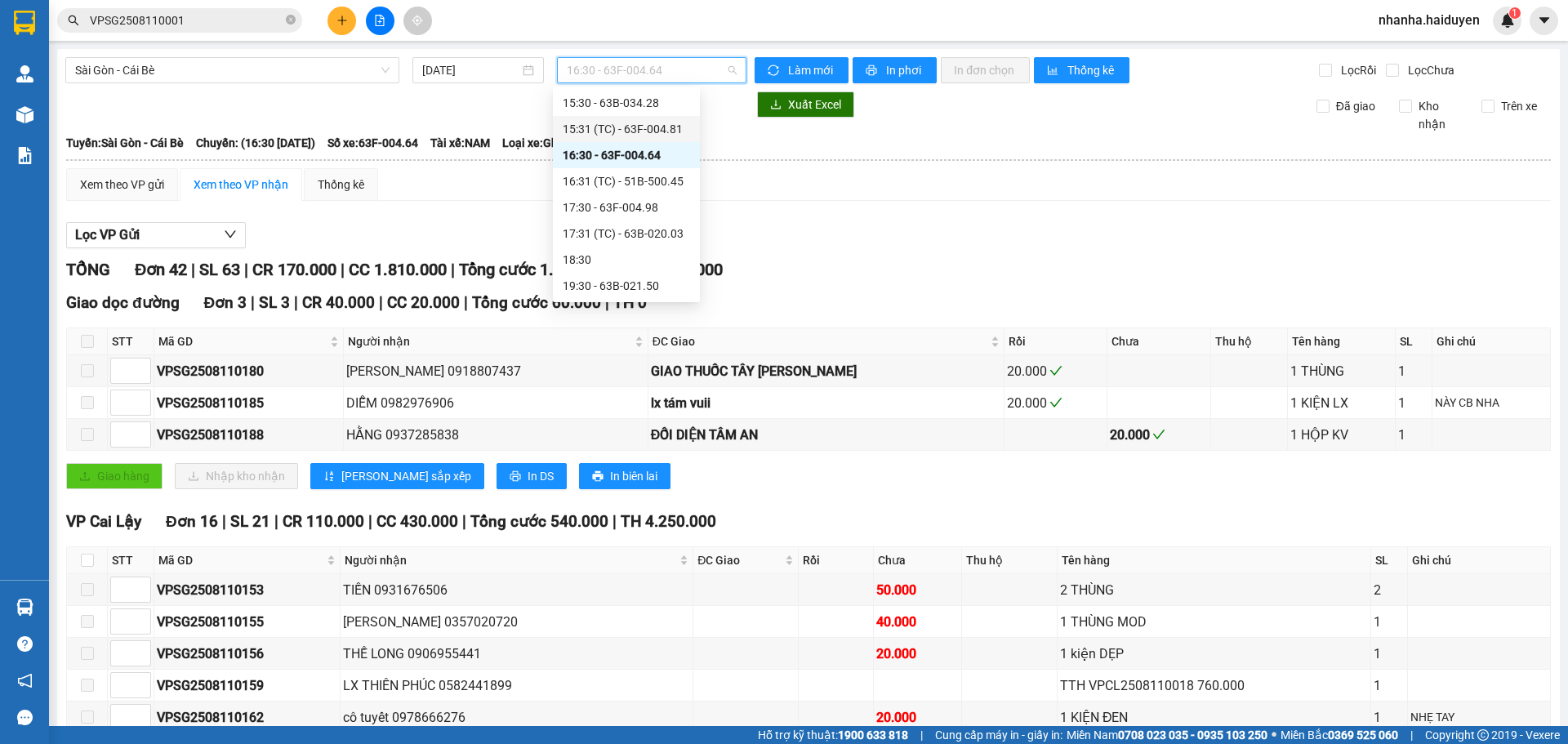
click at [637, 136] on div "15:31 (TC) - 63F-004.81" at bounding box center [626, 129] width 128 height 18
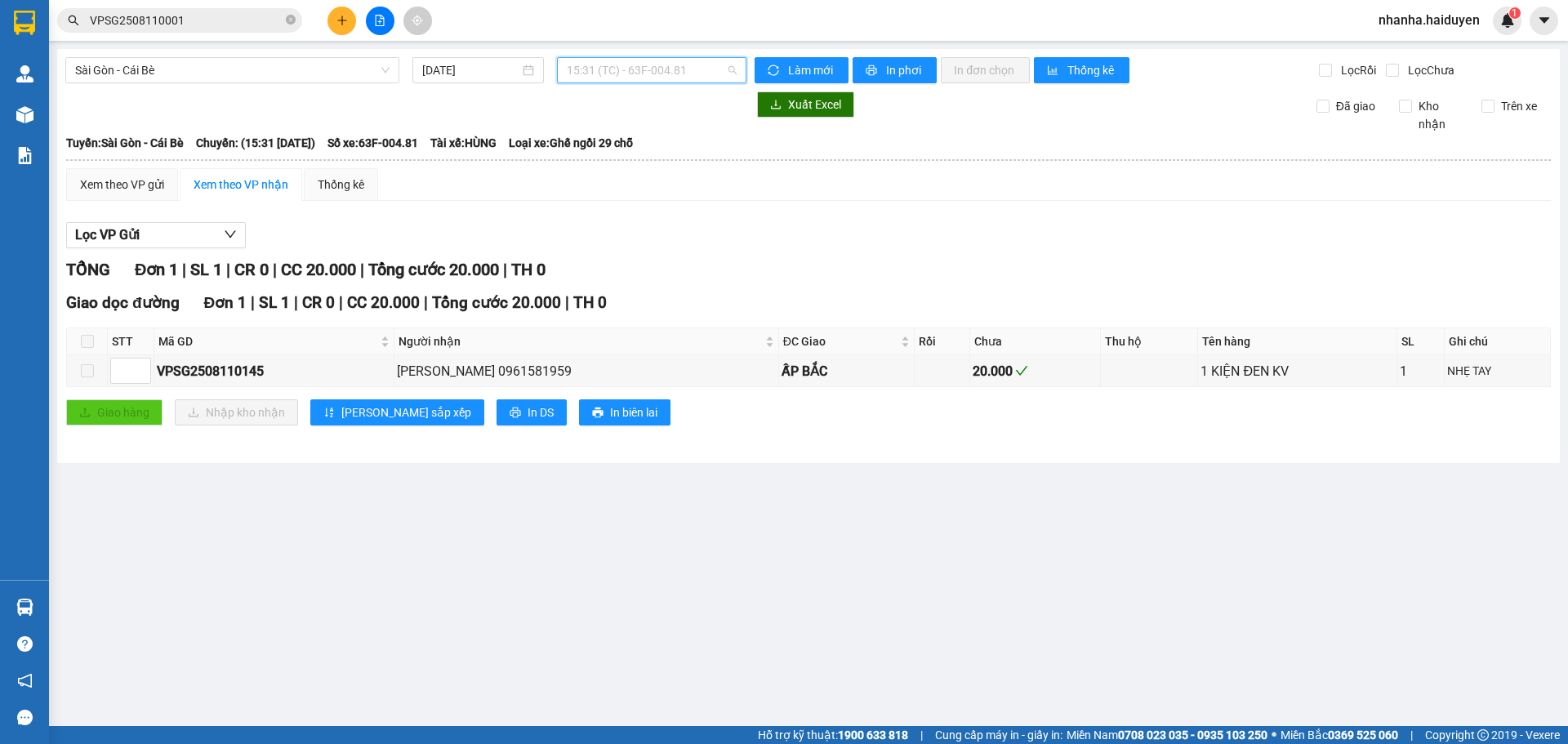
click at [658, 74] on span "15:31 (TC) - 63F-004.81" at bounding box center [652, 70] width 170 height 25
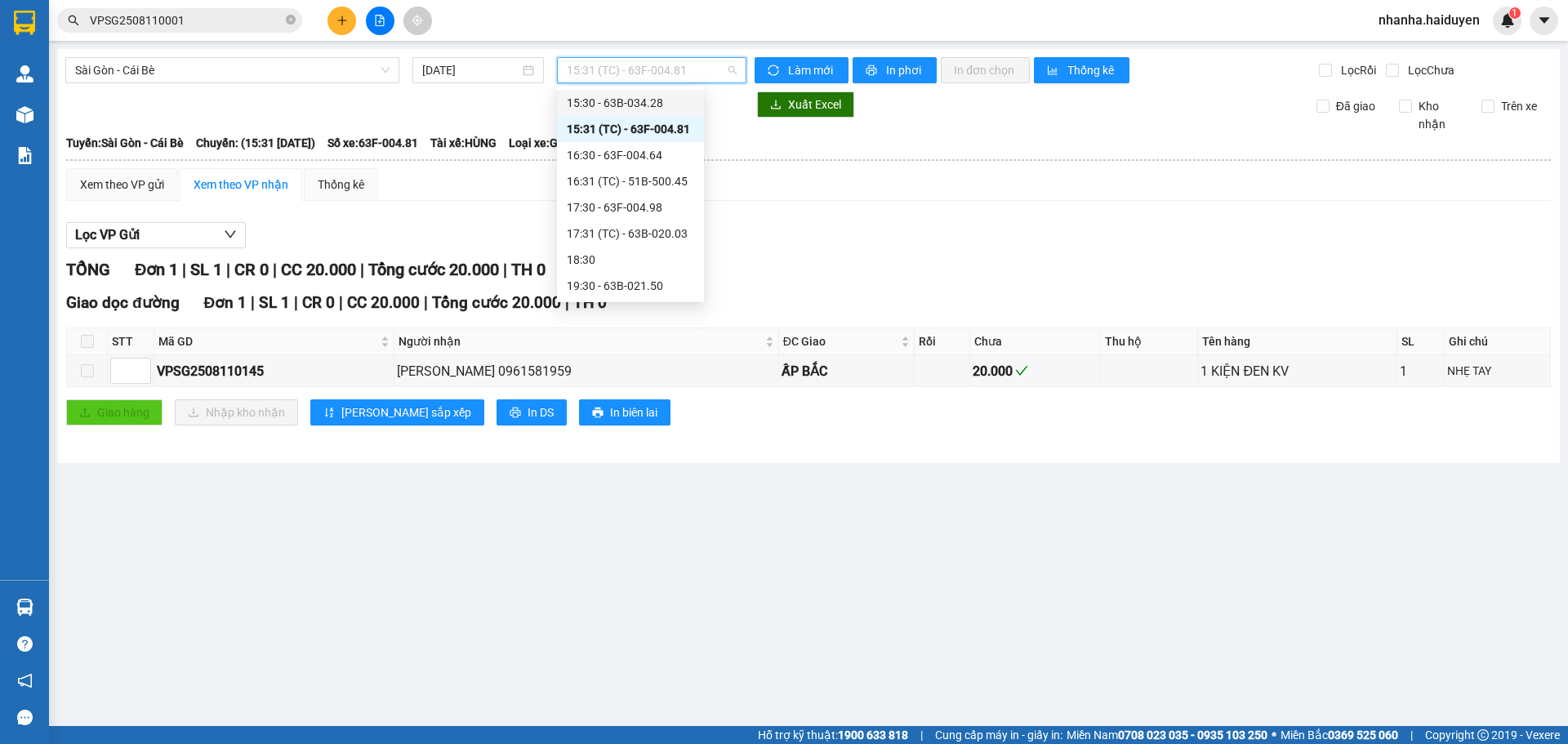
click at [653, 106] on div "15:30 - 63B-034.28" at bounding box center [631, 102] width 128 height 18
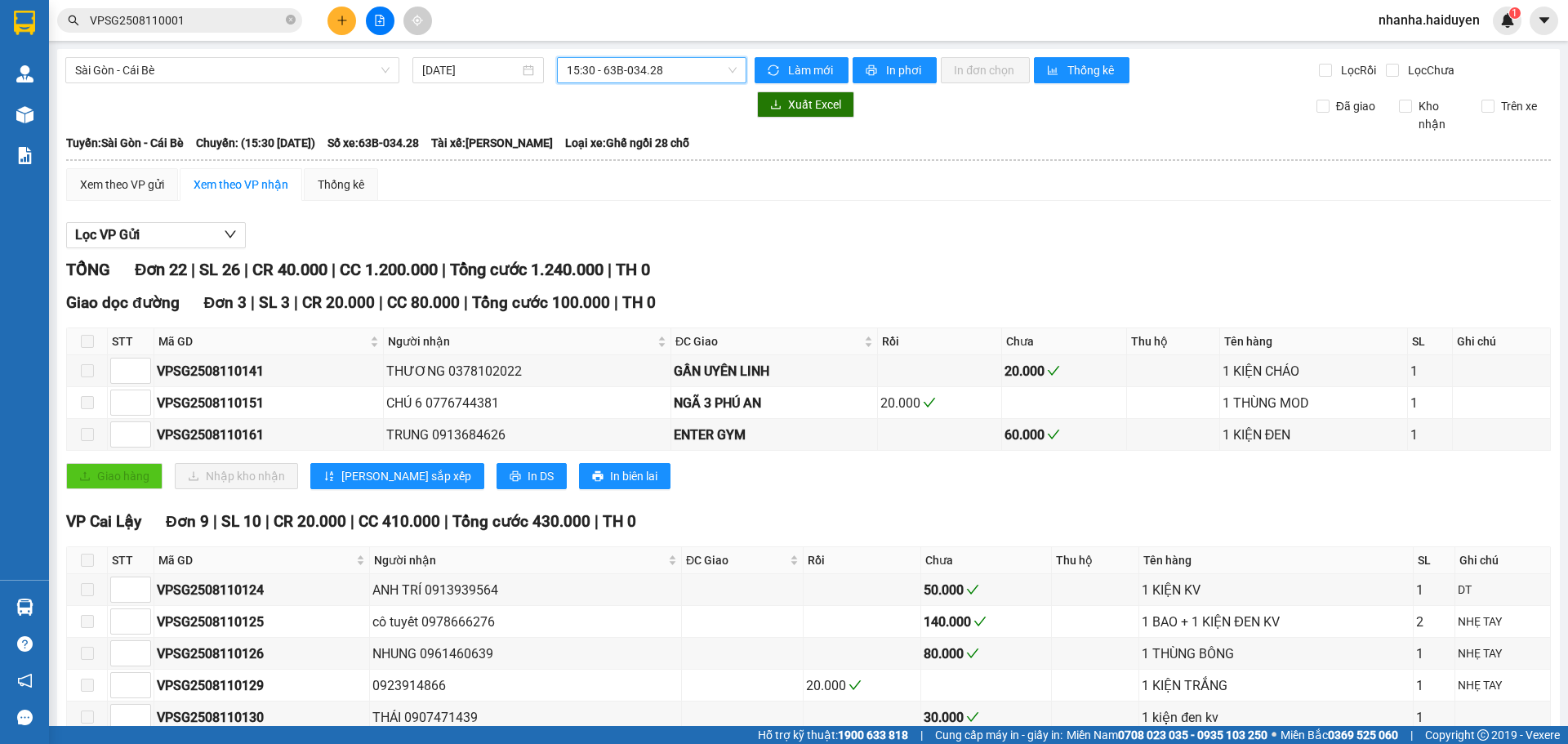
click at [670, 64] on span "15:30 - 63B-034.28" at bounding box center [652, 70] width 170 height 25
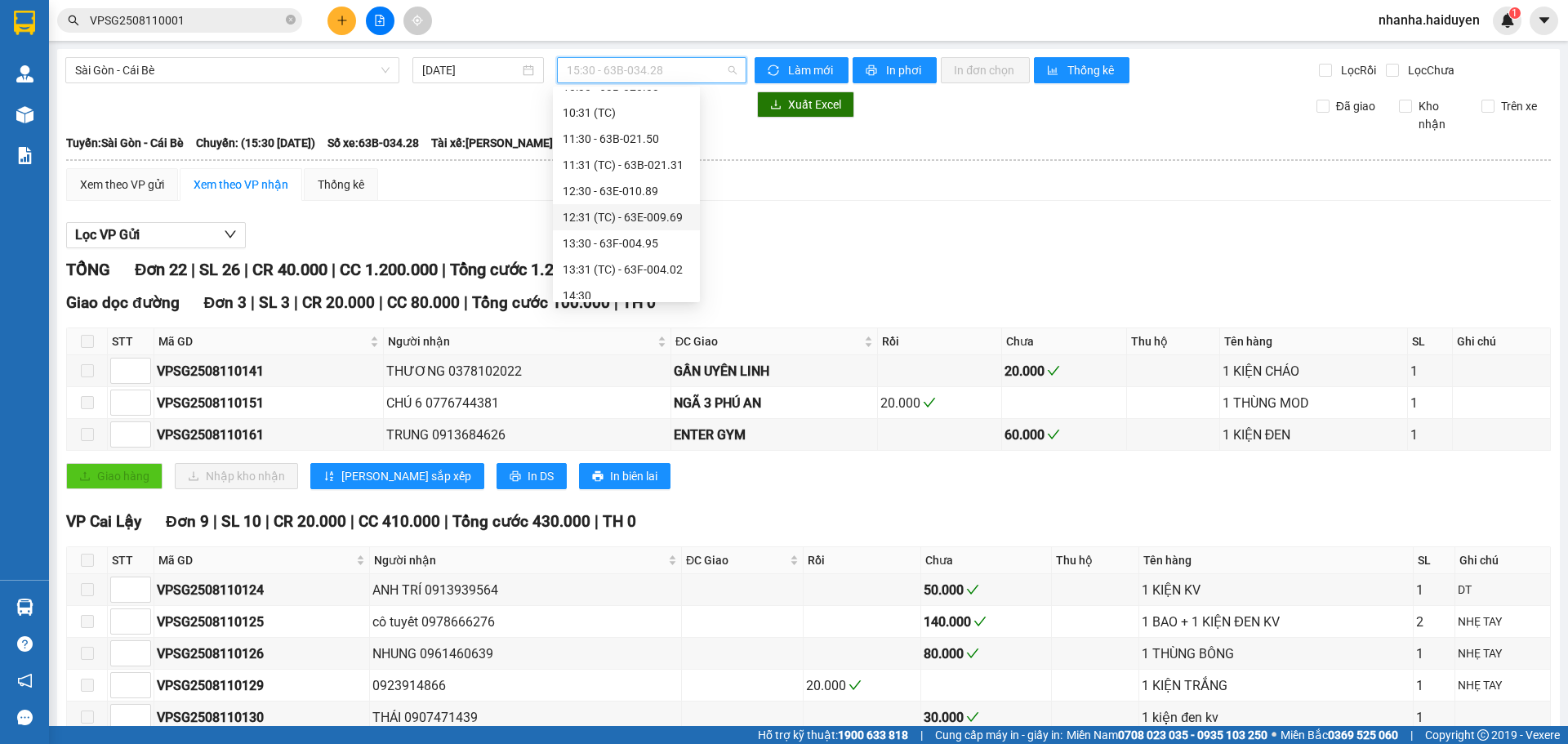
scroll to position [307, 0]
click at [646, 232] on div "14:31 (TC) - 63B-021.91" at bounding box center [626, 240] width 128 height 18
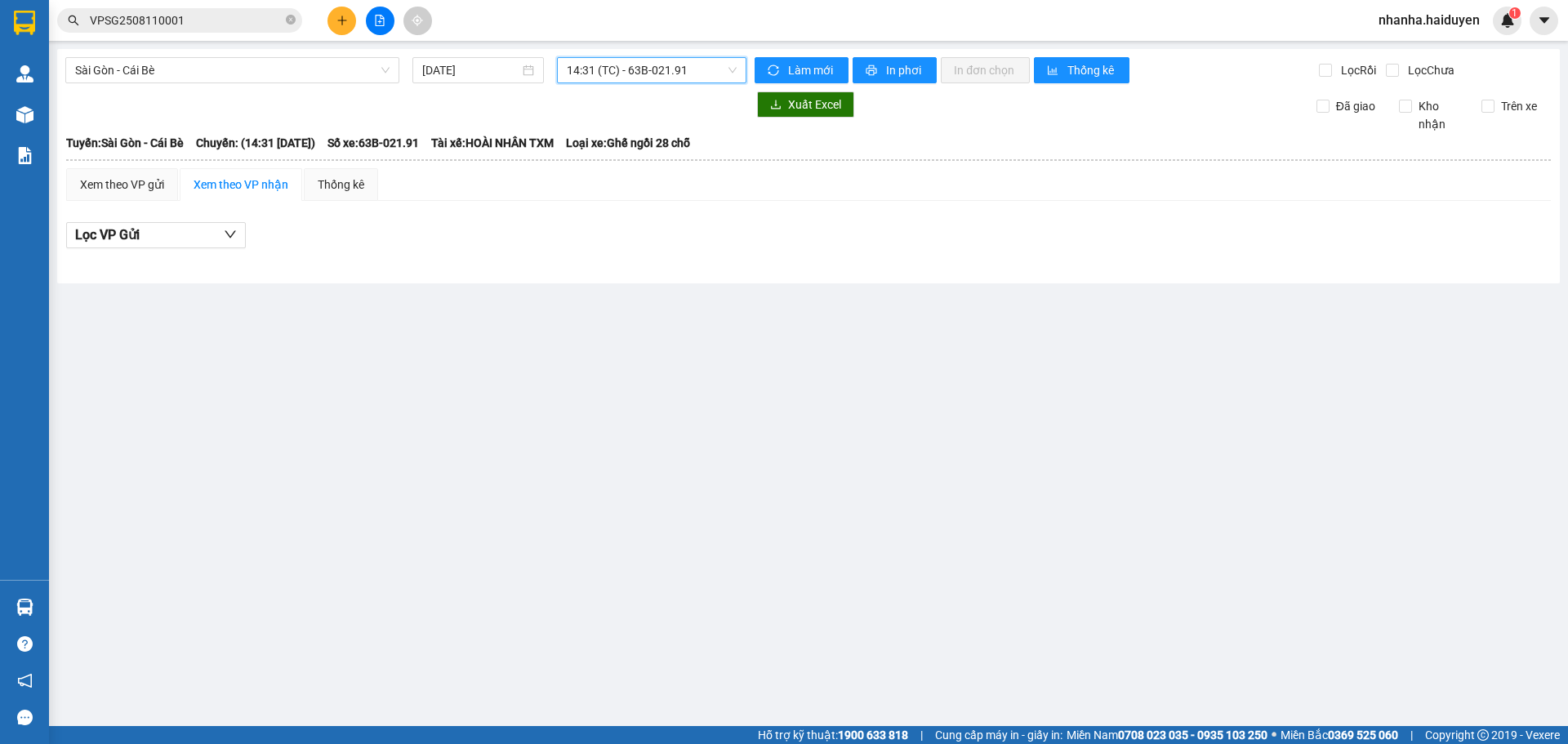
click at [662, 73] on span "14:31 (TC) - 63B-021.91" at bounding box center [652, 70] width 170 height 25
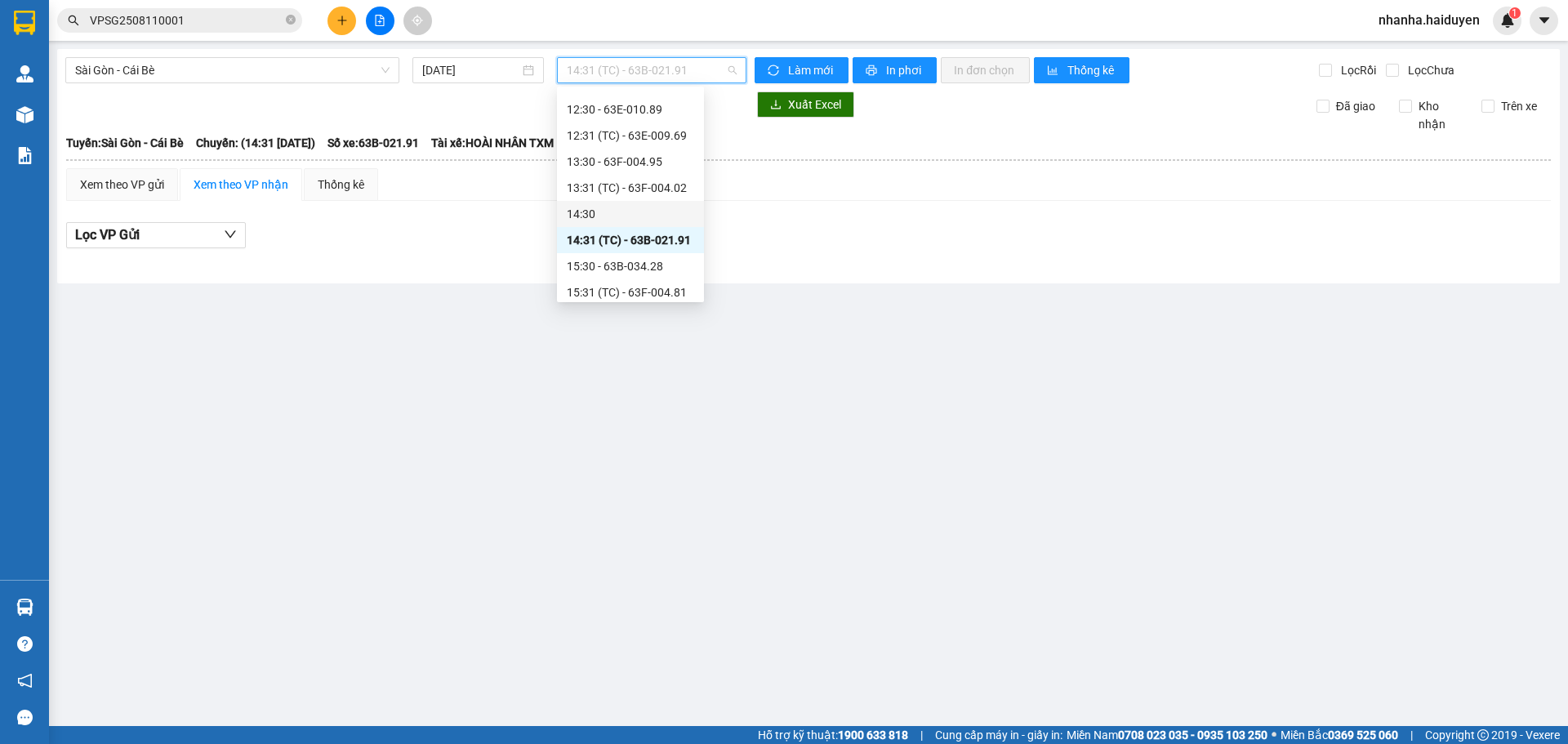
click at [630, 203] on div "14:30" at bounding box center [631, 214] width 147 height 26
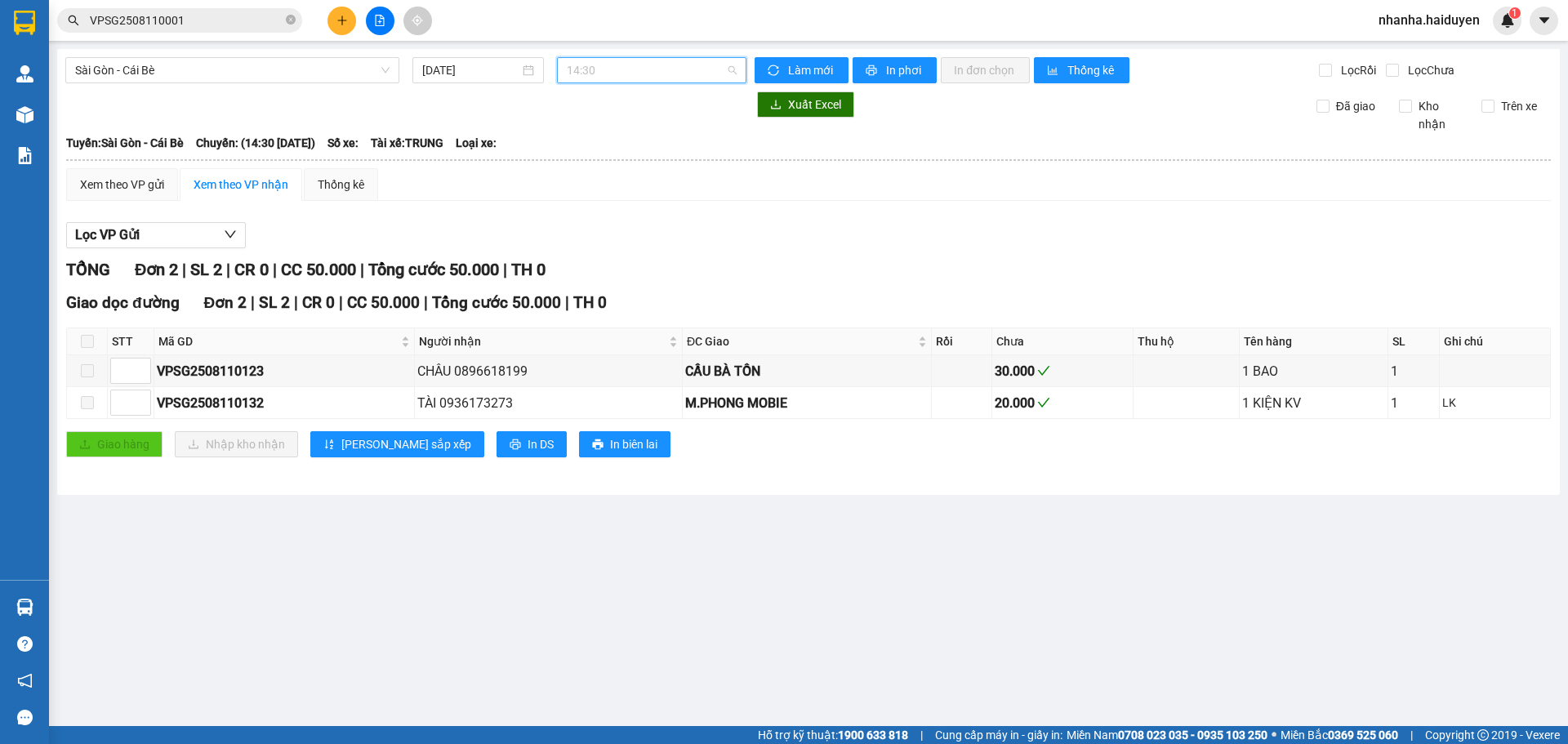
click at [616, 67] on span "14:30" at bounding box center [652, 70] width 170 height 25
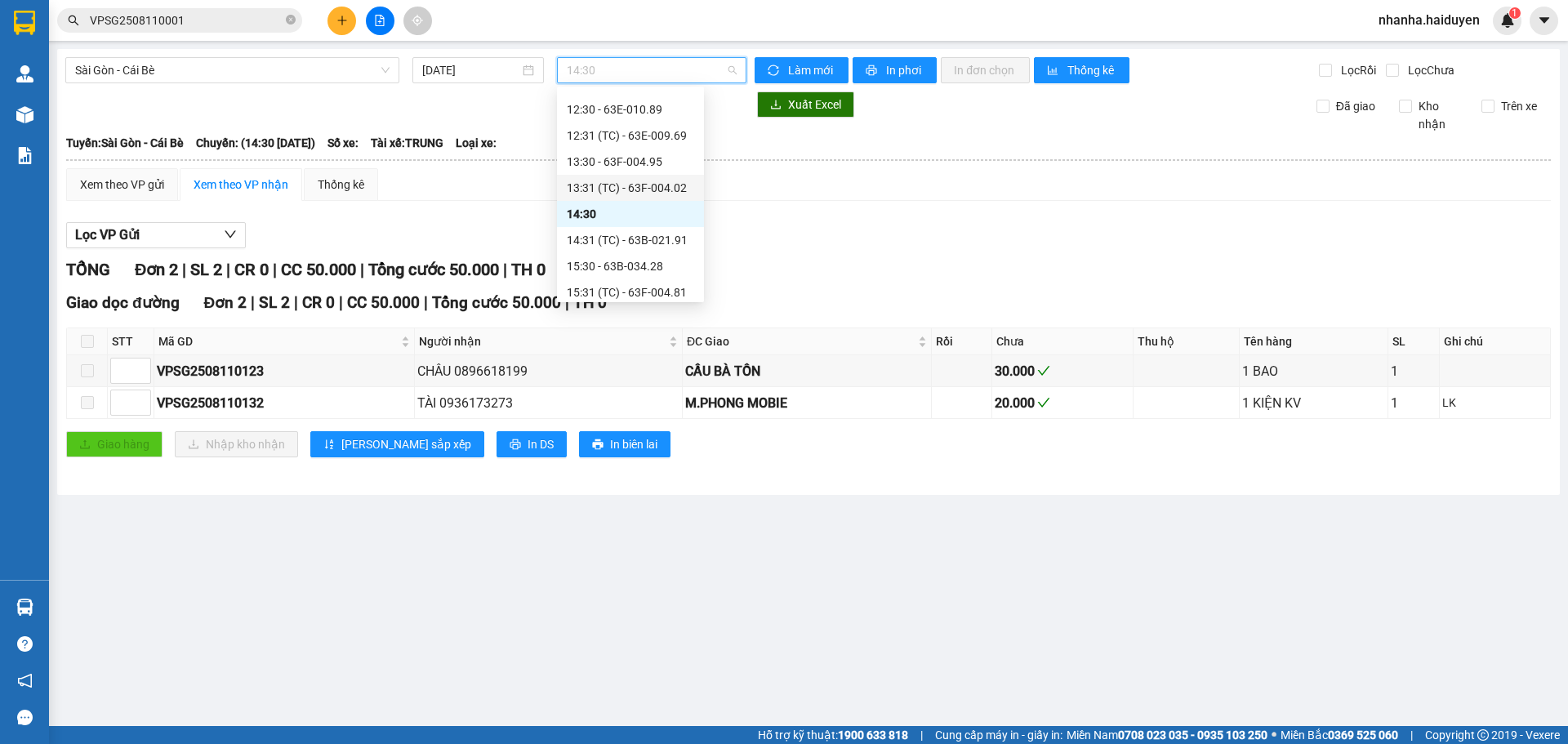
click at [626, 182] on div "13:31 (TC) - 63F-004.02" at bounding box center [631, 187] width 128 height 18
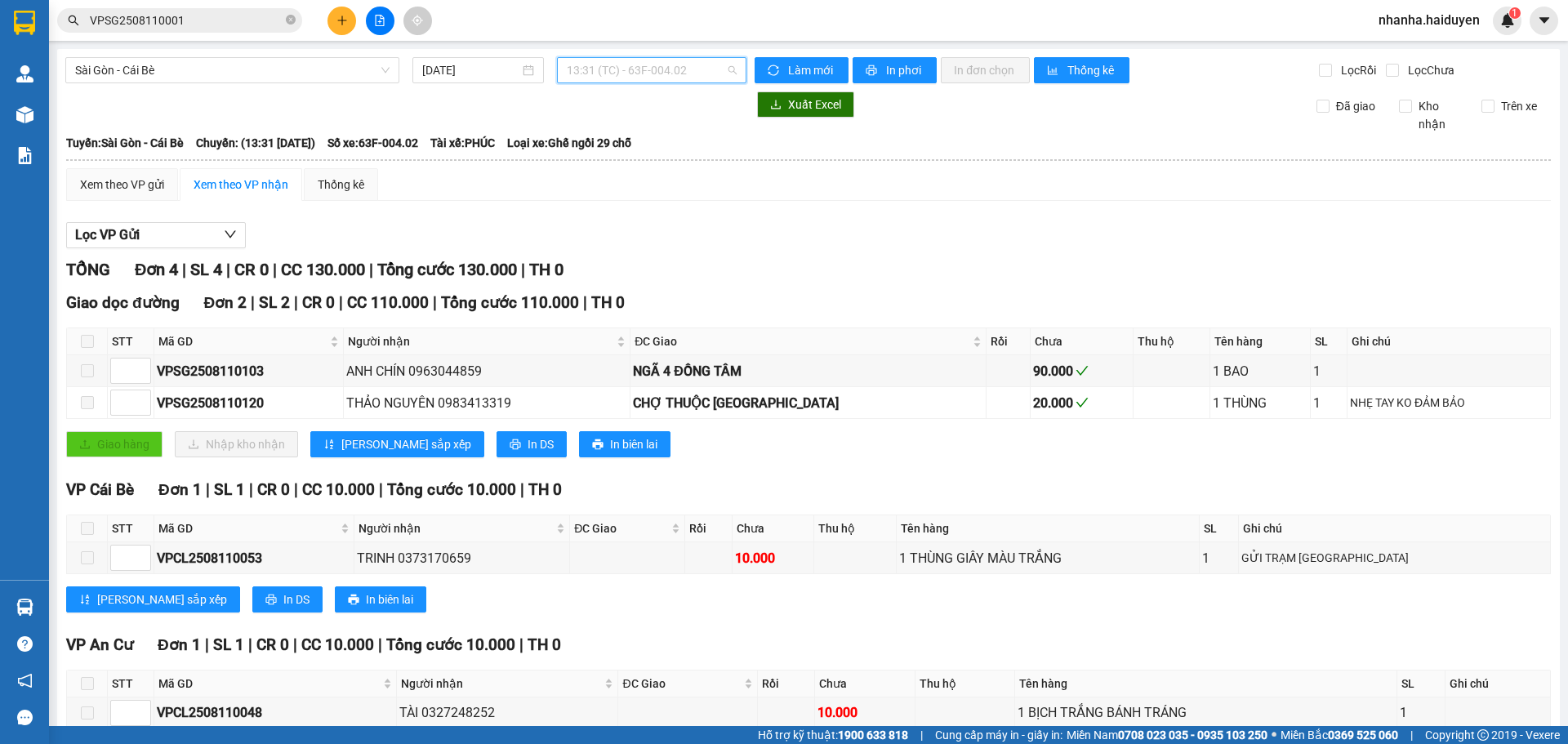
click at [635, 67] on span "13:31 (TC) - 63F-004.02" at bounding box center [652, 70] width 170 height 25
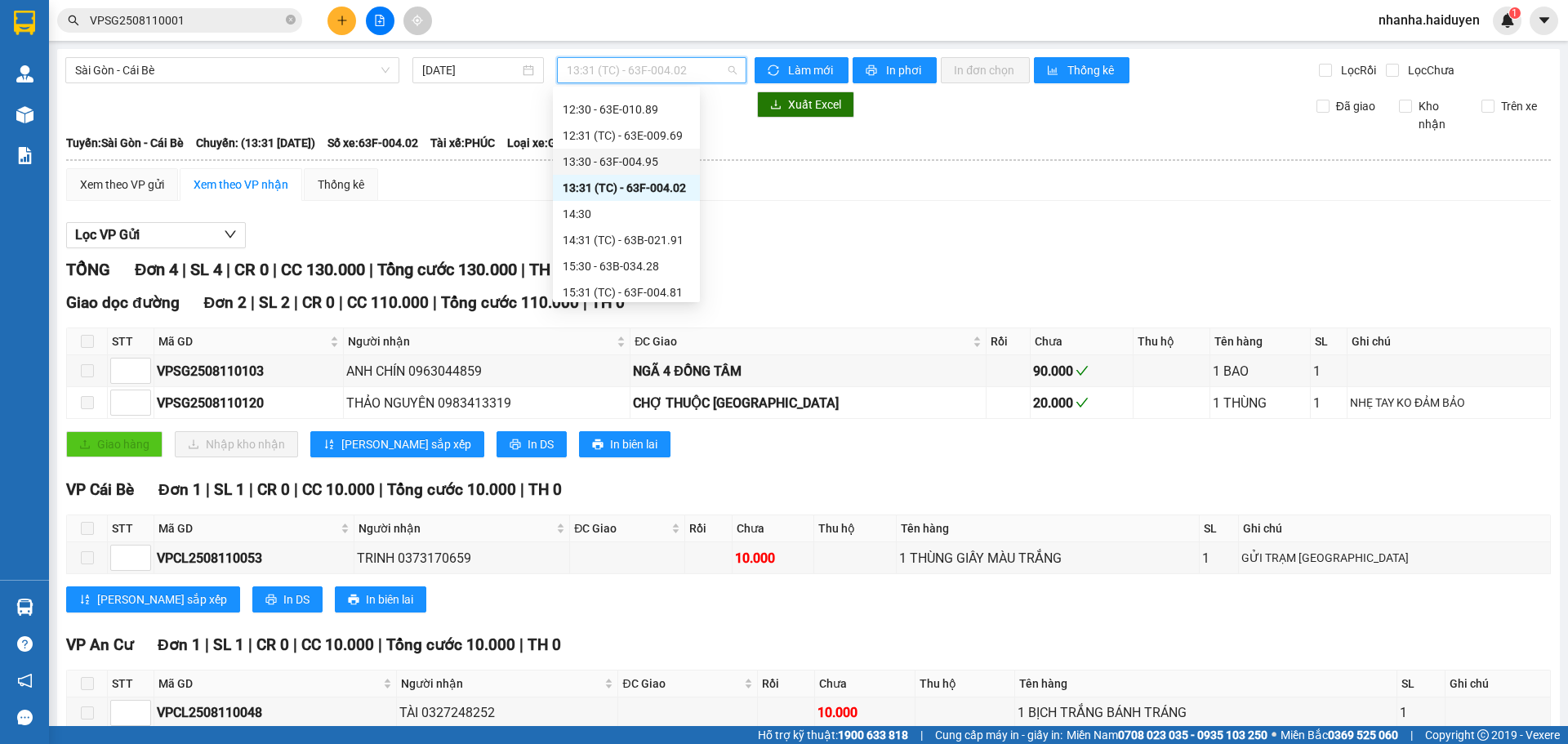
click at [655, 157] on div "13:30 - 63F-004.95" at bounding box center [626, 162] width 128 height 18
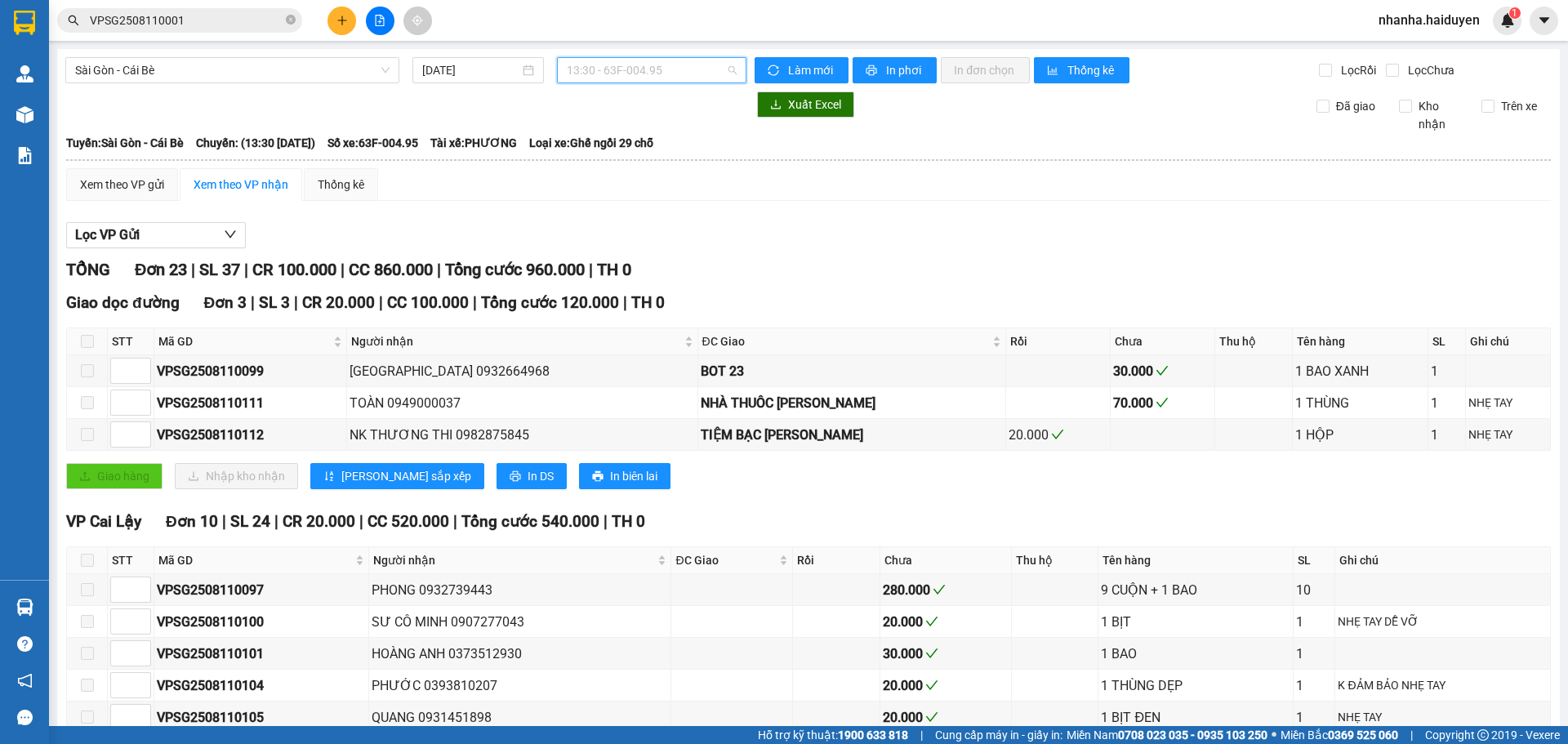
click at [661, 70] on span "13:30 - 63F-004.95" at bounding box center [652, 70] width 170 height 25
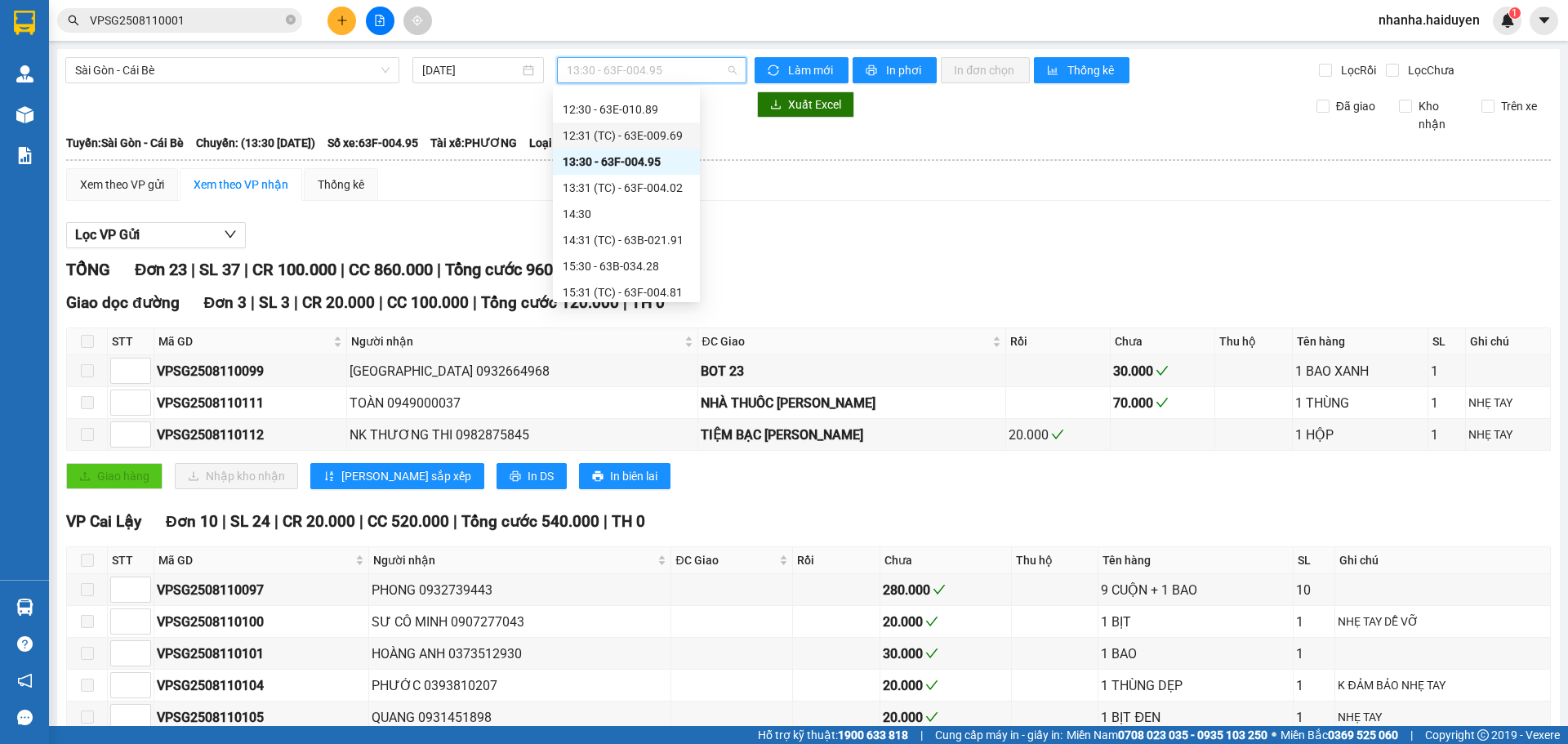
click at [654, 135] on div "12:31 (TC) - 63E-009.69" at bounding box center [626, 136] width 128 height 18
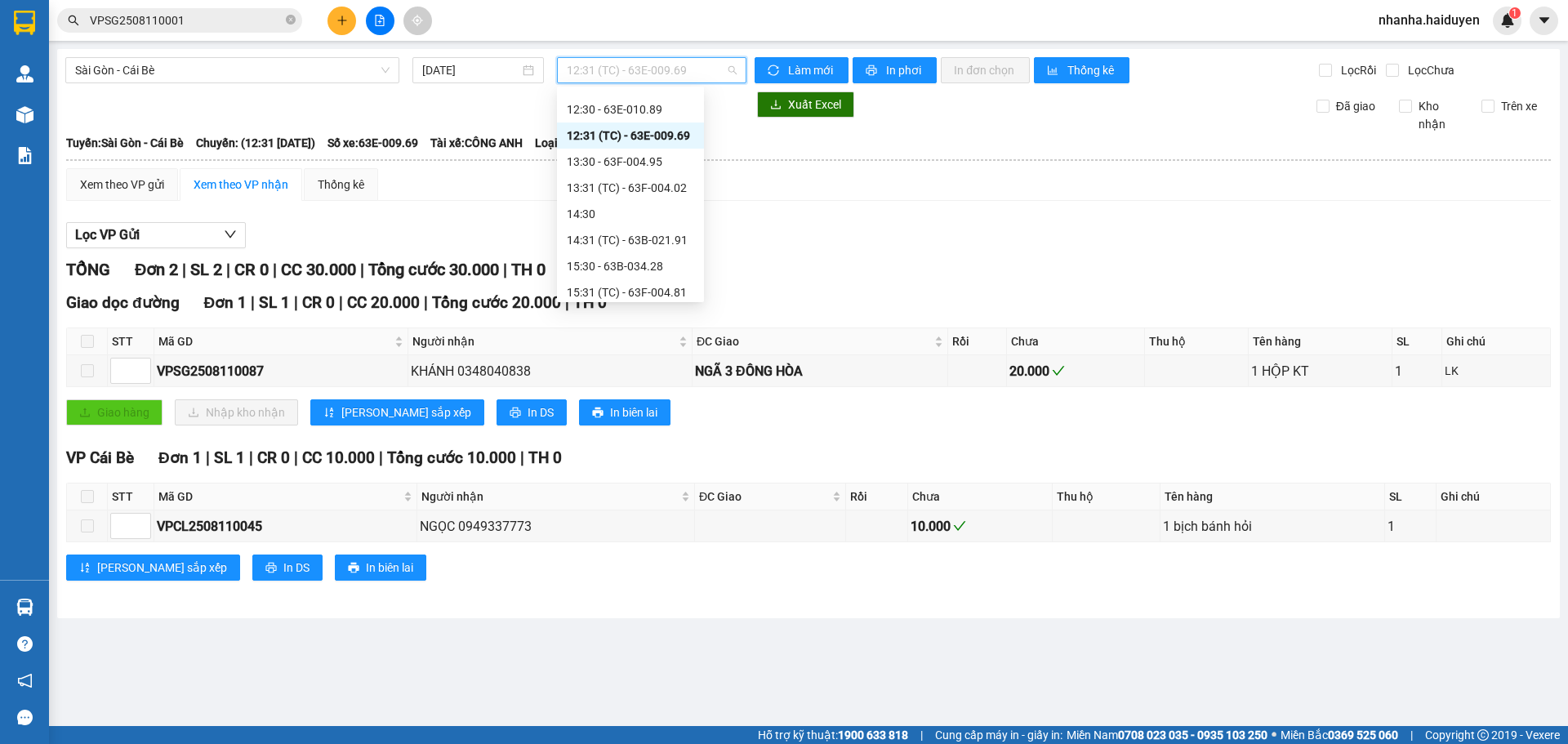
click at [641, 74] on span "12:31 (TC) - 63E-009.69" at bounding box center [652, 70] width 170 height 25
click at [650, 132] on div "05:30 - 63E-009.69" at bounding box center [631, 129] width 128 height 18
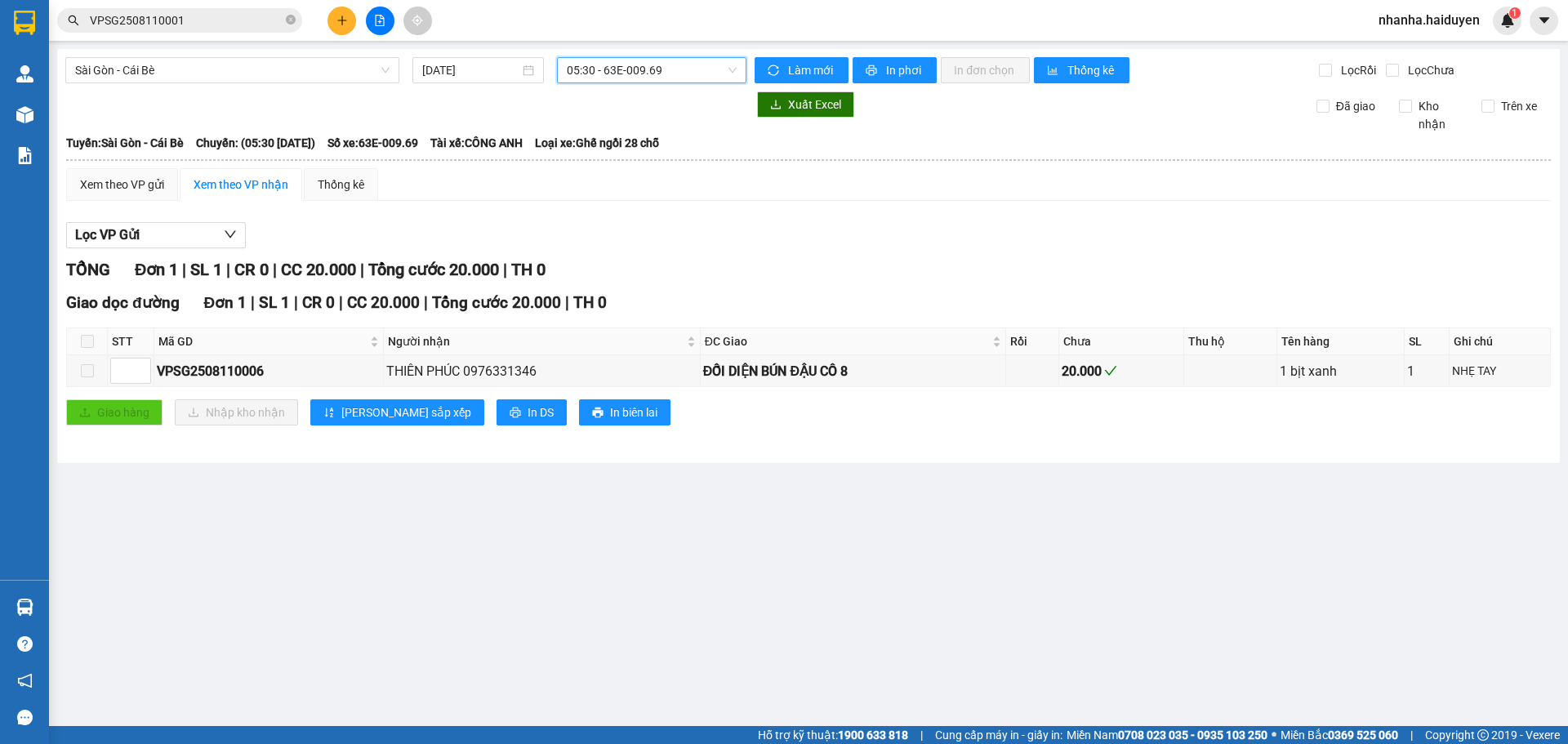
click at [643, 80] on span "05:30 - 63E-009.69" at bounding box center [652, 70] width 170 height 25
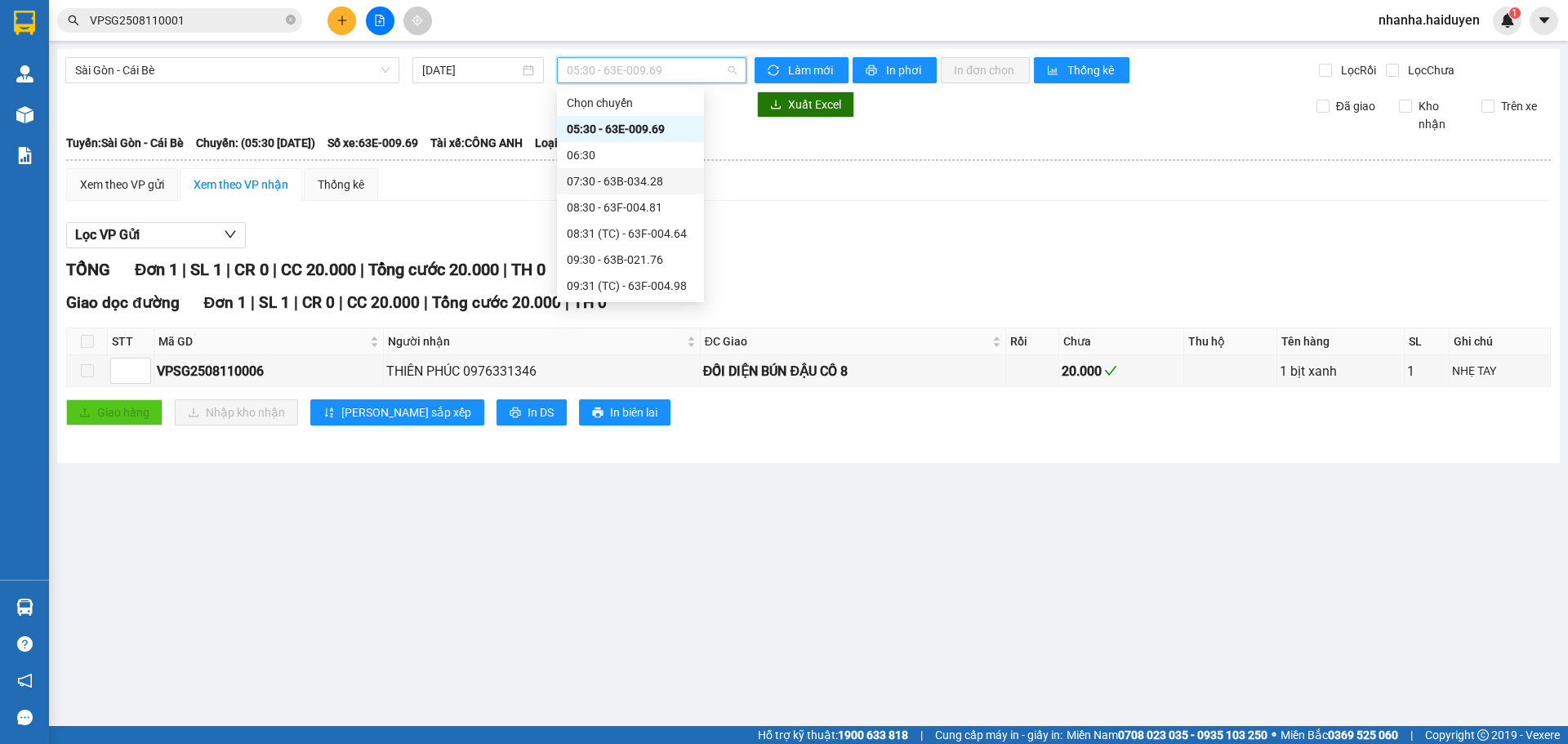
click at [635, 212] on div "08:30 - 63F-004.81" at bounding box center [631, 207] width 128 height 18
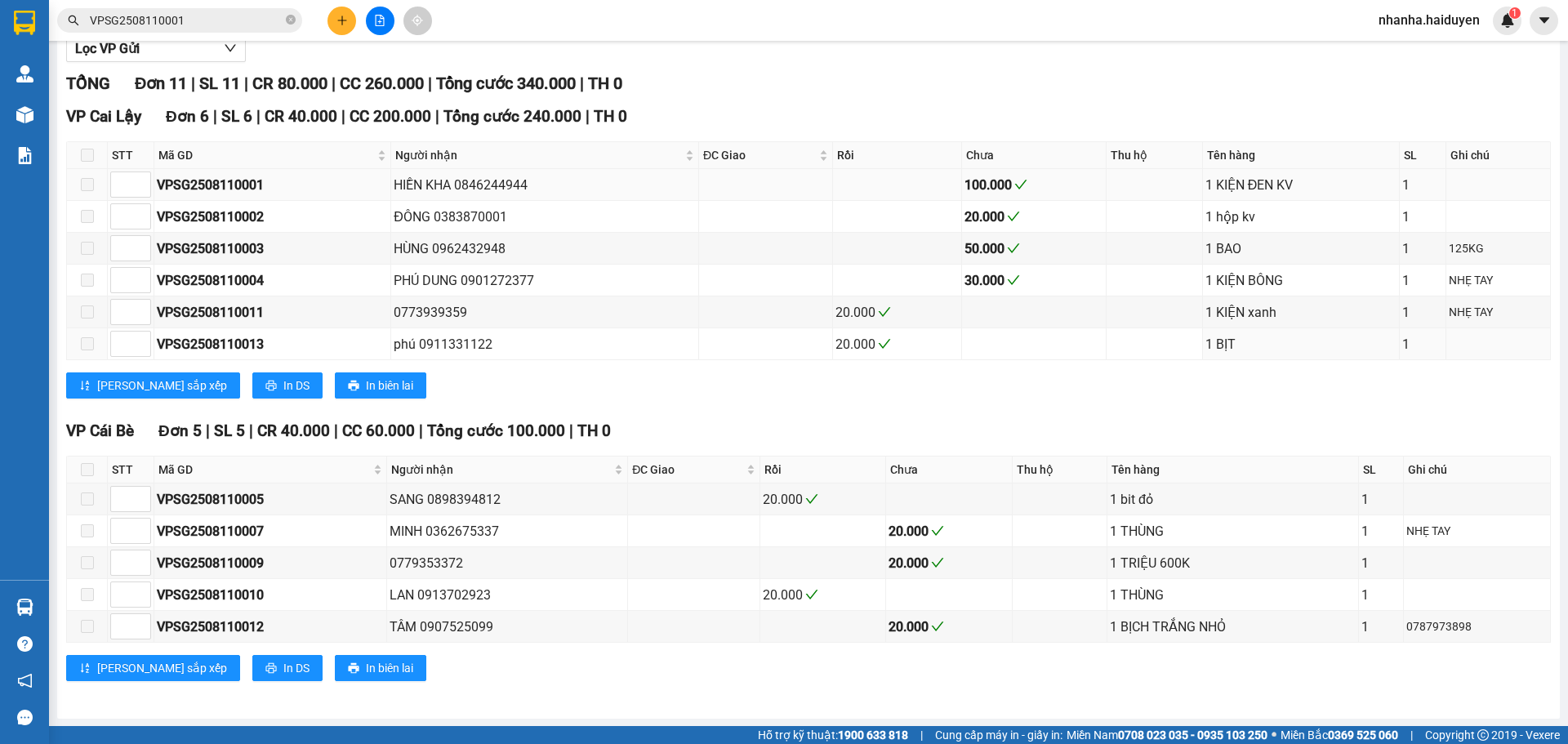
scroll to position [187, 0]
click at [88, 463] on span at bounding box center [87, 468] width 13 height 13
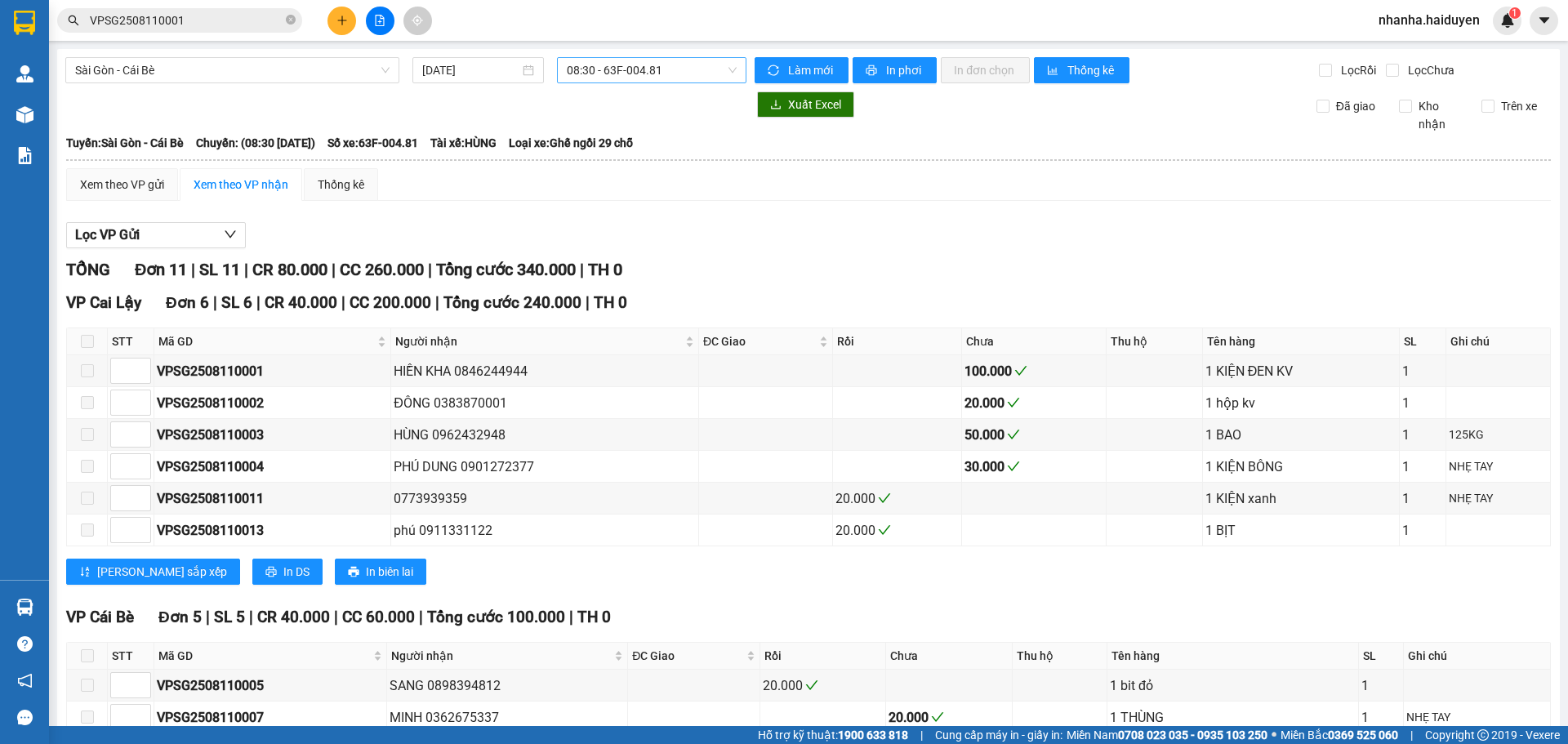
click at [621, 76] on span "08:30 - 63F-004.81" at bounding box center [652, 70] width 170 height 25
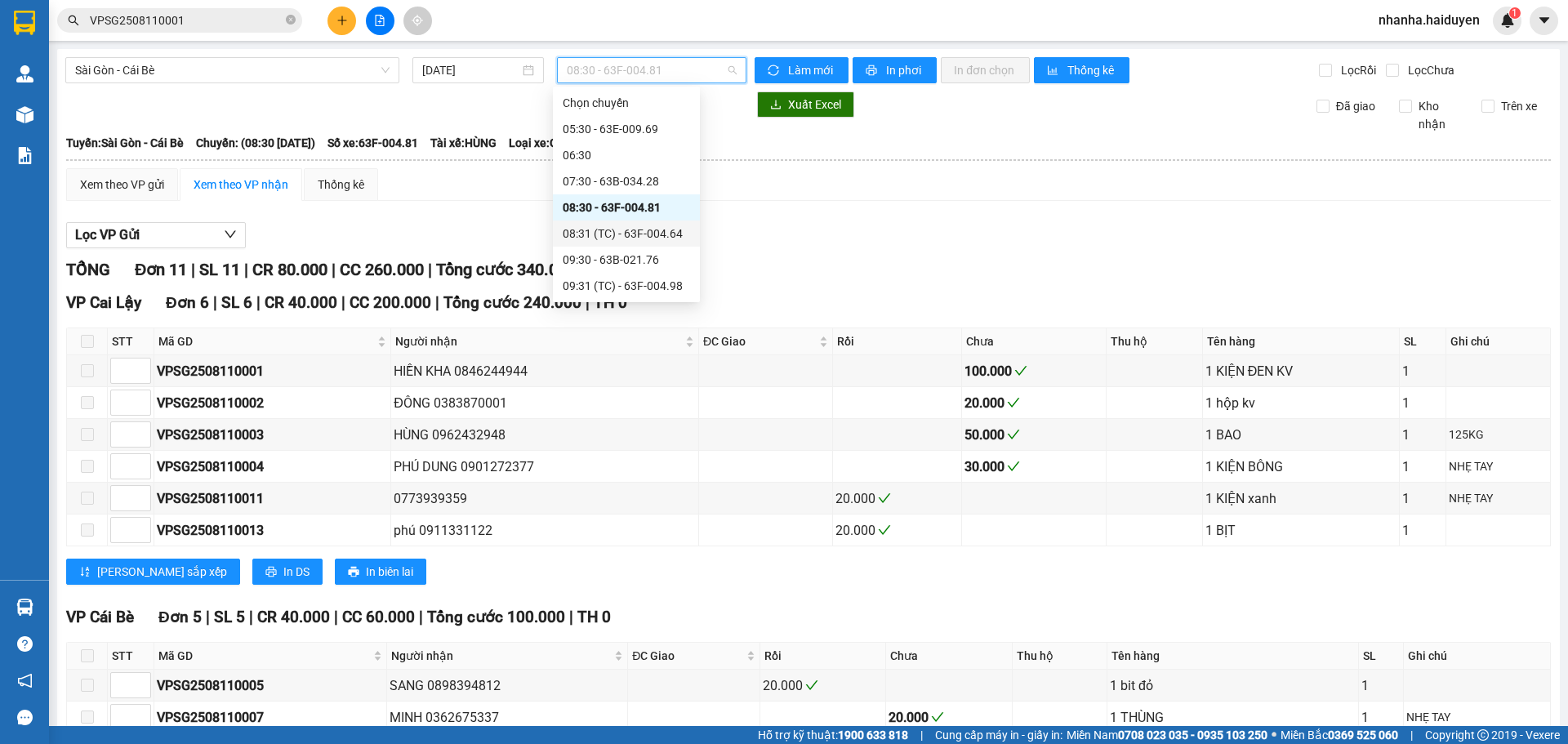
click at [604, 223] on div "08:31 (TC) - 63F-004.64" at bounding box center [626, 234] width 147 height 26
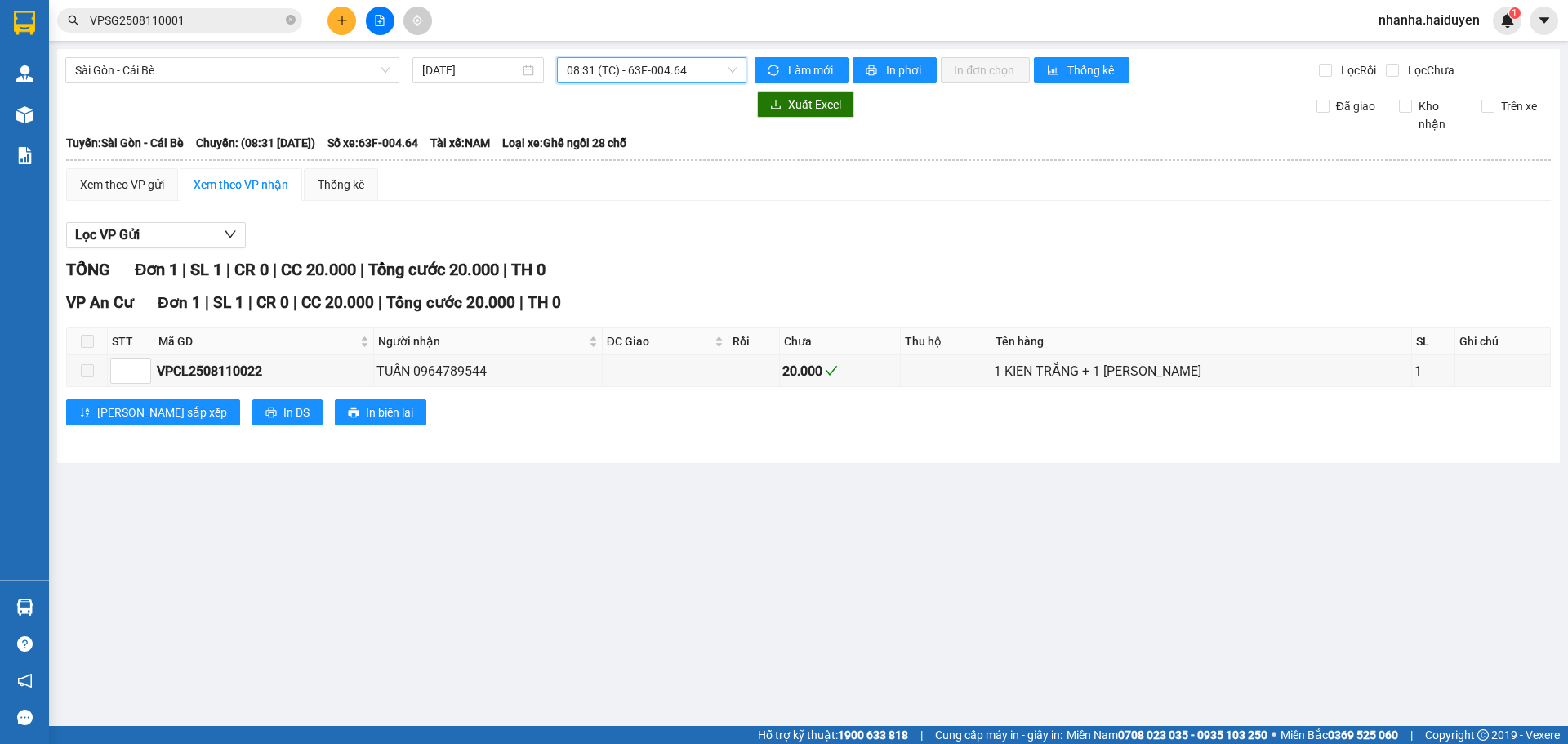
click at [620, 60] on span "08:31 (TC) - 63F-004.64" at bounding box center [652, 70] width 170 height 25
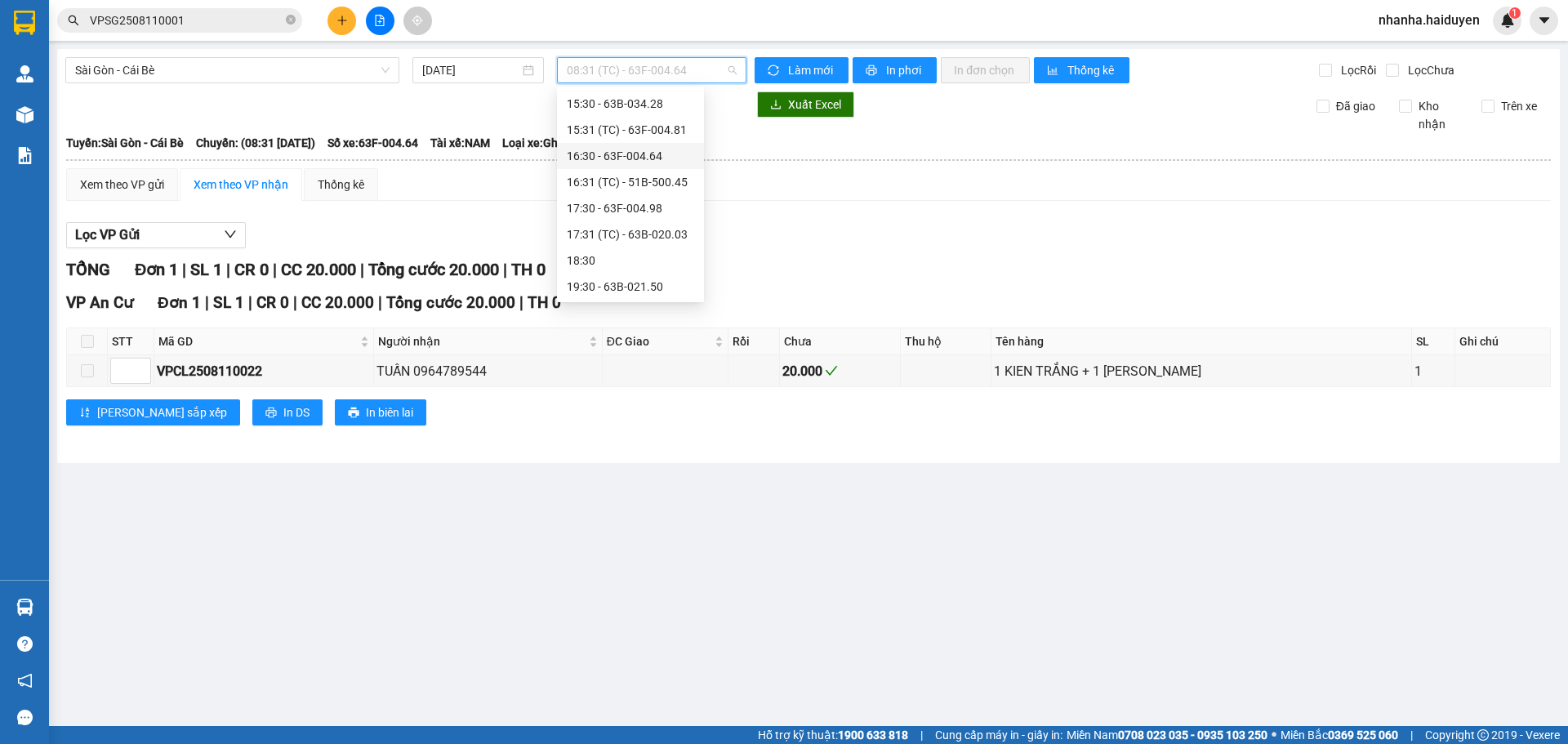
scroll to position [471, 0]
click at [629, 251] on div "18:30" at bounding box center [631, 260] width 128 height 18
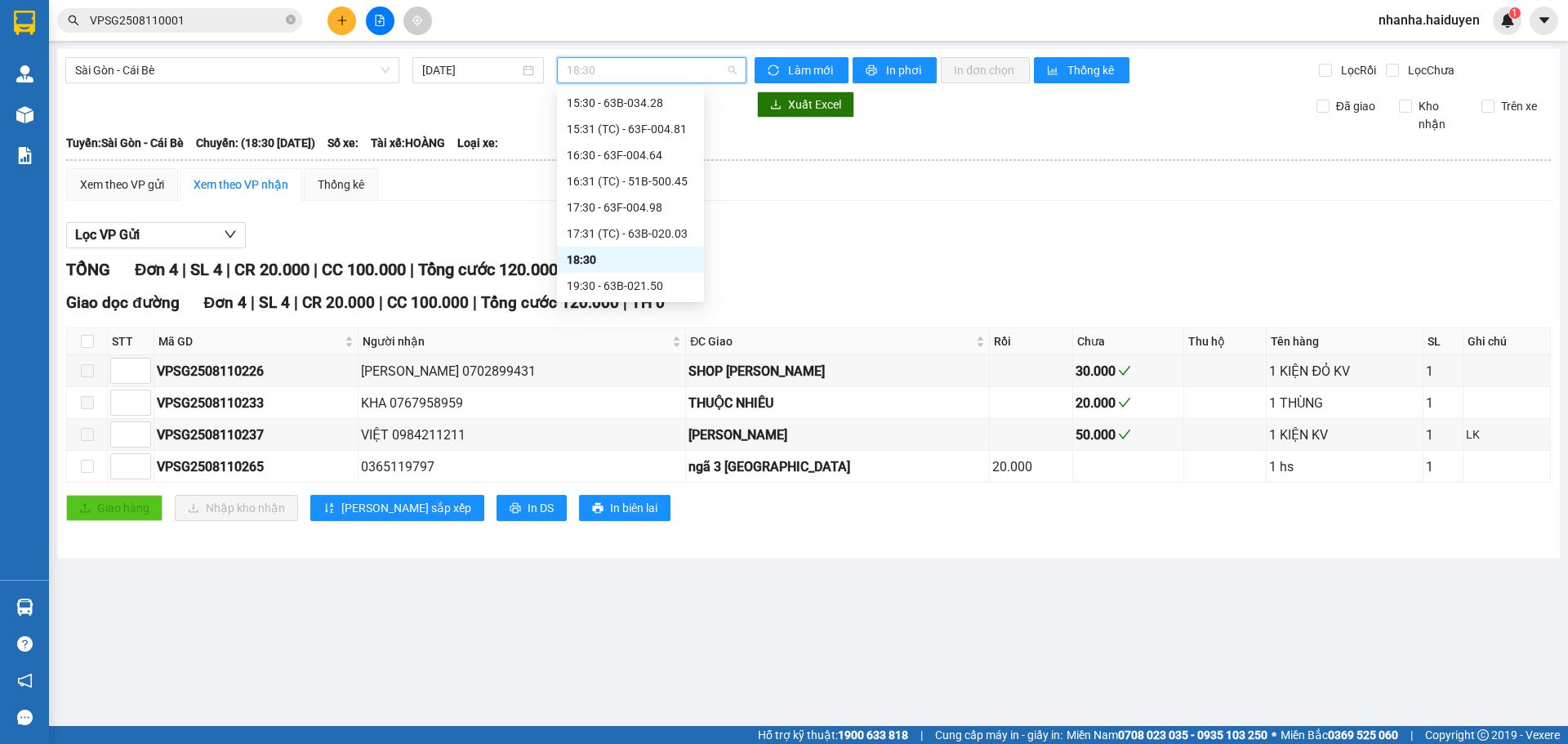
click at [664, 80] on span "18:30" at bounding box center [652, 70] width 170 height 25
click at [630, 284] on div "19:30 - 63B-021.50" at bounding box center [631, 285] width 128 height 18
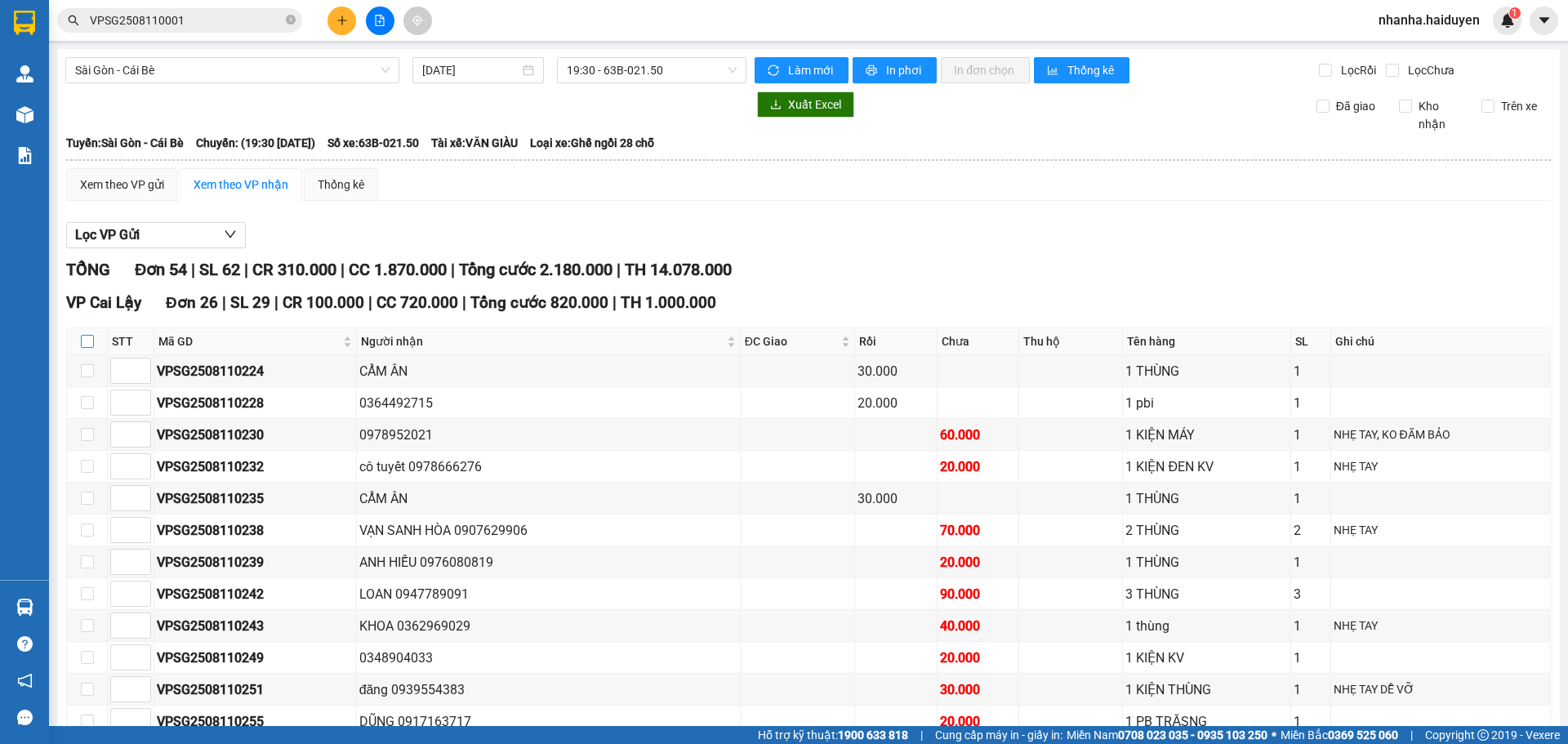
click at [93, 348] on label at bounding box center [87, 341] width 13 height 18
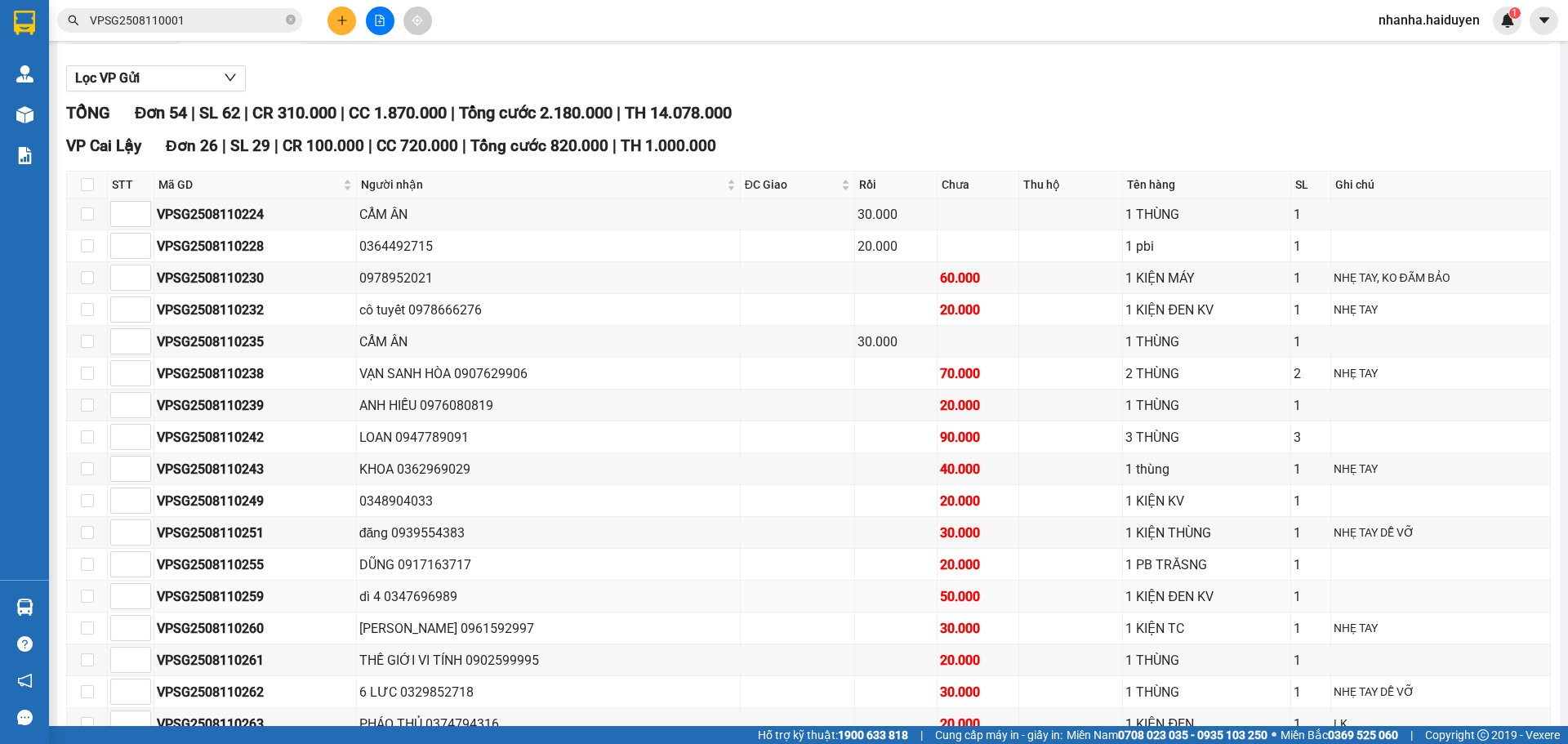
scroll to position [409, 0]
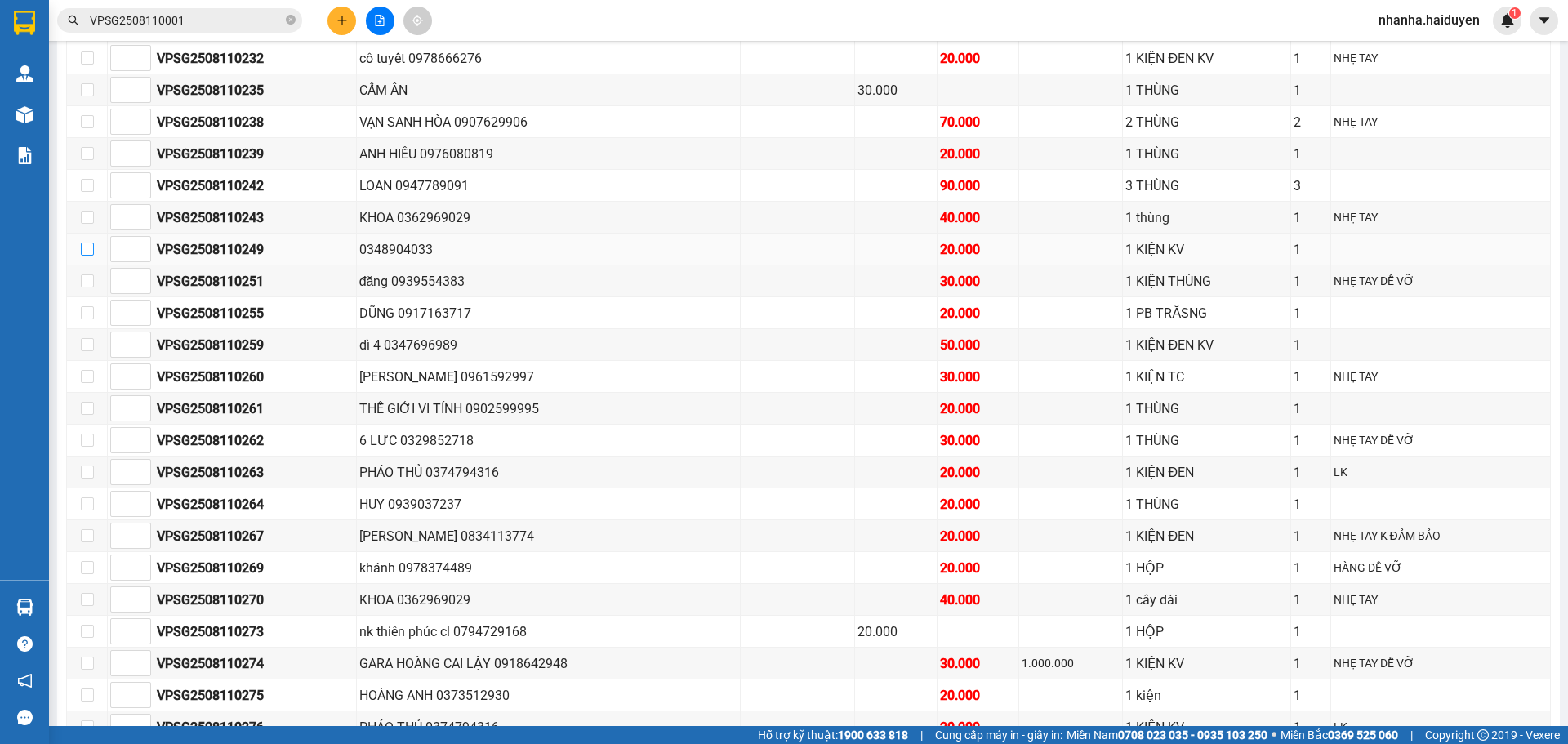
click at [93, 244] on input "checkbox" at bounding box center [87, 249] width 13 height 13
checkbox input "true"
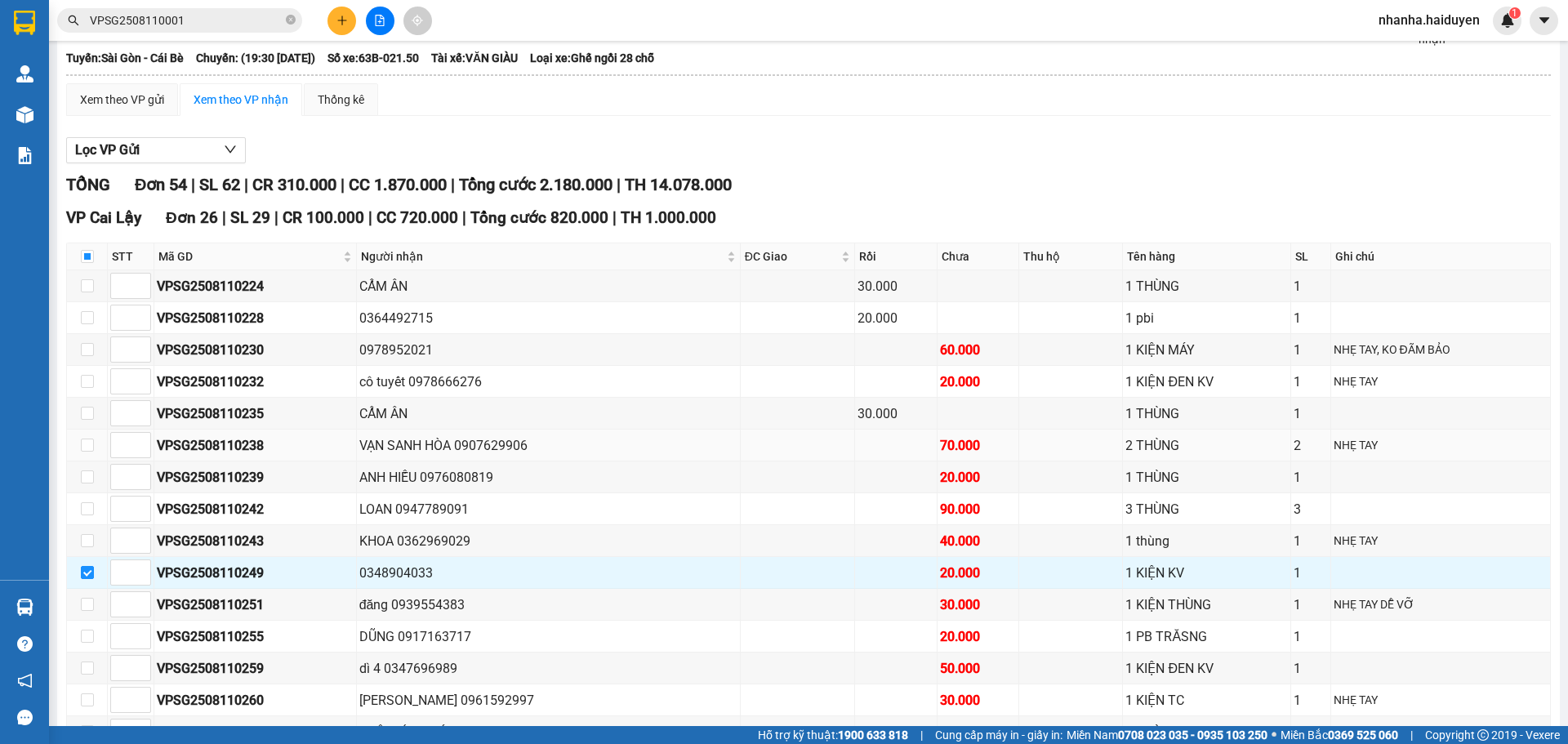
scroll to position [81, 0]
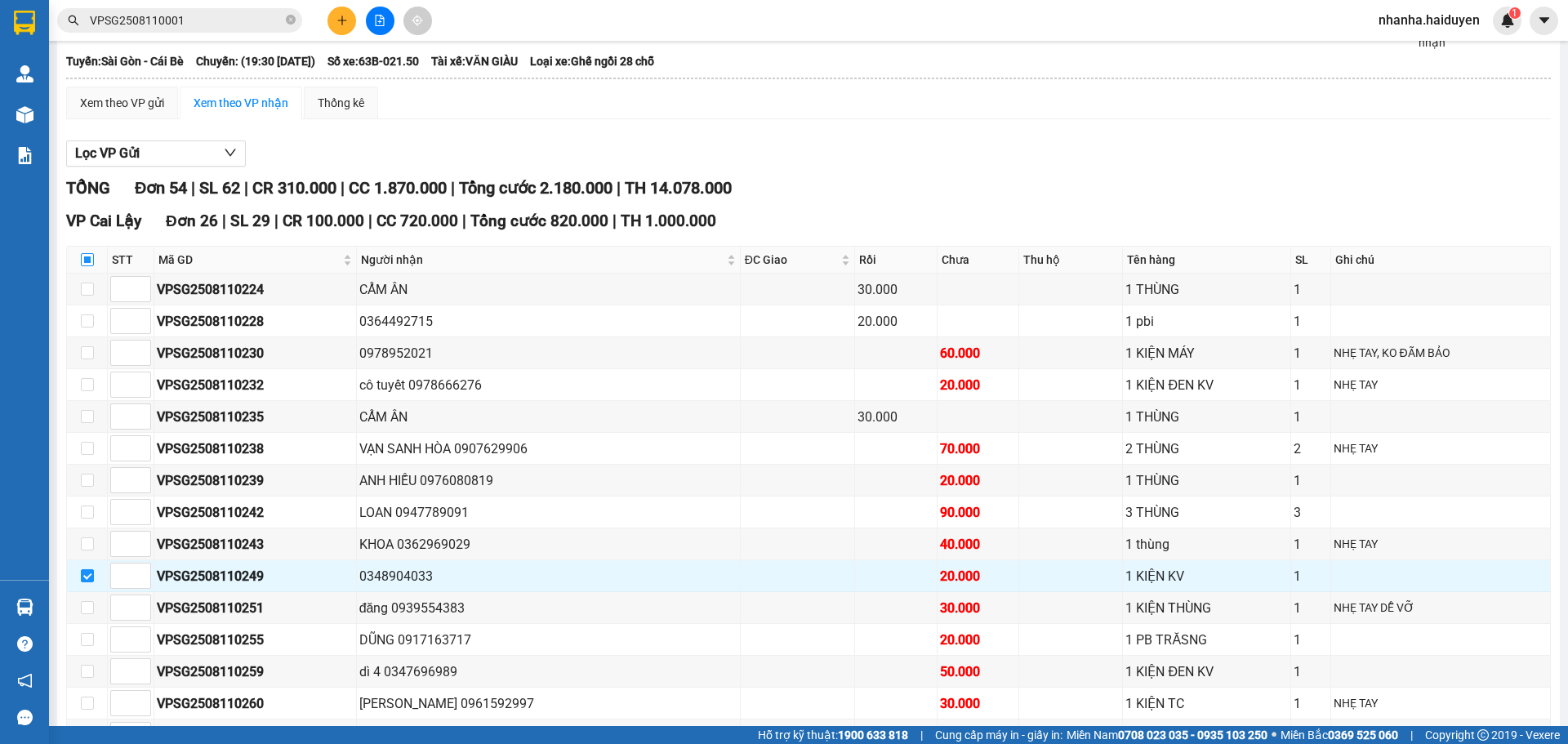
click at [93, 263] on input "checkbox" at bounding box center [87, 259] width 13 height 13
checkbox input "true"
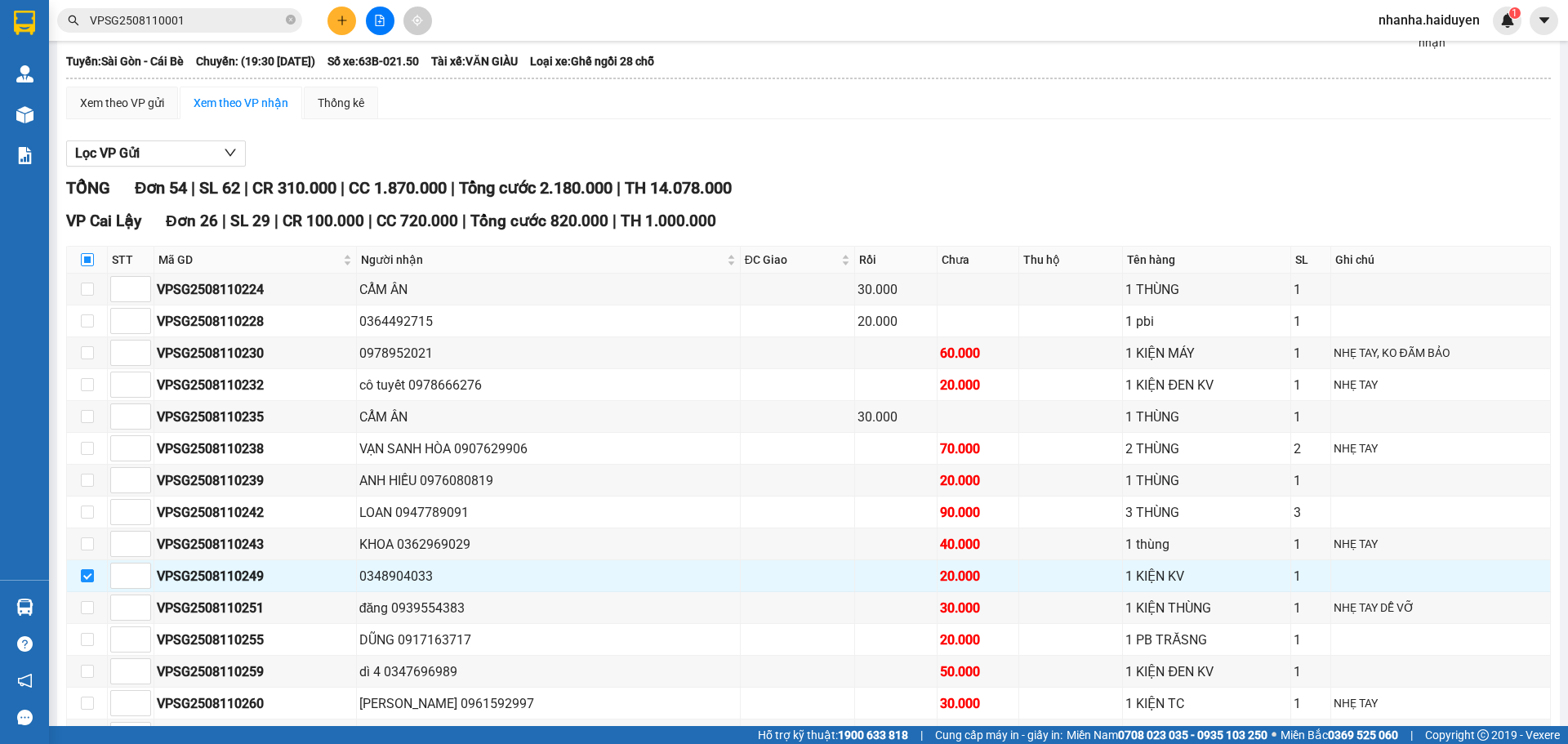
checkbox input "true"
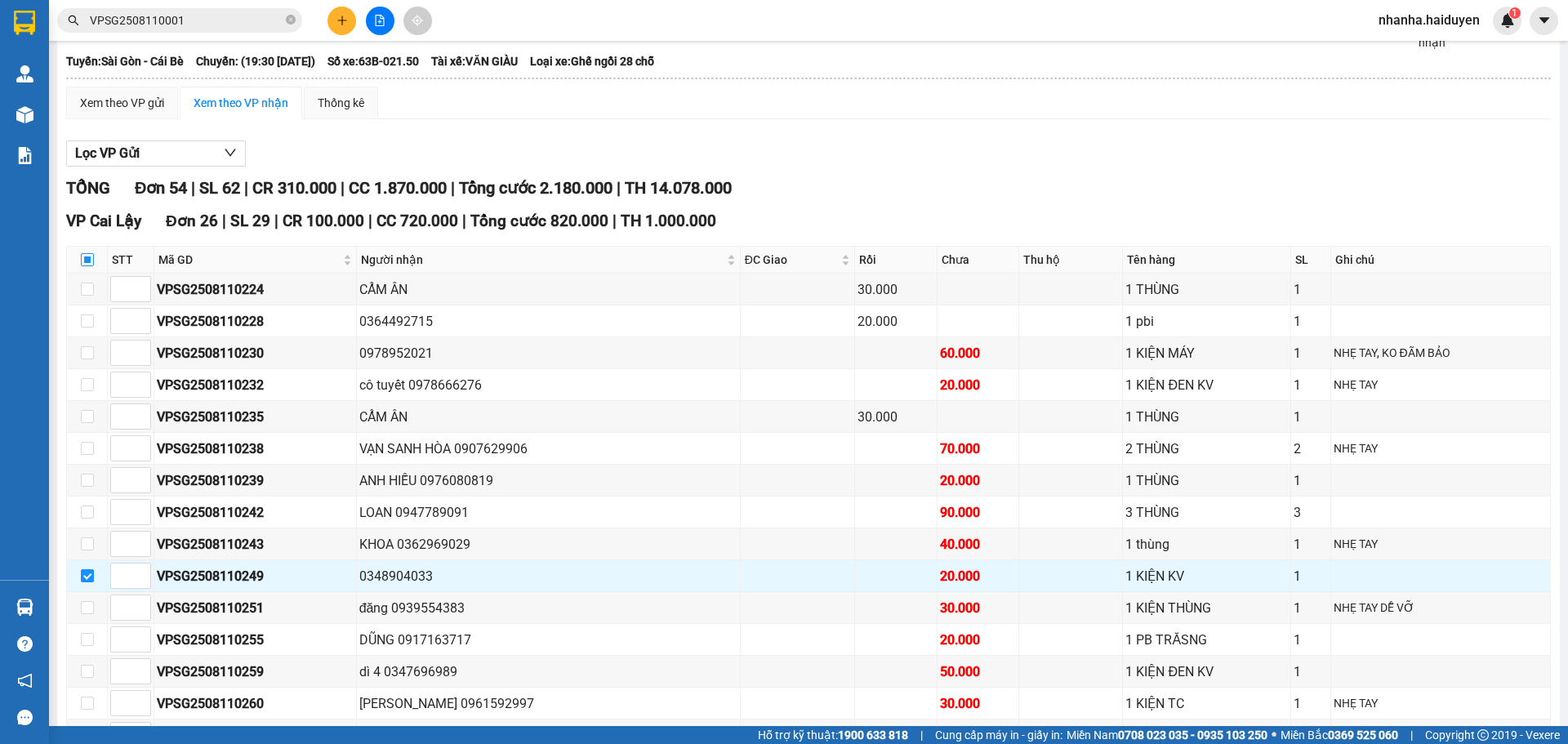
checkbox input "true"
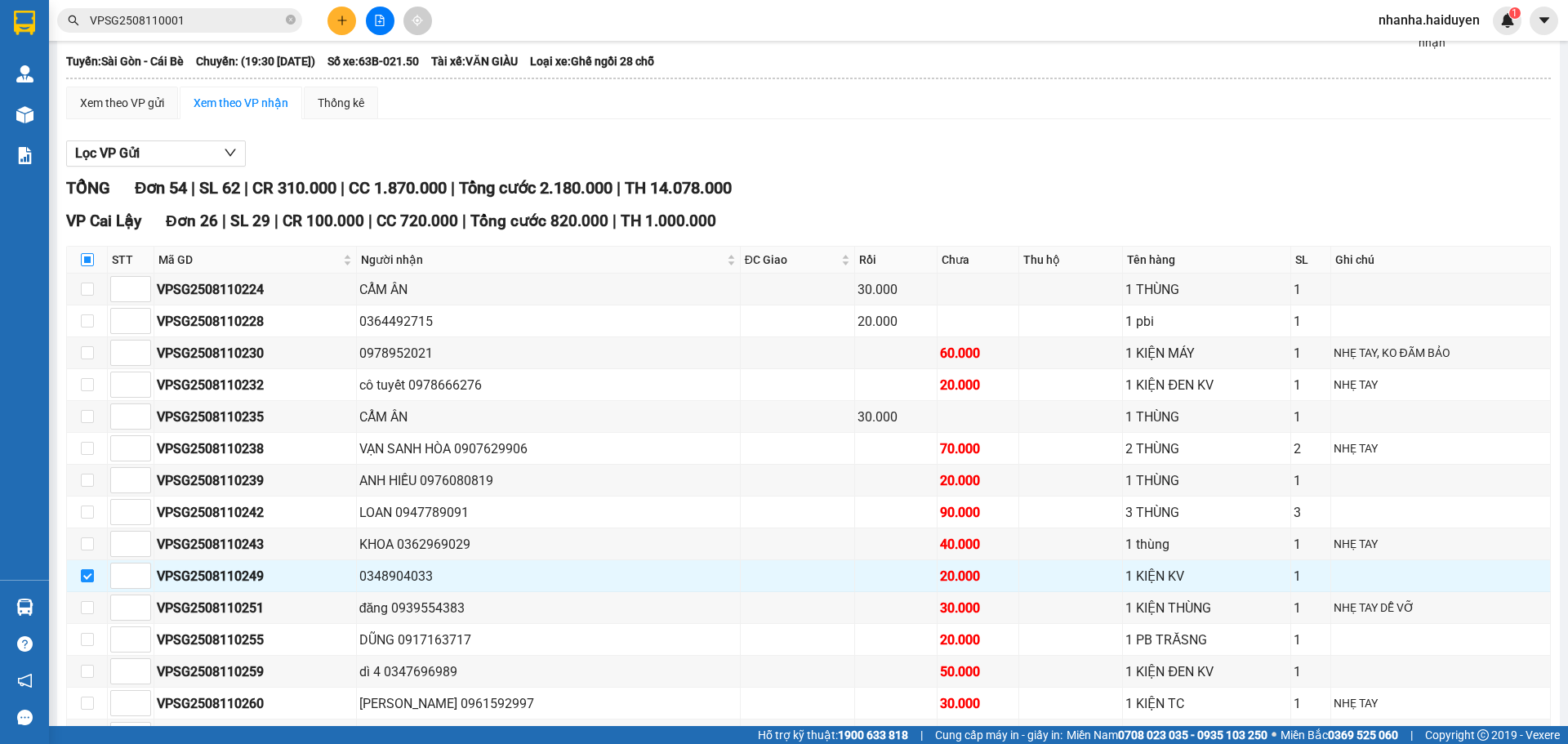
checkbox input "true"
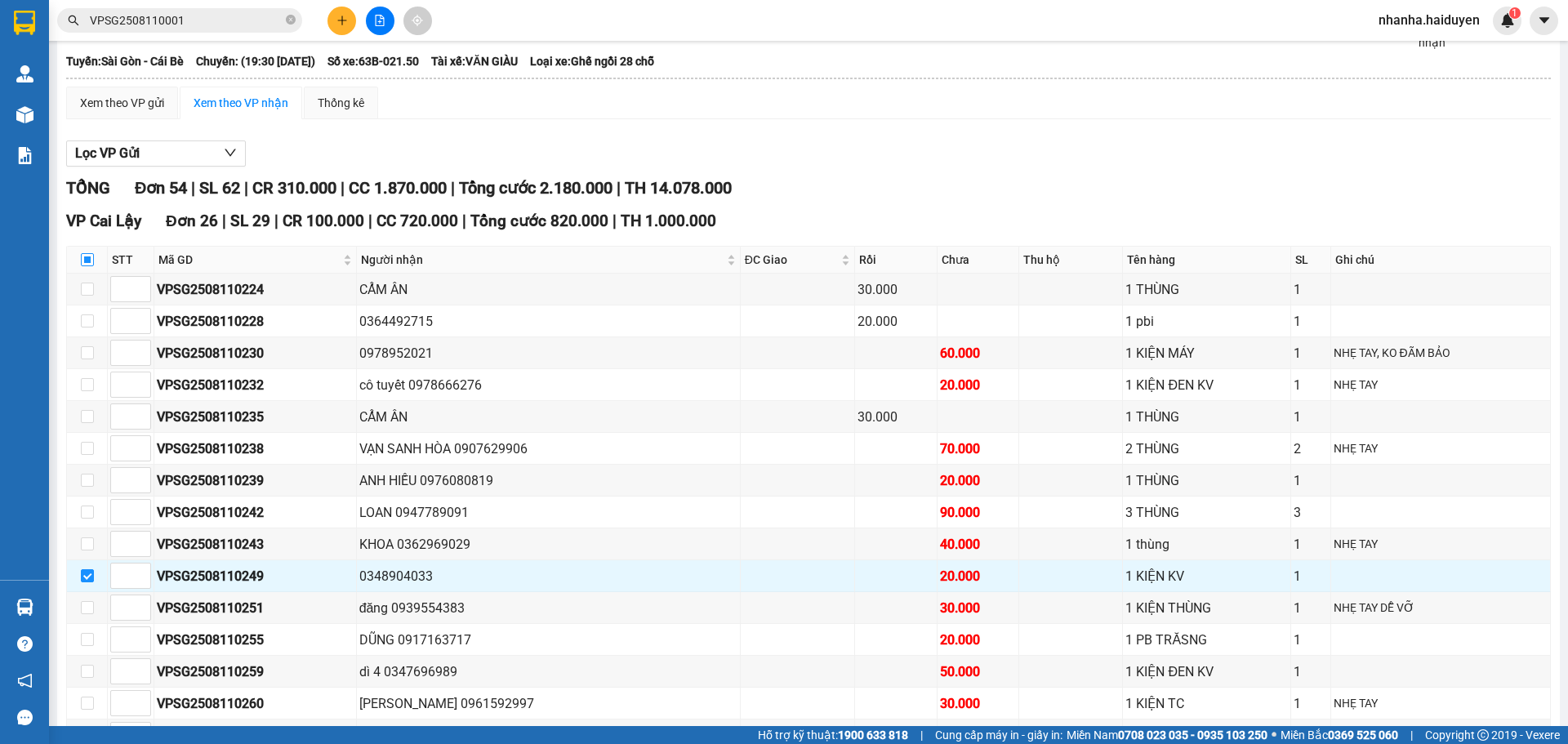
checkbox input "true"
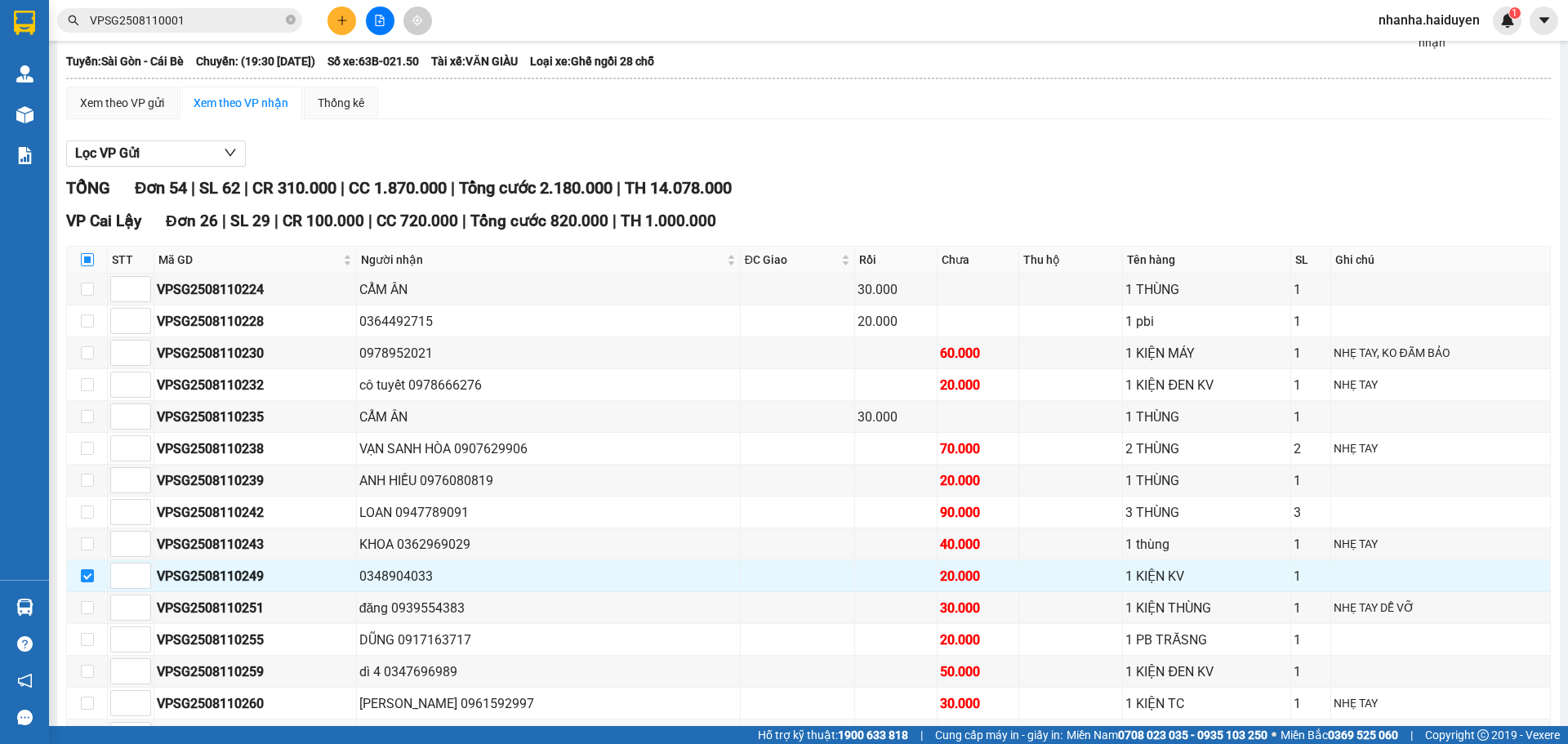
checkbox input "true"
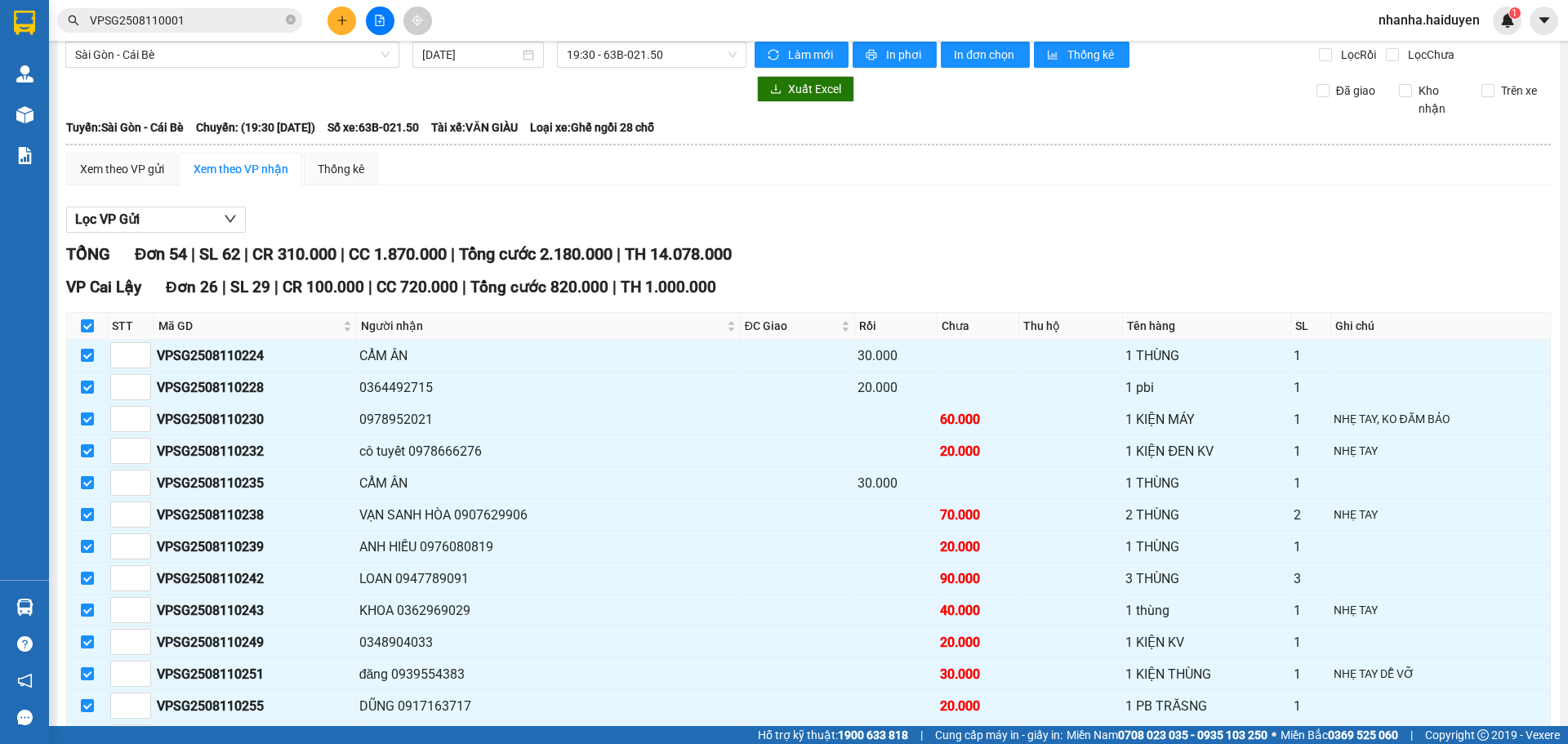
scroll to position [0, 0]
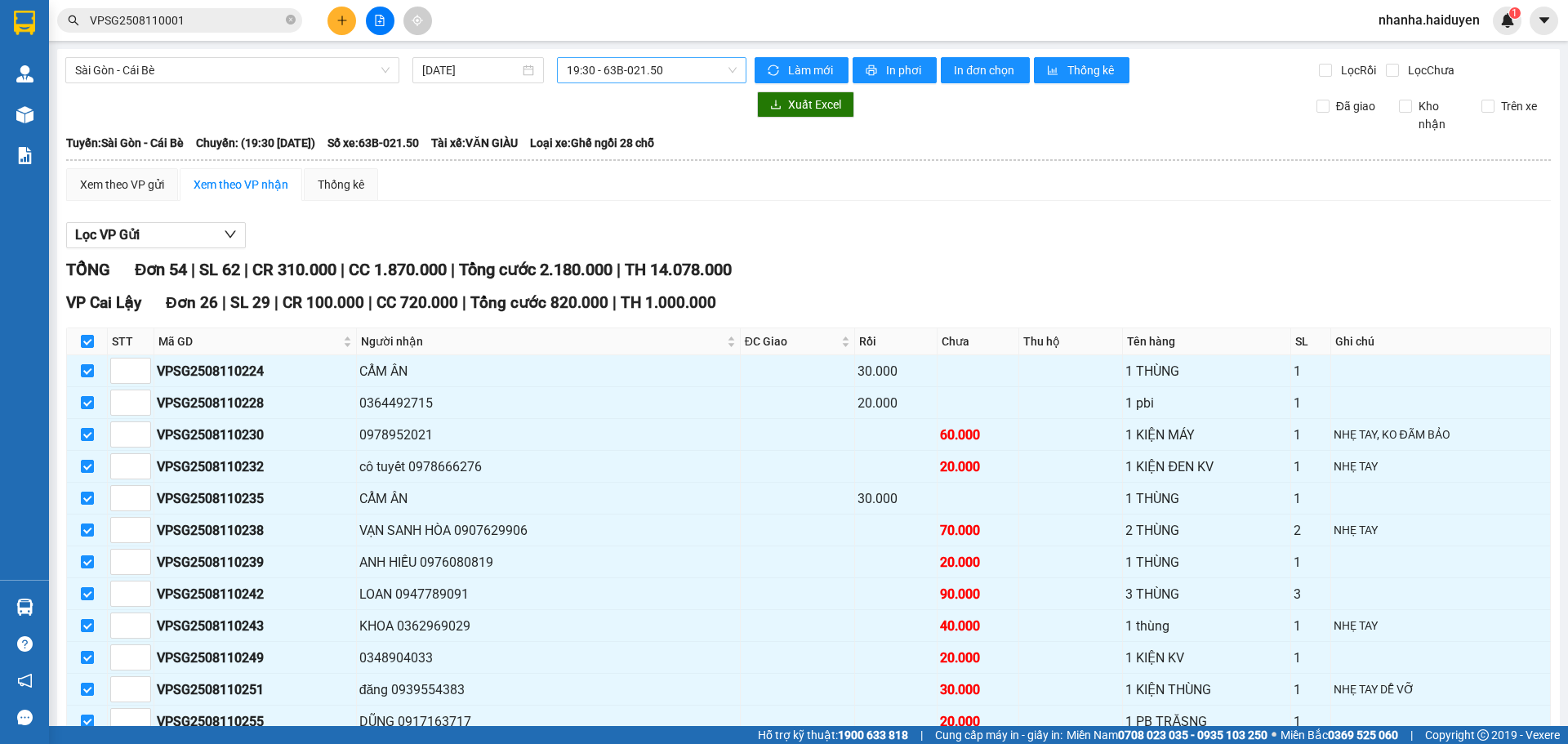
click at [592, 66] on span "19:30 - 63B-021.50" at bounding box center [652, 70] width 170 height 25
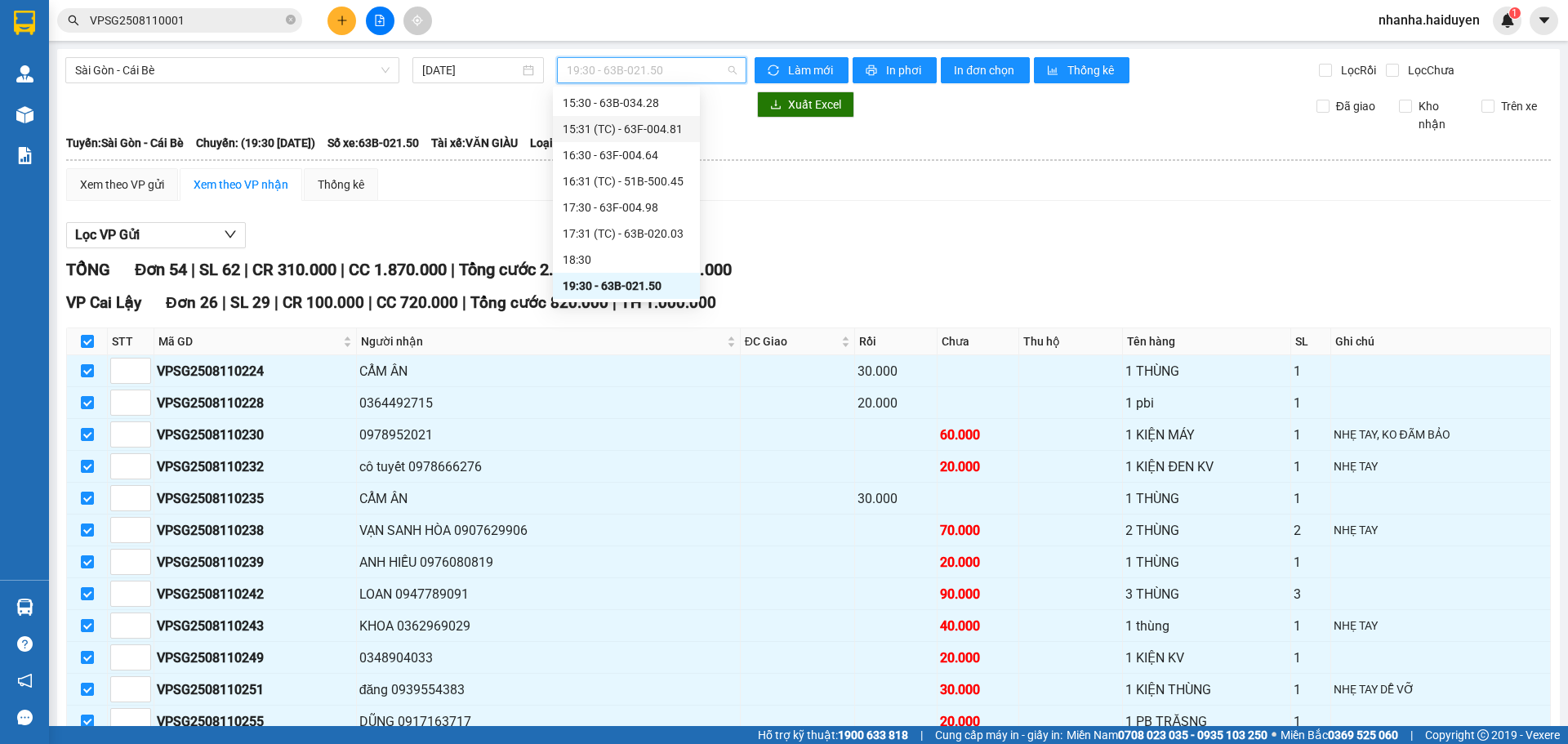
click at [596, 123] on div "15:31 (TC) - 63F-004.81" at bounding box center [626, 129] width 128 height 18
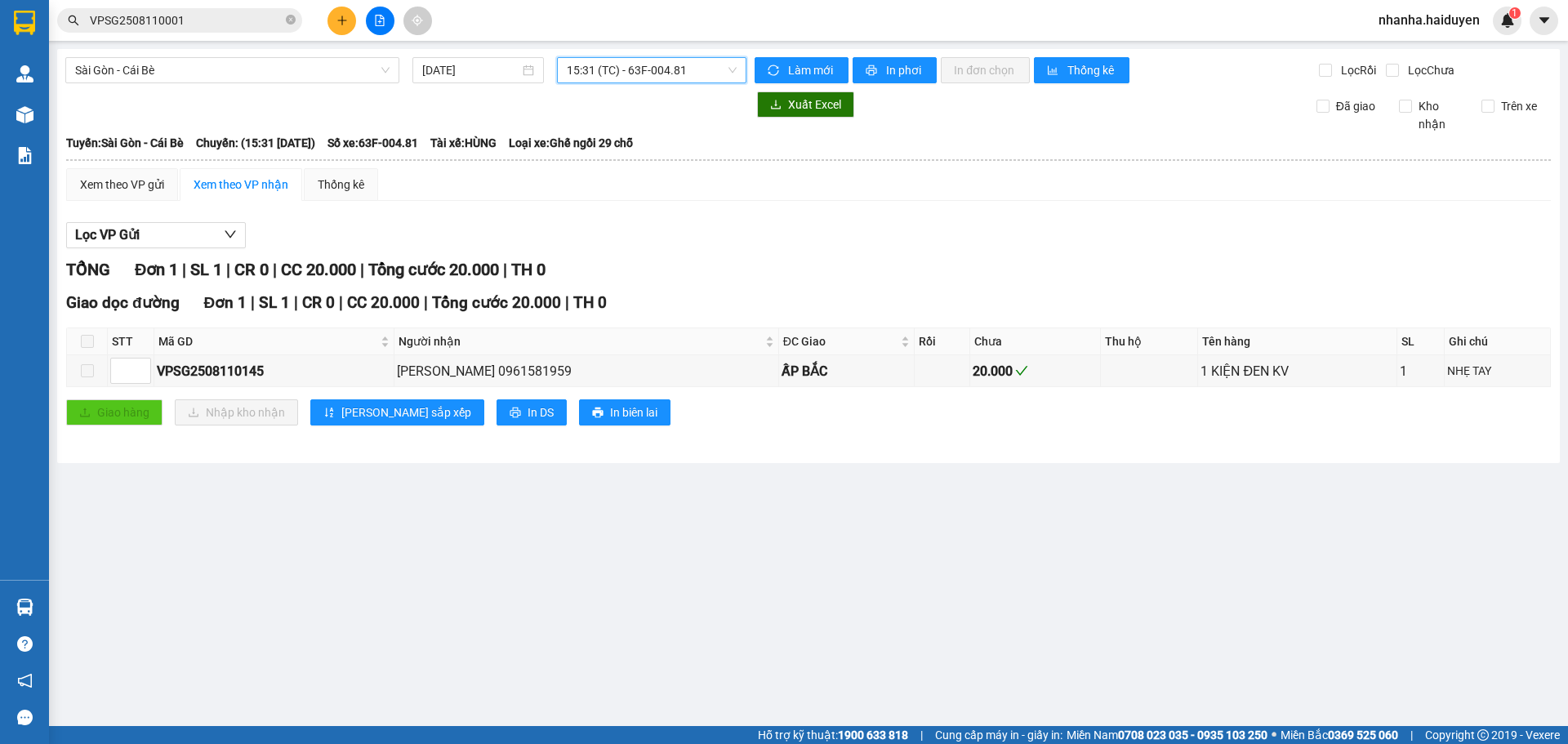
click at [601, 72] on span "15:31 (TC) - 63F-004.81" at bounding box center [652, 70] width 170 height 25
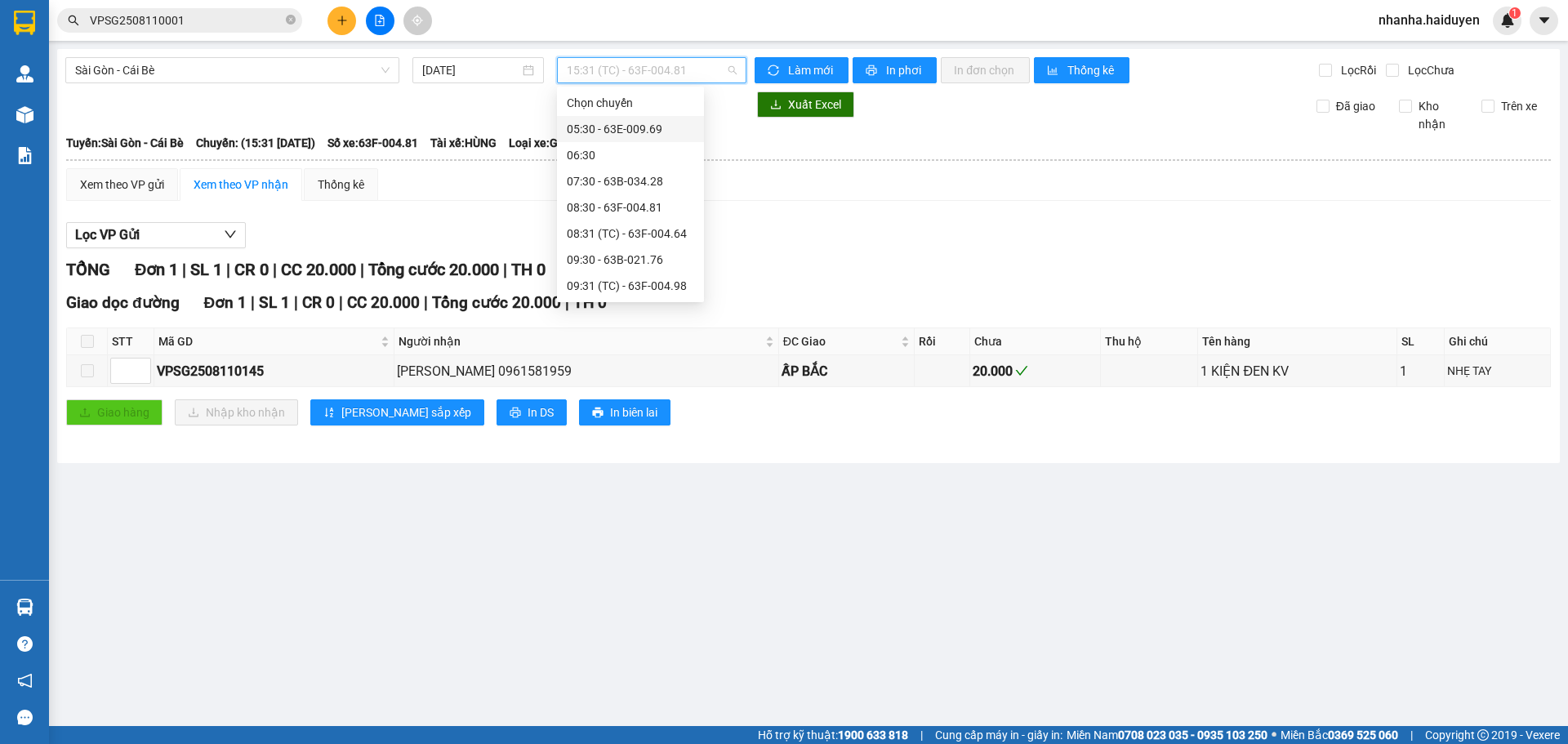
click at [643, 137] on div "05:30 - 63E-009.69" at bounding box center [631, 129] width 128 height 18
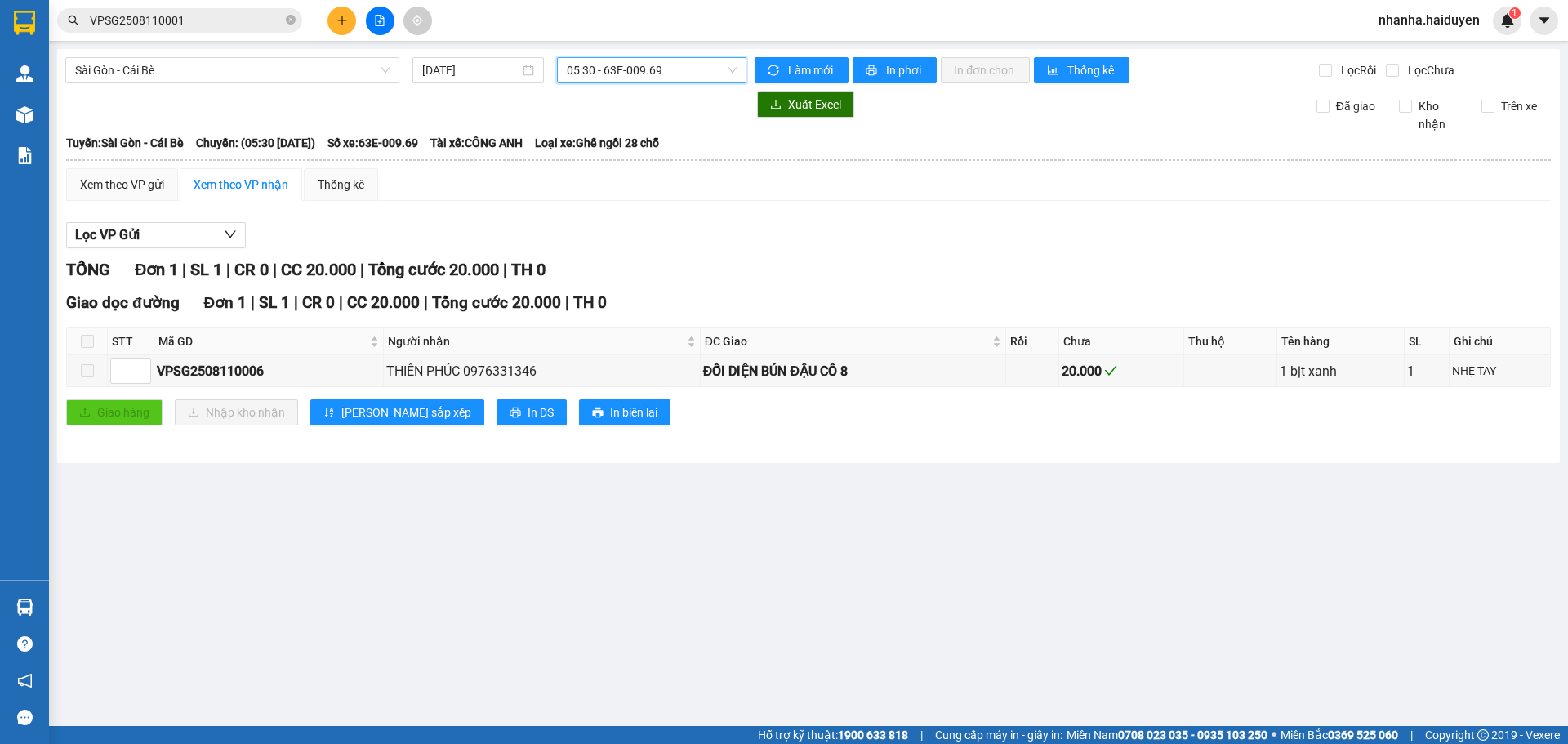
click at [654, 61] on span "05:30 - 63E-009.69" at bounding box center [652, 70] width 170 height 25
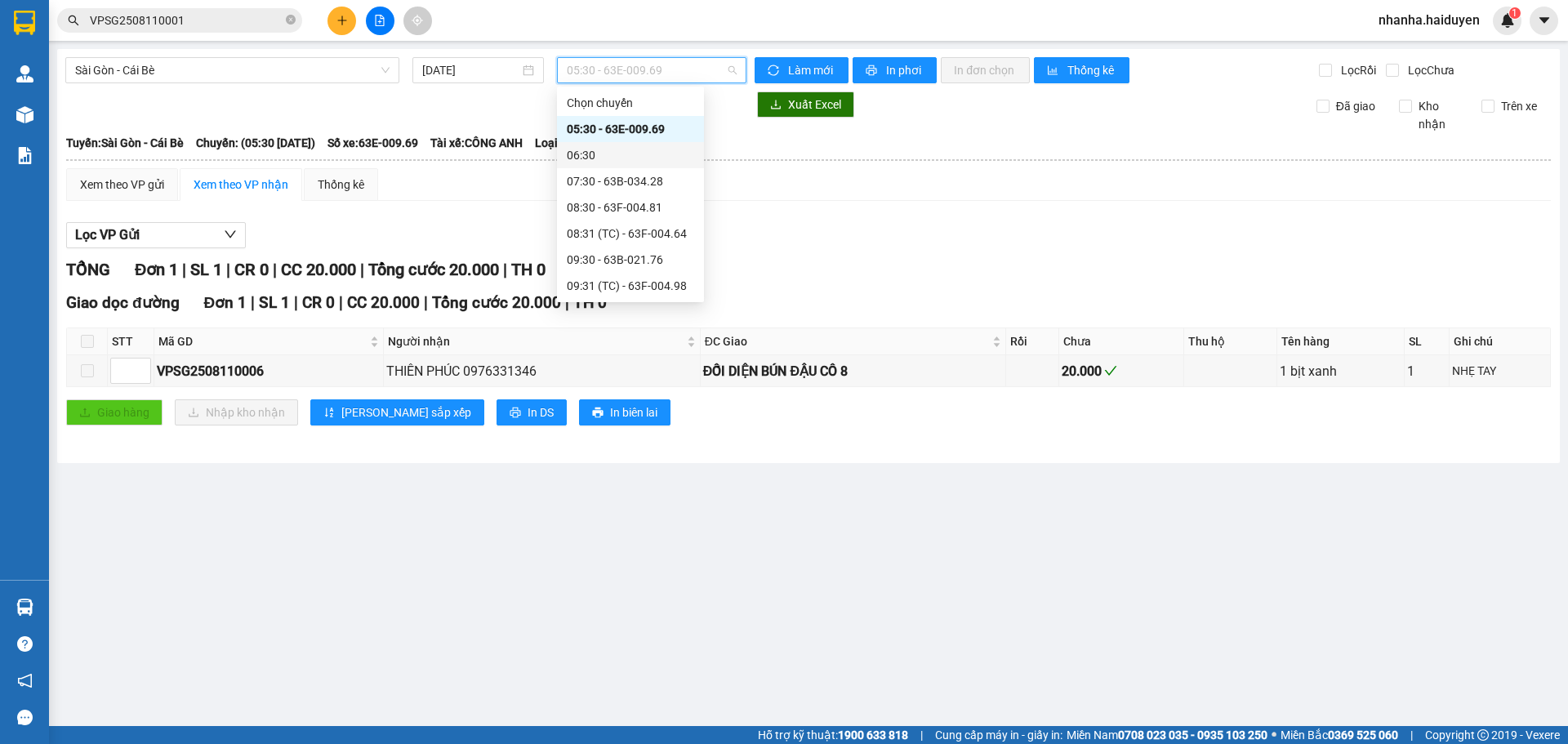
click at [648, 164] on div "06:30" at bounding box center [631, 155] width 128 height 18
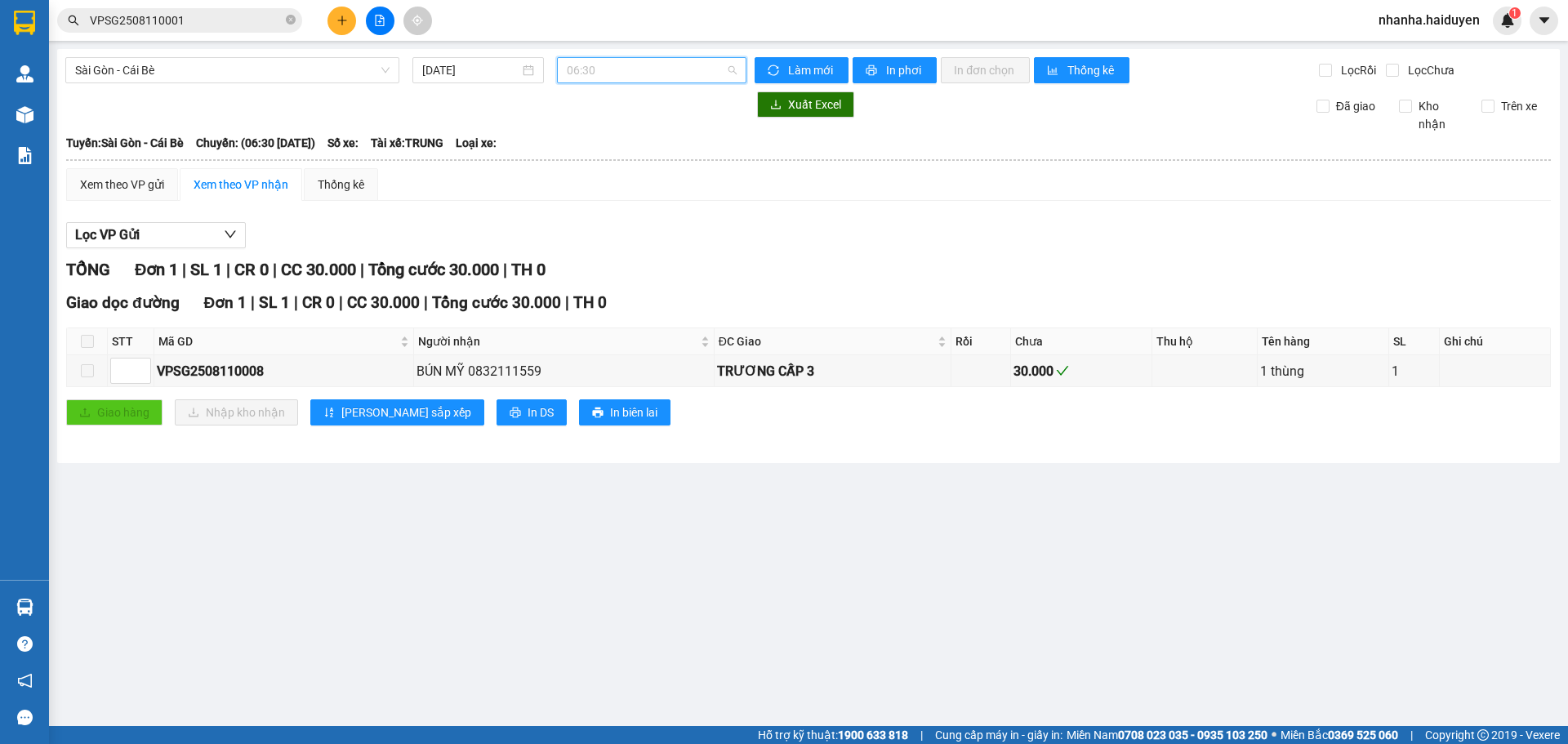
click at [652, 65] on span "06:30" at bounding box center [652, 70] width 170 height 25
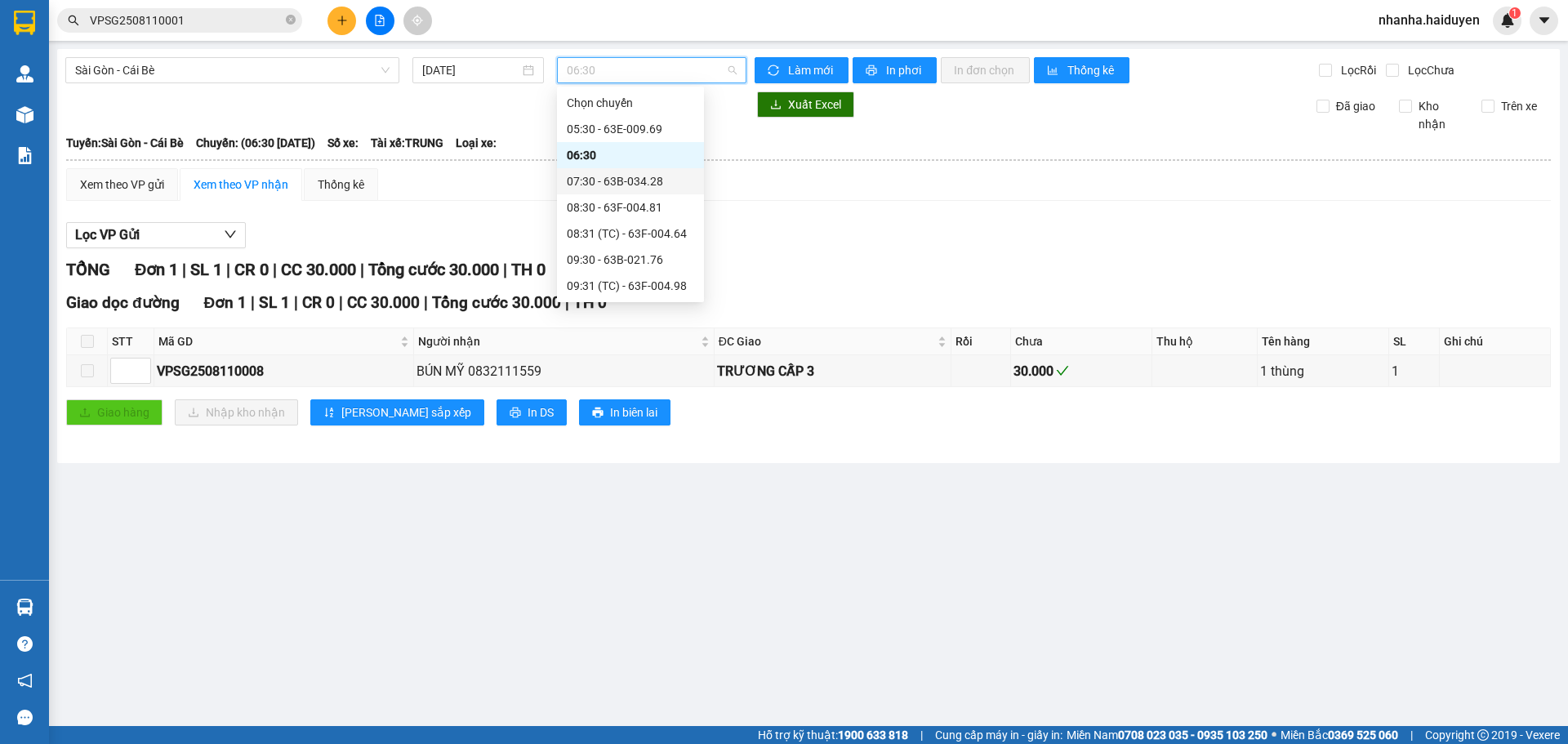
click at [640, 187] on div "07:30 - 63B-034.28" at bounding box center [631, 181] width 128 height 18
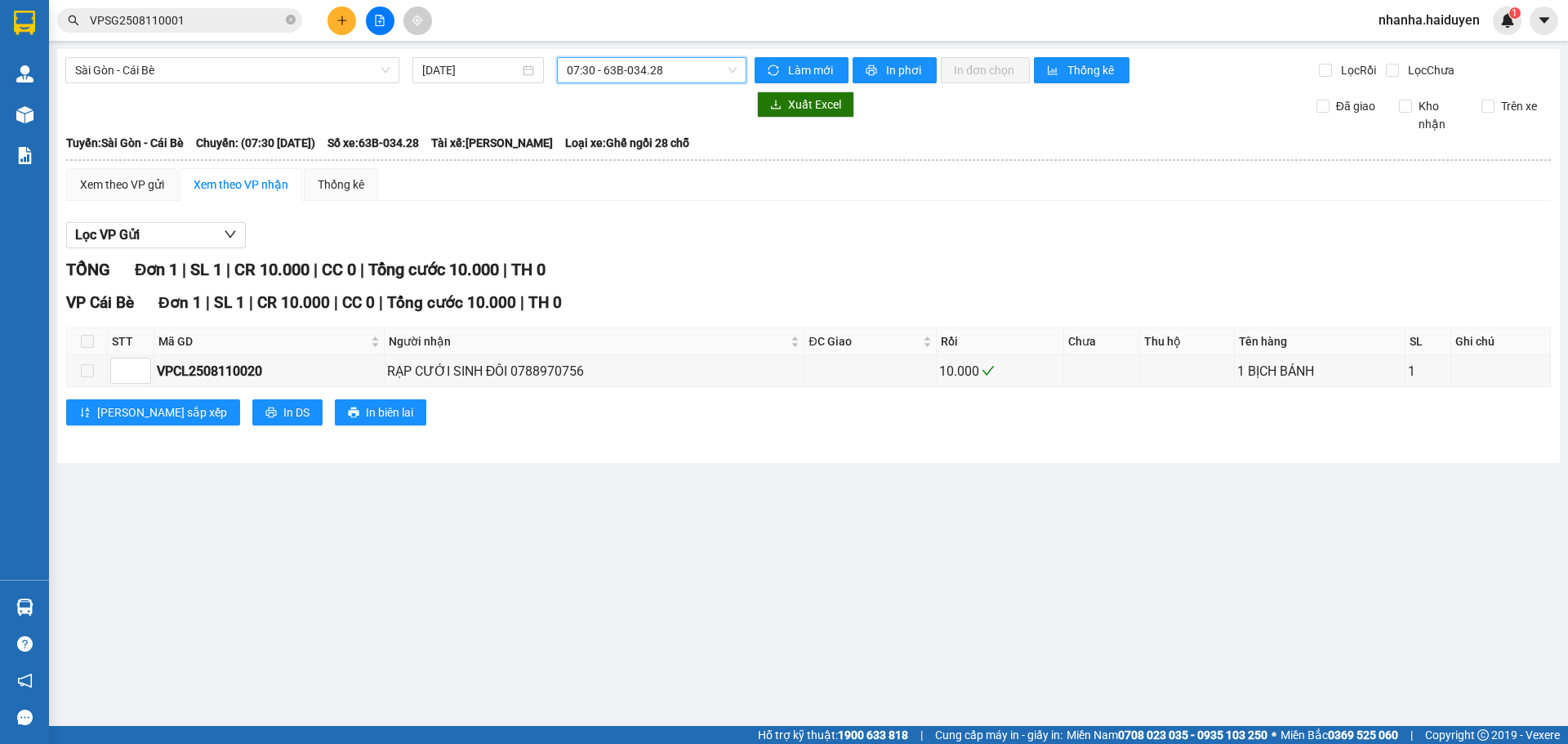
click at [640, 67] on span "07:30 - 63B-034.28" at bounding box center [652, 70] width 170 height 25
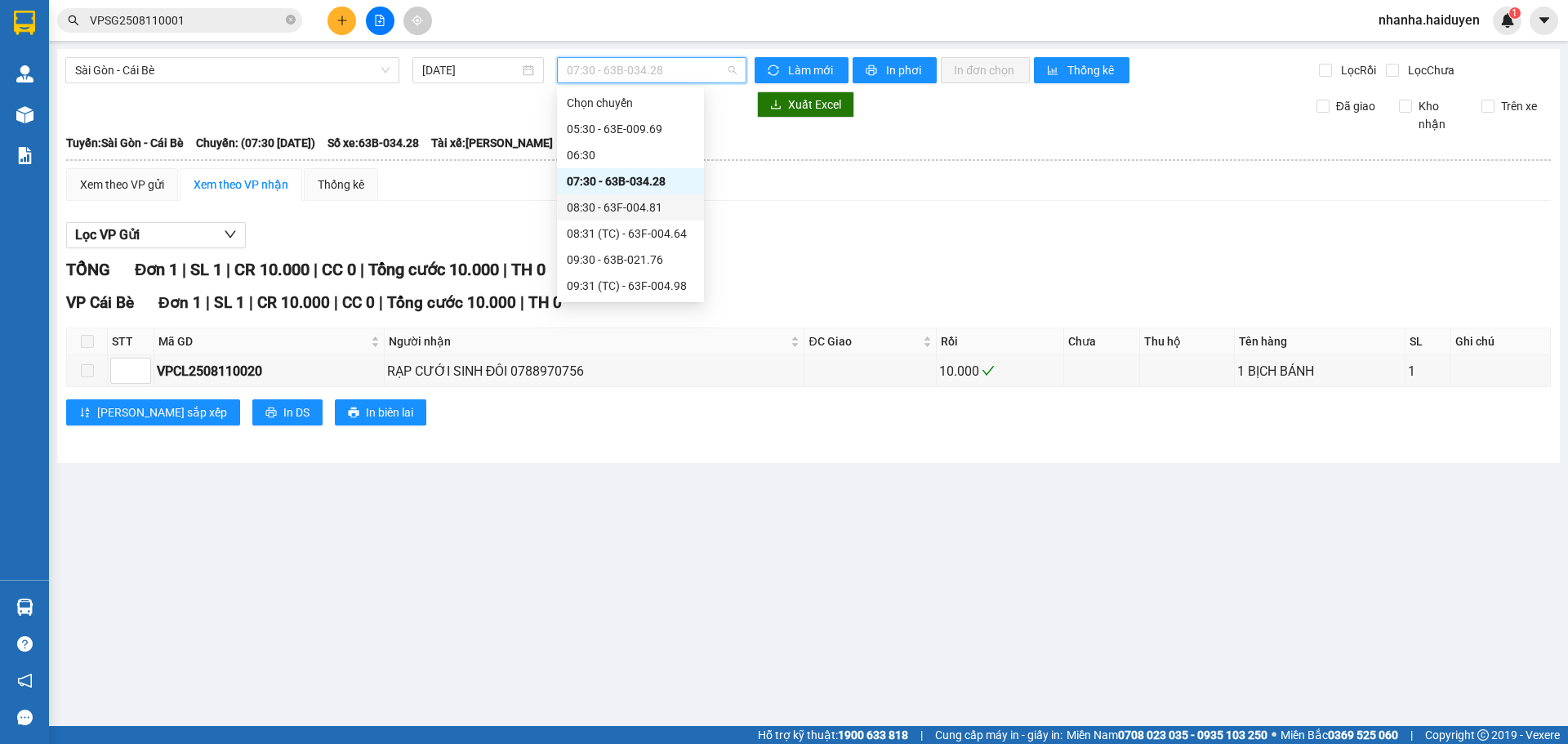
click at [619, 204] on div "08:30 - 63F-004.81" at bounding box center [631, 207] width 128 height 18
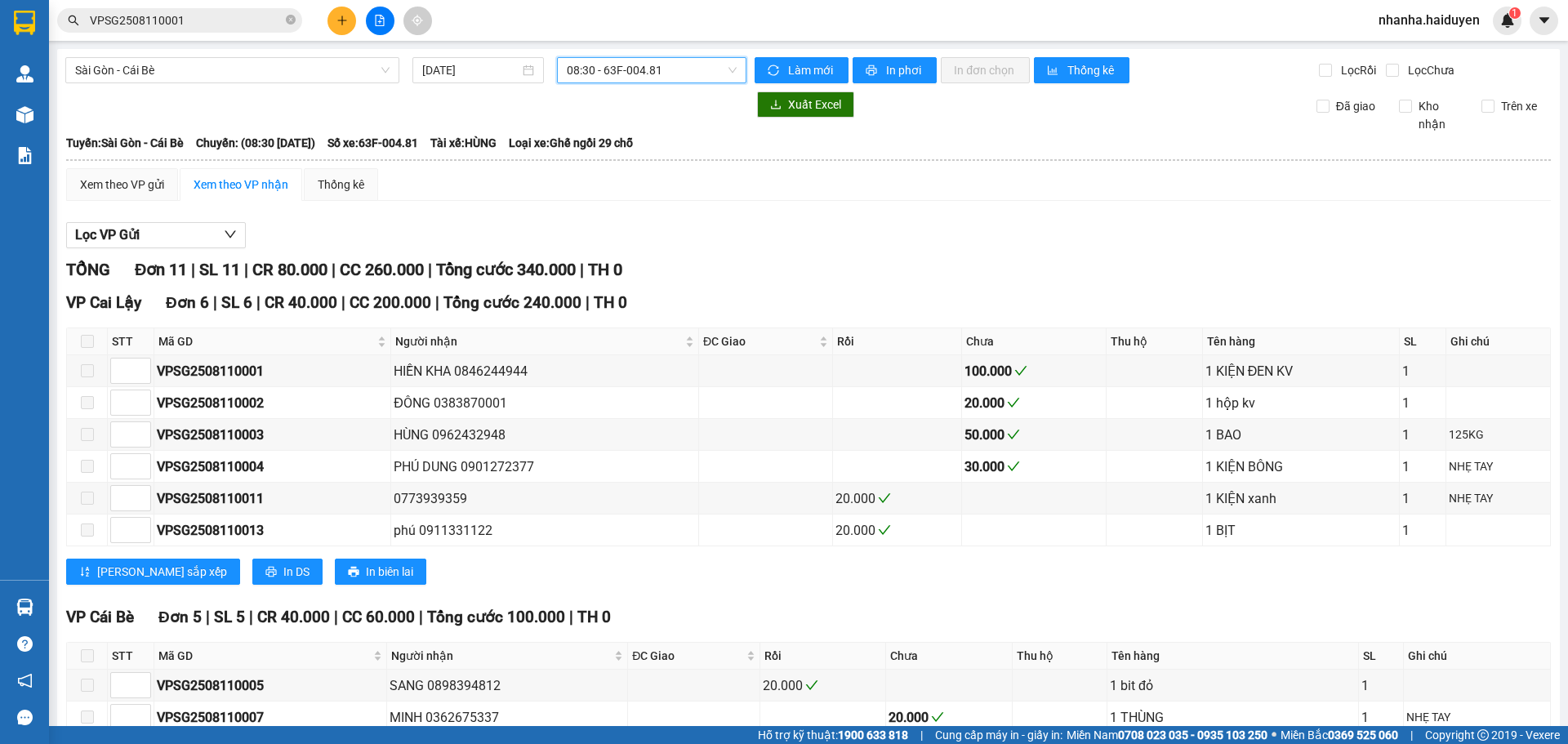
click at [625, 67] on span "08:30 - 63F-004.81" at bounding box center [652, 70] width 170 height 25
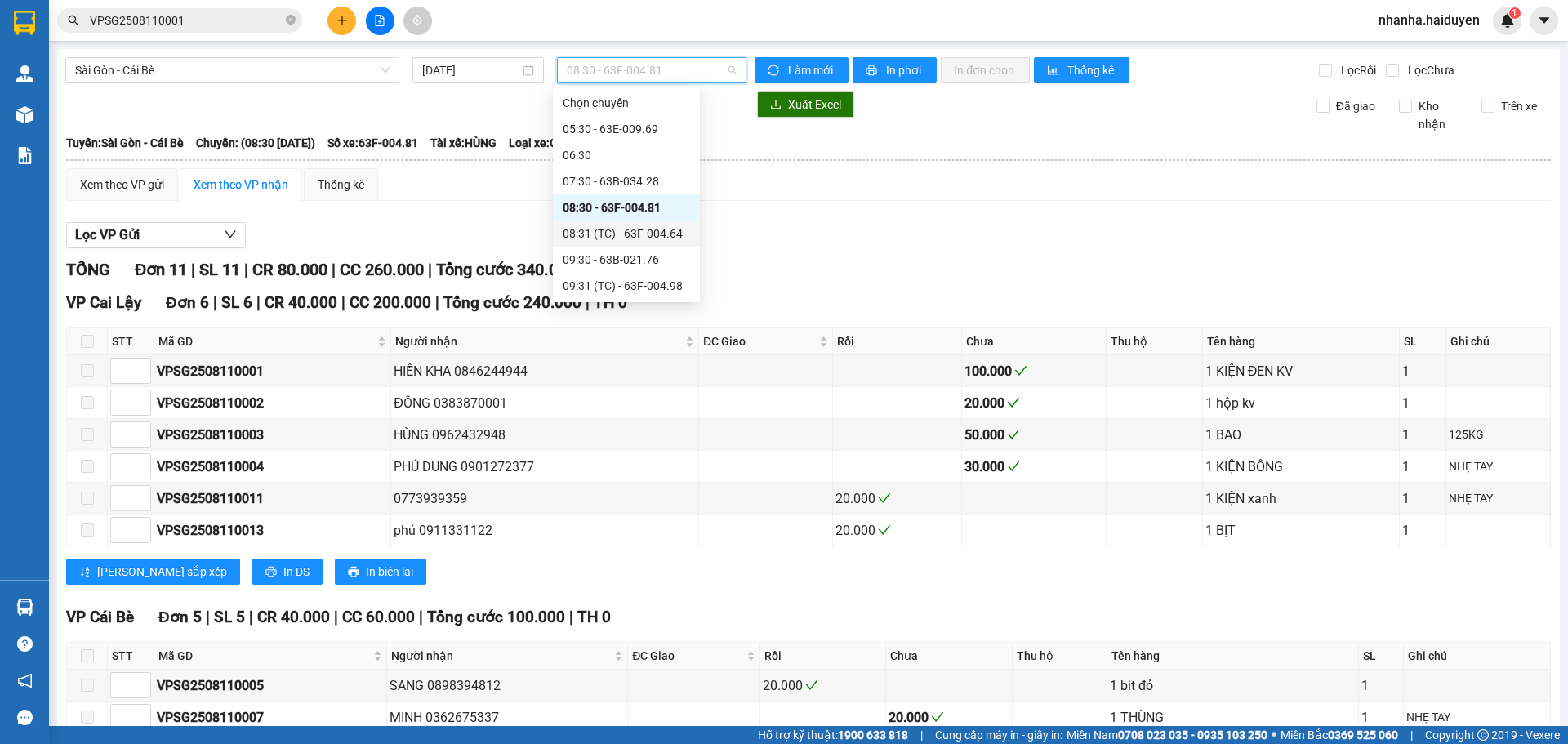
click at [620, 232] on div "08:31 (TC) - 63F-004.64" at bounding box center [626, 234] width 128 height 18
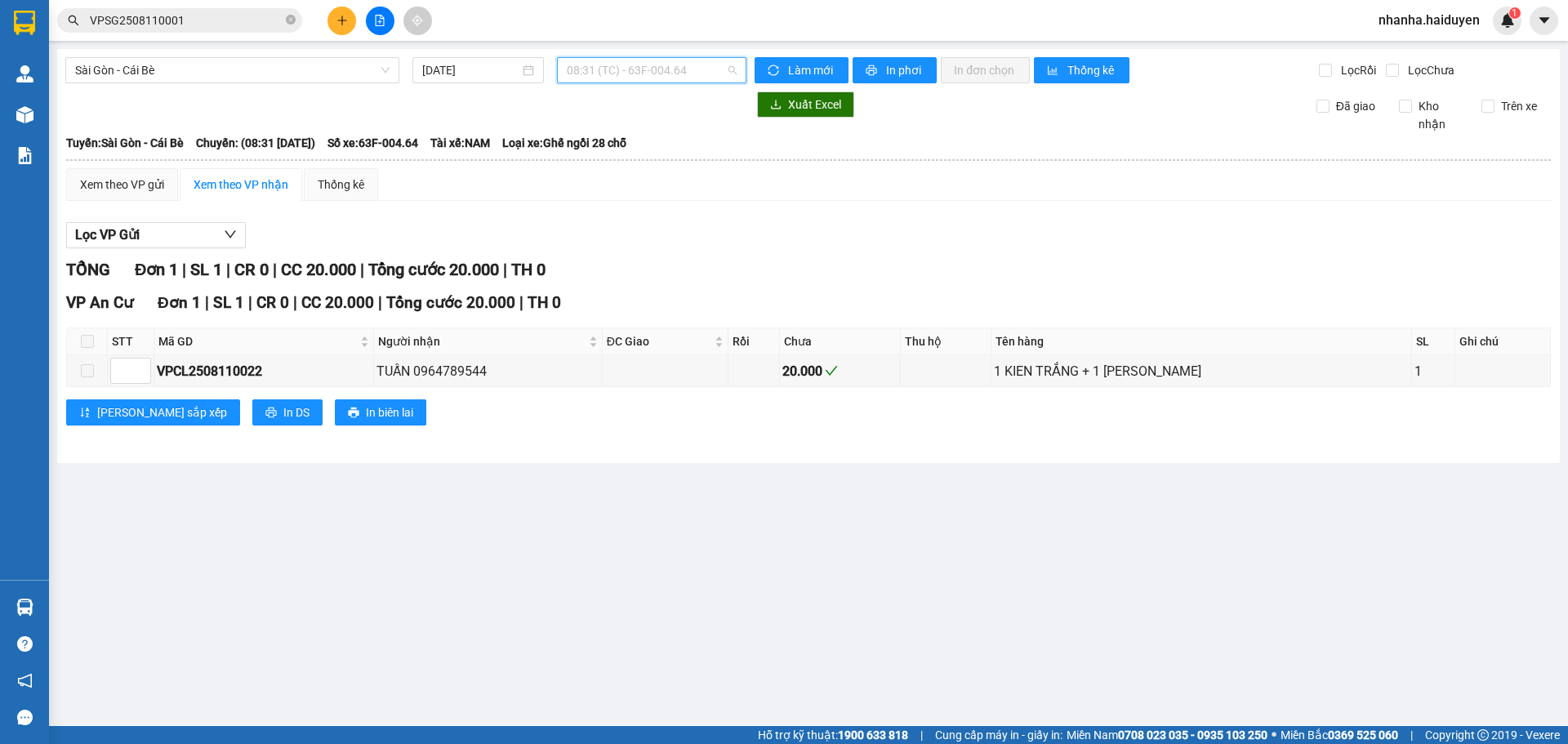
click at [634, 67] on span "08:31 (TC) - 63F-004.64" at bounding box center [652, 70] width 170 height 25
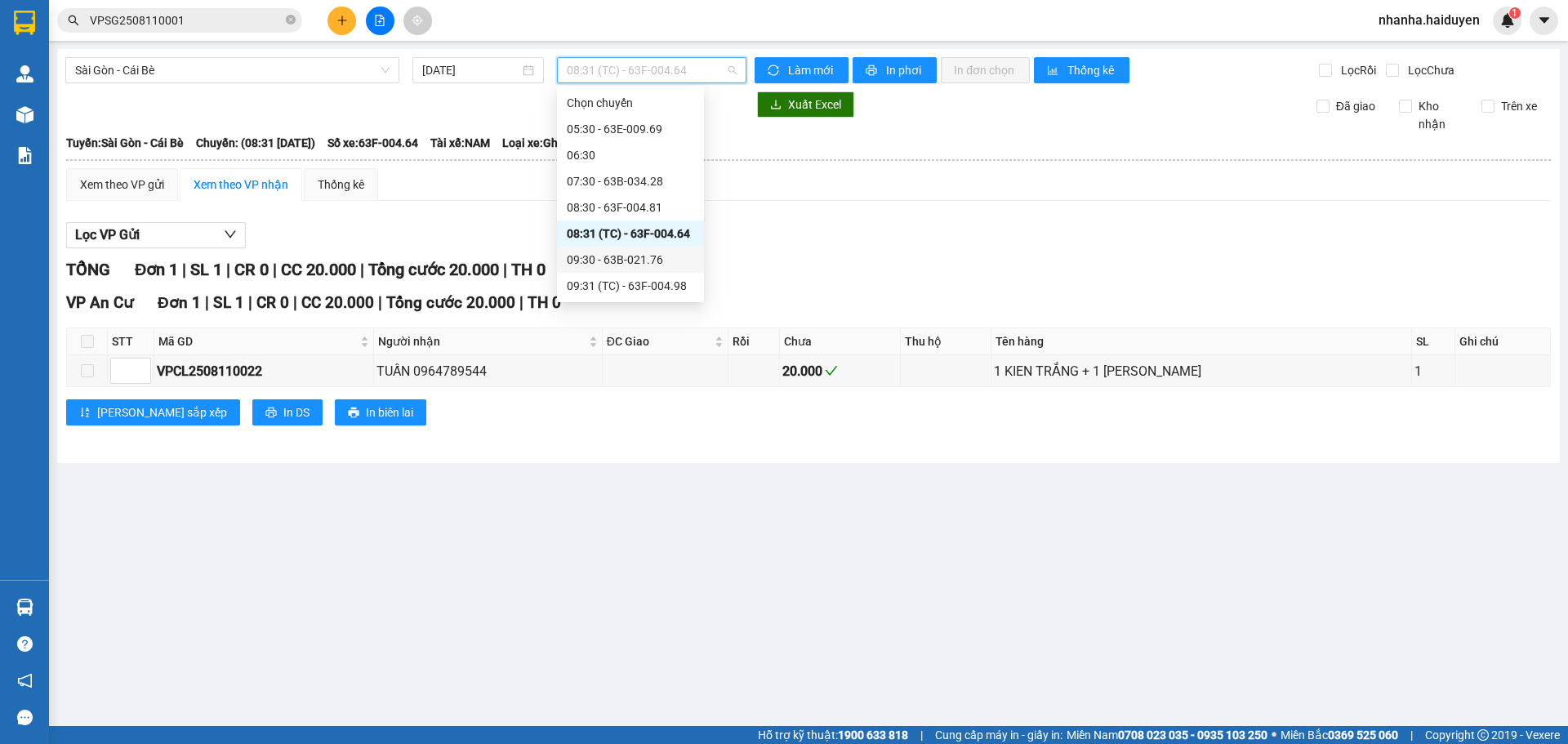
click at [631, 258] on div "09:30 - 63B-021.76" at bounding box center [631, 260] width 128 height 18
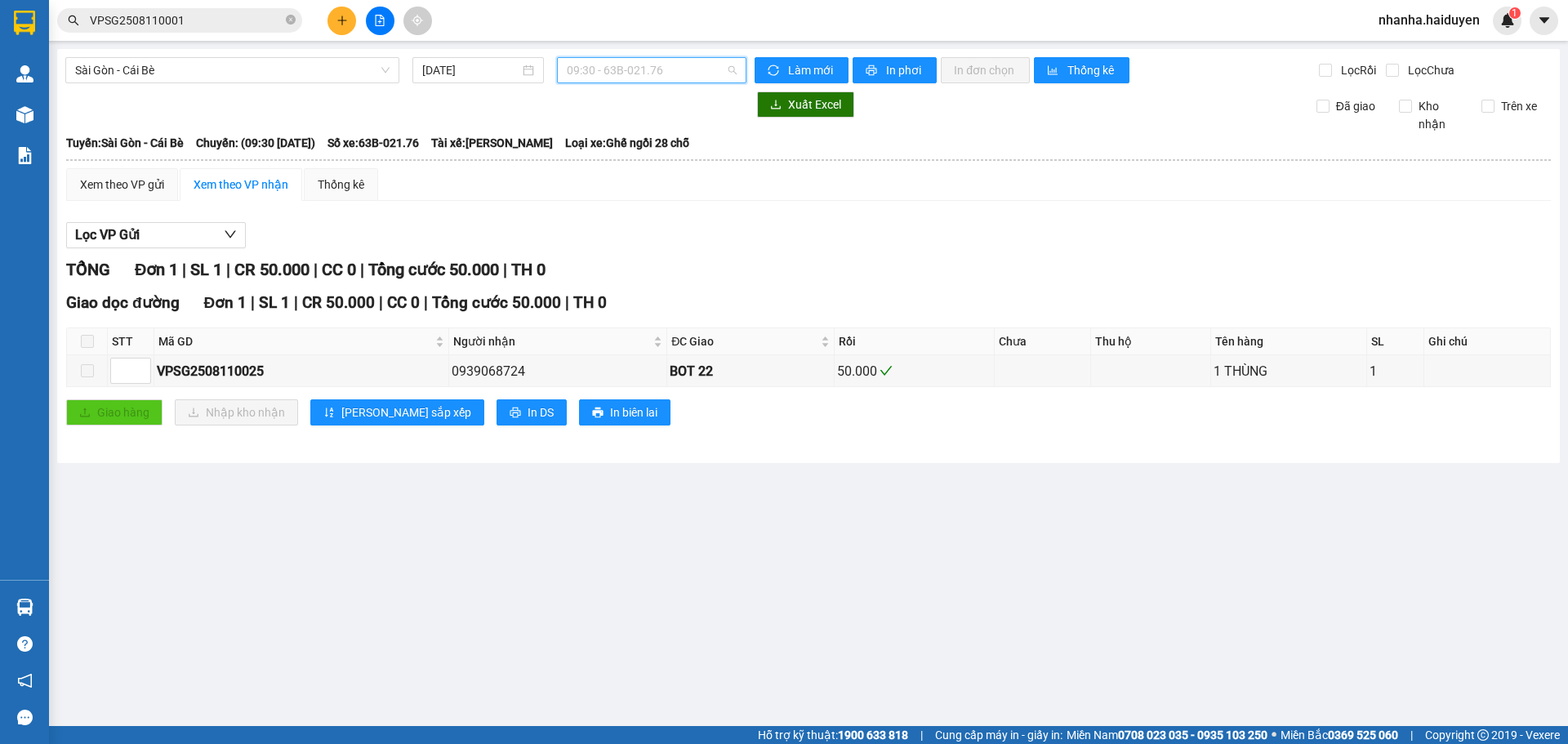
click at [631, 74] on span "09:30 - 63B-021.76" at bounding box center [652, 70] width 170 height 25
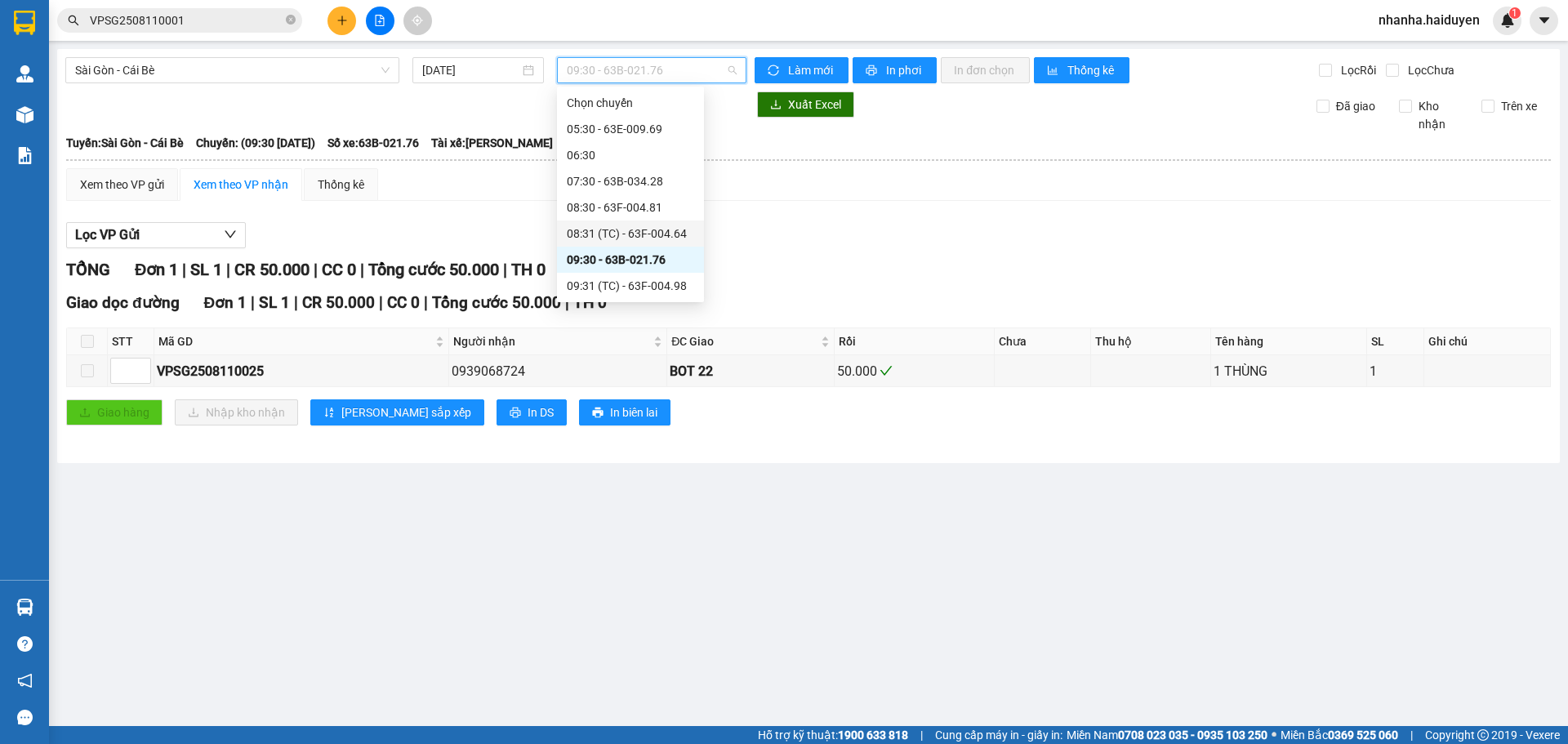
scroll to position [81, 0]
click at [914, 226] on div "Lọc VP Gửi" at bounding box center [808, 235] width 1485 height 27
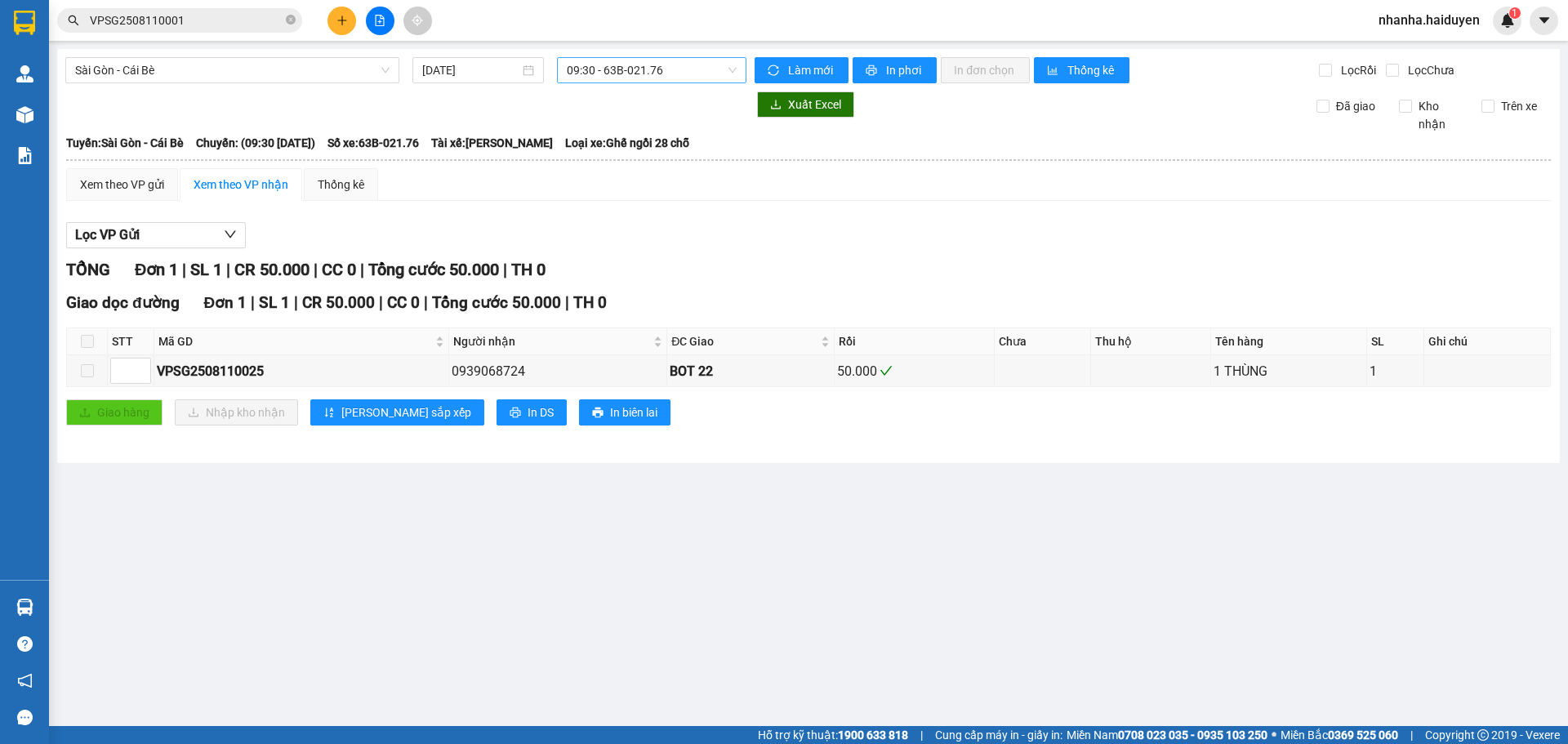
click at [676, 59] on span "09:30 - 63B-021.76" at bounding box center [652, 70] width 170 height 25
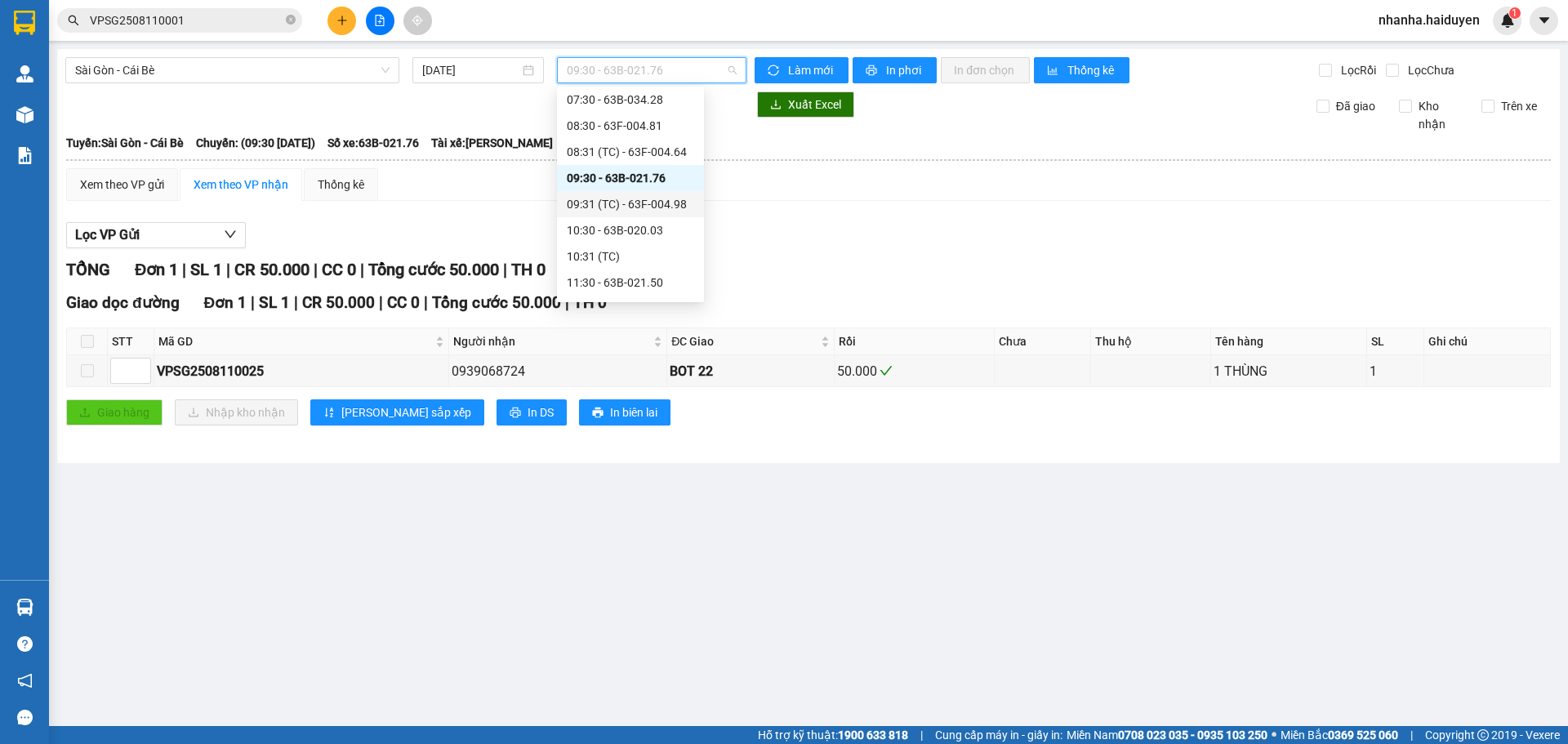
click at [652, 202] on div "09:31 (TC) - 63F-004.98" at bounding box center [631, 204] width 128 height 18
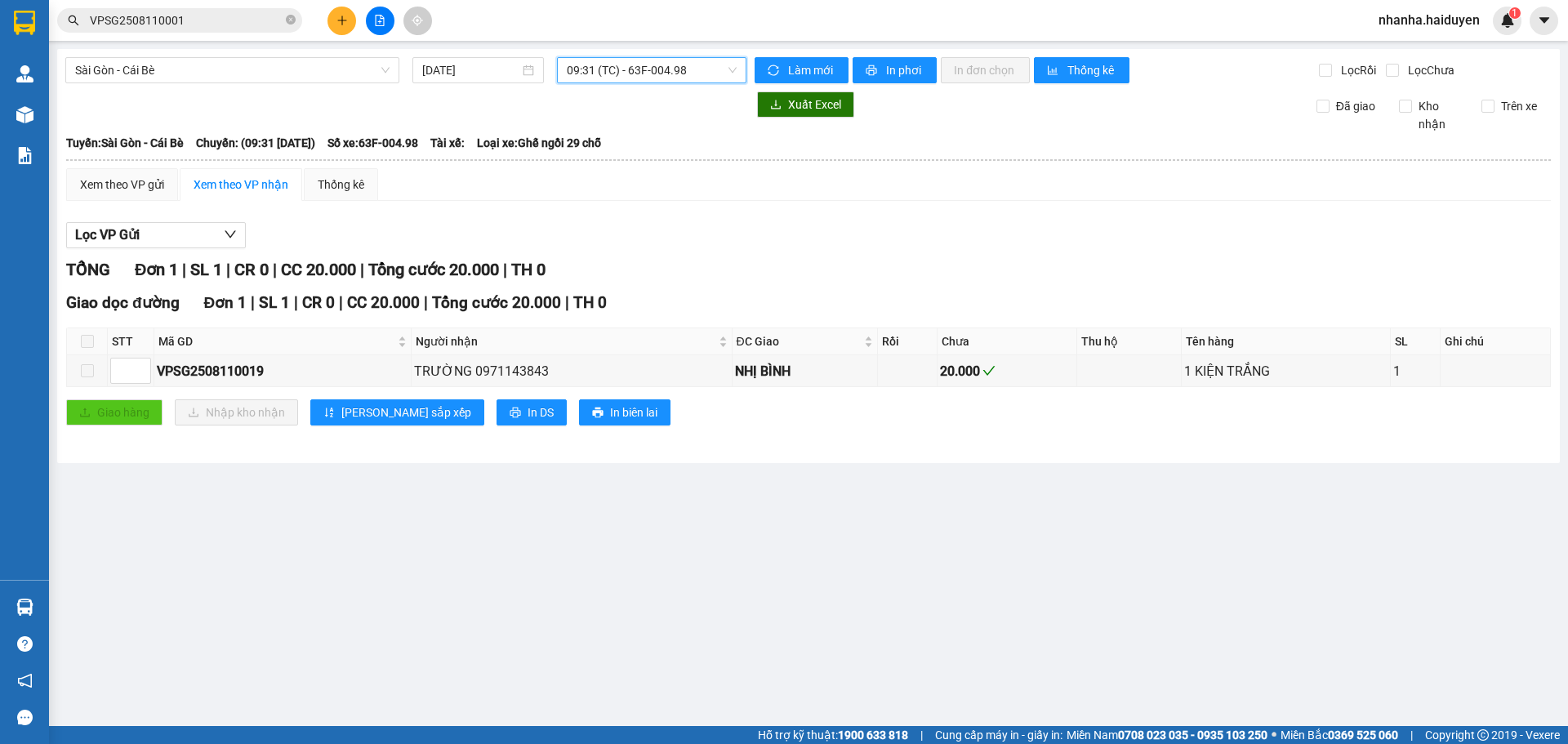
click at [598, 67] on span "09:31 (TC) - 63F-004.98" at bounding box center [652, 70] width 170 height 25
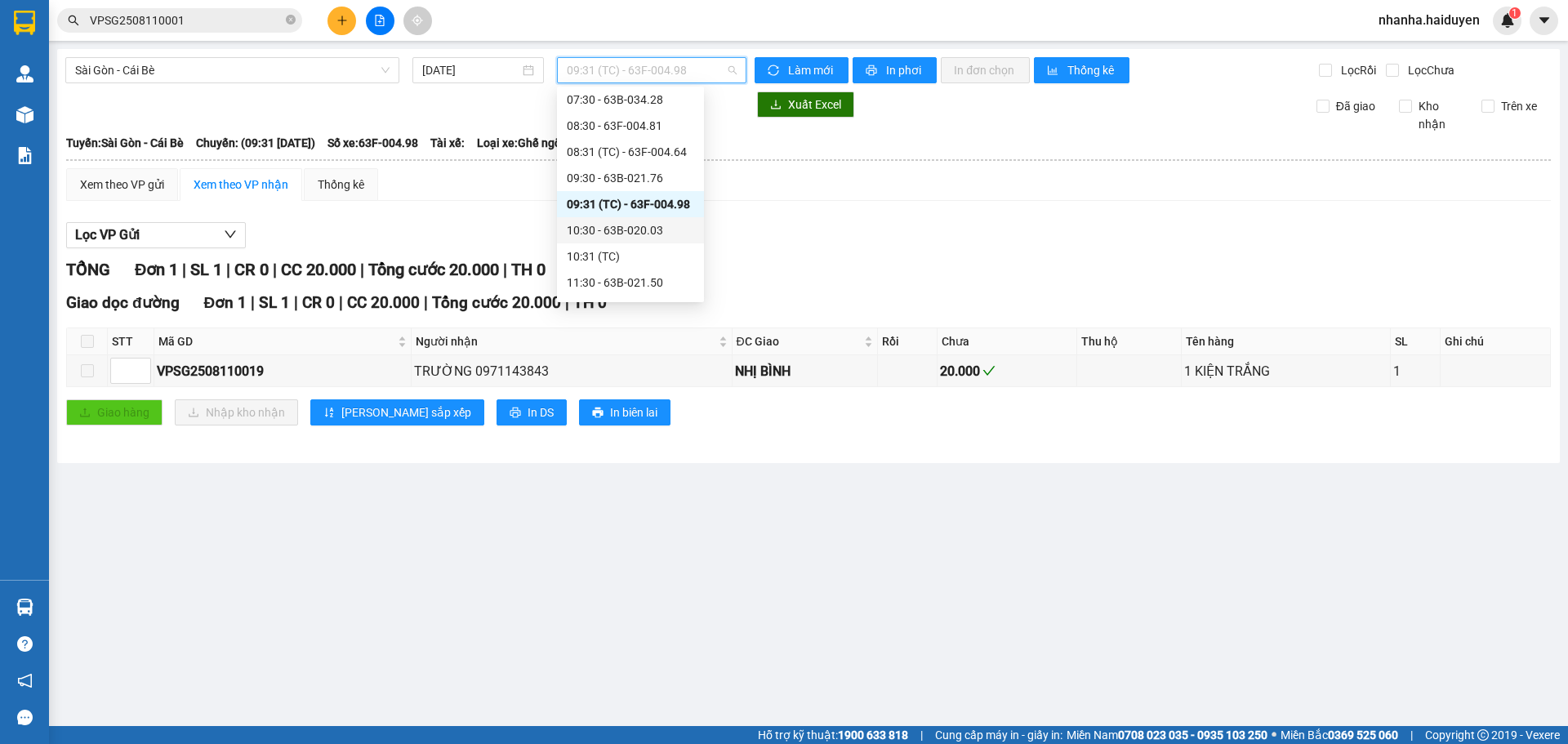
click at [608, 228] on div "10:30 - 63B-020.03" at bounding box center [631, 230] width 128 height 18
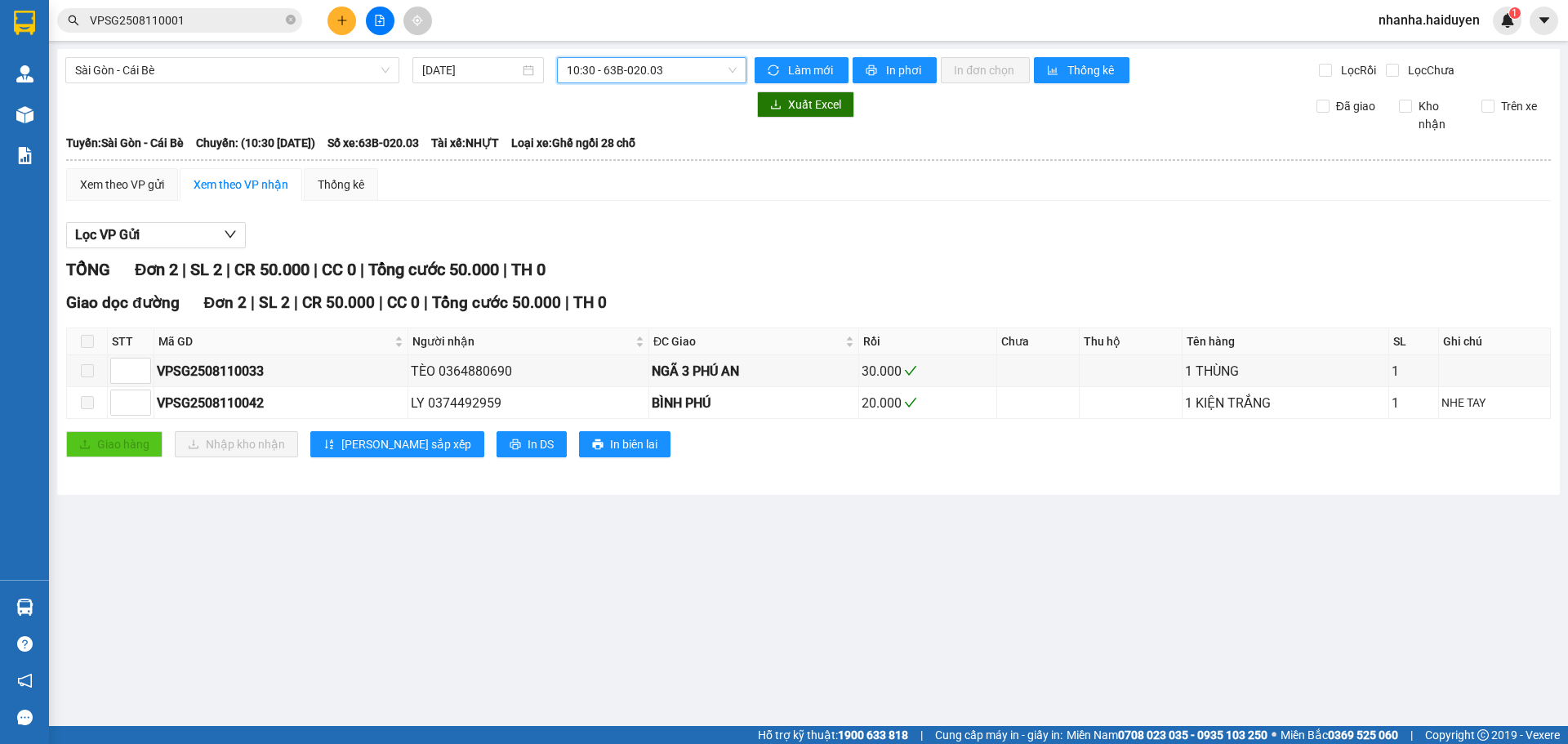
click at [657, 58] on span "10:30 - 63B-020.03" at bounding box center [652, 70] width 170 height 25
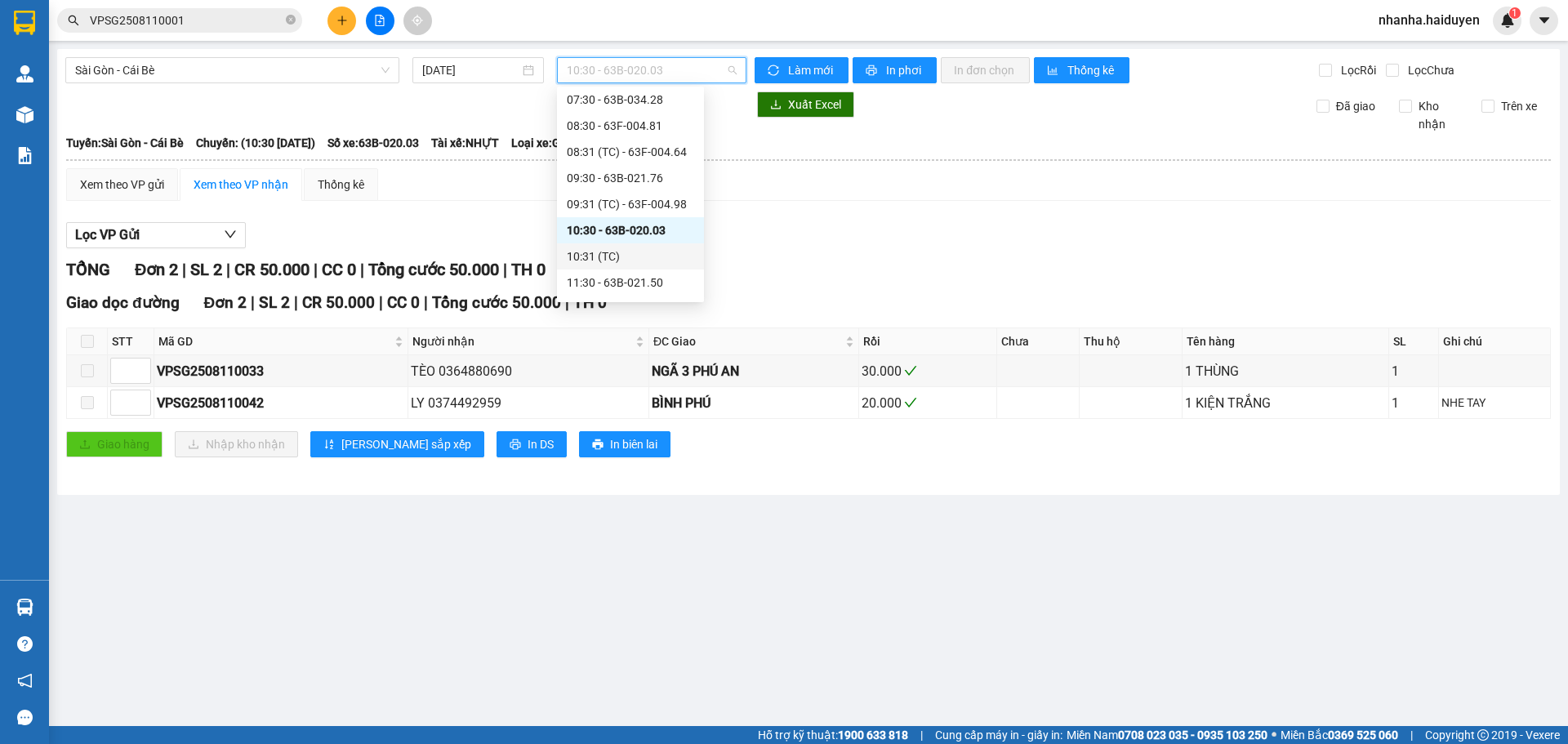
click at [619, 253] on div "10:31 (TC)" at bounding box center [631, 256] width 128 height 18
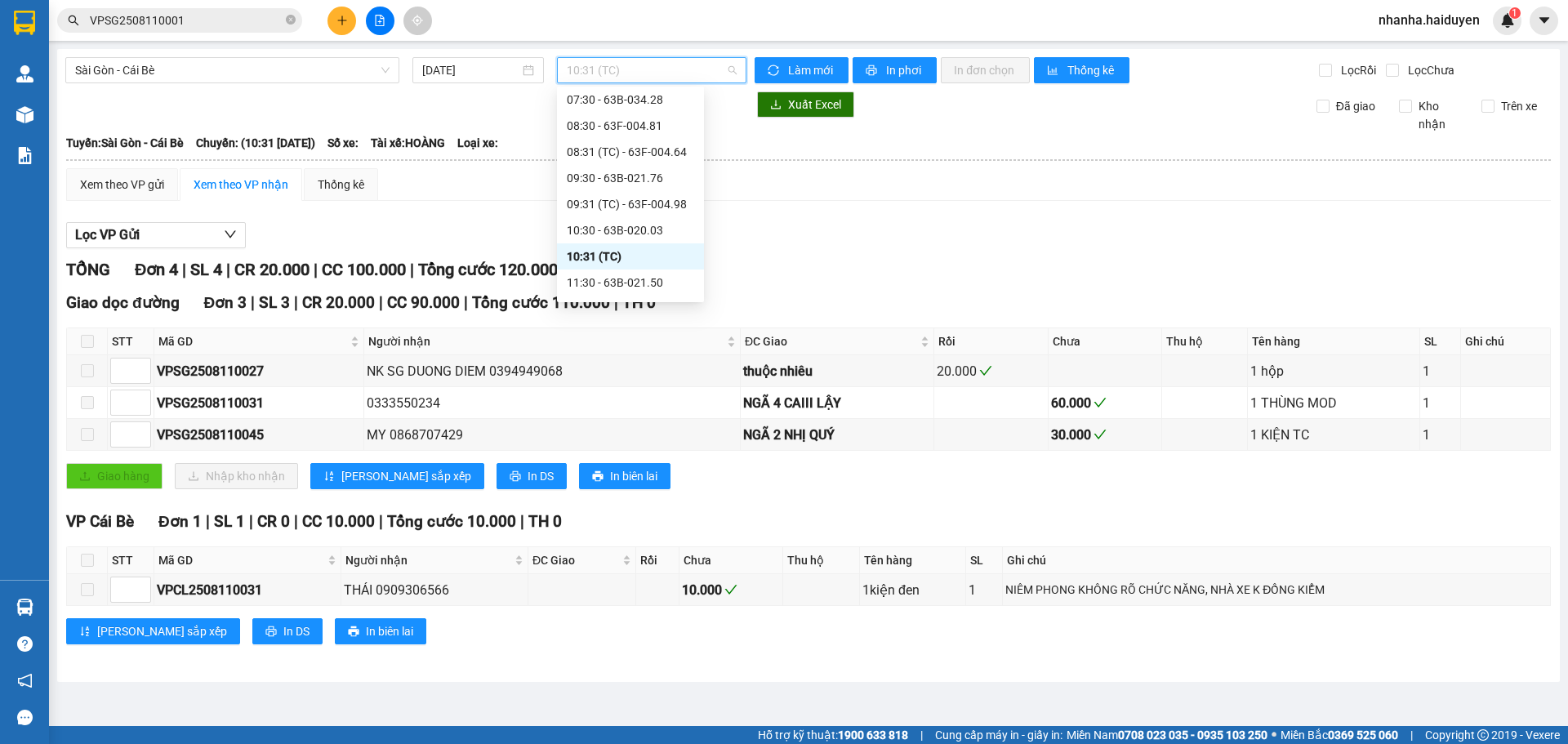
click at [614, 65] on span "10:31 (TC)" at bounding box center [652, 70] width 170 height 25
click at [617, 281] on div "11:30 - 63B-021.50" at bounding box center [631, 283] width 128 height 18
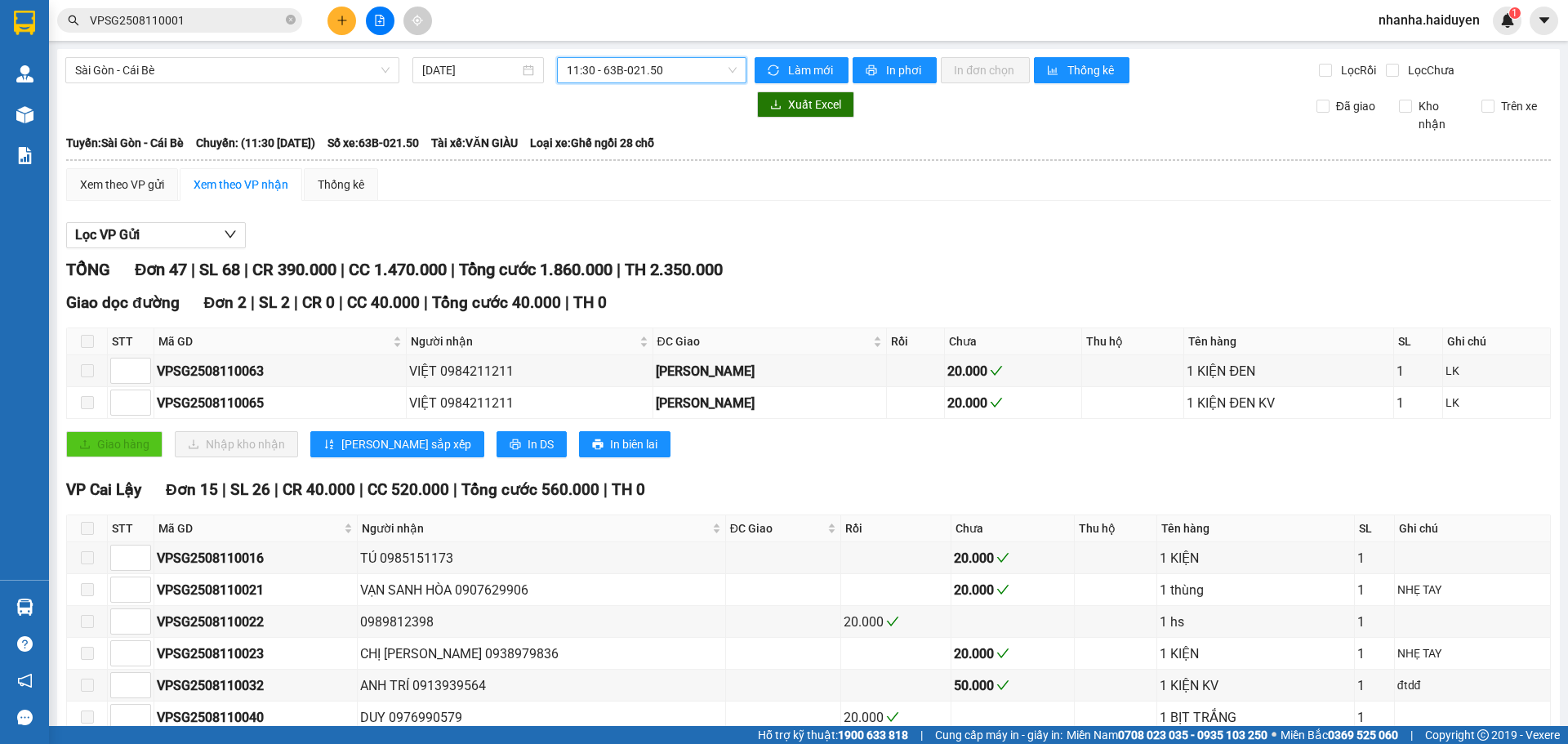
click at [602, 72] on span "11:30 - 63B-021.50" at bounding box center [652, 70] width 170 height 25
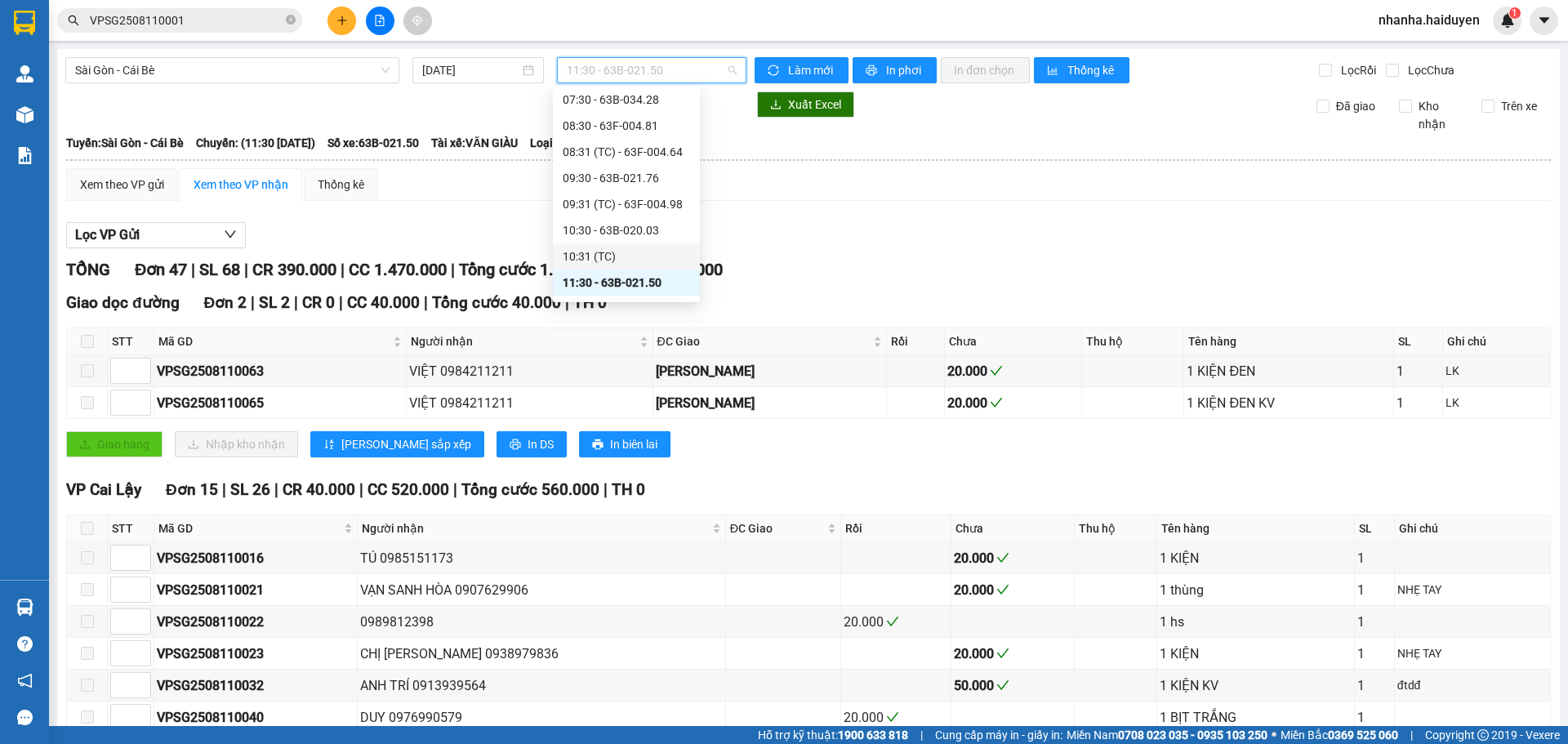
scroll to position [164, 0]
click at [592, 216] on div "11:31 (TC) - 63B-021.31" at bounding box center [626, 228] width 147 height 26
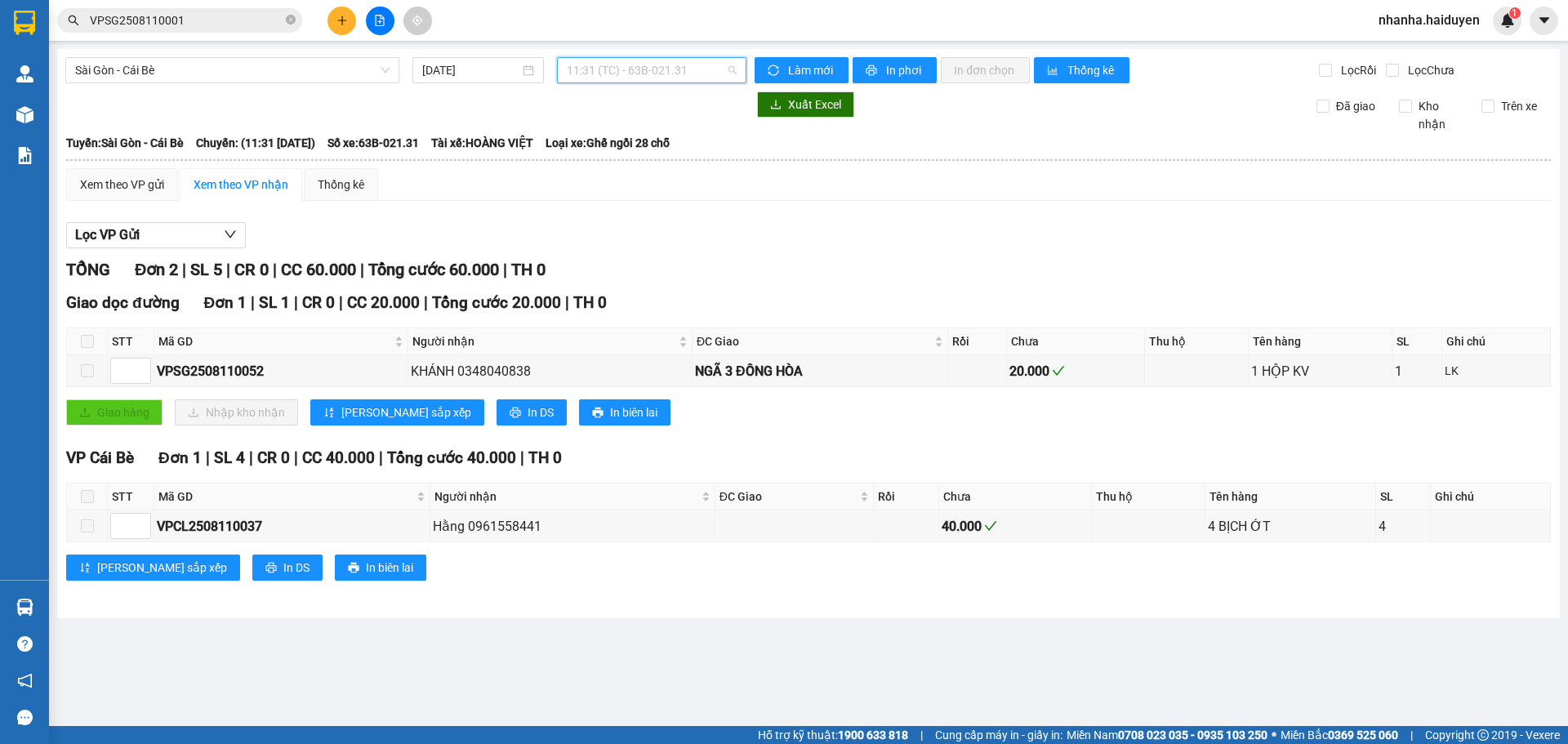
click at [603, 68] on span "11:31 (TC) - 63B-021.31" at bounding box center [652, 70] width 170 height 25
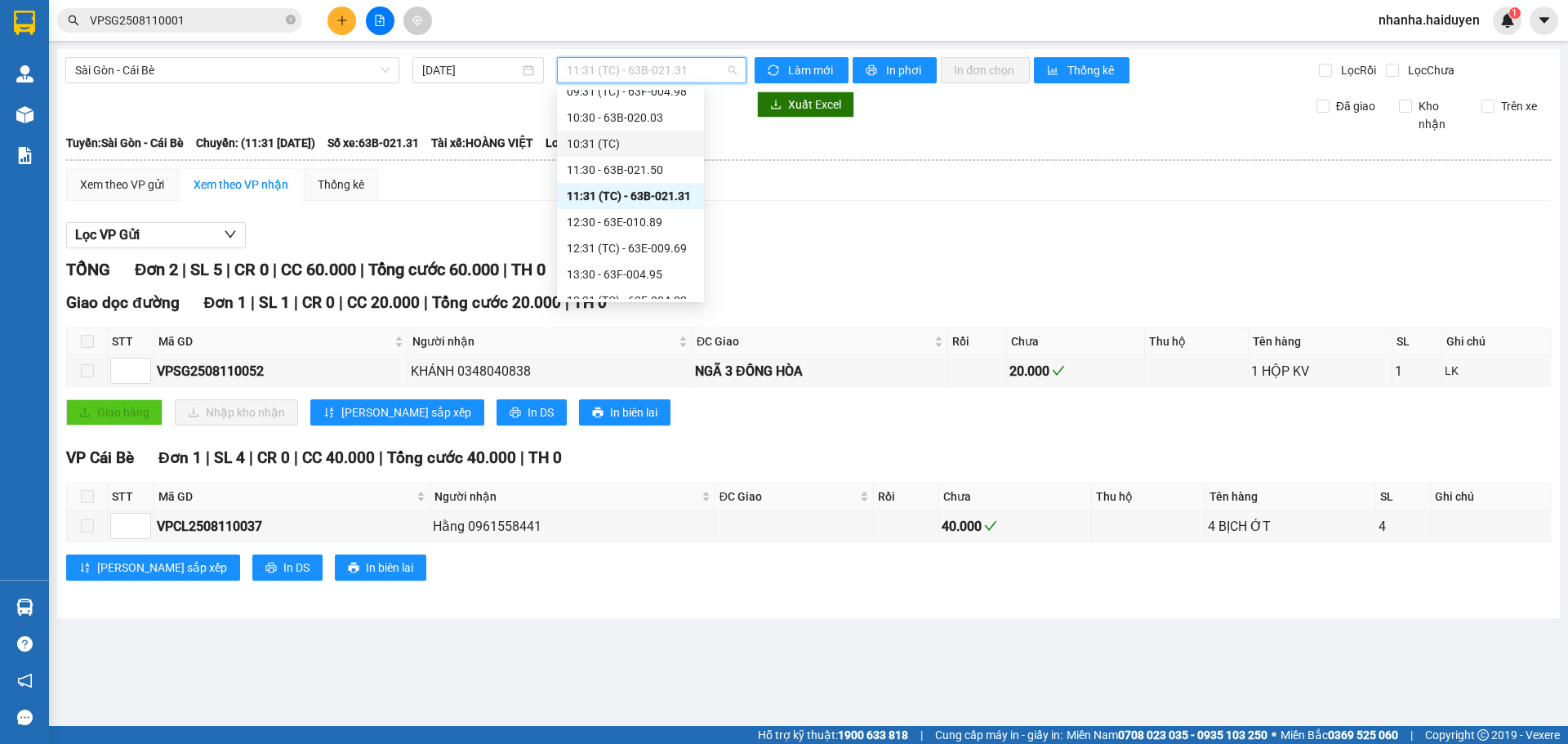
scroll to position [245, 0]
click at [598, 173] on div "12:30 - 63E-010.89" at bounding box center [631, 172] width 128 height 18
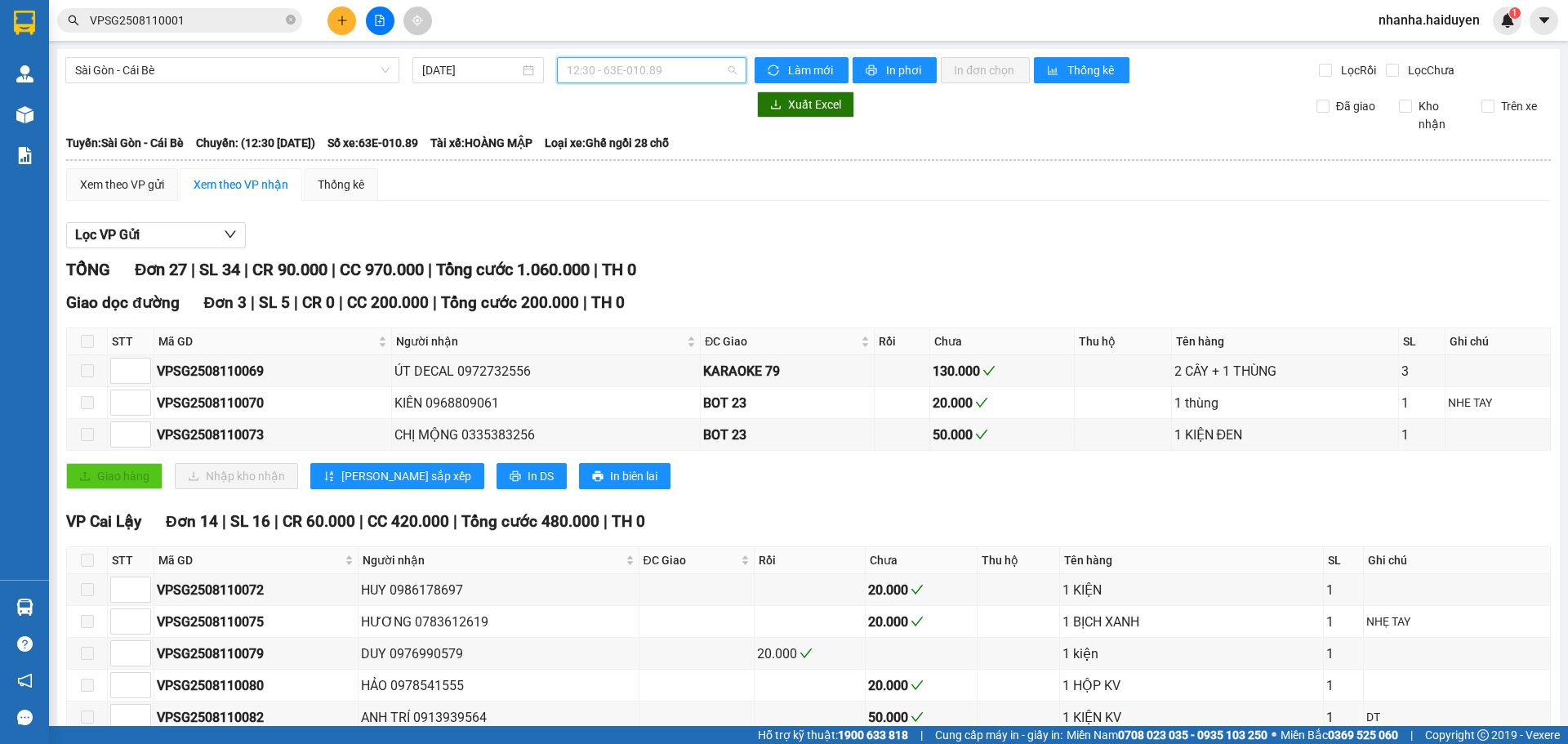
click at [581, 71] on span "12:30 - 63E-010.89" at bounding box center [652, 70] width 170 height 25
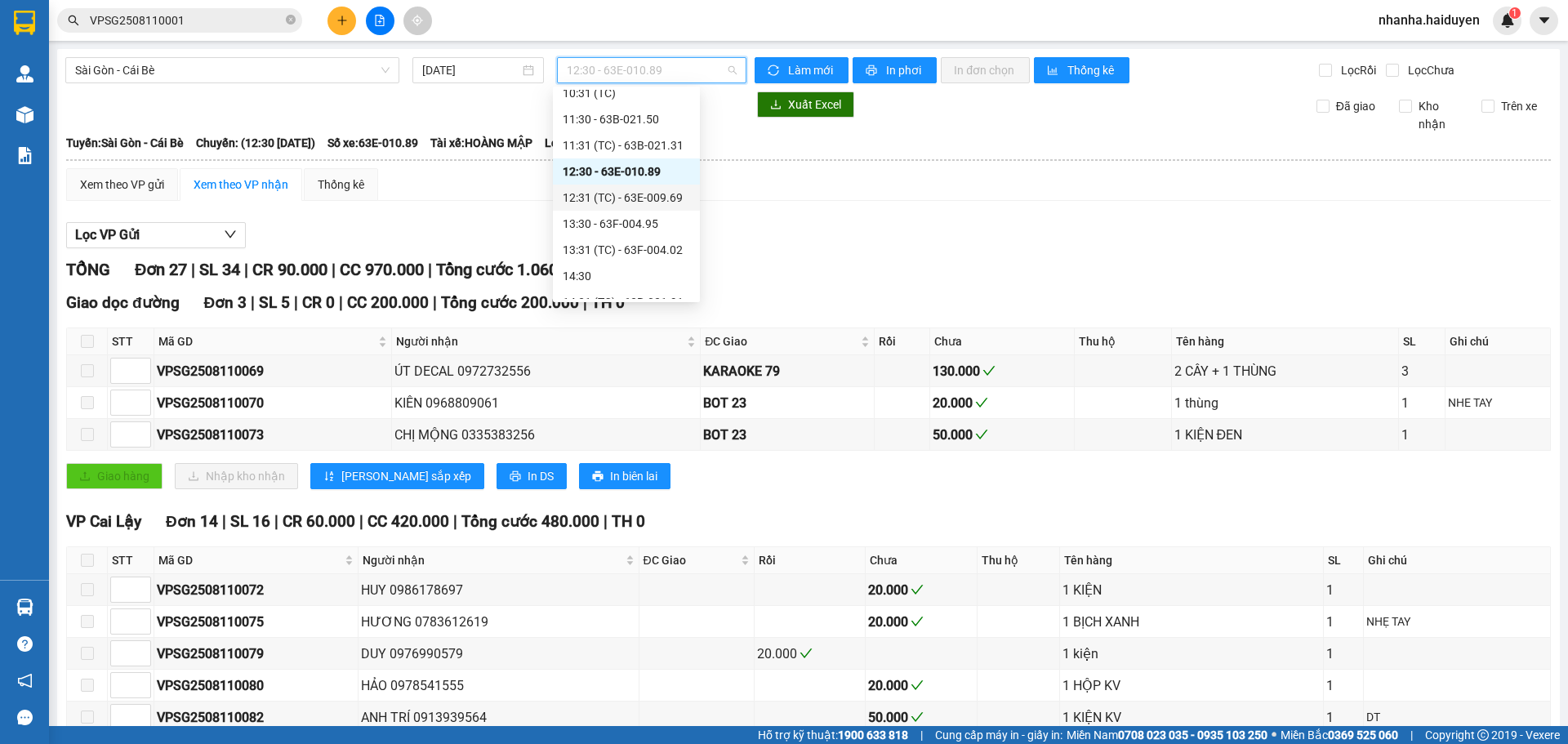
click at [579, 190] on div "12:31 (TC) - 63E-009.69" at bounding box center [626, 198] width 128 height 18
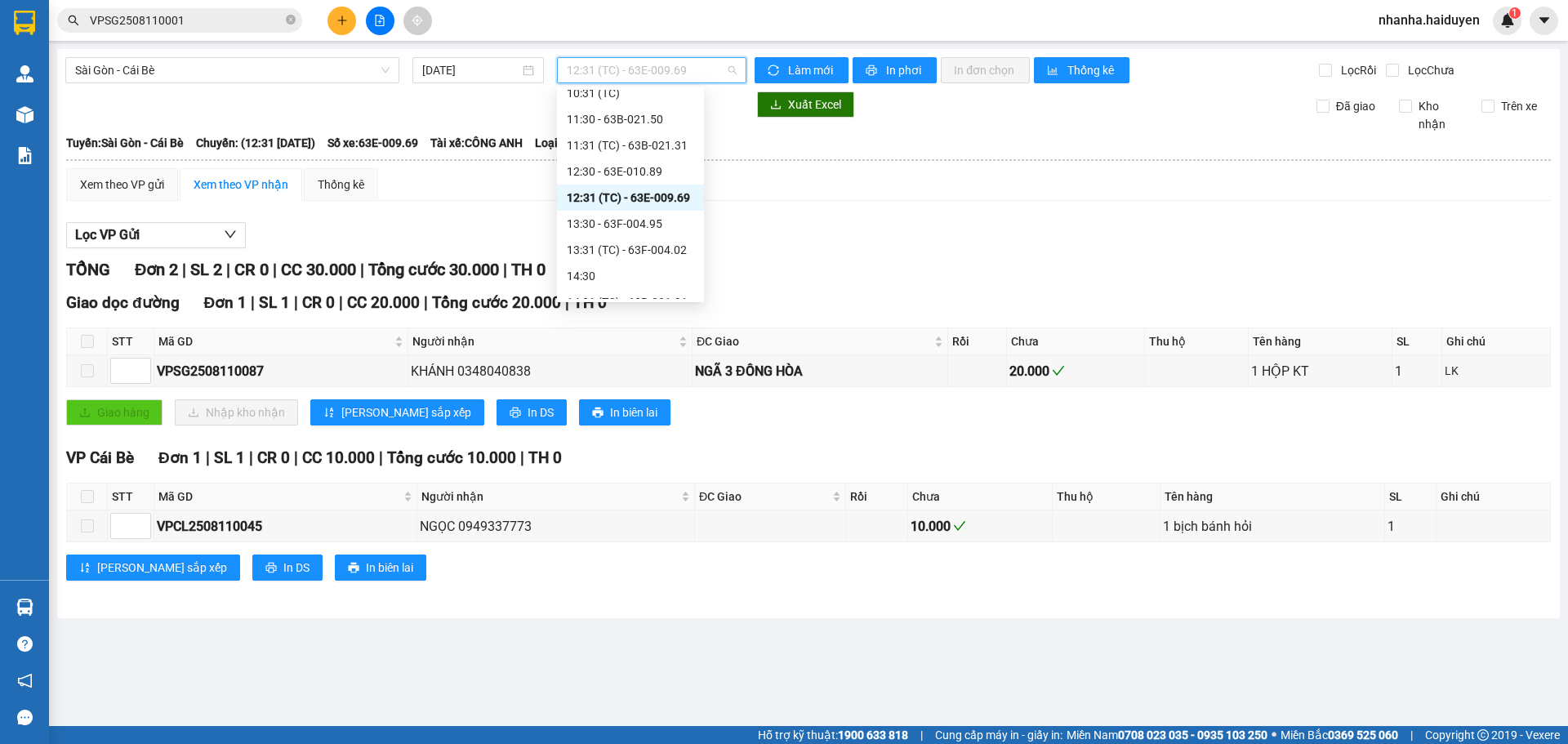
click at [599, 79] on span "12:31 (TC) - 63E-009.69" at bounding box center [652, 70] width 170 height 25
click at [598, 217] on div "13:30 - 63F-004.95" at bounding box center [631, 223] width 128 height 18
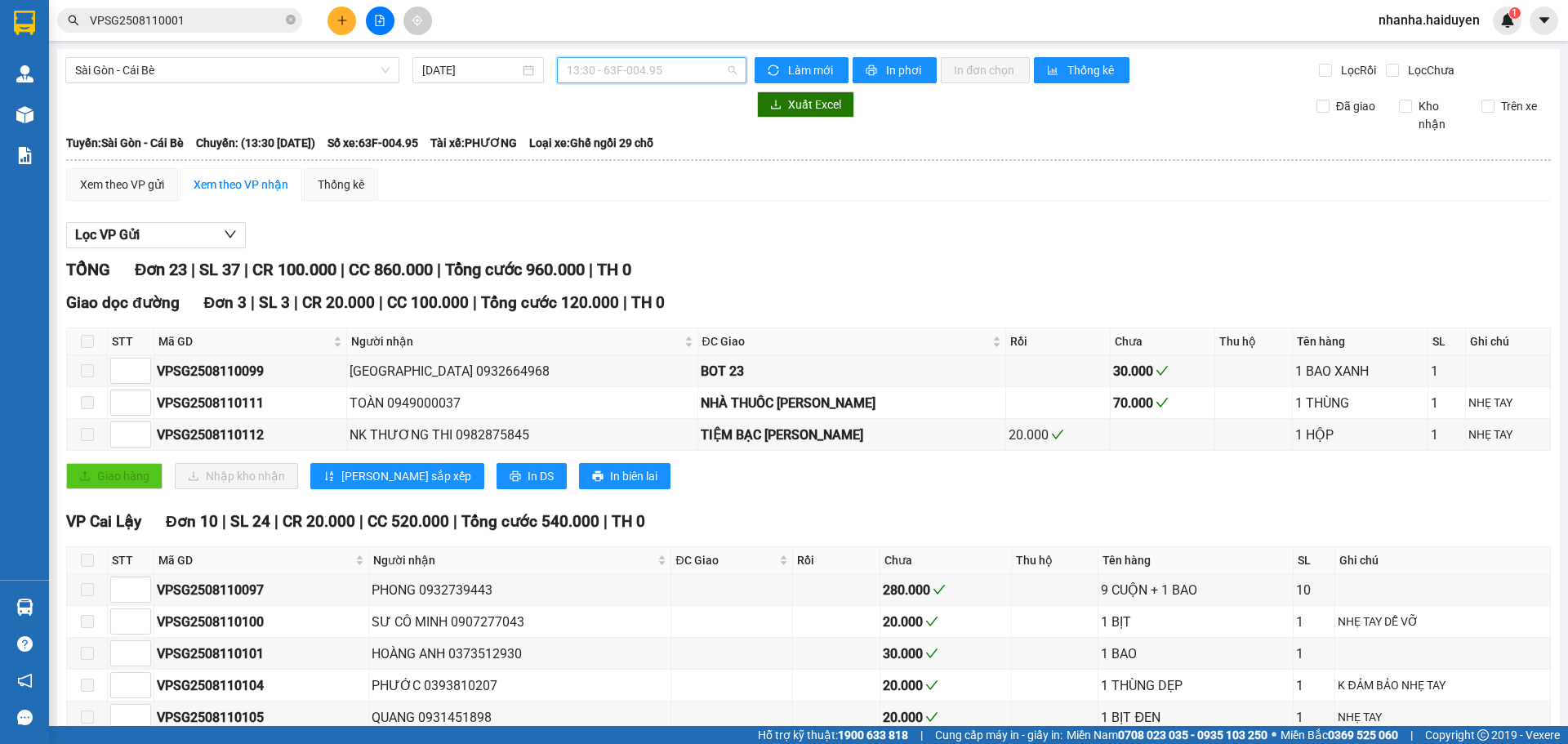
click at [619, 71] on span "13:30 - 63F-004.95" at bounding box center [652, 70] width 170 height 25
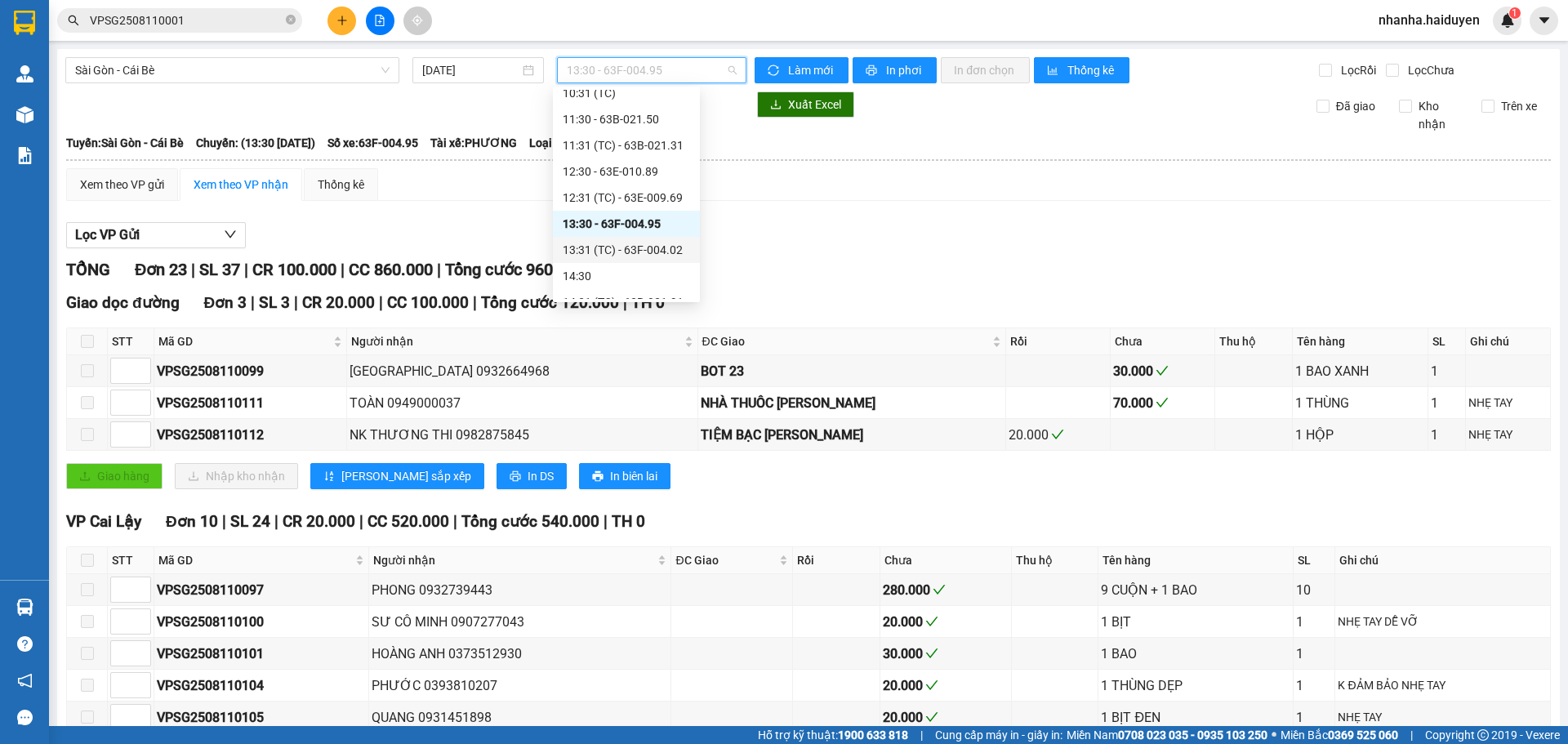
click at [619, 243] on div "13:31 (TC) - 63F-004.02" at bounding box center [626, 249] width 128 height 18
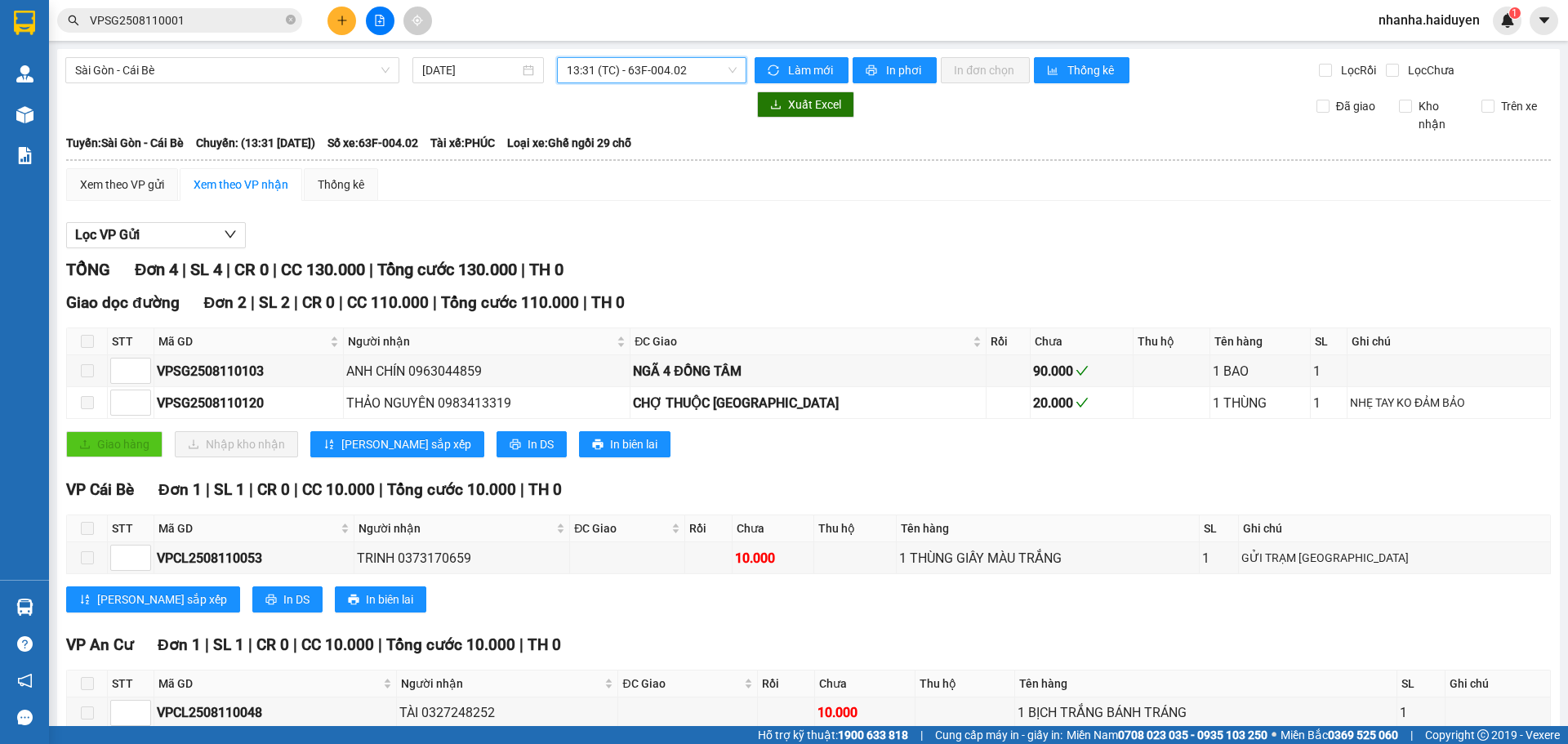
click at [630, 66] on span "13:31 (TC) - 63F-004.02" at bounding box center [652, 70] width 170 height 25
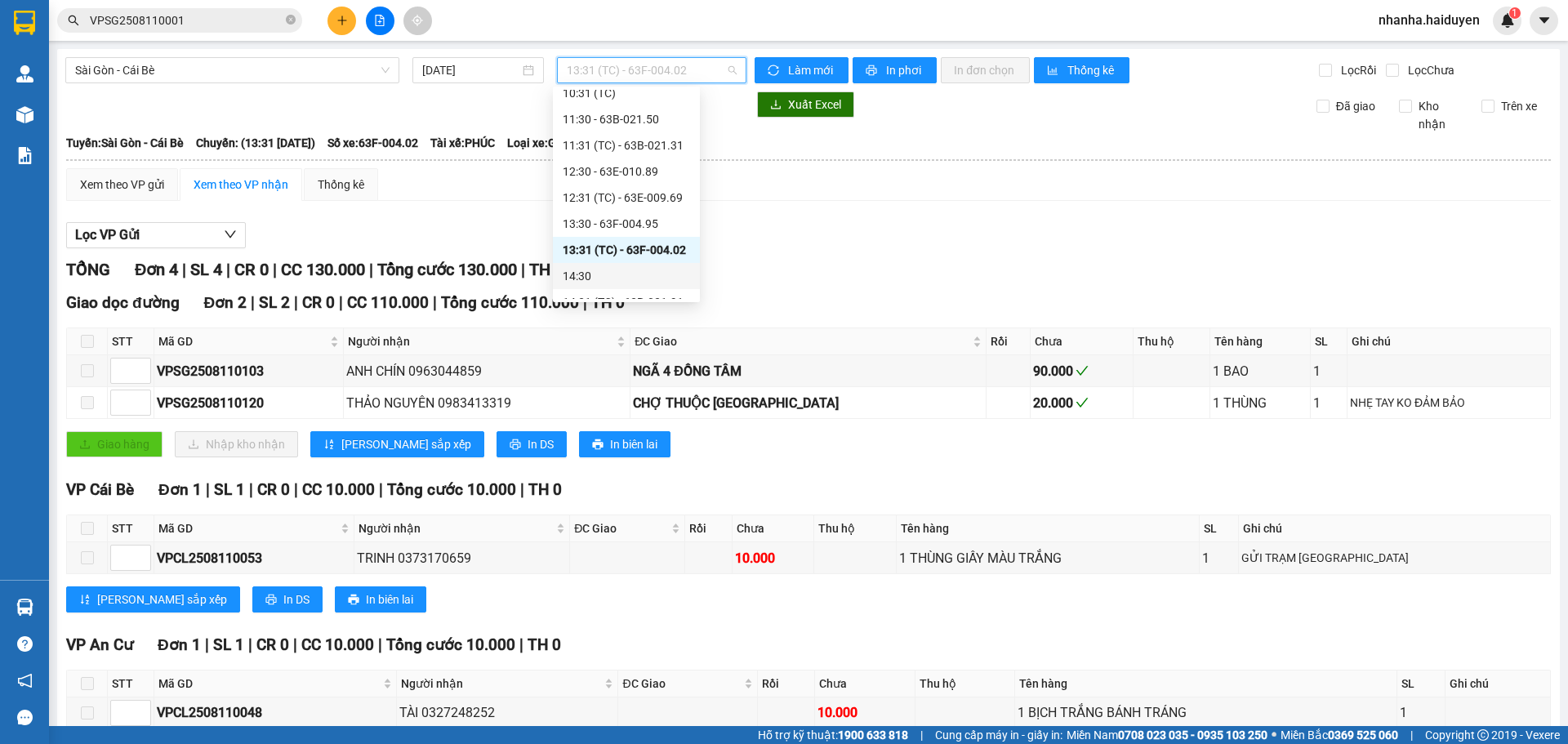
click at [623, 263] on div "14:30" at bounding box center [626, 277] width 147 height 26
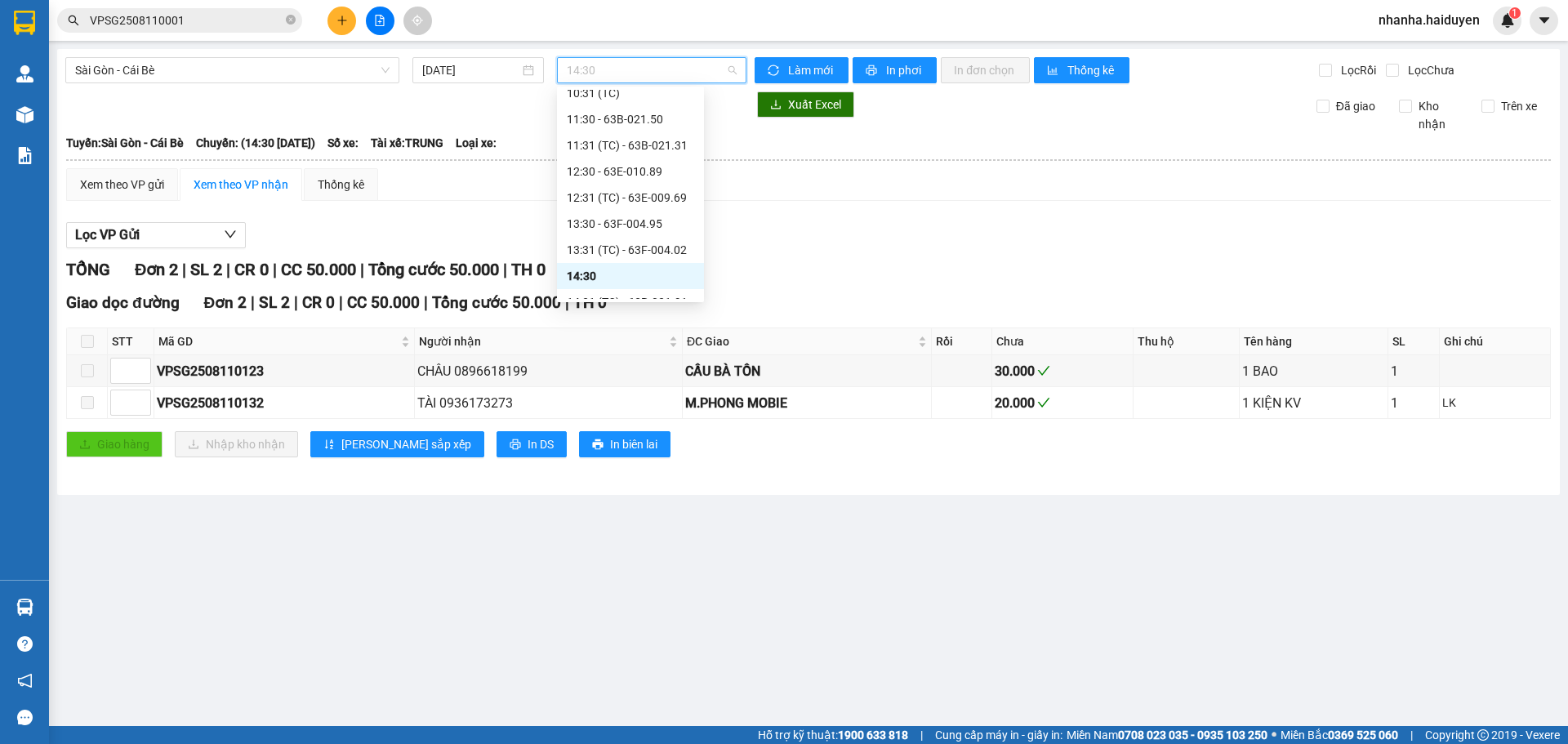
click at [620, 68] on span "14:30" at bounding box center [652, 70] width 170 height 25
click at [986, 243] on div "Lọc VP Gửi" at bounding box center [808, 235] width 1485 height 27
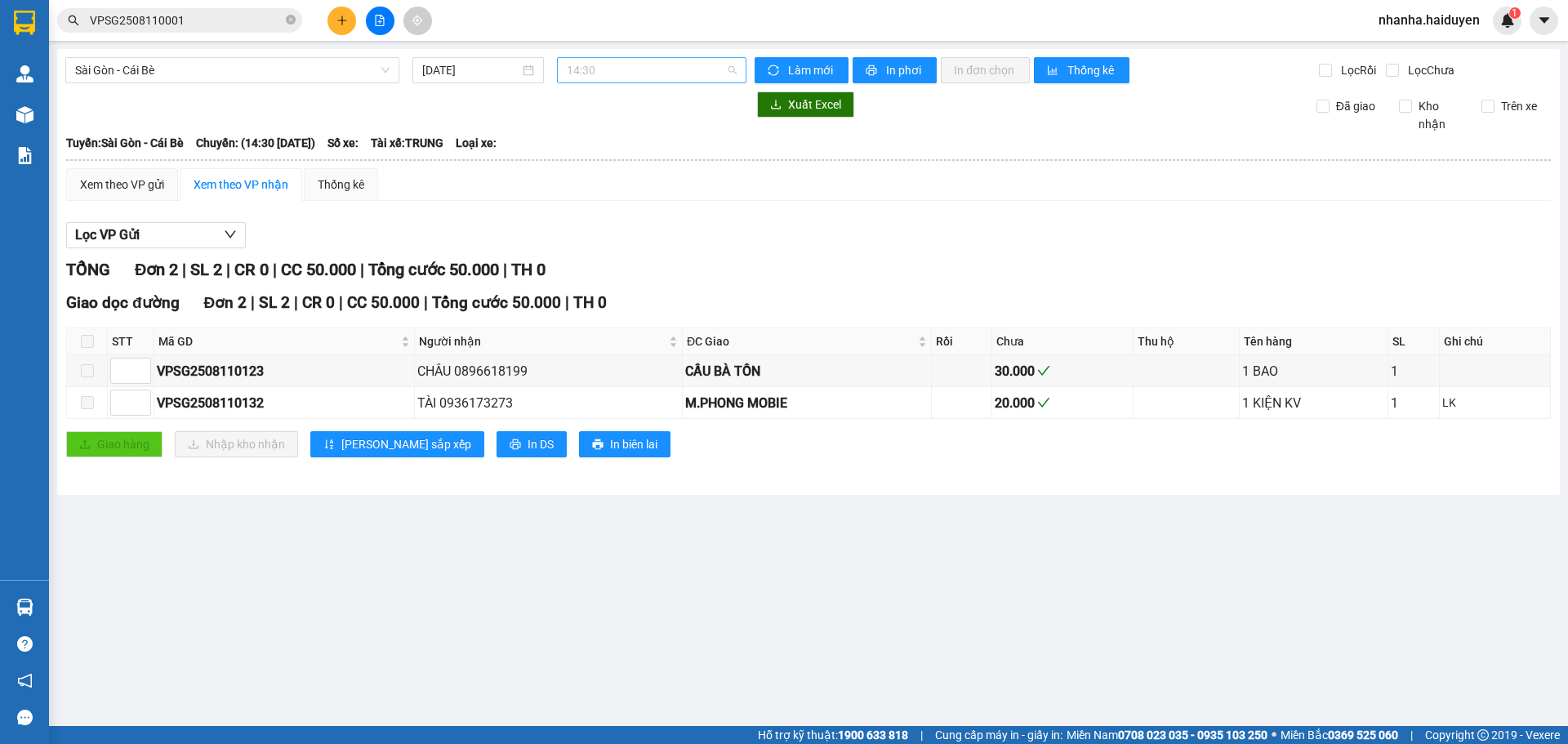
click at [604, 74] on span "14:30" at bounding box center [652, 70] width 170 height 25
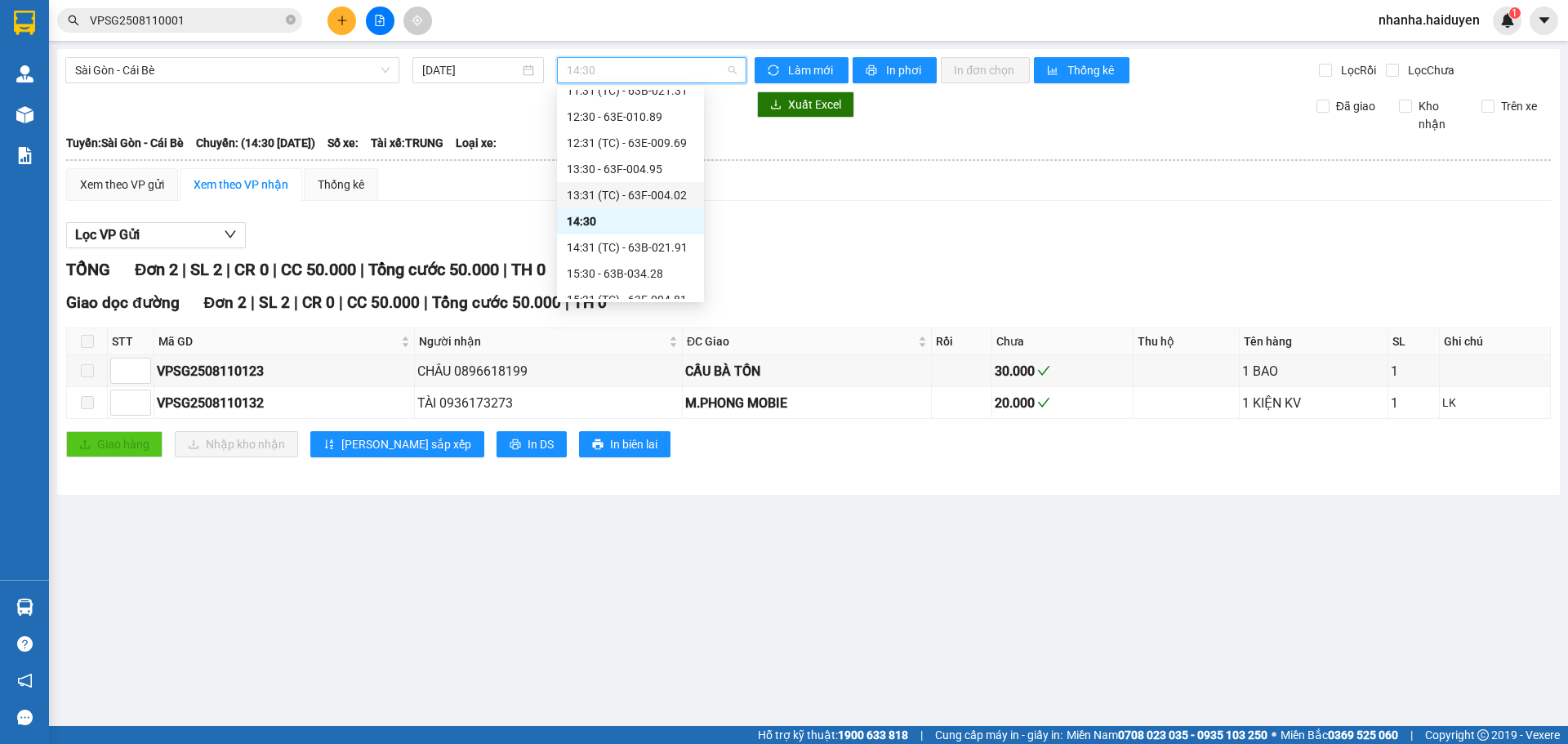
scroll to position [326, 0]
click at [599, 225] on div "14:31 (TC) - 63B-021.91" at bounding box center [631, 221] width 128 height 18
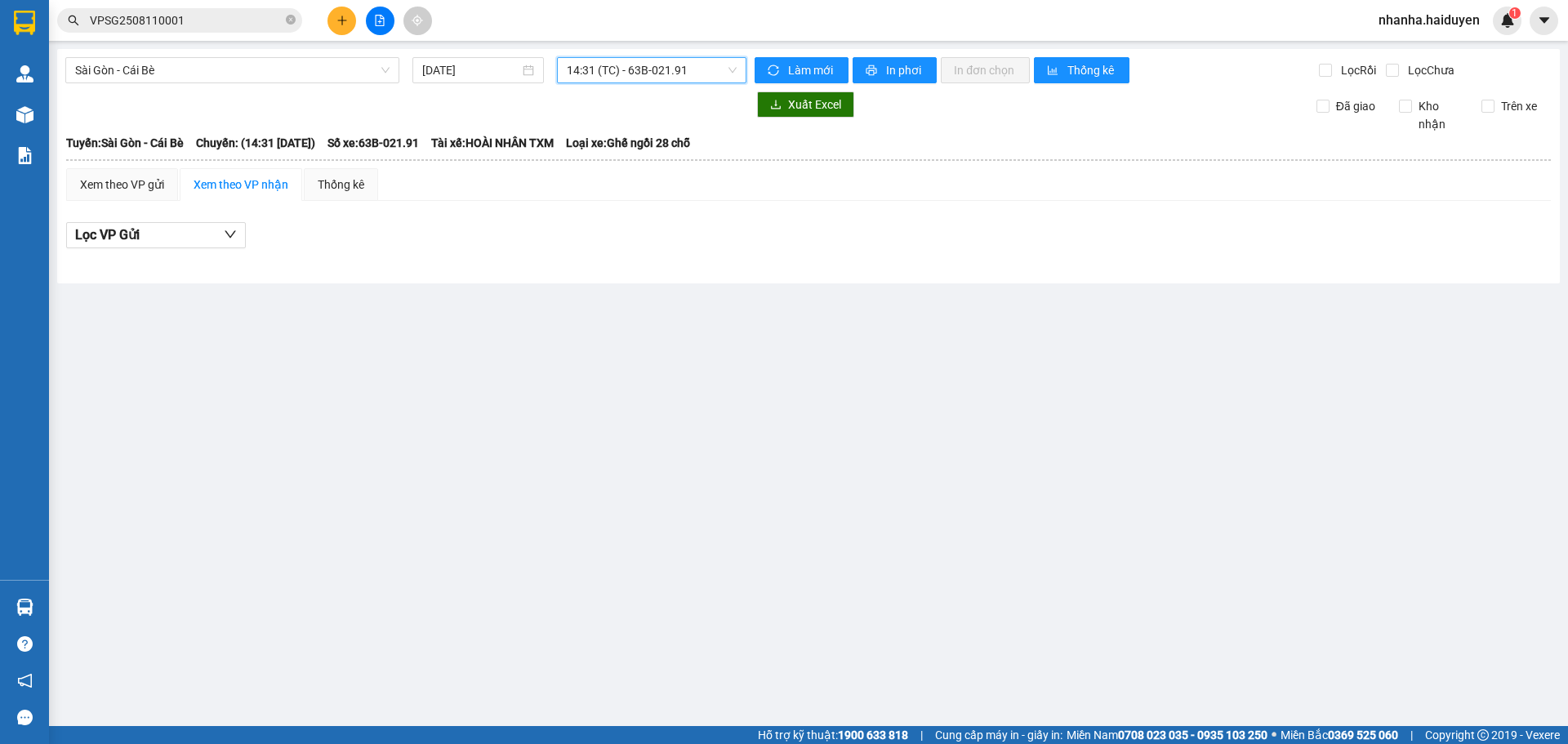
click at [598, 74] on span "14:31 (TC) - 63B-021.91" at bounding box center [652, 70] width 170 height 25
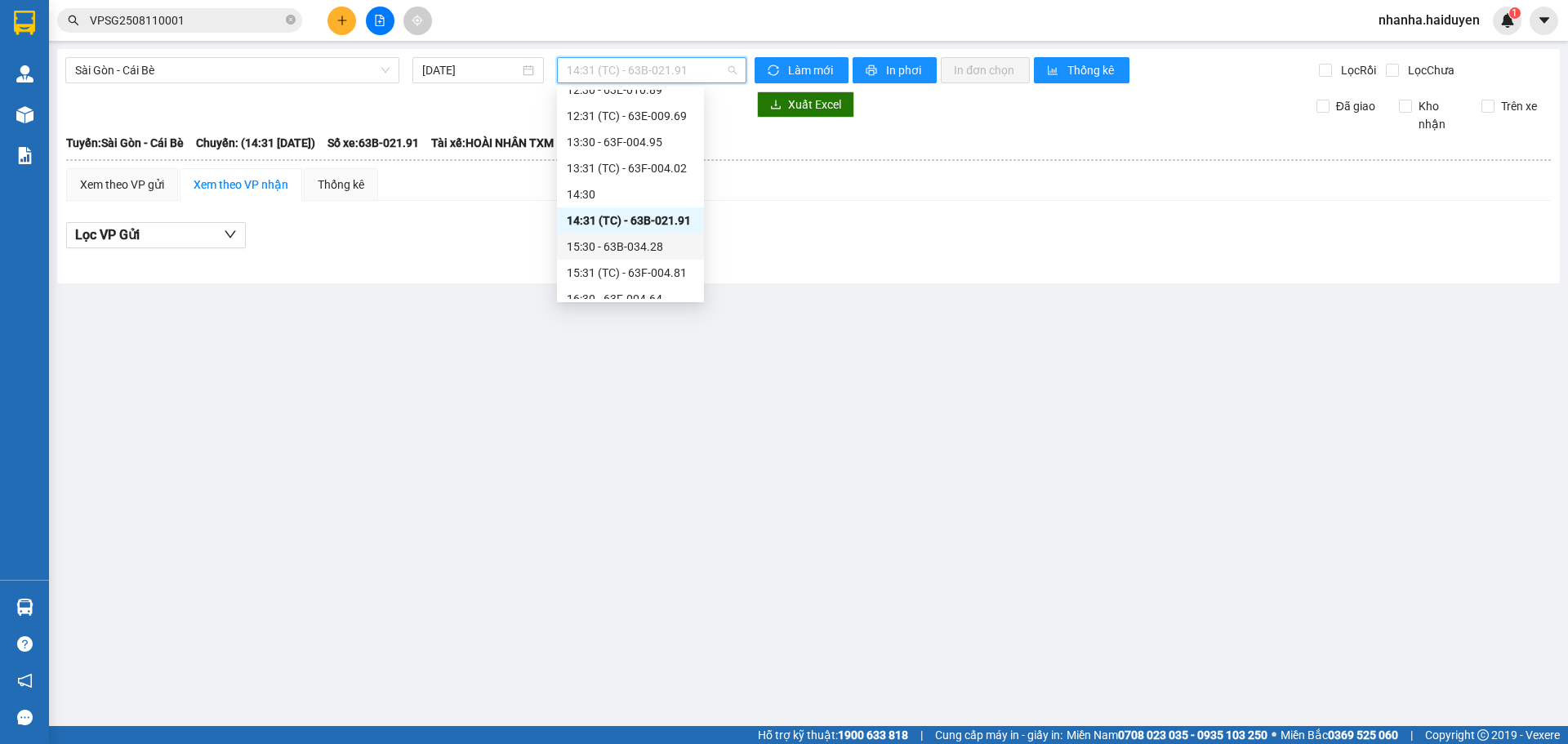
click at [619, 240] on div "15:30 - 63B-034.28" at bounding box center [631, 247] width 128 height 18
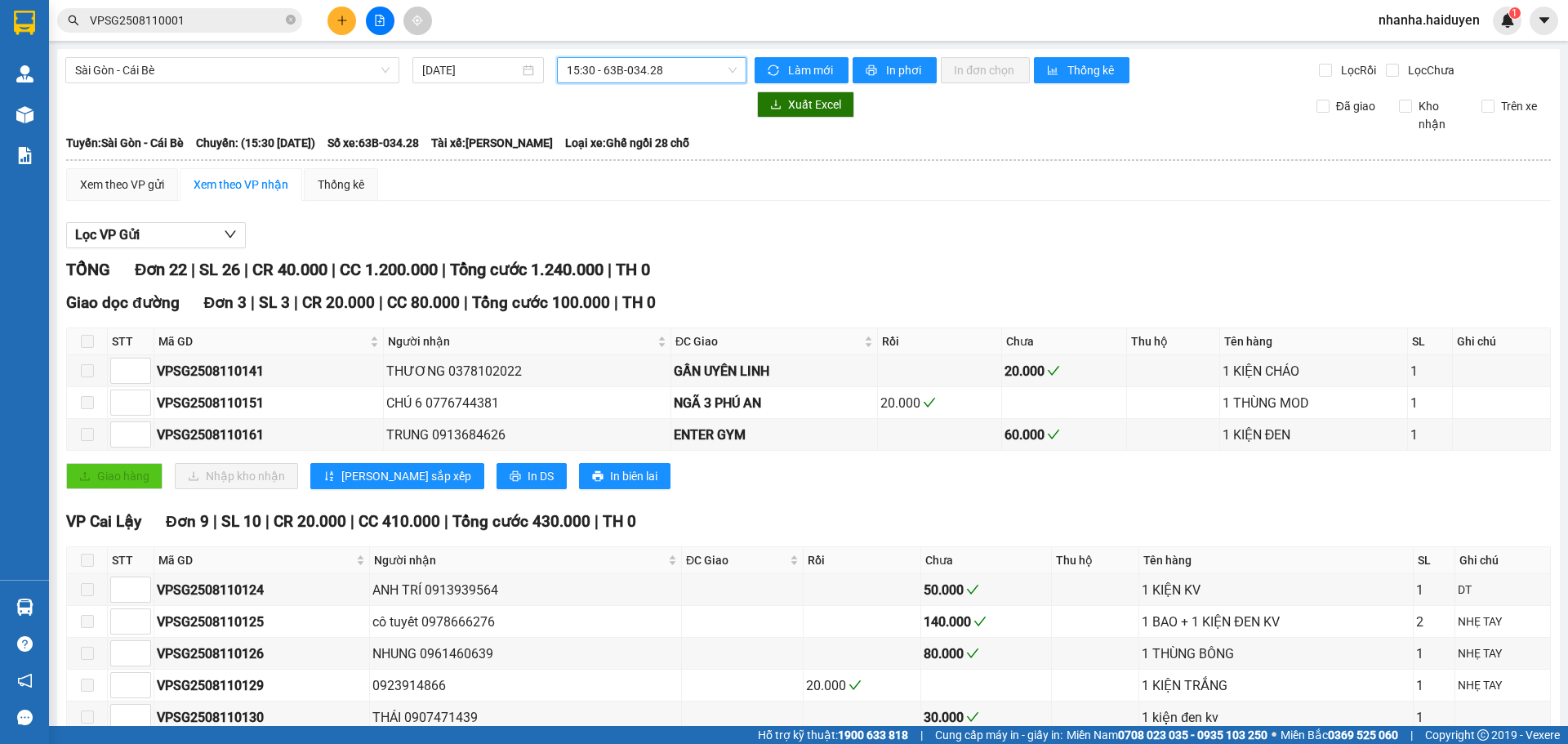
click at [595, 72] on span "15:30 - 63B-034.28" at bounding box center [652, 70] width 170 height 25
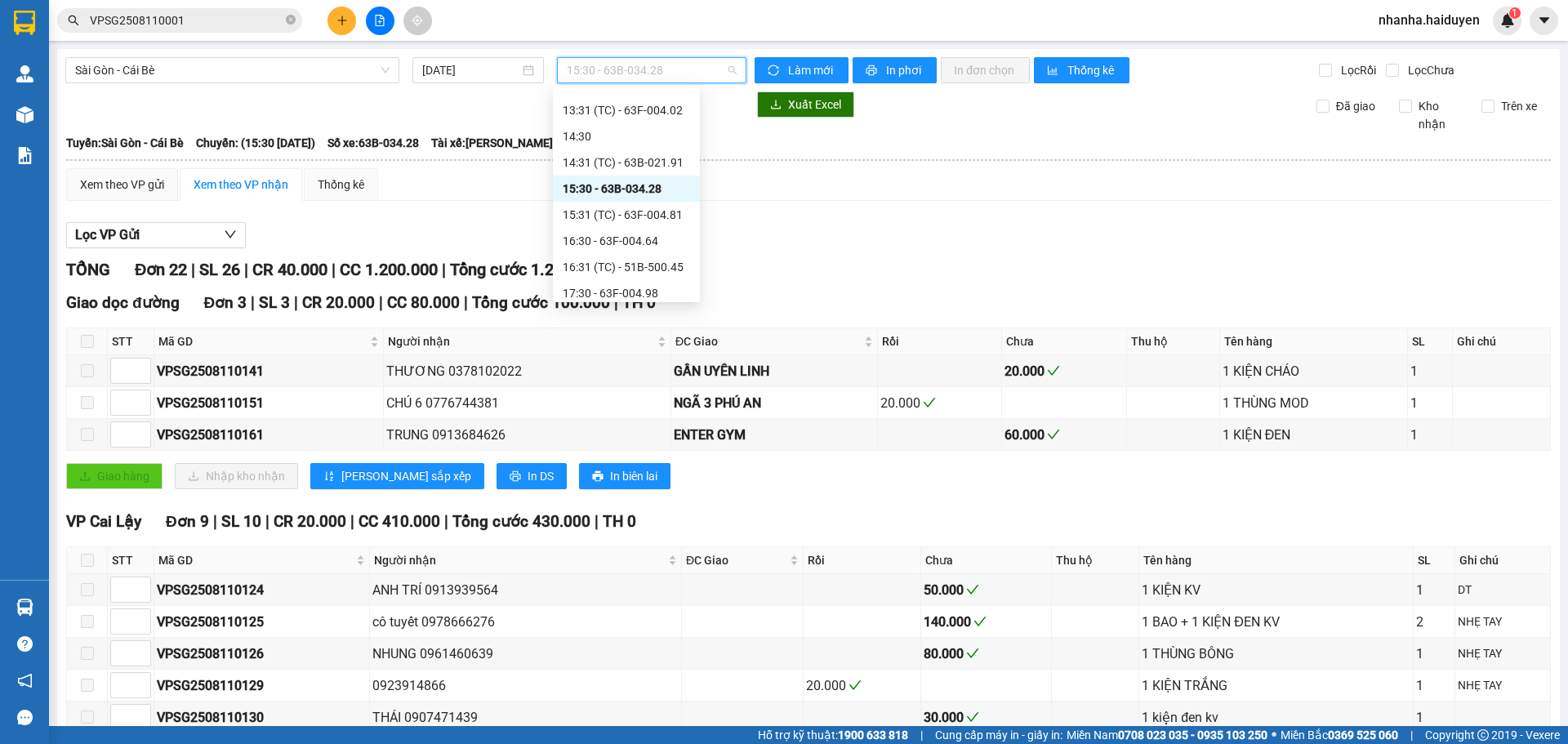
scroll to position [409, 0]
click at [606, 219] on div "16:30 - 63F-004.64" at bounding box center [626, 217] width 128 height 18
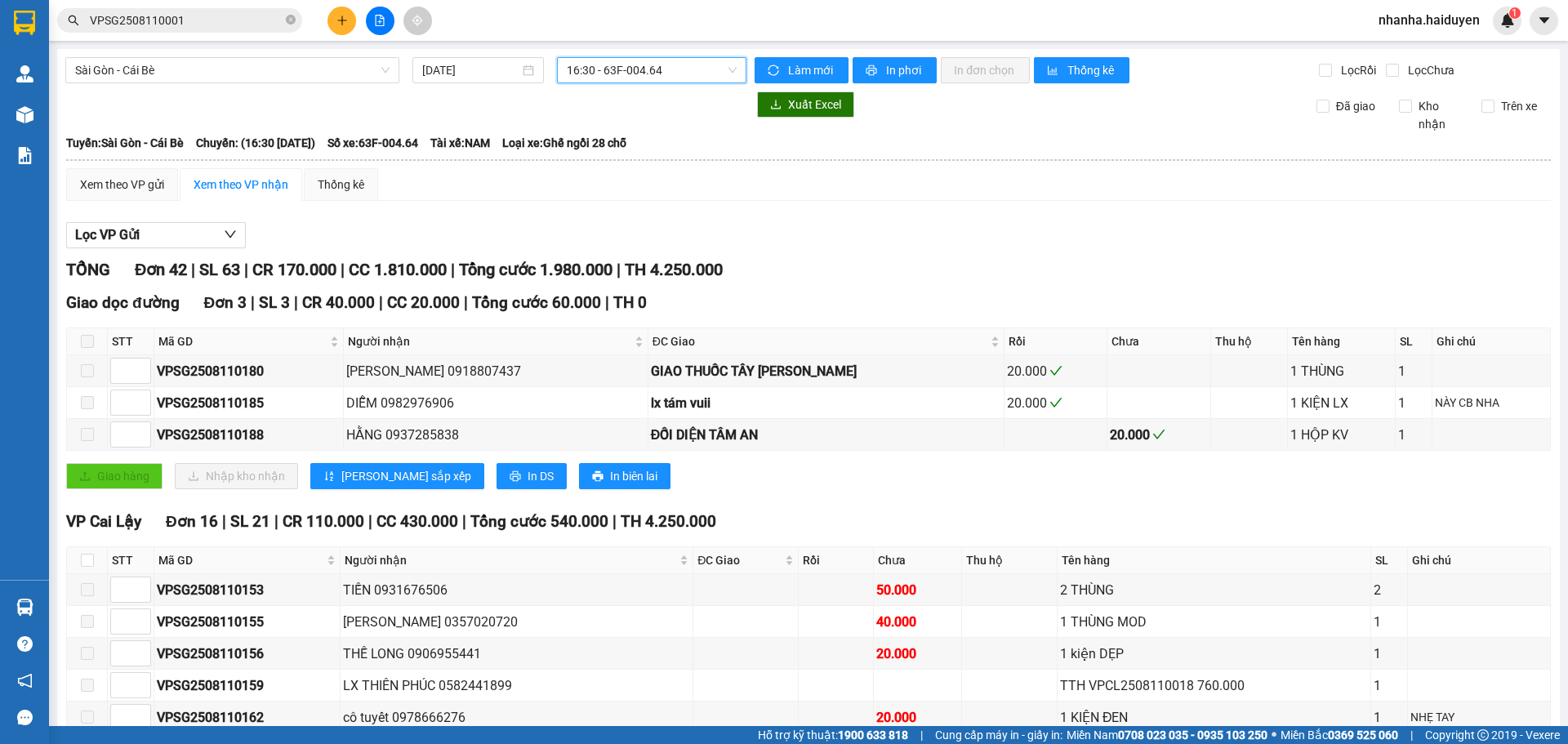
click at [609, 61] on span "16:30 - 63F-004.64" at bounding box center [652, 70] width 170 height 25
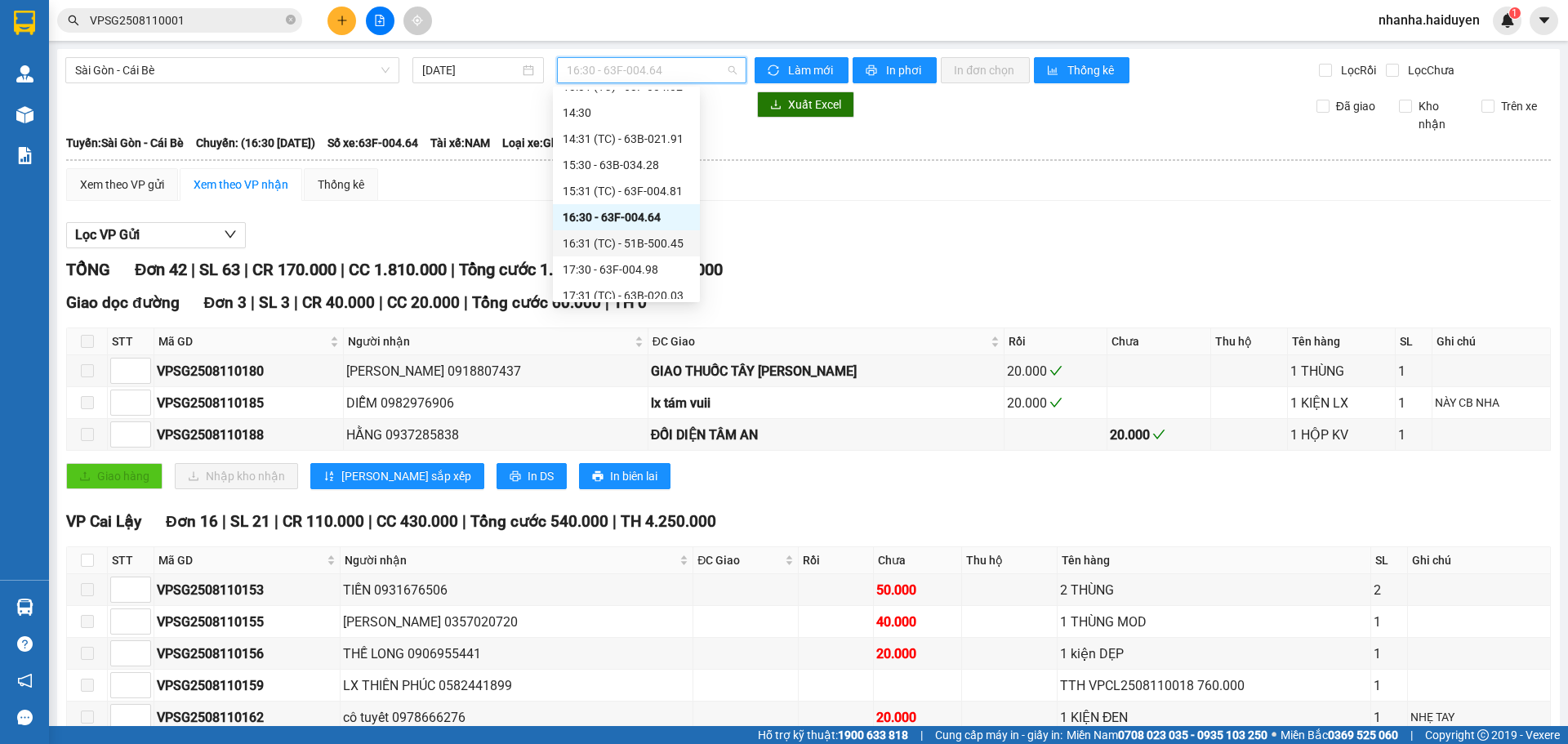
click at [623, 237] on div "16:31 (TC) - 51B-500.45" at bounding box center [626, 243] width 128 height 18
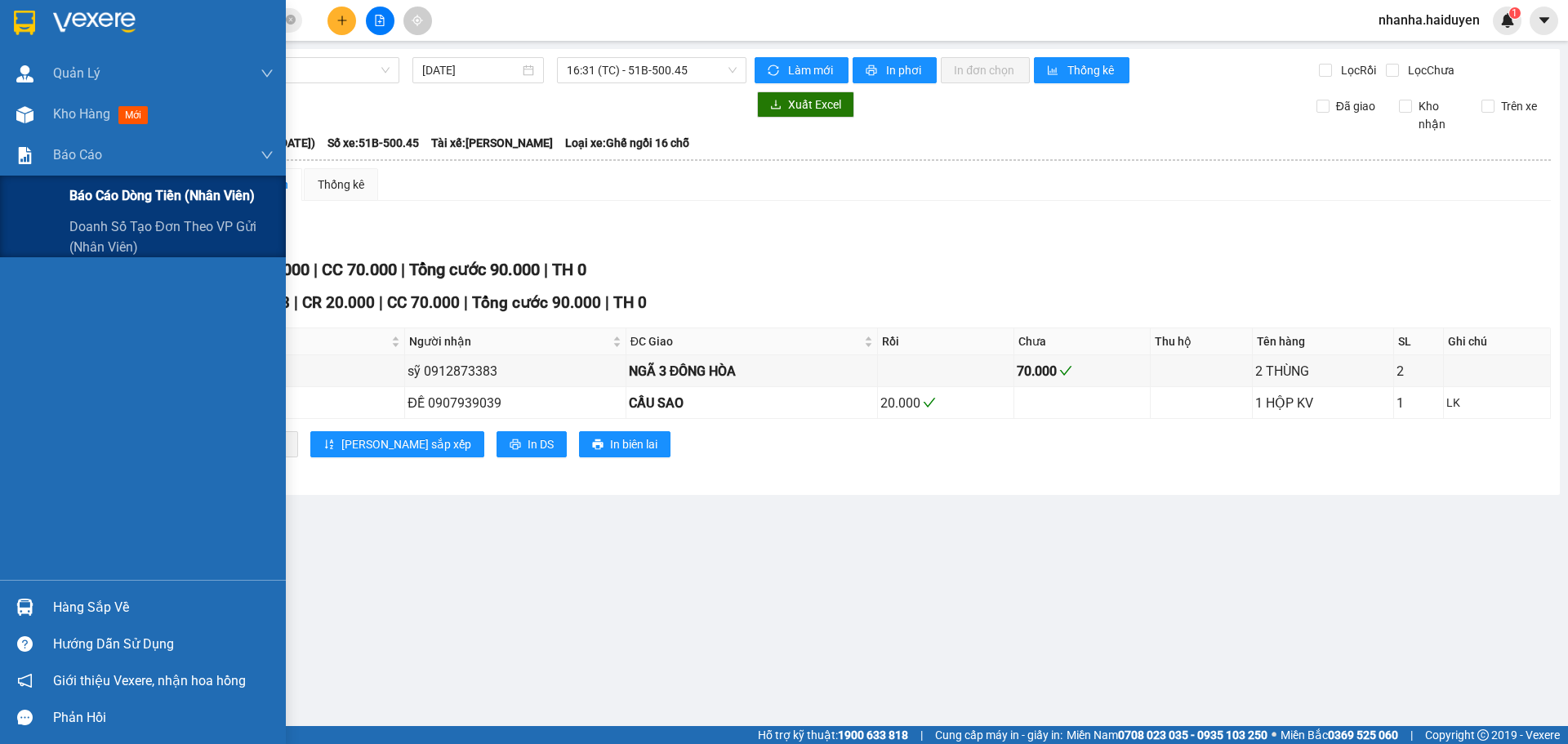
click at [108, 187] on span "Báo cáo dòng tiền (nhân viên)" at bounding box center [162, 195] width 186 height 20
